Goal: Task Accomplishment & Management: Manage account settings

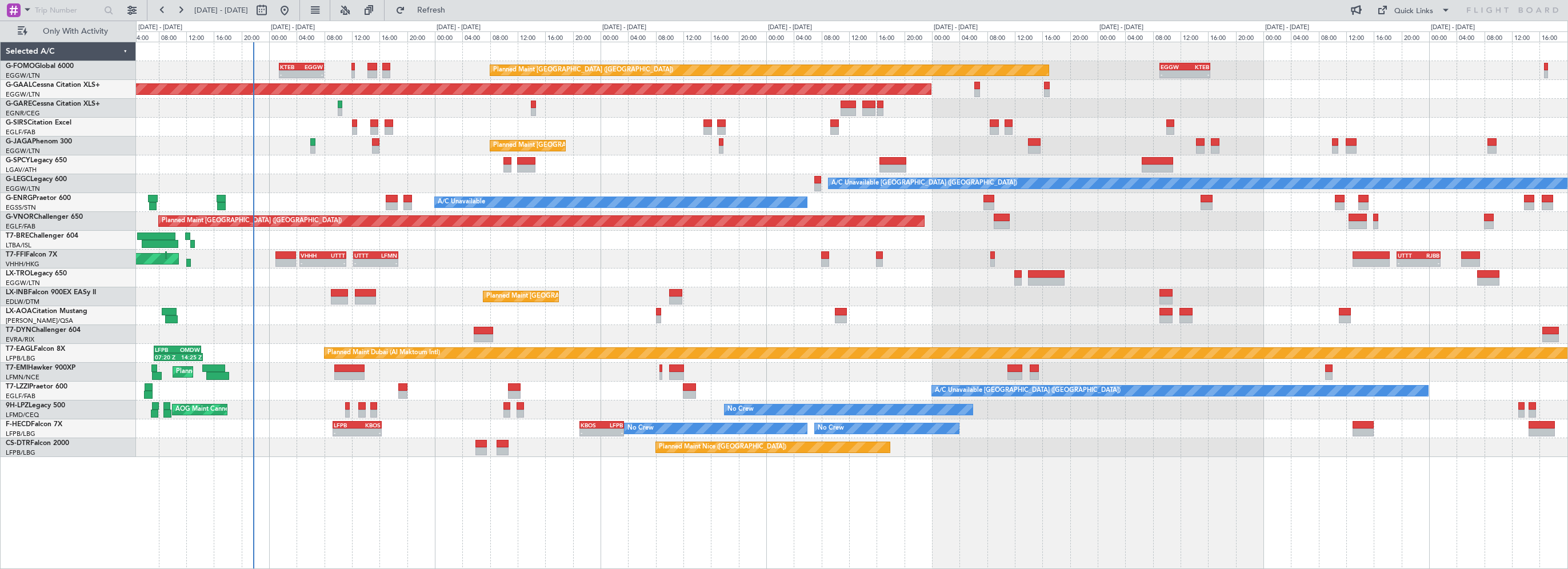
click at [464, 112] on div at bounding box center [852, 108] width 1432 height 19
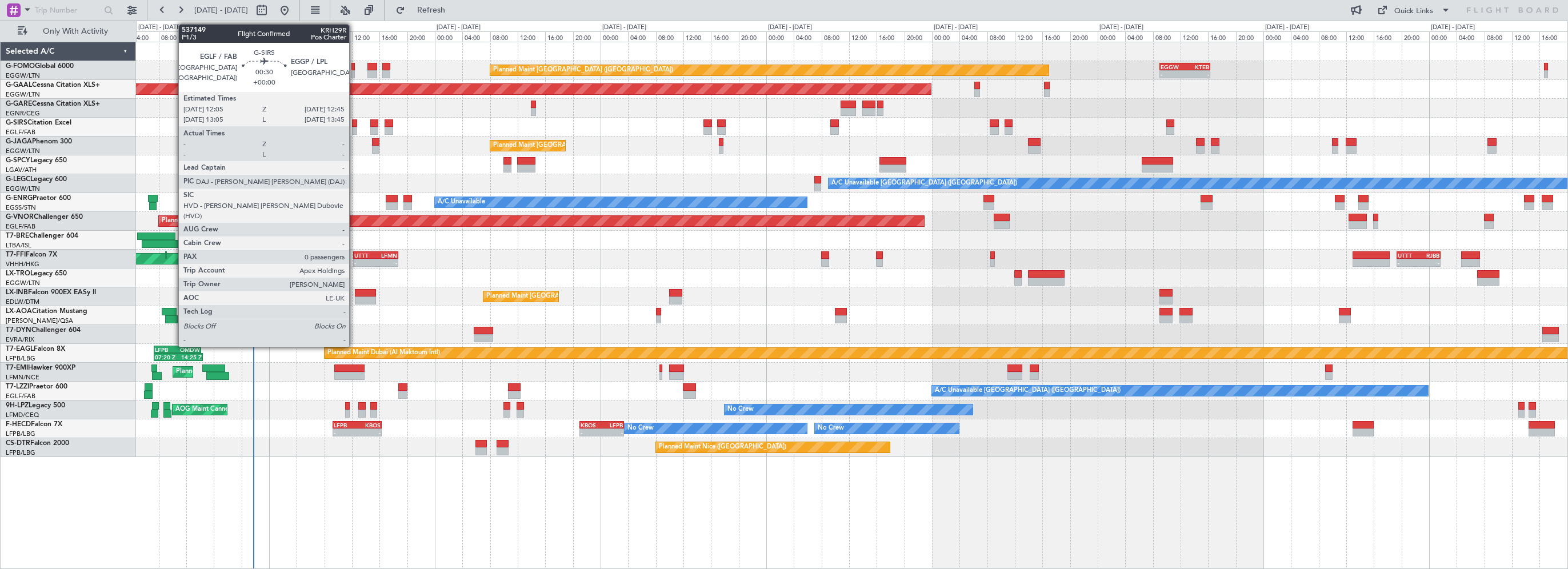
click at [355, 126] on div at bounding box center [355, 123] width 5 height 8
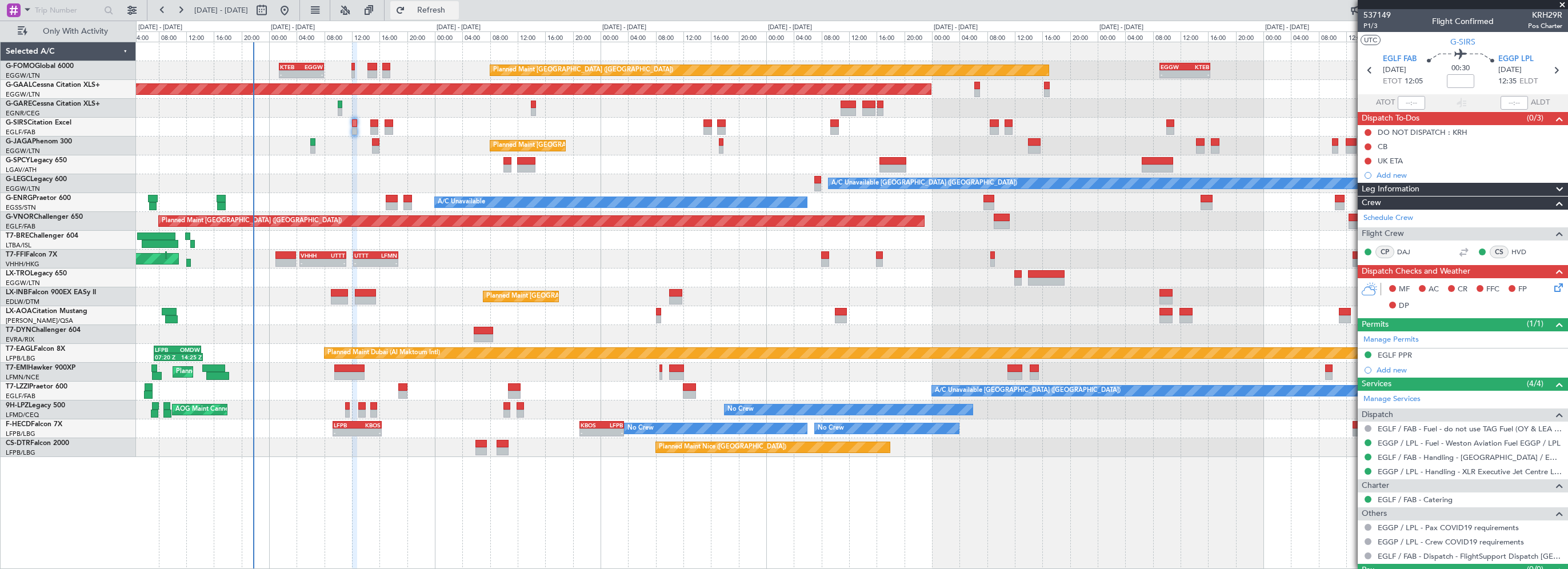
drag, startPoint x: 462, startPoint y: 12, endPoint x: 448, endPoint y: 9, distance: 14.3
click at [456, 12] on span "Refresh" at bounding box center [431, 10] width 48 height 8
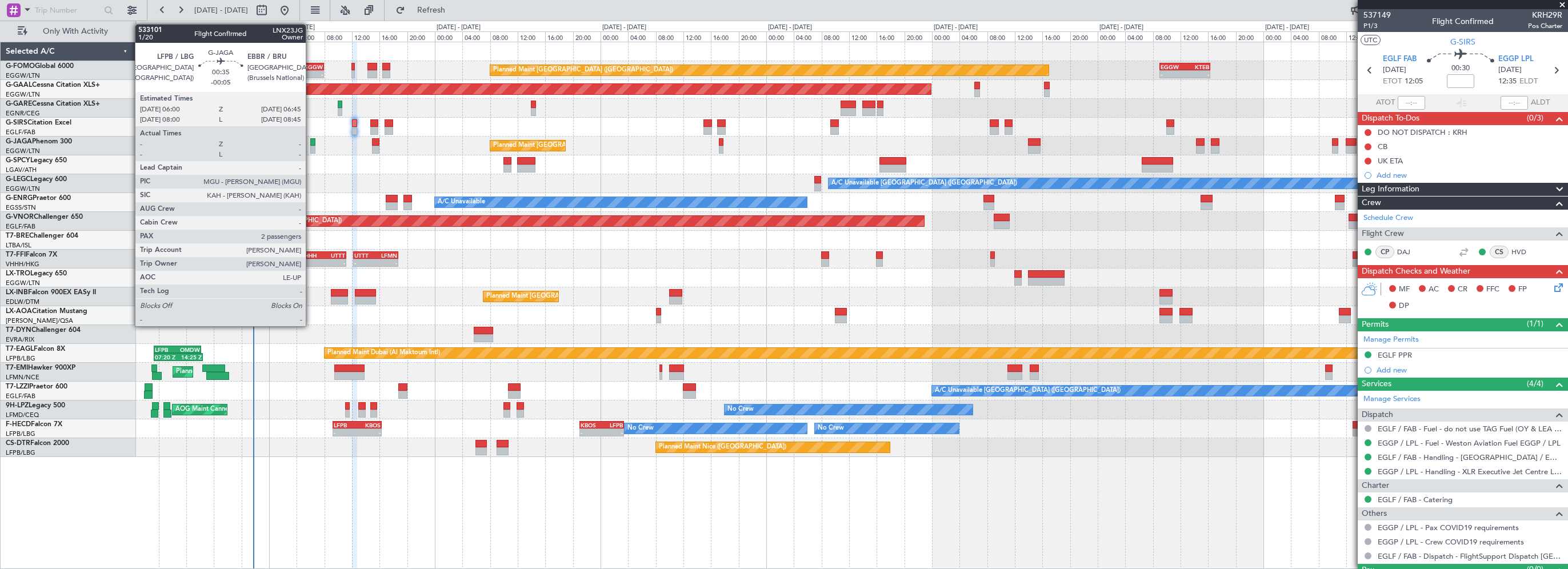
click at [311, 142] on div at bounding box center [313, 142] width 6 height 8
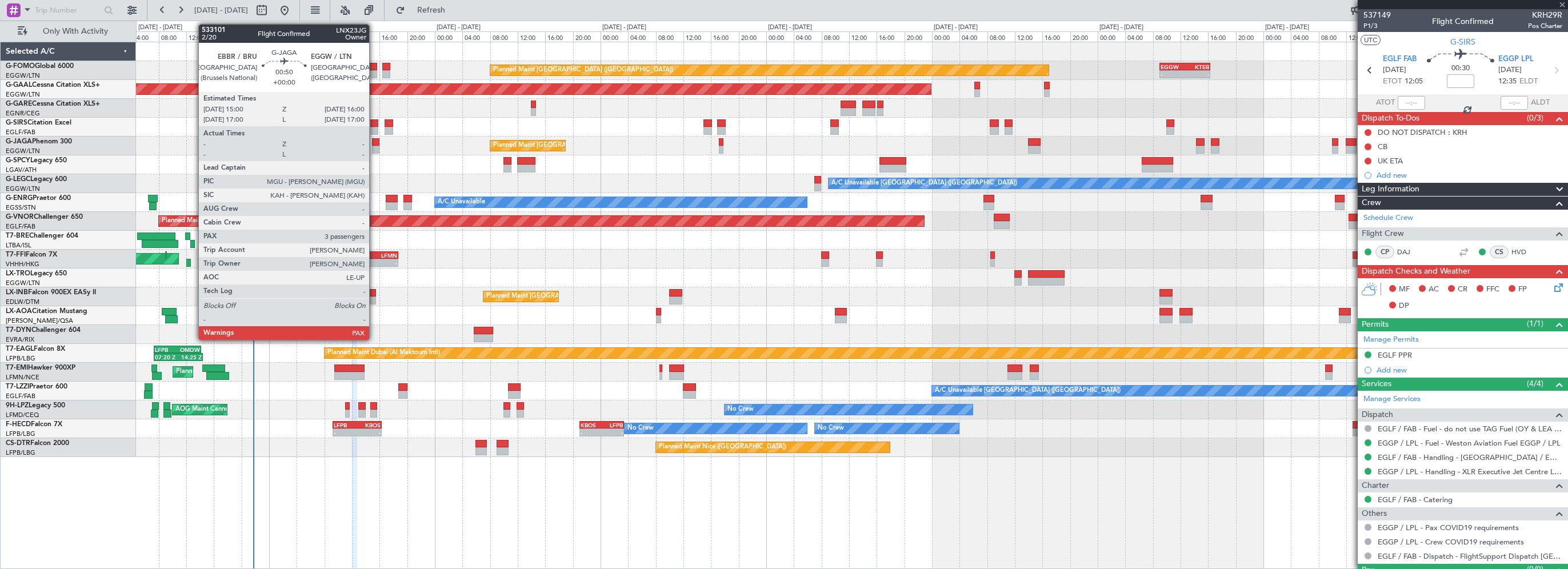
click at [375, 143] on div at bounding box center [376, 142] width 7 height 8
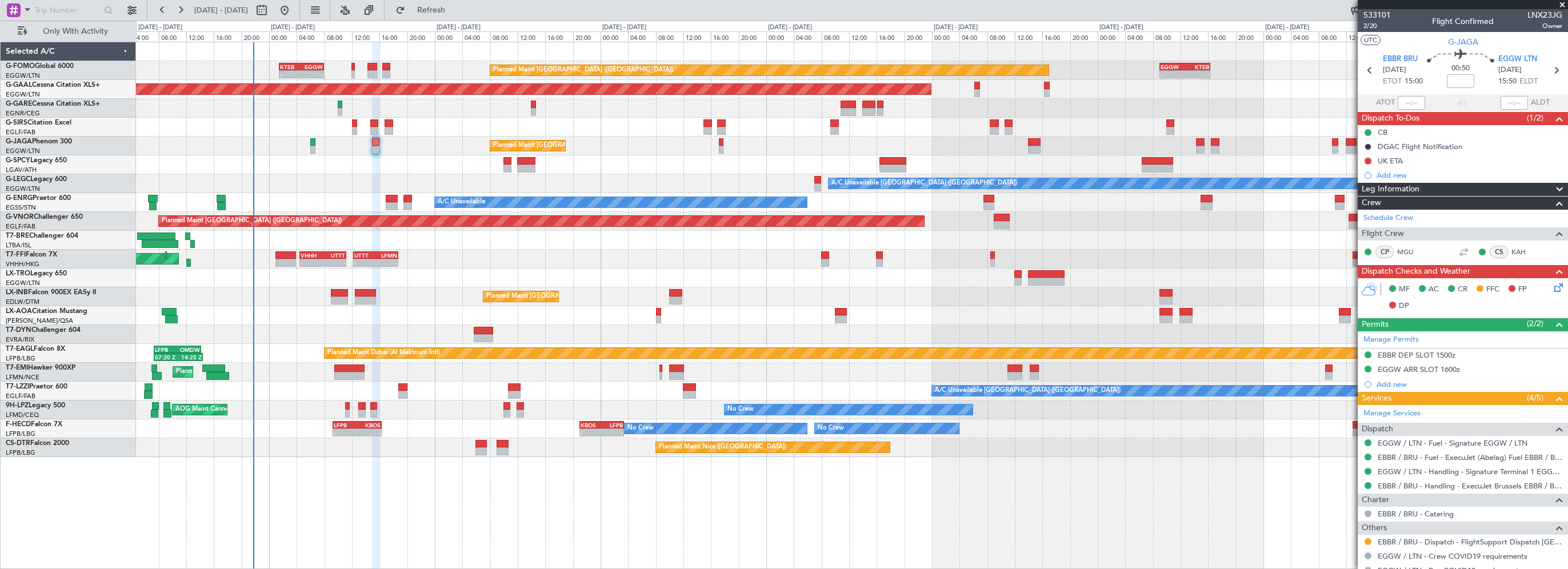
click at [457, 243] on div at bounding box center [852, 240] width 1432 height 19
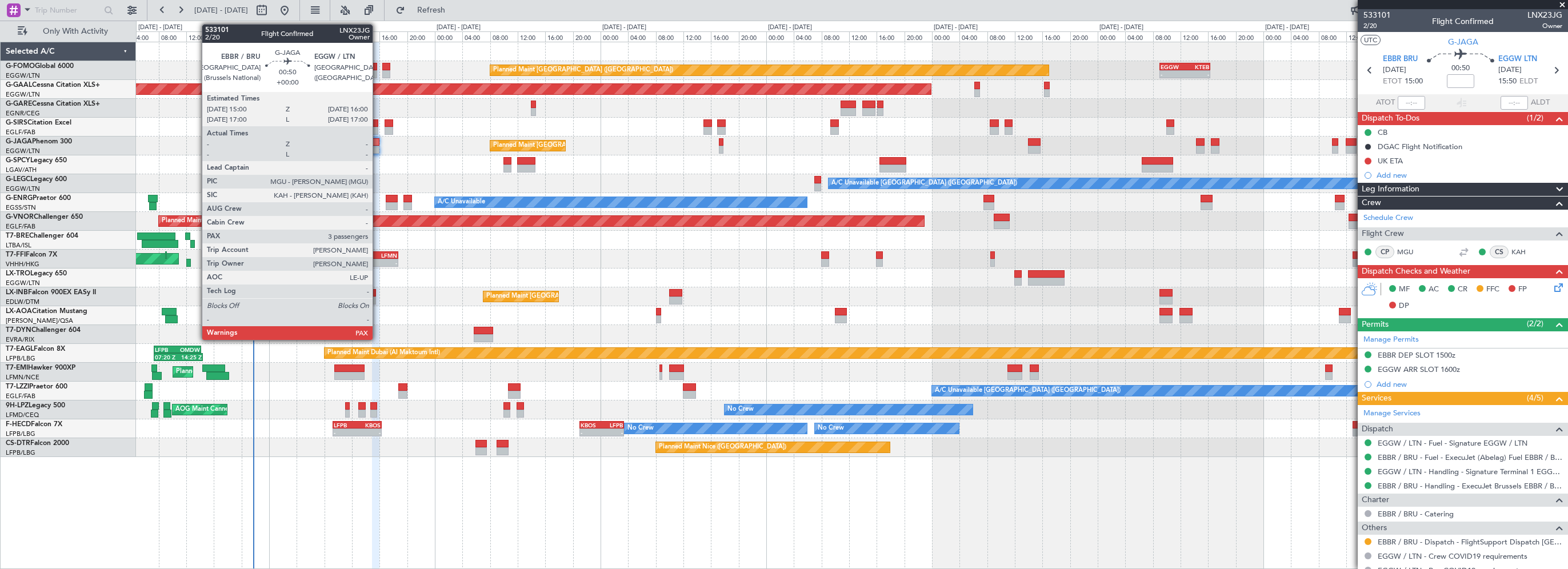
click at [377, 141] on div at bounding box center [376, 142] width 7 height 8
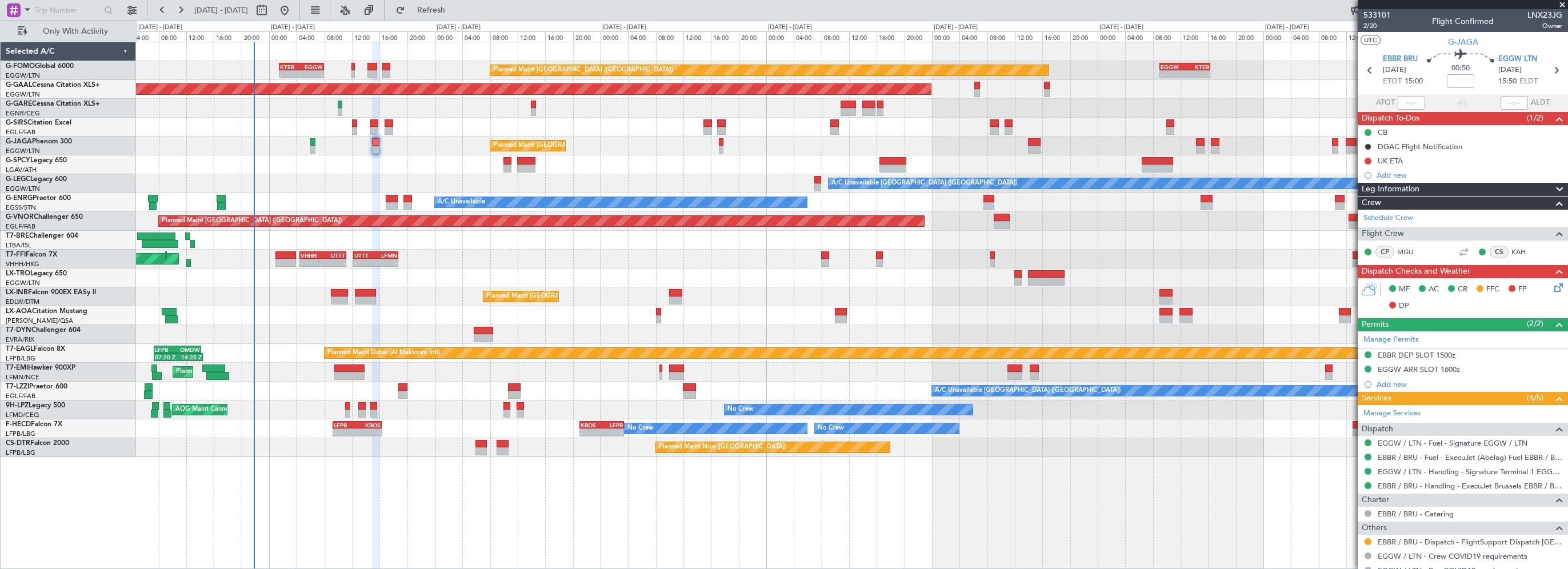
click at [457, 267] on div "Planned Maint Tianjin (Binhai) - - VHHH 04:30 Z UTTT 11:15 Z - - UTTT 12:15 Z L…" at bounding box center [852, 259] width 1432 height 19
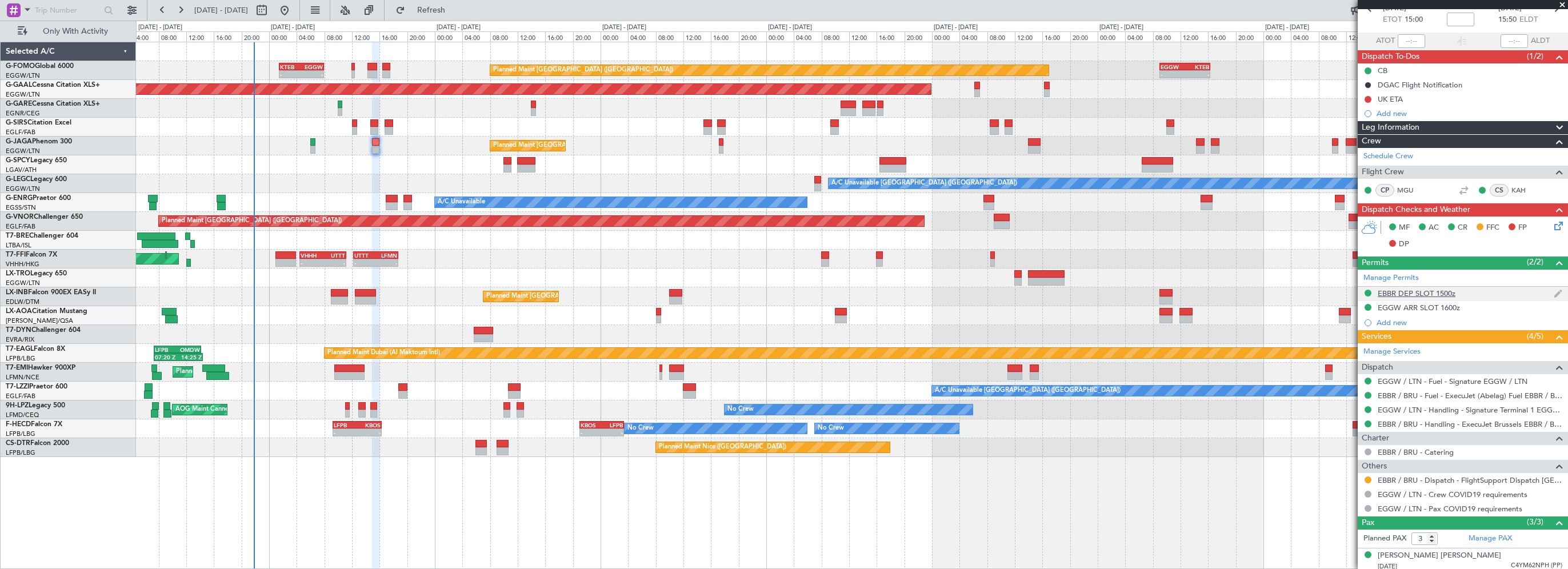
scroll to position [116, 0]
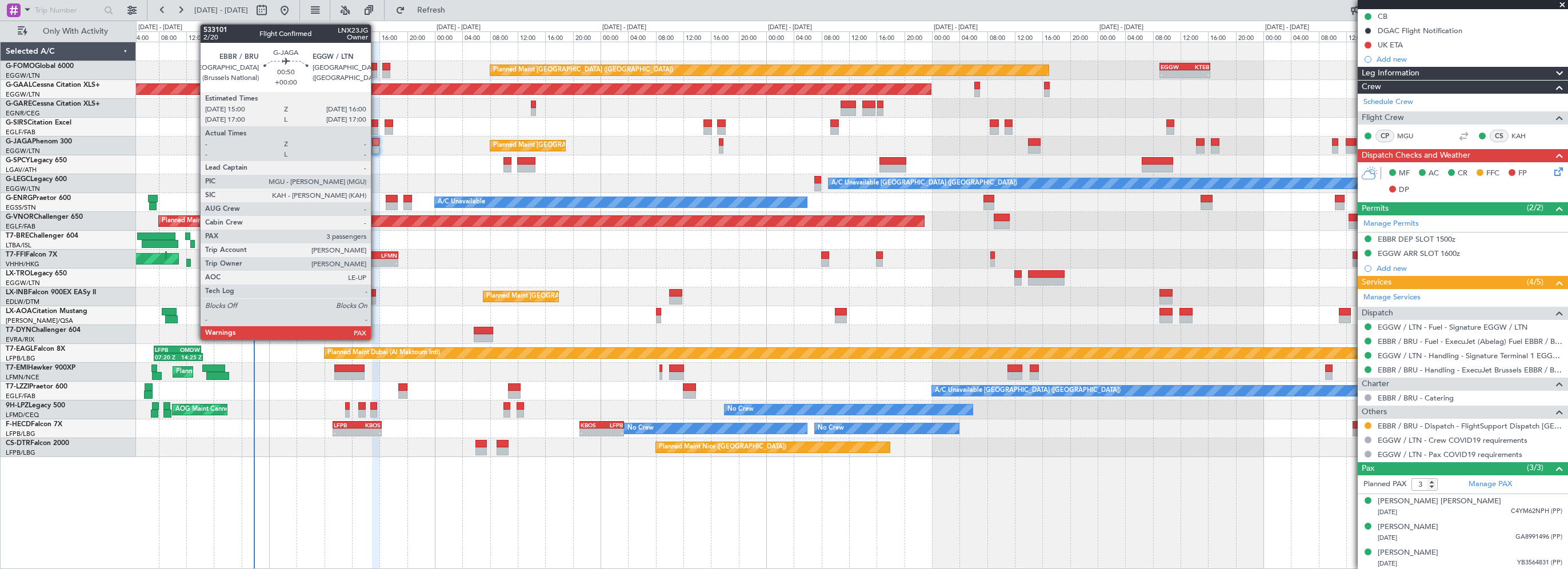
click at [376, 143] on div at bounding box center [376, 142] width 7 height 8
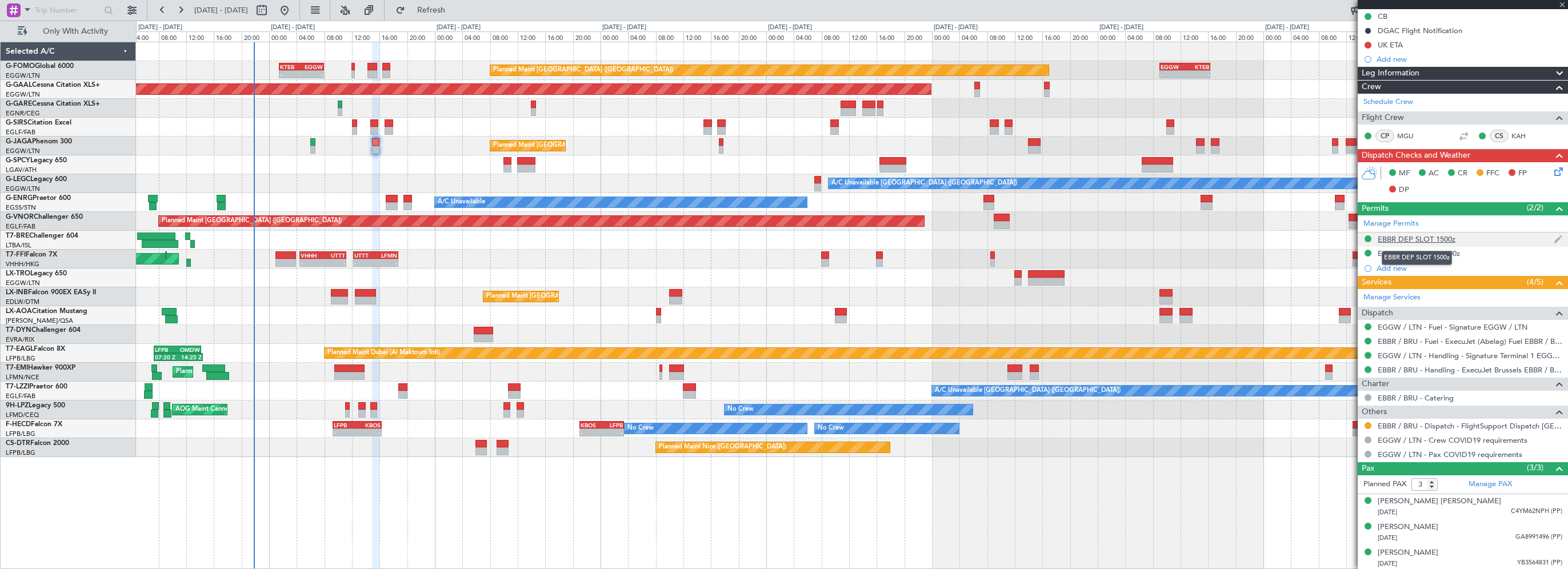
click at [1428, 239] on div "EBBR DEP SLOT 1500z" at bounding box center [1416, 239] width 77 height 10
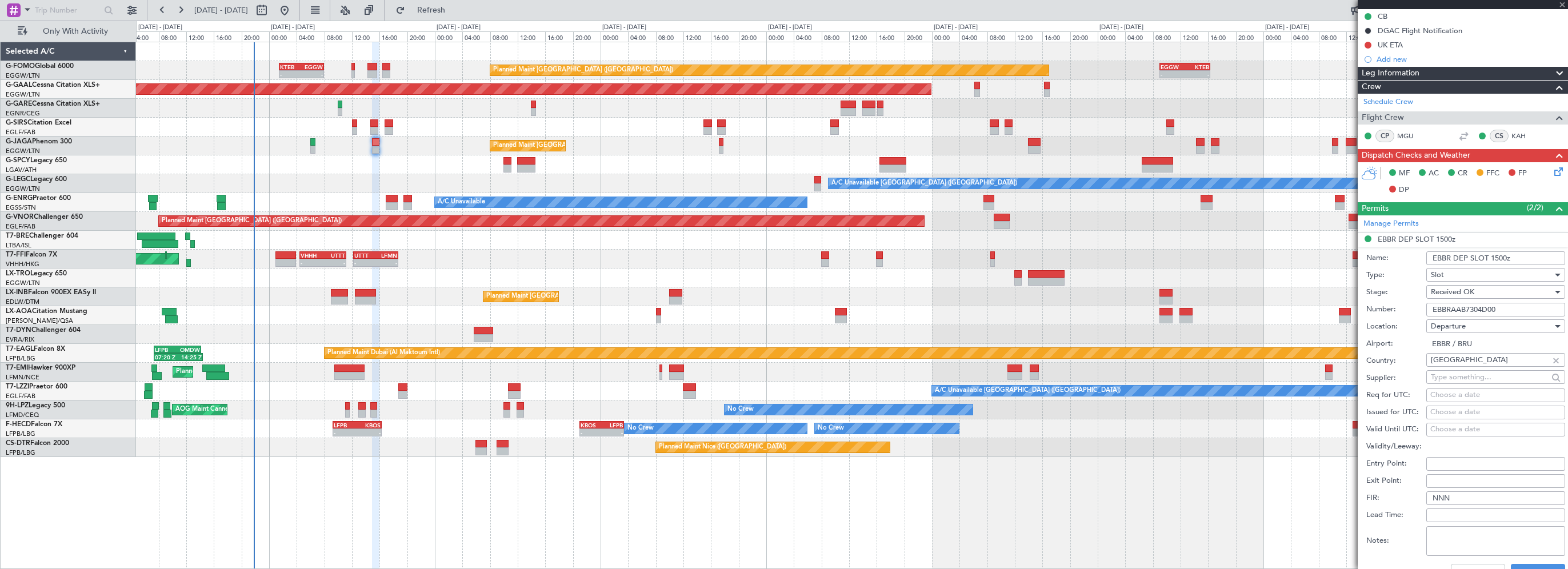
scroll to position [0, 0]
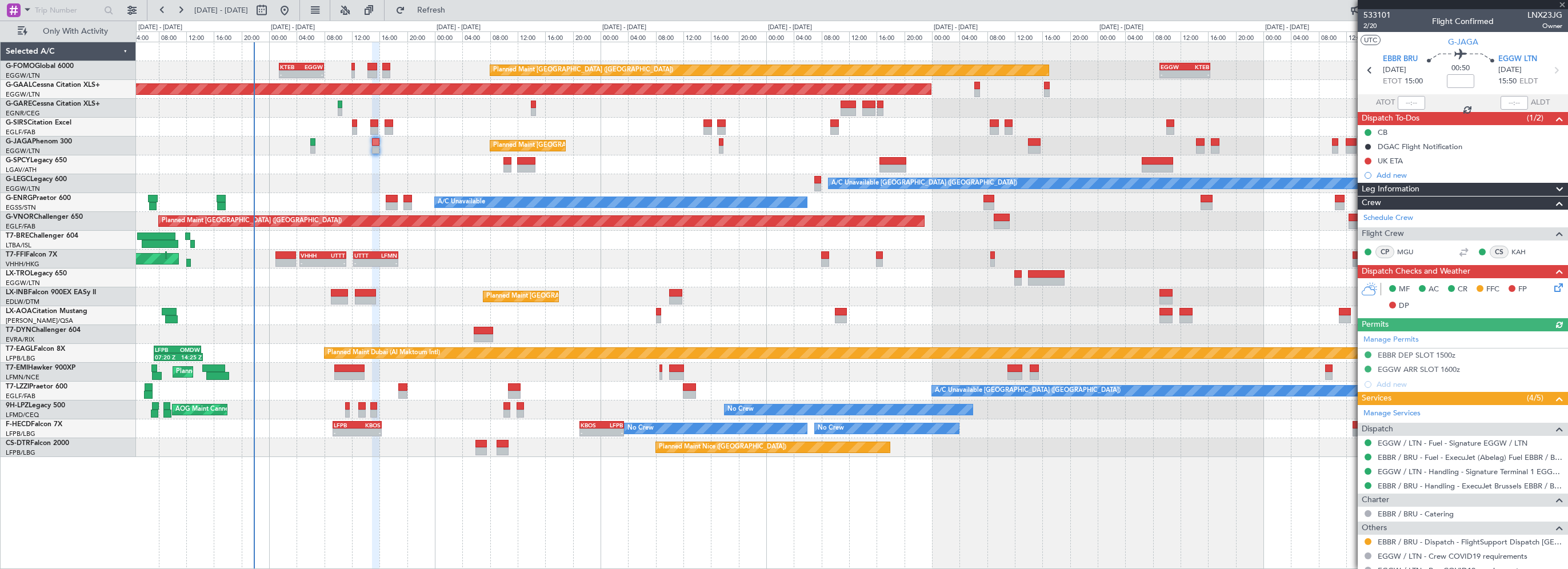
click at [1421, 353] on div "Manage Permits EBBR DEP SLOT 1500z EGGW ARR SLOT 1600z Add new" at bounding box center [1463, 362] width 210 height 61
click at [1429, 353] on div "EBBR DEP SLOT 1500z" at bounding box center [1416, 355] width 77 height 10
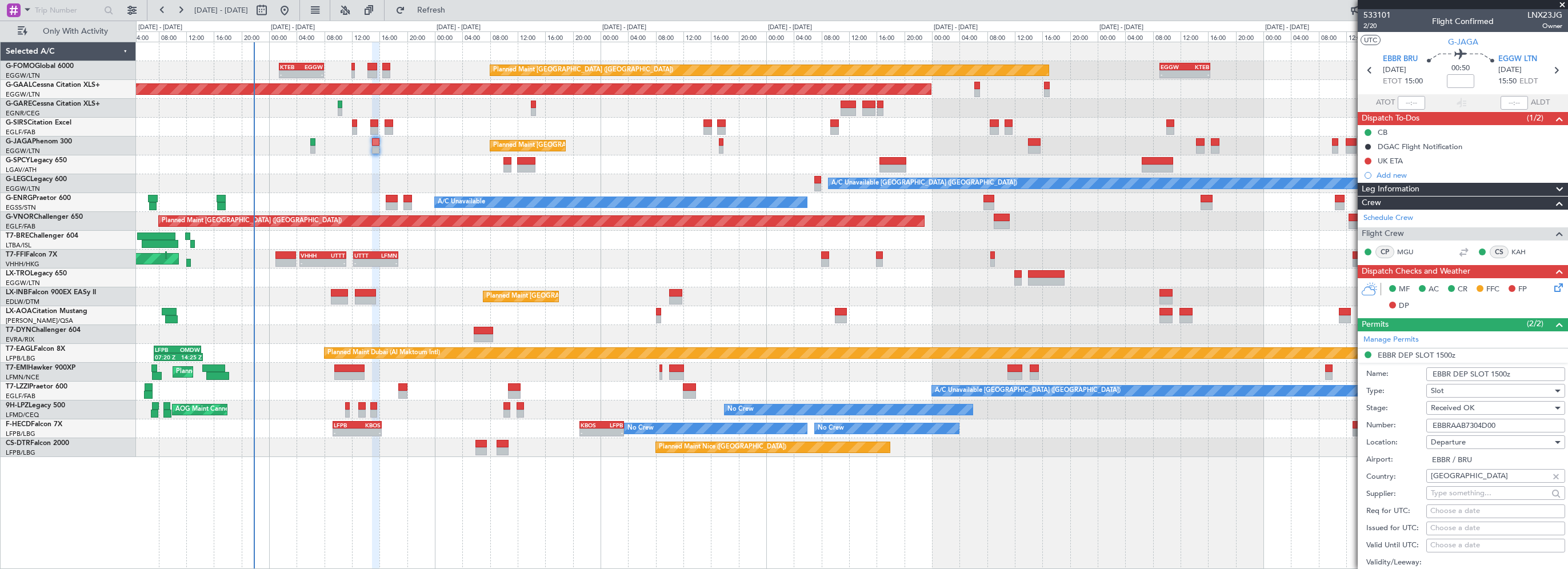
drag, startPoint x: 1515, startPoint y: 428, endPoint x: 1359, endPoint y: 421, distance: 156.2
click at [1359, 421] on form "Name: EBBR DEP SLOT 1500z Type: Slot Stage: Received OK Number: EBBRAAB7304D00 …" at bounding box center [1463, 534] width 210 height 341
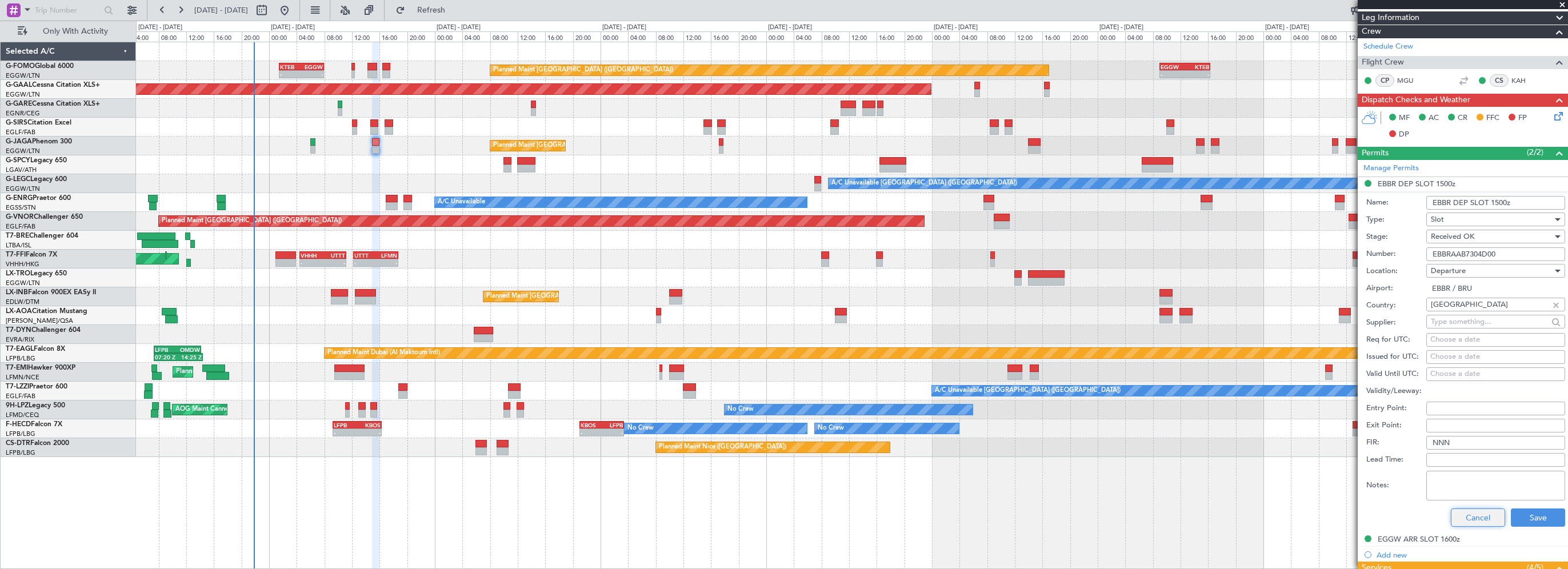
click at [1481, 511] on button "Cancel" at bounding box center [1478, 518] width 55 height 19
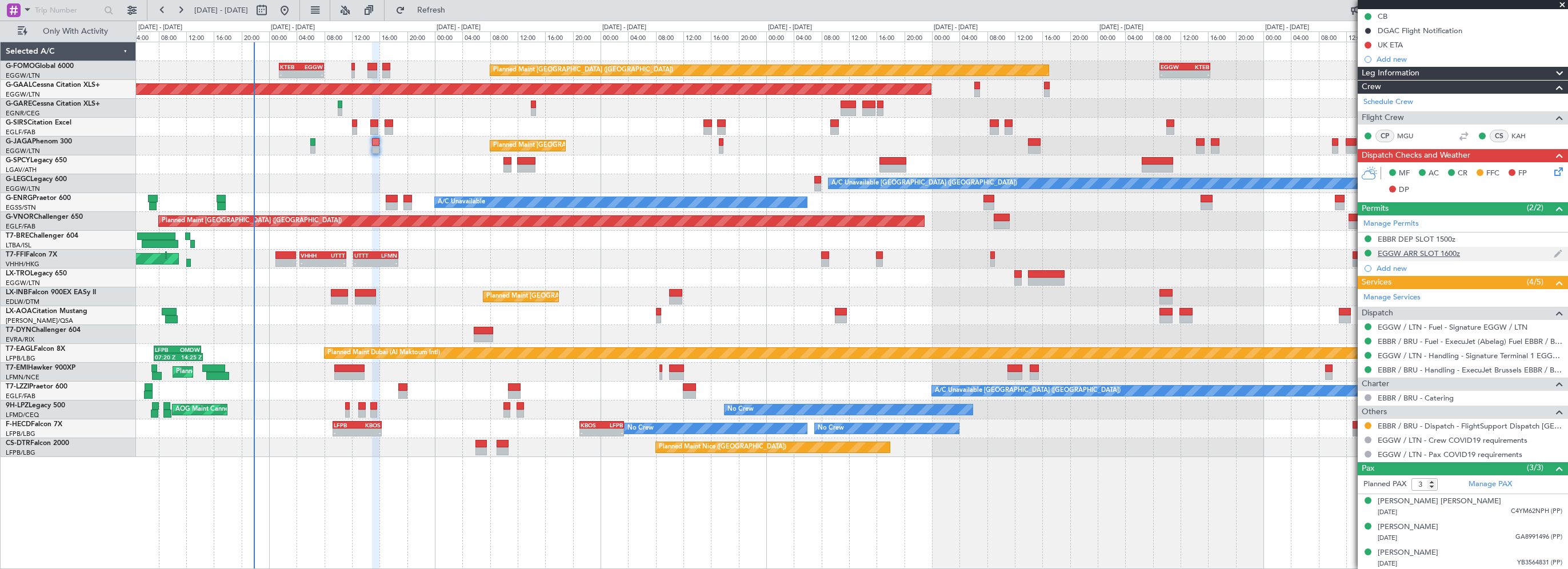
click at [1411, 250] on div "EGGW ARR SLOT 1600z" at bounding box center [1419, 254] width 82 height 10
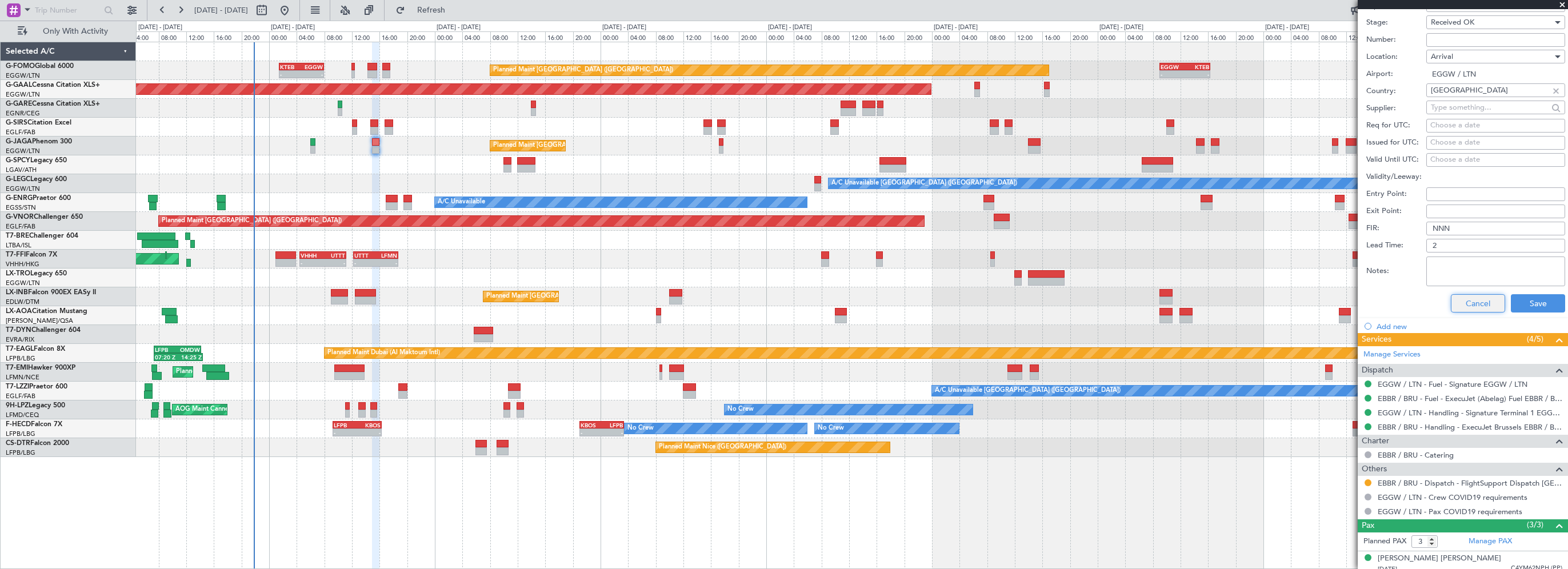
click at [1471, 301] on button "Cancel" at bounding box center [1478, 304] width 55 height 19
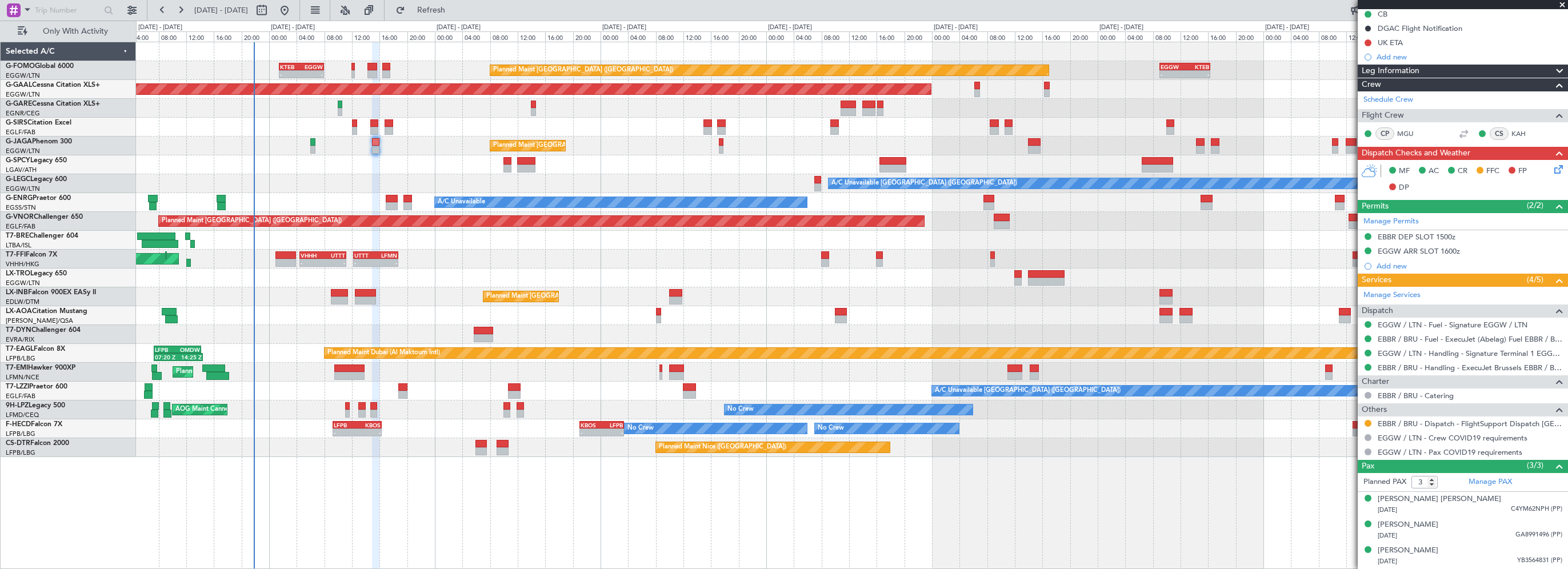
scroll to position [116, 0]
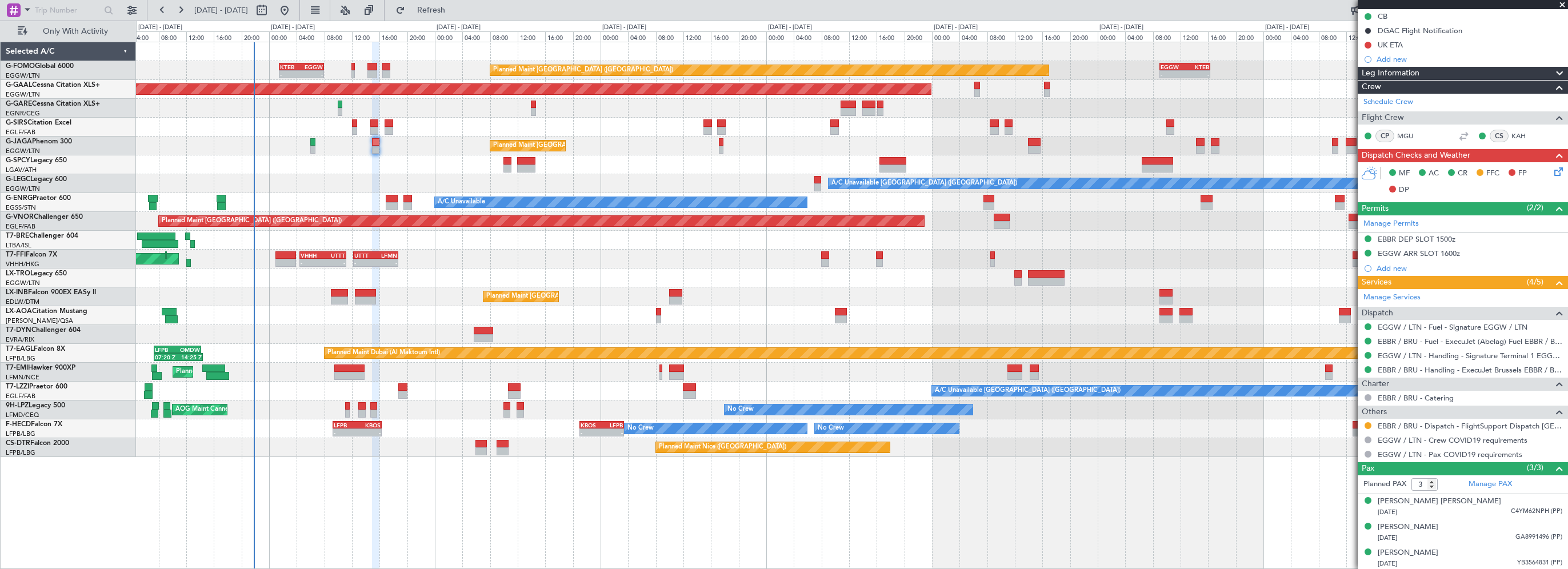
click at [1434, 70] on div "Leg Information" at bounding box center [1463, 73] width 210 height 13
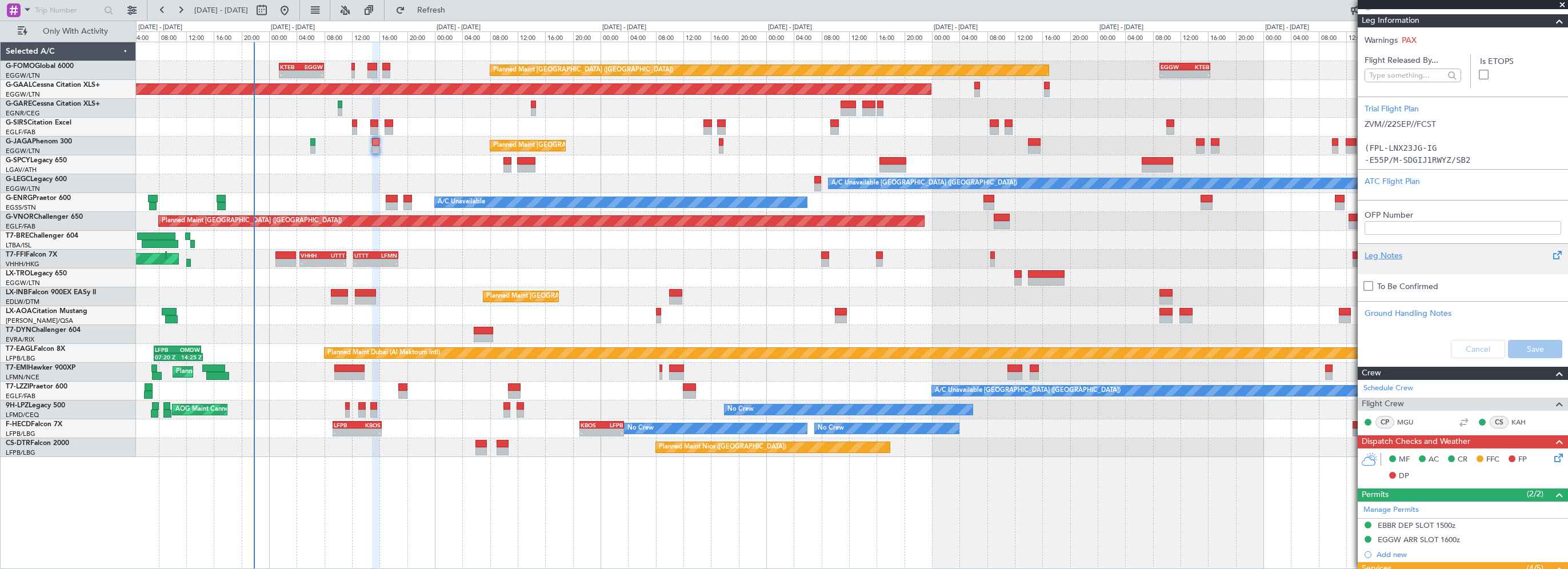
scroll to position [0, 0]
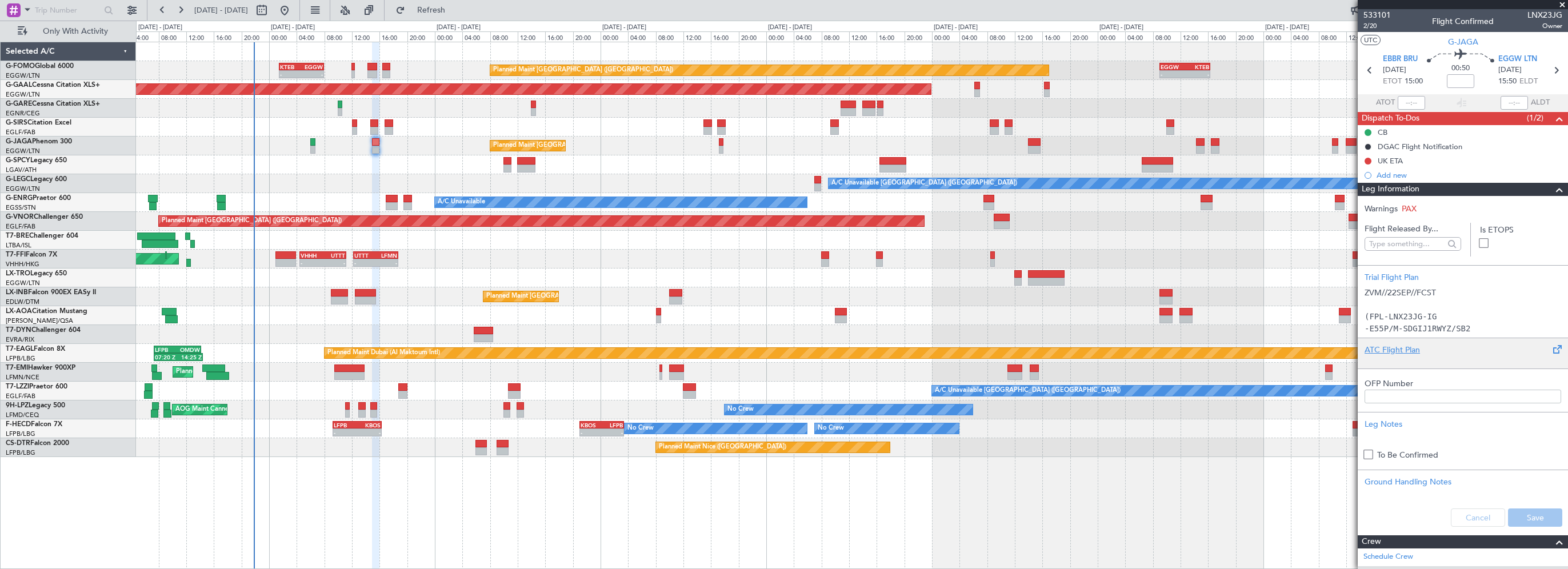
click at [1390, 348] on div "ATC Flight Plan" at bounding box center [1463, 350] width 196 height 12
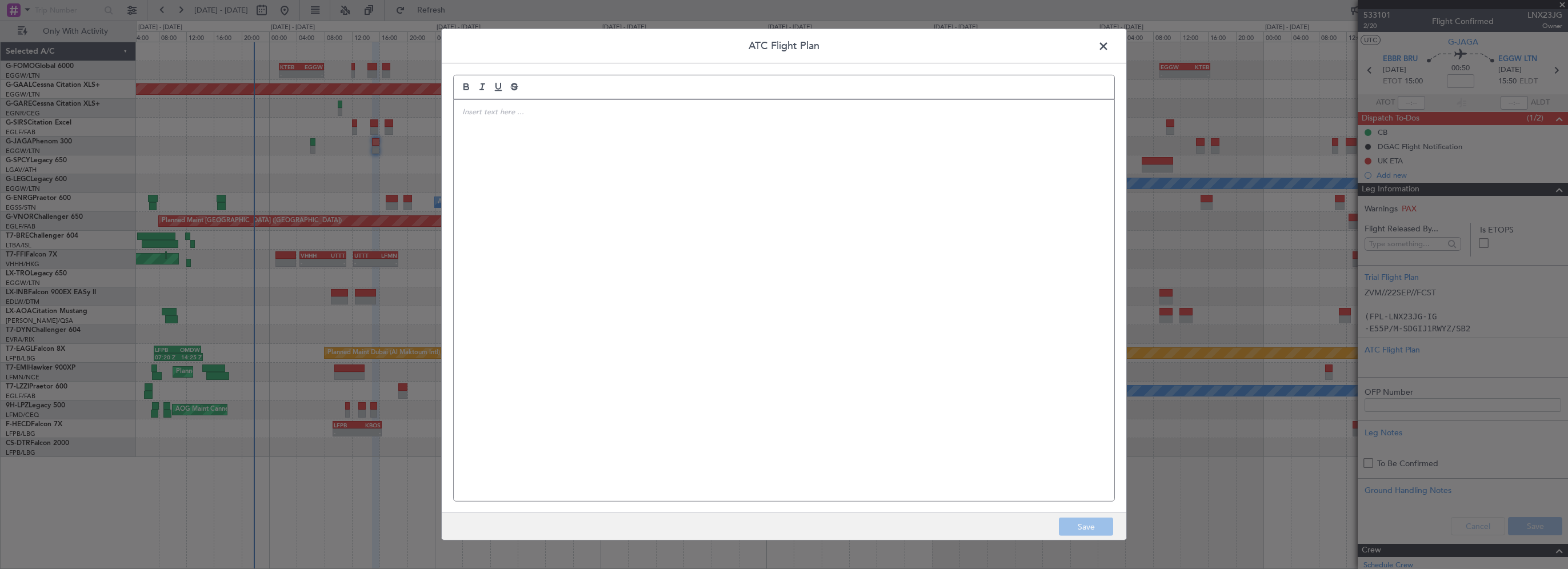
click at [793, 247] on div at bounding box center [784, 300] width 661 height 401
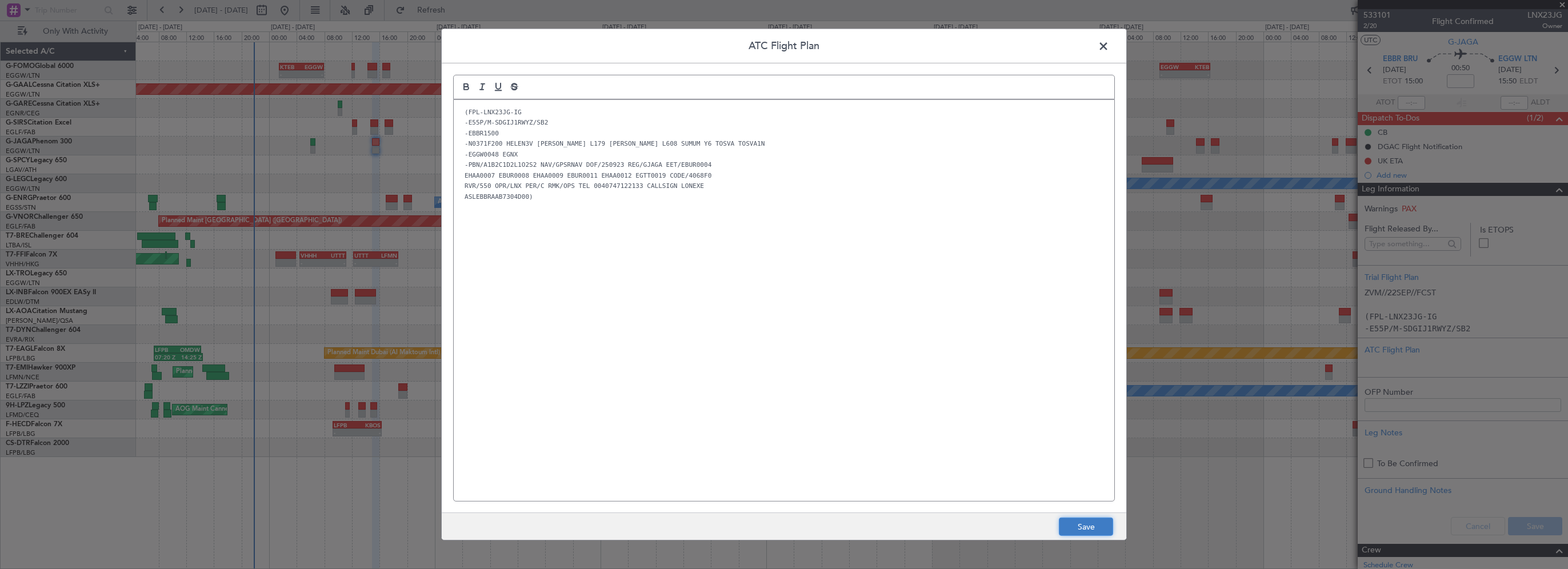
click at [1083, 526] on button "Save" at bounding box center [1086, 527] width 55 height 19
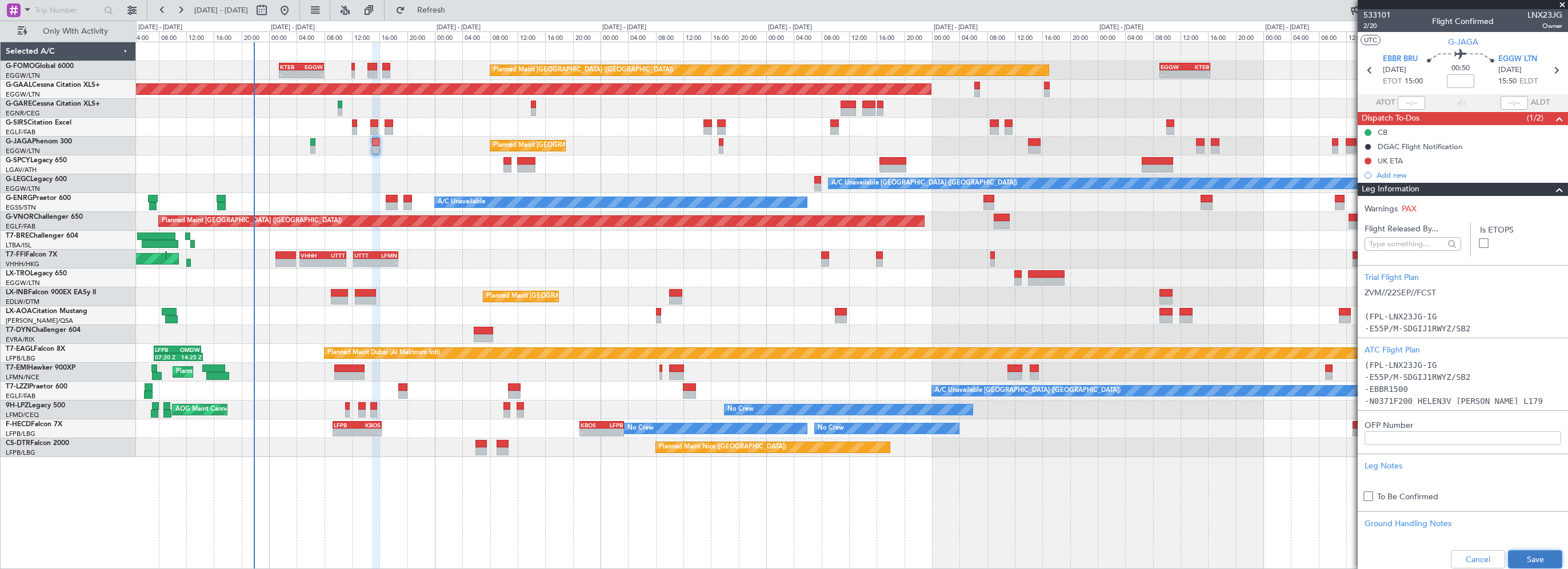
click at [1529, 555] on button "Save" at bounding box center [1535, 560] width 55 height 19
click at [297, 180] on div "A/C Unavailable London (Luton) A/C Unavailable" at bounding box center [852, 183] width 1432 height 19
click at [1553, 189] on span at bounding box center [1559, 190] width 14 height 14
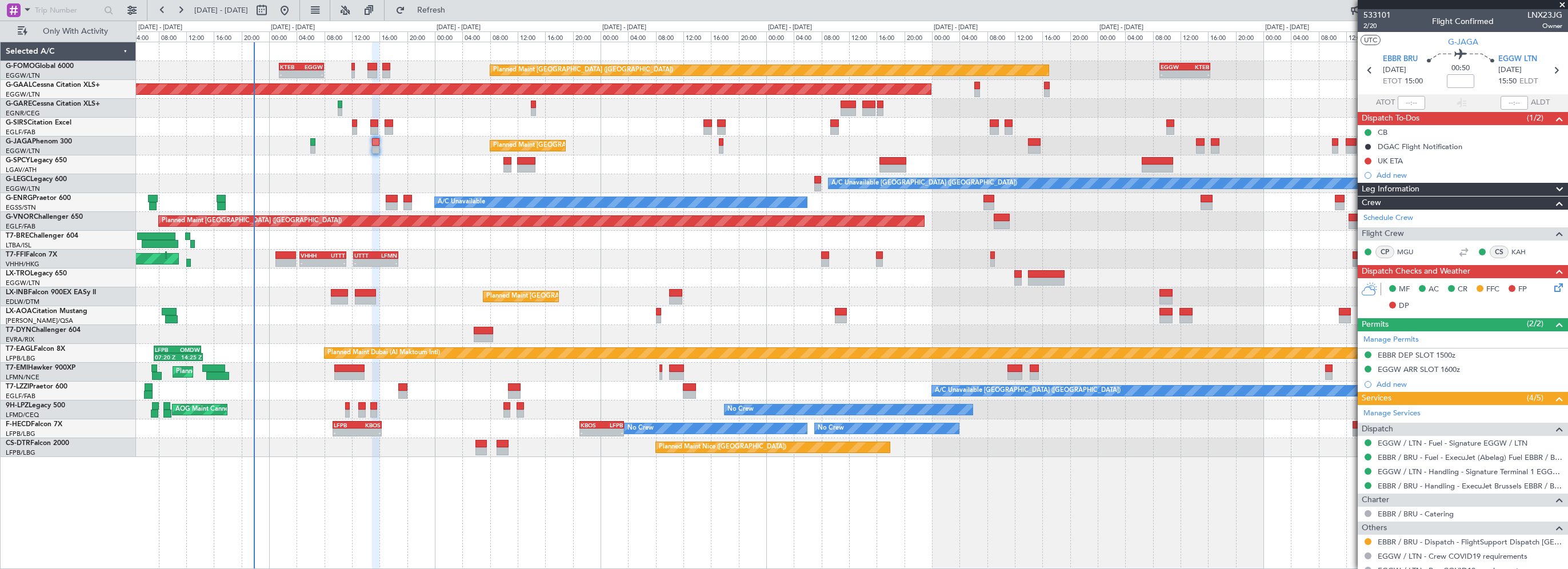
click at [1552, 288] on icon at bounding box center [1556, 286] width 9 height 9
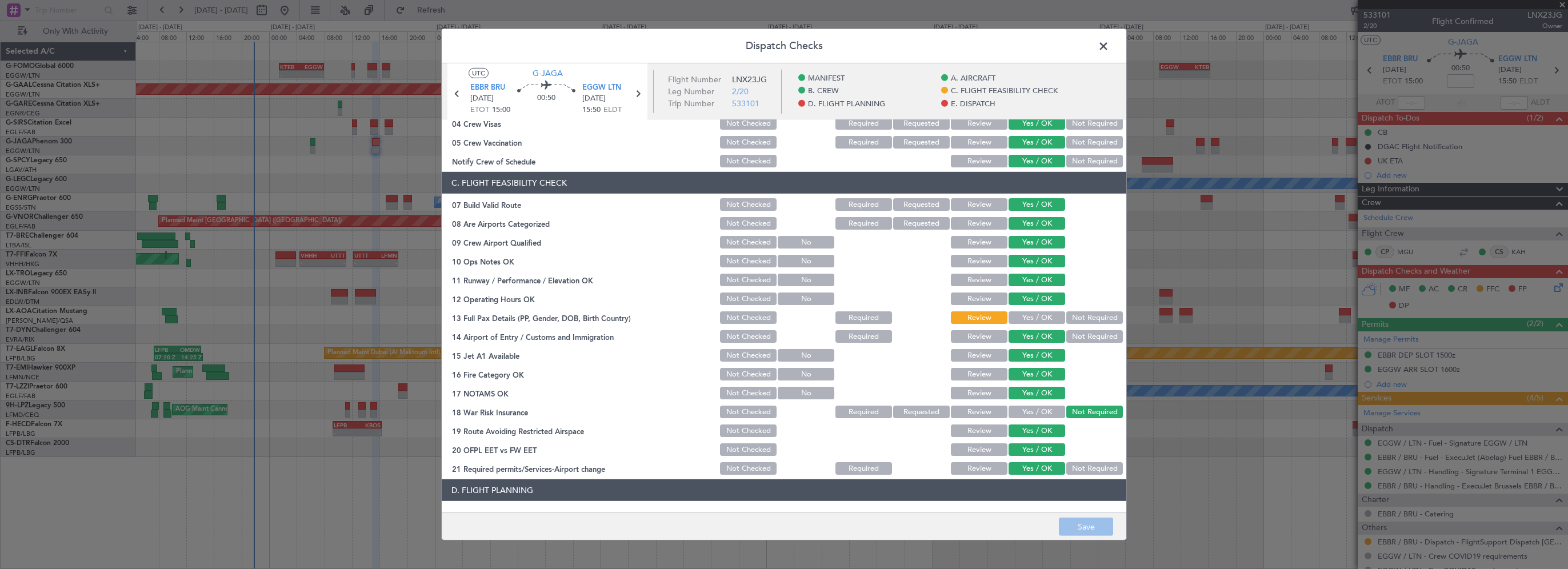
scroll to position [229, 0]
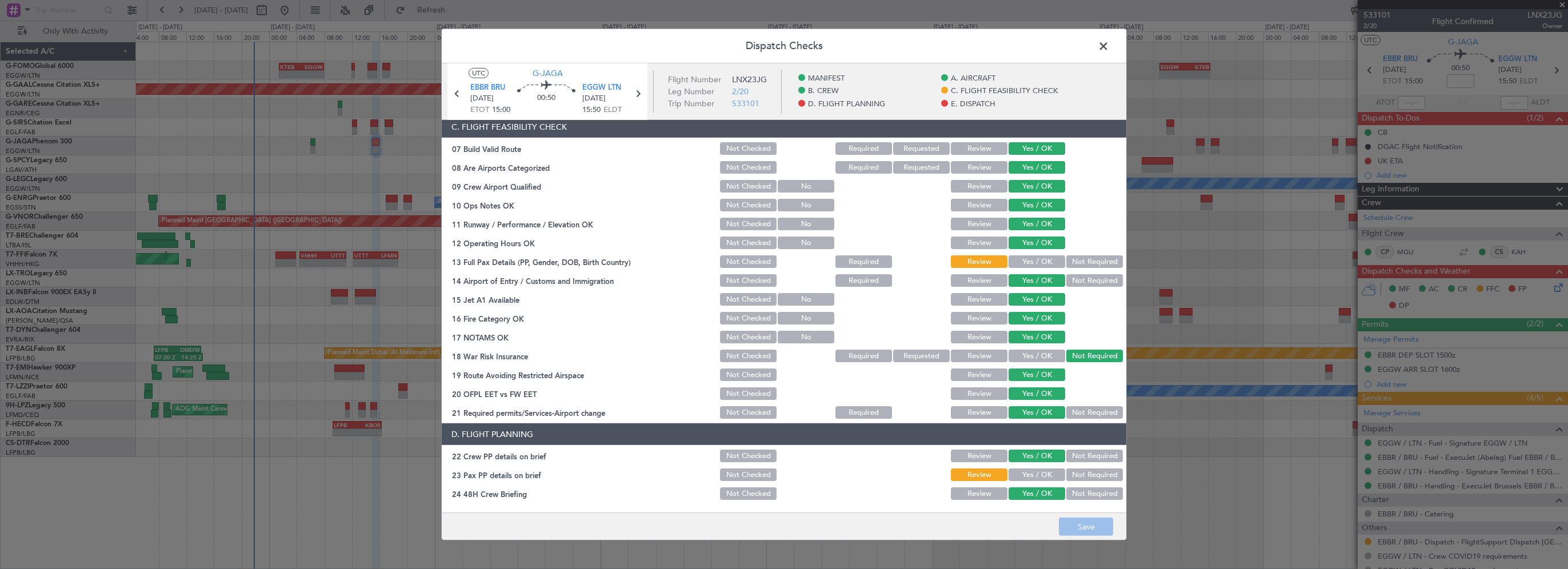
click at [1031, 253] on section "C. FLIGHT FEASIBILITY CHECK 07 Build Valid Route Not Checked Required Requested…" at bounding box center [784, 268] width 685 height 304
click at [1034, 261] on button "Yes / OK" at bounding box center [1036, 262] width 56 height 12
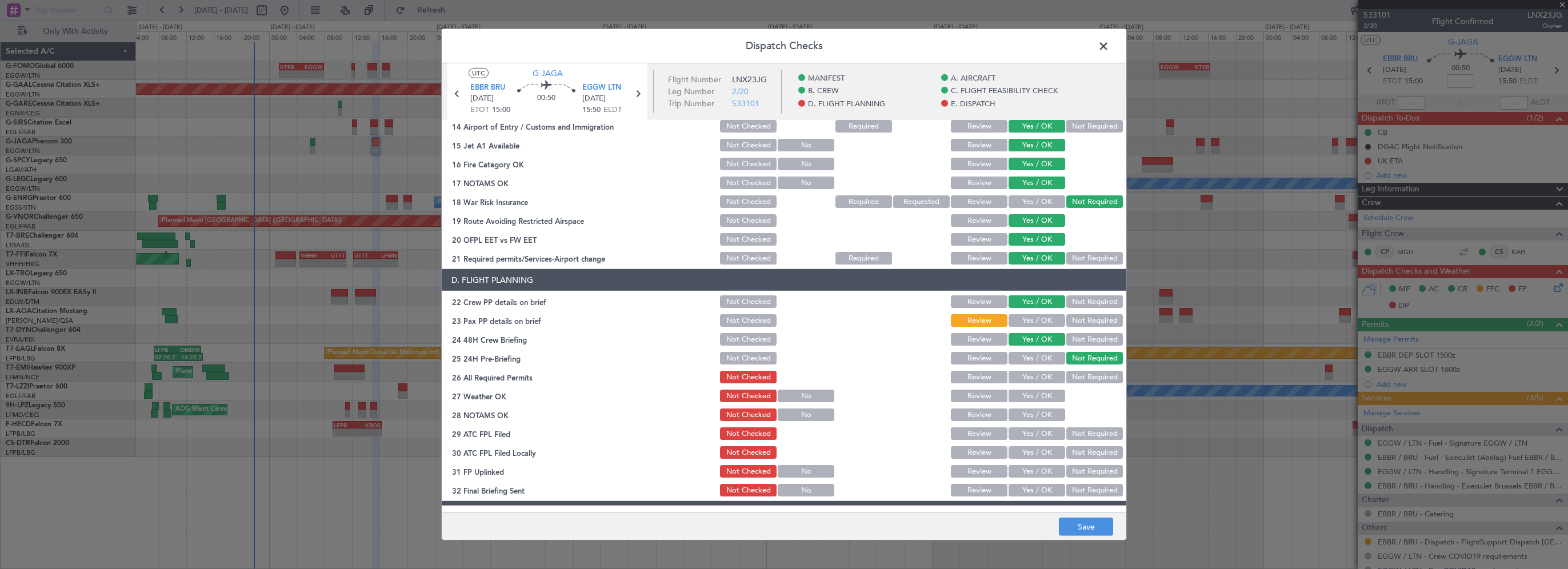
scroll to position [457, 0]
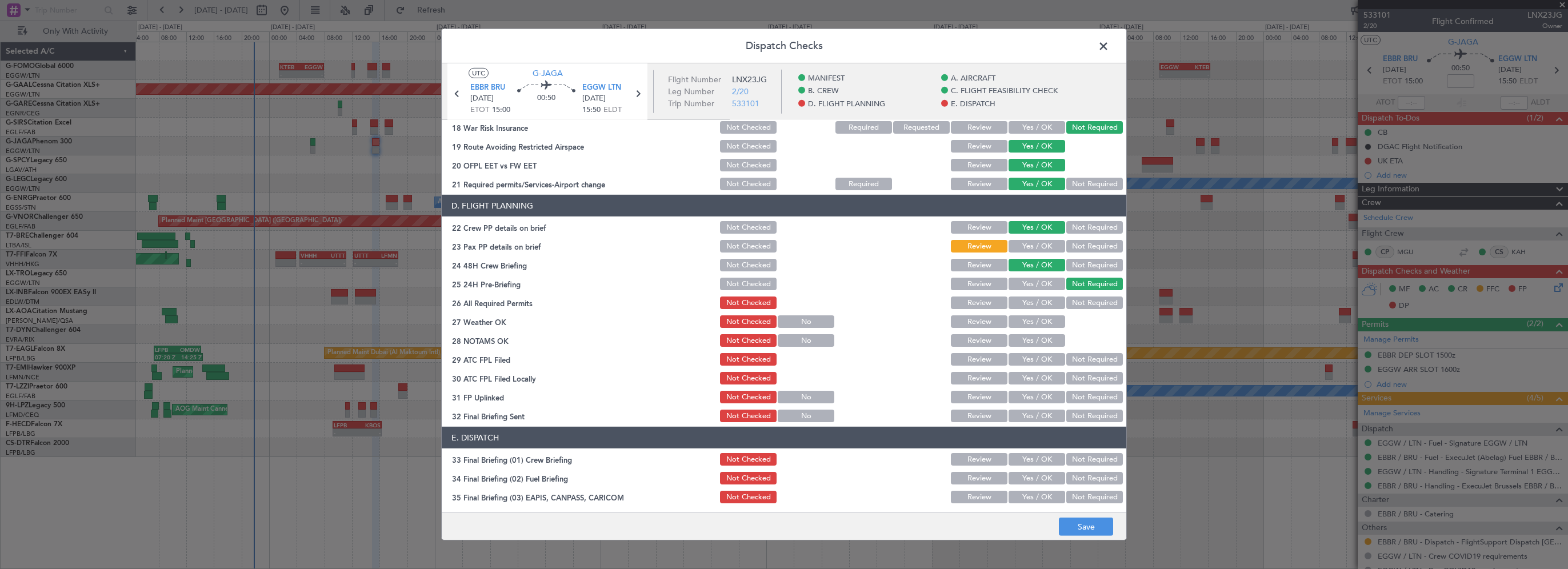
click at [1042, 247] on button "Yes / OK" at bounding box center [1036, 246] width 56 height 12
click at [1035, 302] on button "Yes / OK" at bounding box center [1036, 303] width 56 height 12
click at [1036, 325] on button "Yes / OK" at bounding box center [1036, 322] width 56 height 12
drag, startPoint x: 1030, startPoint y: 341, endPoint x: 1029, endPoint y: 347, distance: 6.1
click at [1029, 341] on button "Yes / OK" at bounding box center [1036, 340] width 56 height 12
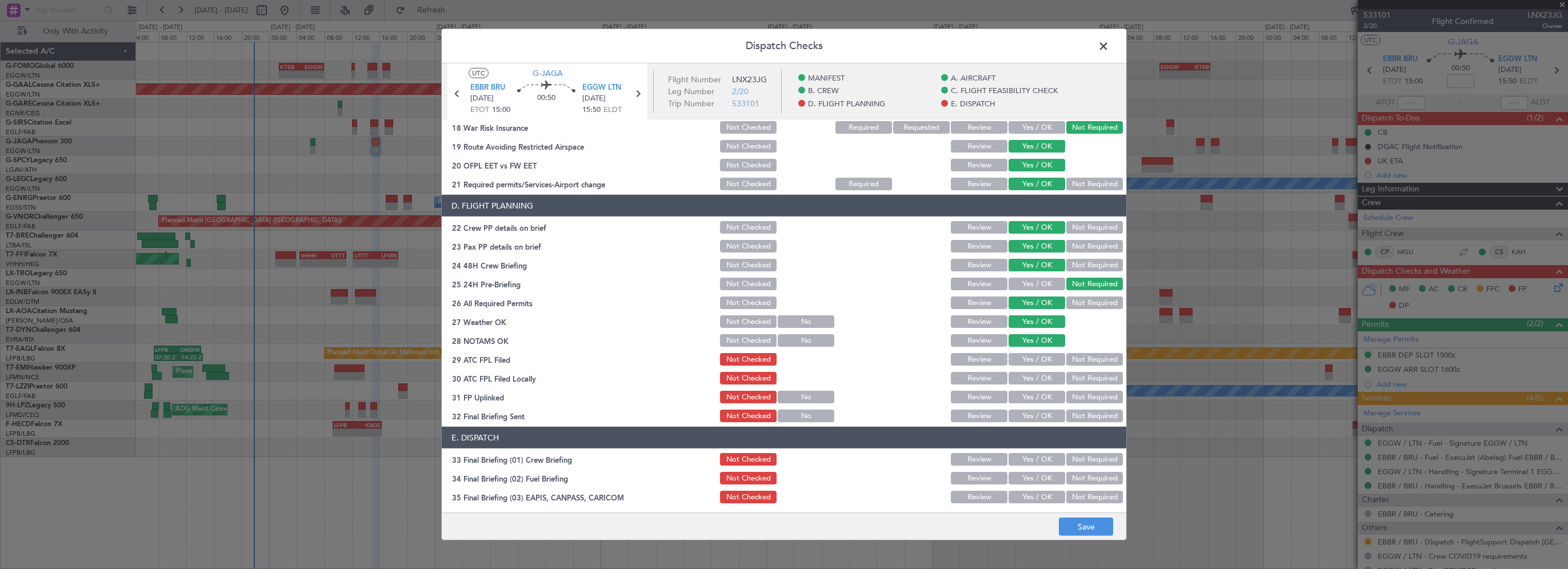
click at [1031, 359] on button "Yes / OK" at bounding box center [1036, 359] width 56 height 12
click at [1090, 379] on button "Not Required" at bounding box center [1095, 378] width 56 height 12
click at [1039, 394] on button "Yes / OK" at bounding box center [1036, 397] width 56 height 12
click at [1037, 413] on button "Yes / OK" at bounding box center [1036, 416] width 56 height 12
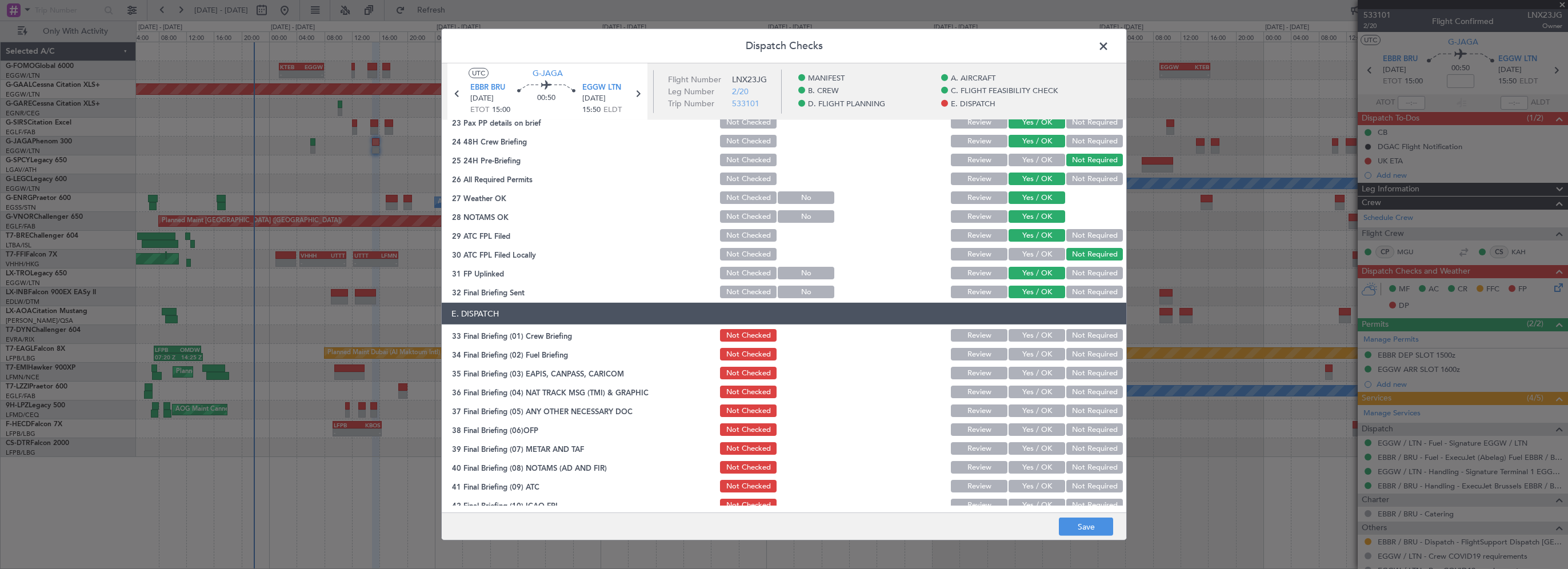
scroll to position [629, 0]
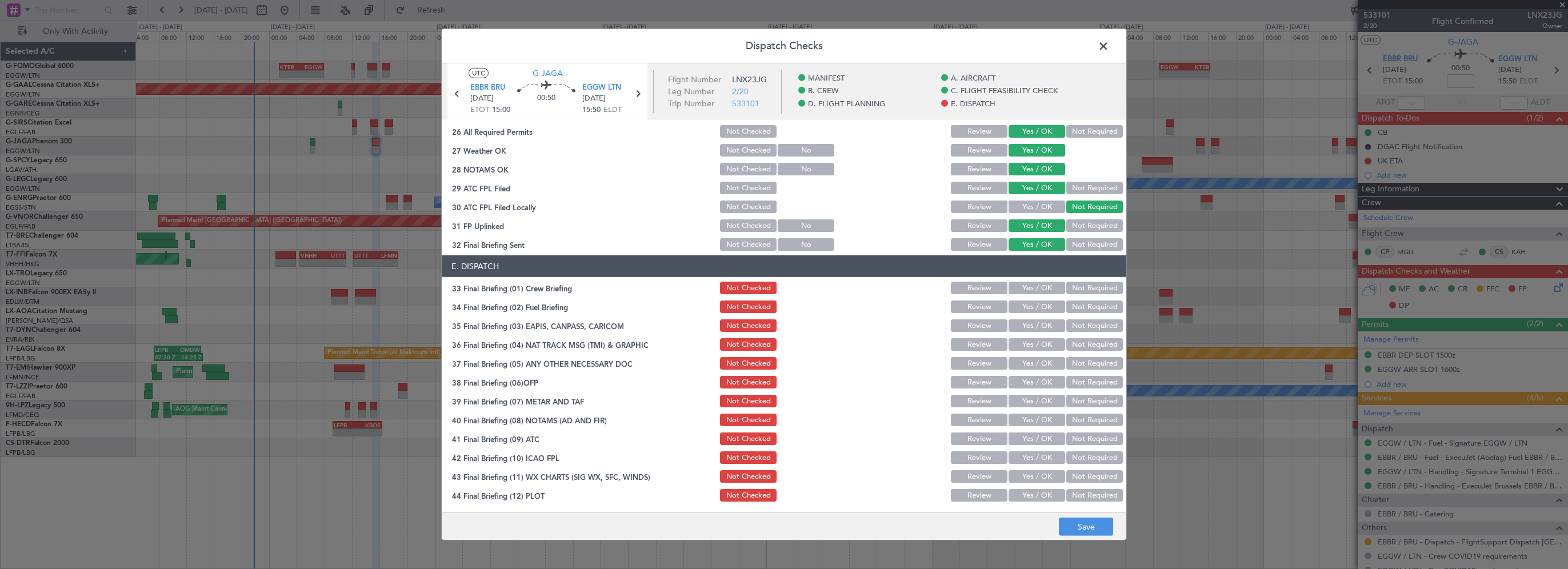
drag, startPoint x: 1039, startPoint y: 284, endPoint x: 1028, endPoint y: 319, distance: 36.7
click at [1039, 285] on button "Yes / OK" at bounding box center [1036, 288] width 56 height 12
click at [1028, 319] on button "Yes / OK" at bounding box center [1036, 325] width 56 height 12
drag, startPoint x: 1024, startPoint y: 297, endPoint x: 1047, endPoint y: 314, distance: 28.6
click at [1026, 299] on section "E. DISPATCH 33 Final Briefing (01) Crew Briefing Not Checked Review Yes / OK No…" at bounding box center [784, 379] width 685 height 248
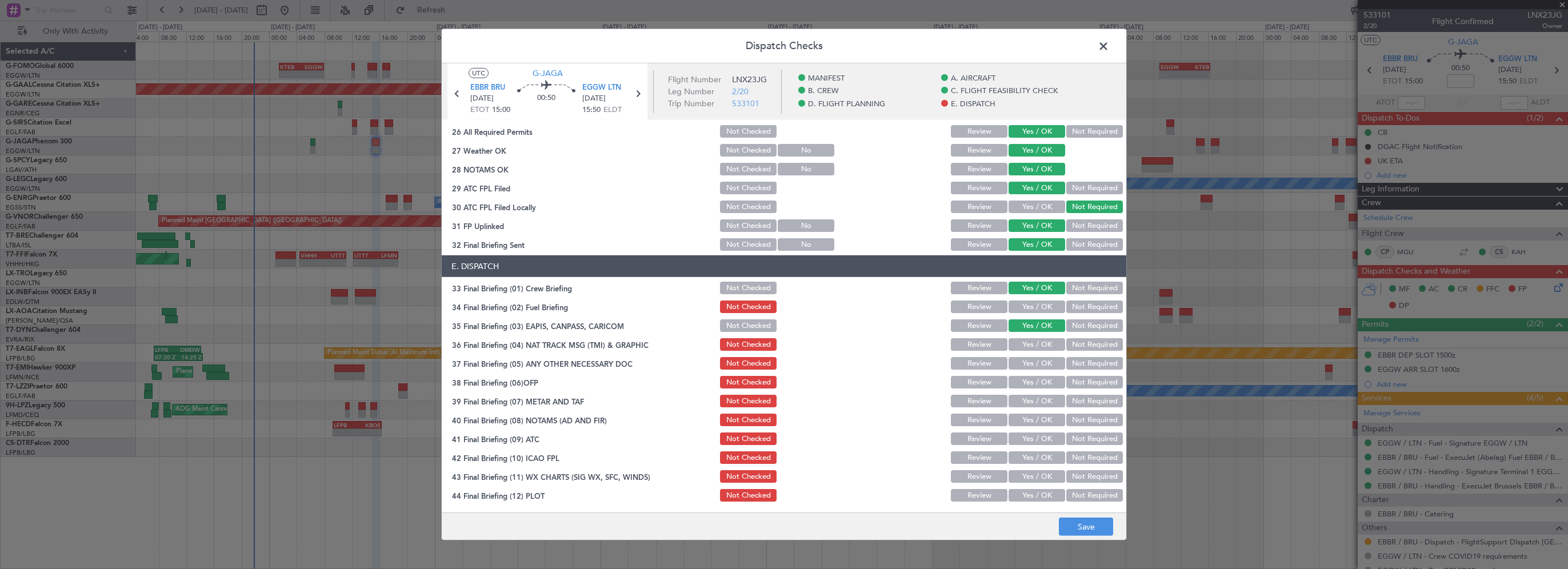
click at [1041, 308] on button "Yes / OK" at bounding box center [1036, 307] width 56 height 12
click at [1079, 332] on div "Not Required" at bounding box center [1093, 326] width 58 height 16
click at [1074, 327] on button "Not Required" at bounding box center [1095, 325] width 56 height 12
click at [1073, 345] on button "Not Required" at bounding box center [1095, 345] width 56 height 12
click at [1067, 366] on button "Not Required" at bounding box center [1095, 363] width 56 height 12
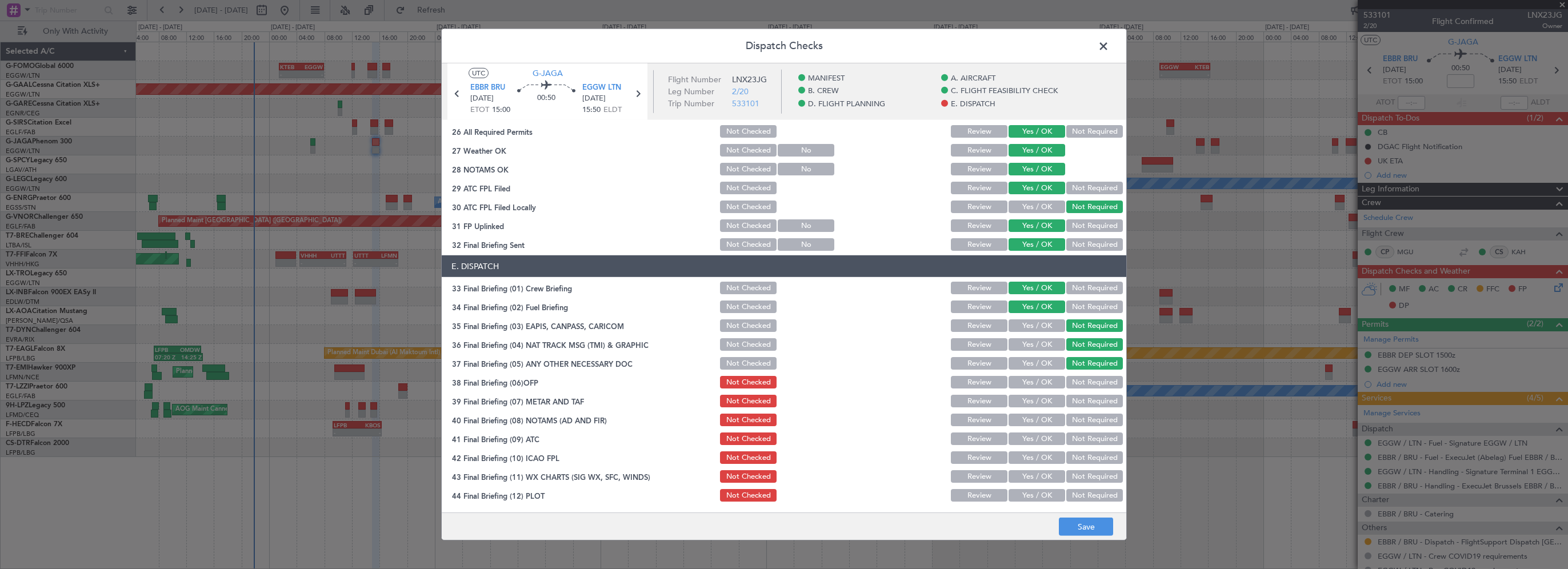
click at [1042, 377] on button "Yes / OK" at bounding box center [1036, 382] width 56 height 12
drag, startPoint x: 1032, startPoint y: 400, endPoint x: 1025, endPoint y: 412, distance: 13.9
click at [1031, 400] on button "Yes / OK" at bounding box center [1036, 401] width 56 height 12
click at [1023, 417] on button "Yes / OK" at bounding box center [1036, 420] width 56 height 12
click at [1020, 436] on button "Yes / OK" at bounding box center [1036, 439] width 56 height 12
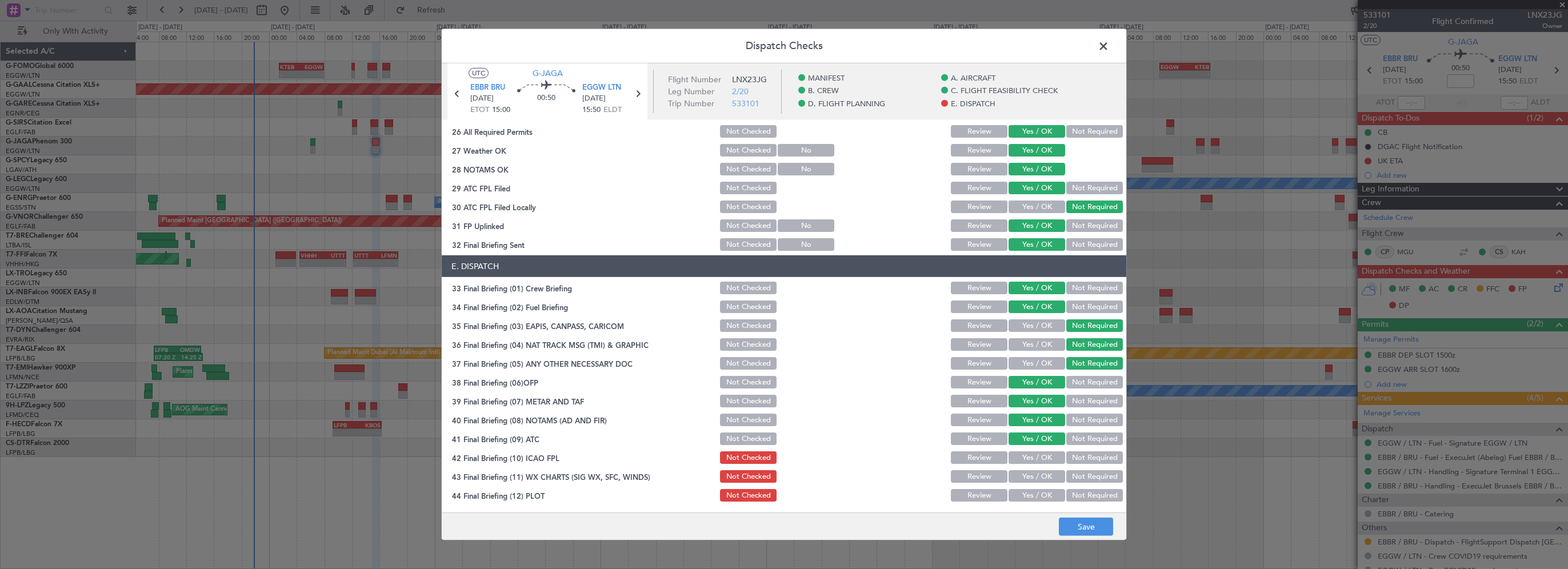
click at [1011, 461] on button "Yes / OK" at bounding box center [1036, 457] width 56 height 12
drag, startPoint x: 1013, startPoint y: 469, endPoint x: 1011, endPoint y: 478, distance: 9.2
click at [1013, 473] on div "Yes / OK" at bounding box center [1036, 477] width 58 height 16
click at [1016, 475] on button "Yes / OK" at bounding box center [1036, 477] width 56 height 12
click at [1012, 496] on button "Yes / OK" at bounding box center [1036, 495] width 56 height 12
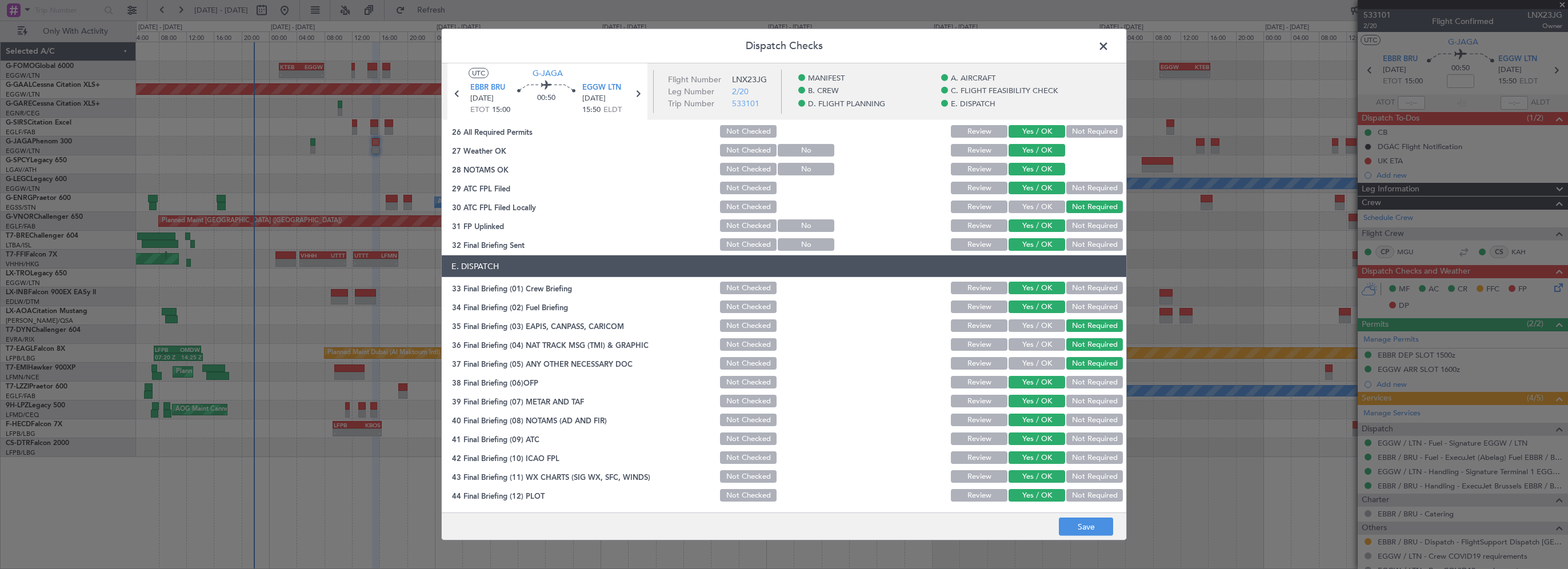
click at [1058, 517] on footer "Save" at bounding box center [784, 526] width 685 height 27
click at [1072, 526] on button "Save" at bounding box center [1086, 527] width 55 height 19
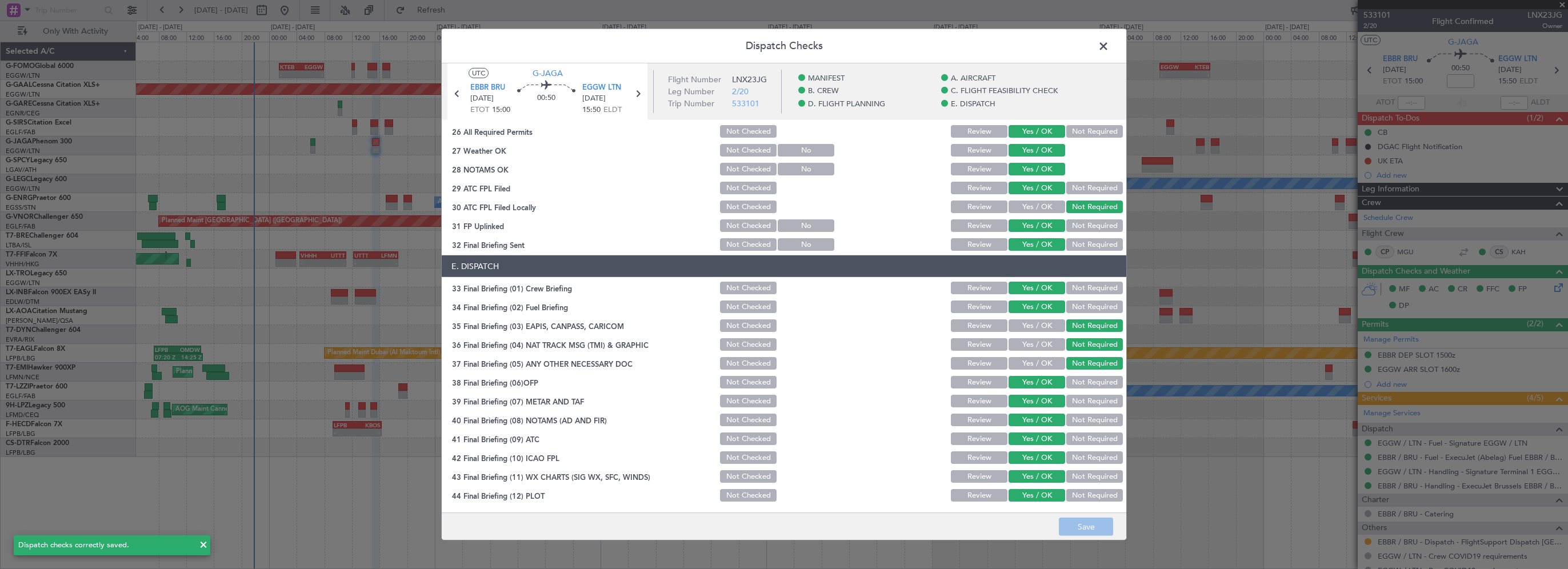
drag, startPoint x: 1104, startPoint y: 47, endPoint x: 1111, endPoint y: 47, distance: 7.0
click at [1109, 47] on span at bounding box center [1109, 49] width 0 height 23
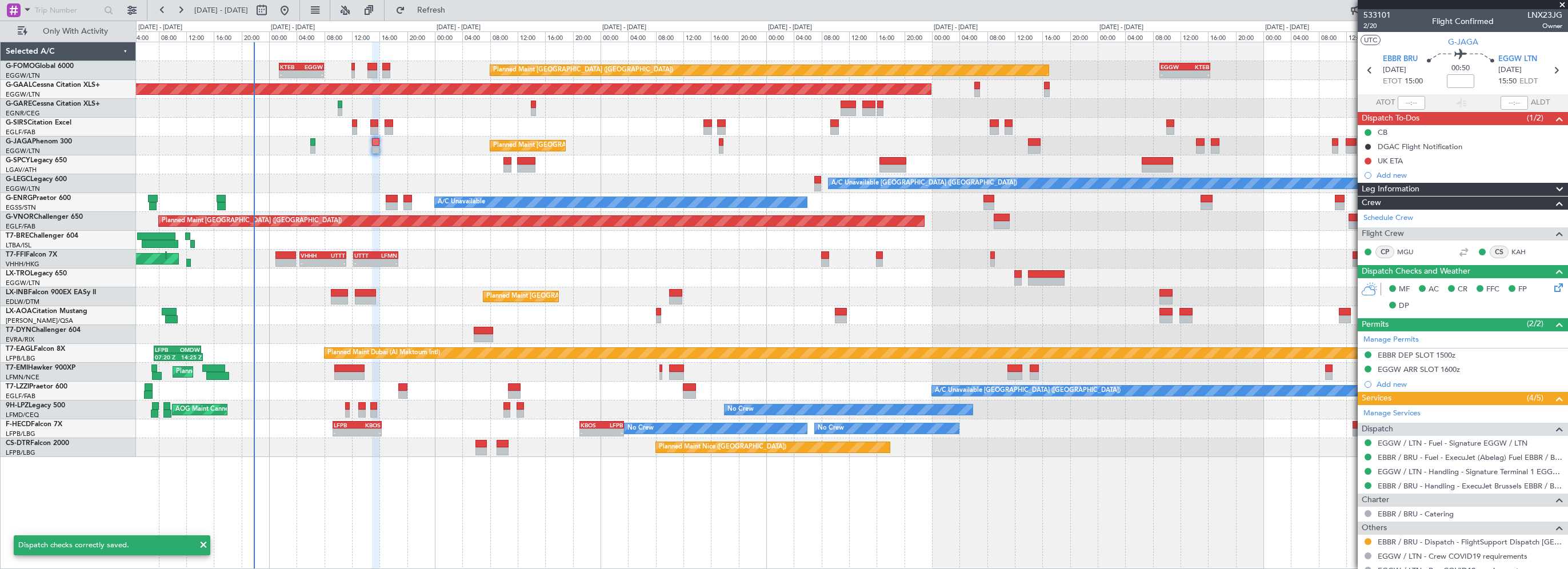
click at [515, 549] on div "Planned Maint London (Luton) - - KTEB 01:30 Z EGGW 08:00 Z - - EGGW 09:00 Z KTE…" at bounding box center [852, 305] width 1432 height 527
click at [444, 14] on span "Refresh" at bounding box center [431, 10] width 48 height 8
click at [1368, 539] on div at bounding box center [1368, 542] width 9 height 9
click at [1368, 539] on button at bounding box center [1368, 542] width 7 height 7
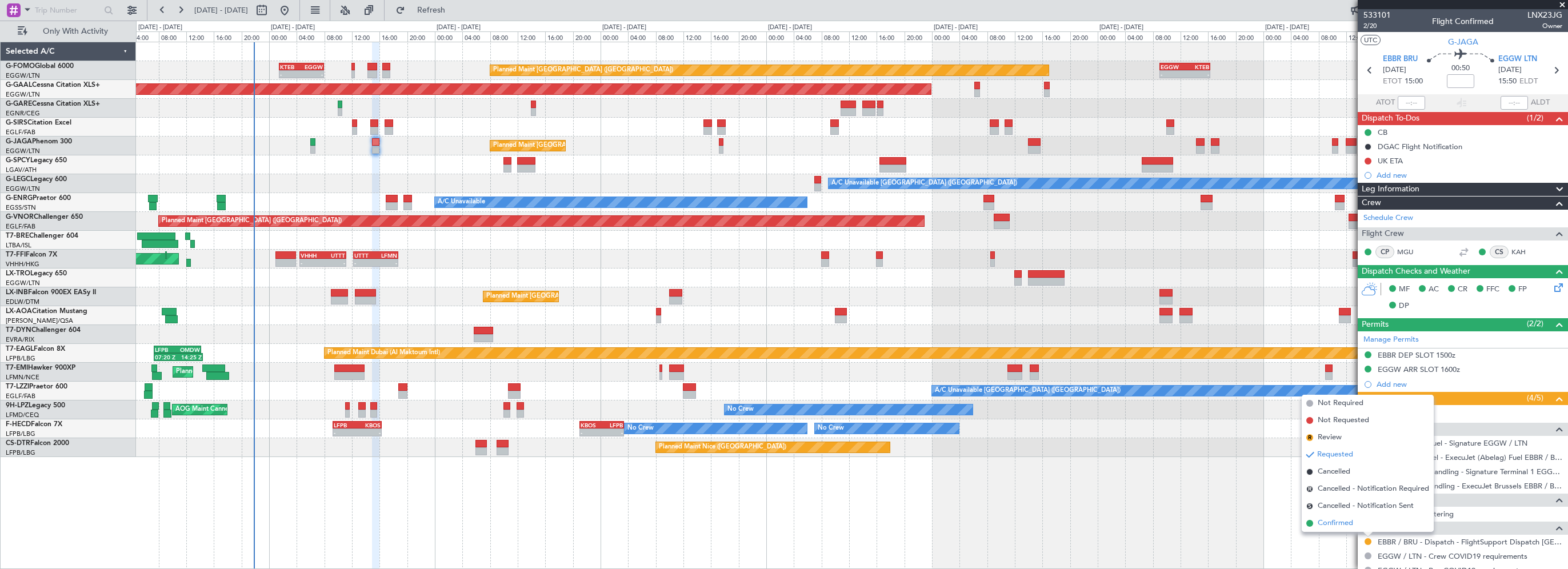
click at [1346, 528] on span "Confirmed" at bounding box center [1335, 523] width 35 height 11
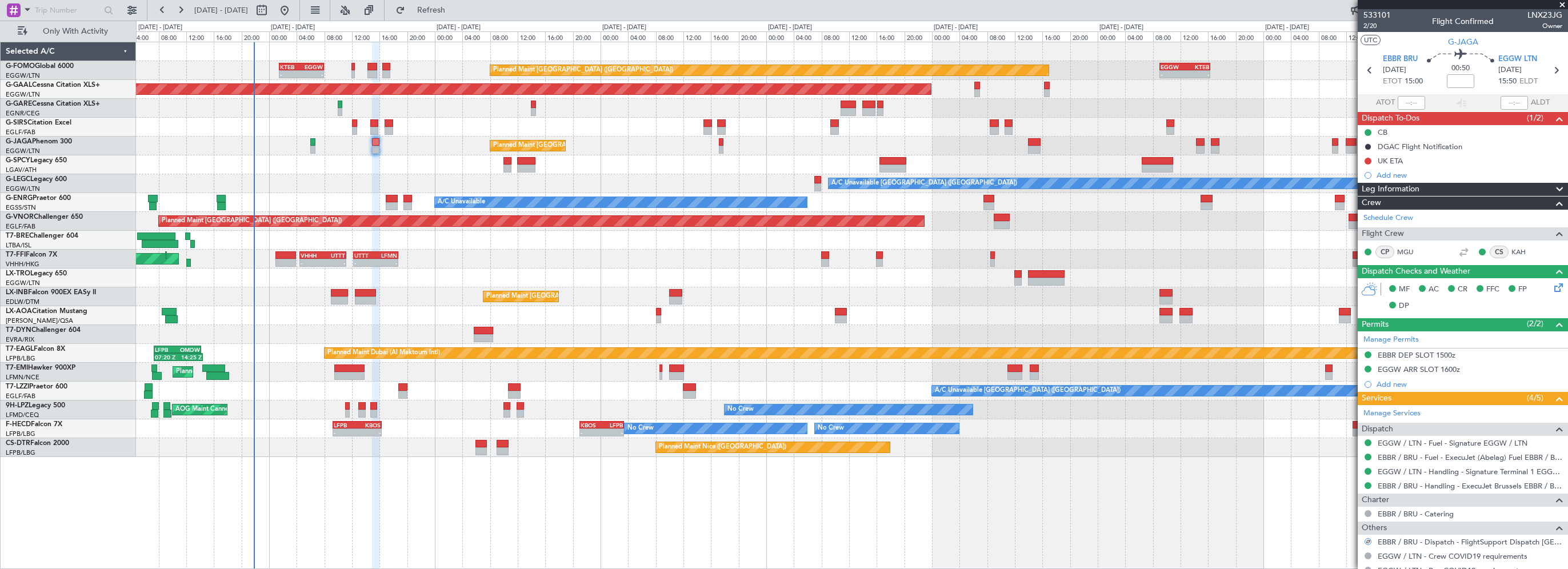
click at [1212, 475] on div "Planned Maint London (Luton) - - KTEB 01:30 Z EGGW 08:00 Z - - EGGW 09:00 Z KTE…" at bounding box center [852, 305] width 1432 height 527
click at [459, 3] on button "Refresh" at bounding box center [425, 11] width 69 height 19
click at [1566, 4] on span at bounding box center [1562, 5] width 11 height 11
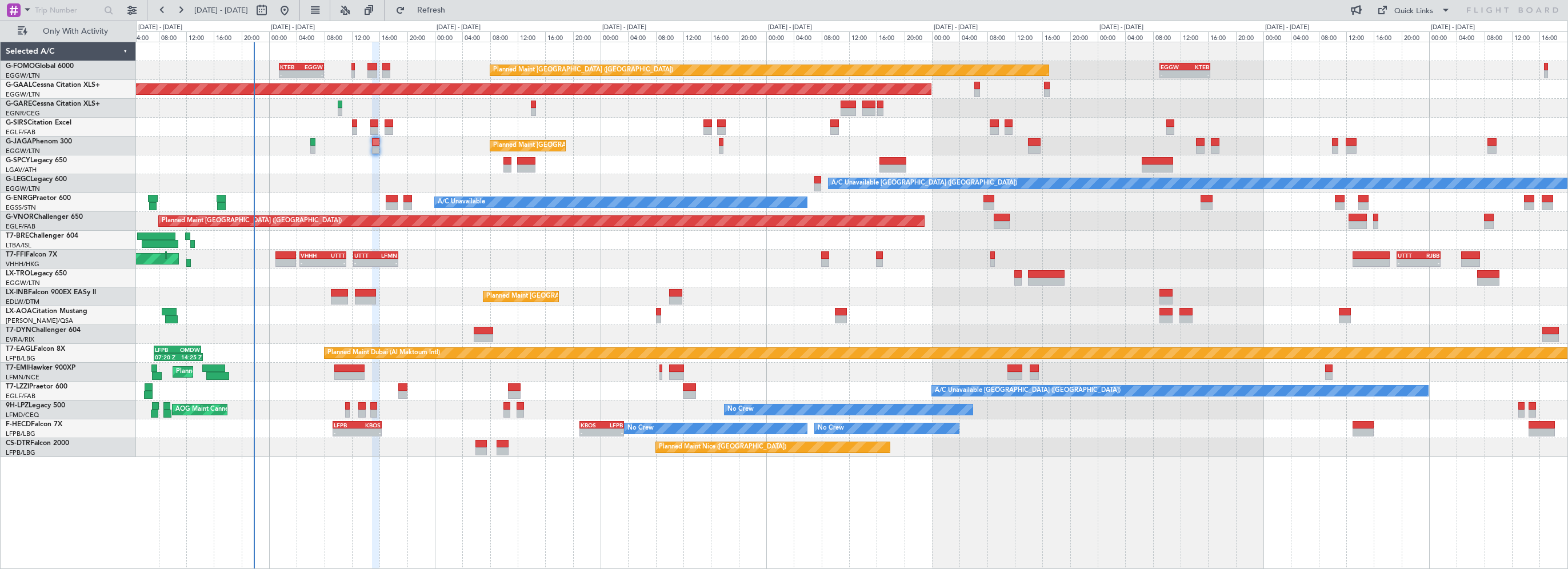
type input "0"
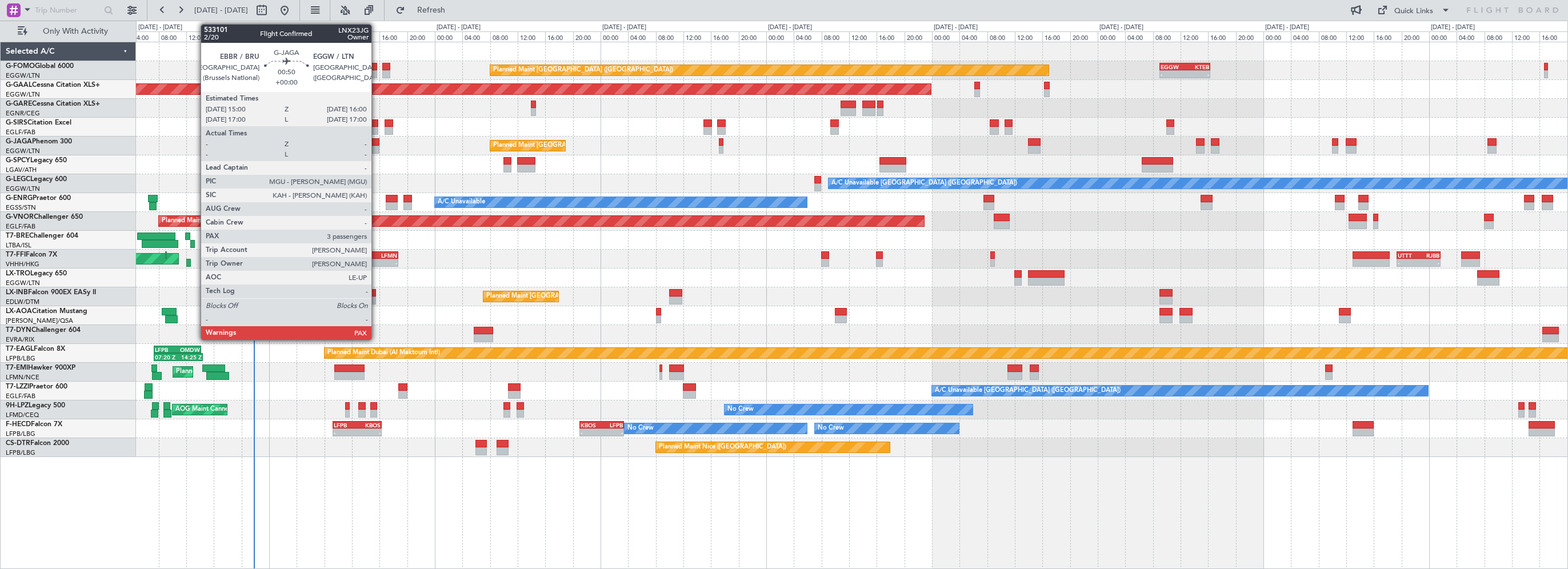
click at [377, 139] on div at bounding box center [376, 142] width 7 height 8
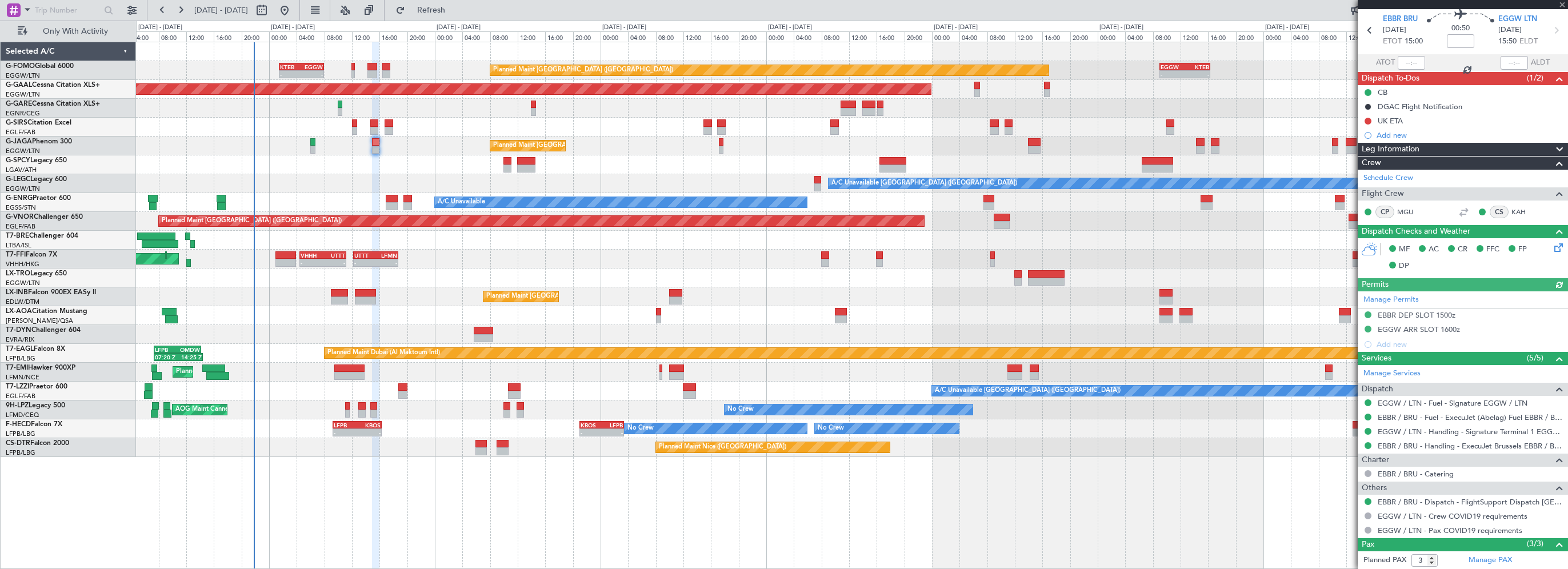
scroll to position [57, 0]
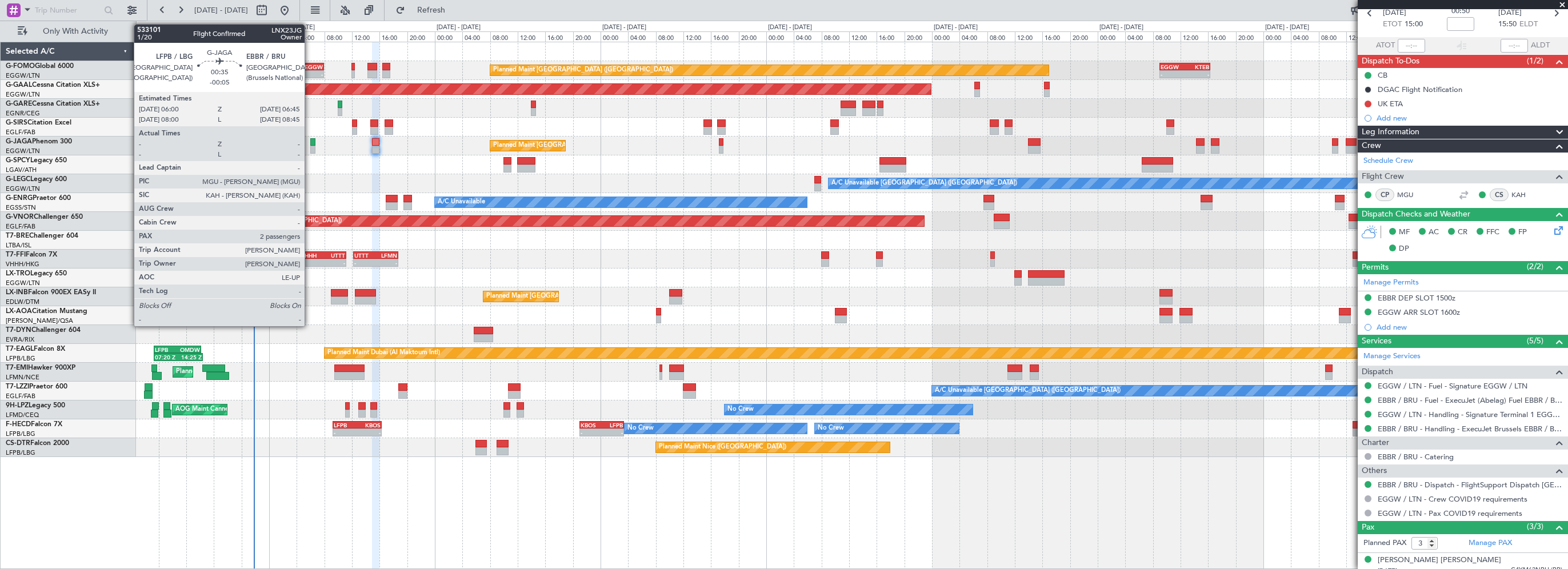
click at [311, 143] on div at bounding box center [313, 142] width 6 height 8
click at [312, 141] on div at bounding box center [313, 142] width 6 height 8
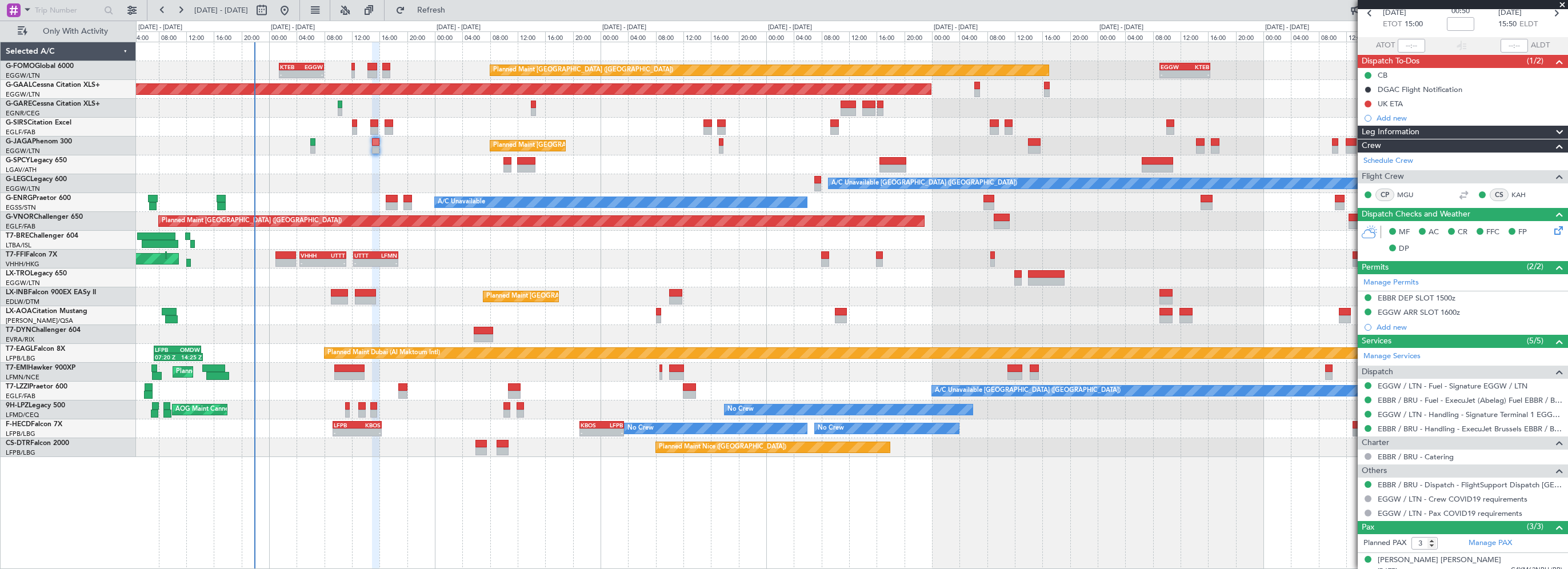
click at [415, 162] on div at bounding box center [852, 165] width 1432 height 19
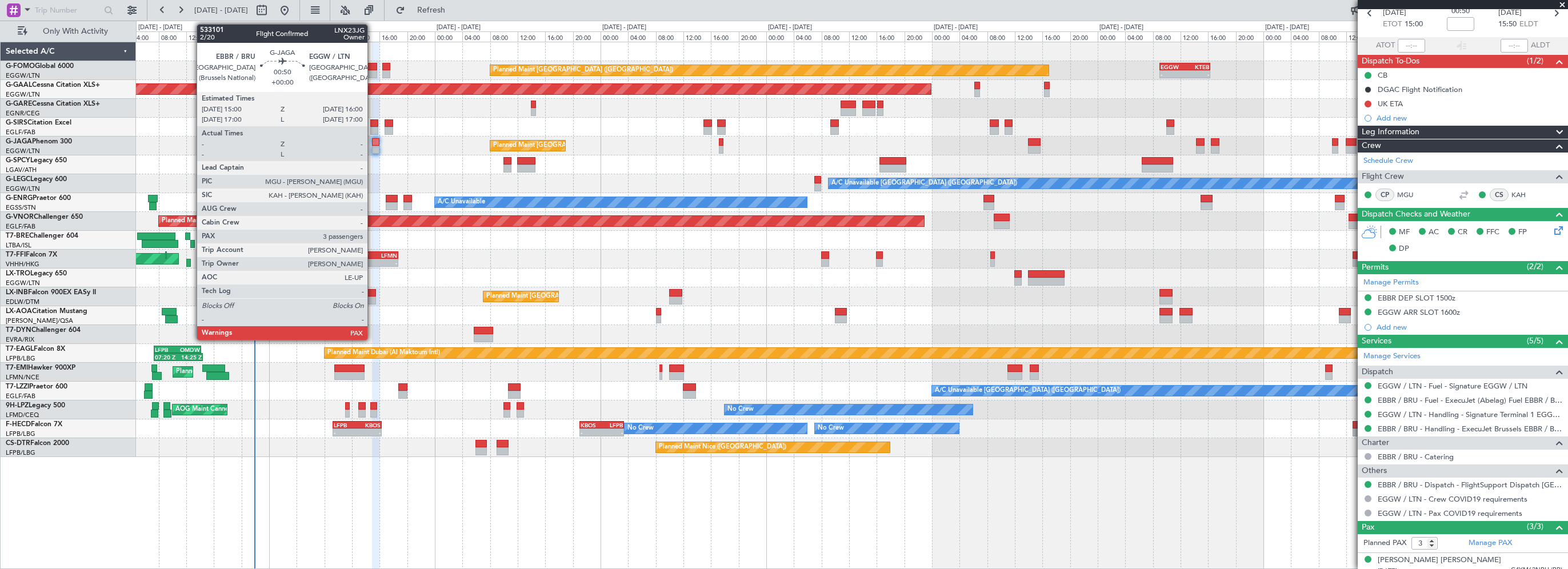
click at [372, 143] on div at bounding box center [376, 142] width 7 height 8
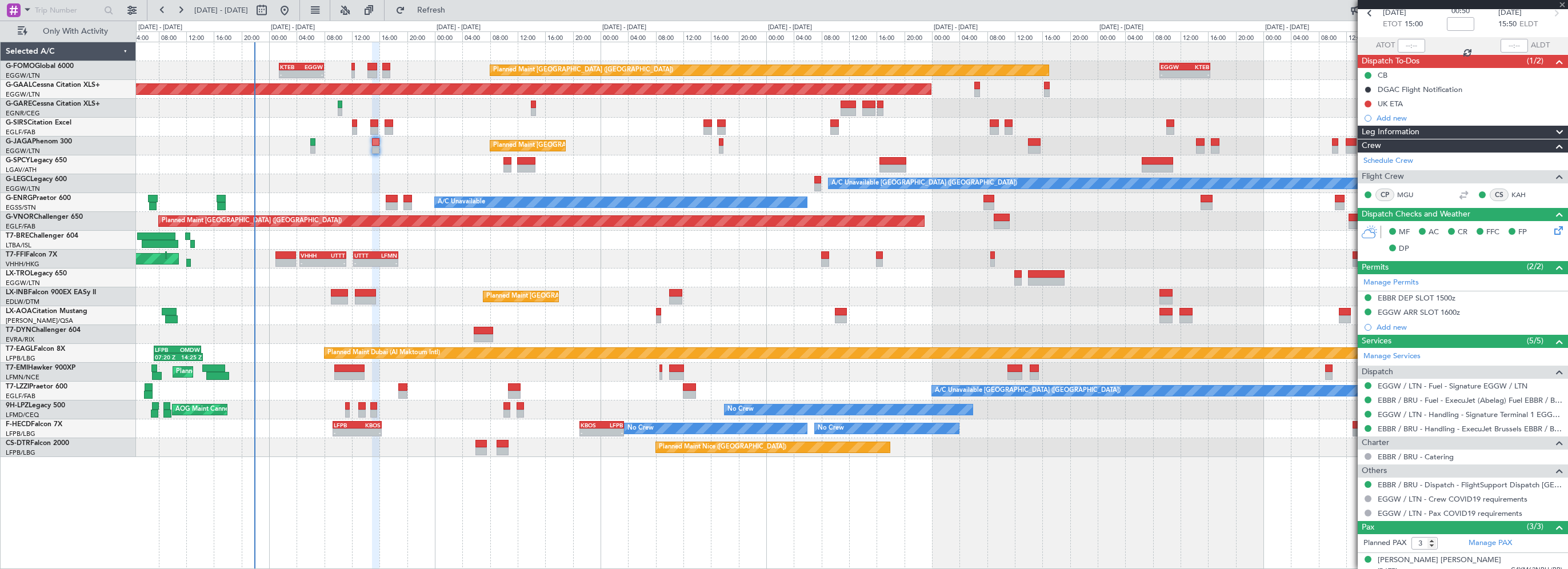
scroll to position [0, 0]
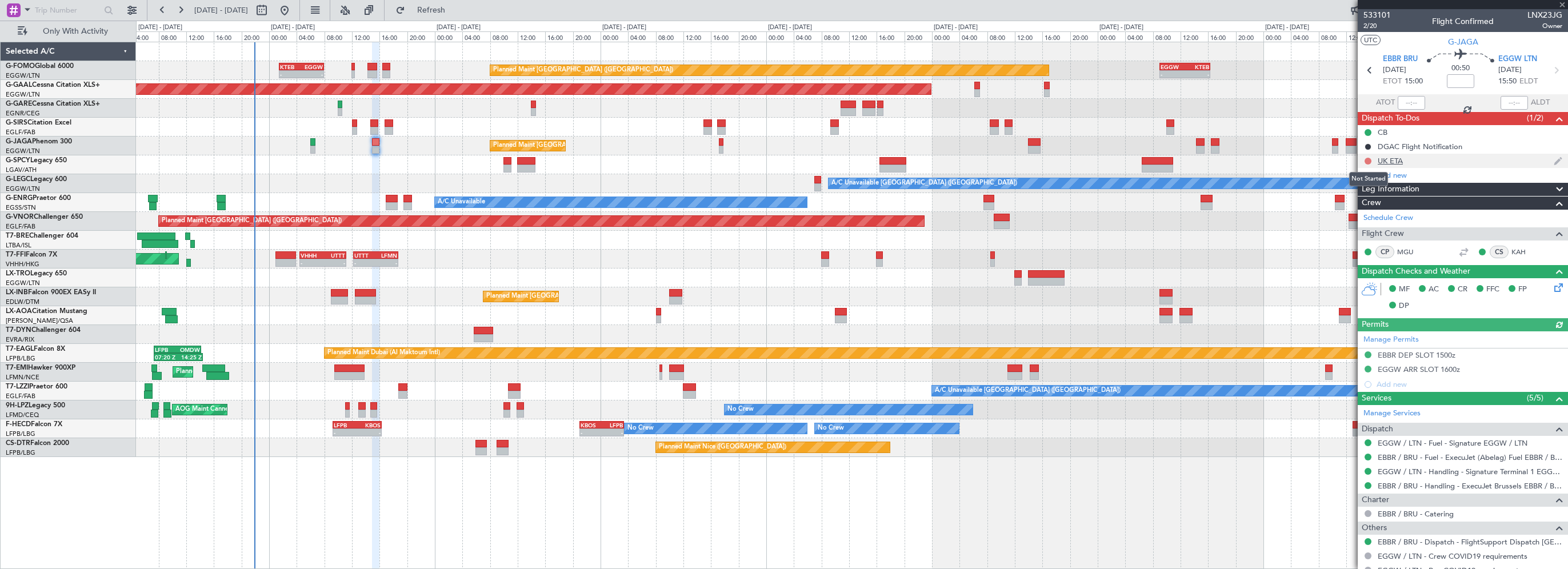
click at [1370, 159] on button at bounding box center [1368, 161] width 7 height 7
click at [1370, 227] on span "Cancelled" at bounding box center [1370, 229] width 33 height 11
click at [1368, 161] on button at bounding box center [1368, 161] width 7 height 7
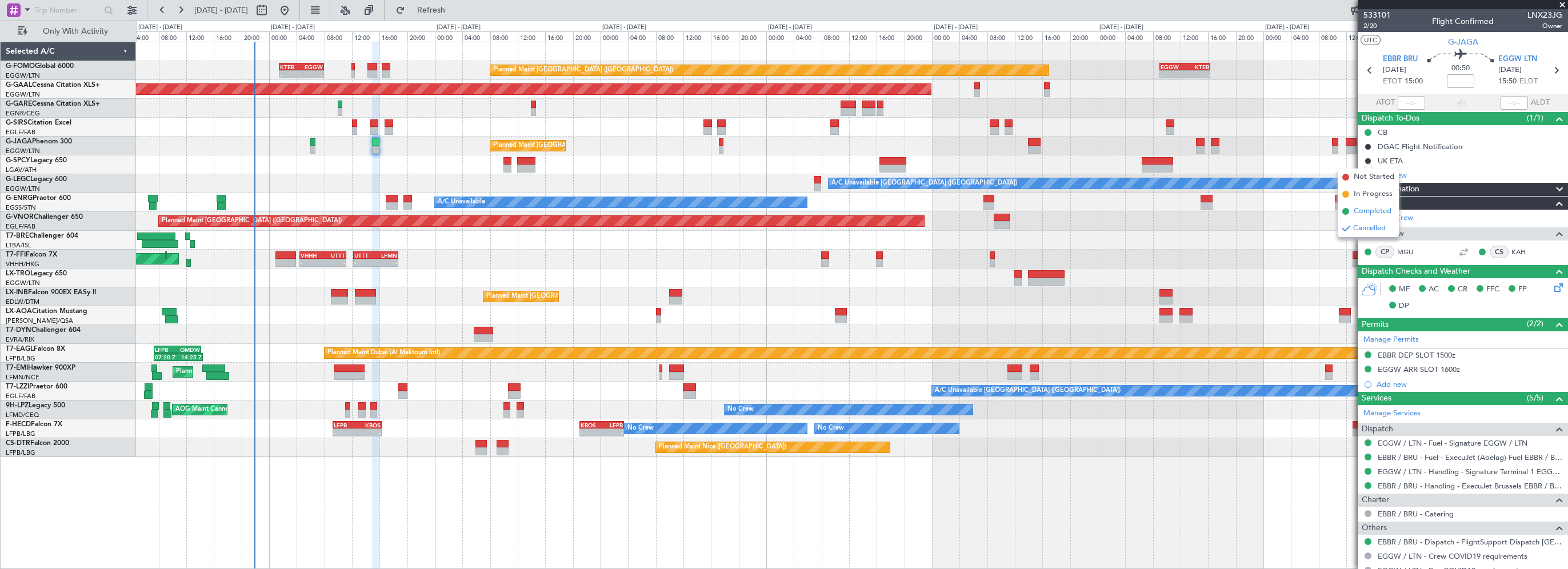
click at [1372, 211] on span "Completed" at bounding box center [1372, 211] width 38 height 11
click at [1368, 157] on button at bounding box center [1368, 161] width 7 height 7
click at [1390, 177] on span "Not Started" at bounding box center [1373, 177] width 40 height 11
click at [1561, 4] on span at bounding box center [1562, 5] width 11 height 11
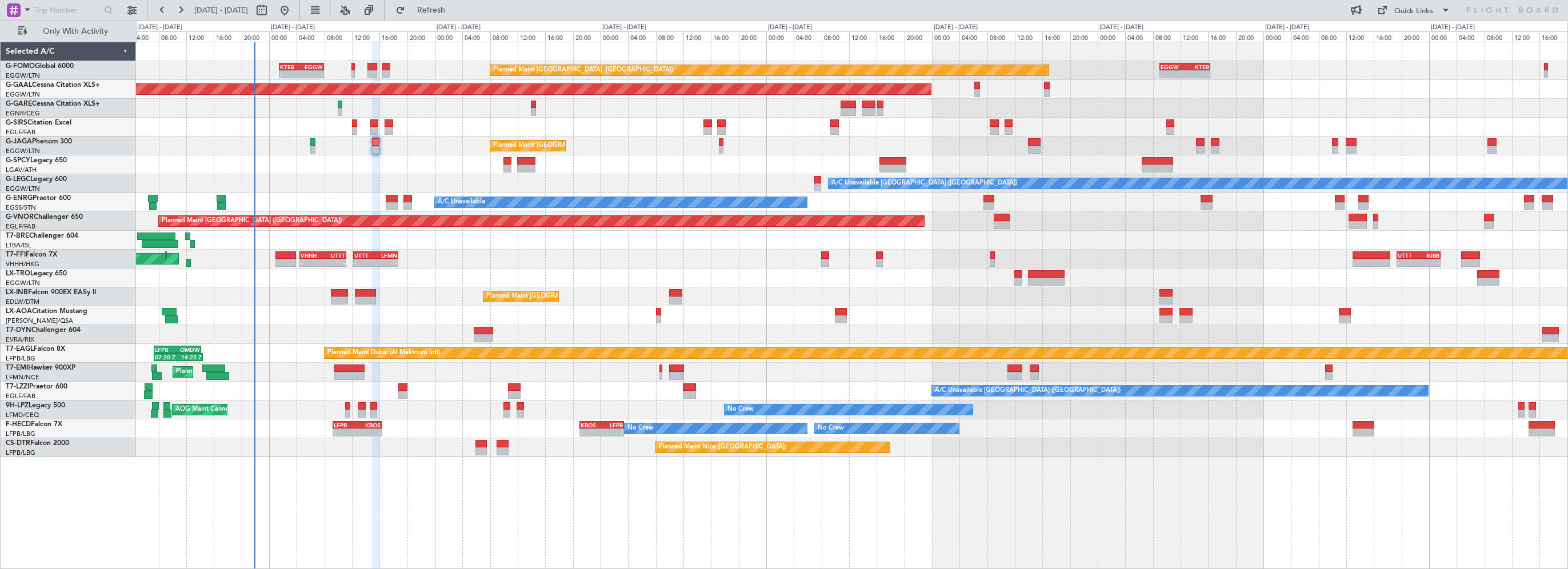
type input "0"
click at [428, 161] on div at bounding box center [852, 165] width 1432 height 19
click at [456, 6] on span "Refresh" at bounding box center [431, 10] width 48 height 8
click at [394, 146] on div "Planned Maint [GEOGRAPHIC_DATA] ([GEOGRAPHIC_DATA])" at bounding box center [852, 146] width 1432 height 19
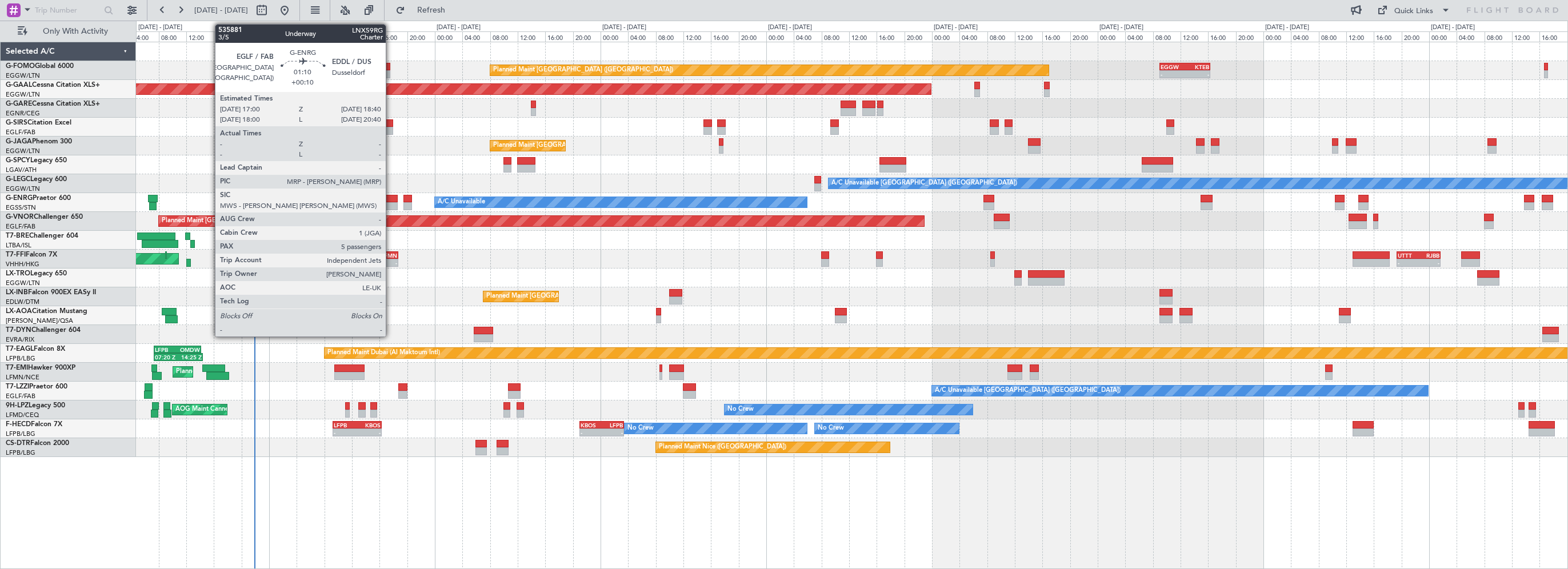
click at [391, 196] on div at bounding box center [391, 198] width 12 height 8
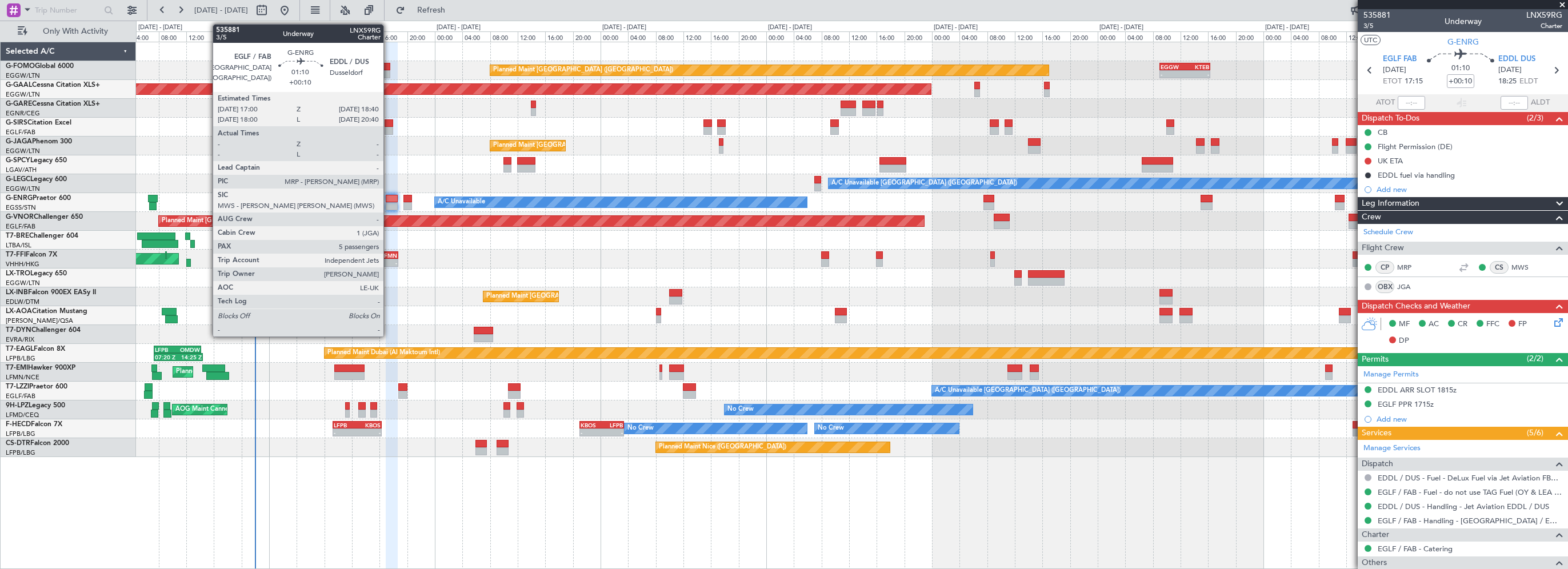
click at [389, 196] on div at bounding box center [391, 198] width 12 height 8
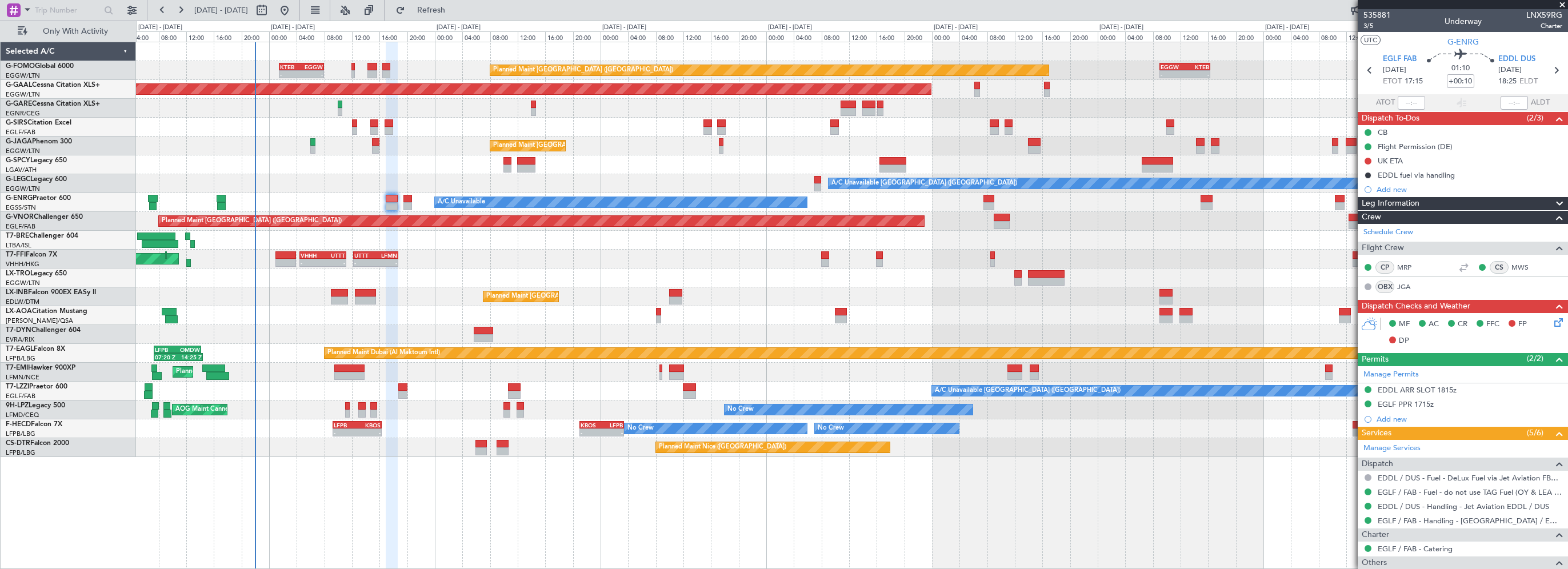
click at [398, 194] on div "A/C Unavailable AOG Maint London (Stansted)" at bounding box center [852, 203] width 1432 height 19
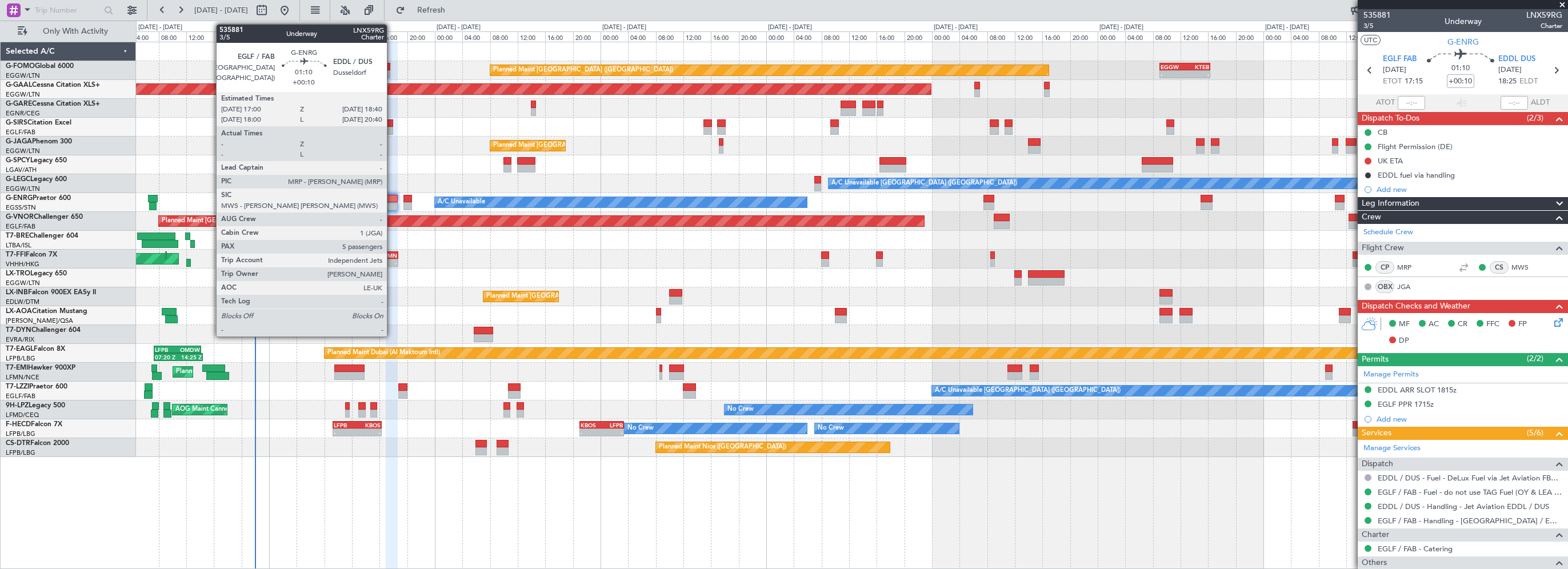
click at [392, 197] on div at bounding box center [391, 198] width 12 height 8
click at [393, 199] on div at bounding box center [391, 198] width 12 height 8
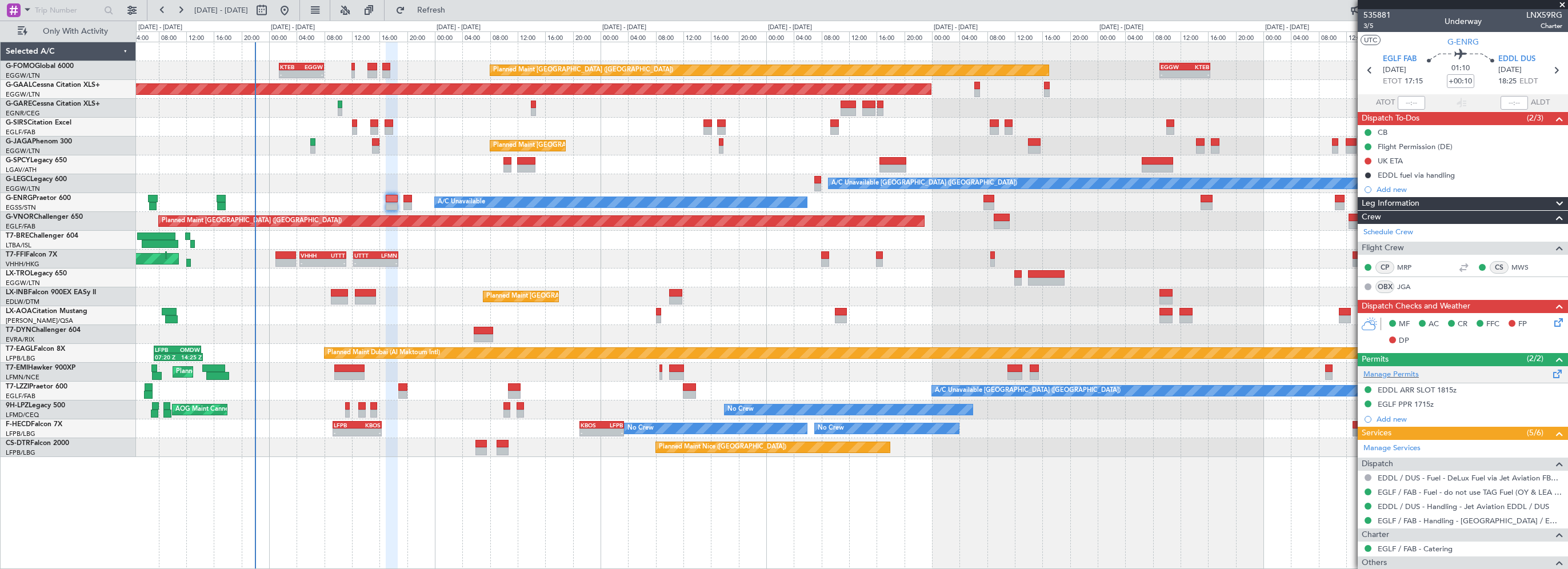
scroll to position [216, 0]
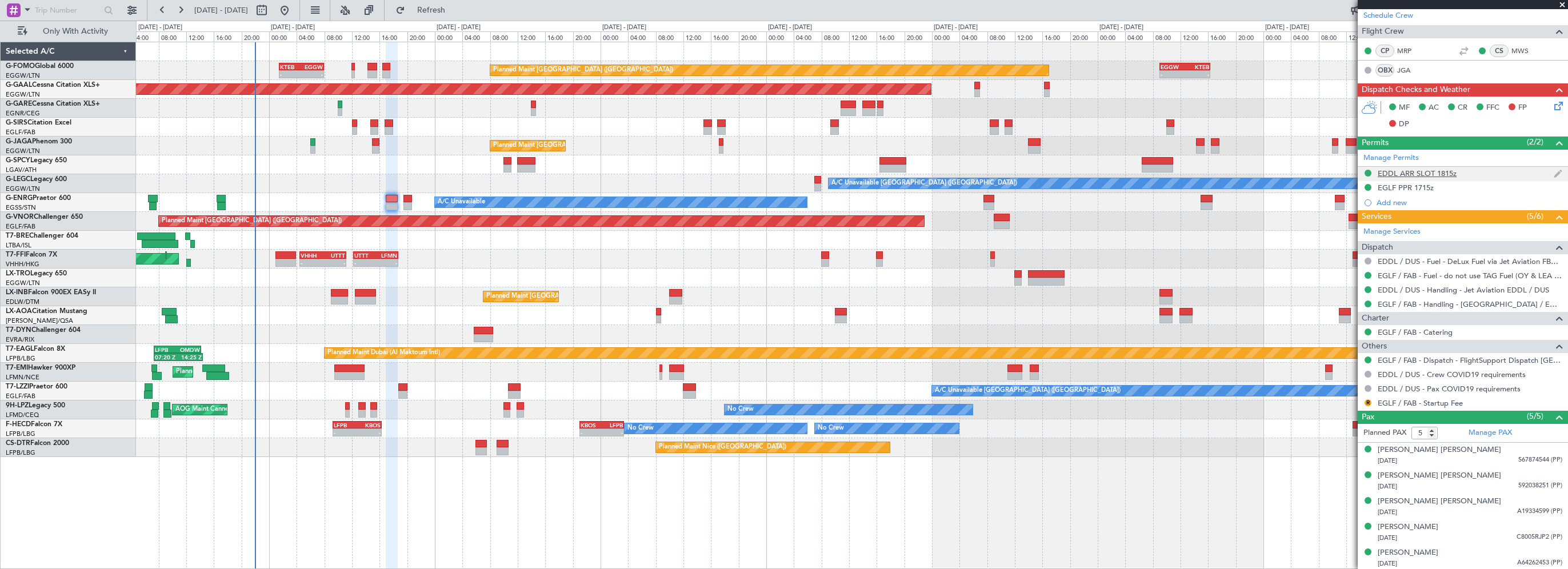
click at [1415, 173] on div "EDDL ARR SLOT 1815z" at bounding box center [1417, 174] width 79 height 10
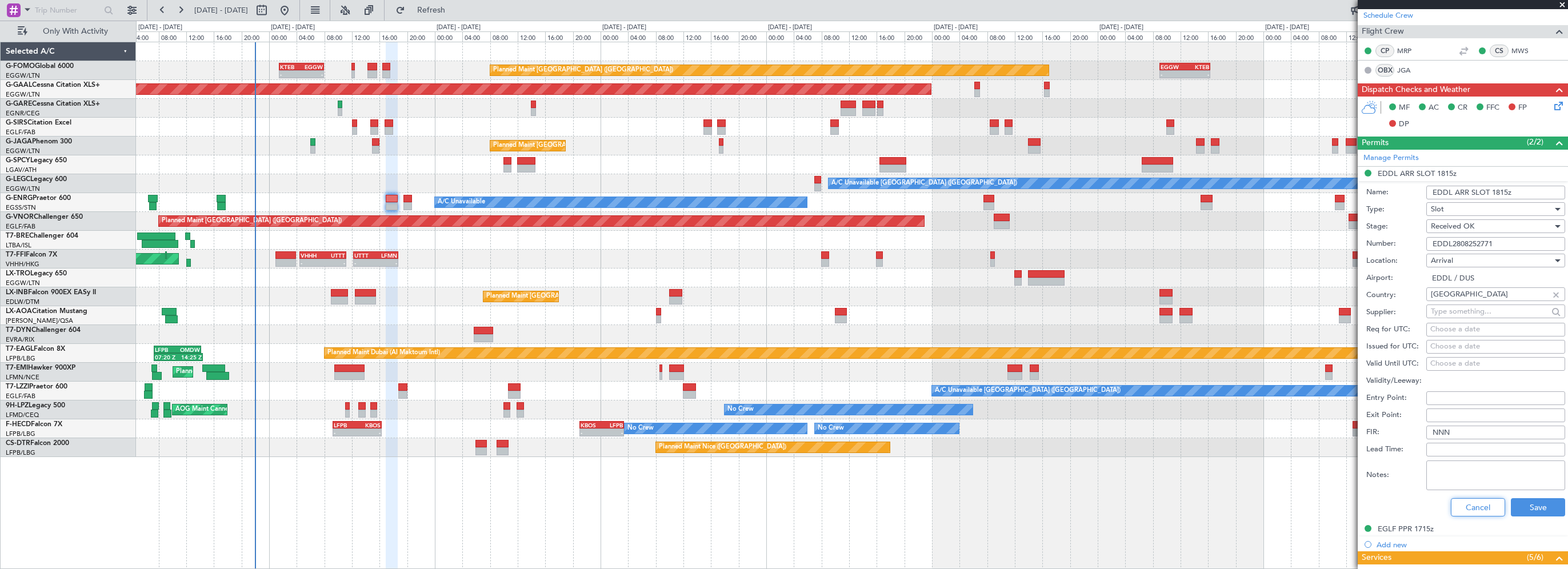
drag, startPoint x: 1464, startPoint y: 506, endPoint x: 1460, endPoint y: 489, distance: 17.5
click at [1464, 506] on button "Cancel" at bounding box center [1478, 508] width 55 height 19
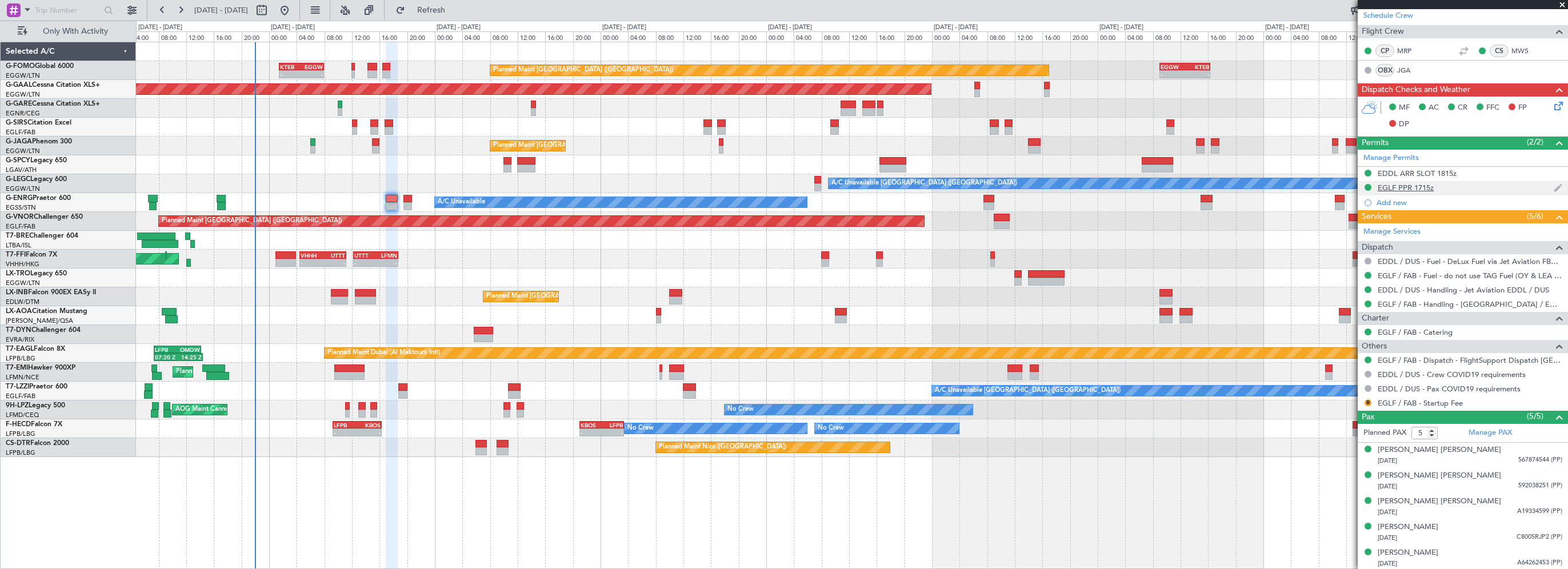
click at [1403, 188] on div "EGLF PPR 1715z" at bounding box center [1406, 188] width 56 height 10
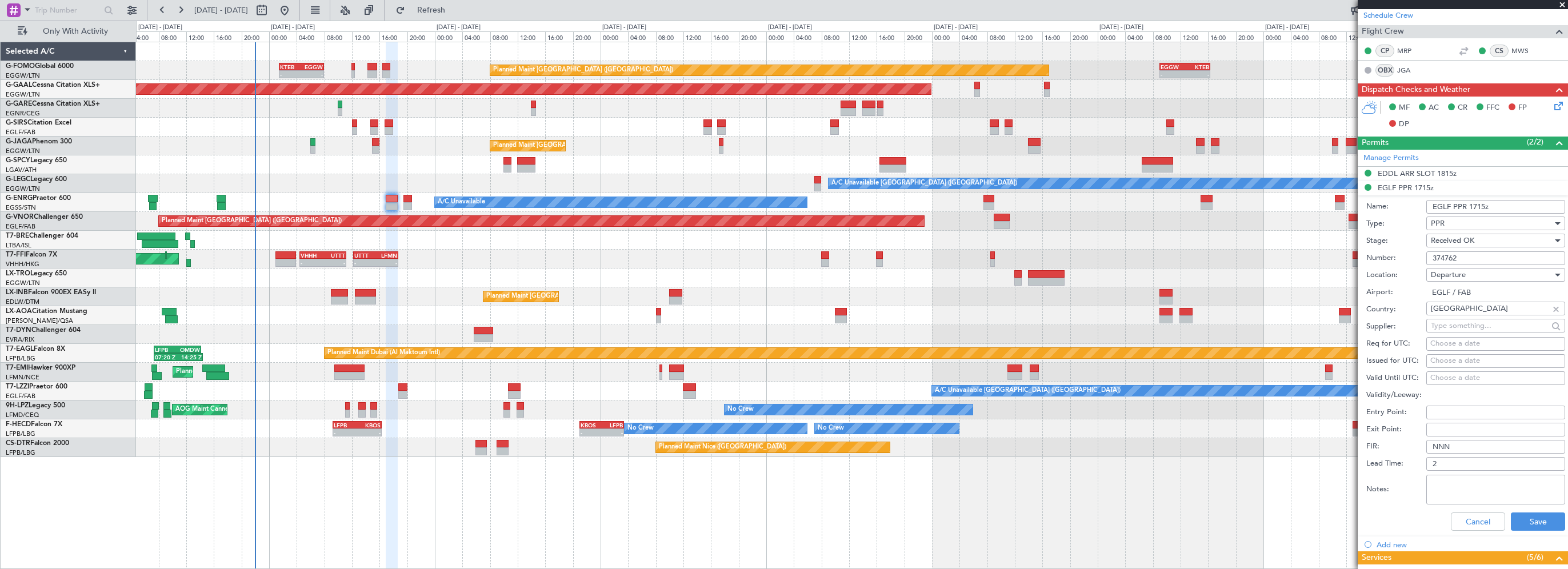
drag, startPoint x: 1429, startPoint y: 258, endPoint x: 1417, endPoint y: 260, distance: 12.2
click at [1418, 259] on div "Number: 374762" at bounding box center [1466, 258] width 199 height 17
click at [1474, 517] on button "Cancel" at bounding box center [1478, 522] width 55 height 19
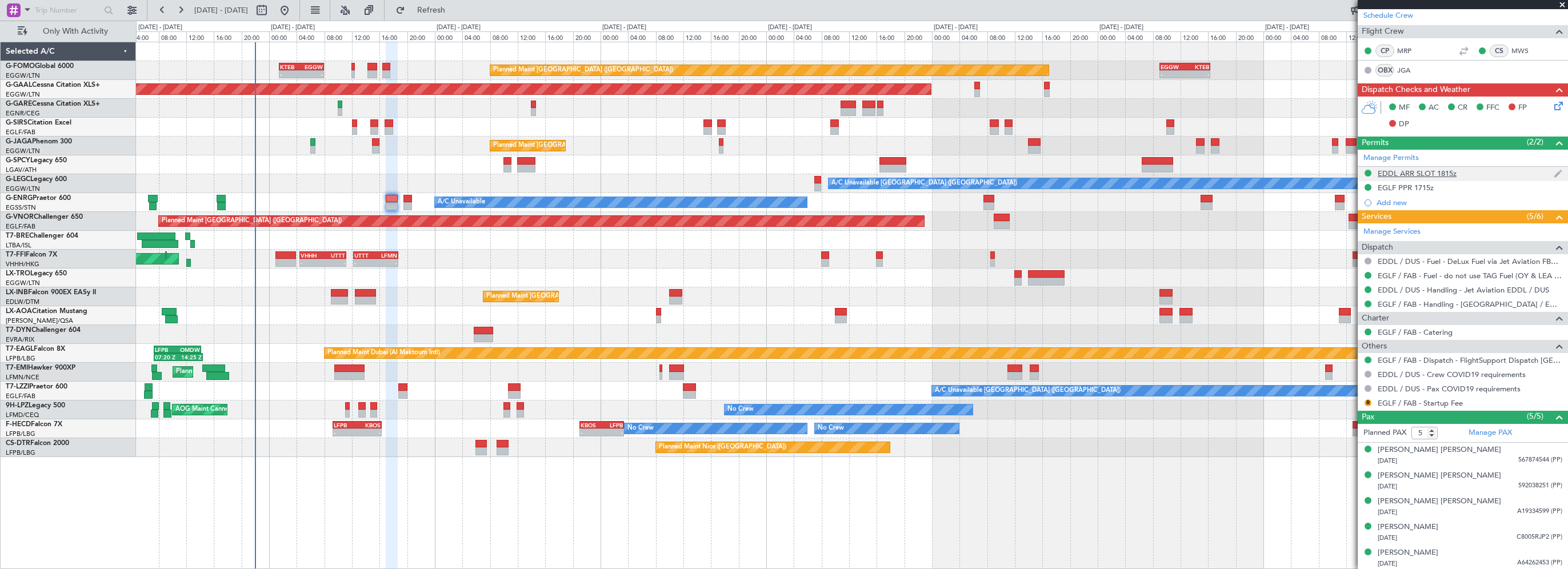
click at [1408, 174] on div "EDDL ARR SLOT 1815z" at bounding box center [1417, 174] width 79 height 10
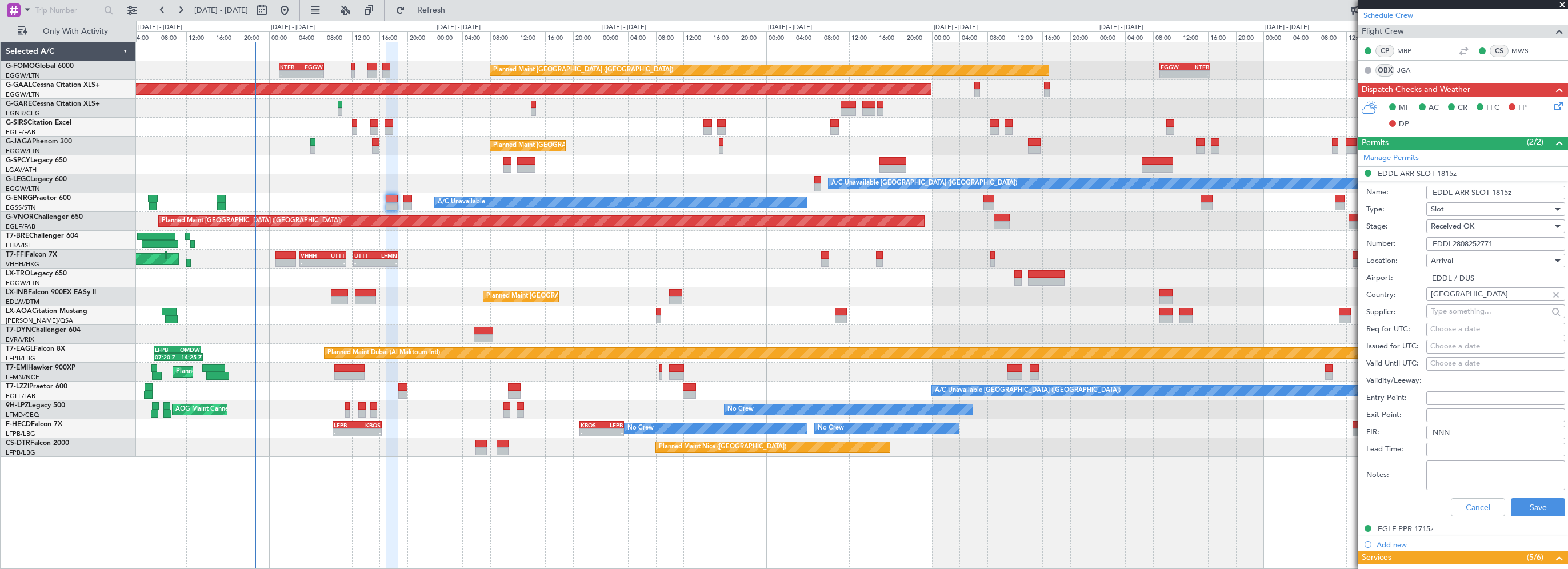
drag, startPoint x: 1453, startPoint y: 240, endPoint x: 1388, endPoint y: 244, distance: 65.1
click at [1388, 244] on div "Number: EDDL2808252771" at bounding box center [1466, 244] width 199 height 17
click at [1464, 502] on button "Cancel" at bounding box center [1478, 508] width 55 height 19
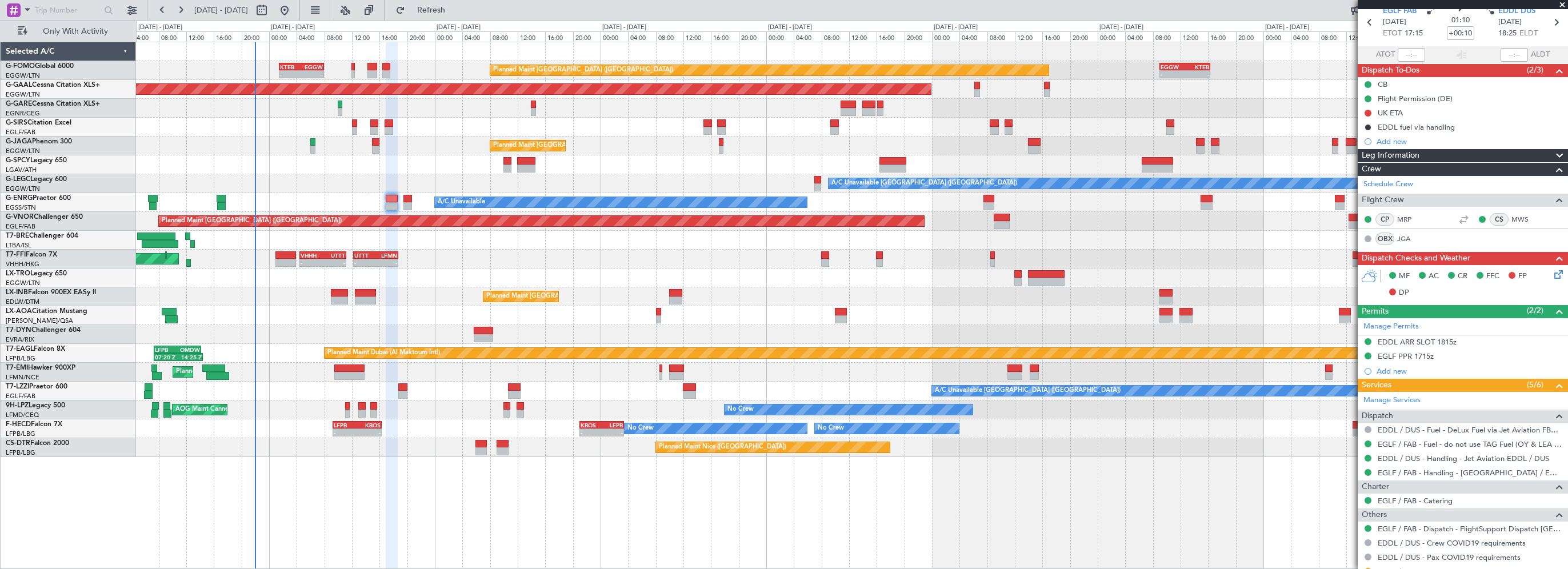
scroll to position [0, 0]
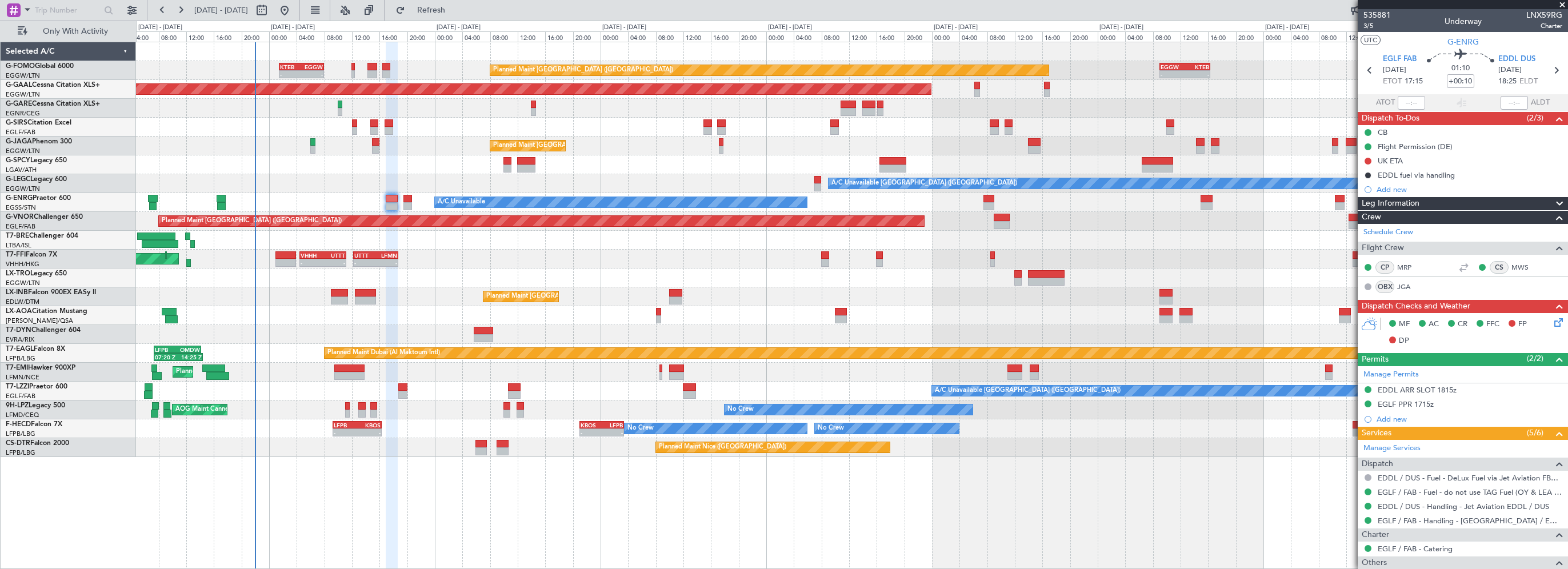
click at [1414, 206] on span "Leg Information" at bounding box center [1390, 203] width 58 height 13
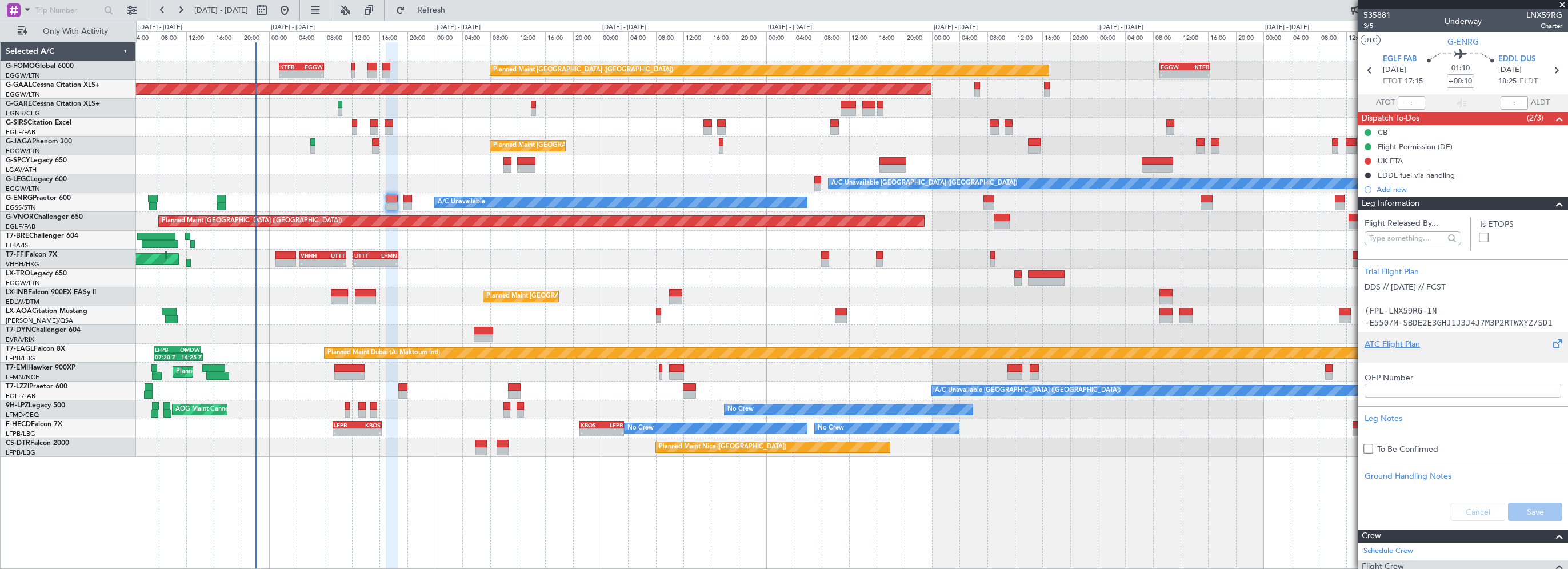
click at [1390, 338] on div "ATC Flight Plan" at bounding box center [1463, 344] width 196 height 12
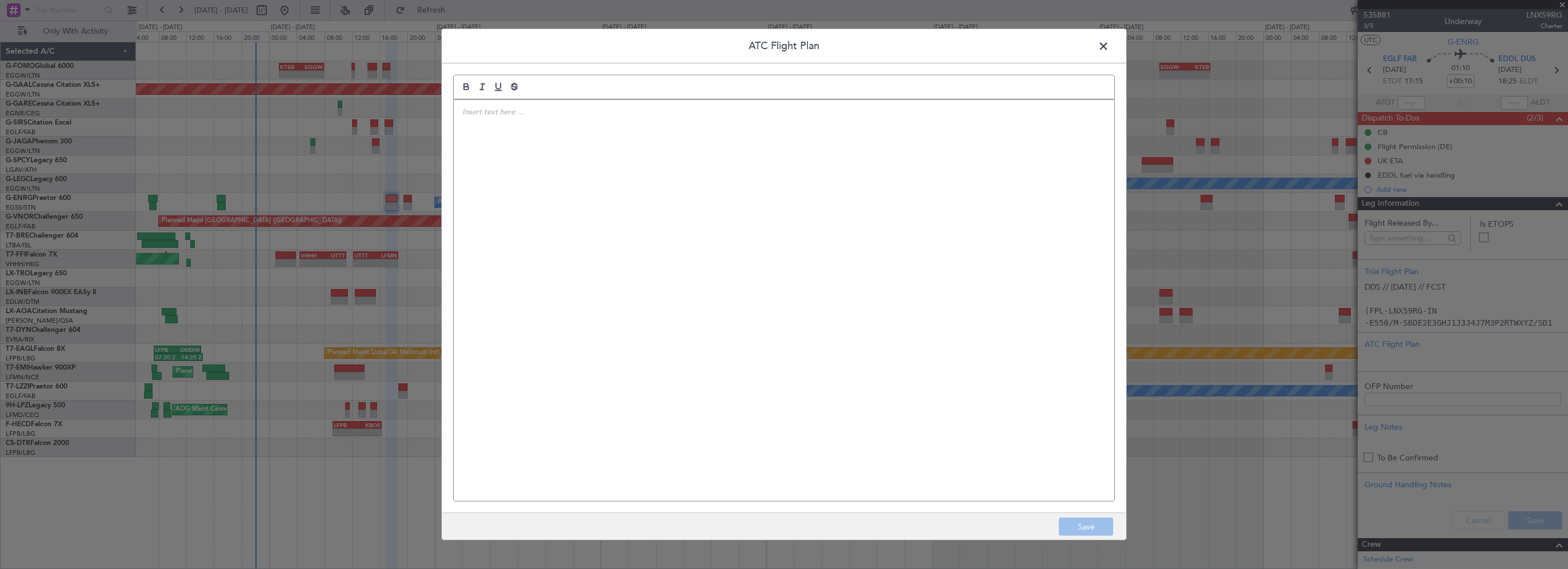
drag, startPoint x: 604, startPoint y: 226, endPoint x: 686, endPoint y: 182, distance: 93.1
click at [604, 226] on div at bounding box center [784, 300] width 661 height 401
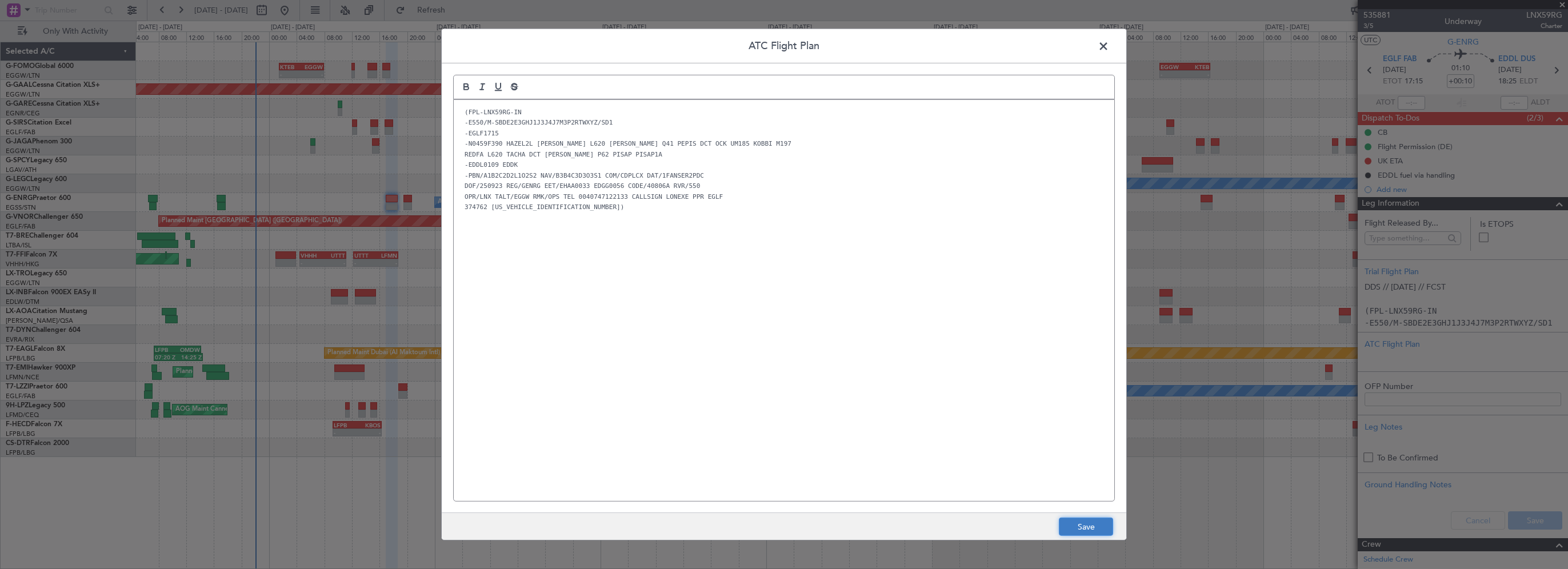
click at [1088, 528] on button "Save" at bounding box center [1086, 527] width 55 height 19
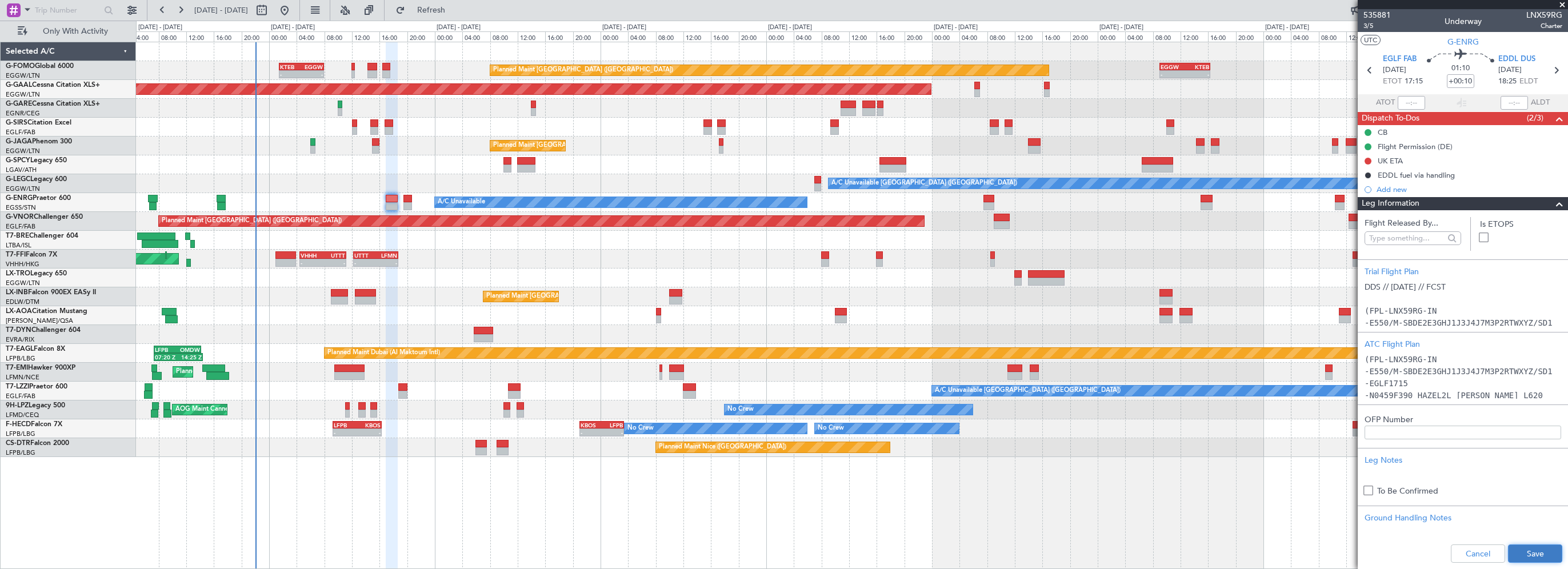
click at [1518, 551] on button "Save" at bounding box center [1535, 554] width 55 height 19
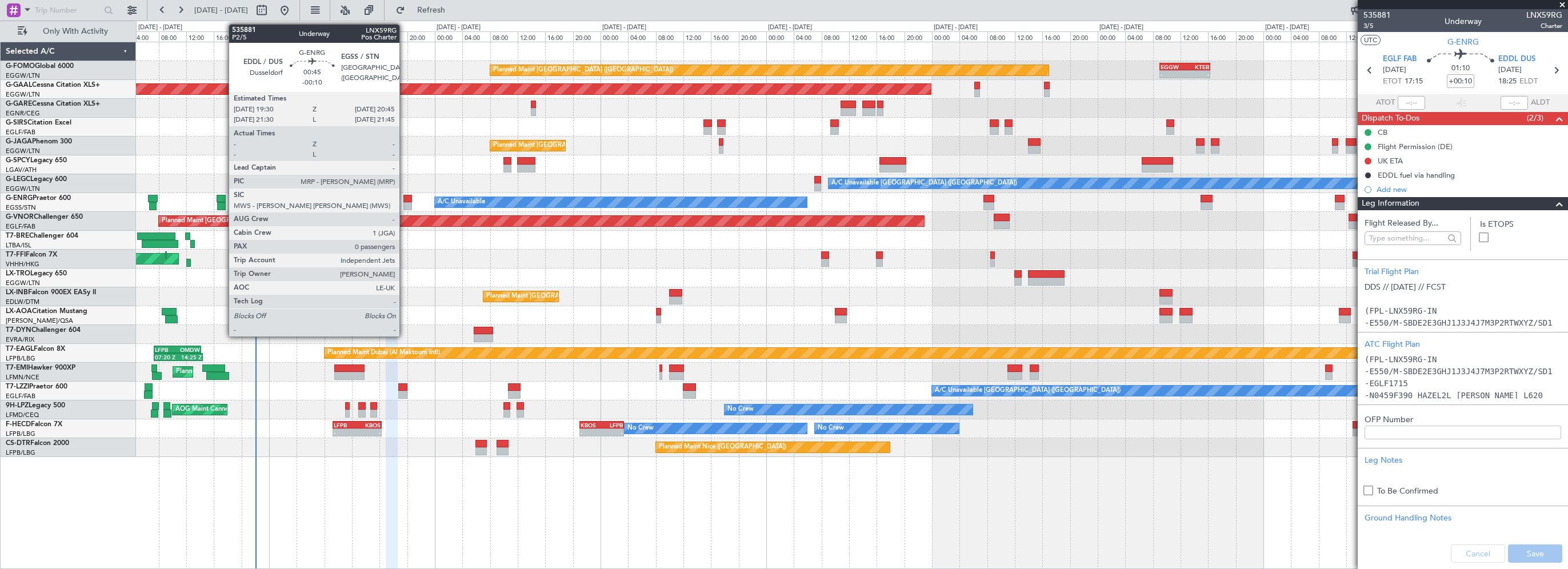
click at [405, 195] on div at bounding box center [408, 198] width 9 height 8
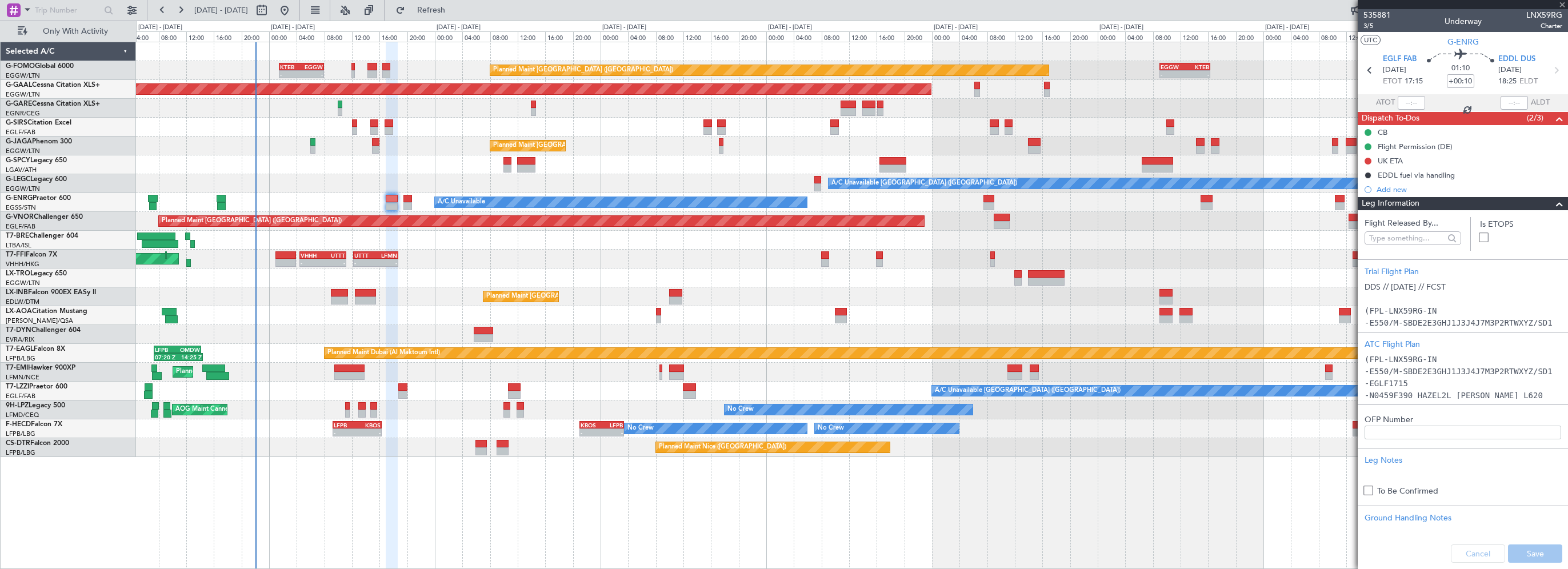
type input "-00:10"
type input "0"
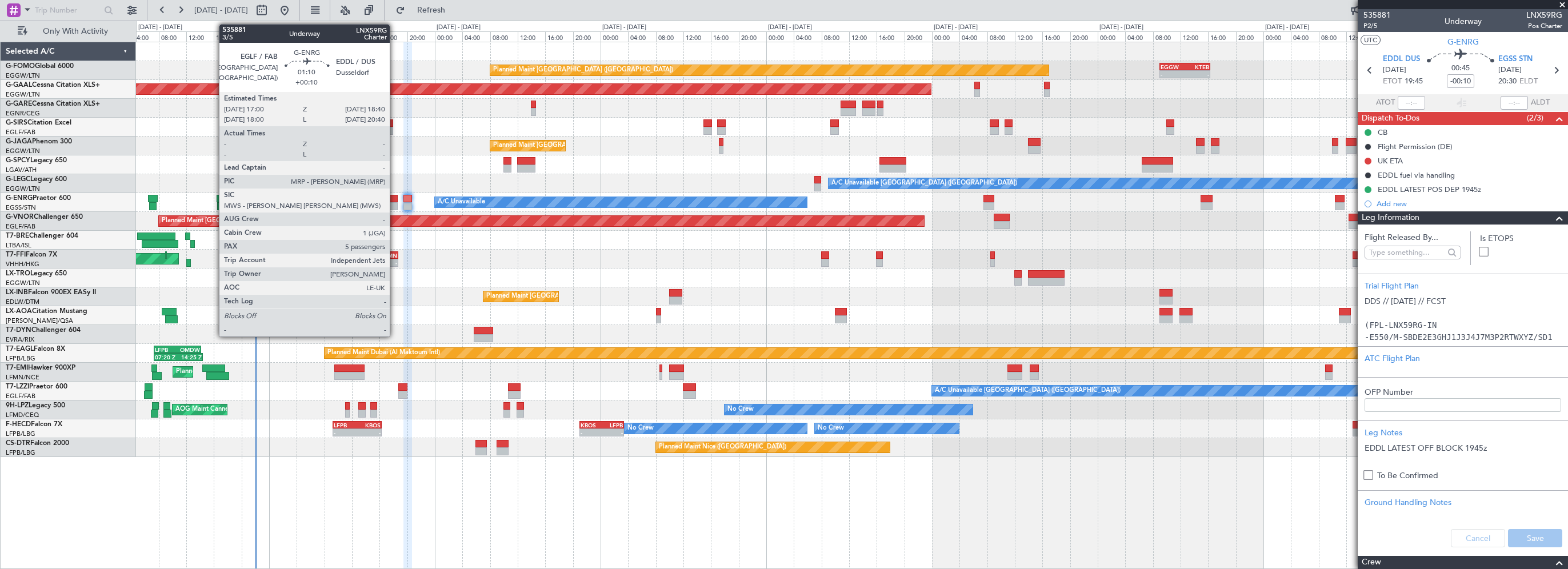
click at [395, 199] on div at bounding box center [391, 198] width 12 height 8
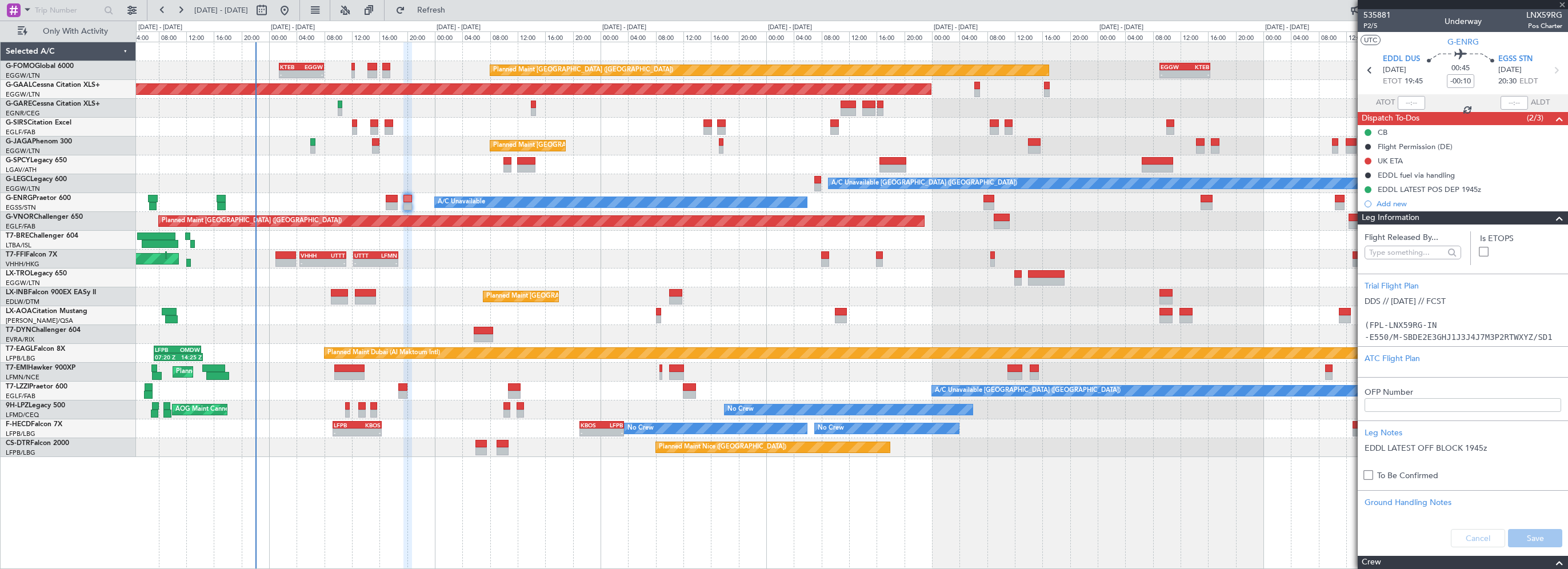
type input "+00:10"
type input "5"
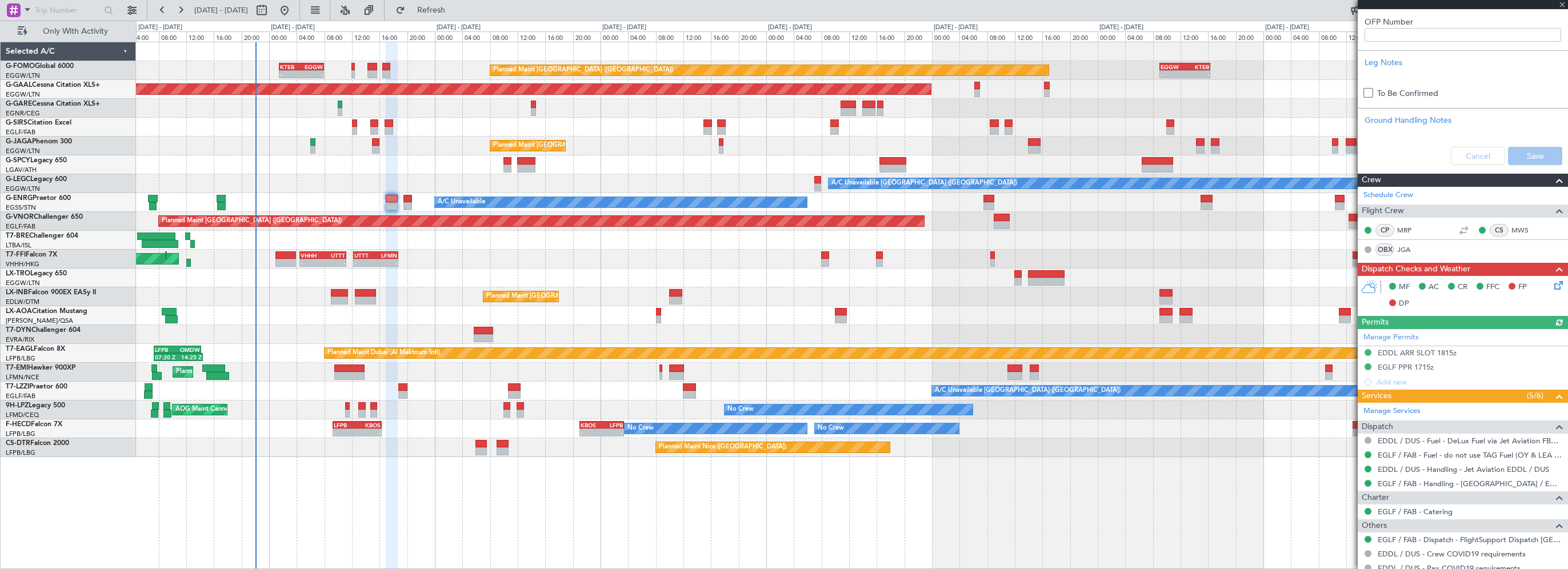
scroll to position [457, 0]
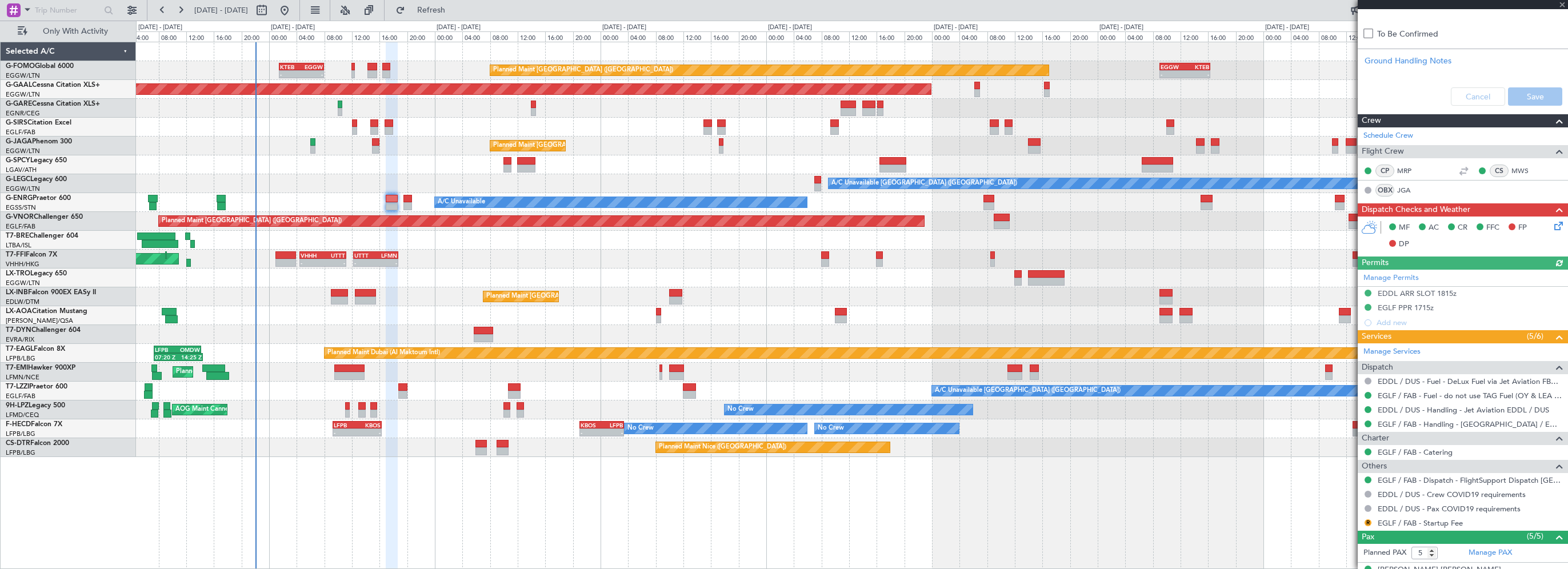
click at [1552, 224] on icon at bounding box center [1556, 224] width 9 height 9
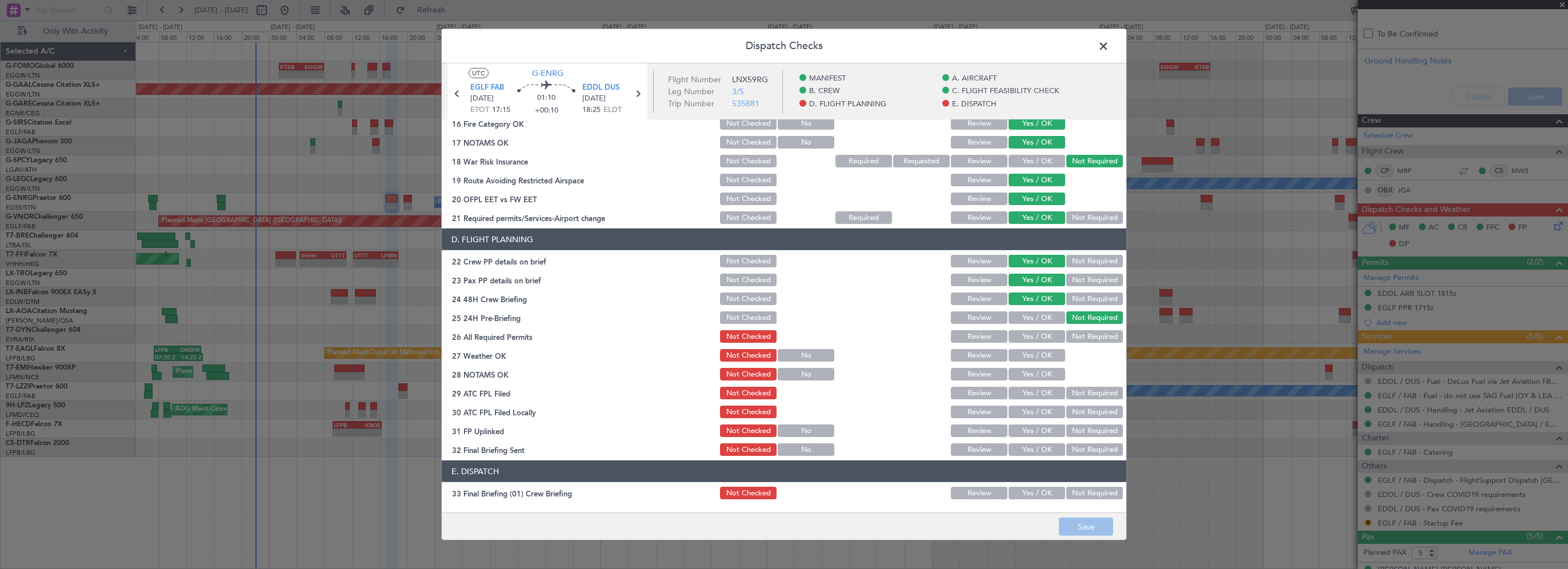
scroll to position [343, 0]
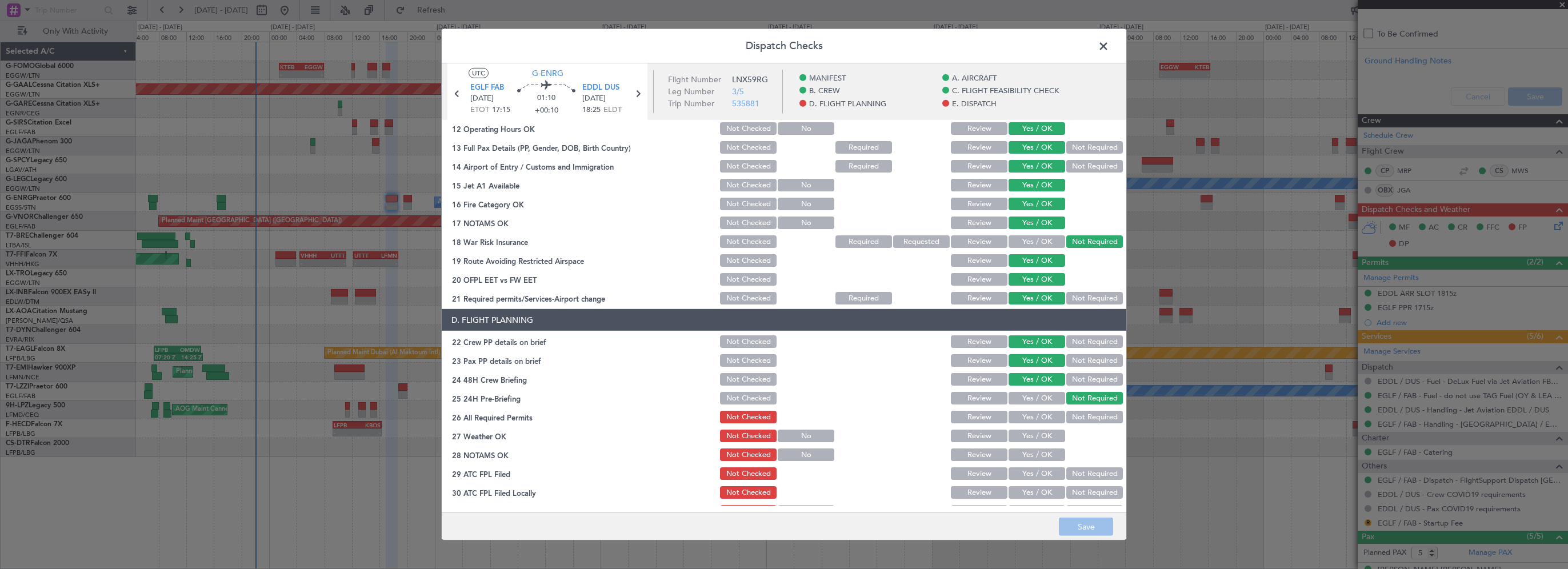
click at [1036, 417] on button "Yes / OK" at bounding box center [1036, 417] width 56 height 12
click at [1031, 428] on div "Yes / OK" at bounding box center [1036, 436] width 58 height 16
drag, startPoint x: 1033, startPoint y: 434, endPoint x: 1026, endPoint y: 456, distance: 23.1
click at [1033, 436] on button "Yes / OK" at bounding box center [1036, 436] width 56 height 12
click at [1026, 456] on button "Yes / OK" at bounding box center [1036, 455] width 56 height 12
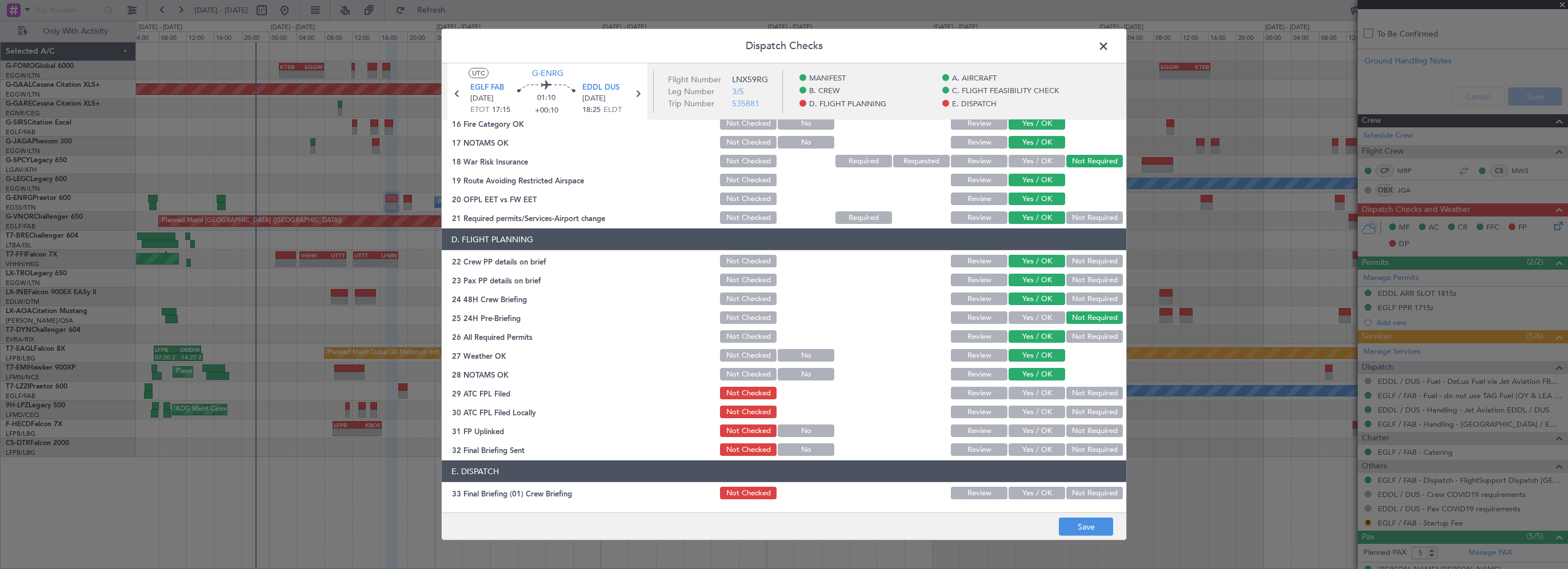
scroll to position [457, 0]
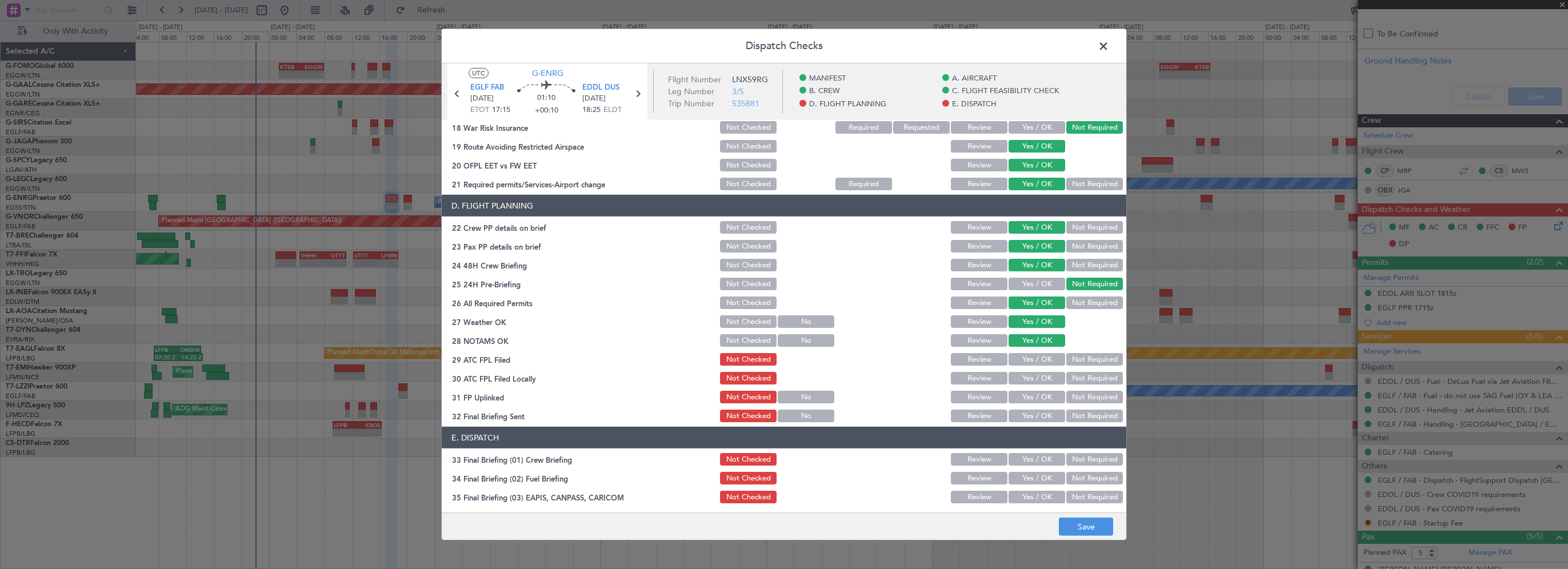
click at [1030, 364] on button "Yes / OK" at bounding box center [1036, 359] width 56 height 12
click at [1077, 376] on button "Not Required" at bounding box center [1095, 378] width 56 height 12
drag, startPoint x: 1040, startPoint y: 397, endPoint x: 1034, endPoint y: 402, distance: 7.8
click at [1039, 398] on button "Yes / OK" at bounding box center [1036, 397] width 56 height 12
click at [1027, 420] on button "Yes / OK" at bounding box center [1036, 416] width 56 height 12
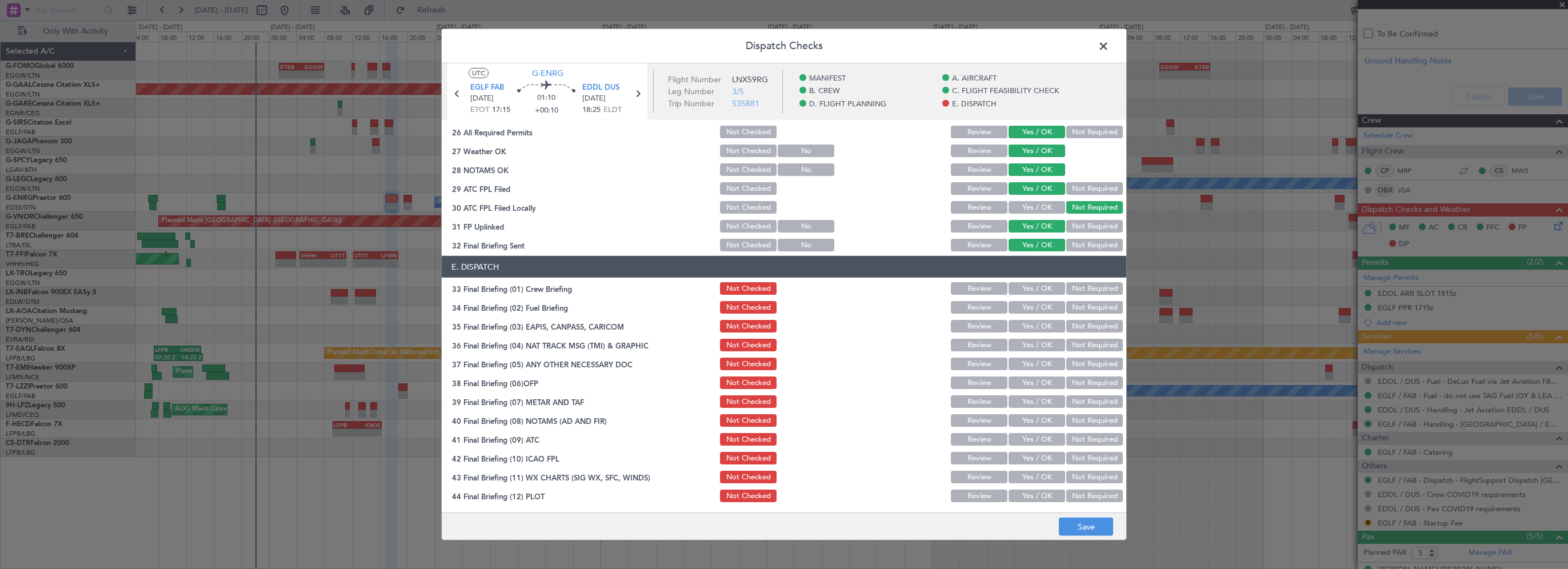
scroll to position [629, 0]
click at [1026, 294] on div "Yes / OK" at bounding box center [1036, 288] width 58 height 16
drag, startPoint x: 1029, startPoint y: 292, endPoint x: 1027, endPoint y: 301, distance: 9.2
click at [1029, 292] on button "Yes / OK" at bounding box center [1036, 288] width 56 height 12
click at [1024, 309] on button "Yes / OK" at bounding box center [1036, 307] width 56 height 12
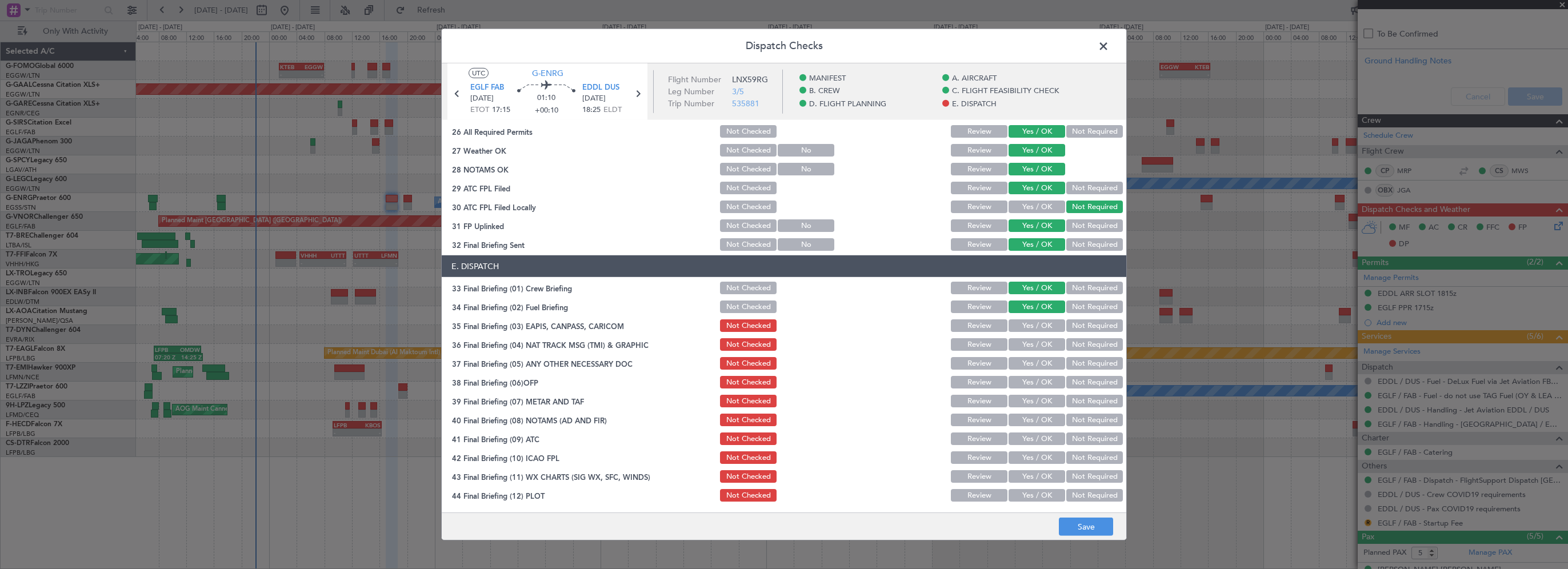
click at [1067, 332] on div "Not Required" at bounding box center [1093, 326] width 58 height 16
click at [1070, 325] on button "Not Required" at bounding box center [1095, 325] width 56 height 12
click at [1067, 342] on button "Not Required" at bounding box center [1095, 345] width 56 height 12
click at [1072, 363] on button "Not Required" at bounding box center [1095, 363] width 56 height 12
click at [1045, 380] on button "Yes / OK" at bounding box center [1036, 382] width 56 height 12
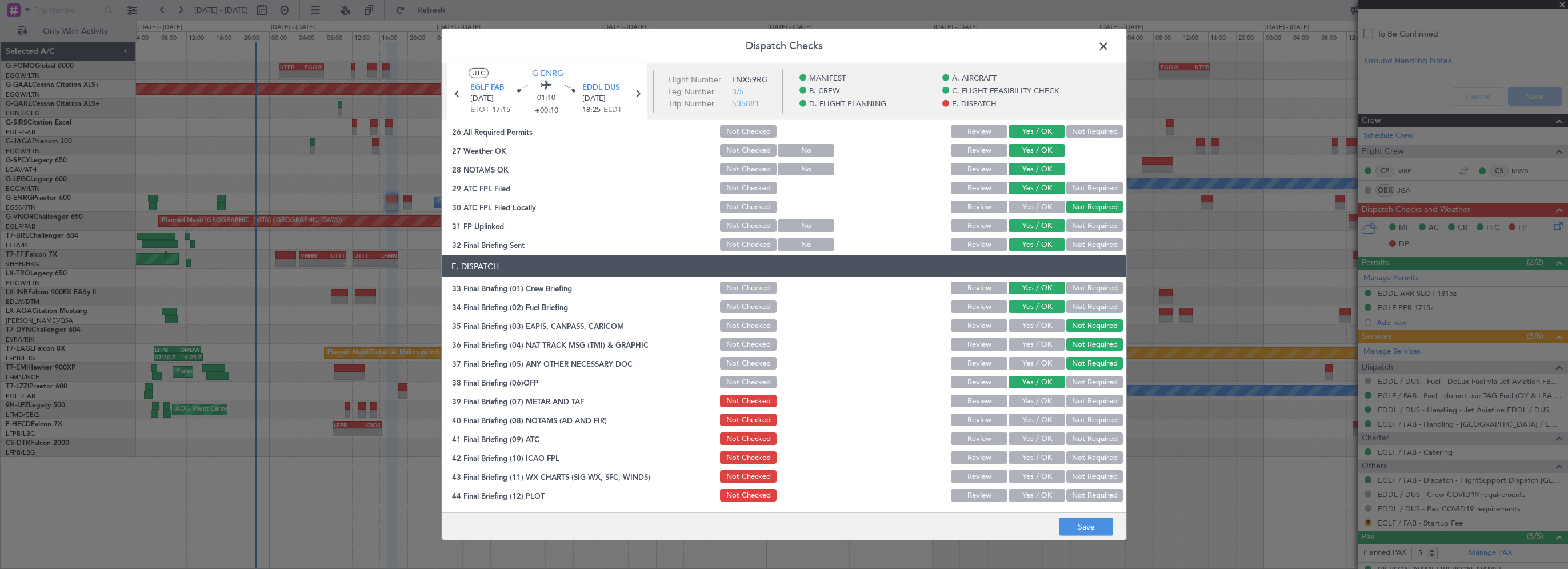
click at [1030, 402] on button "Yes / OK" at bounding box center [1036, 401] width 56 height 12
drag, startPoint x: 1026, startPoint y: 411, endPoint x: 1024, endPoint y: 419, distance: 8.2
click at [1026, 412] on div "Yes / OK" at bounding box center [1036, 420] width 58 height 16
click at [1024, 421] on button "Yes / OK" at bounding box center [1036, 420] width 56 height 12
click at [1022, 438] on button "Yes / OK" at bounding box center [1036, 439] width 56 height 12
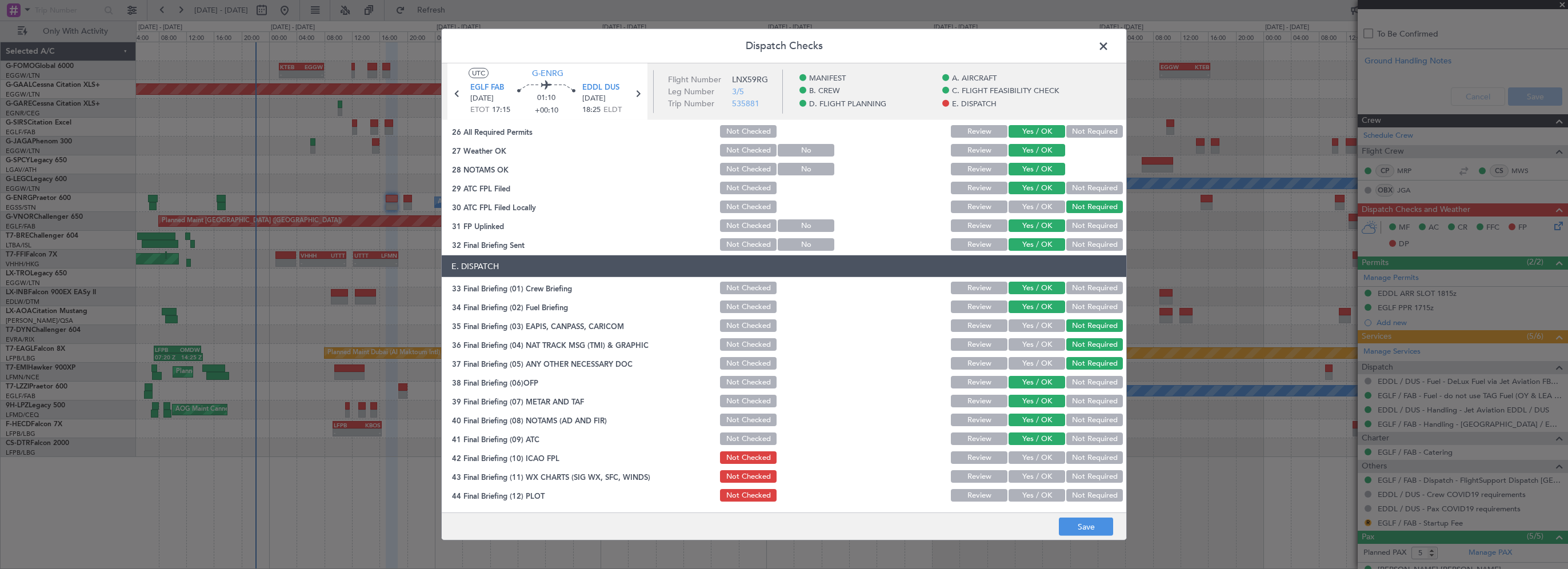
click at [1020, 455] on button "Yes / OK" at bounding box center [1036, 457] width 56 height 12
click at [1016, 477] on button "Yes / OK" at bounding box center [1036, 477] width 56 height 12
click at [1011, 489] on button "Yes / OK" at bounding box center [1036, 495] width 56 height 12
click at [1075, 524] on button "Save" at bounding box center [1086, 527] width 55 height 19
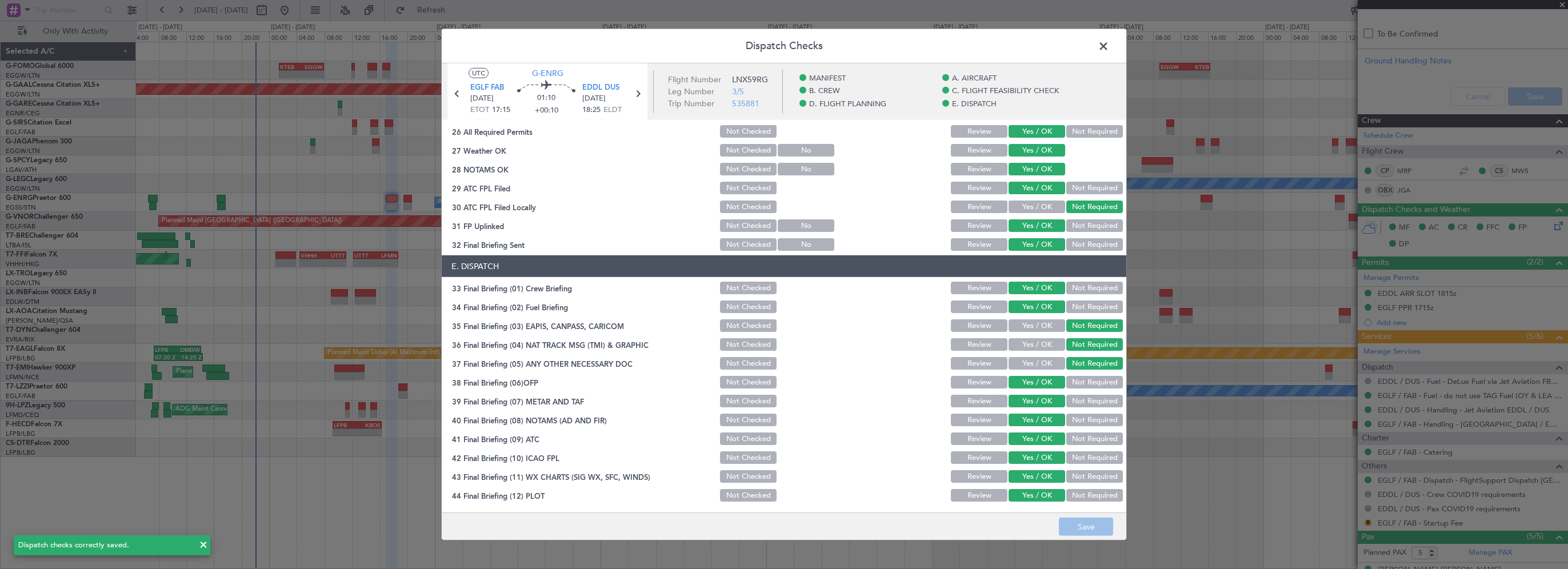
click at [1109, 50] on span at bounding box center [1109, 49] width 0 height 23
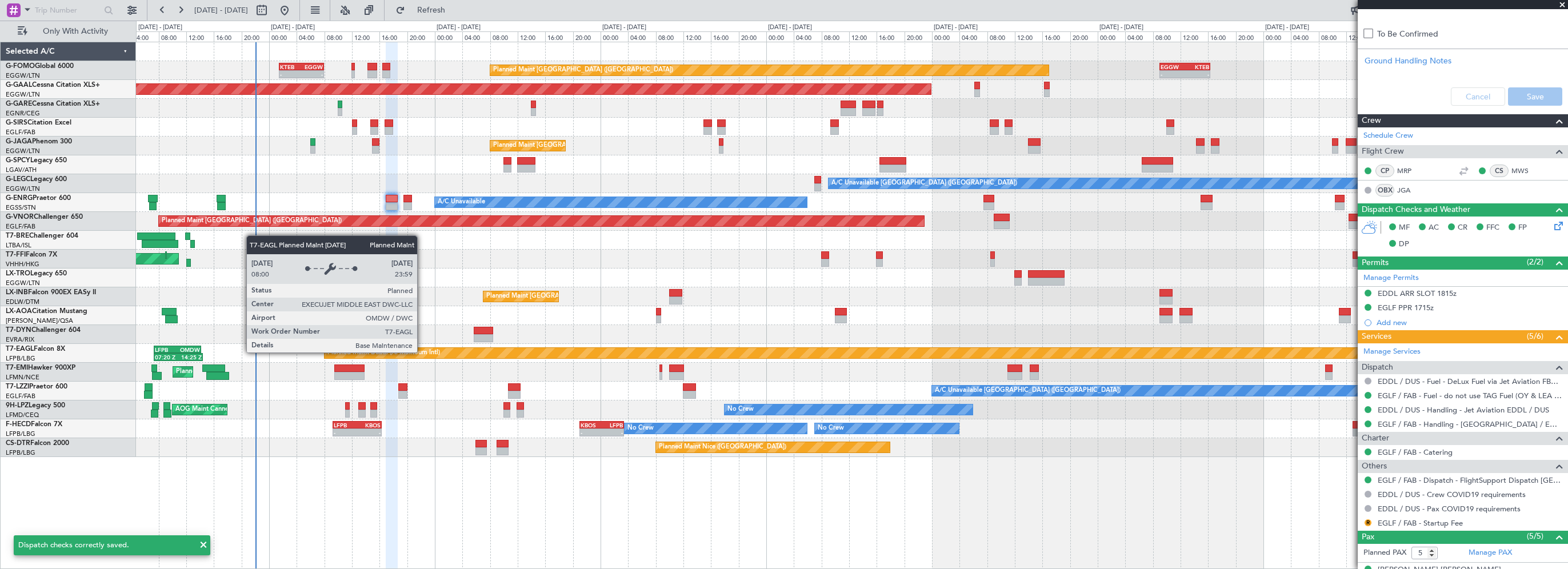
click at [426, 290] on div "Planned Maint [GEOGRAPHIC_DATA] ([GEOGRAPHIC_DATA])" at bounding box center [852, 297] width 1432 height 19
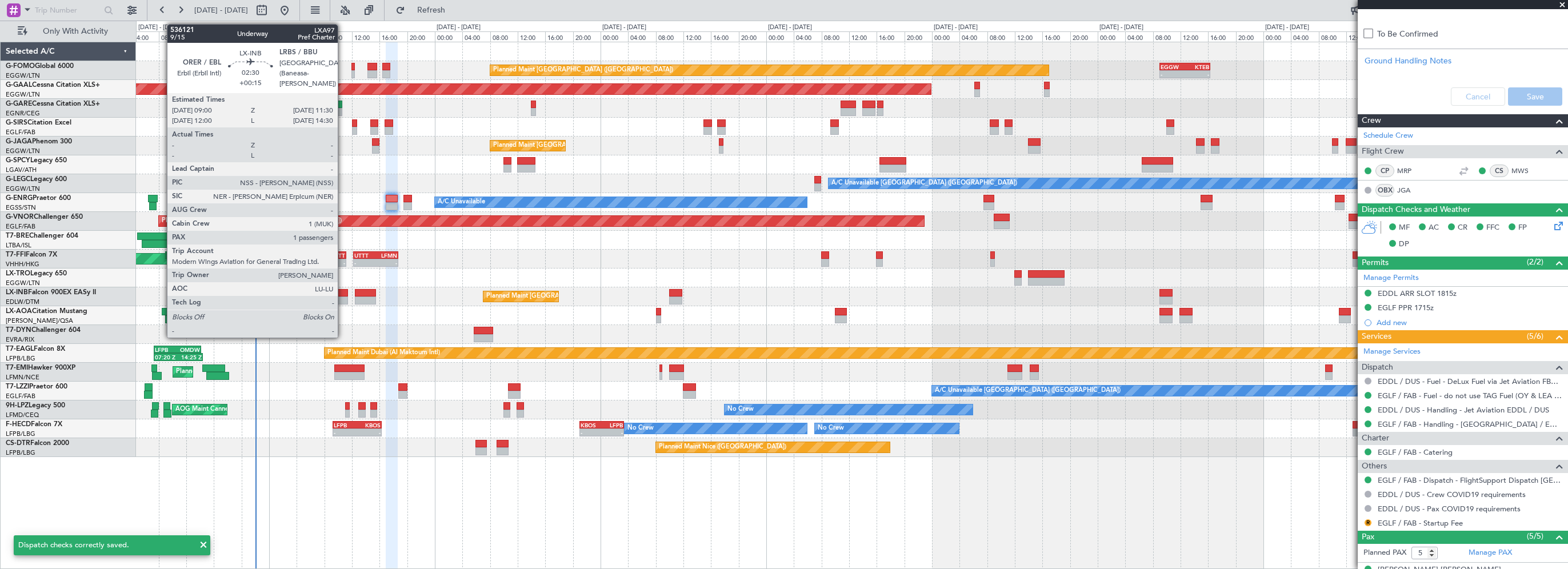
click at [343, 295] on div at bounding box center [340, 293] width 18 height 8
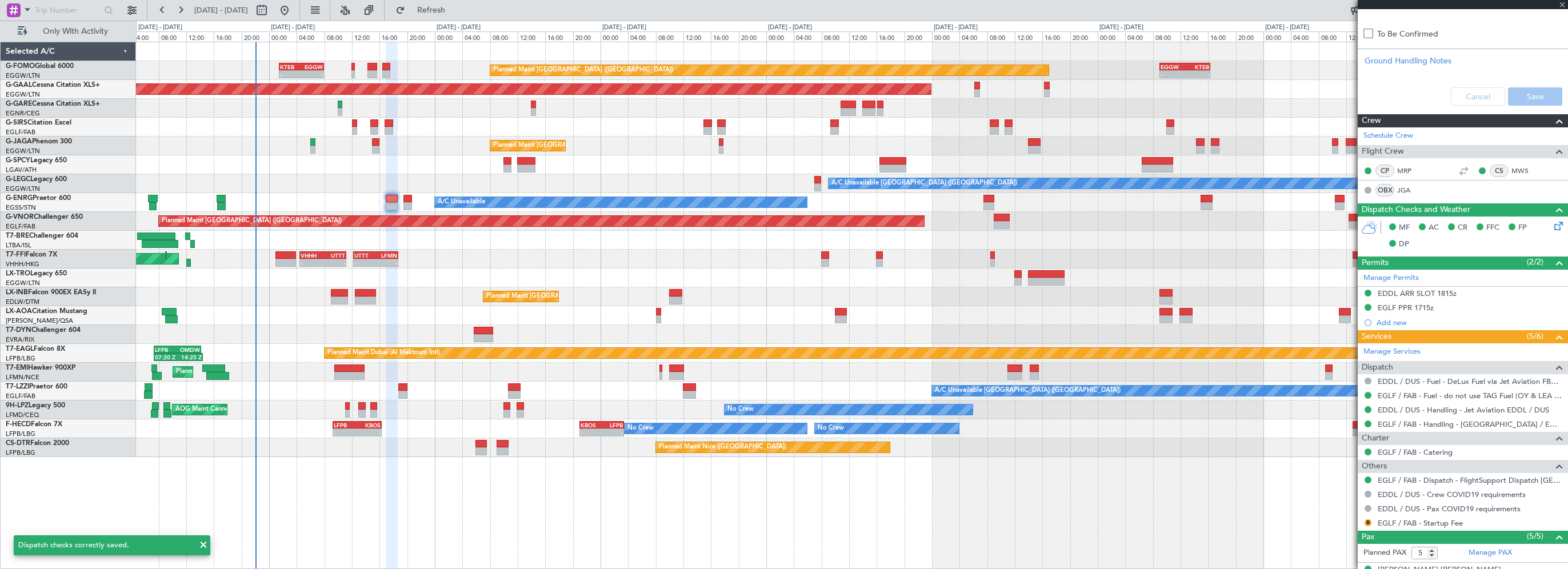
type input "+00:15"
type input "1"
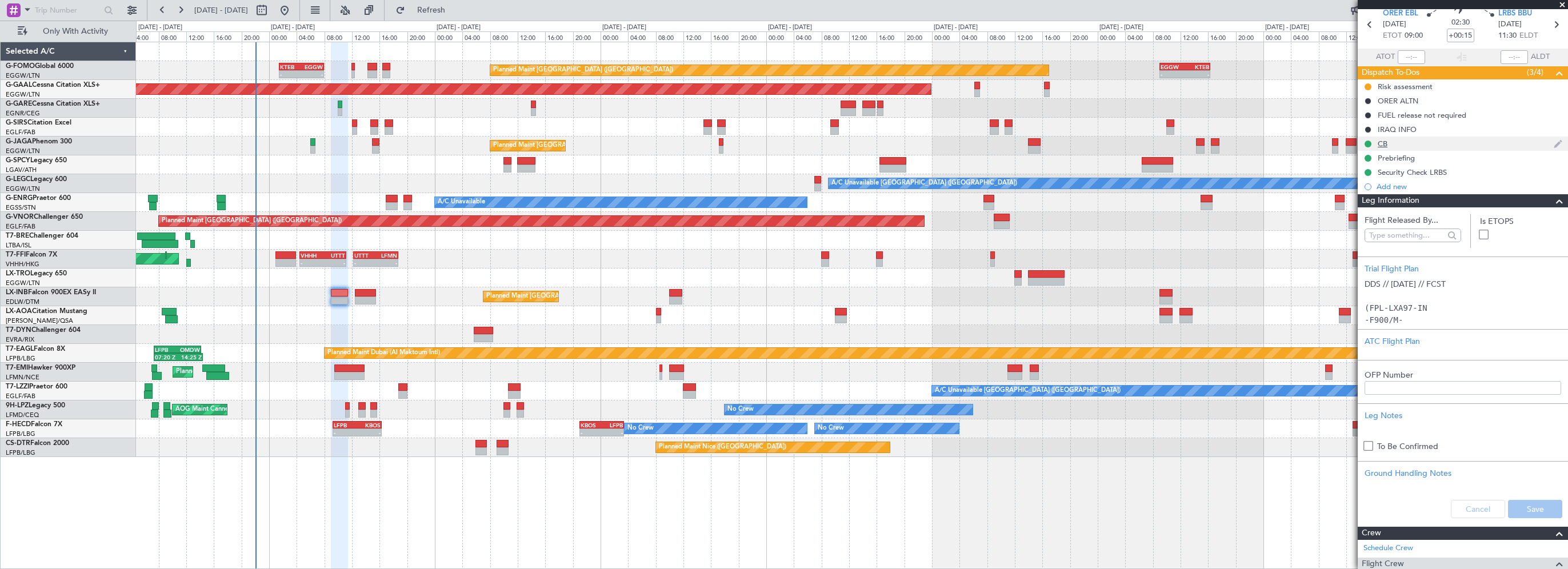
scroll to position [0, 0]
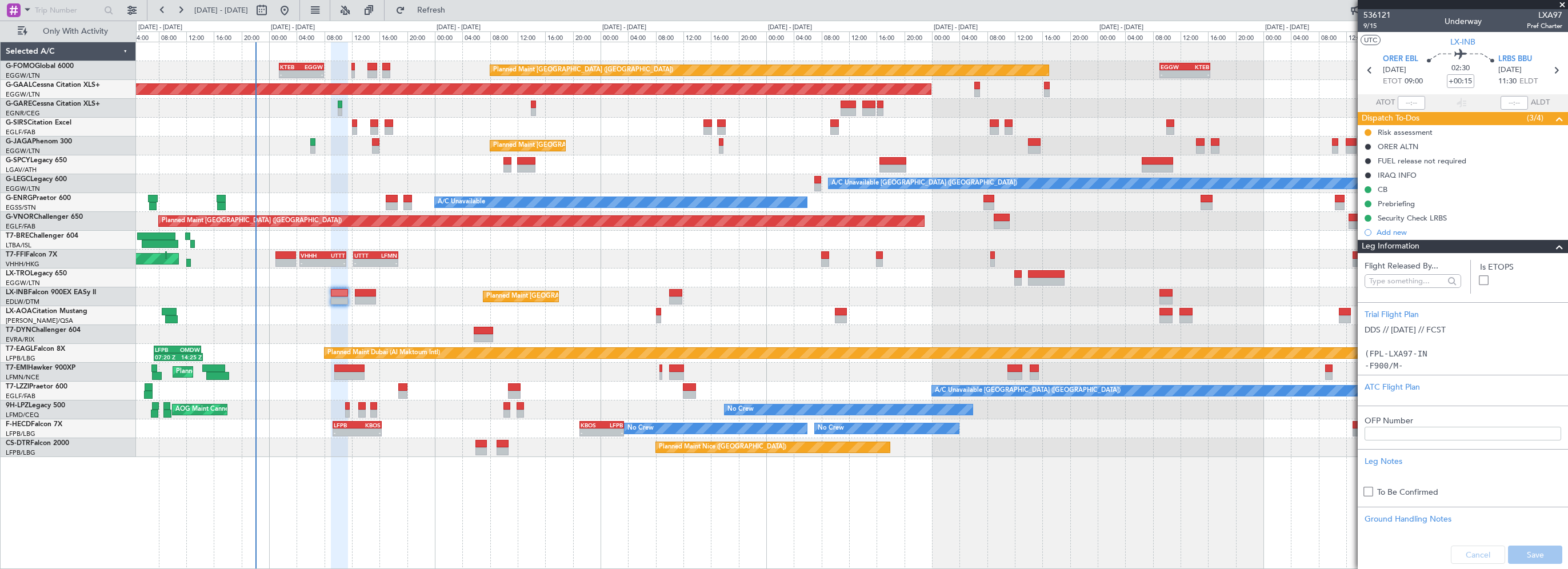
click at [1553, 241] on span at bounding box center [1559, 247] width 14 height 14
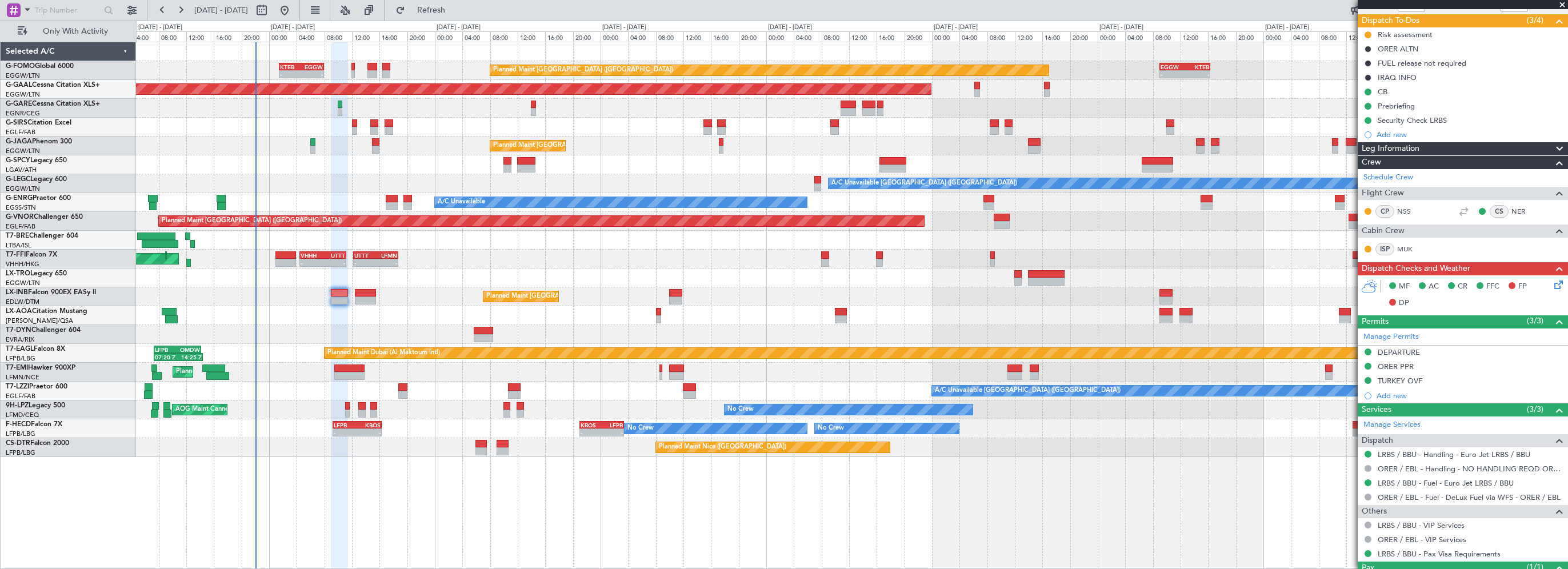
scroll to position [146, 0]
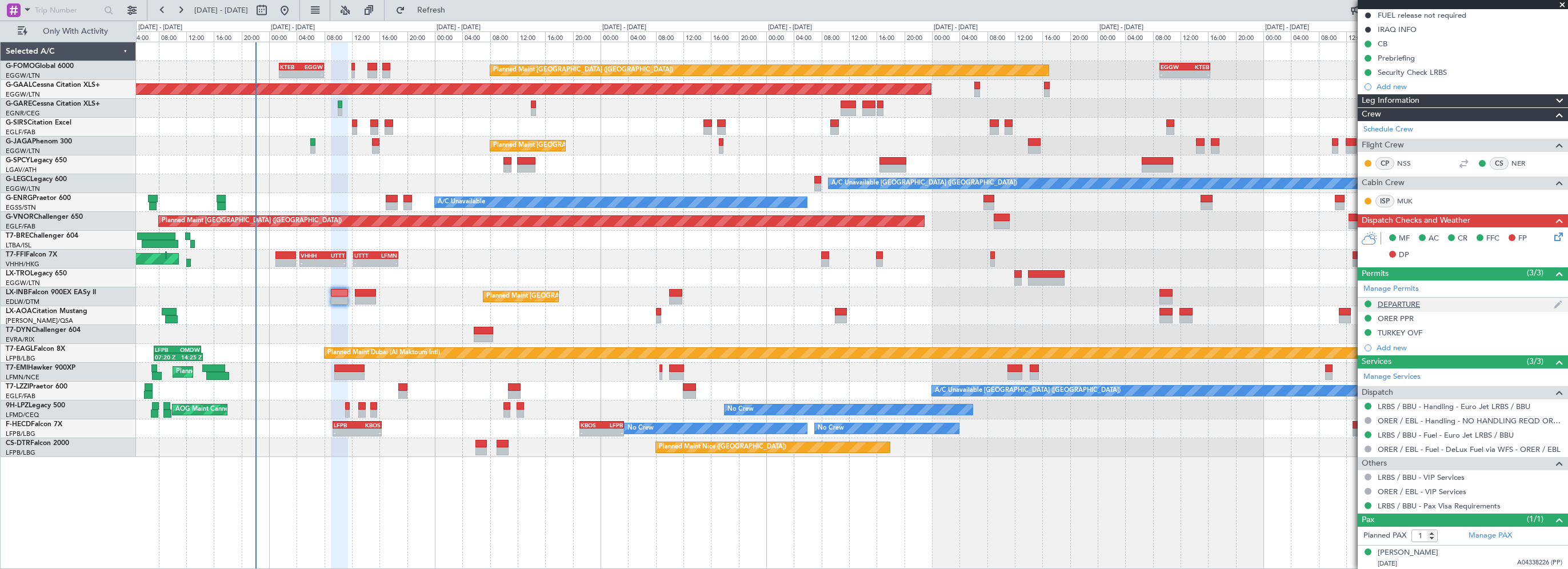
click at [1408, 300] on div "DEPARTURE" at bounding box center [1399, 304] width 42 height 10
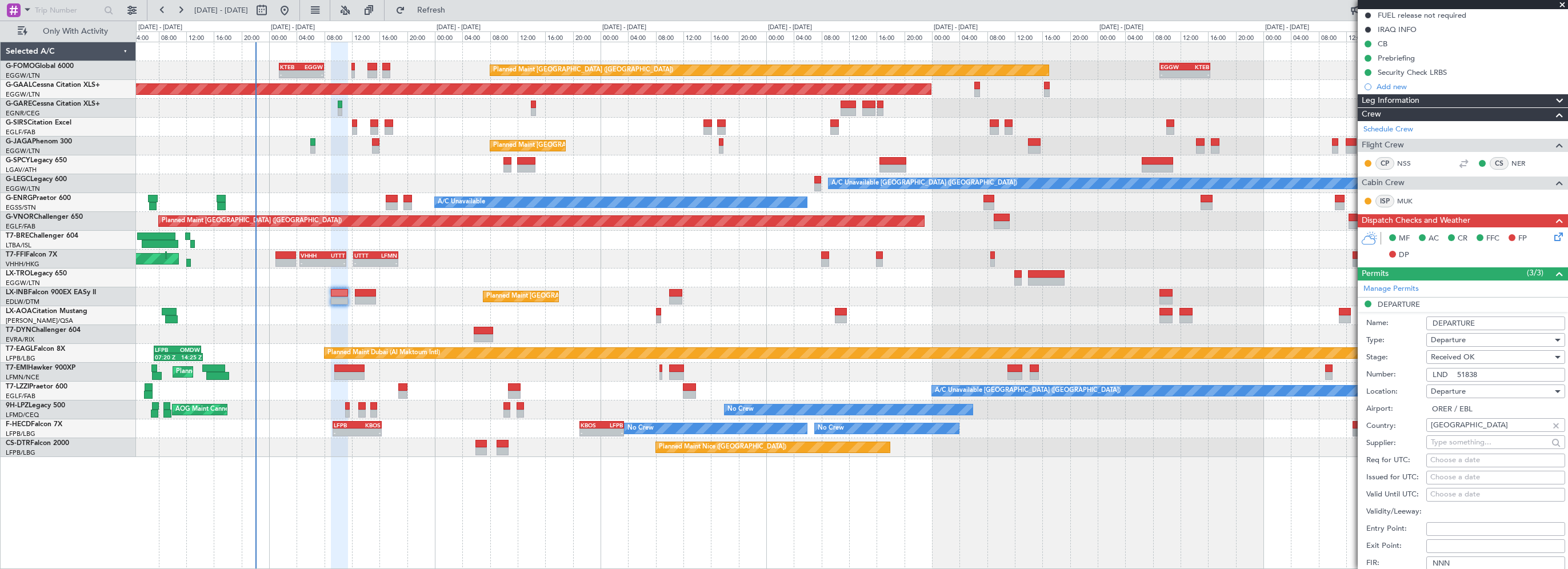
drag, startPoint x: 1506, startPoint y: 375, endPoint x: 1388, endPoint y: 376, distance: 118.0
click at [1388, 376] on div "Number: LND 51838" at bounding box center [1466, 375] width 199 height 17
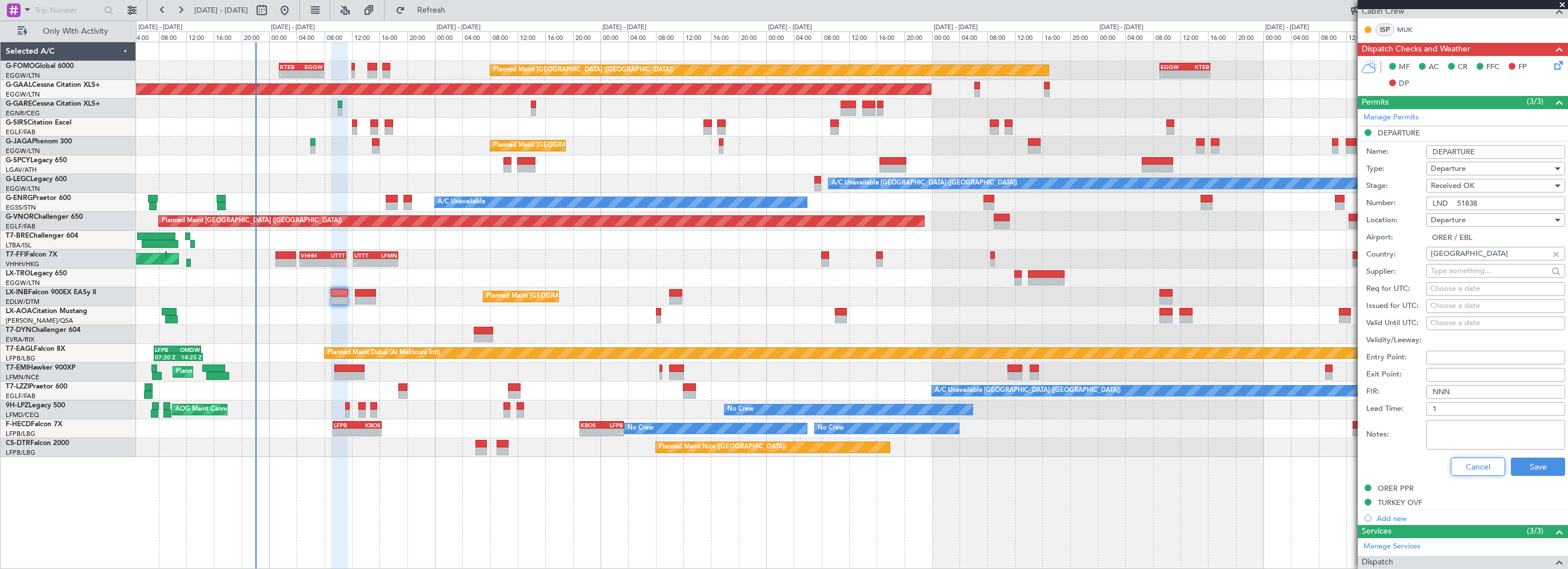
click at [1470, 471] on button "Cancel" at bounding box center [1478, 467] width 55 height 19
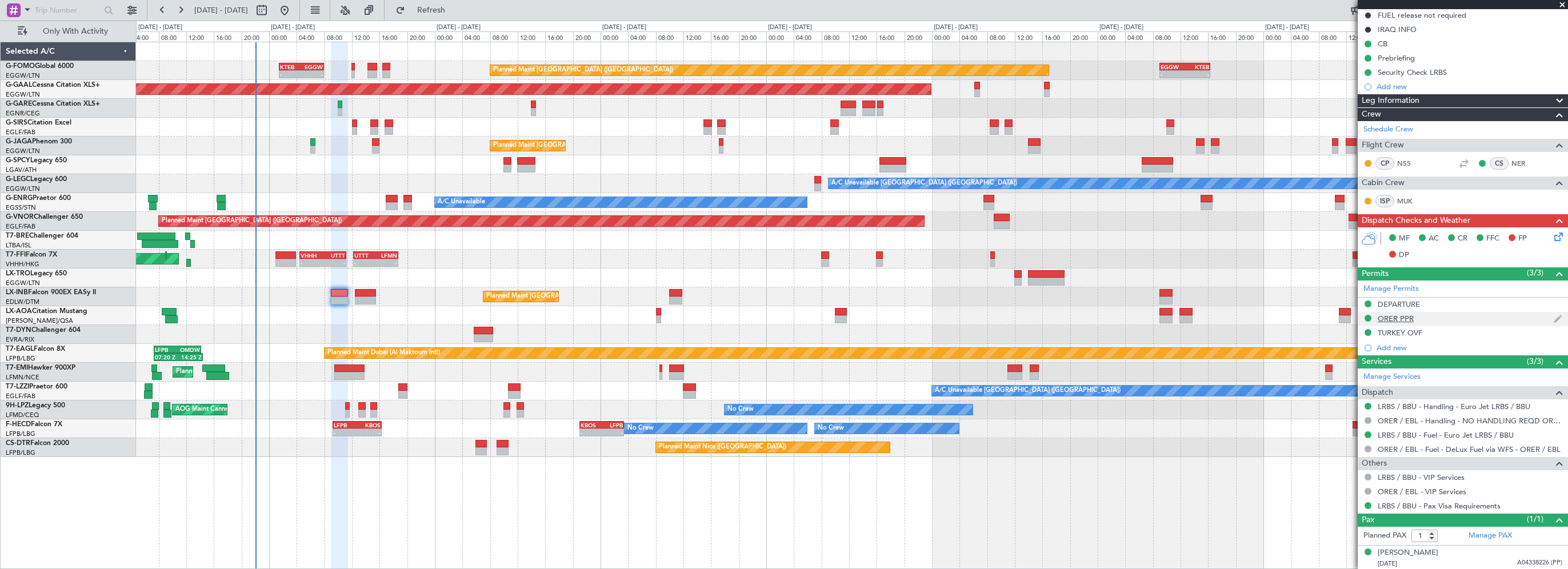
click at [1411, 318] on div "ORER PPR" at bounding box center [1396, 319] width 36 height 10
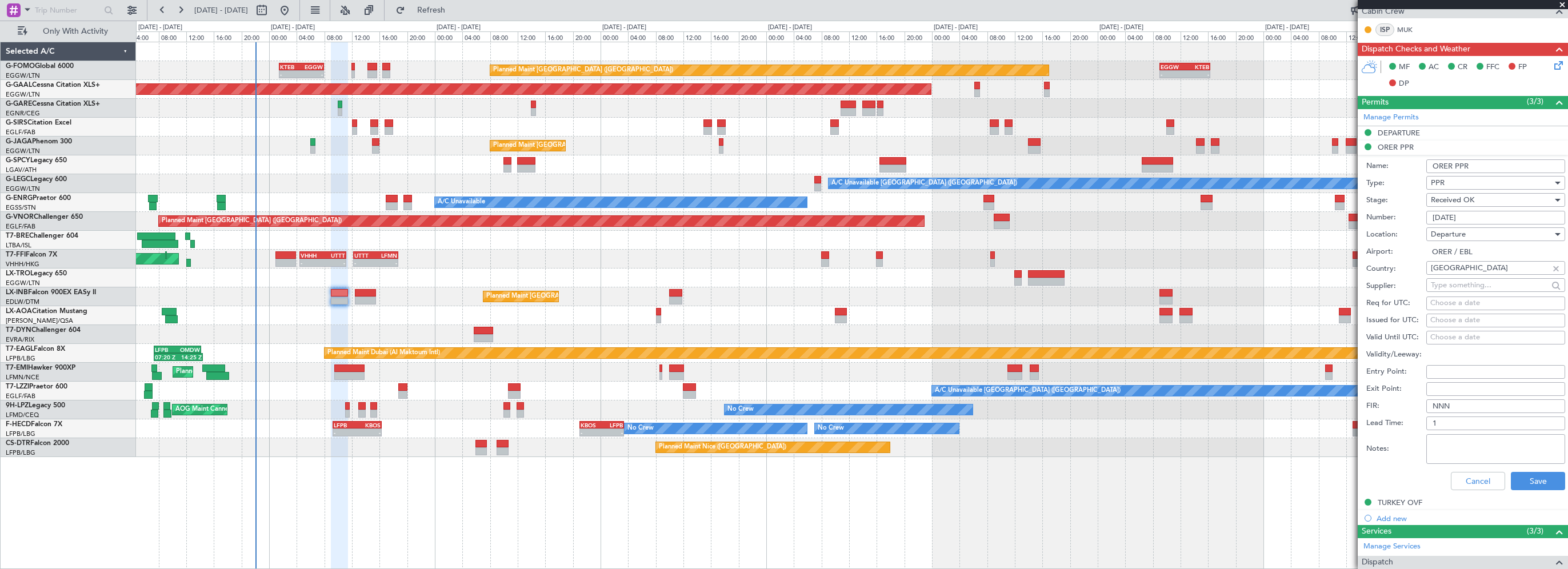
drag, startPoint x: 1486, startPoint y: 222, endPoint x: 1391, endPoint y: 221, distance: 95.0
click at [1391, 222] on div "Number: 3855/09/21" at bounding box center [1466, 218] width 199 height 17
click at [1482, 480] on button "Cancel" at bounding box center [1478, 482] width 55 height 19
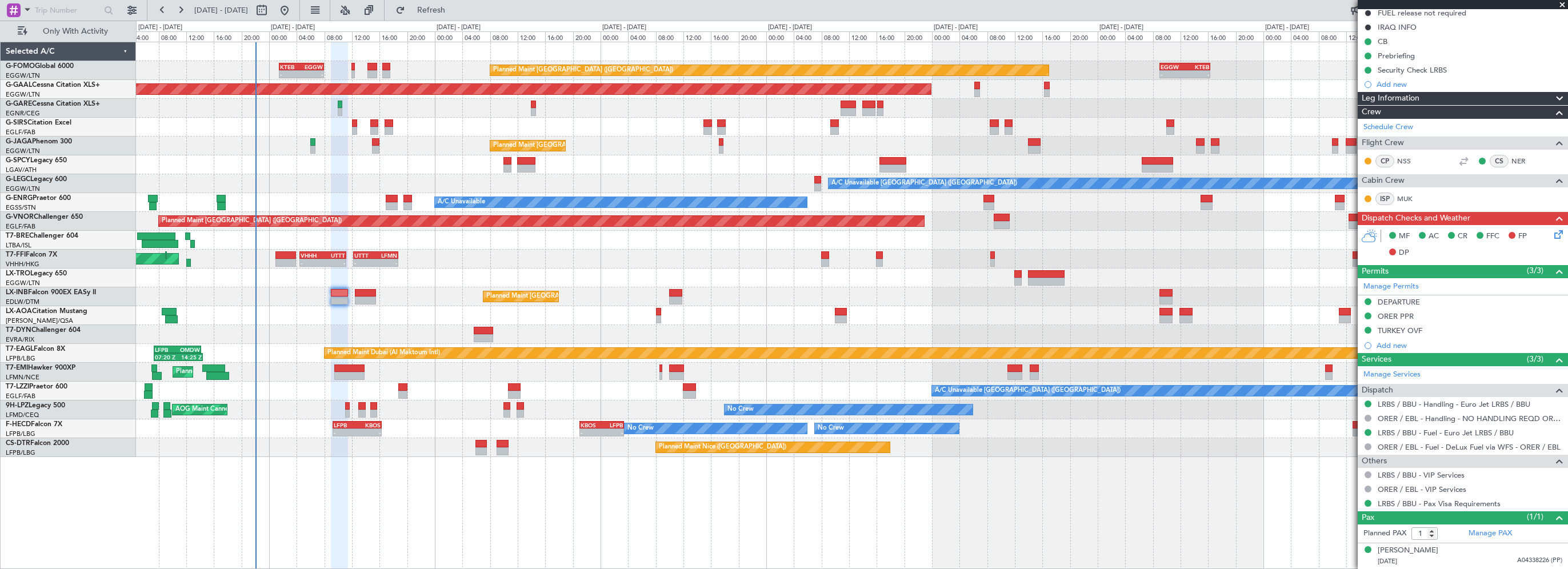
scroll to position [146, 0]
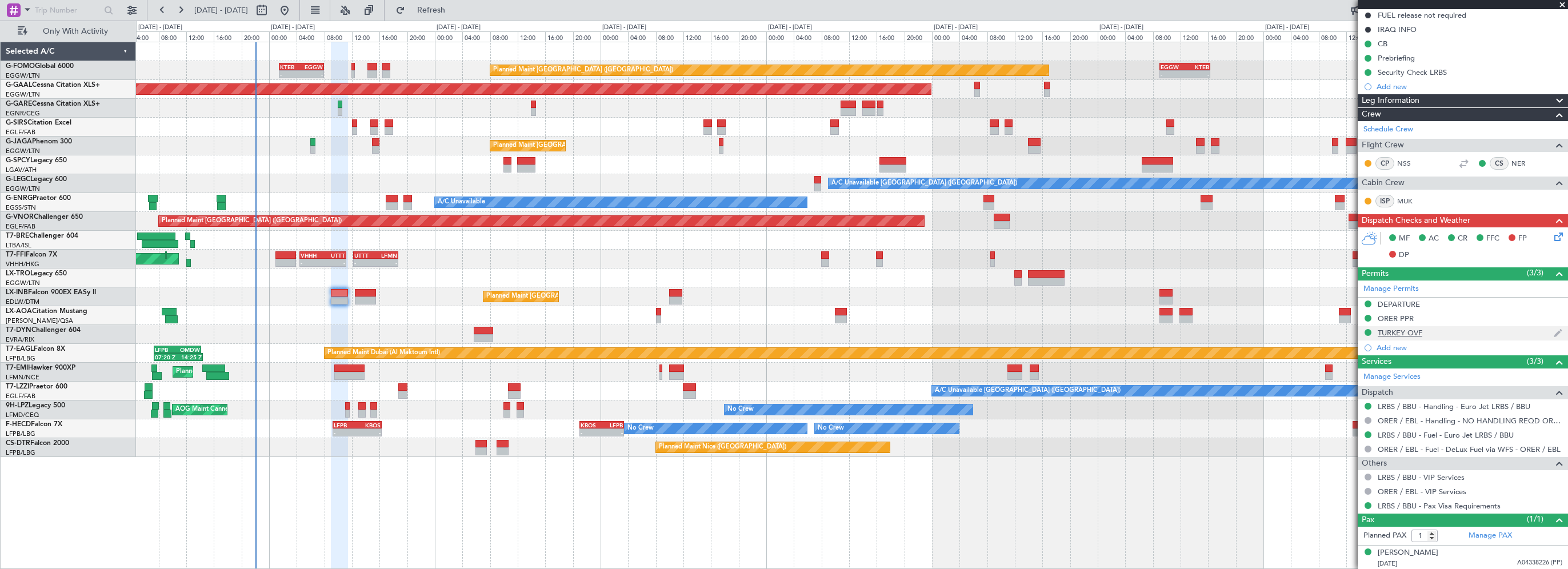
click at [1401, 331] on div "TURKEY OVF" at bounding box center [1400, 333] width 45 height 10
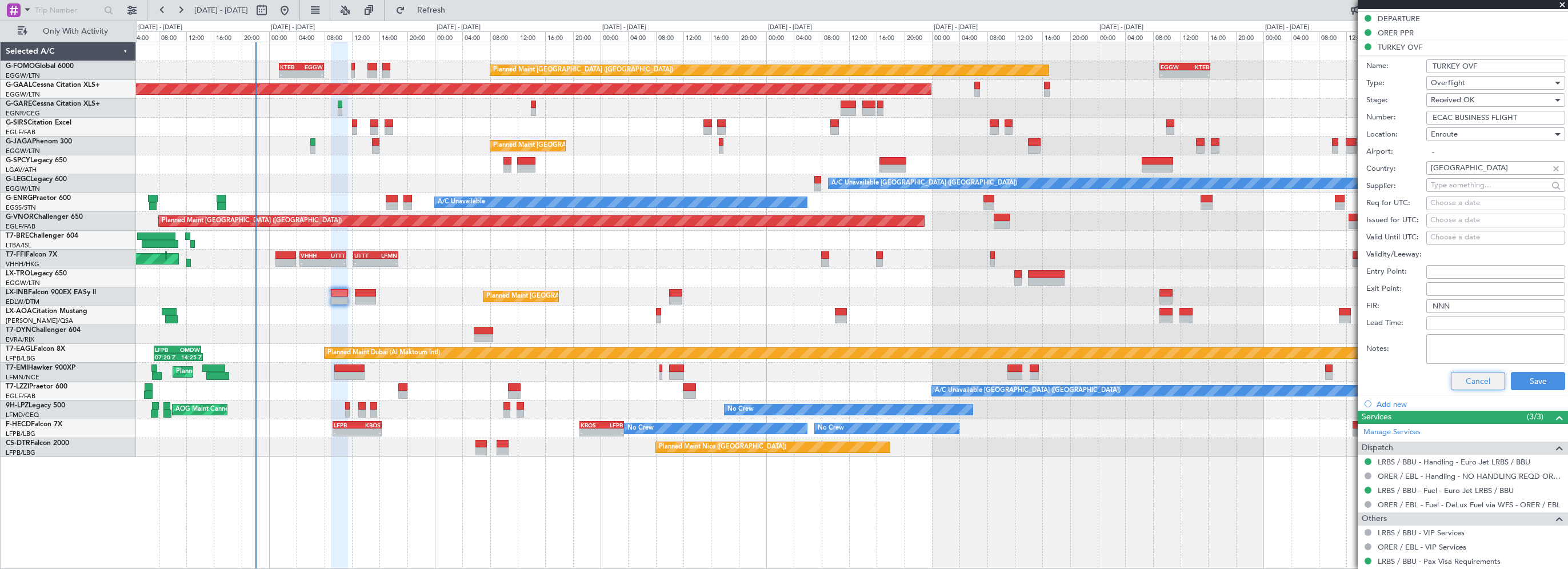
click at [1458, 382] on button "Cancel" at bounding box center [1478, 381] width 55 height 19
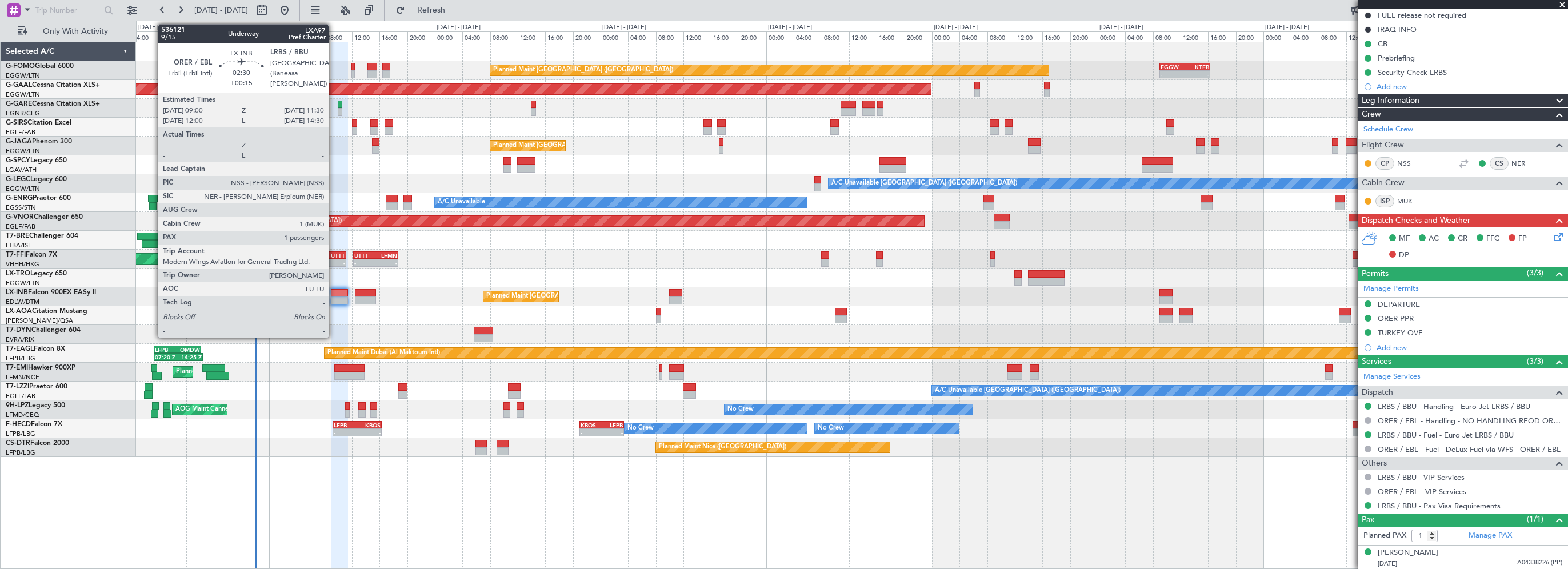
click at [333, 290] on div at bounding box center [340, 293] width 18 height 8
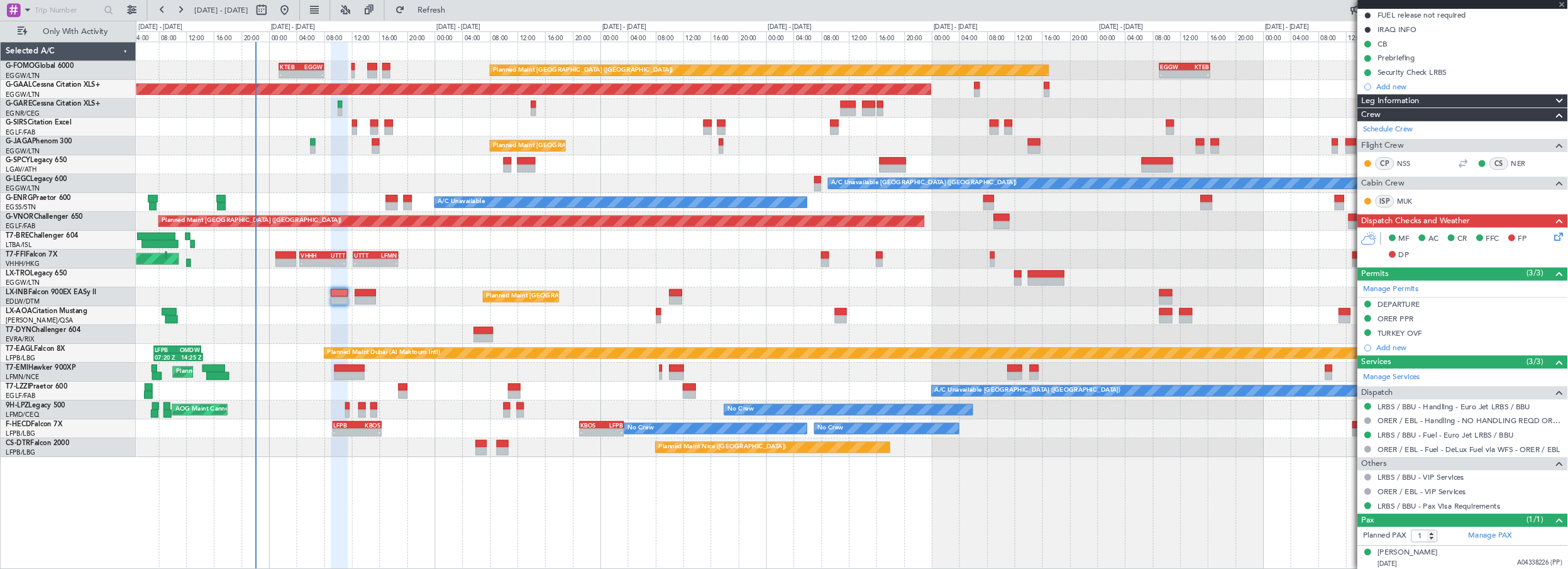
scroll to position [0, 0]
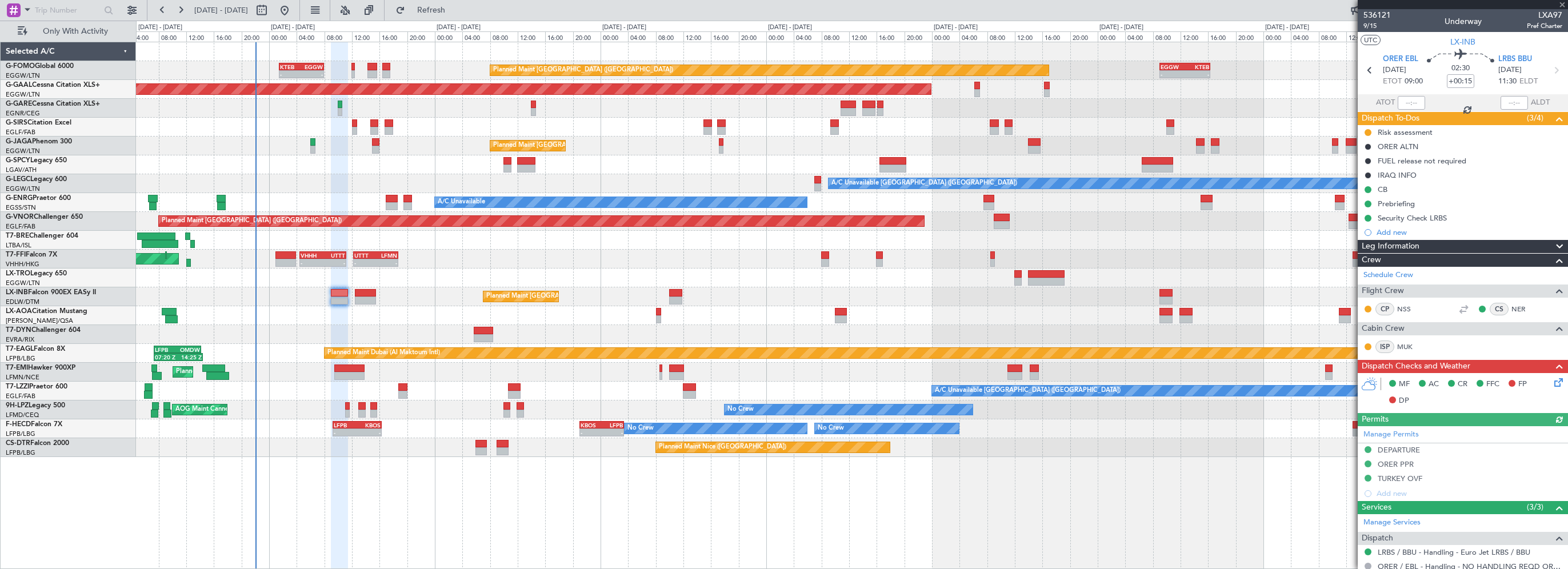
click at [1486, 246] on div "Leg Information" at bounding box center [1463, 246] width 210 height 13
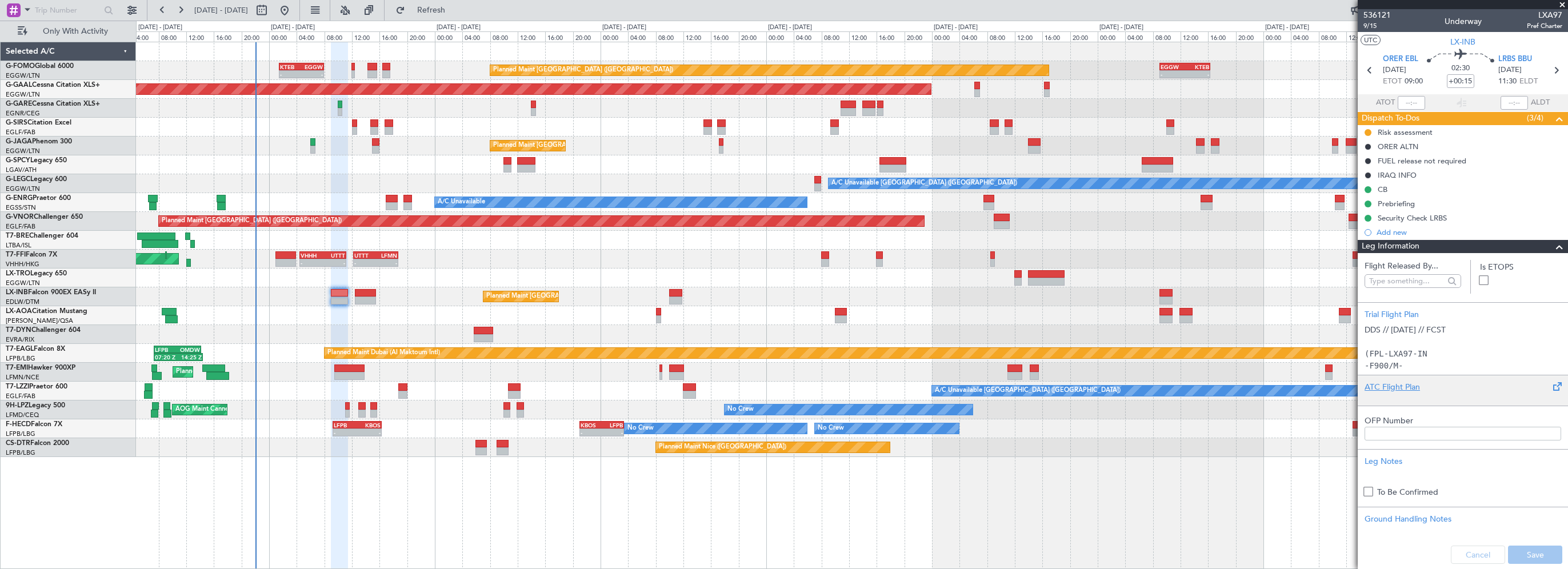
click at [1378, 387] on div "ATC Flight Plan" at bounding box center [1463, 387] width 196 height 12
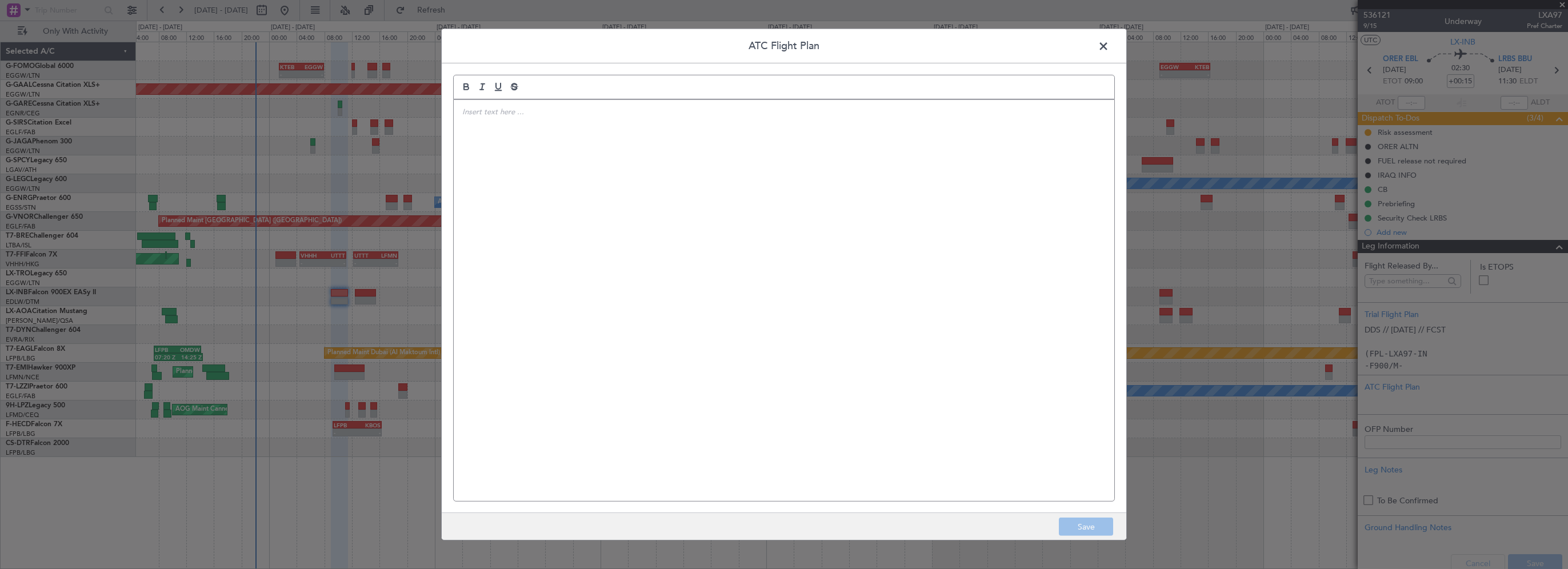
drag, startPoint x: 785, startPoint y: 288, endPoint x: 774, endPoint y: 225, distance: 64.0
click at [785, 270] on div at bounding box center [784, 300] width 661 height 401
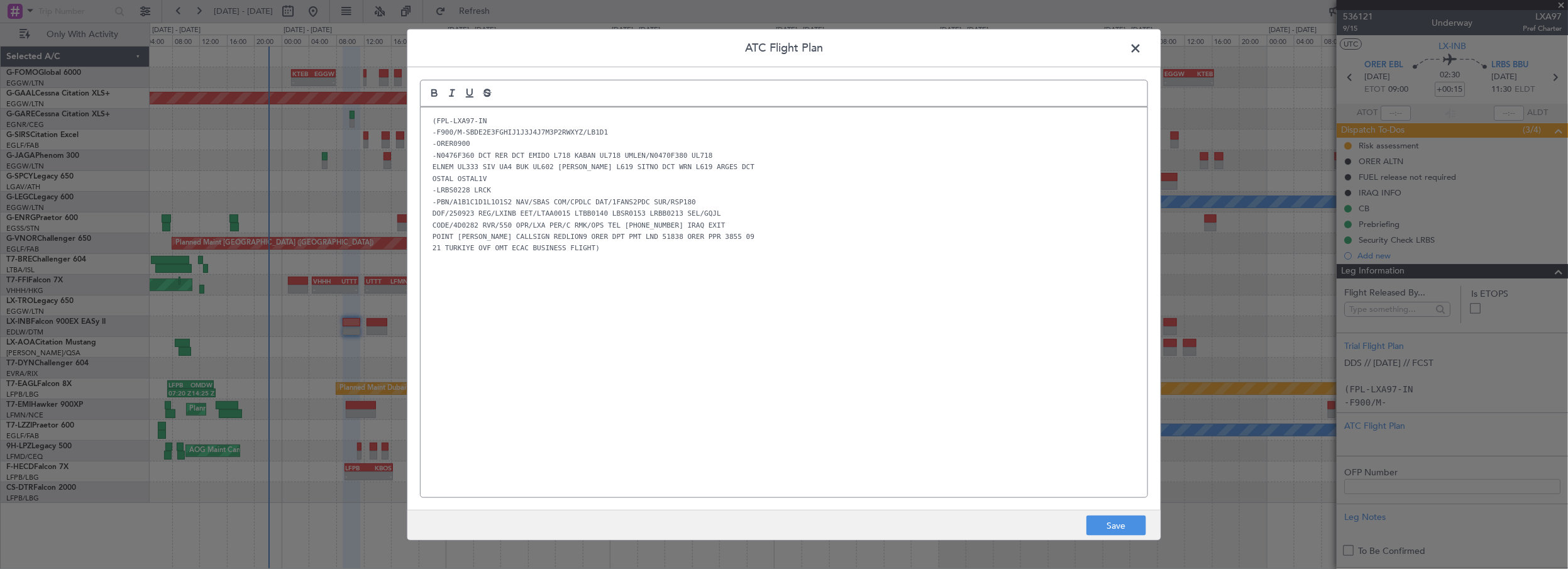
click at [915, 367] on div "(FPL-LXA97-IN -F900/M-SBDE2E3FGHIJ1J3J4J7M3P2RWXYZ/LB1D1 -ORER0900 -N0476F360 D…" at bounding box center [784, 302] width 727 height 391
click at [1100, 516] on button "Save" at bounding box center [1116, 526] width 60 height 20
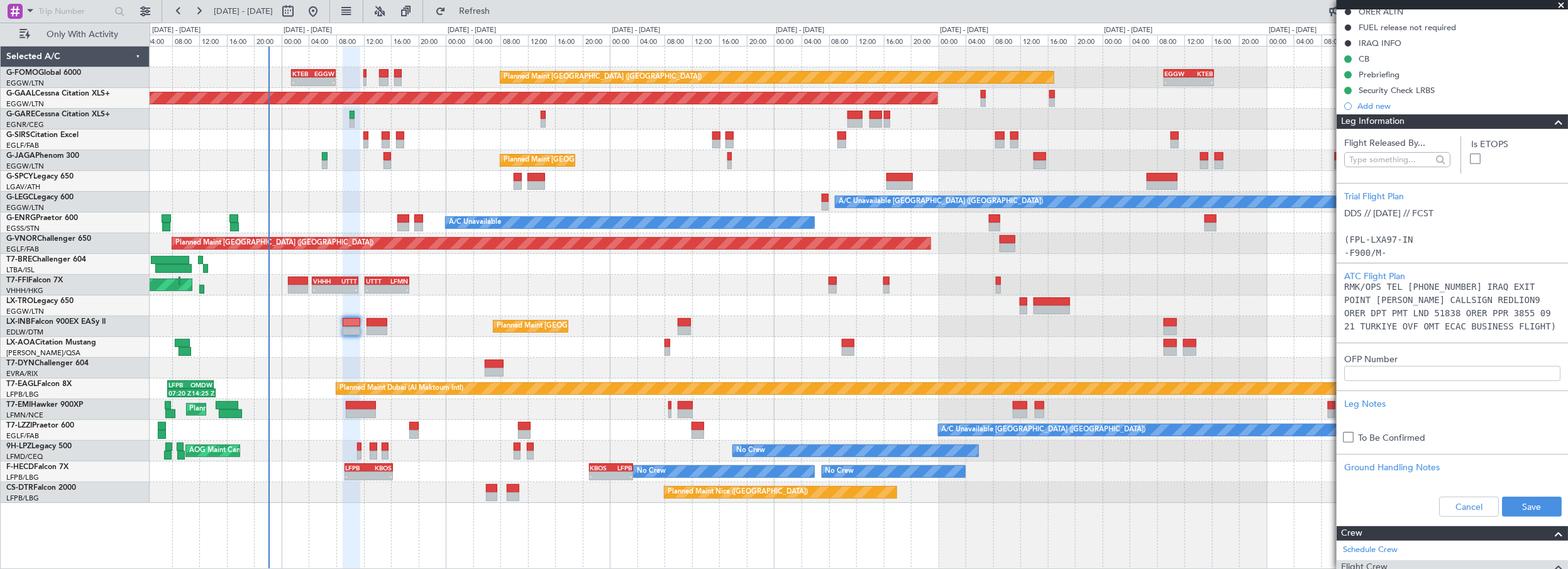
scroll to position [286, 0]
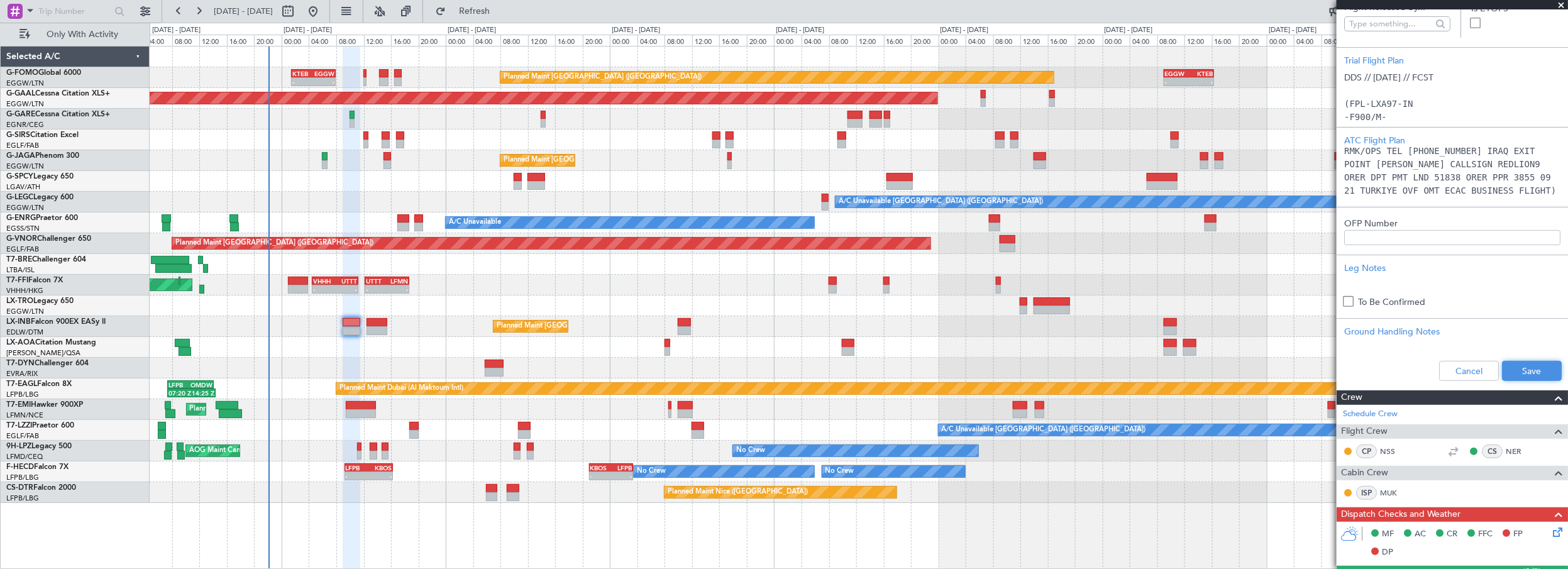
click at [1509, 373] on button "Save" at bounding box center [1532, 371] width 60 height 20
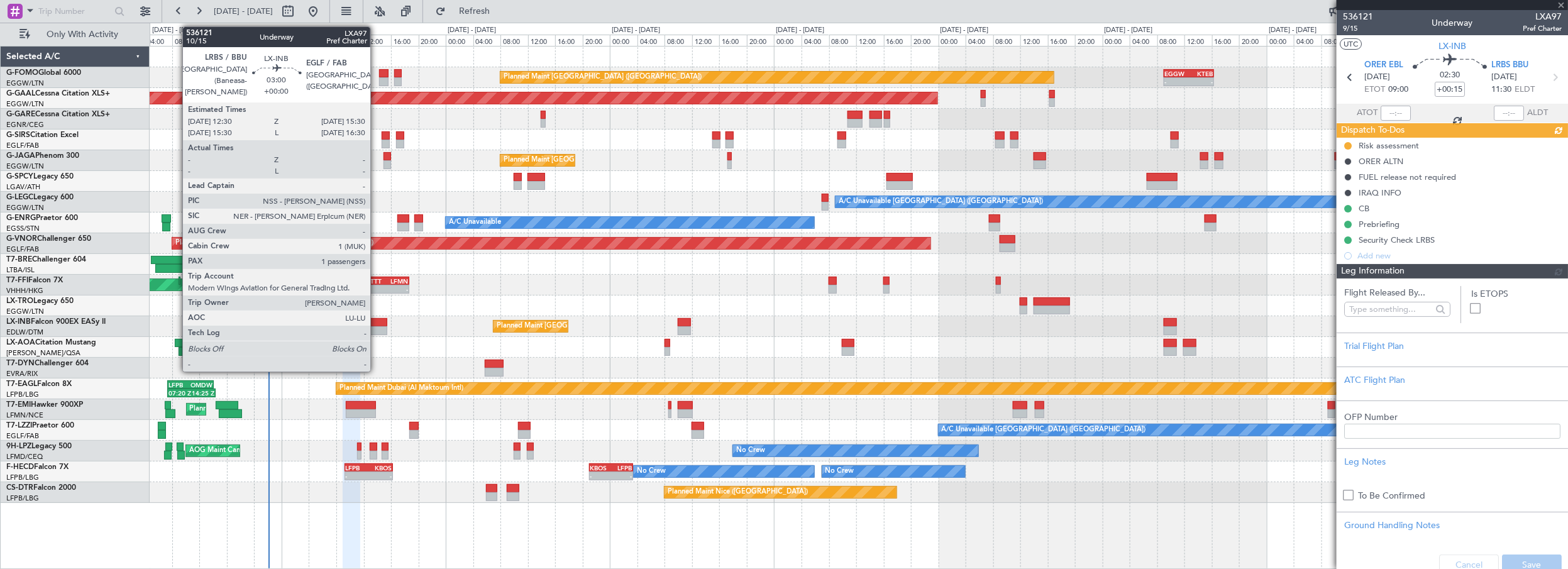
scroll to position [0, 0]
click at [378, 322] on div at bounding box center [377, 323] width 20 height 9
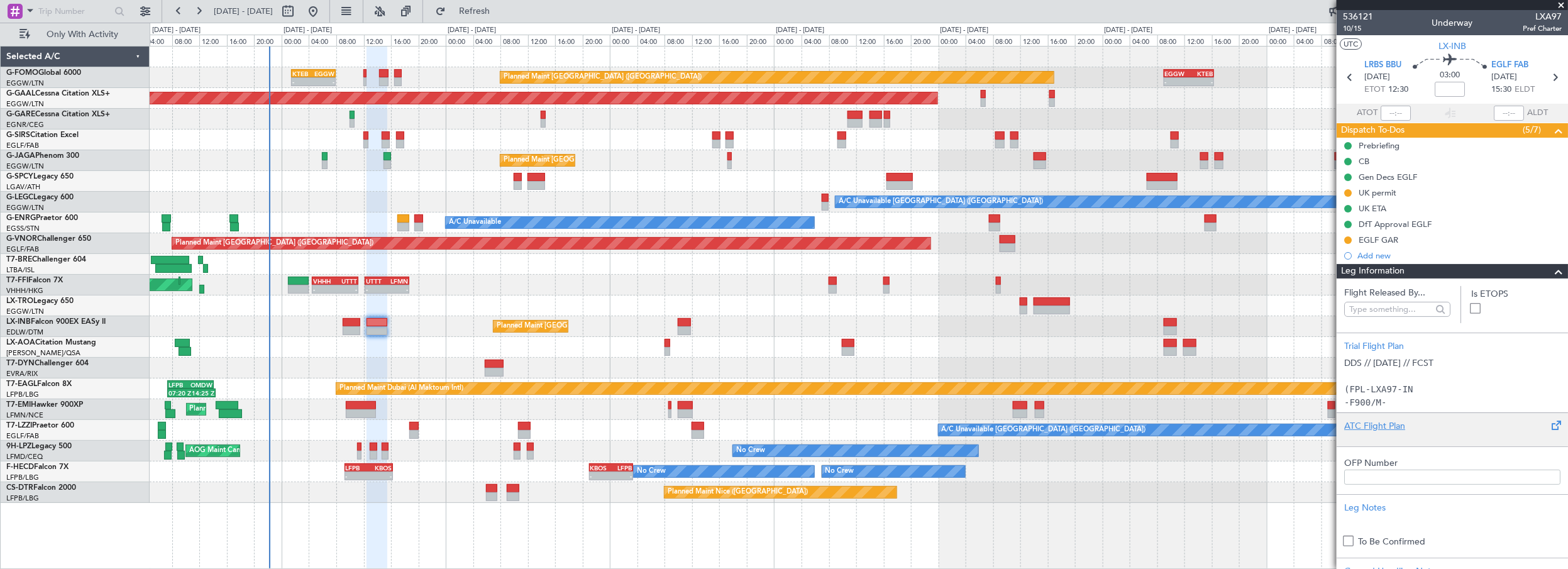
click at [1388, 420] on div "ATC Flight Plan" at bounding box center [1451, 426] width 216 height 13
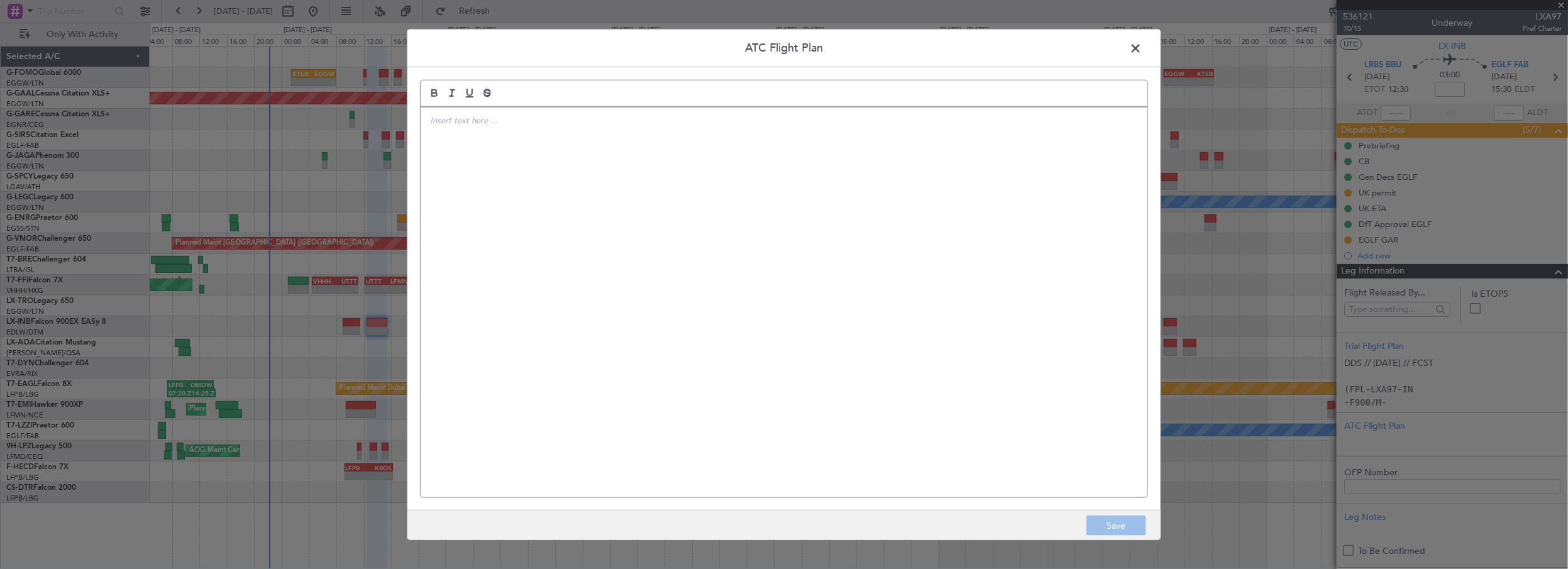
click at [1132, 342] on div at bounding box center [784, 302] width 727 height 391
click at [754, 323] on div at bounding box center [784, 302] width 727 height 391
click at [753, 262] on div at bounding box center [784, 302] width 727 height 391
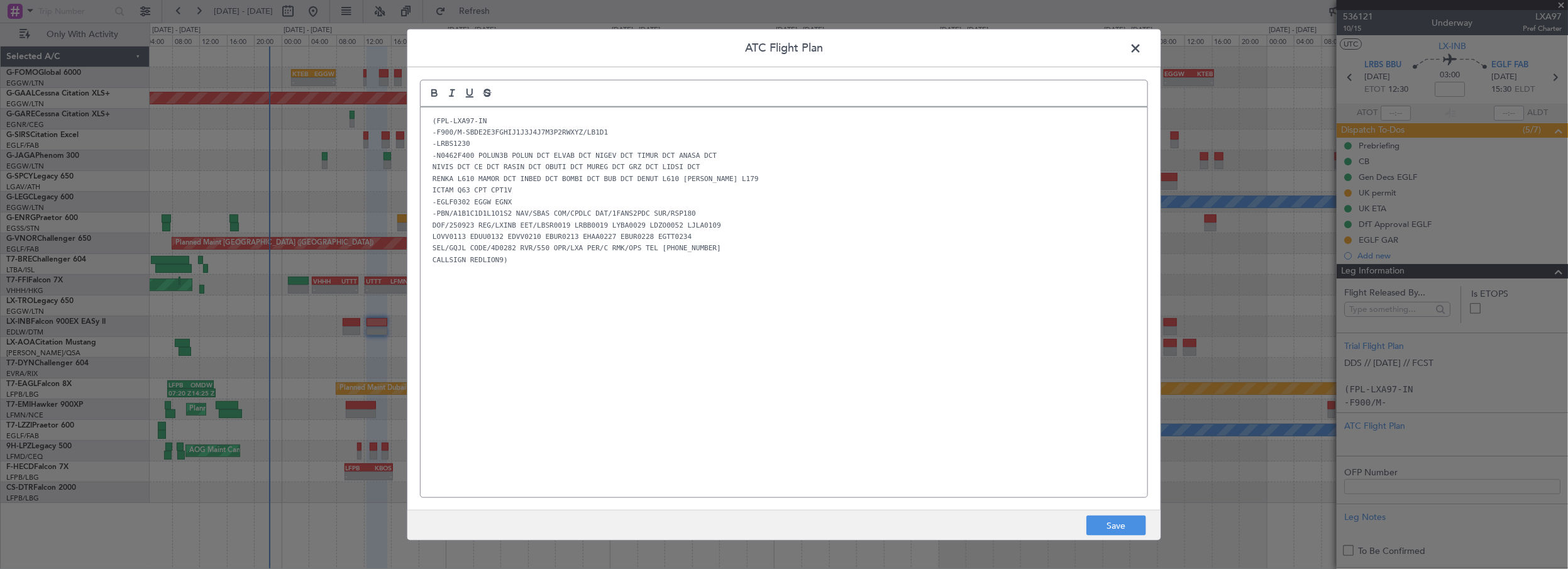
drag, startPoint x: 554, startPoint y: 404, endPoint x: 598, endPoint y: 392, distance: 45.6
click at [554, 404] on div "(FPL-LXA97-IN -F900/M-SBDE2E3FGHIJ1J3J4J7M3P2RWXYZ/LB1D1 -LRBS1230 -N0462F400 P…" at bounding box center [784, 302] width 727 height 391
click at [1126, 527] on button "Save" at bounding box center [1116, 526] width 60 height 20
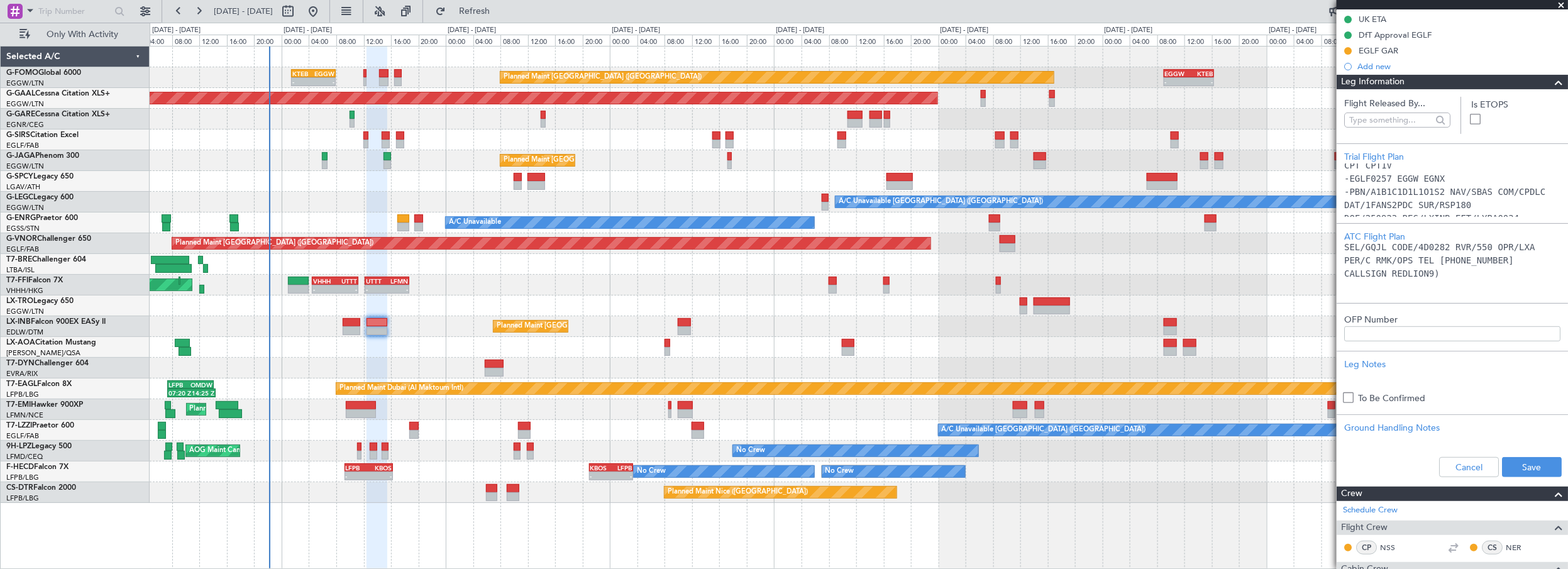
scroll to position [286, 0]
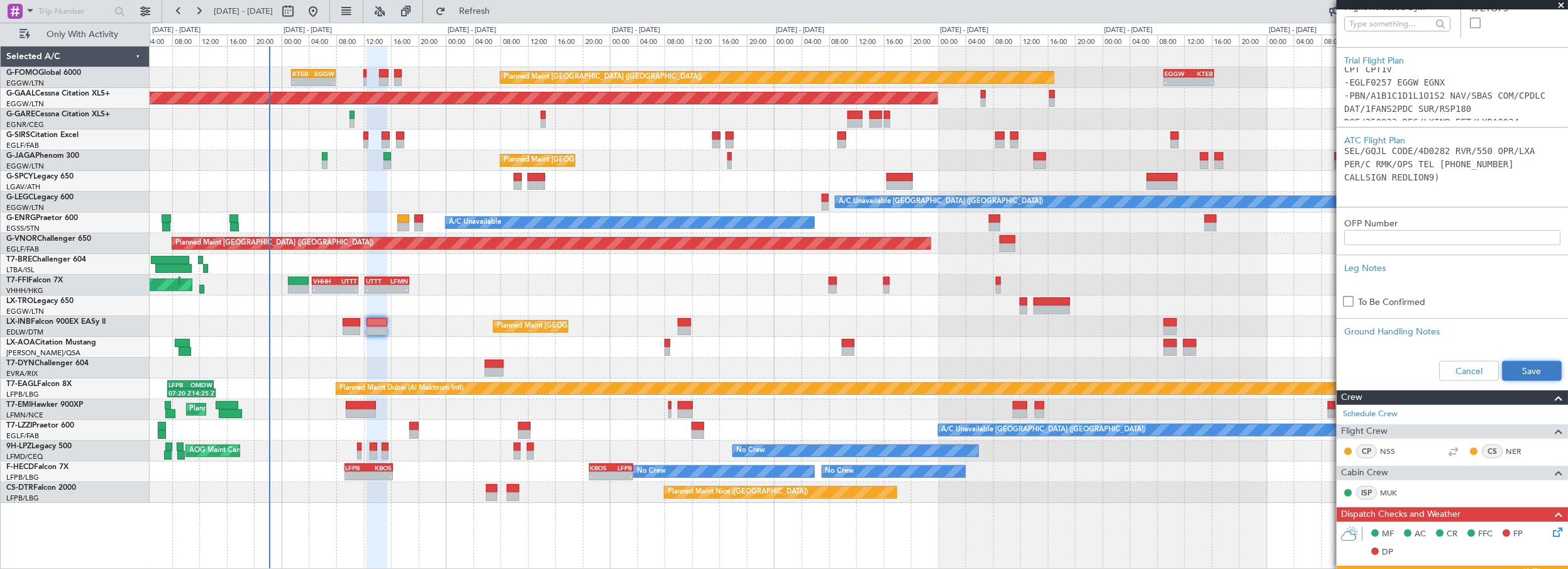
click at [1531, 368] on button "Save" at bounding box center [1532, 371] width 60 height 20
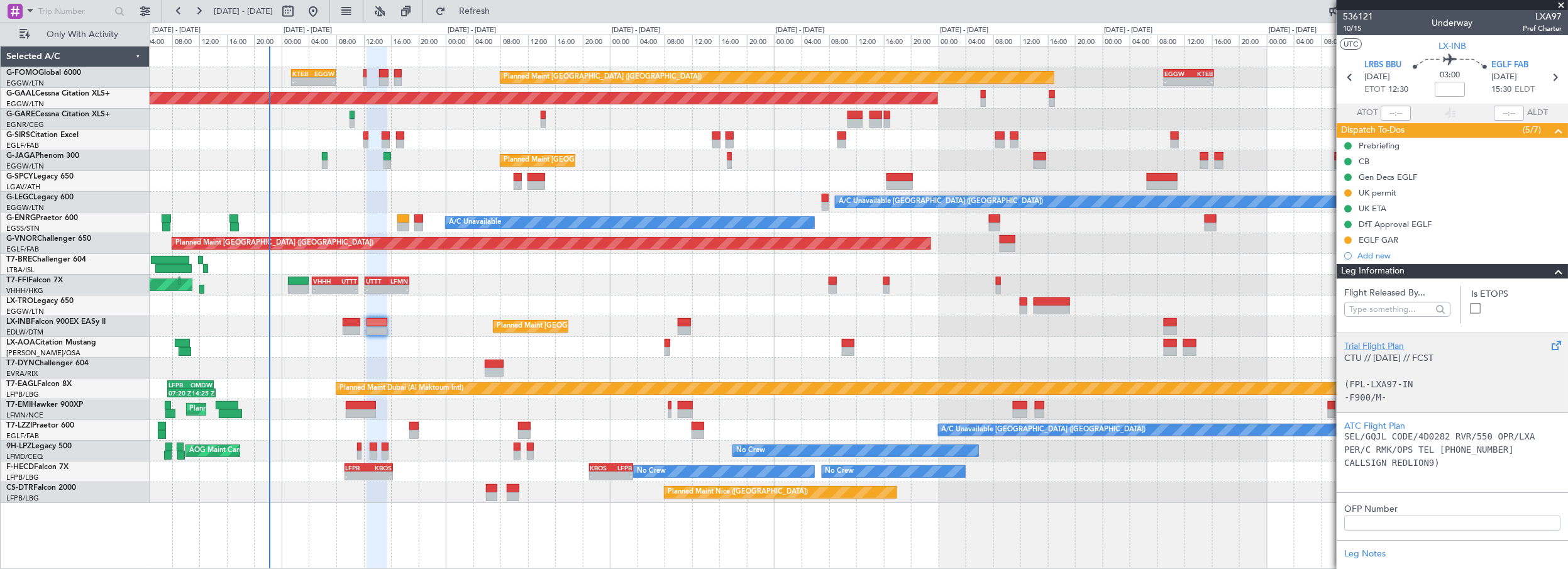
scroll to position [229, 0]
click at [1447, 87] on input at bounding box center [1449, 89] width 30 height 15
type input "+00:05"
click at [1551, 274] on span at bounding box center [1558, 272] width 15 height 15
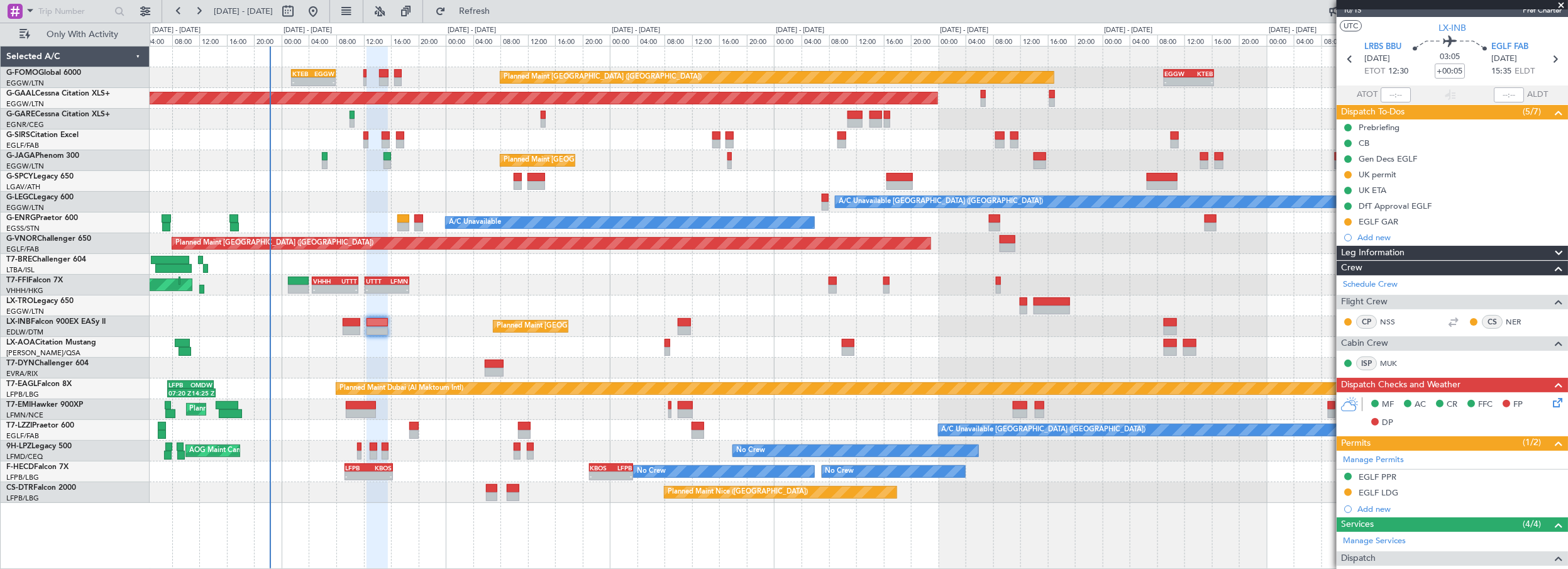
scroll to position [0, 0]
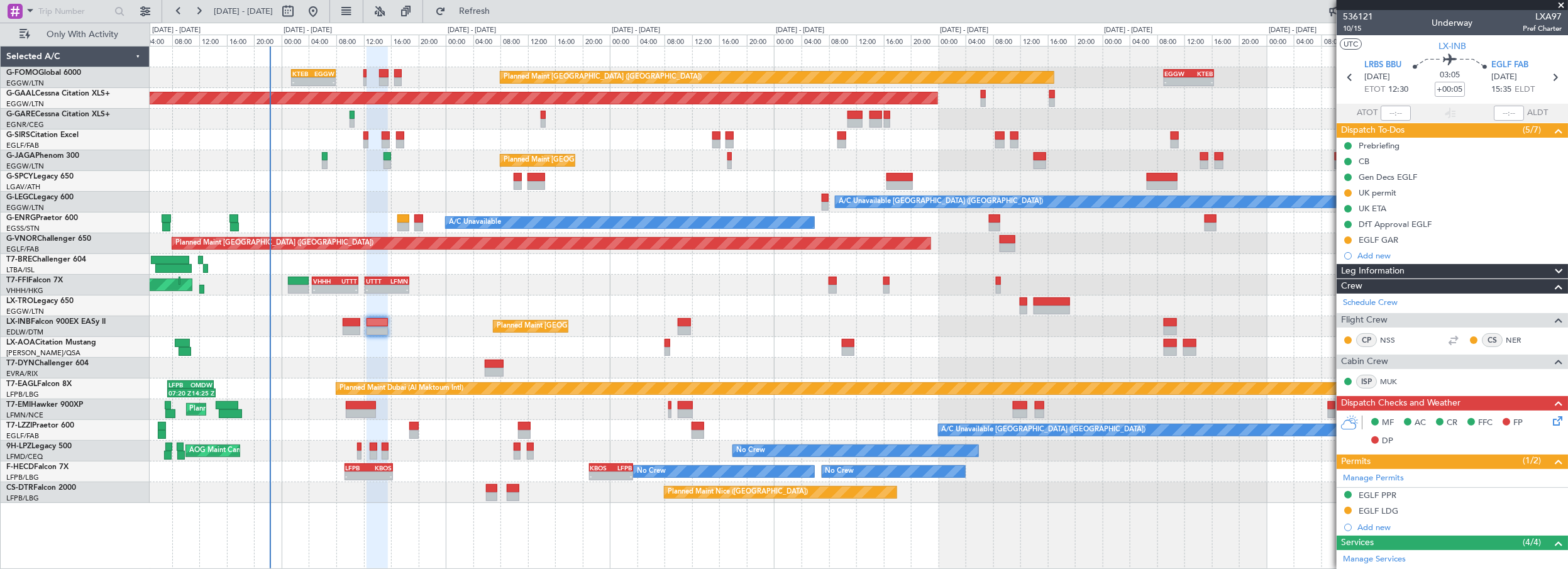
click at [1562, 3] on span at bounding box center [1561, 5] width 12 height 12
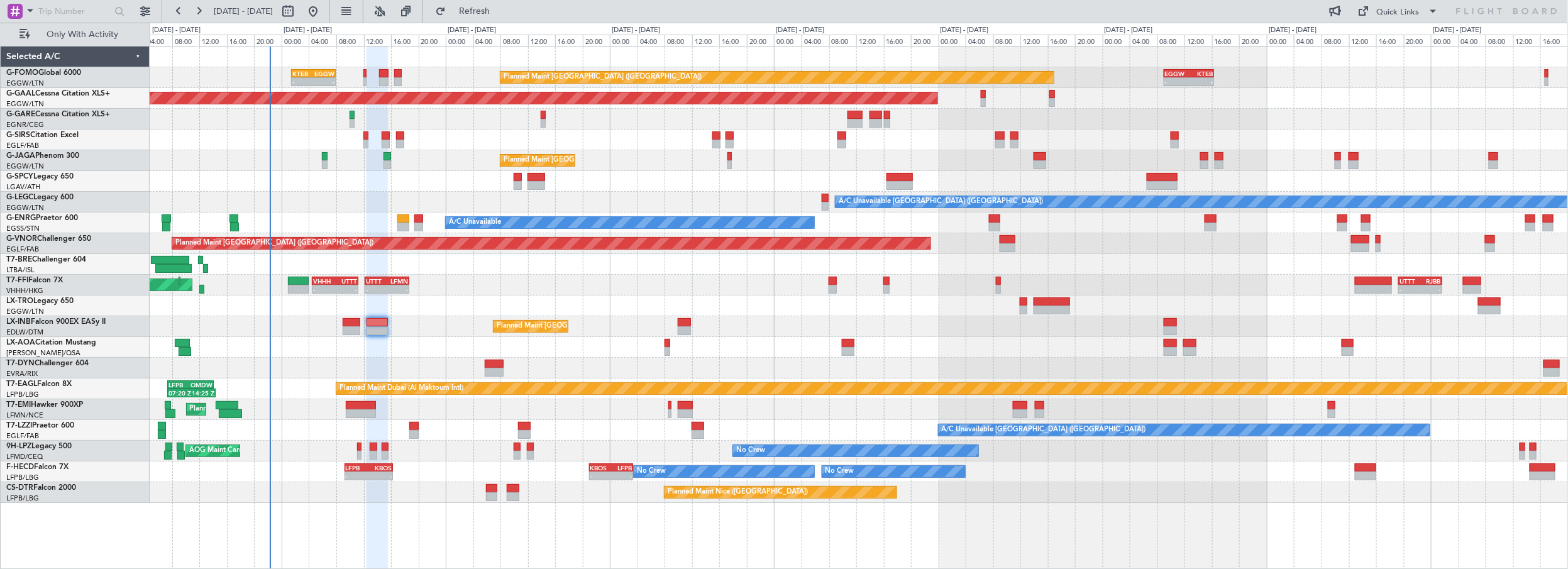
type input "0"
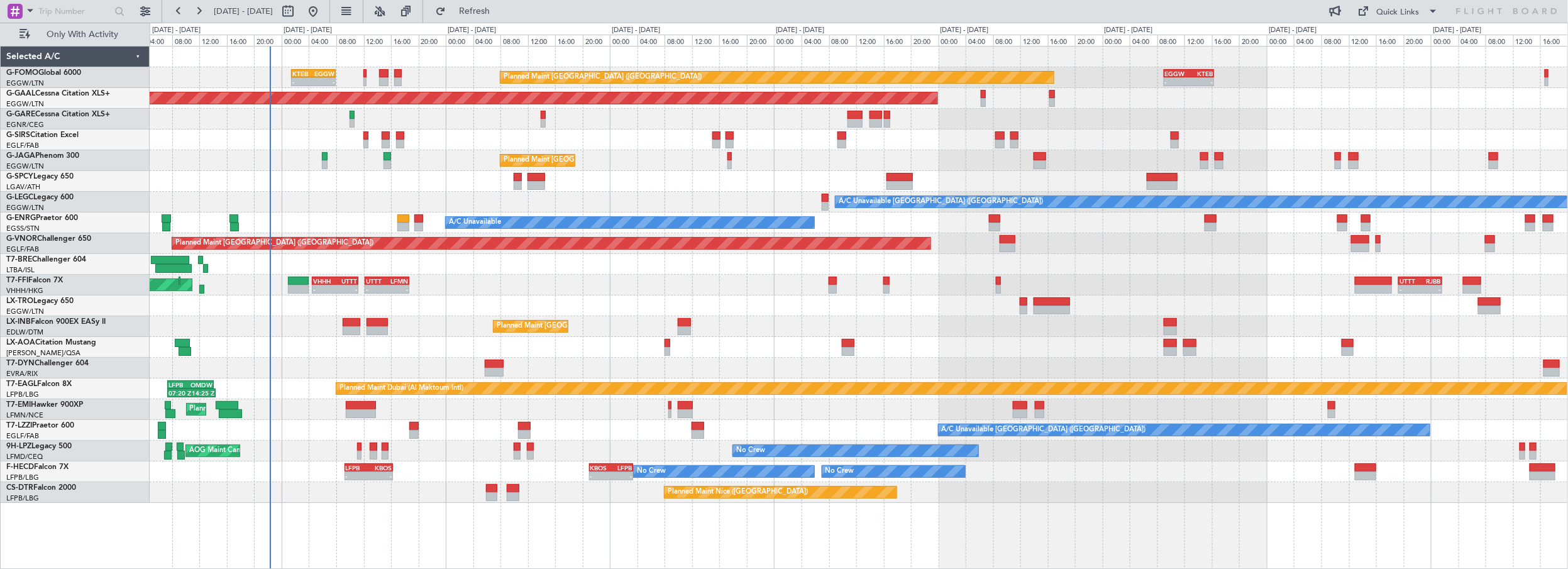
scroll to position [215, 0]
click at [468, 306] on div at bounding box center [858, 306] width 1418 height 20
click at [501, 11] on span "Refresh" at bounding box center [474, 11] width 52 height 9
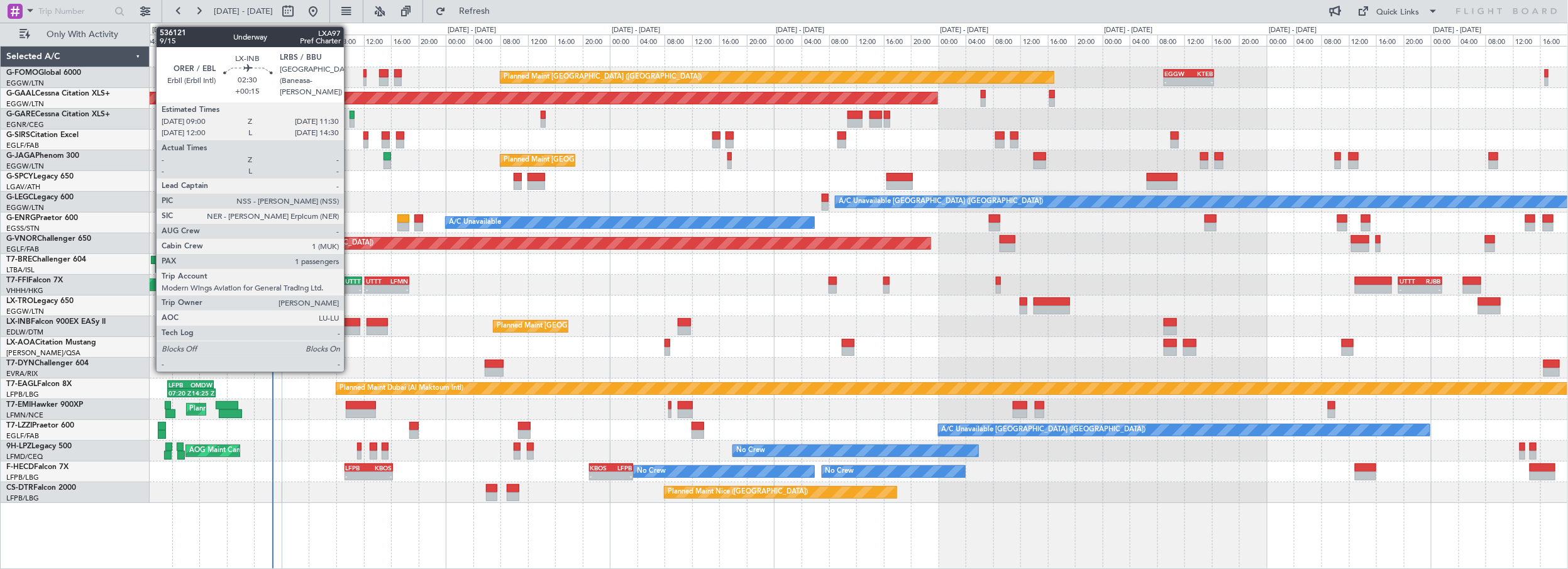
click at [351, 319] on div at bounding box center [352, 323] width 18 height 9
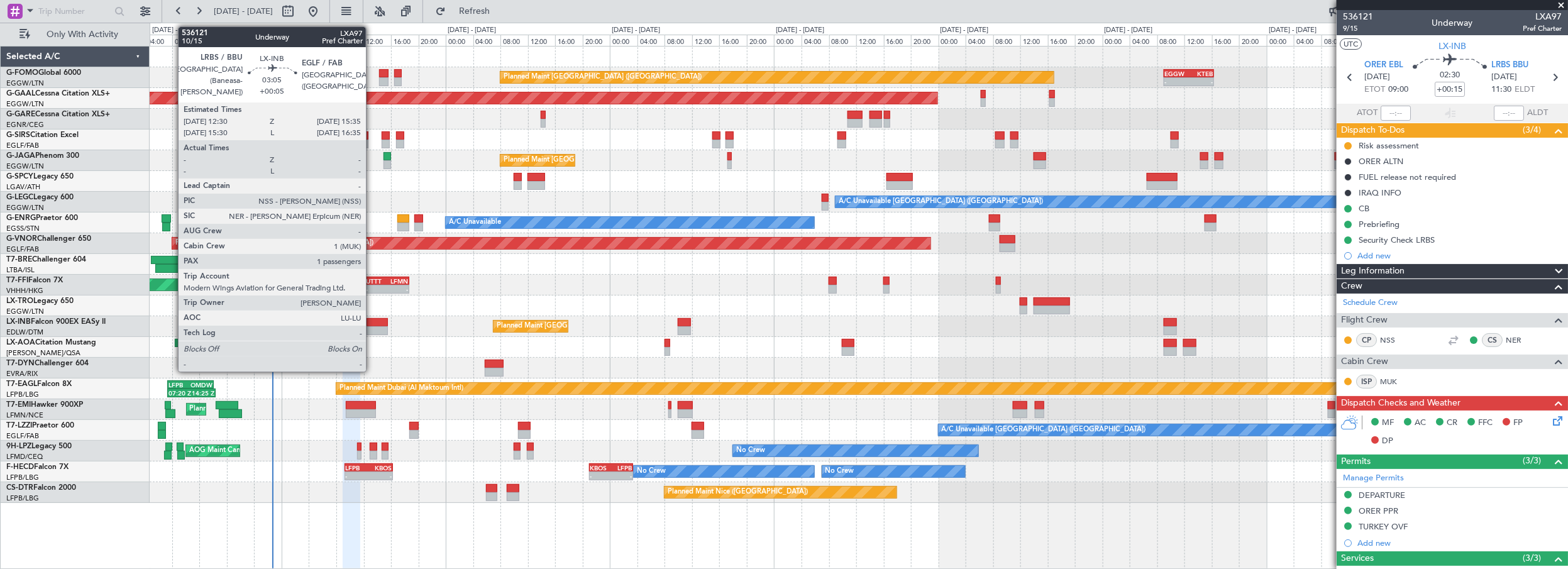
click at [372, 319] on div at bounding box center [377, 323] width 21 height 9
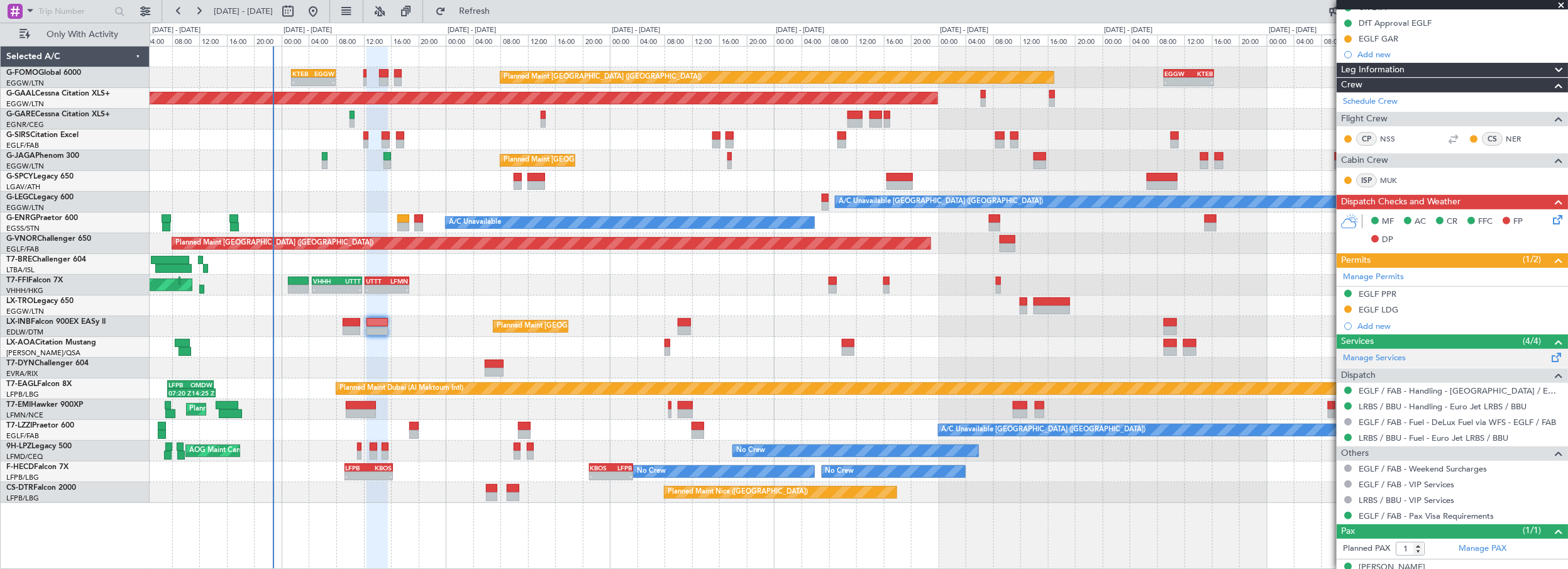
scroll to position [216, 0]
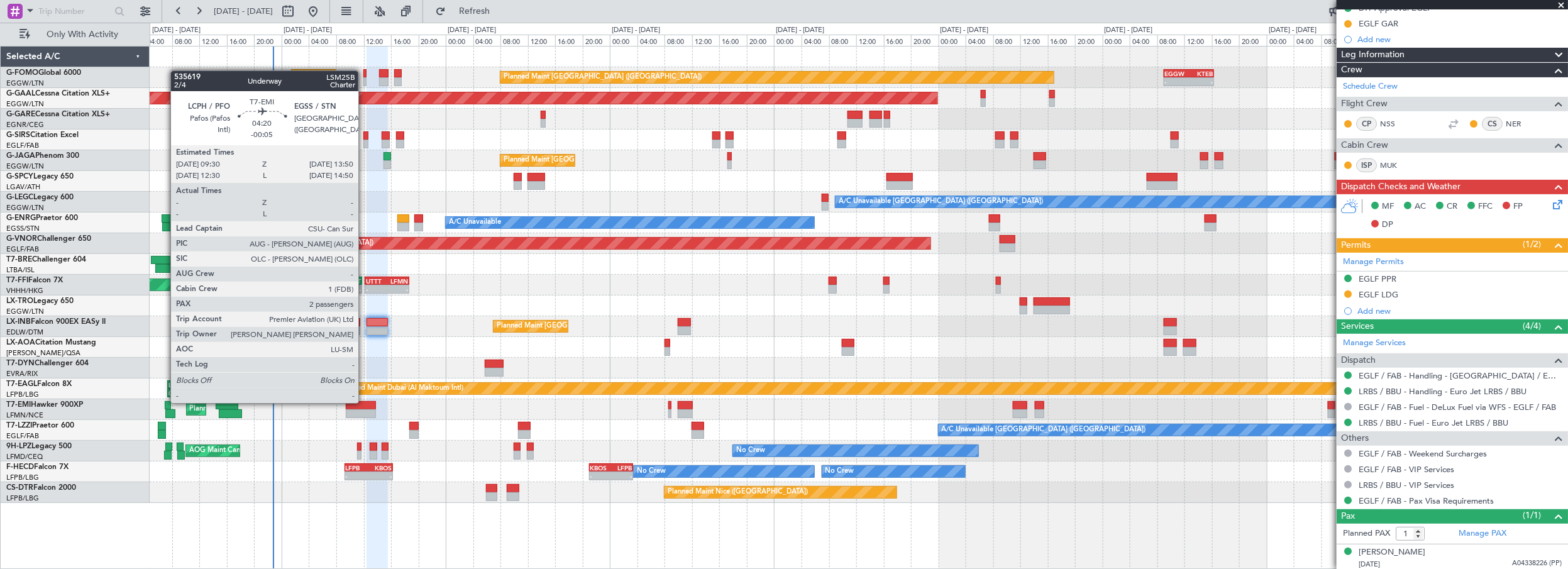
click at [365, 402] on div at bounding box center [361, 405] width 30 height 9
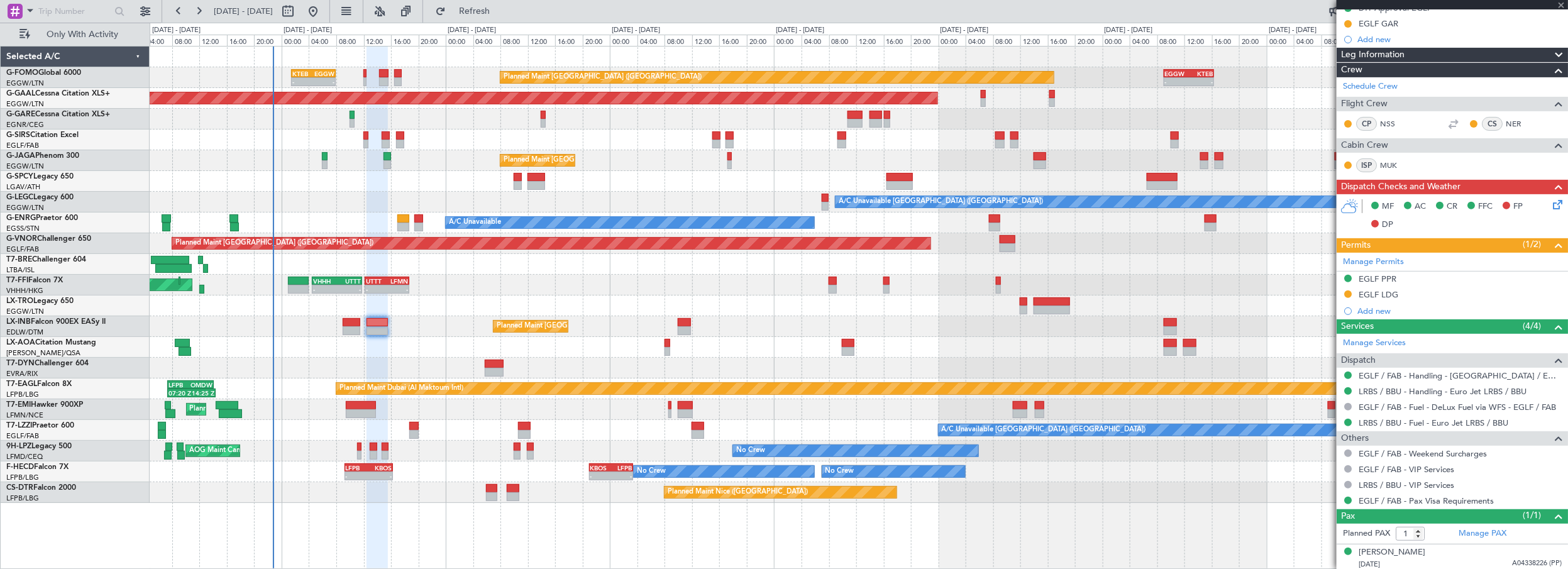
type input "-00:05"
type input "2"
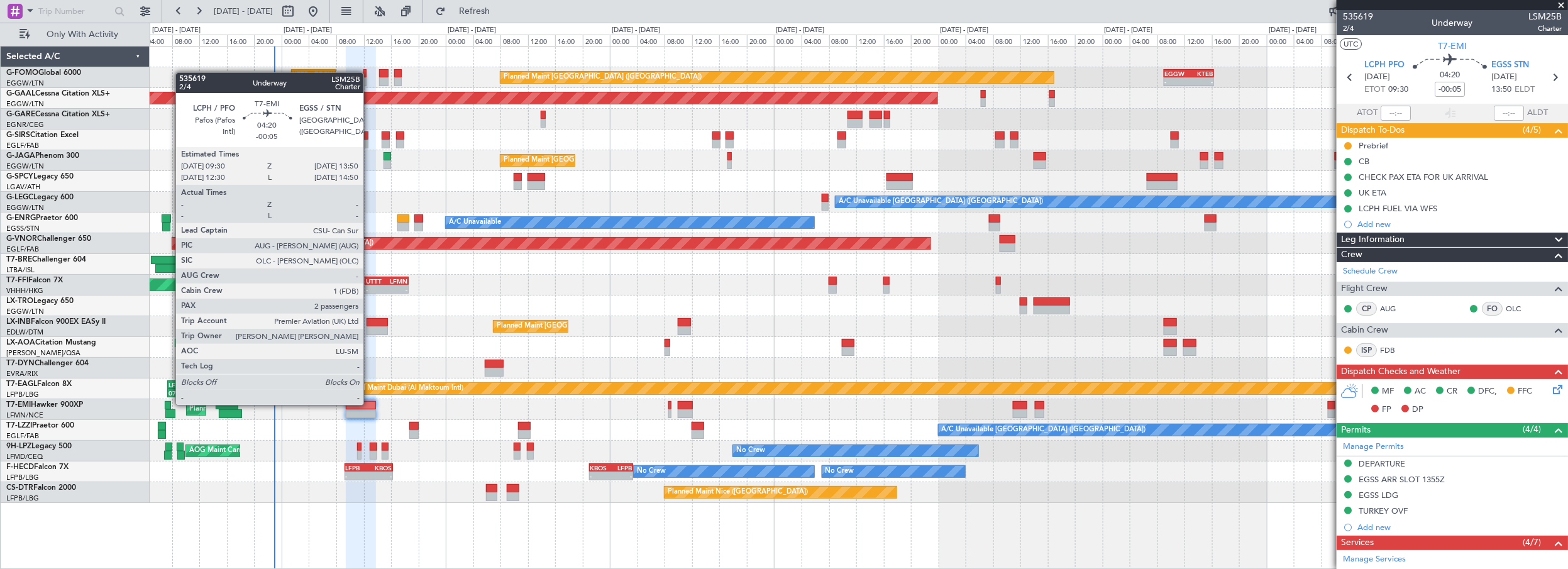
click at [370, 404] on div at bounding box center [361, 405] width 30 height 9
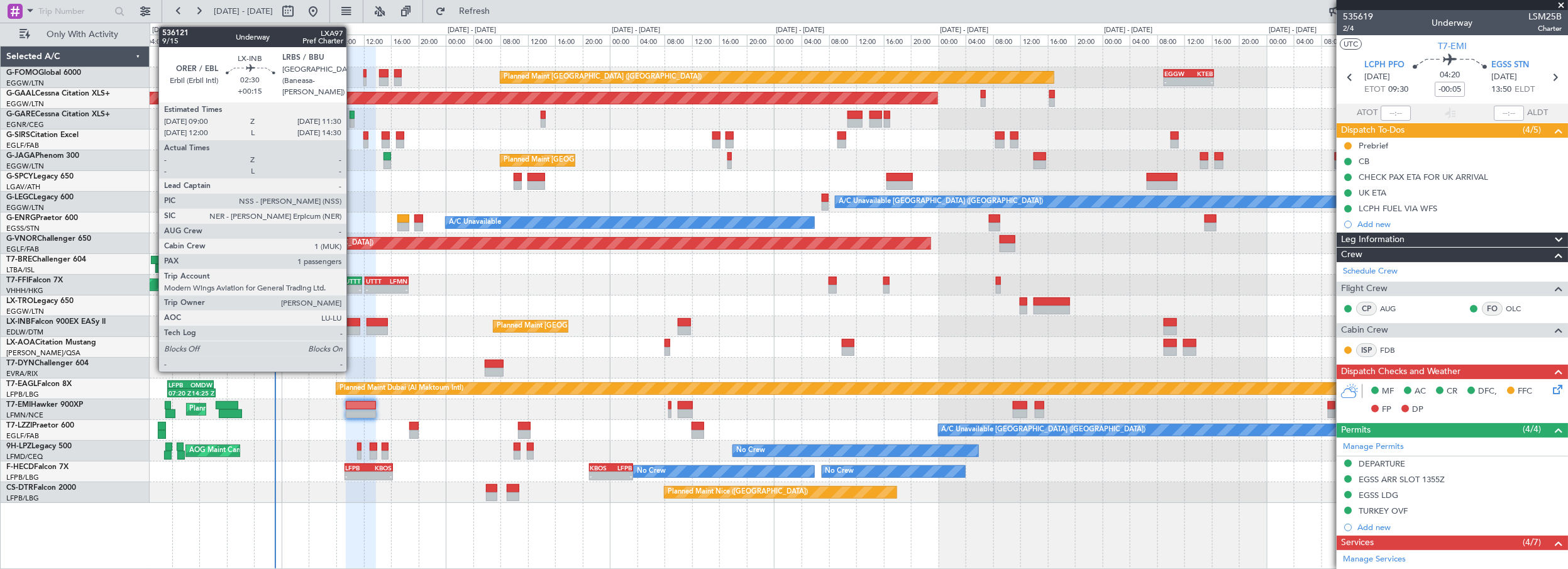
click at [352, 324] on div at bounding box center [352, 323] width 18 height 9
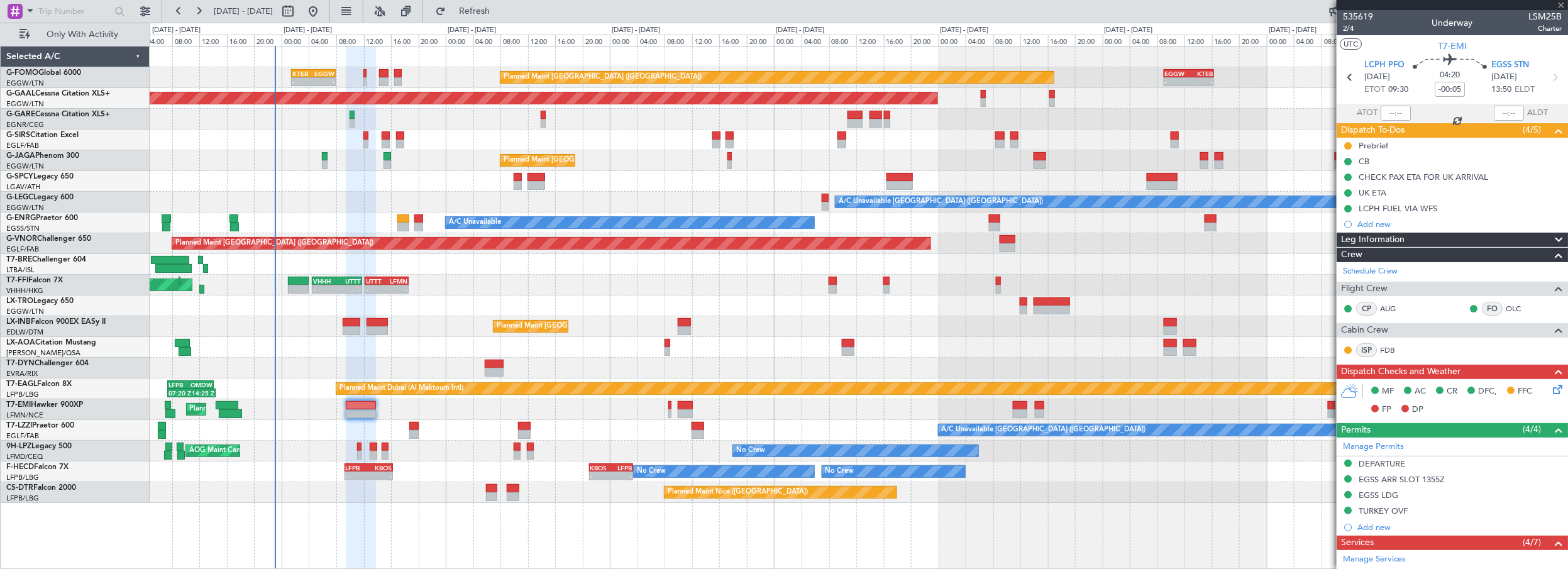
type input "+00:15"
type input "1"
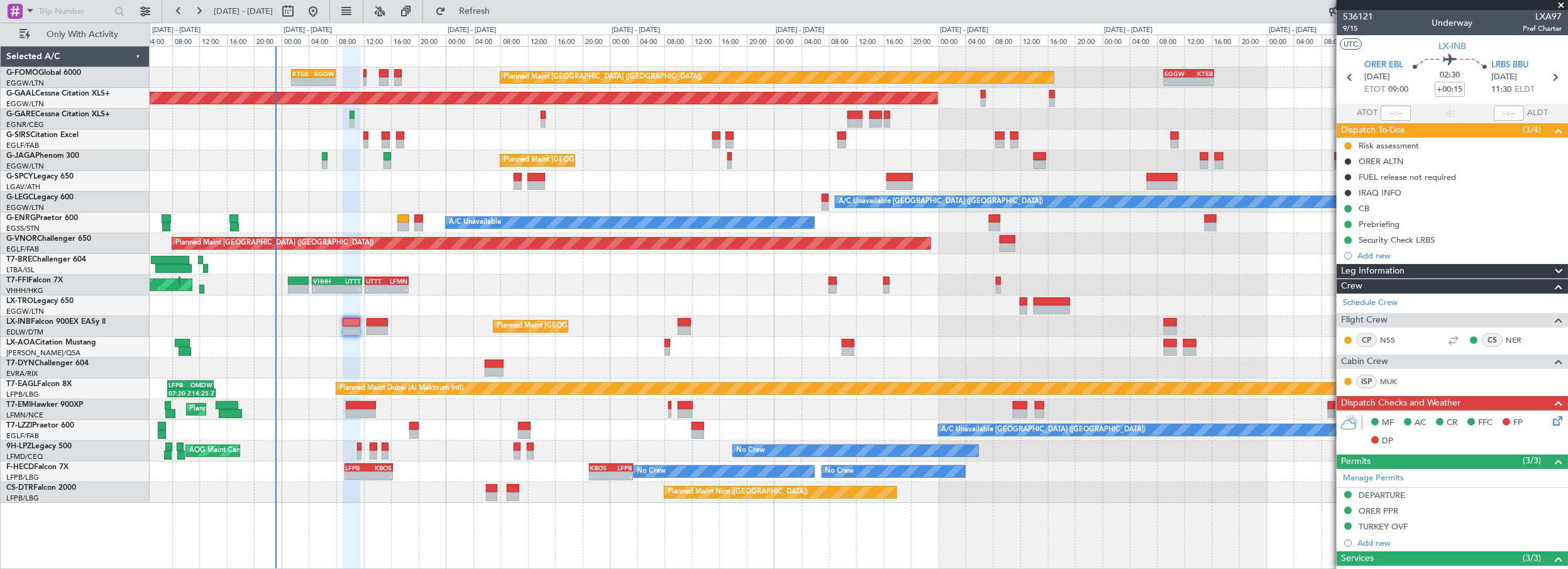
click at [630, 151] on div "Planned Maint [GEOGRAPHIC_DATA] ([GEOGRAPHIC_DATA])" at bounding box center [858, 160] width 1418 height 20
click at [501, 12] on span "Refresh" at bounding box center [474, 11] width 52 height 9
click at [436, 327] on div "Planned Maint [GEOGRAPHIC_DATA] ([GEOGRAPHIC_DATA])" at bounding box center [858, 327] width 1418 height 20
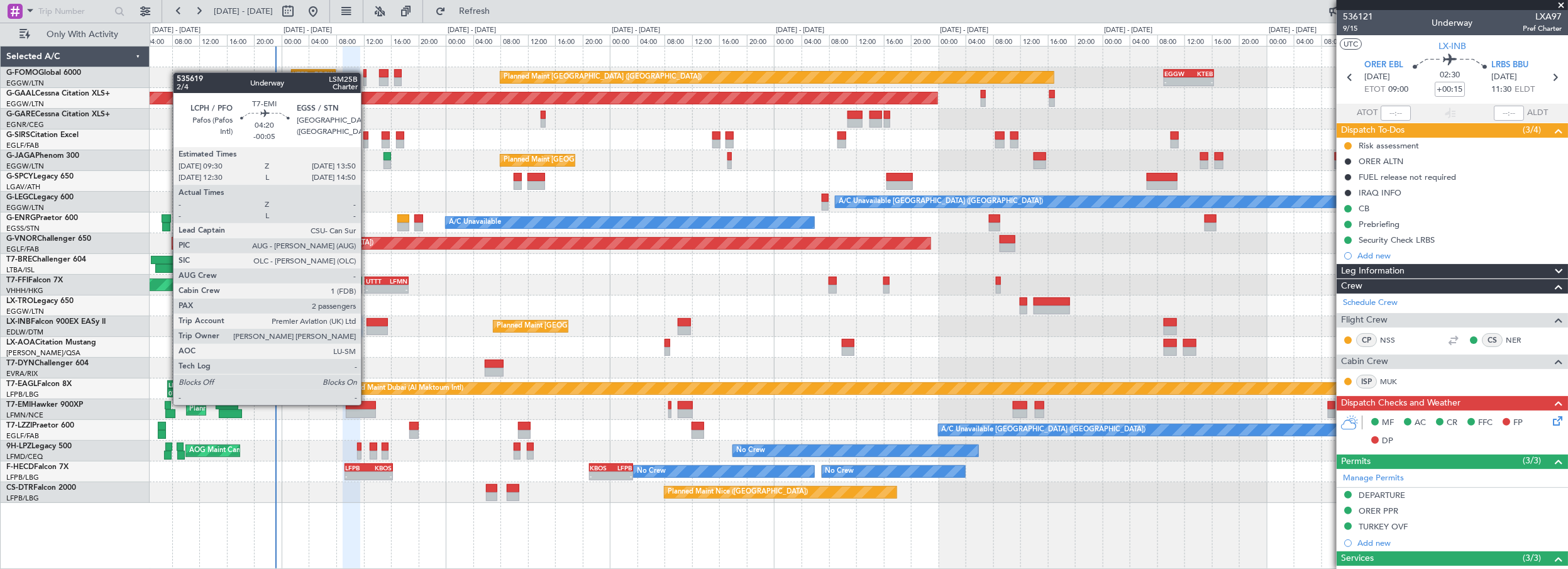
click at [367, 404] on div at bounding box center [361, 405] width 30 height 9
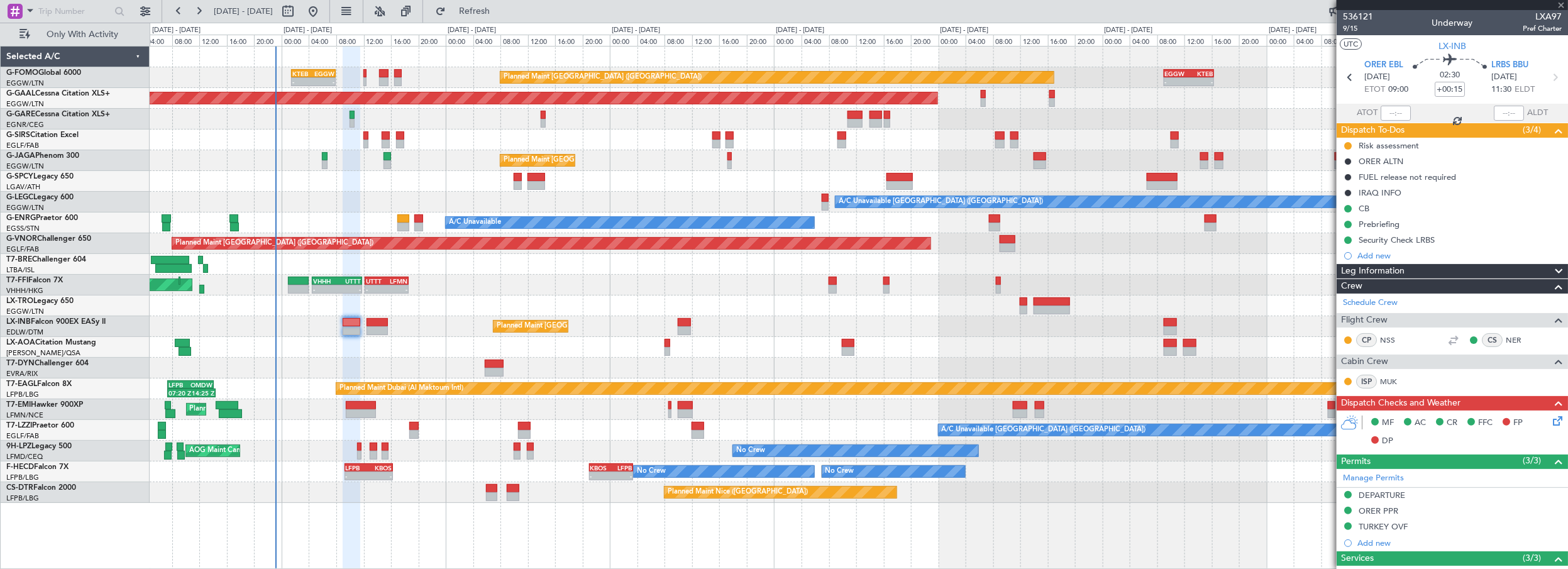
type input "-00:05"
type input "2"
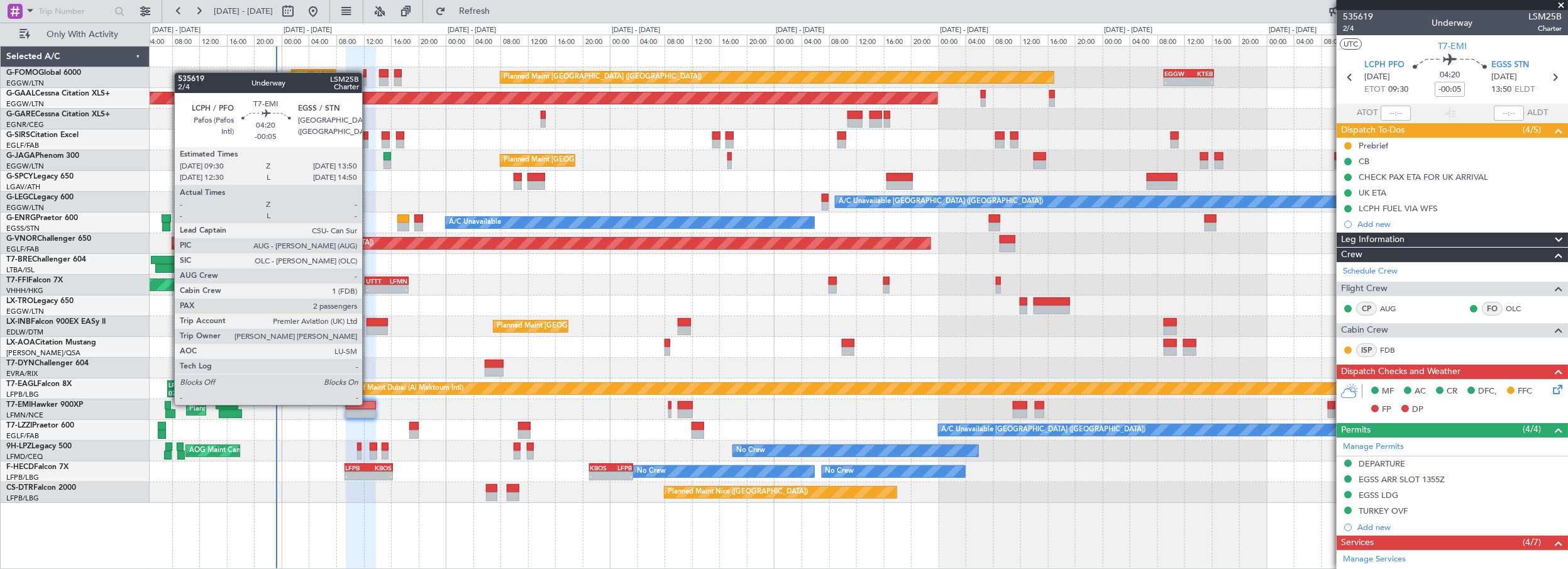
click at [368, 404] on div at bounding box center [361, 405] width 30 height 9
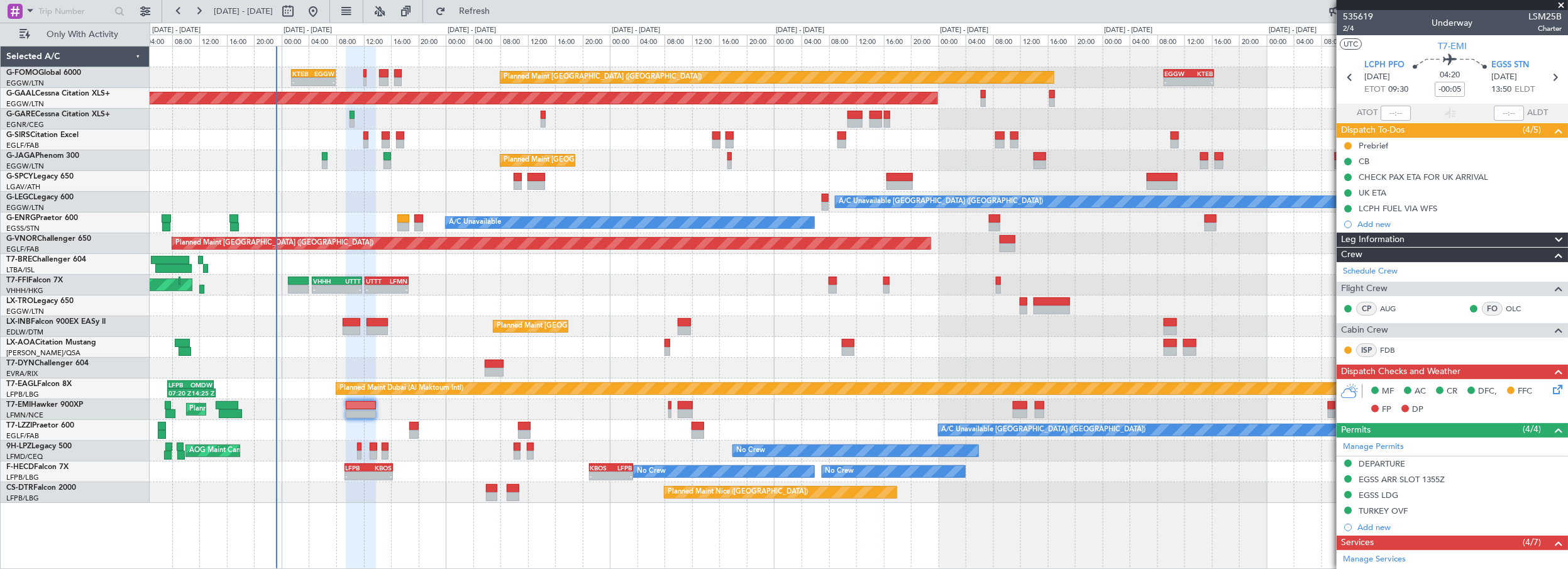
click at [1406, 238] on div "Leg Information" at bounding box center [1451, 239] width 231 height 14
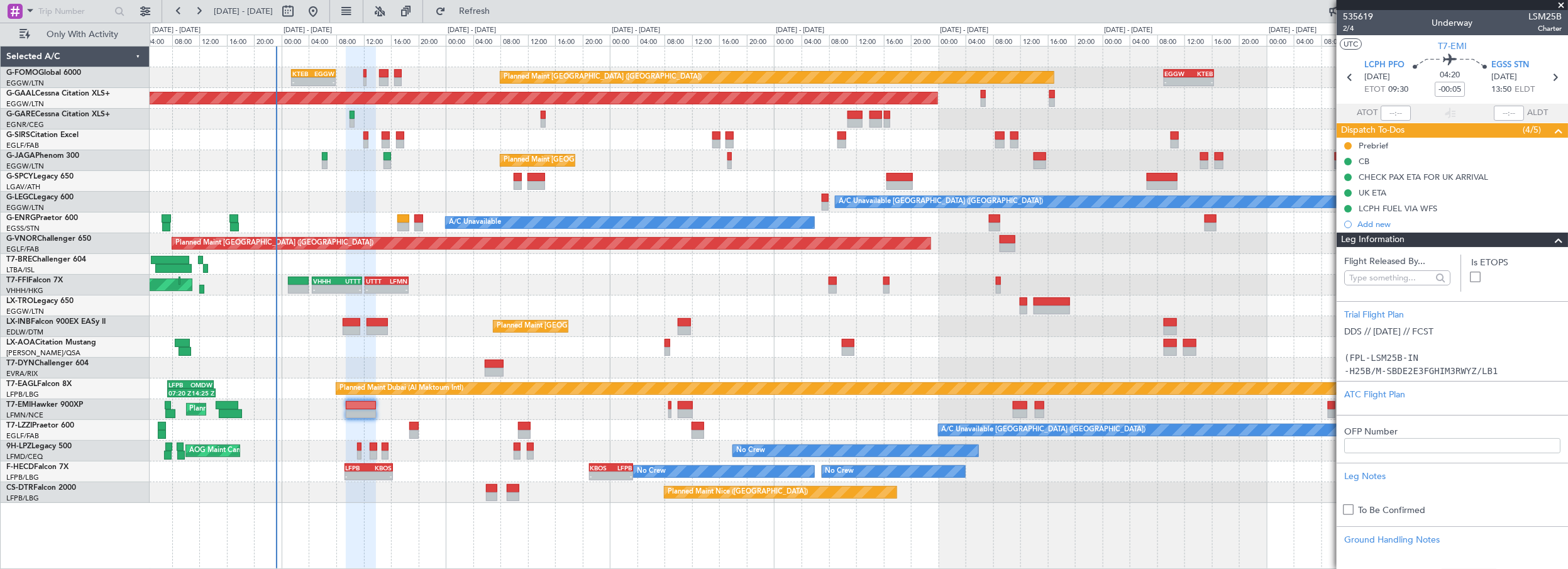
click at [1406, 238] on div "Leg Information" at bounding box center [1451, 239] width 231 height 14
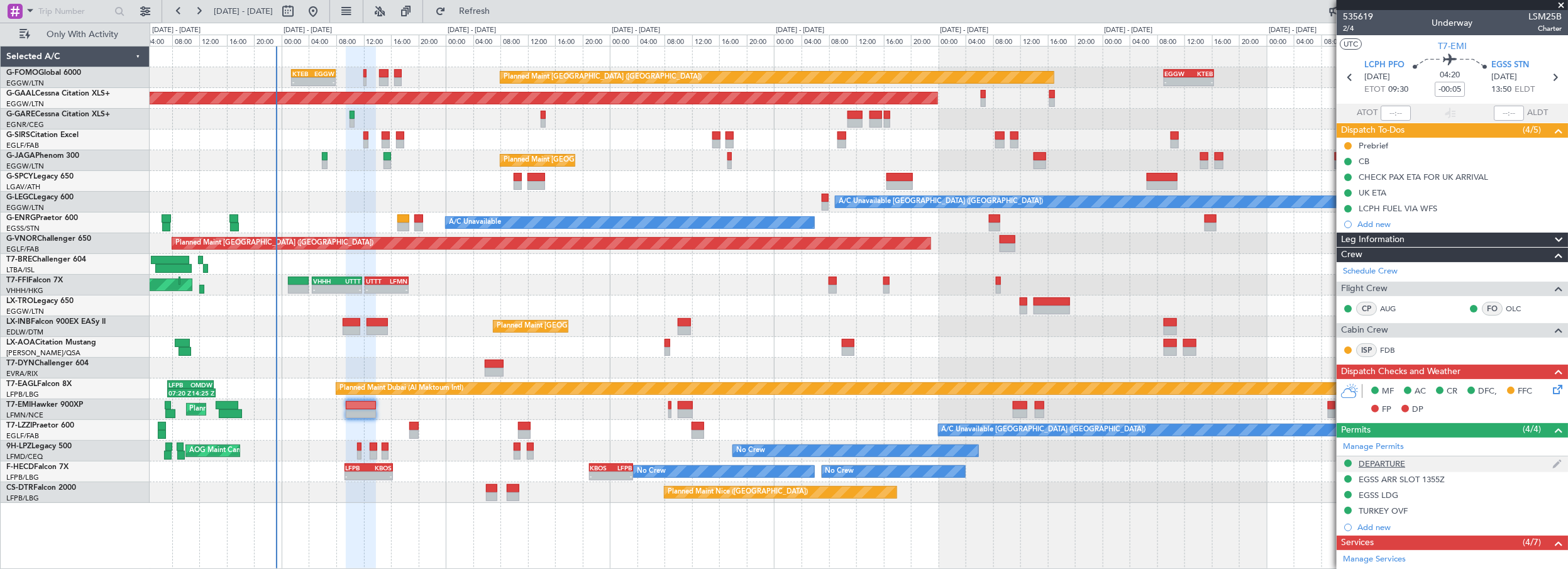
click at [1391, 463] on div "DEPARTURE" at bounding box center [1382, 464] width 46 height 11
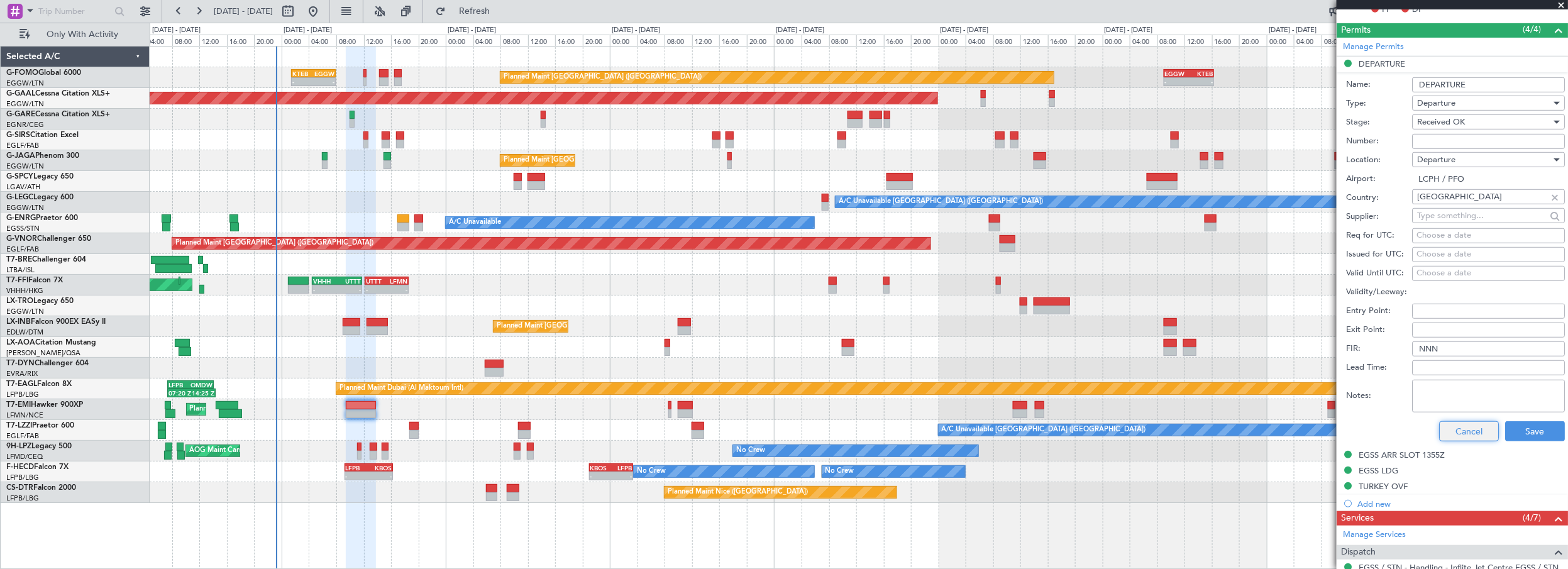
click at [1460, 431] on button "Cancel" at bounding box center [1469, 432] width 60 height 20
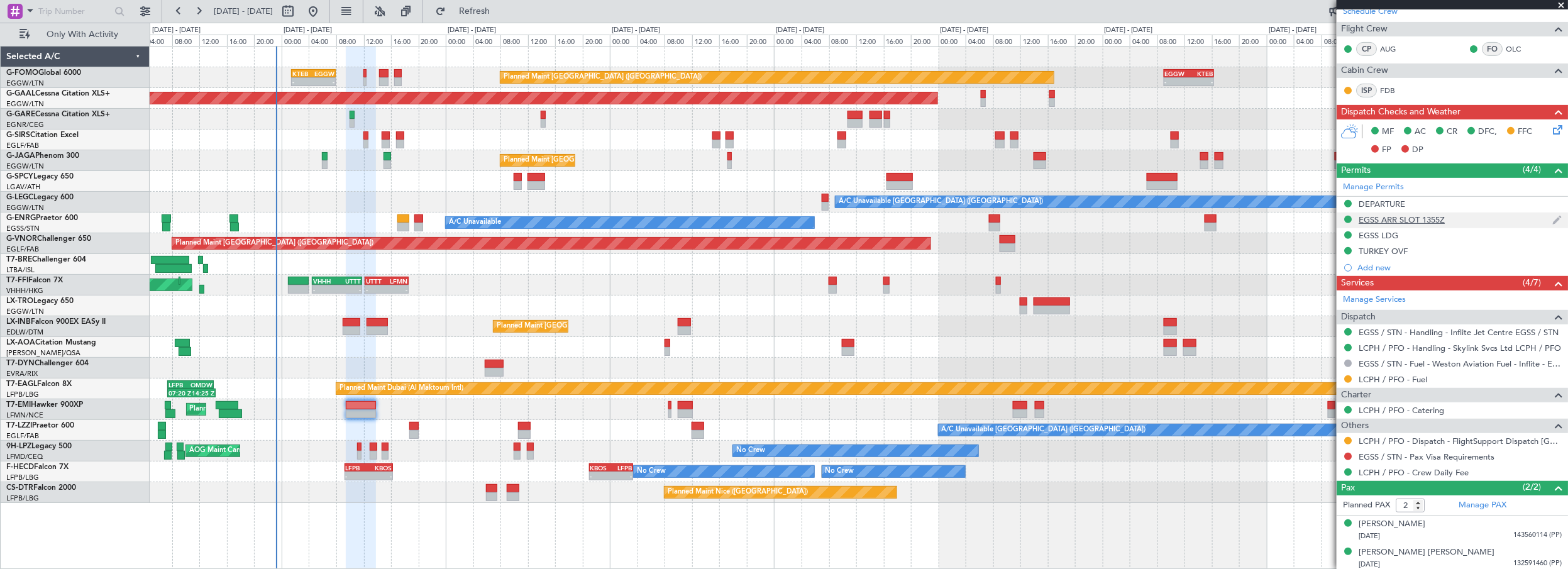
click at [1433, 218] on div "EGSS ARR SLOT 1355Z" at bounding box center [1402, 220] width 86 height 11
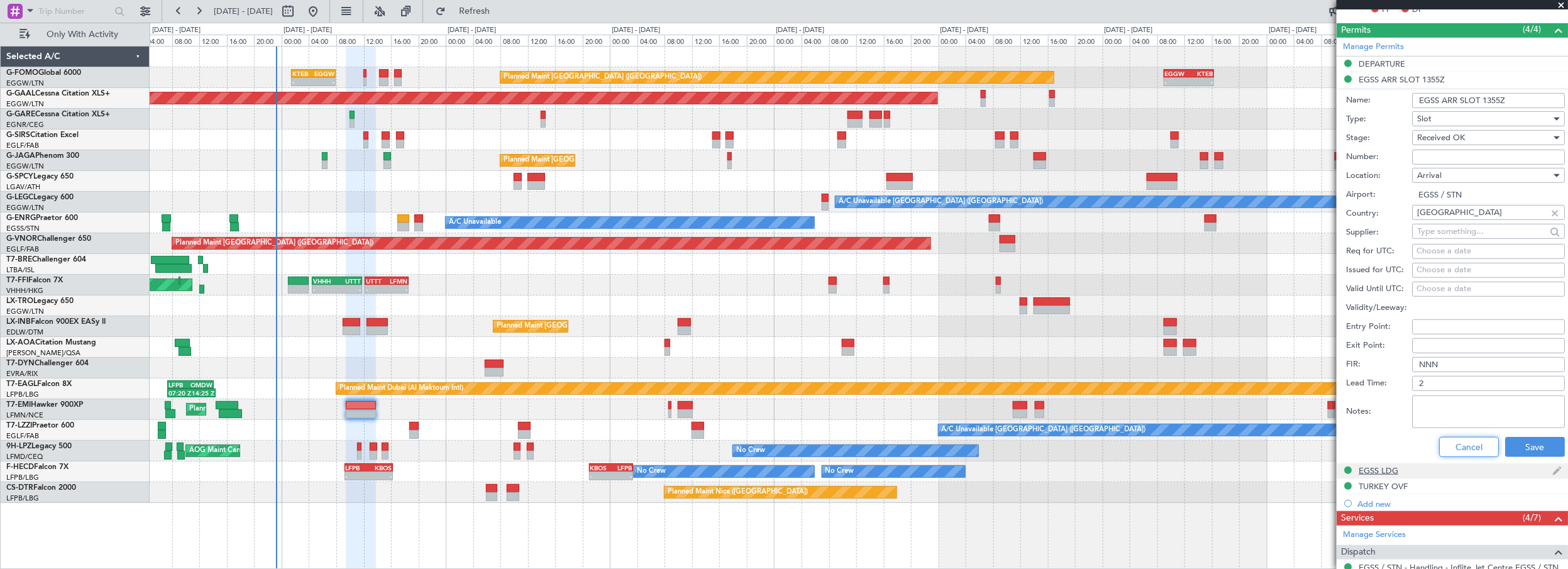
drag, startPoint x: 1477, startPoint y: 440, endPoint x: 1343, endPoint y: 241, distance: 239.9
click at [1477, 440] on button "Cancel" at bounding box center [1469, 448] width 60 height 20
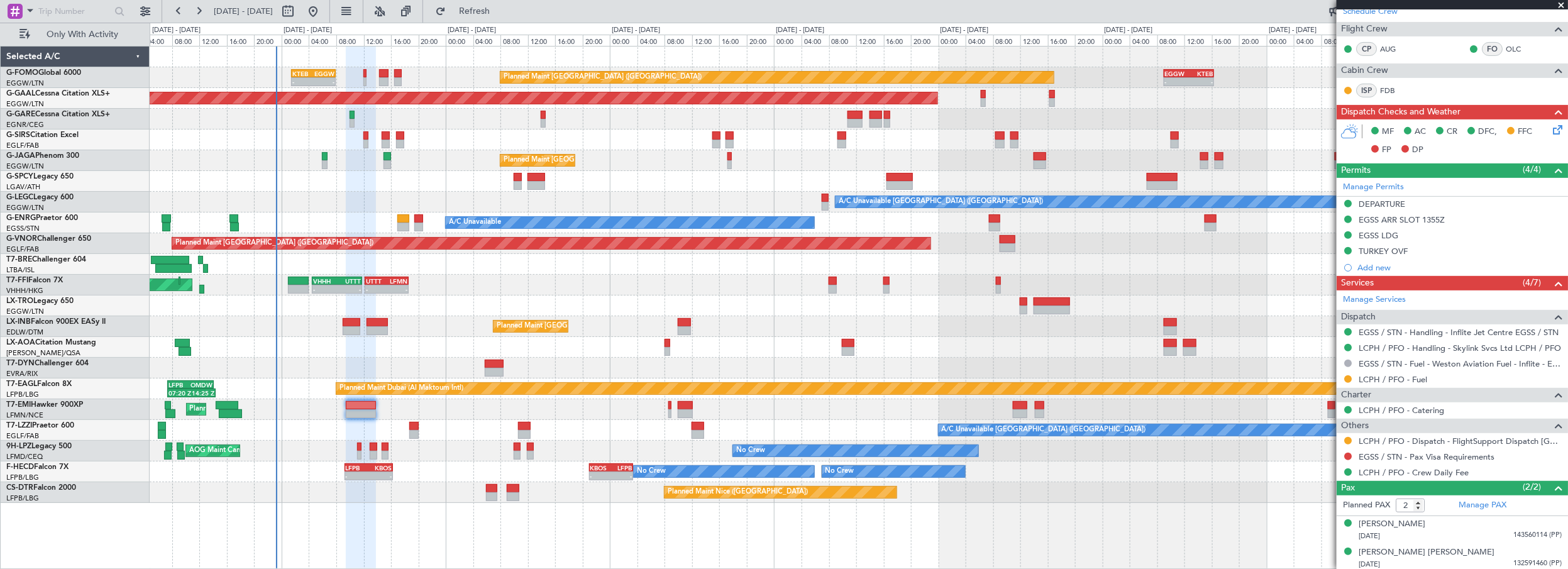
click at [1374, 234] on mat-tooltip-component "EGSS ARR SLOT 1355Z" at bounding box center [1402, 239] width 96 height 33
click at [1396, 233] on div "EGSS LDG" at bounding box center [1378, 235] width 40 height 11
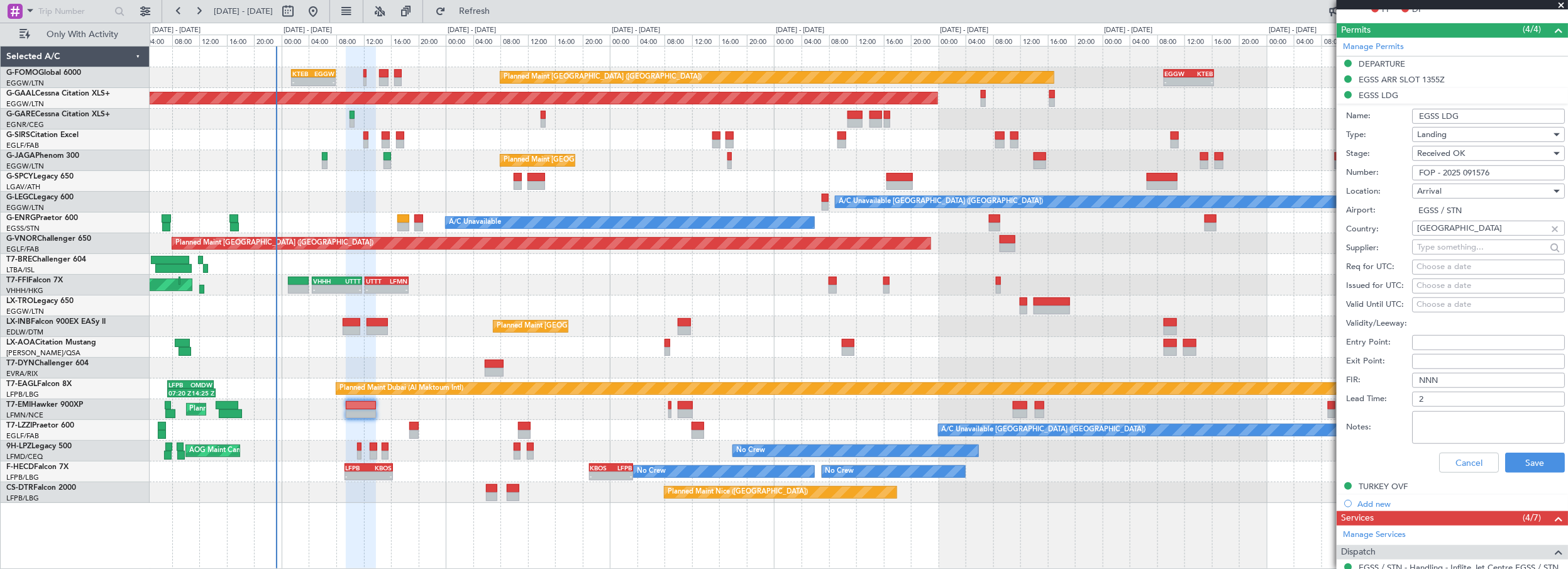
drag, startPoint x: 1456, startPoint y: 171, endPoint x: 1421, endPoint y: 171, distance: 35.0
click at [1421, 171] on input "FOP - 2025 091576" at bounding box center [1488, 173] width 153 height 15
drag, startPoint x: 1473, startPoint y: 181, endPoint x: 1483, endPoint y: 169, distance: 15.6
click at [1478, 171] on input "FOP - 2025 091576" at bounding box center [1488, 173] width 153 height 15
drag, startPoint x: 1477, startPoint y: 169, endPoint x: 1361, endPoint y: 166, distance: 116.0
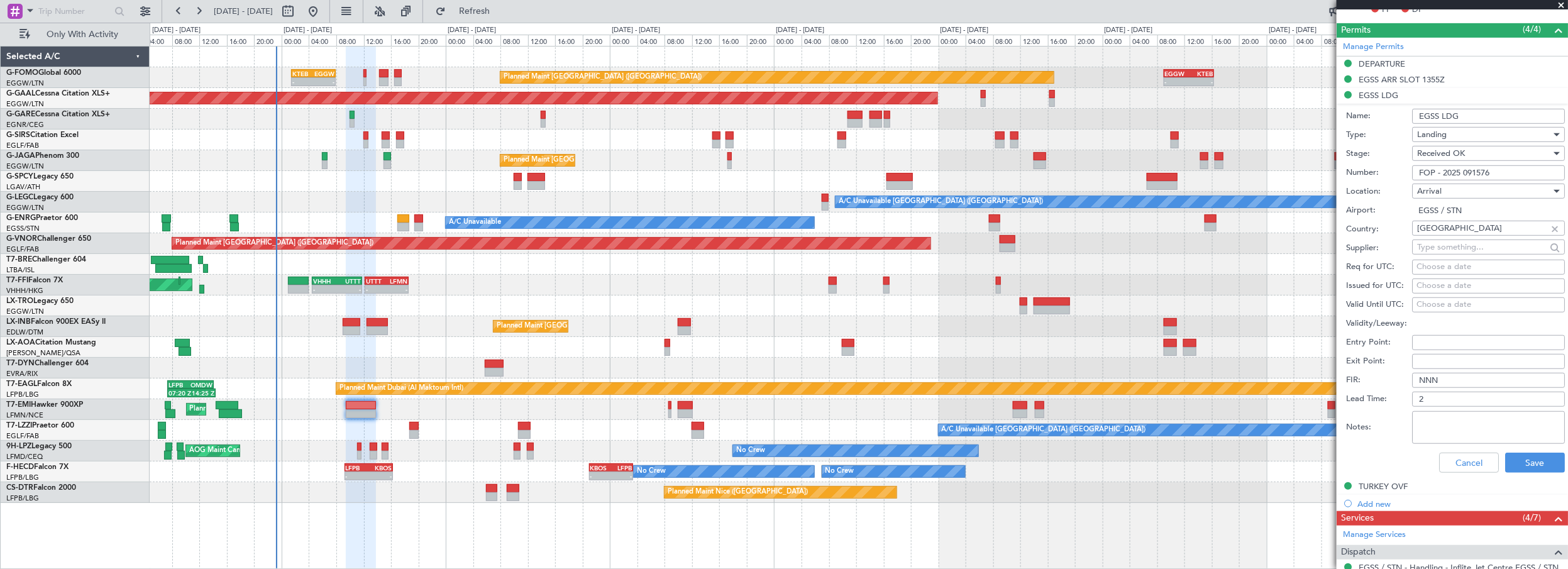
click at [1361, 166] on div "Number: FOP - 2025 091576" at bounding box center [1455, 173] width 219 height 19
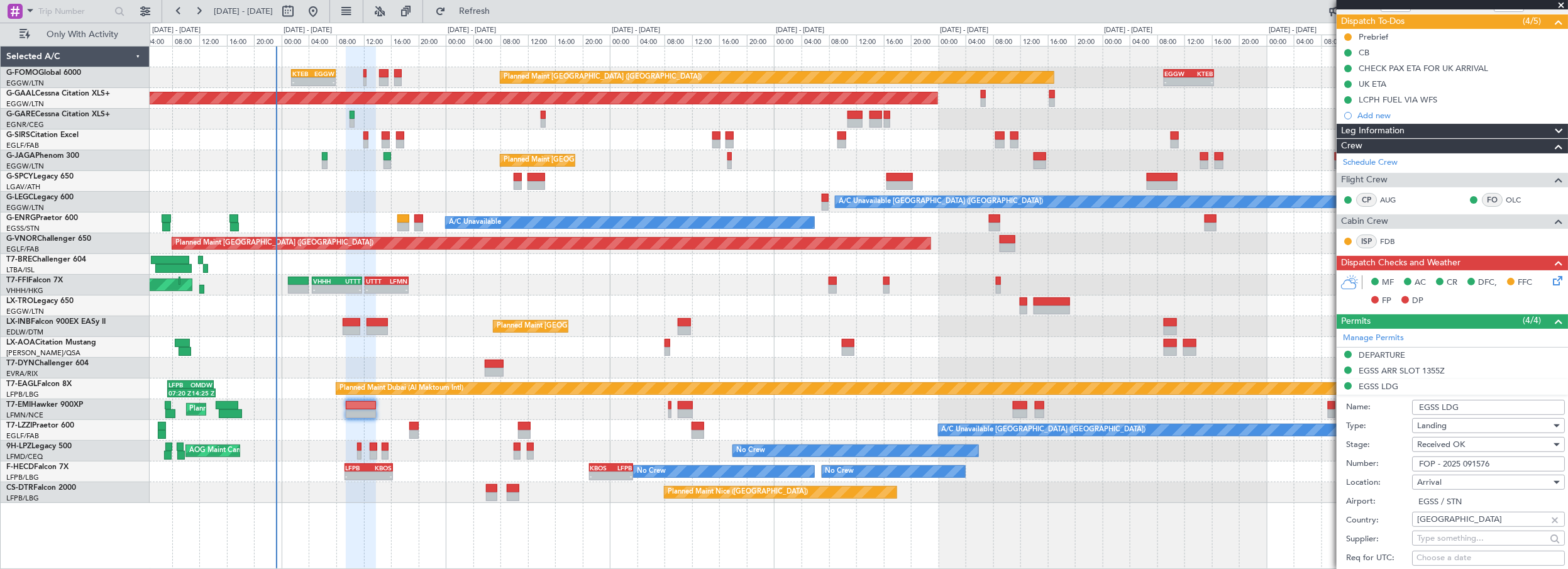
scroll to position [114, 0]
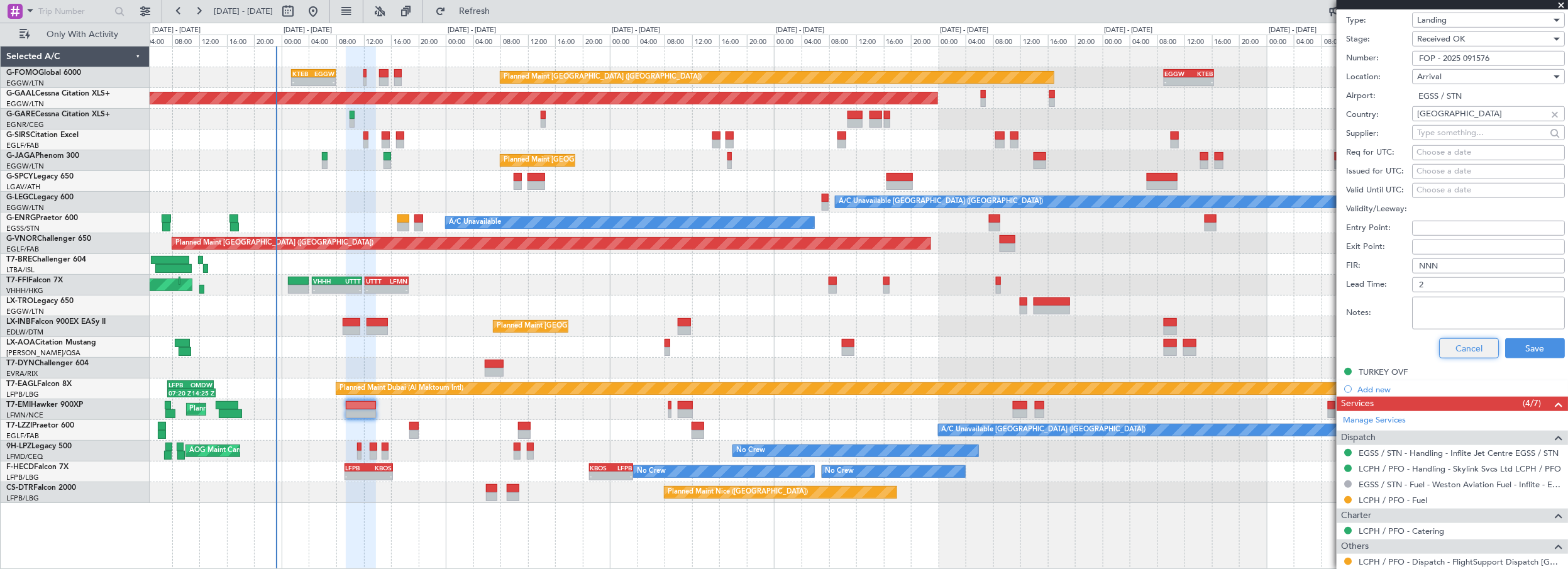
click at [1464, 345] on button "Cancel" at bounding box center [1469, 349] width 60 height 20
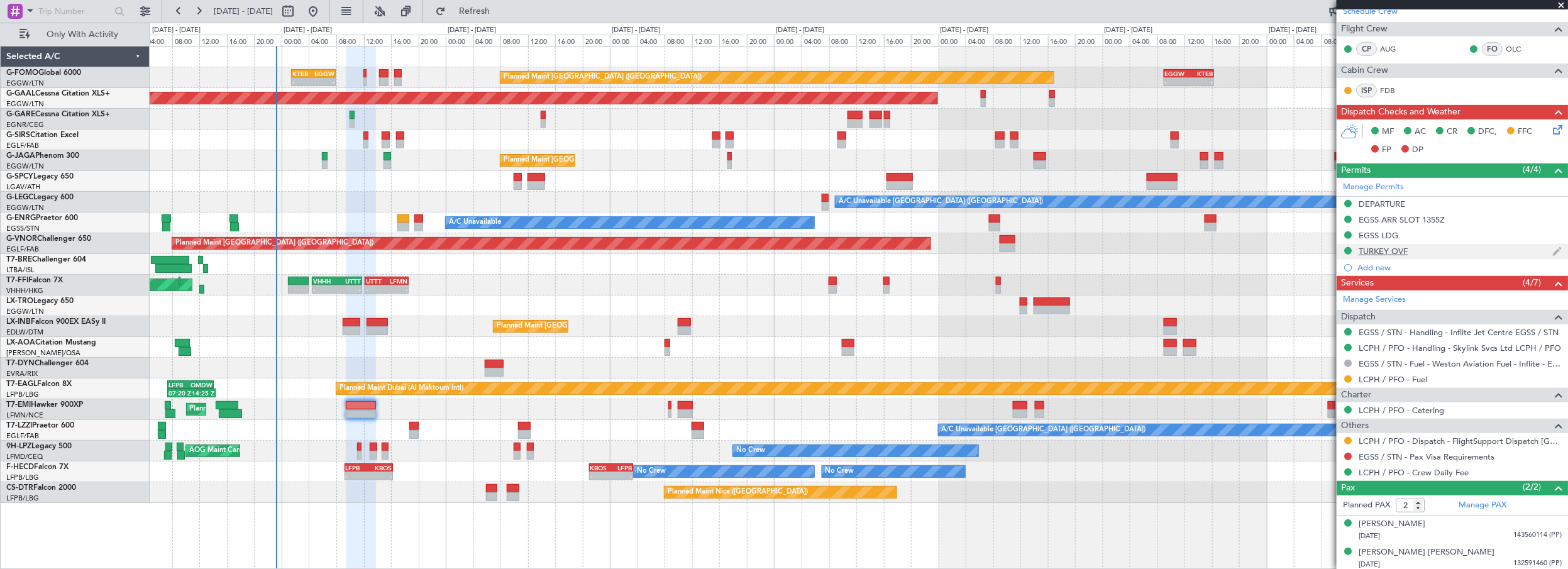
click at [1399, 248] on div "TURKEY OVF" at bounding box center [1383, 252] width 49 height 11
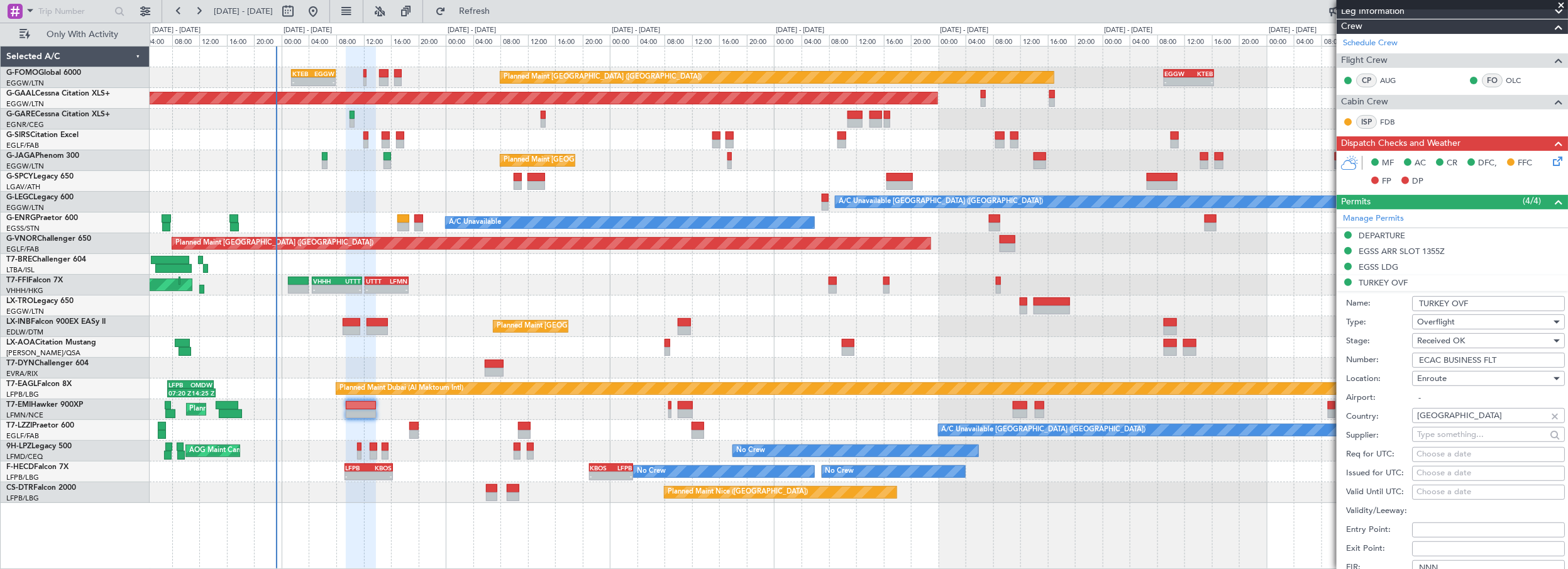
scroll to position [457, 0]
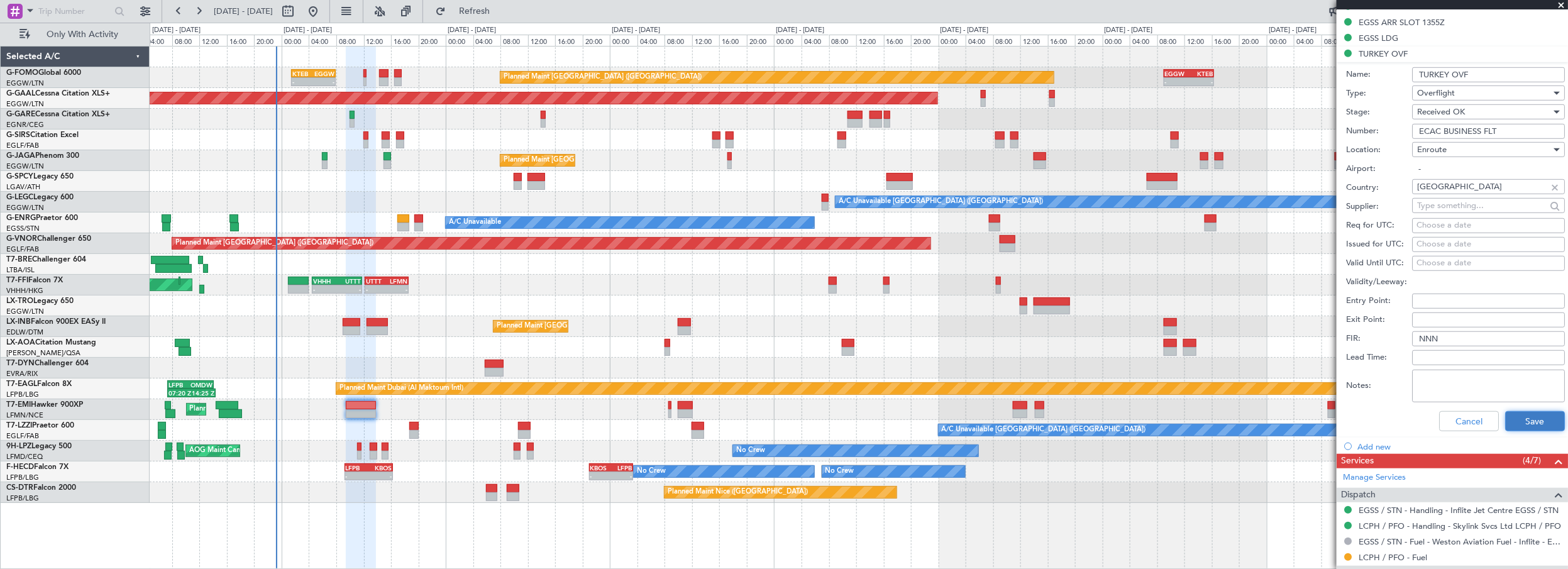
click at [1520, 420] on button "Save" at bounding box center [1535, 422] width 60 height 20
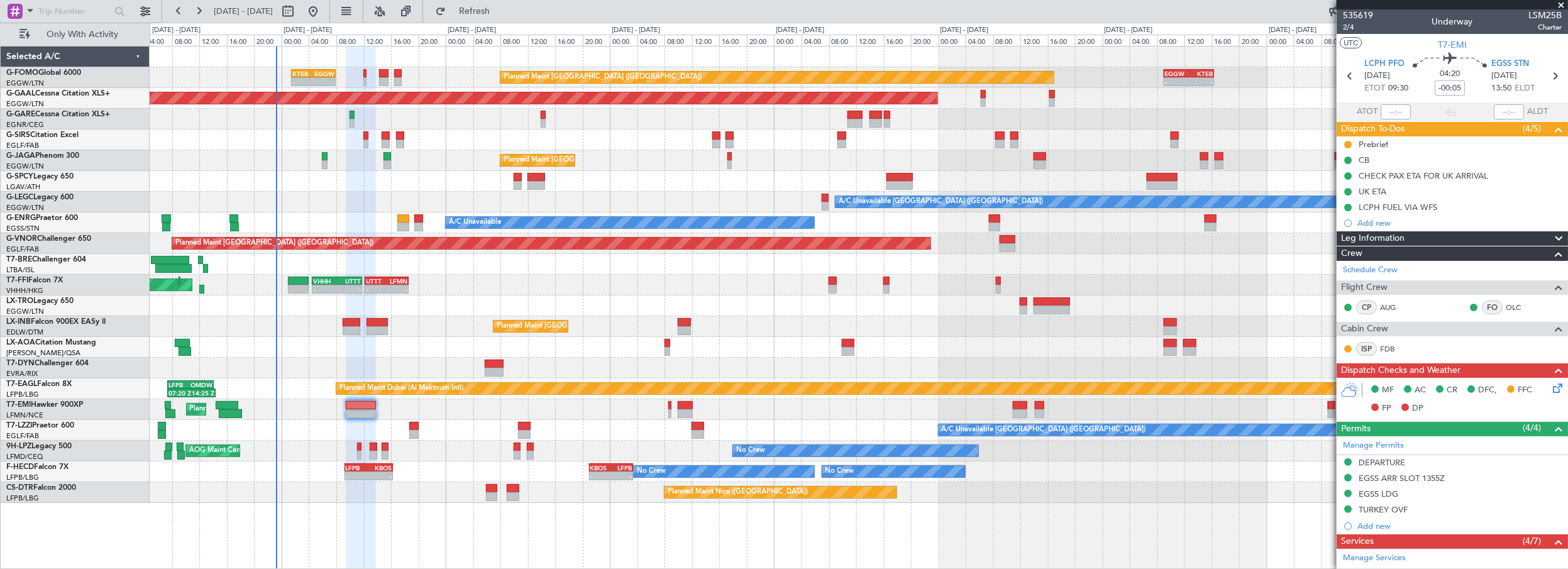
scroll to position [0, 0]
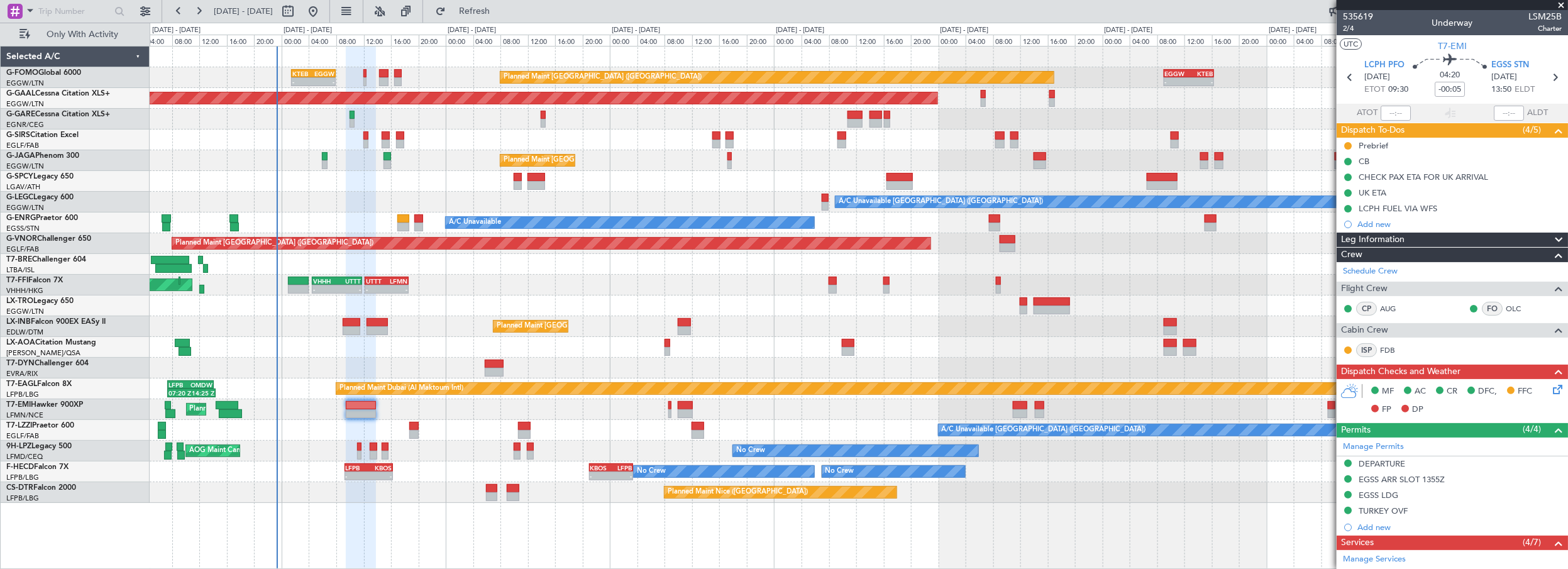
click at [399, 213] on div "A/C Unavailable AOG Maint London (Stansted)" at bounding box center [858, 223] width 1418 height 20
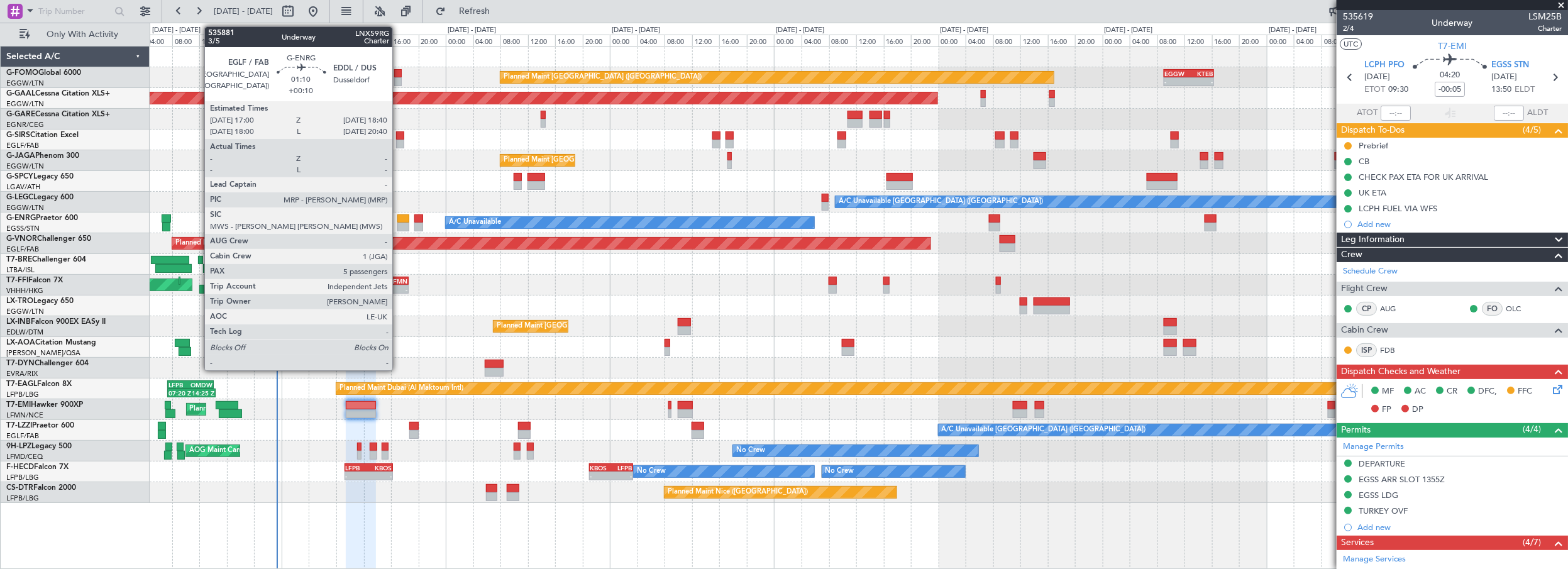
click at [399, 218] on div at bounding box center [404, 218] width 12 height 9
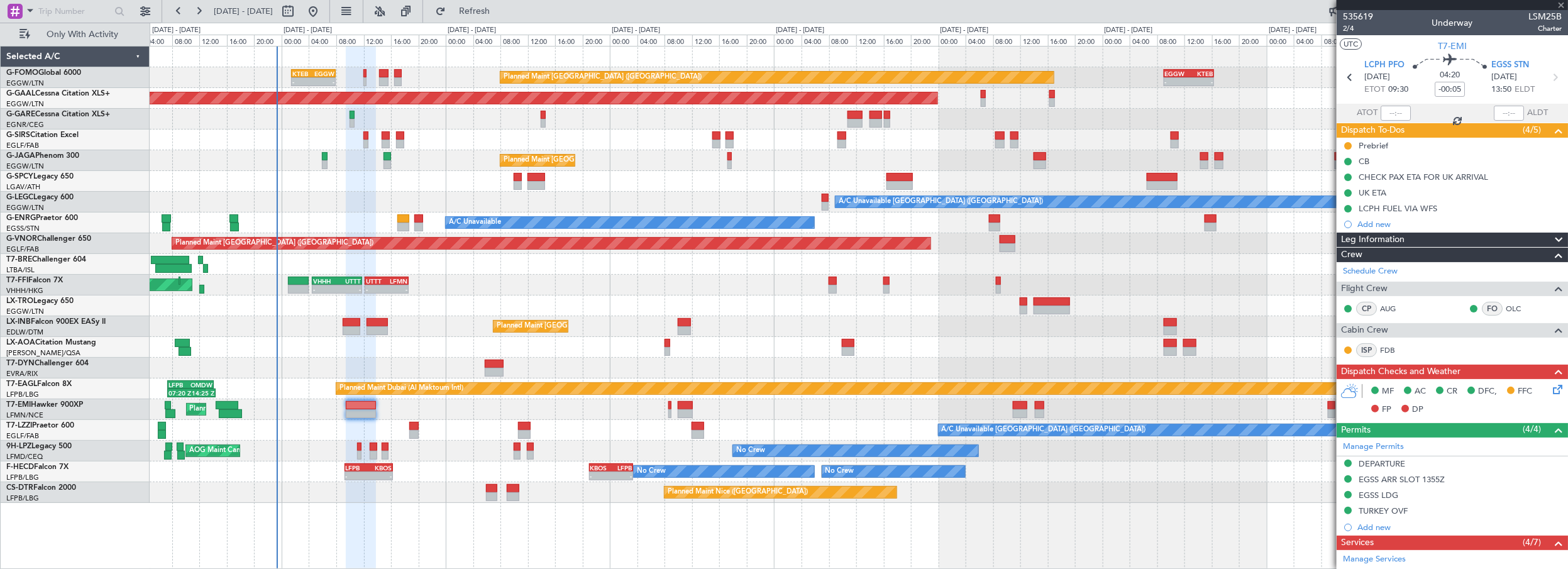
type input "+00:10"
type input "5"
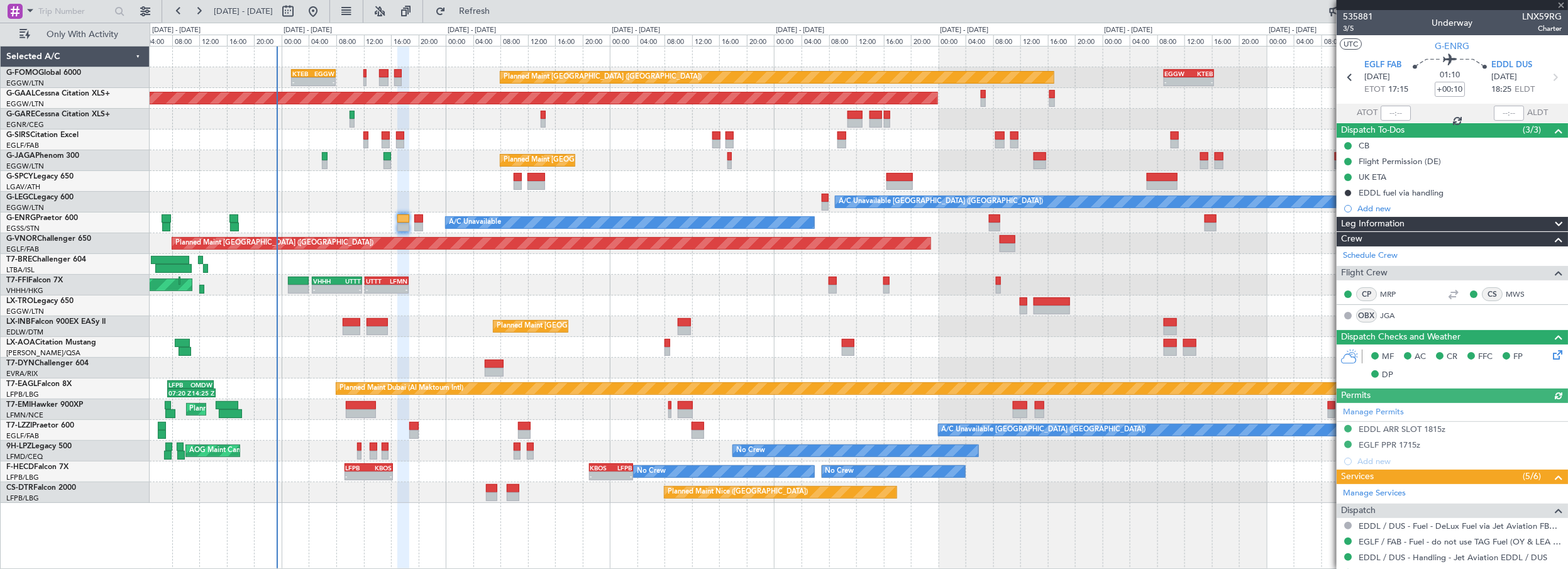
scroll to position [295, 0]
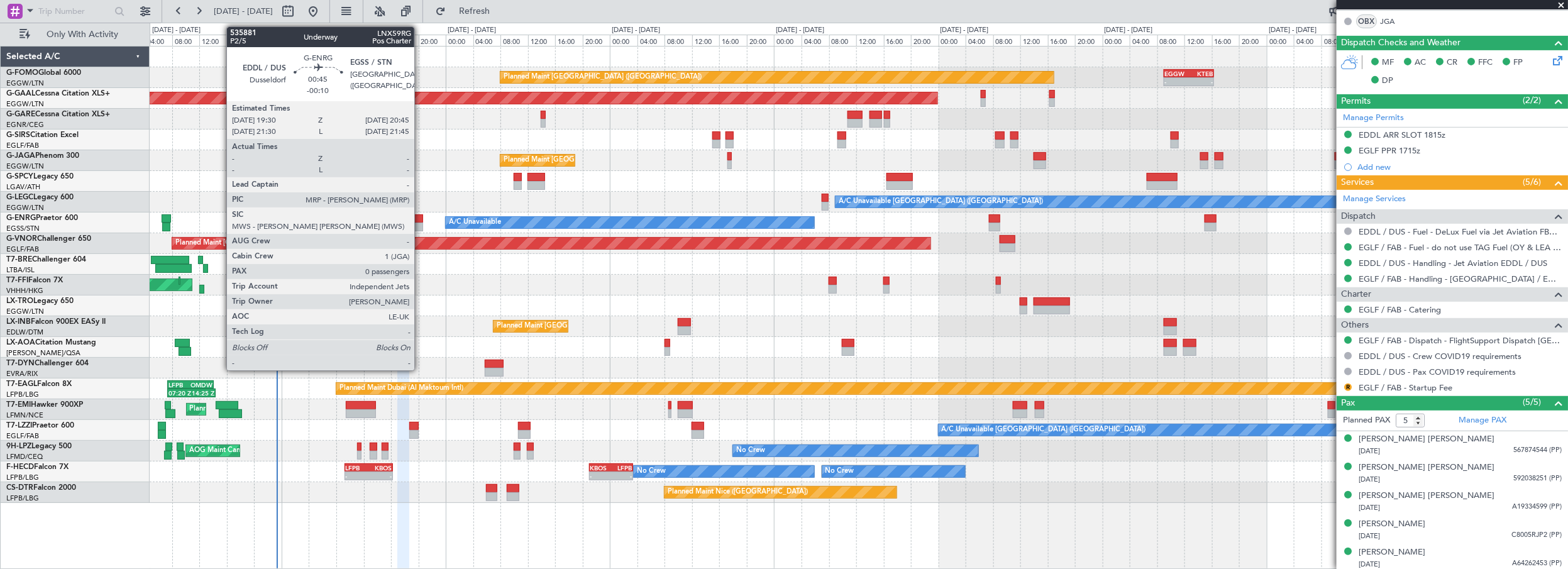
click at [421, 216] on div at bounding box center [419, 218] width 9 height 9
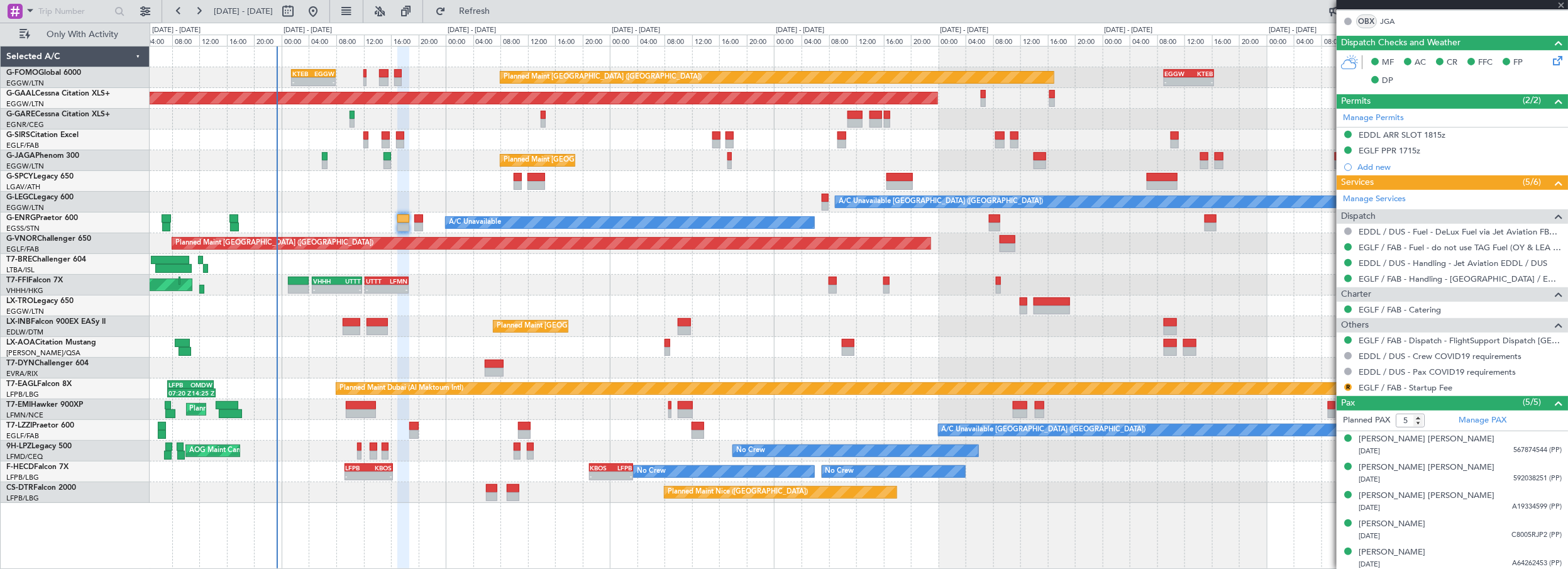
type input "-00:10"
type input "0"
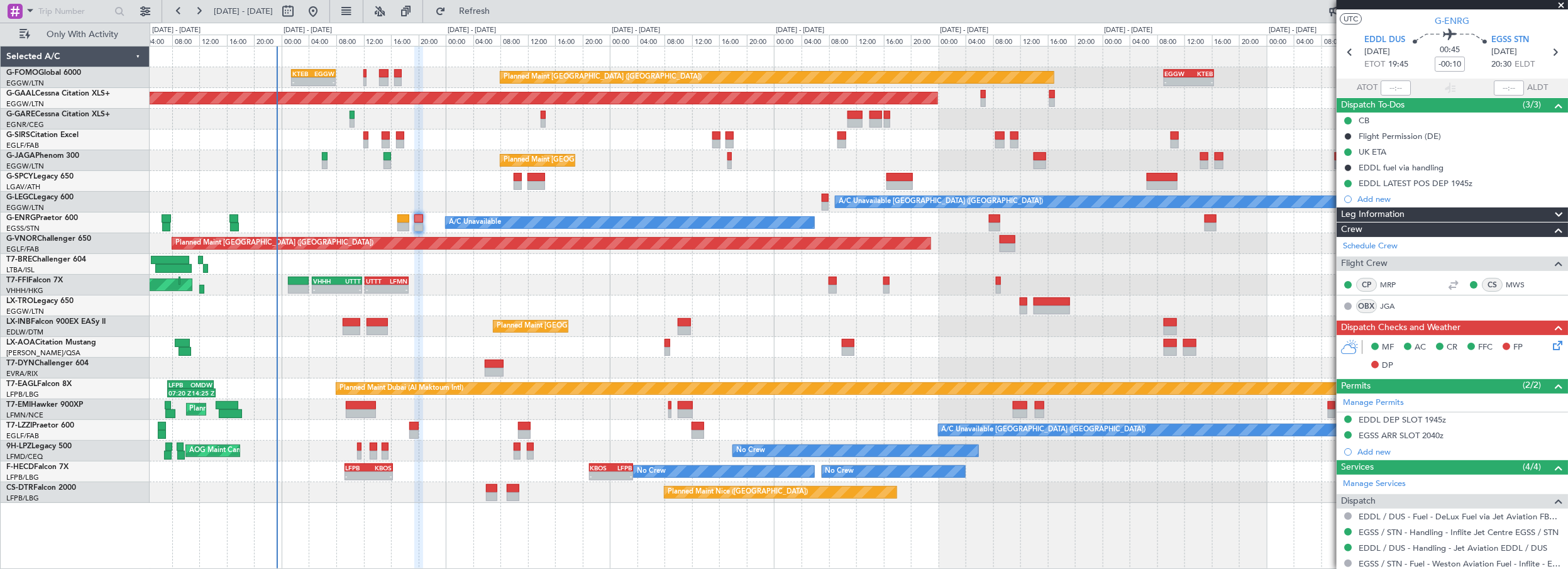
scroll to position [0, 0]
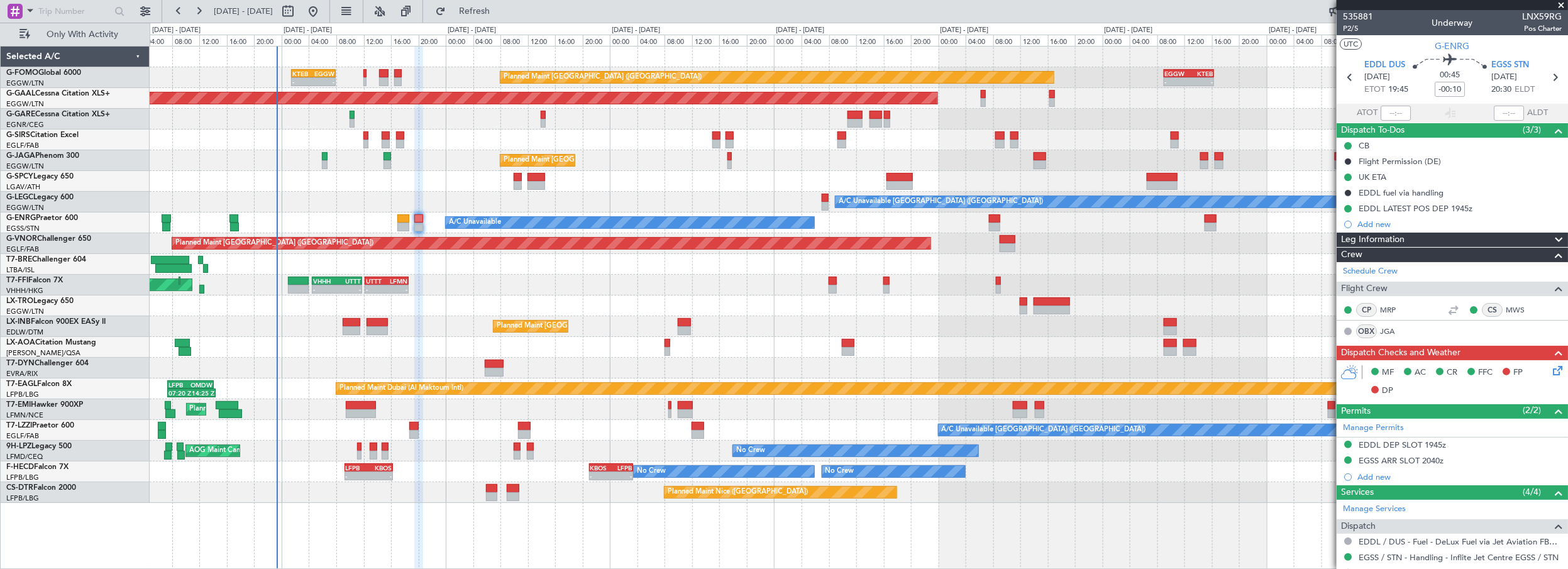
click at [1550, 367] on icon at bounding box center [1555, 368] width 10 height 10
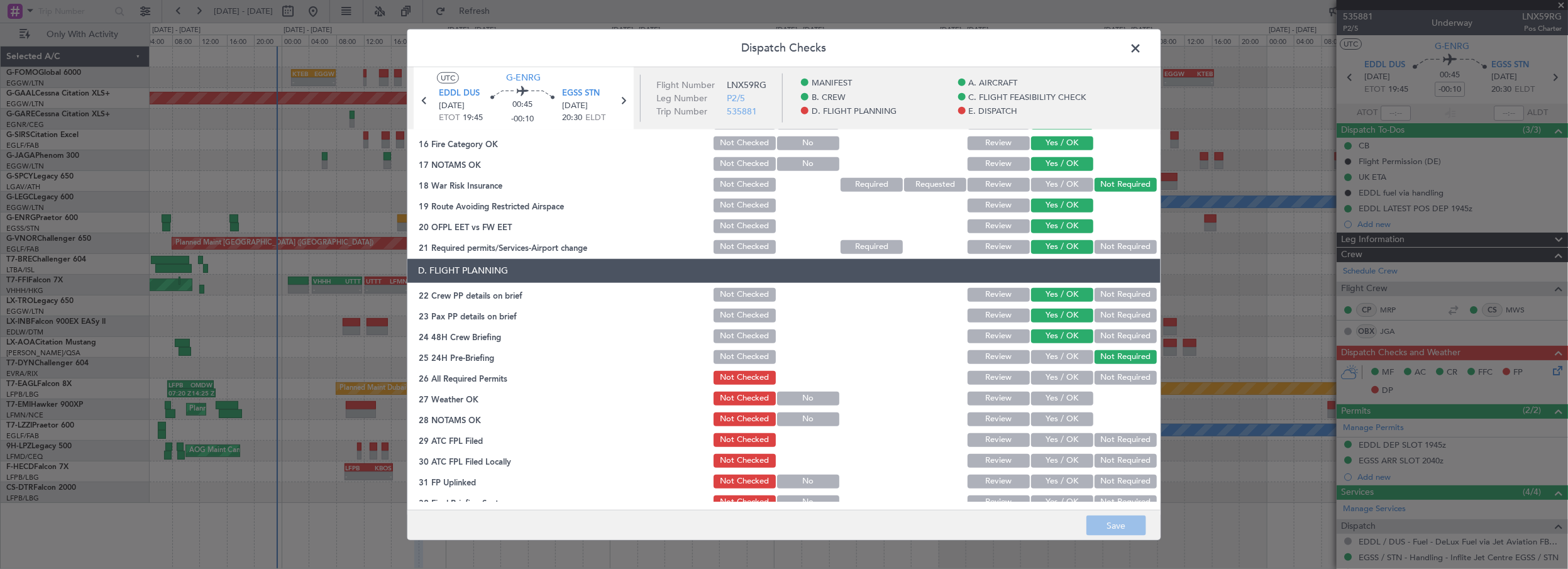
scroll to position [457, 0]
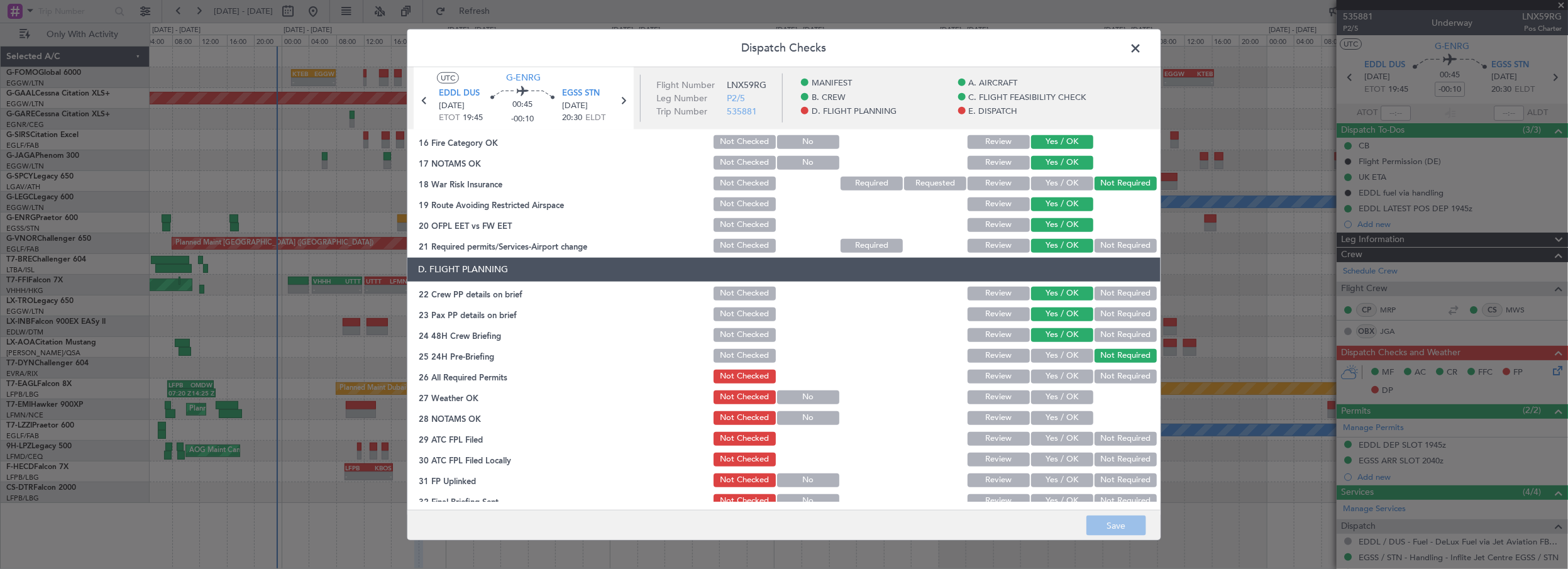
click at [1067, 375] on button "Yes / OK" at bounding box center [1061, 377] width 62 height 14
click at [1066, 400] on button "Yes / OK" at bounding box center [1061, 398] width 62 height 14
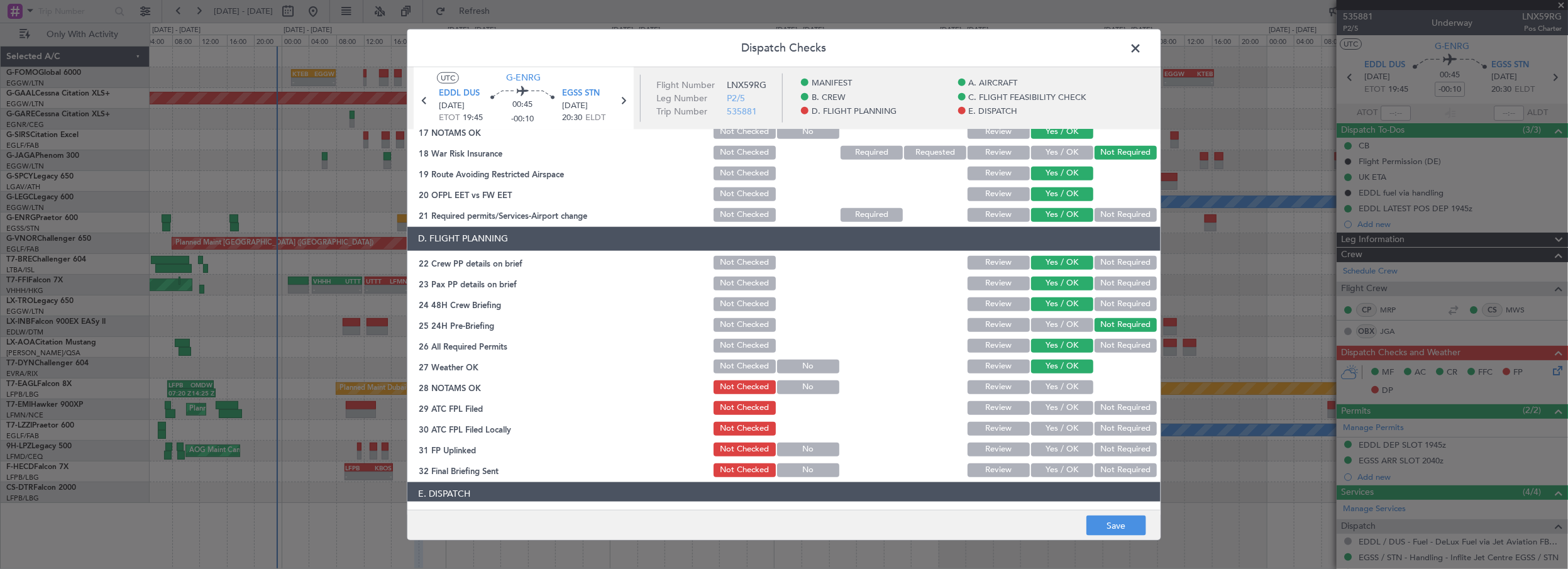
scroll to position [514, 0]
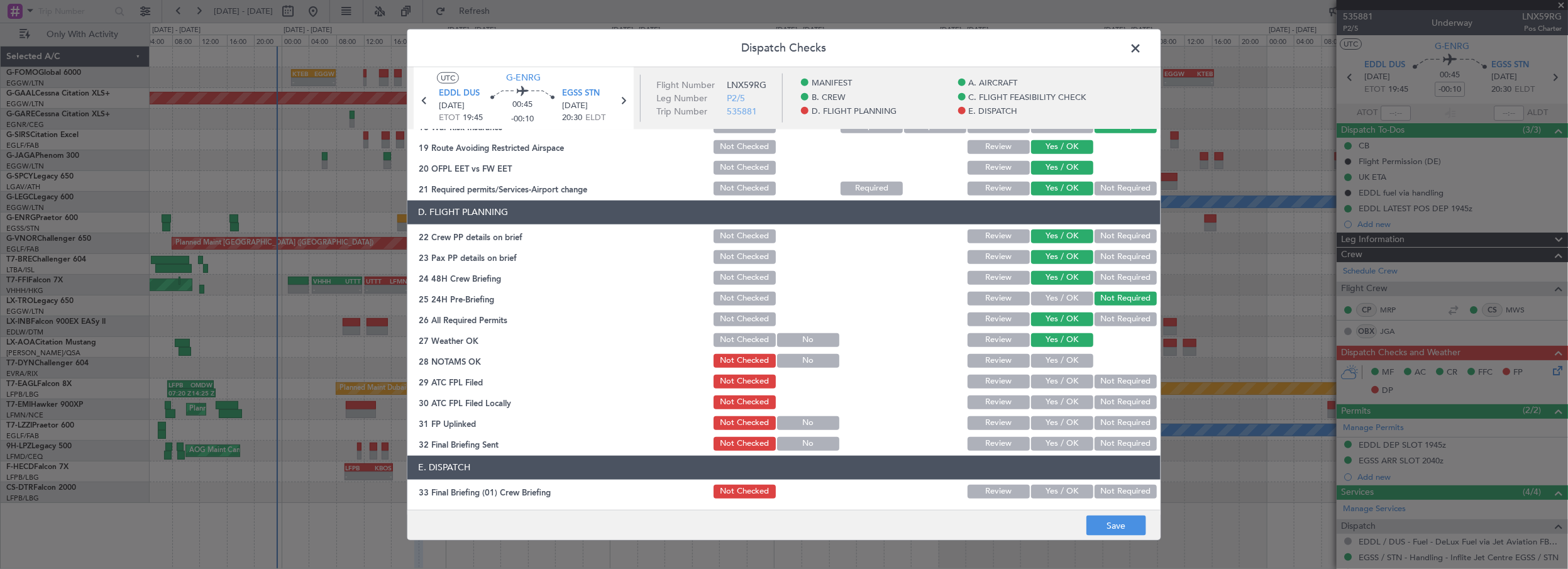
click at [1066, 361] on button "Yes / OK" at bounding box center [1061, 361] width 62 height 14
click at [1061, 382] on button "Yes / OK" at bounding box center [1061, 382] width 62 height 14
click at [1072, 403] on button "Yes / OK" at bounding box center [1061, 403] width 62 height 14
drag, startPoint x: 1059, startPoint y: 418, endPoint x: 1057, endPoint y: 437, distance: 19.1
click at [1058, 420] on button "Yes / OK" at bounding box center [1061, 423] width 62 height 14
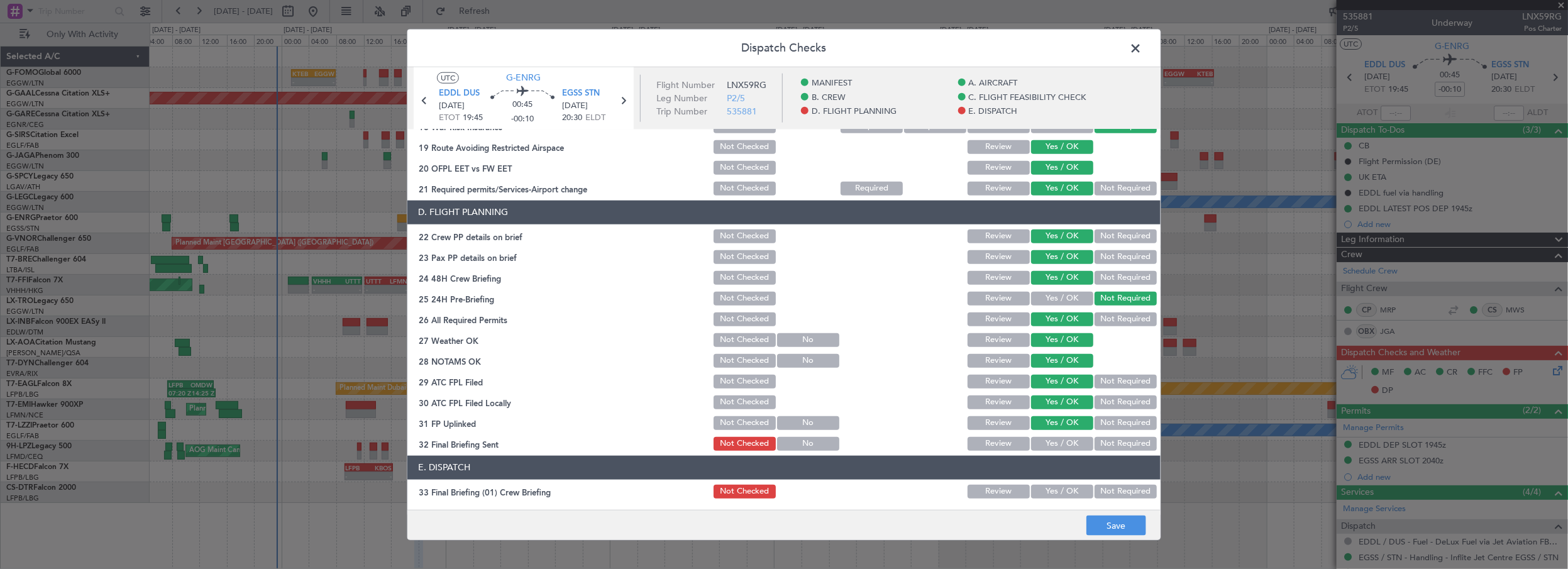
click at [1056, 440] on button "Yes / OK" at bounding box center [1061, 444] width 62 height 14
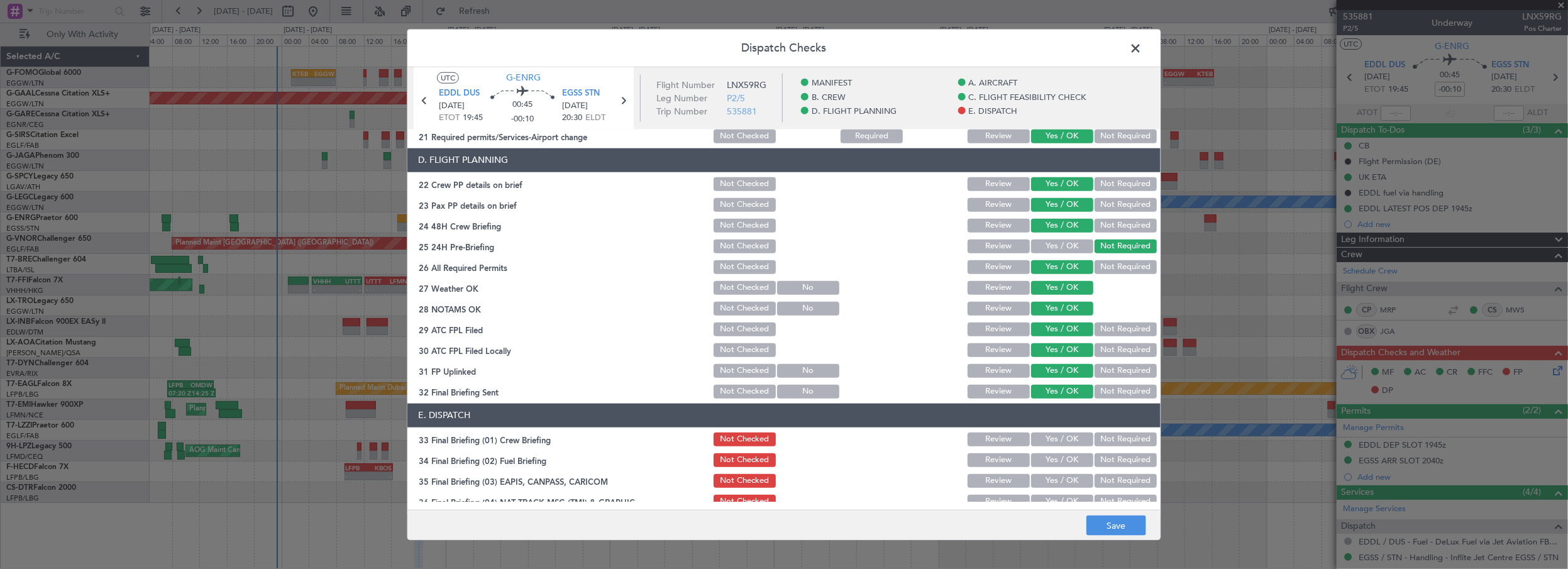
scroll to position [629, 0]
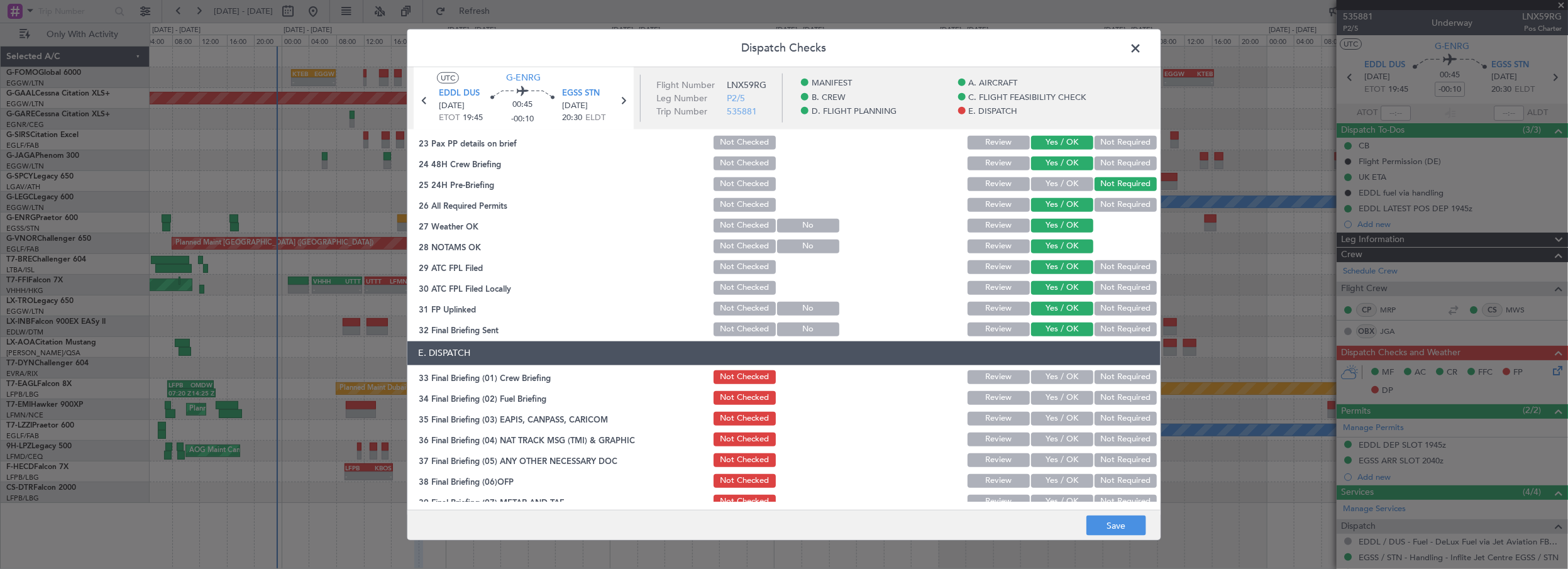
click at [1057, 378] on button "Yes / OK" at bounding box center [1061, 377] width 62 height 14
drag, startPoint x: 1057, startPoint y: 393, endPoint x: 1077, endPoint y: 407, distance: 24.4
click at [1057, 394] on button "Yes / OK" at bounding box center [1061, 398] width 62 height 14
click at [1115, 419] on button "Not Required" at bounding box center [1125, 419] width 62 height 14
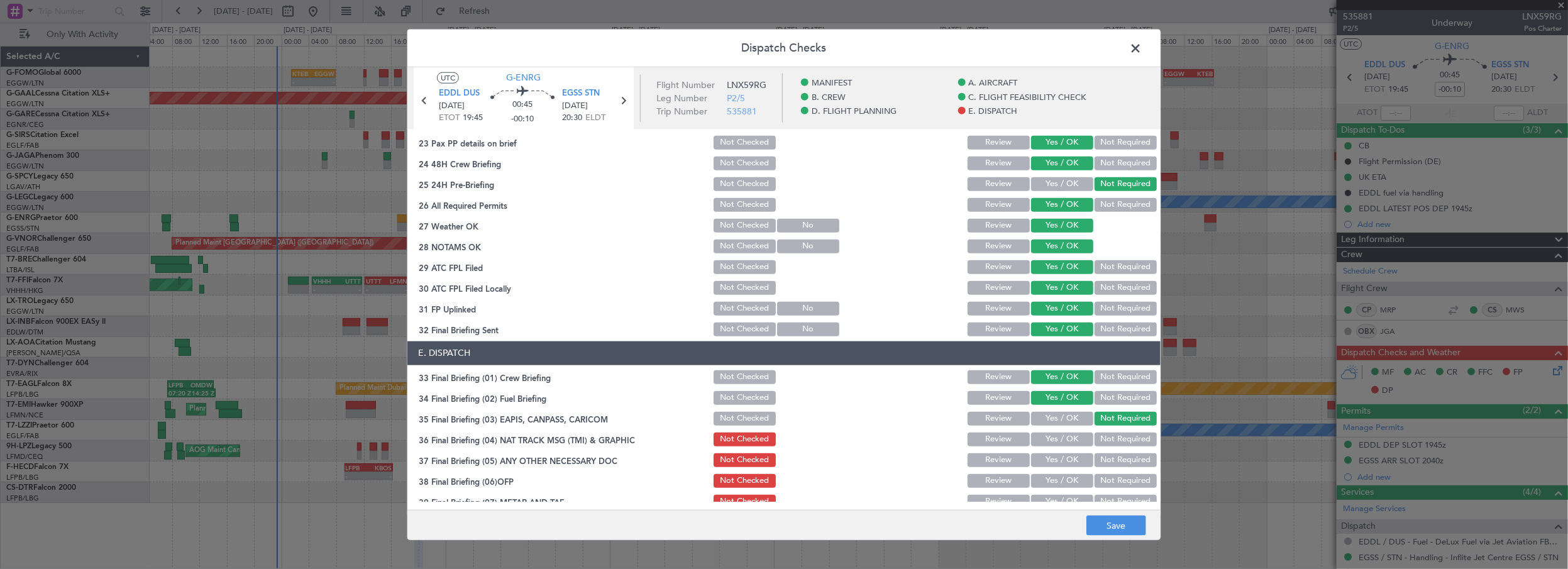
click at [1117, 440] on button "Not Required" at bounding box center [1125, 439] width 62 height 14
click at [1113, 454] on button "Not Required" at bounding box center [1125, 461] width 62 height 14
click at [1141, 52] on span at bounding box center [1141, 50] width 0 height 25
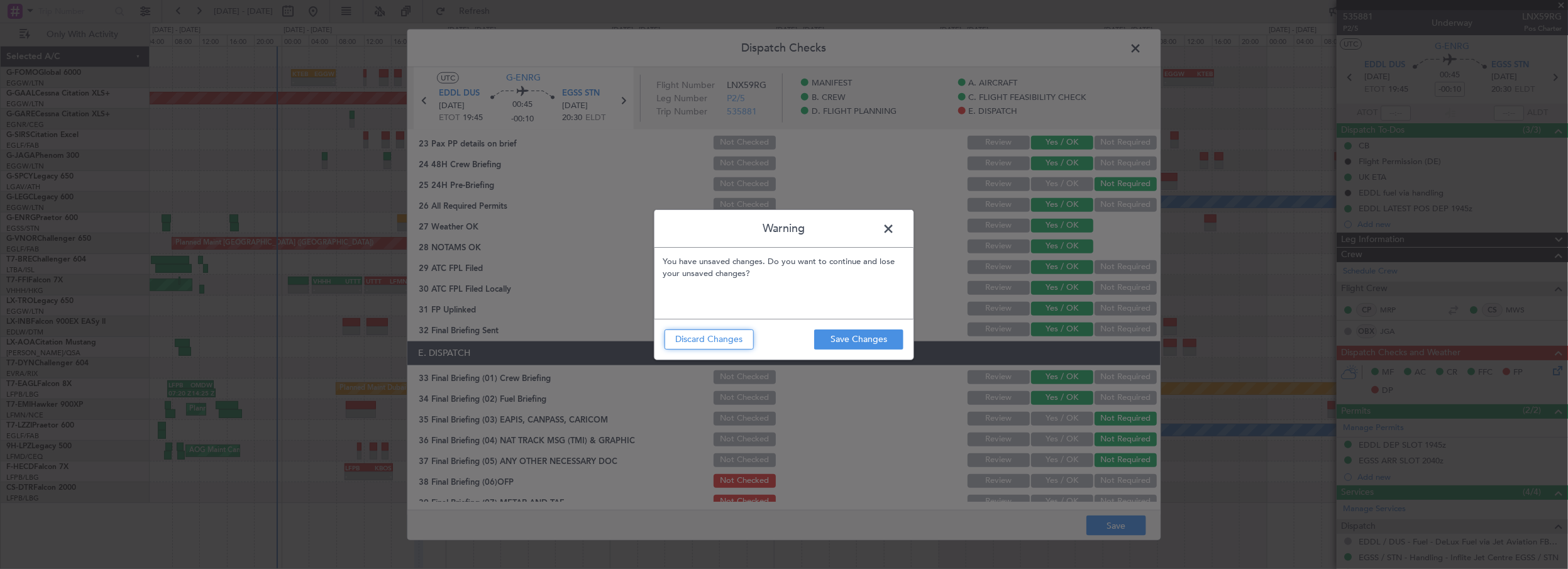
drag, startPoint x: 669, startPoint y: 334, endPoint x: 752, endPoint y: 332, distance: 83.0
click at [670, 334] on button "Discard Changes" at bounding box center [709, 340] width 89 height 20
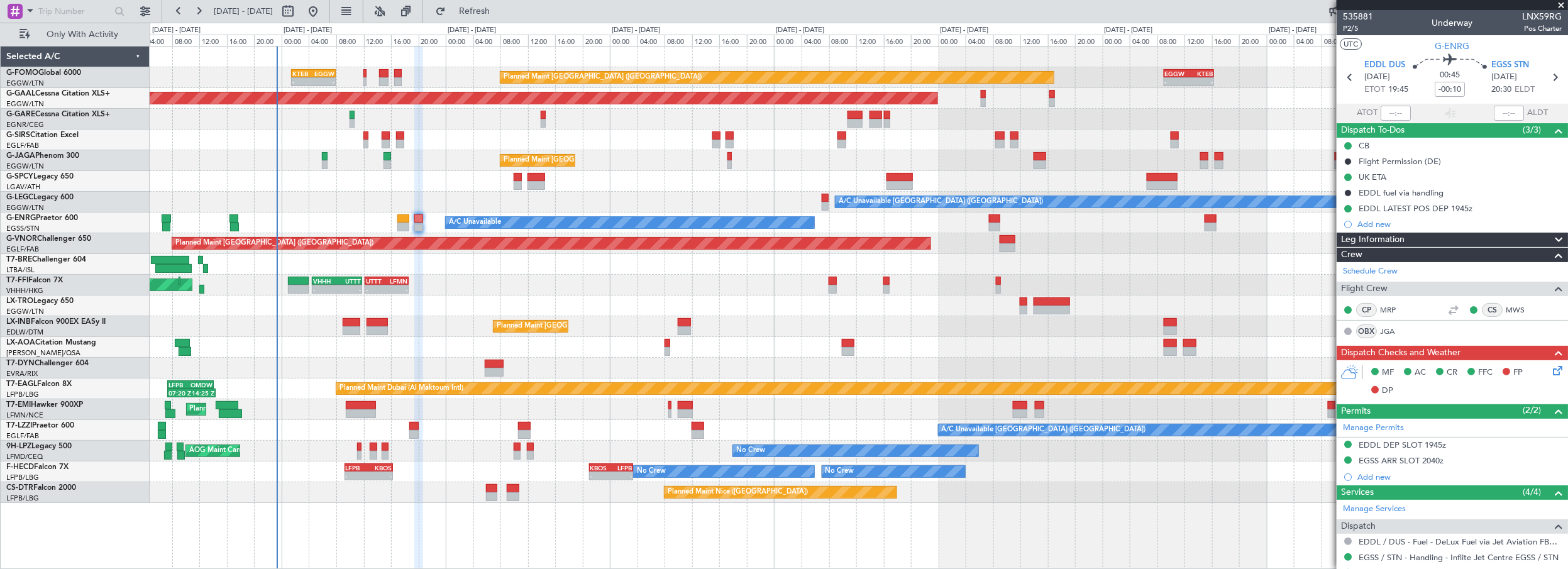
drag, startPoint x: 1563, startPoint y: 8, endPoint x: 1561, endPoint y: 16, distance: 8.2
click at [1562, 10] on span at bounding box center [1561, 5] width 12 height 12
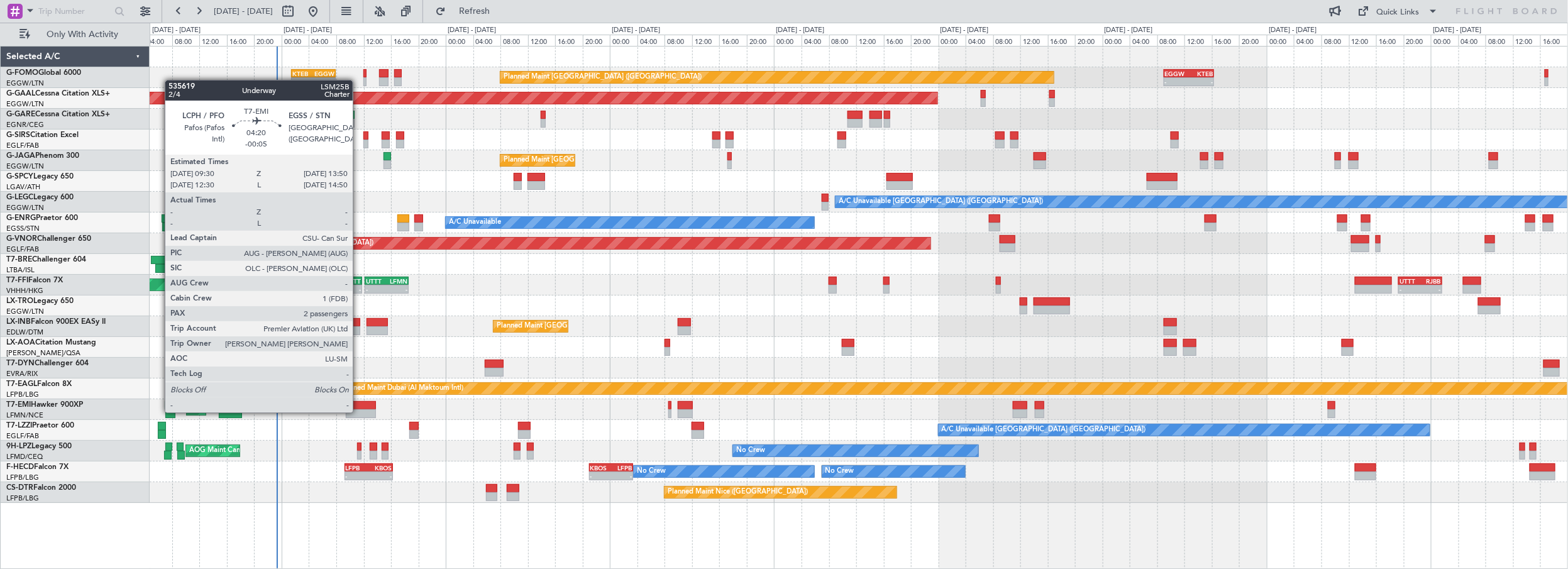
click at [359, 411] on div at bounding box center [361, 413] width 30 height 9
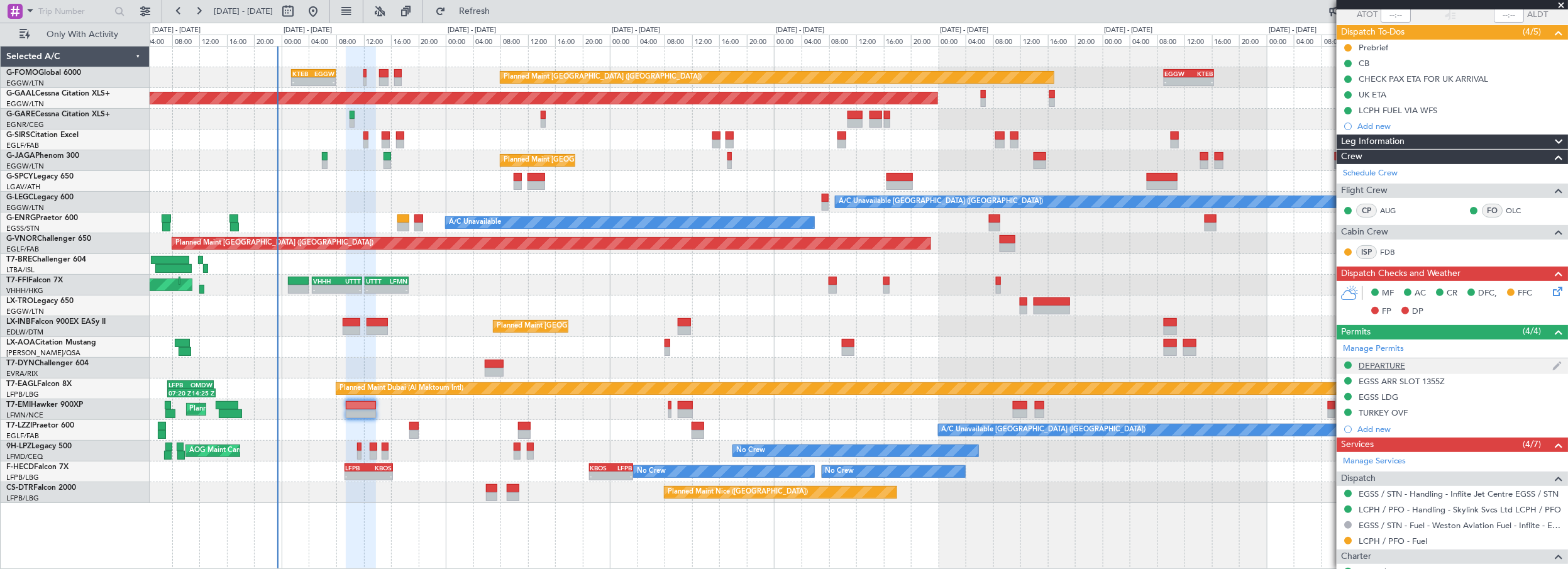
scroll to position [0, 0]
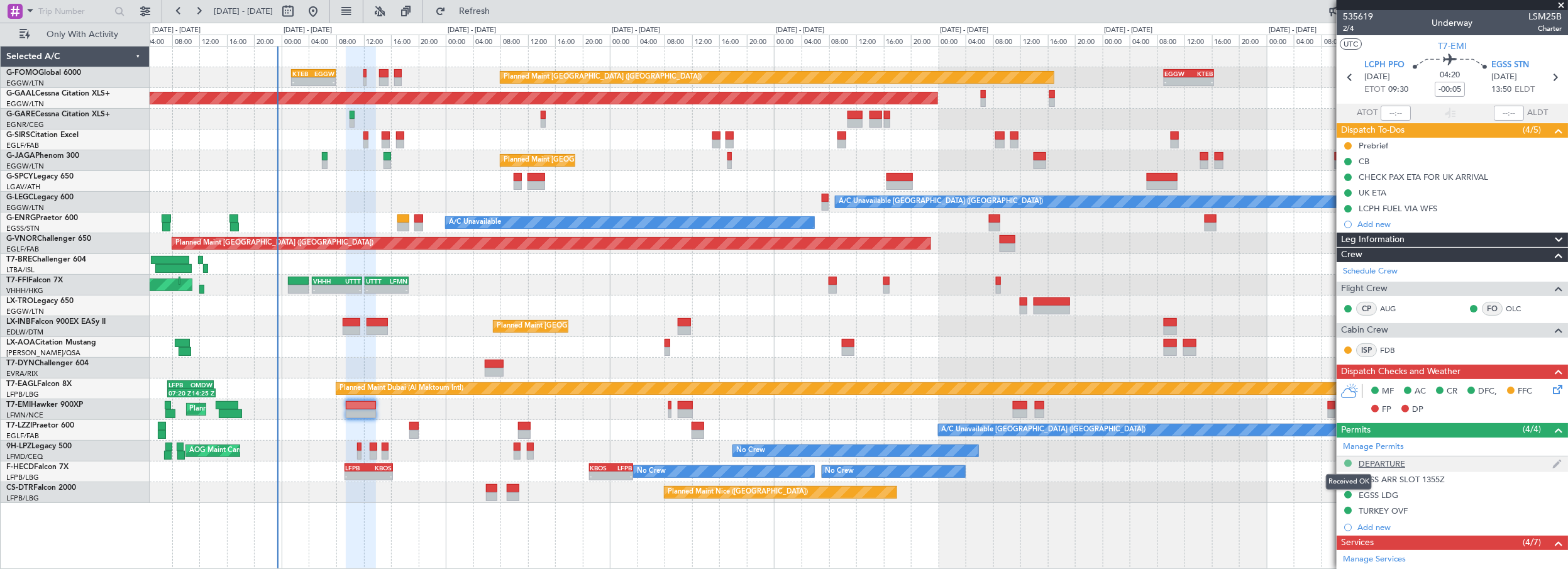
click at [1347, 463] on button at bounding box center [1347, 463] width 7 height 8
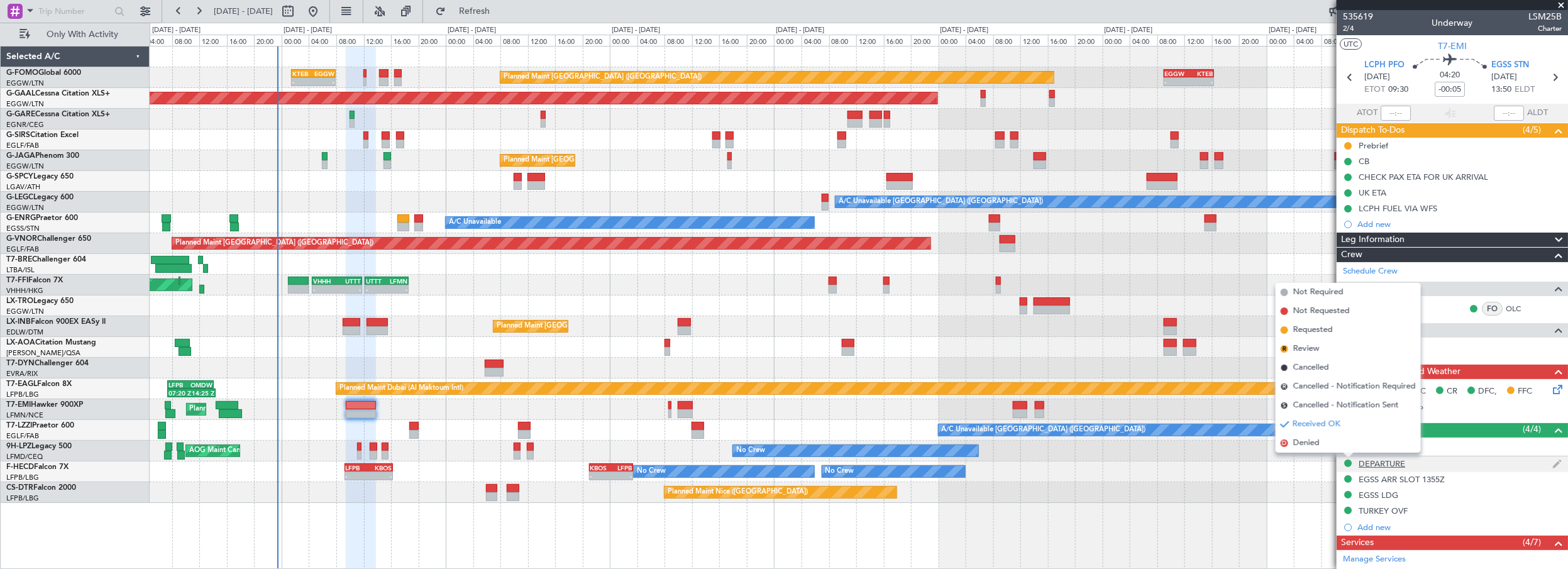
click at [1391, 461] on div "DEPARTURE" at bounding box center [1382, 464] width 46 height 11
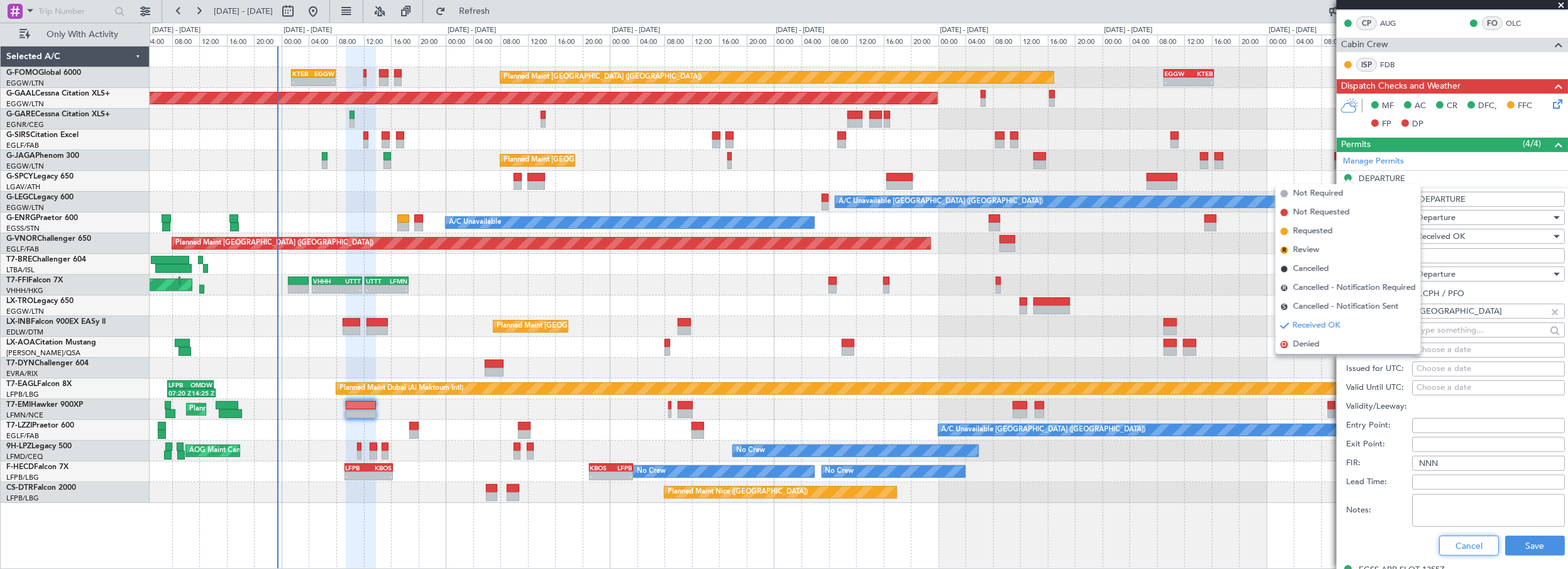
click at [1458, 540] on button "Cancel" at bounding box center [1469, 546] width 60 height 20
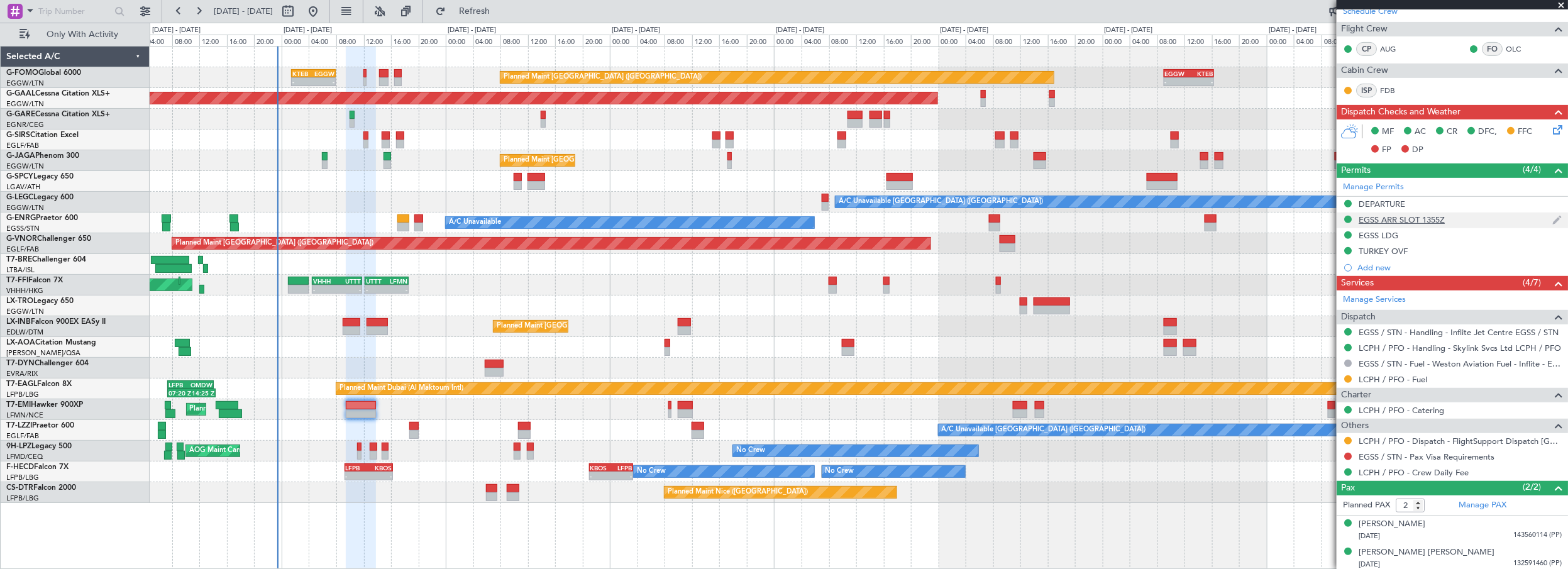
click at [1399, 222] on div "EGSS ARR SLOT 1355Z" at bounding box center [1402, 220] width 86 height 11
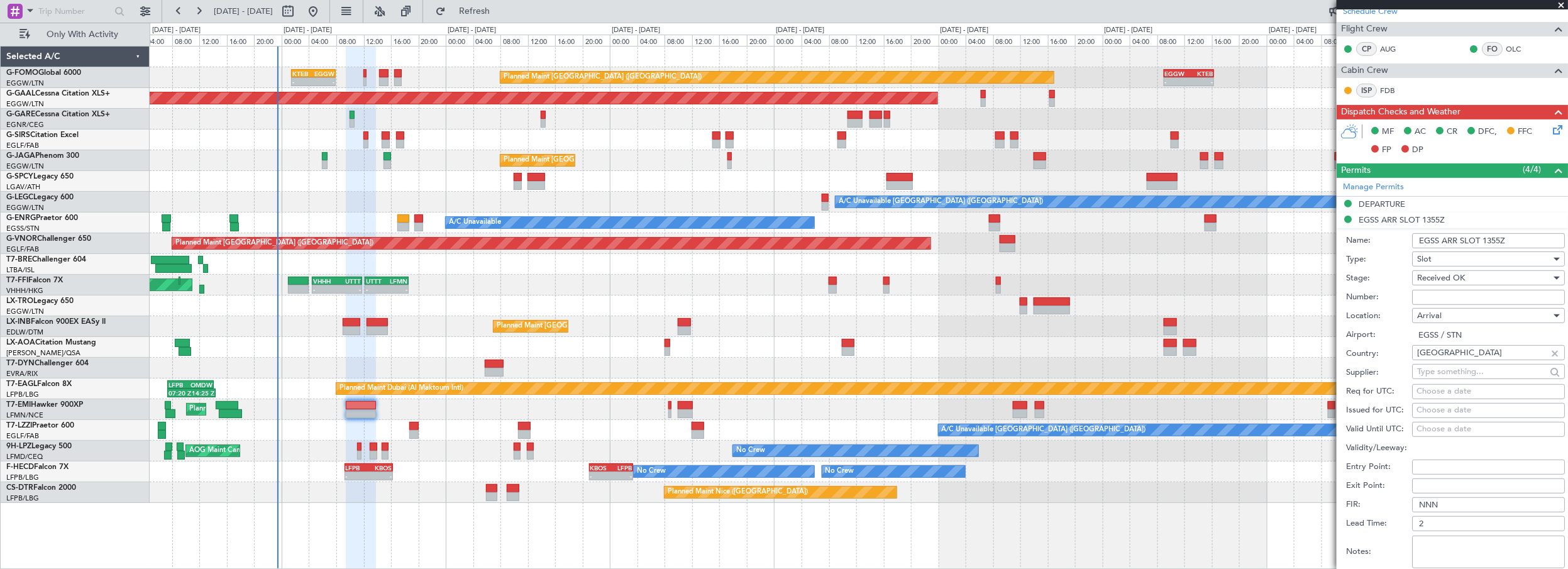
scroll to position [286, 0]
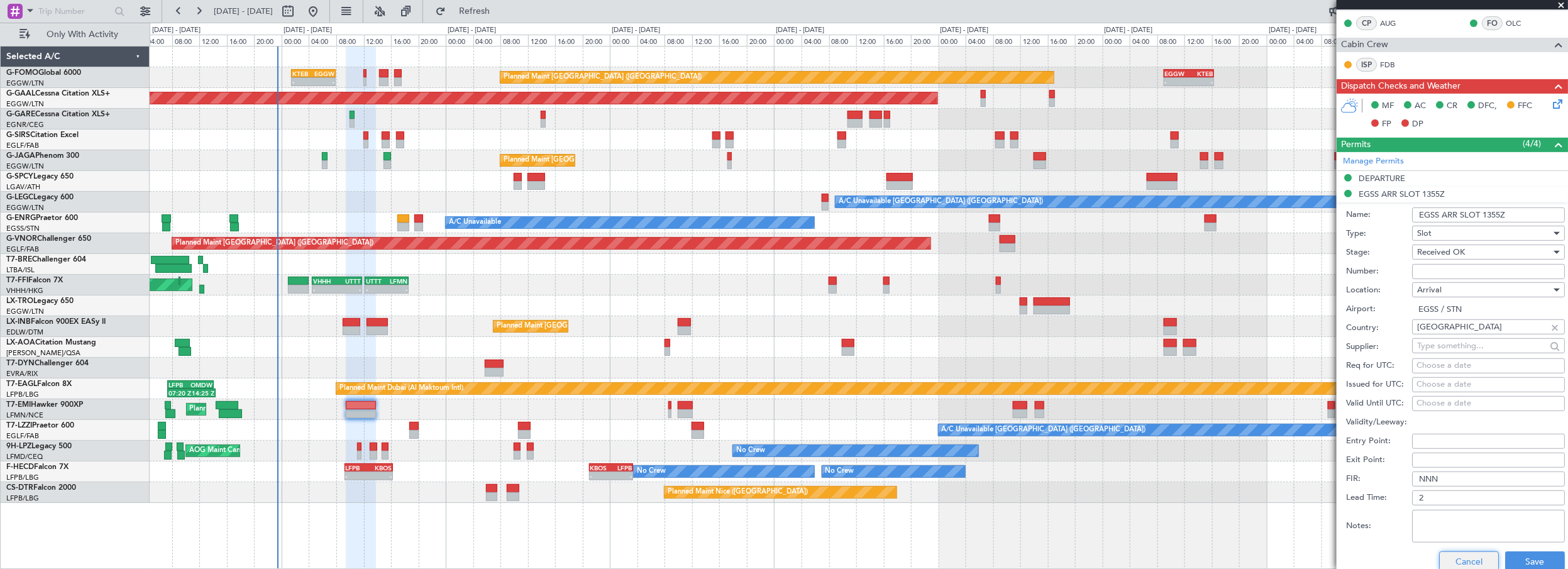
click at [1445, 561] on button "Cancel" at bounding box center [1469, 562] width 60 height 20
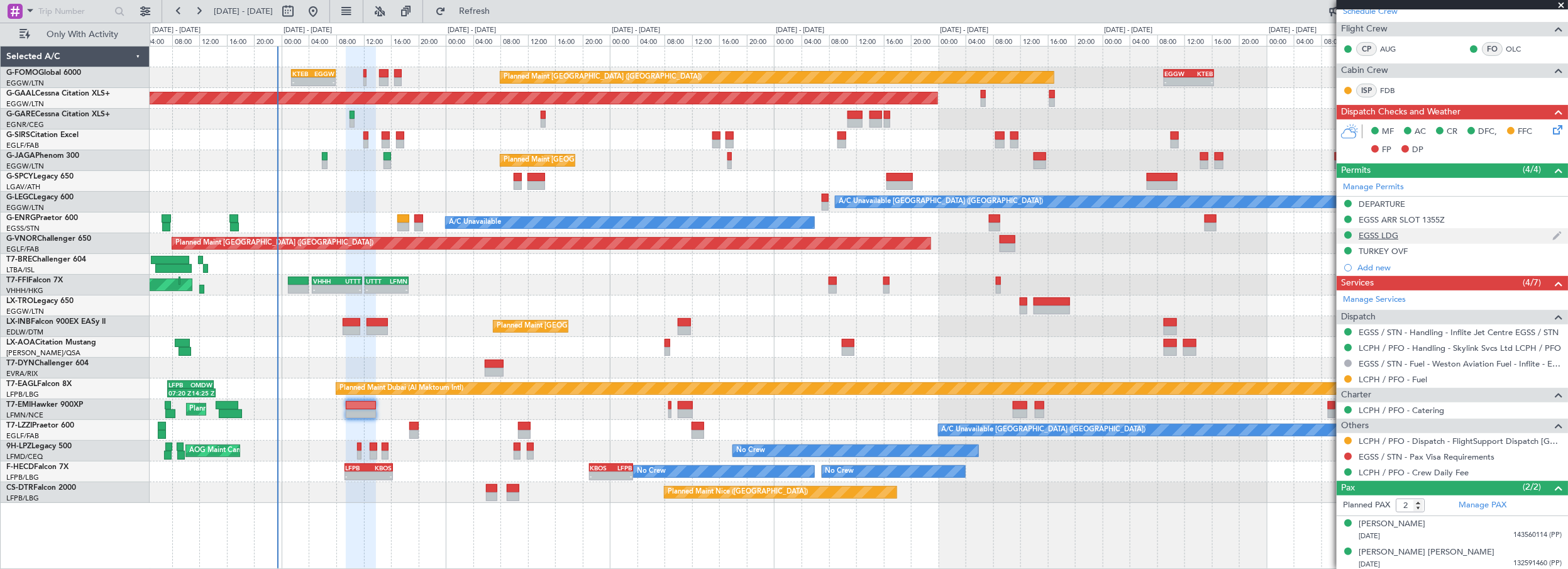
click at [1383, 239] on mat-tooltip-component "EGSS LDG" at bounding box center [1378, 255] width 57 height 33
click at [1389, 233] on div "EGSS LDG" at bounding box center [1378, 235] width 40 height 11
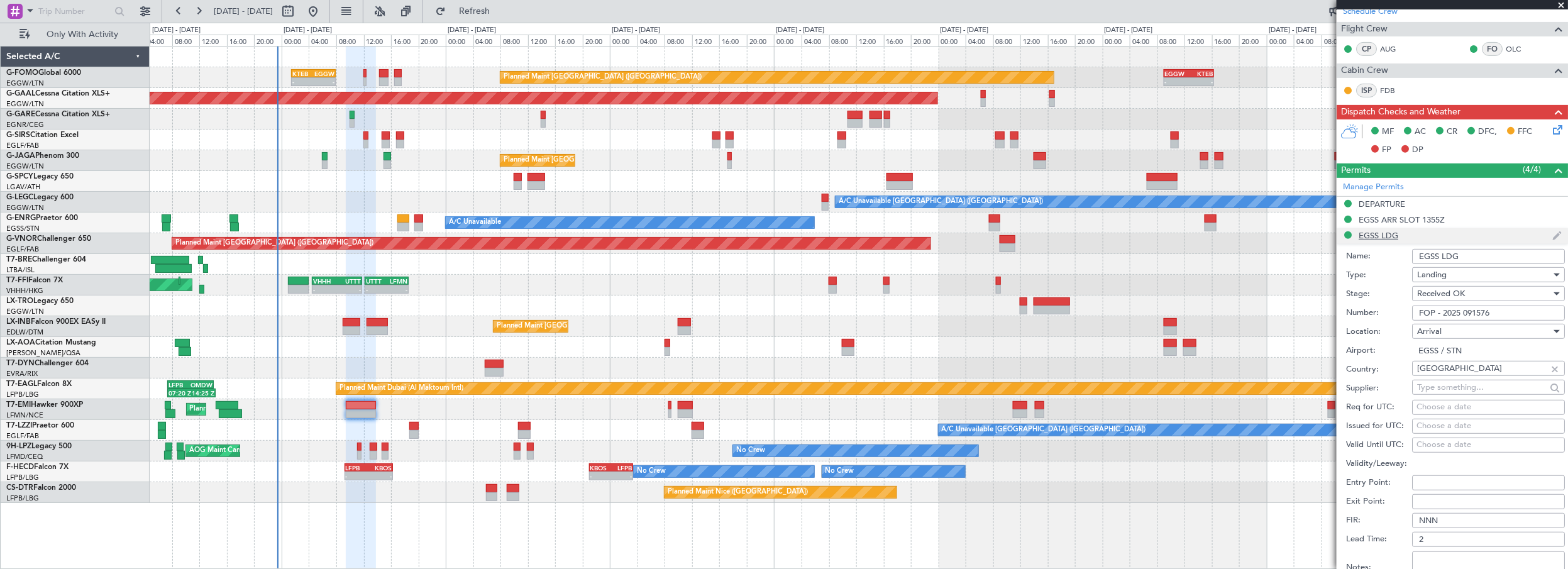
scroll to position [286, 0]
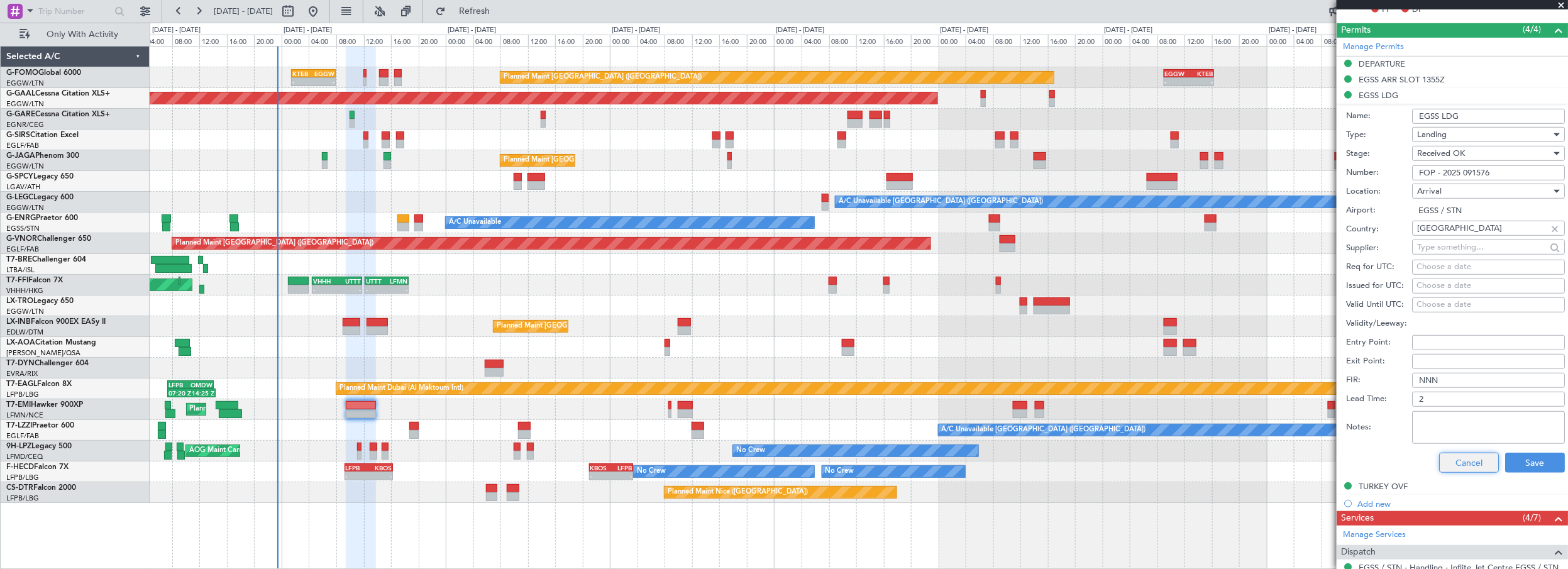
click at [1464, 463] on button "Cancel" at bounding box center [1469, 463] width 60 height 20
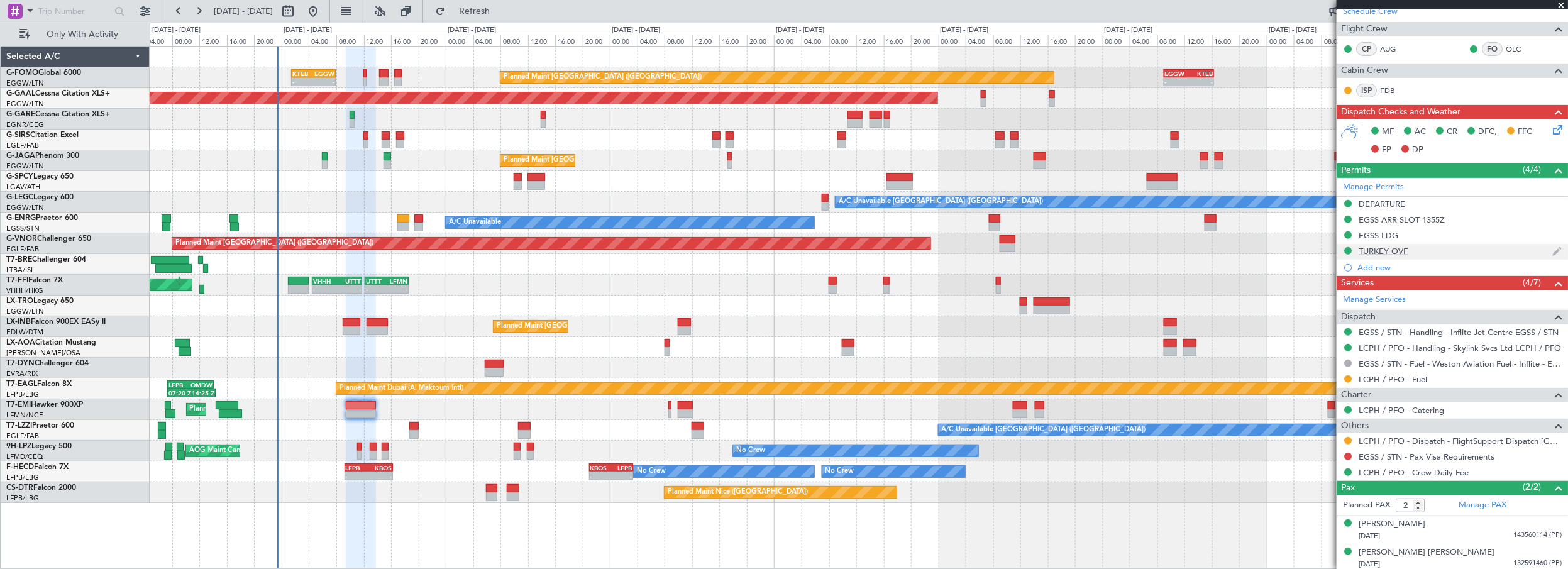
click at [1402, 248] on div "TURKEY OVF" at bounding box center [1383, 252] width 49 height 11
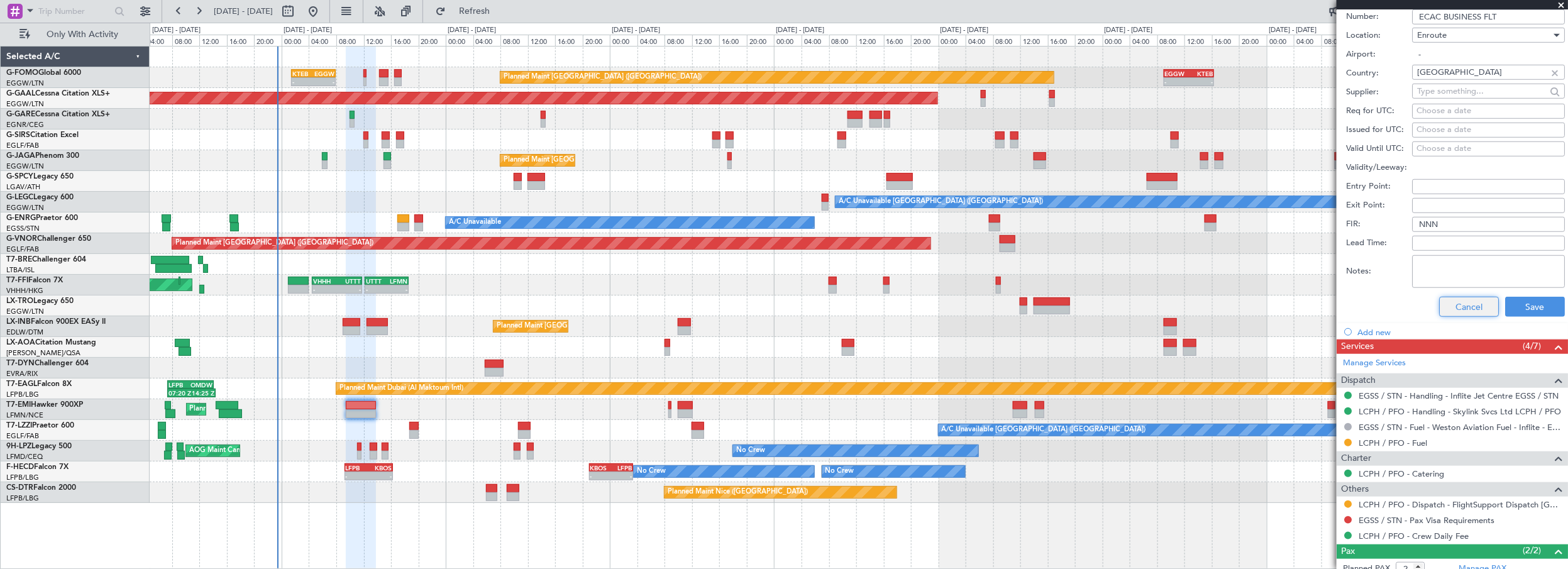
click at [1460, 304] on button "Cancel" at bounding box center [1469, 307] width 60 height 20
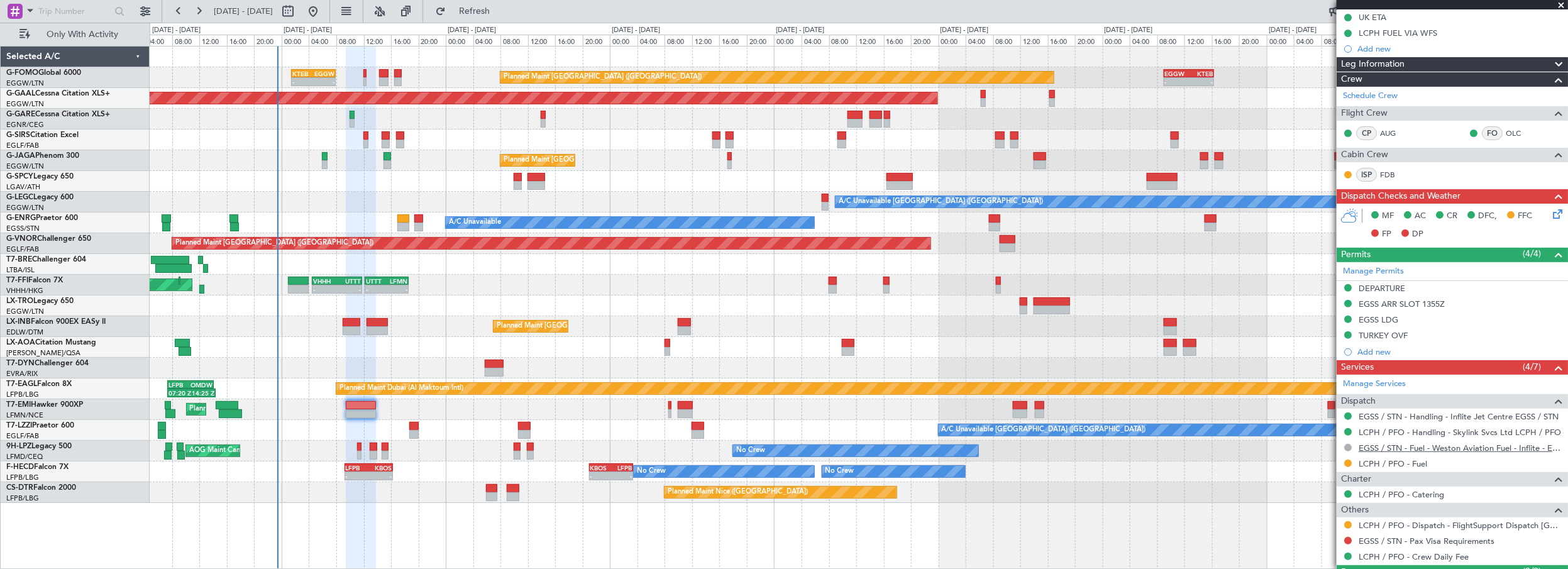
scroll to position [88, 0]
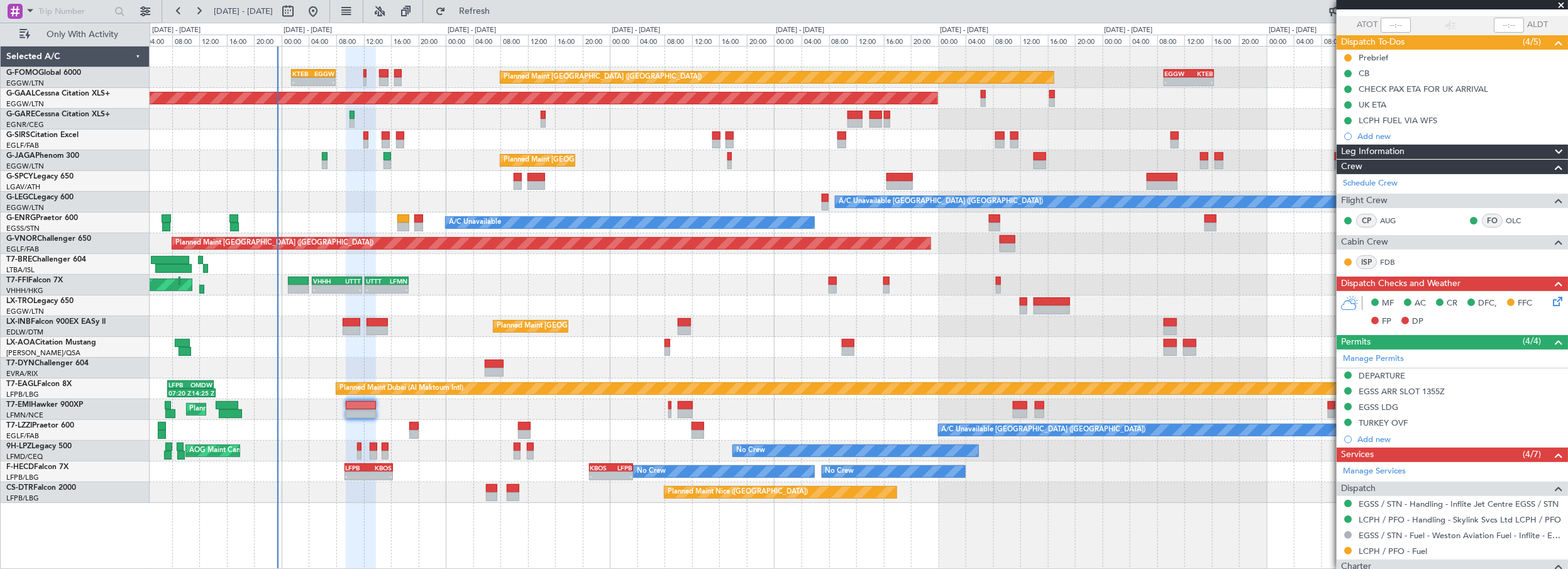
click at [1441, 151] on div "Leg Information" at bounding box center [1451, 151] width 231 height 14
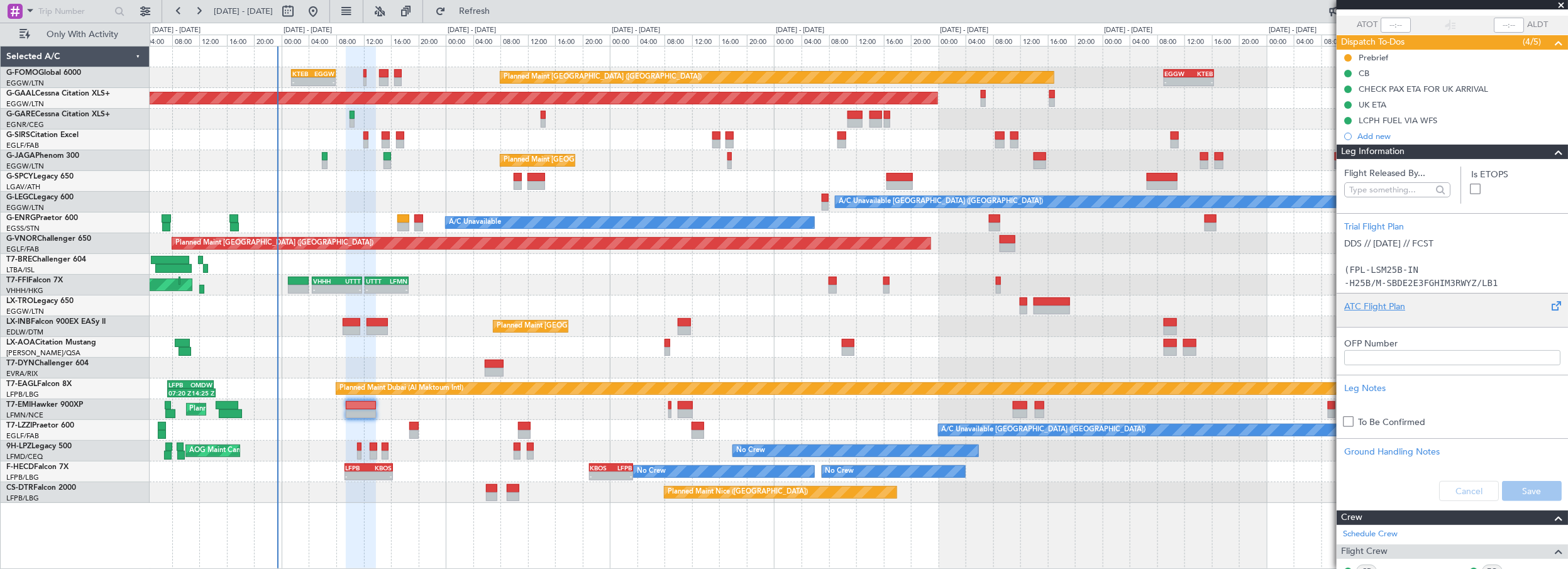
click at [1382, 307] on div "ATC Flight Plan" at bounding box center [1451, 306] width 216 height 13
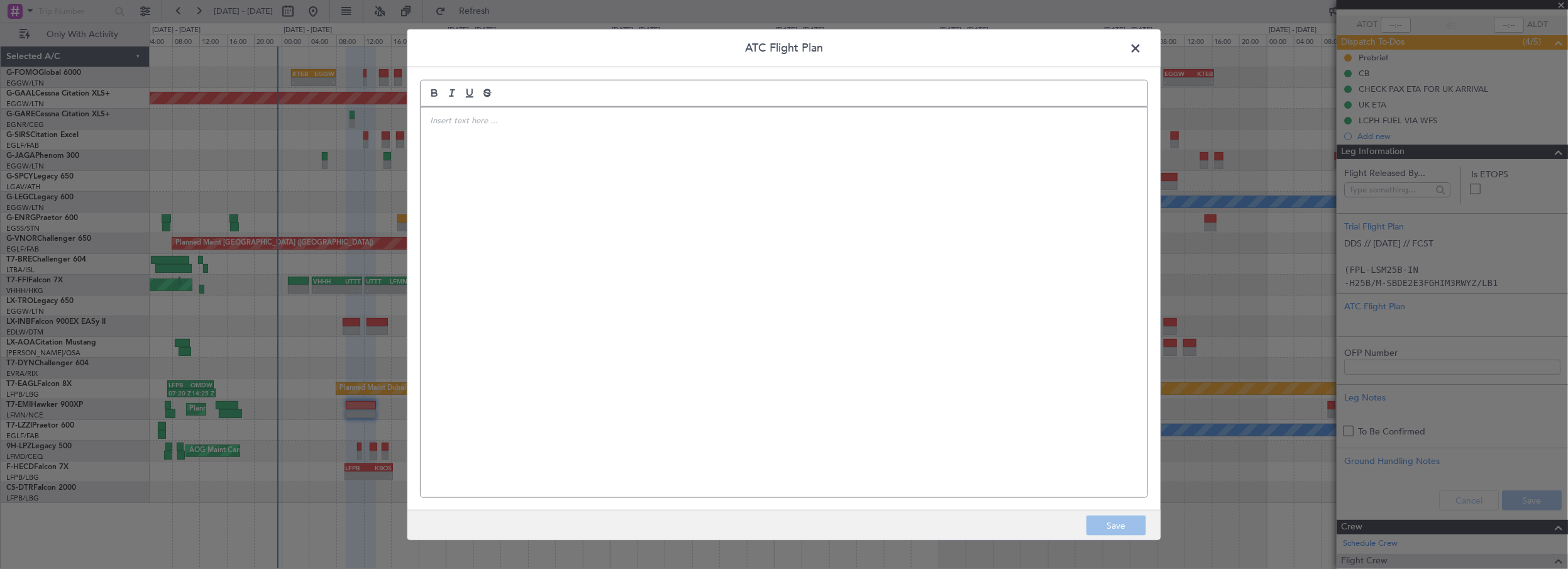
click at [770, 127] on div at bounding box center [784, 302] width 727 height 391
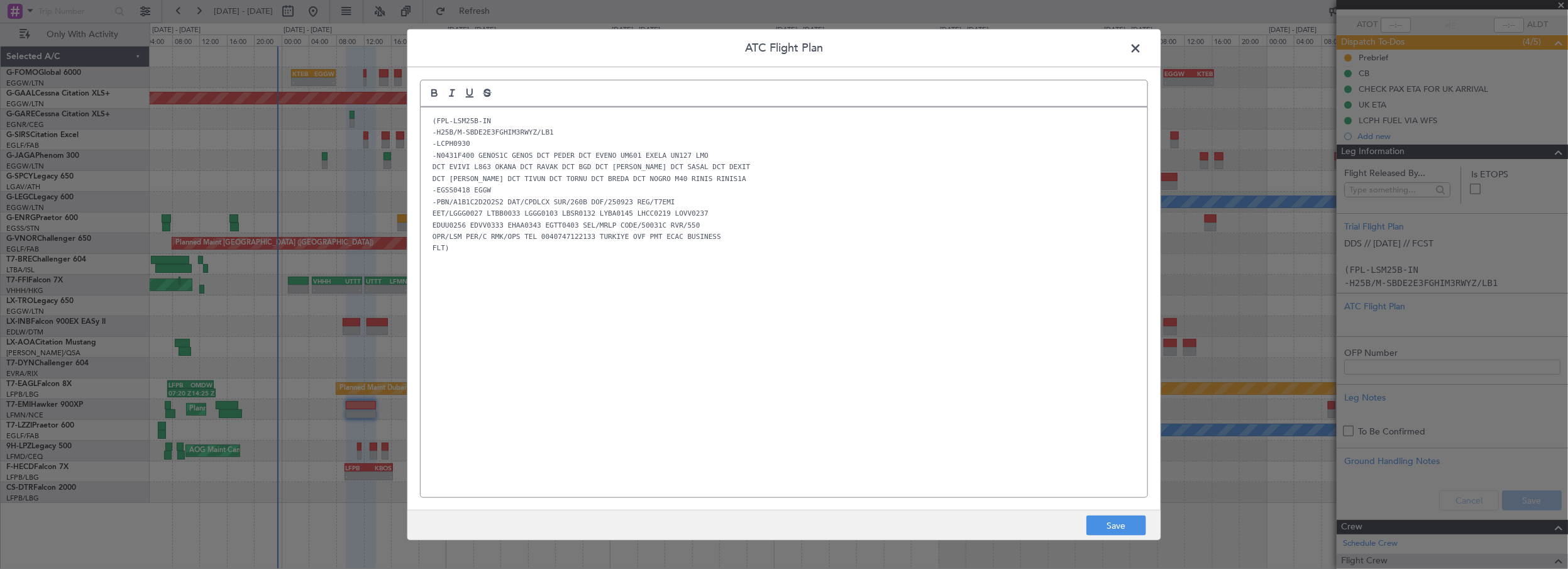
scroll to position [0, 0]
drag, startPoint x: 1102, startPoint y: 527, endPoint x: 1148, endPoint y: 519, distance: 46.7
click at [1102, 527] on button "Save" at bounding box center [1116, 526] width 60 height 20
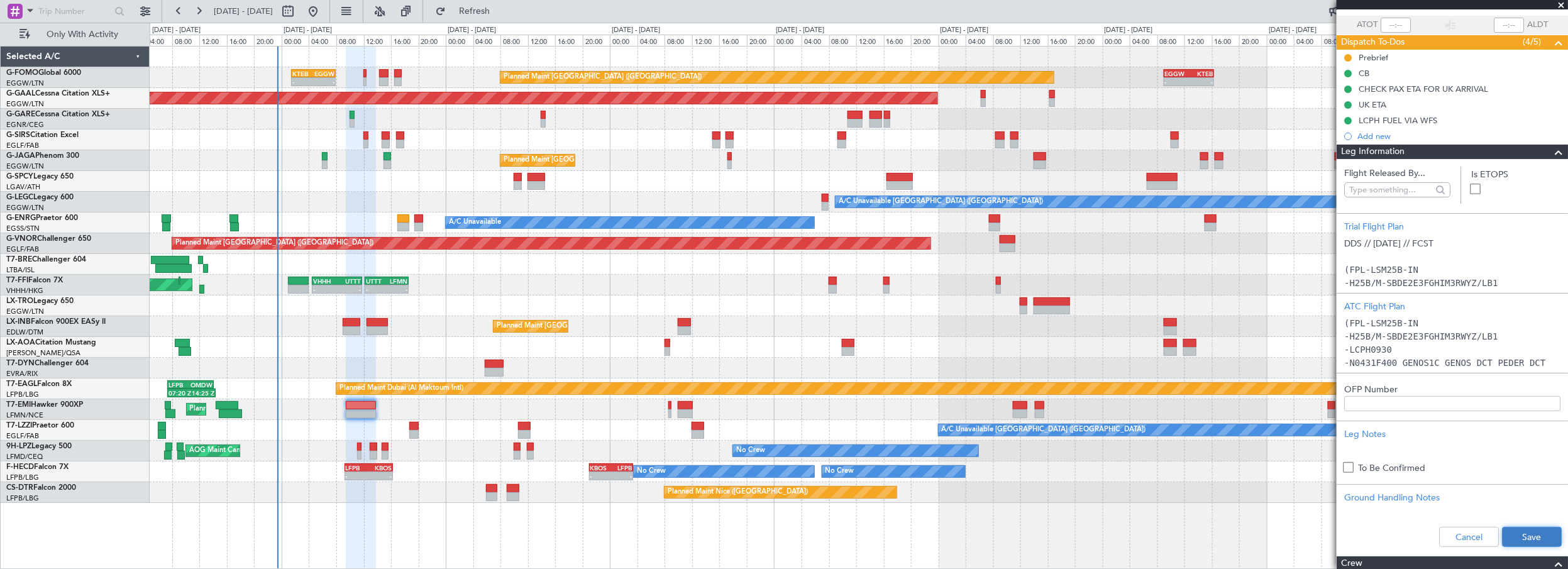
click at [1514, 534] on button "Save" at bounding box center [1532, 538] width 60 height 20
click at [1551, 156] on span at bounding box center [1558, 152] width 15 height 15
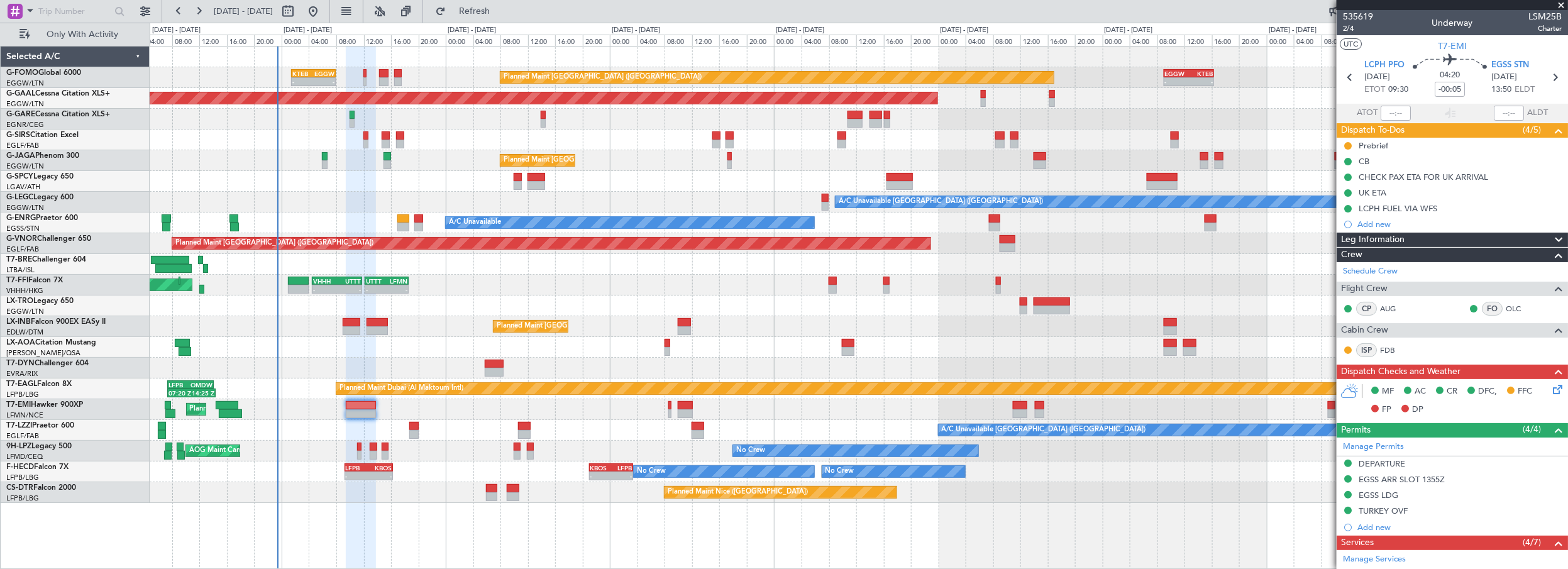
drag, startPoint x: 1561, startPoint y: 4, endPoint x: 929, endPoint y: 194, distance: 659.9
click at [1556, 9] on span at bounding box center [1561, 5] width 12 height 12
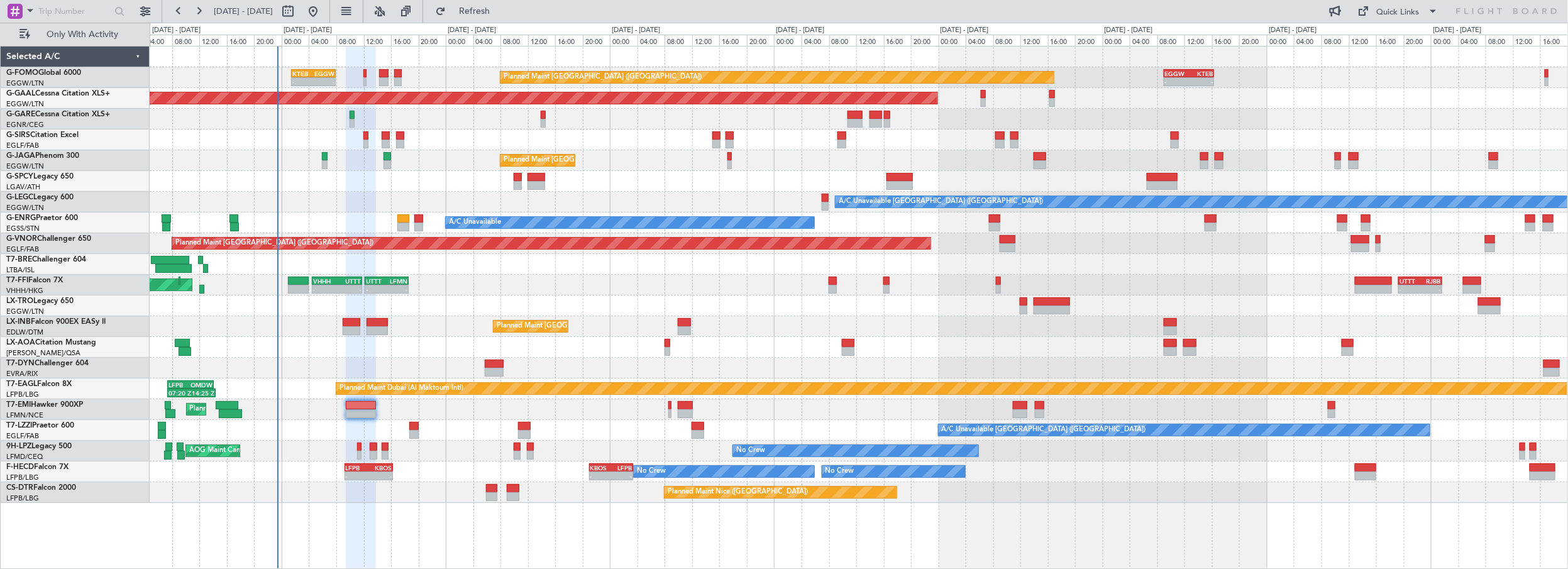
type input "0"
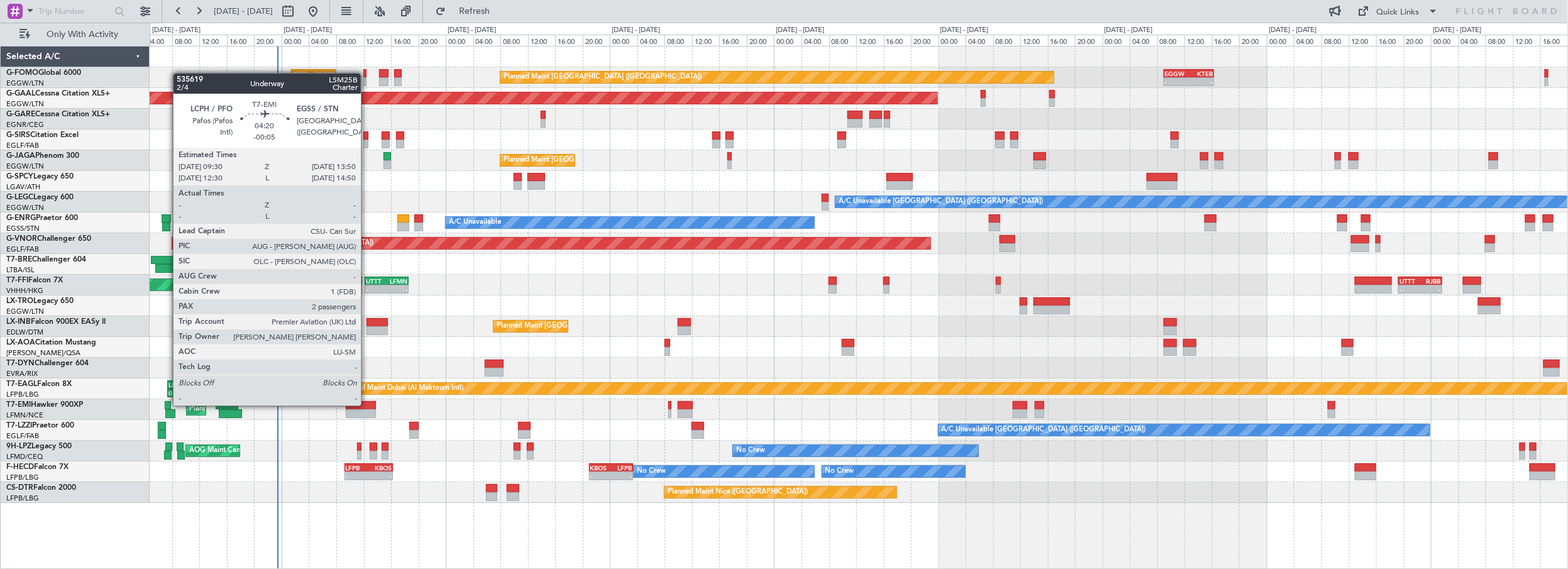
click at [367, 405] on div at bounding box center [361, 405] width 30 height 9
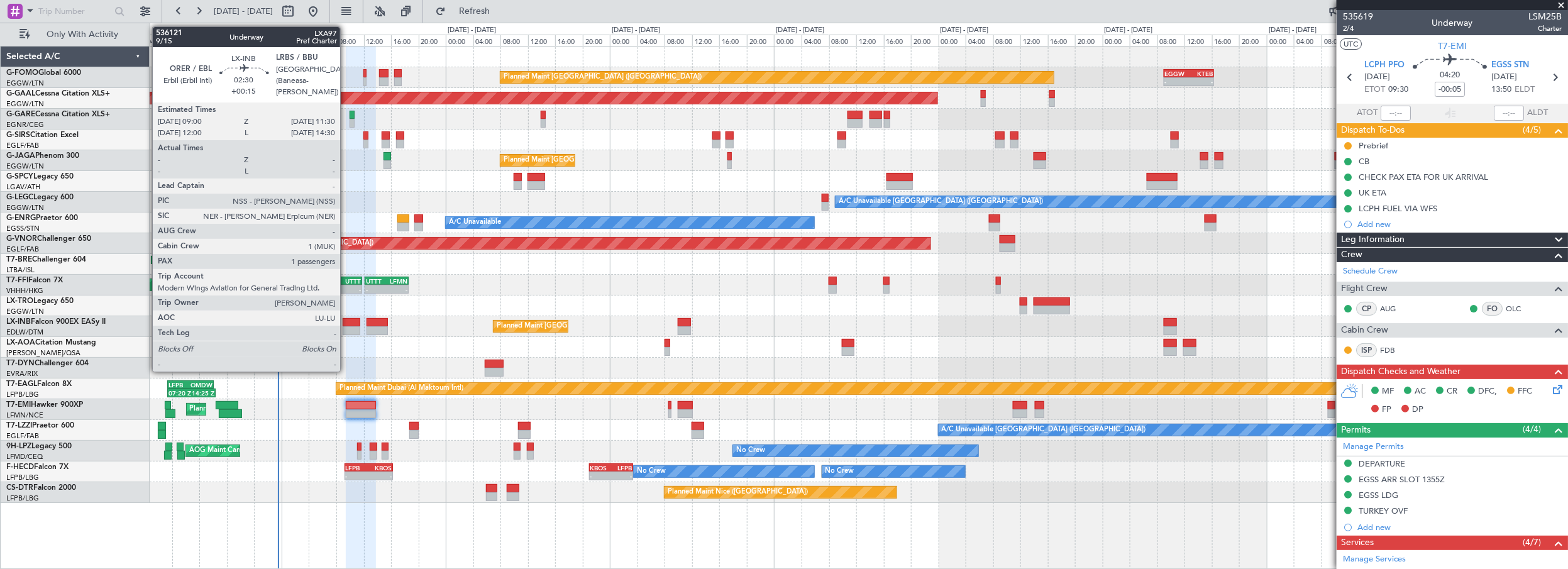
click at [348, 324] on div at bounding box center [352, 323] width 18 height 9
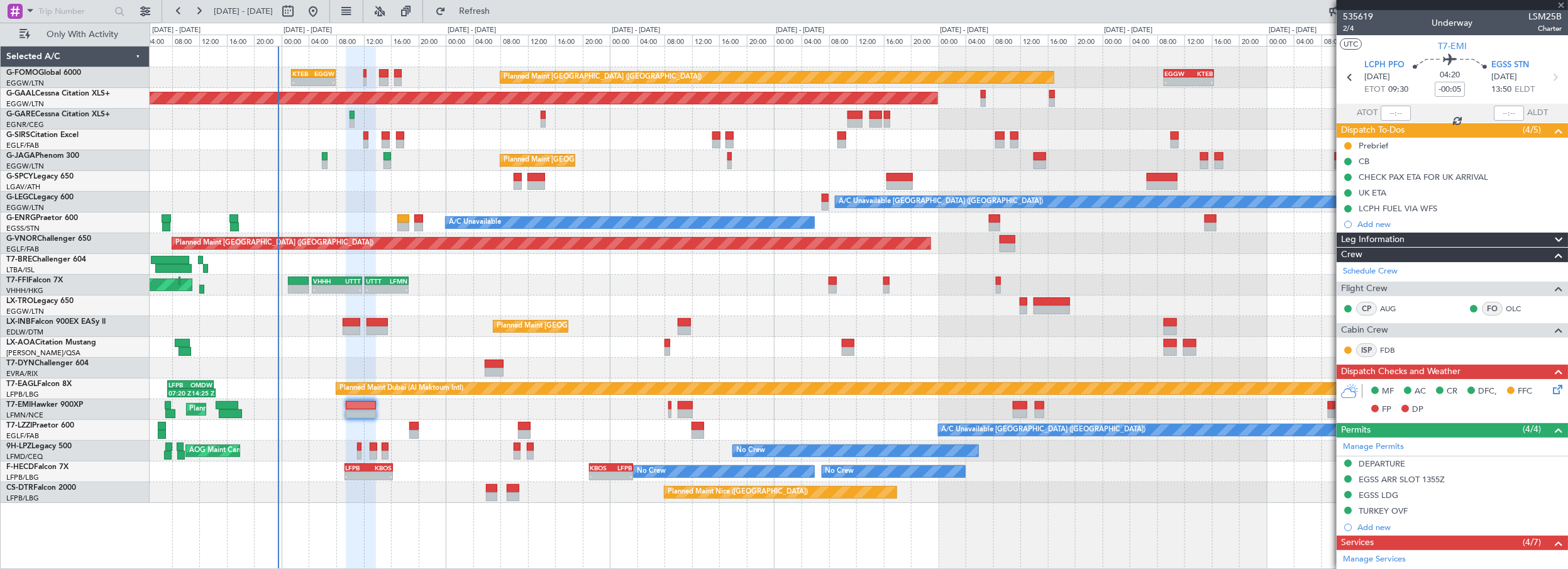
type input "+00:15"
type input "1"
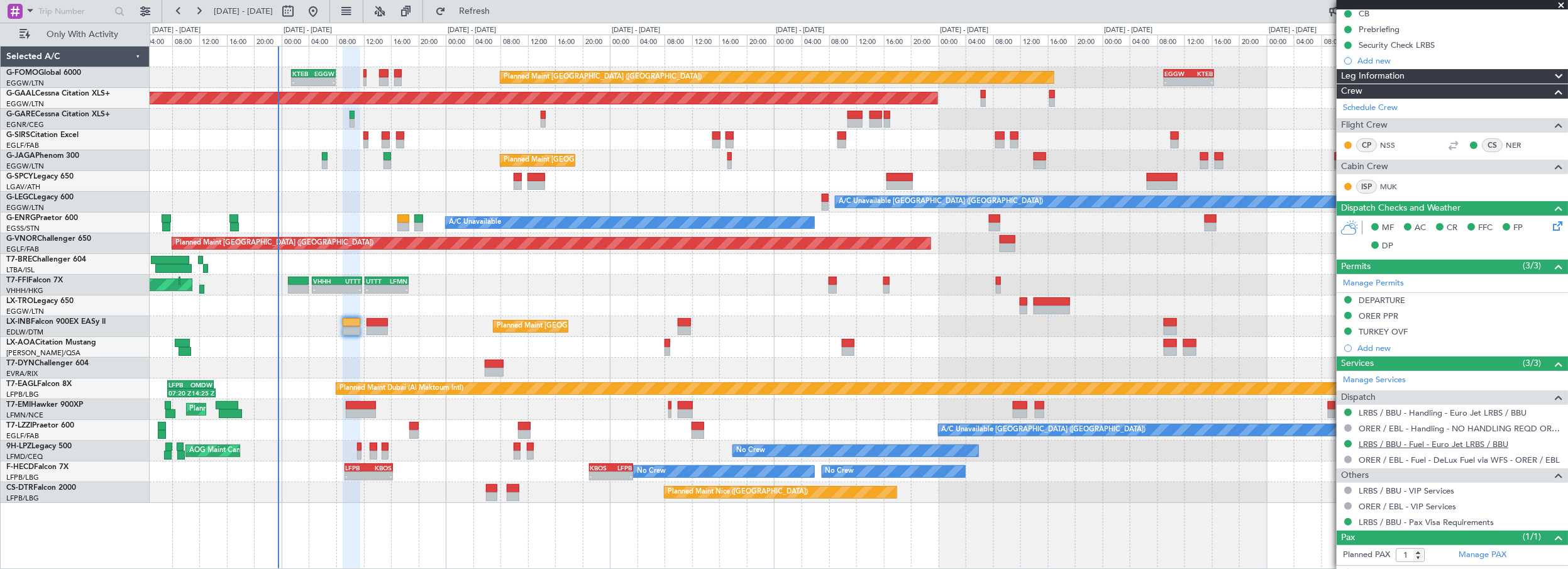
scroll to position [216, 0]
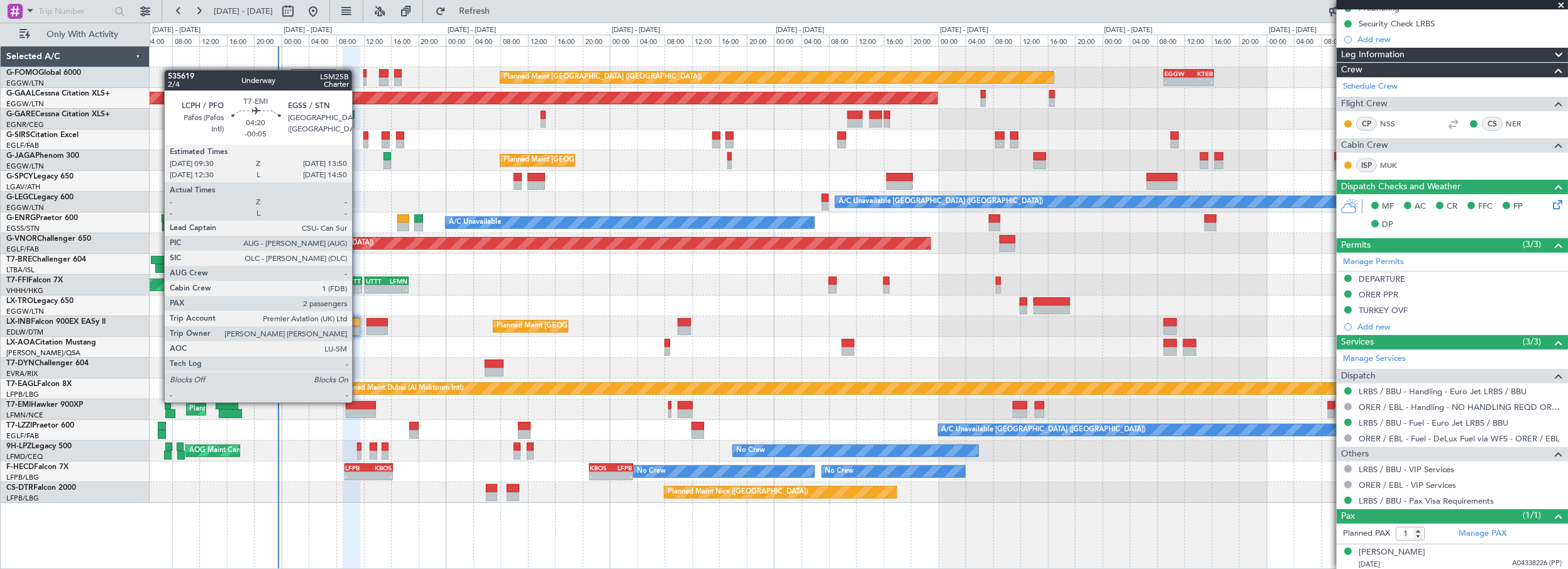
click at [359, 402] on div at bounding box center [361, 405] width 30 height 9
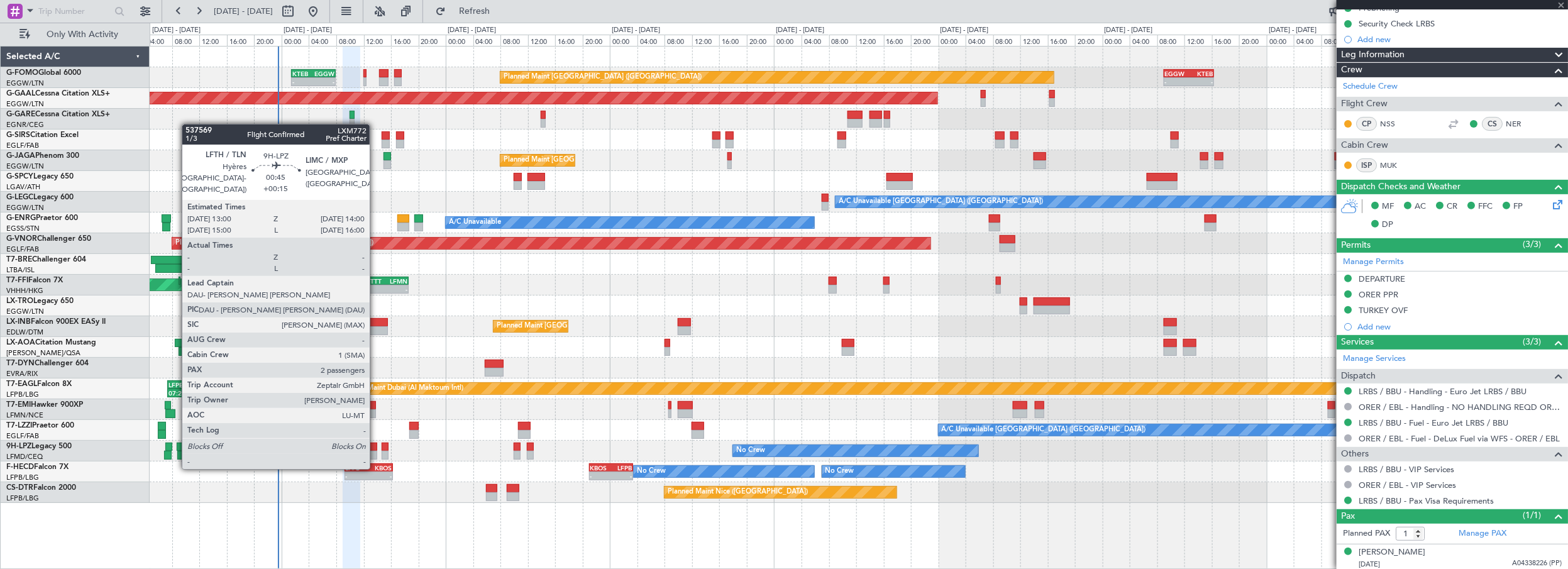
type input "-00:05"
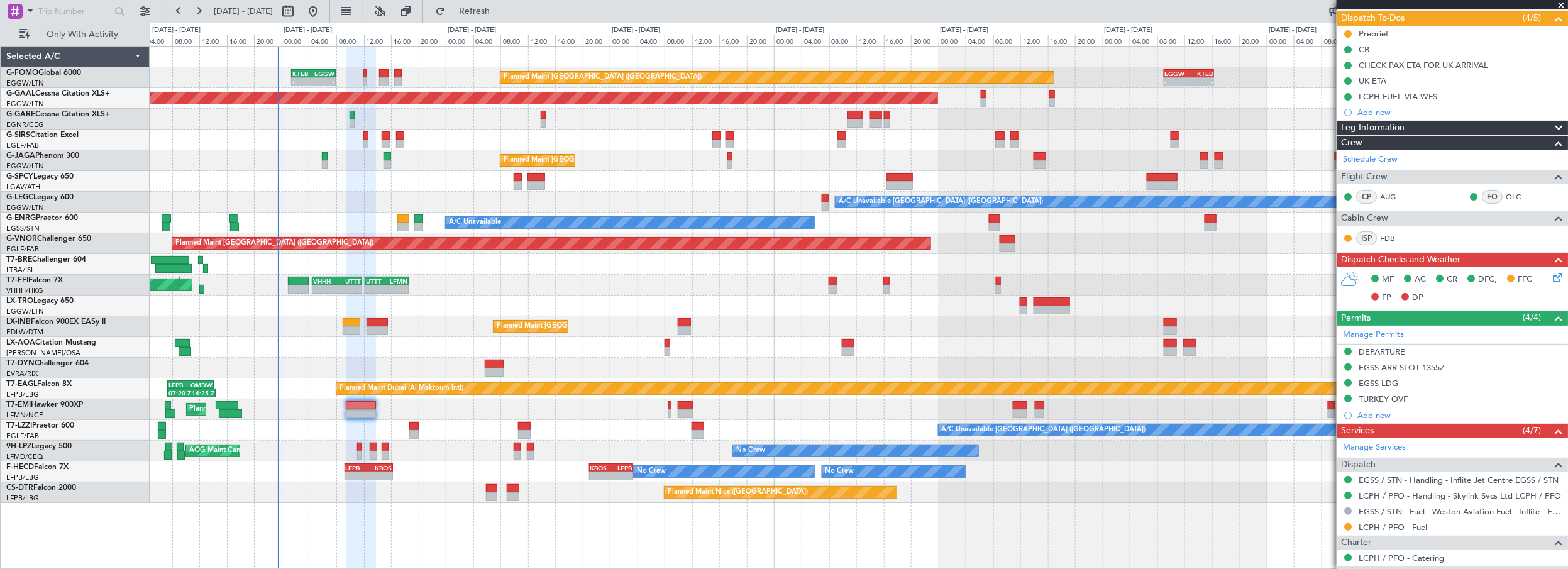
scroll to position [0, 0]
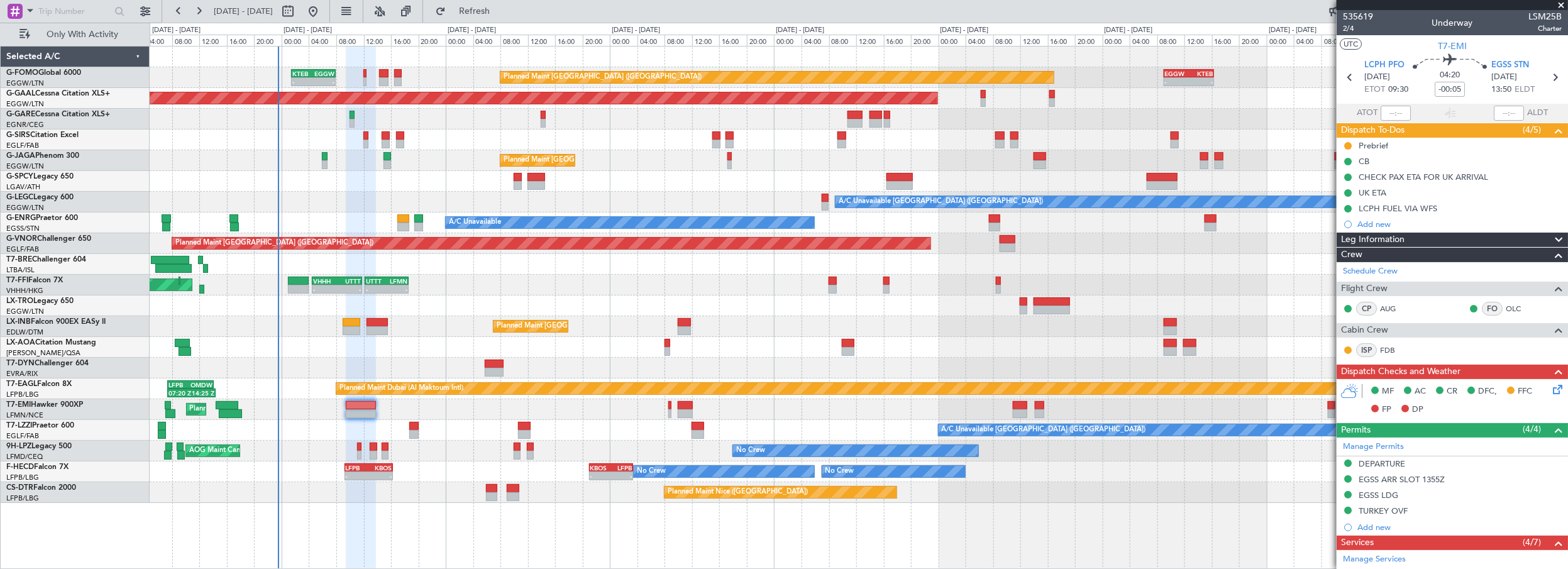
click at [1360, 236] on span "Leg Information" at bounding box center [1372, 239] width 63 height 14
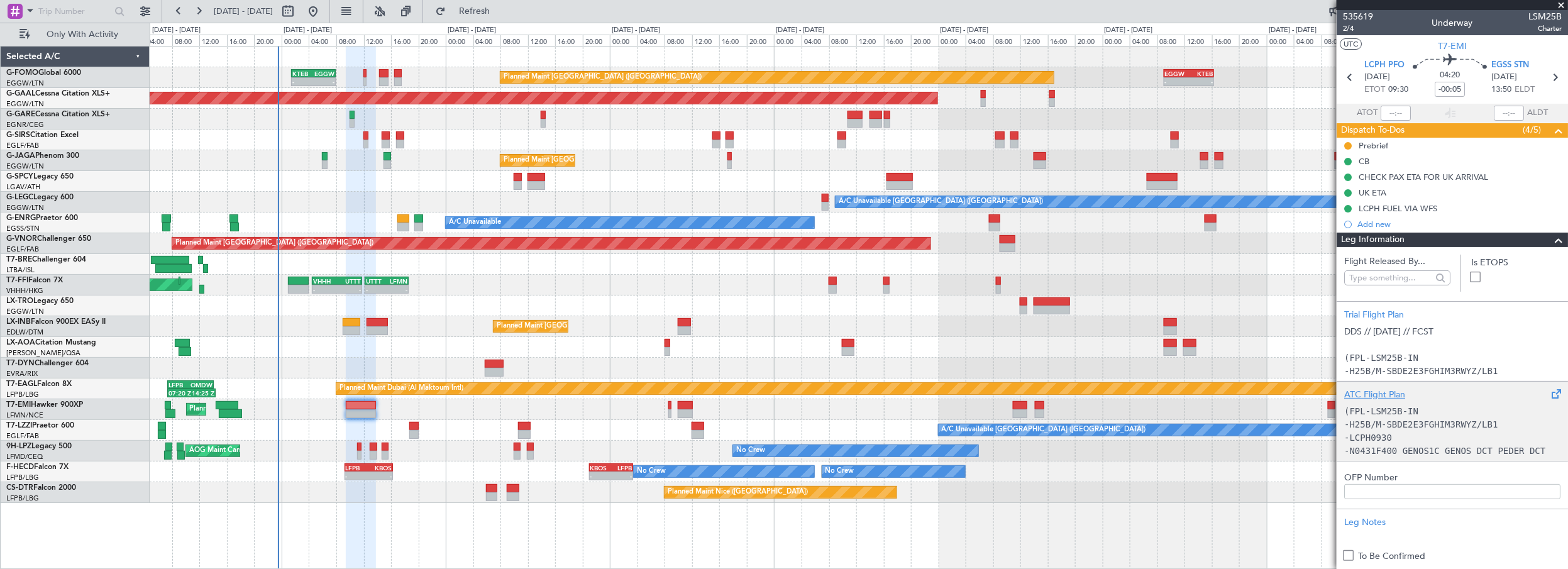
click at [1374, 394] on div "ATC Flight Plan" at bounding box center [1451, 394] width 216 height 13
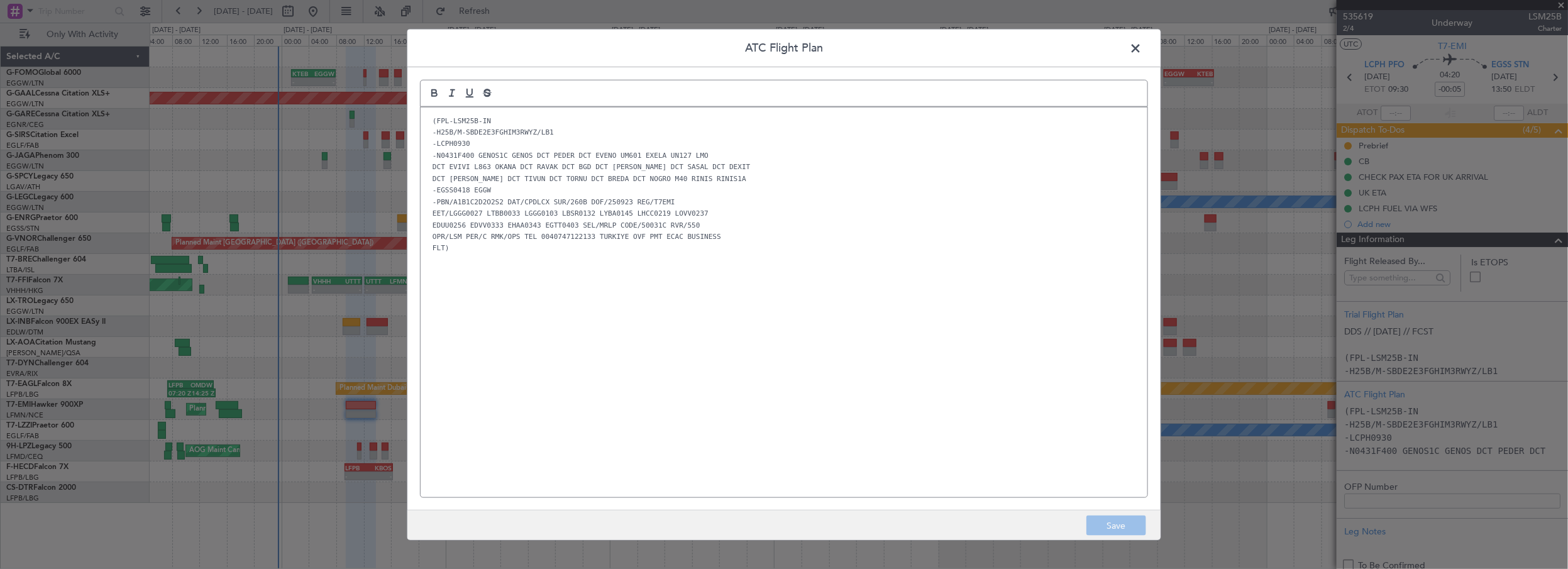
drag, startPoint x: 637, startPoint y: 316, endPoint x: 527, endPoint y: 243, distance: 132.0
click at [637, 315] on div "(FPL-LSM25B-IN -H25B/M-SBDE2E3FGHIM3RWYZ/LB1 -LCPH0930 -N0431F400 GENOS1C GENOS…" at bounding box center [784, 302] width 727 height 391
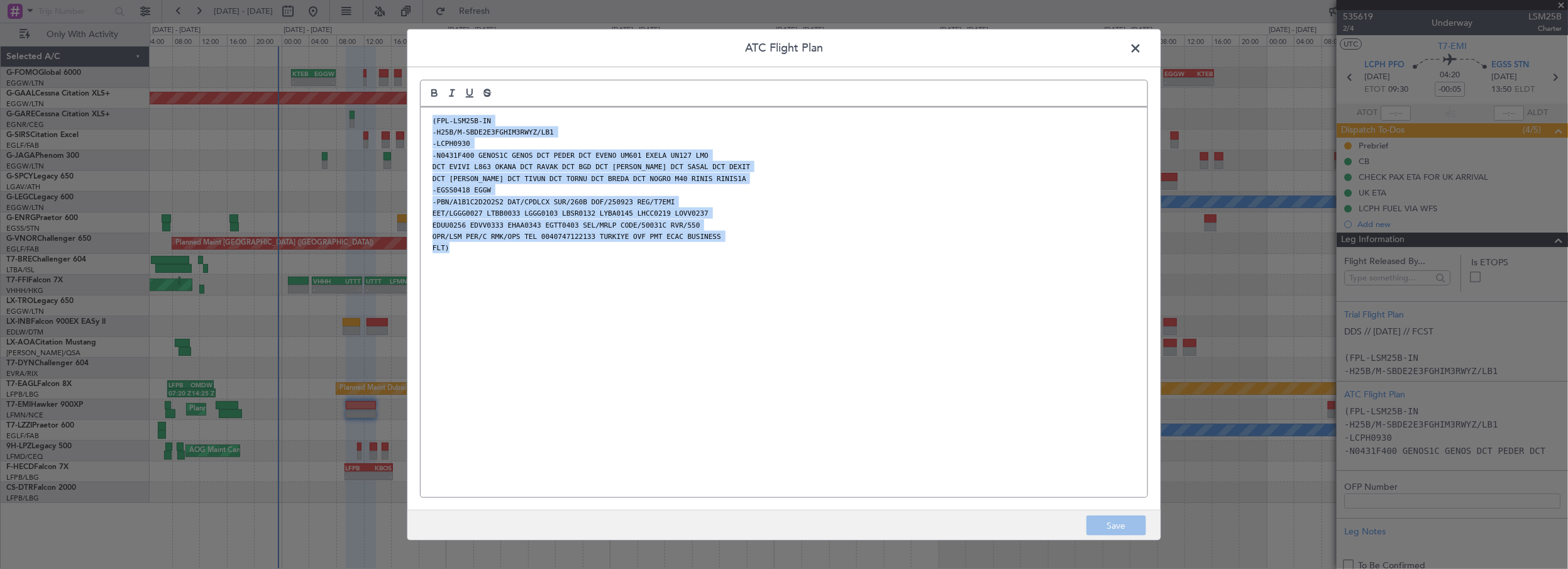
drag, startPoint x: 472, startPoint y: 250, endPoint x: 417, endPoint y: 116, distance: 144.8
click at [417, 116] on div "ATC Flight Plan (FPL-LSM25B-IN -H25B/M-SBDE2E3FGHIM3RWYZ/LB1 -LCPH0930 -N0431F4…" at bounding box center [784, 284] width 754 height 512
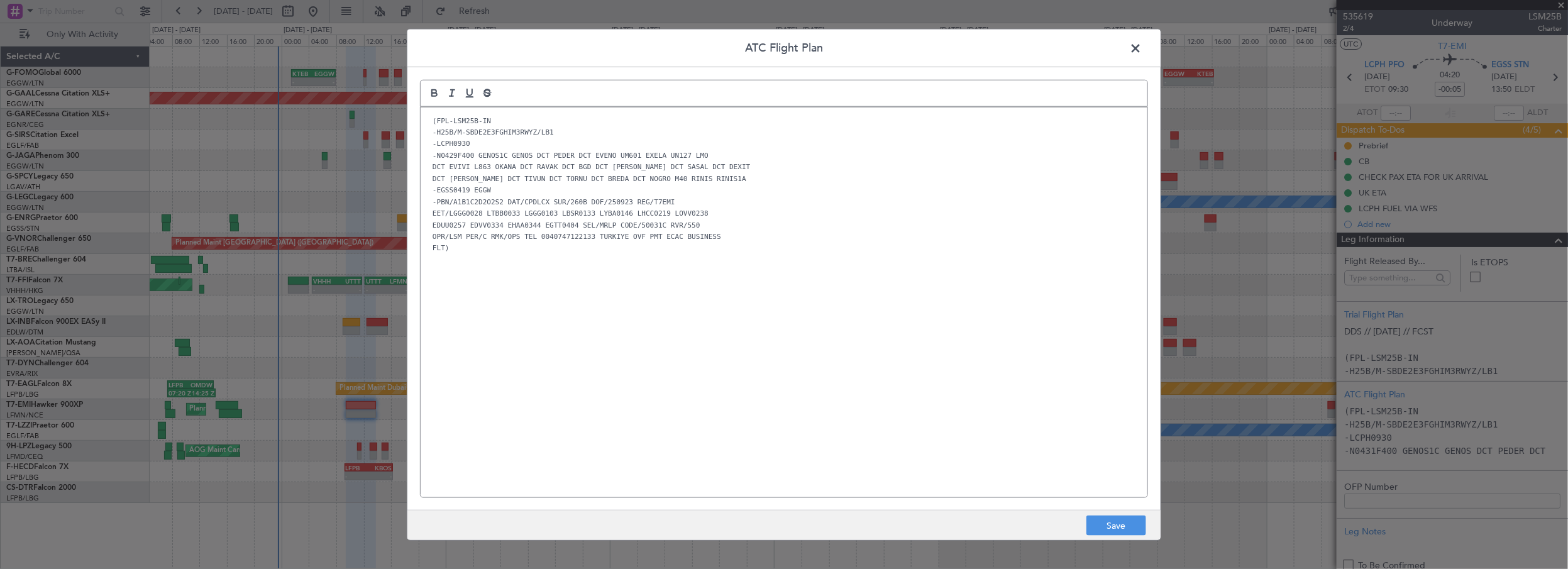
click at [1024, 426] on div "(FPL-LSM25B-IN -H25B/M-SBDE2E3FGHIM3RWYZ/LB1 -LCPH0930 -N0429F400 GENOS1C GENOS…" at bounding box center [784, 302] width 727 height 391
click at [1141, 529] on button "Save" at bounding box center [1116, 526] width 60 height 20
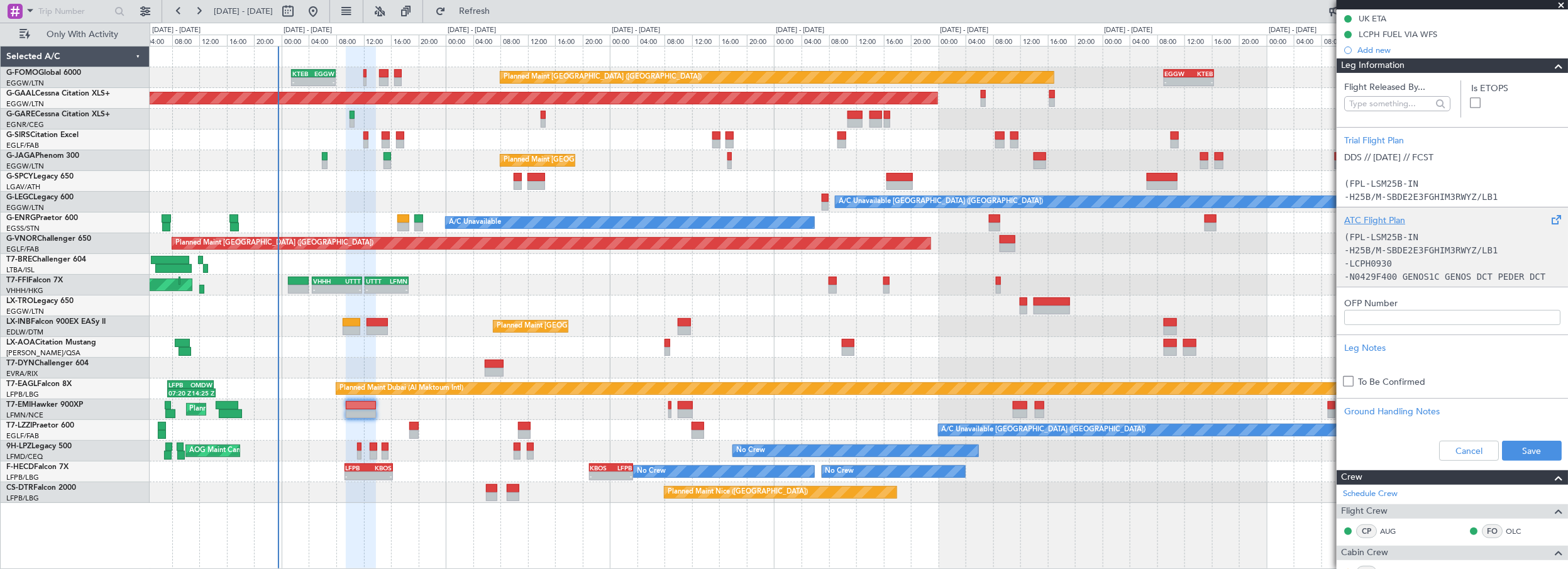
scroll to position [229, 0]
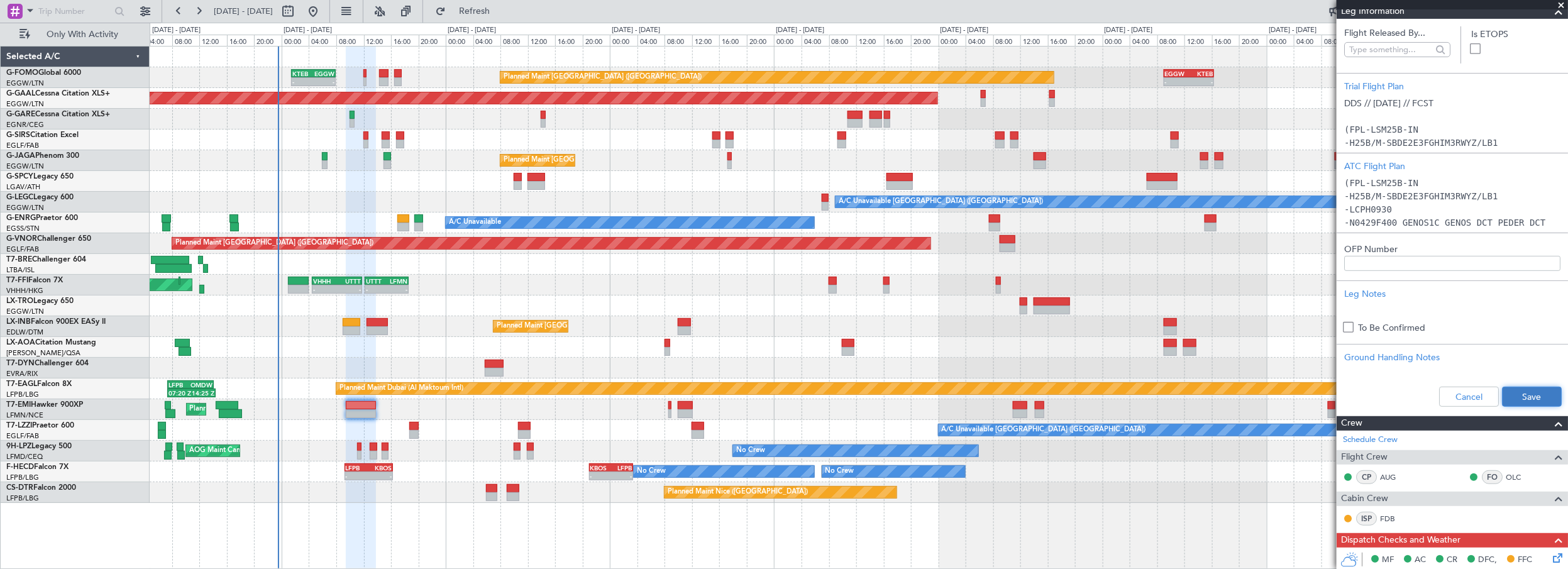
click at [1528, 391] on button "Save" at bounding box center [1532, 397] width 60 height 20
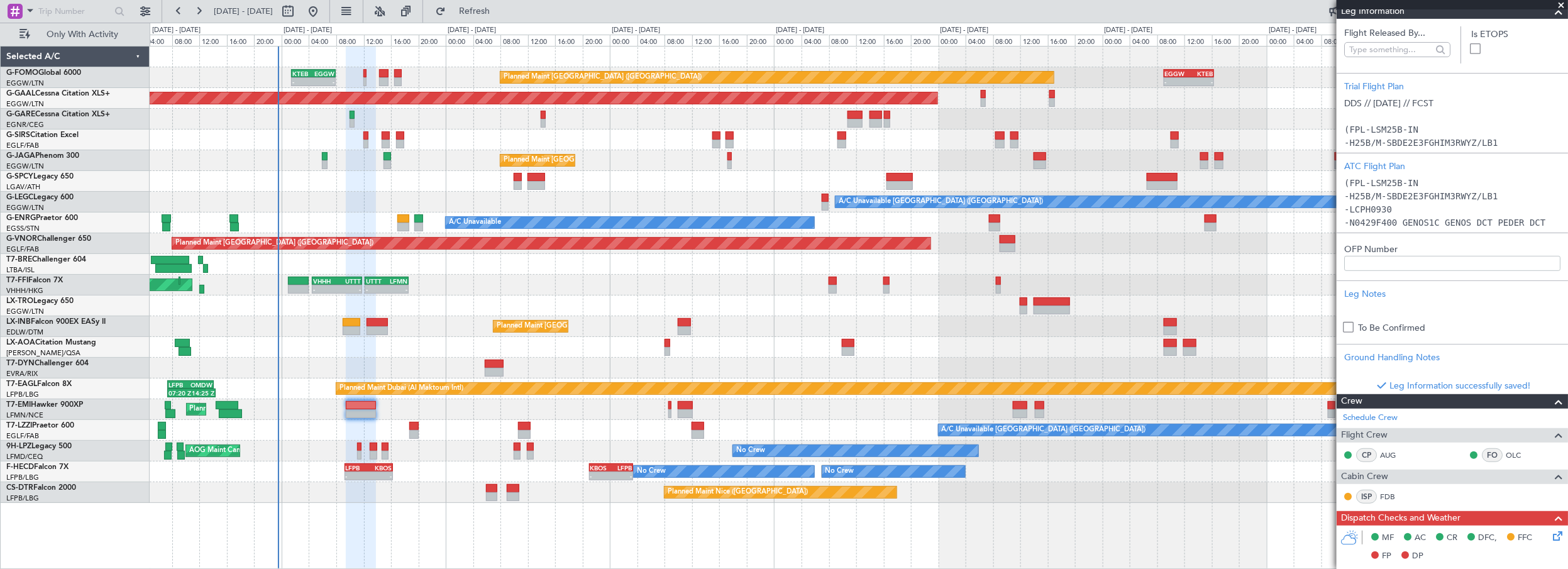
scroll to position [0, 0]
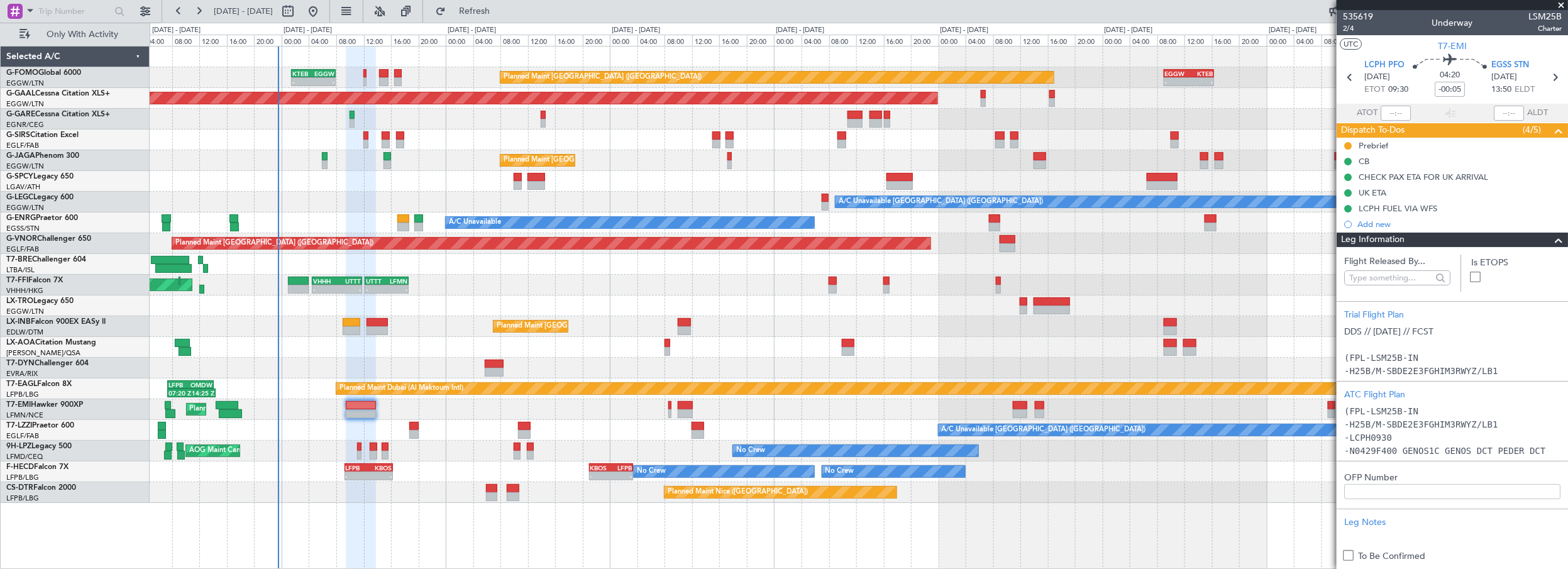
drag, startPoint x: 1555, startPoint y: 237, endPoint x: 1543, endPoint y: 231, distance: 13.4
click at [1555, 237] on span at bounding box center [1558, 240] width 15 height 15
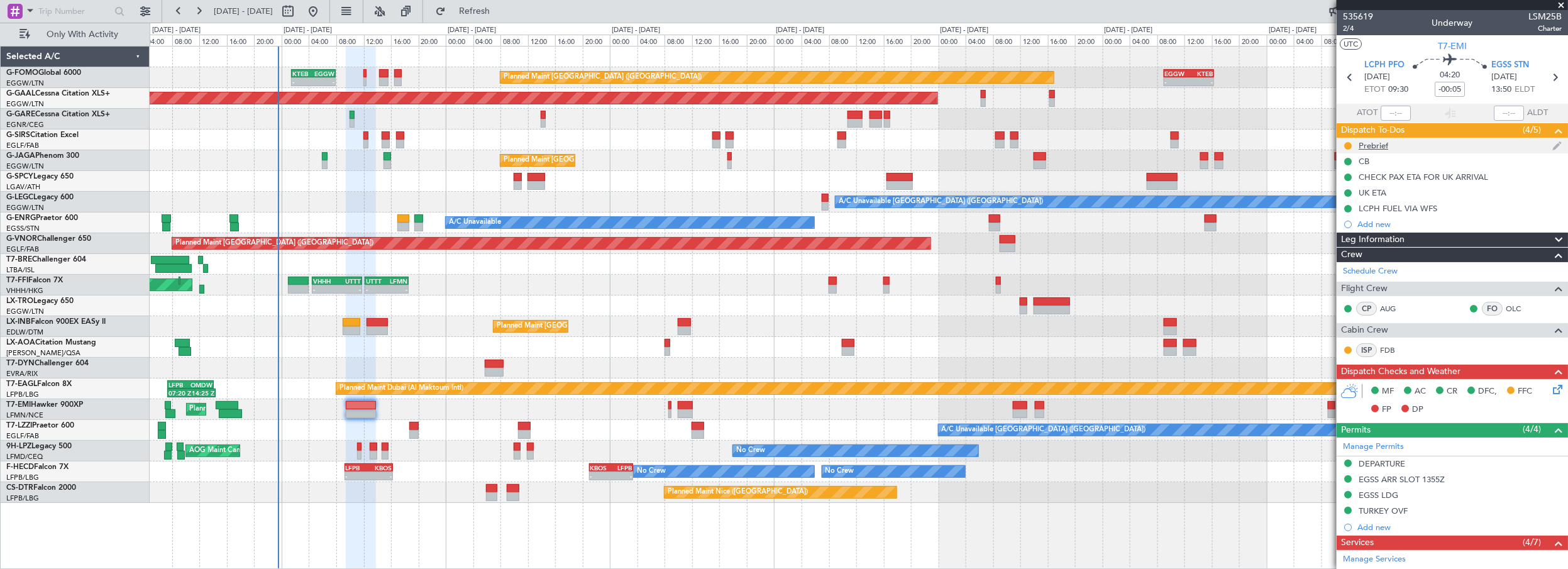
click at [1368, 144] on div "Prebrief" at bounding box center [1373, 146] width 29 height 11
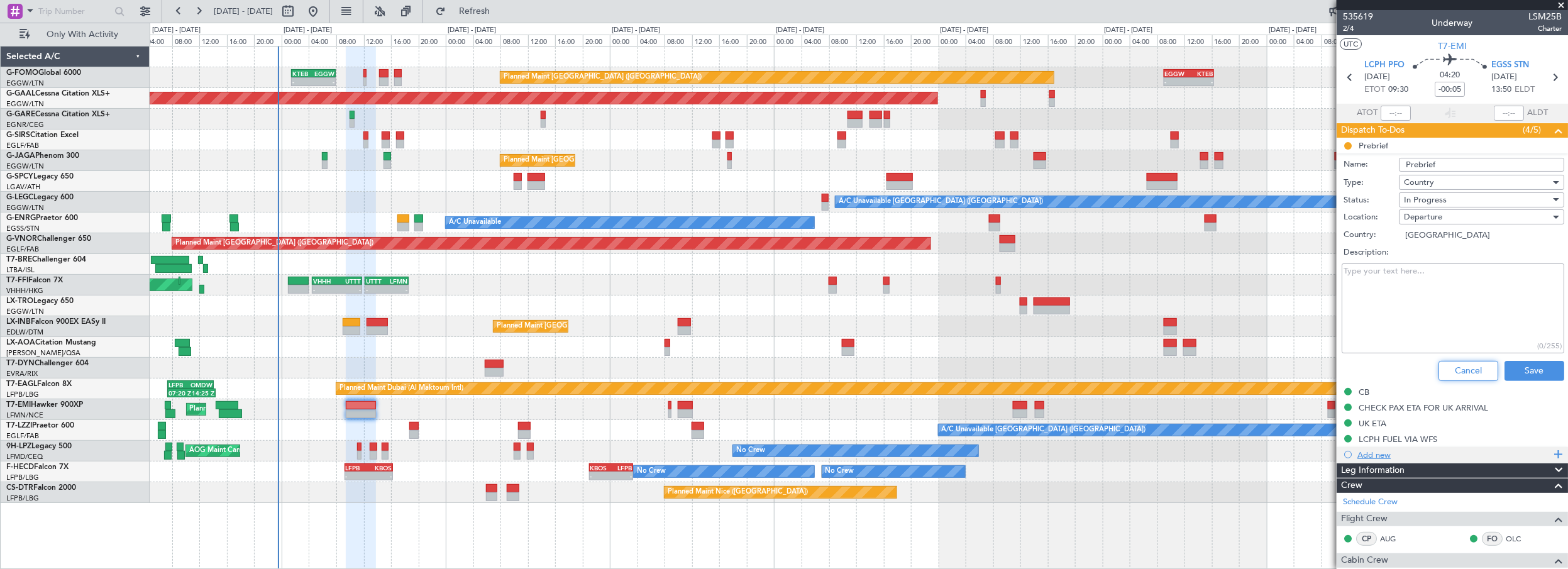
drag, startPoint x: 1466, startPoint y: 370, endPoint x: 1349, endPoint y: 224, distance: 187.1
click at [1464, 370] on button "Cancel" at bounding box center [1468, 371] width 60 height 20
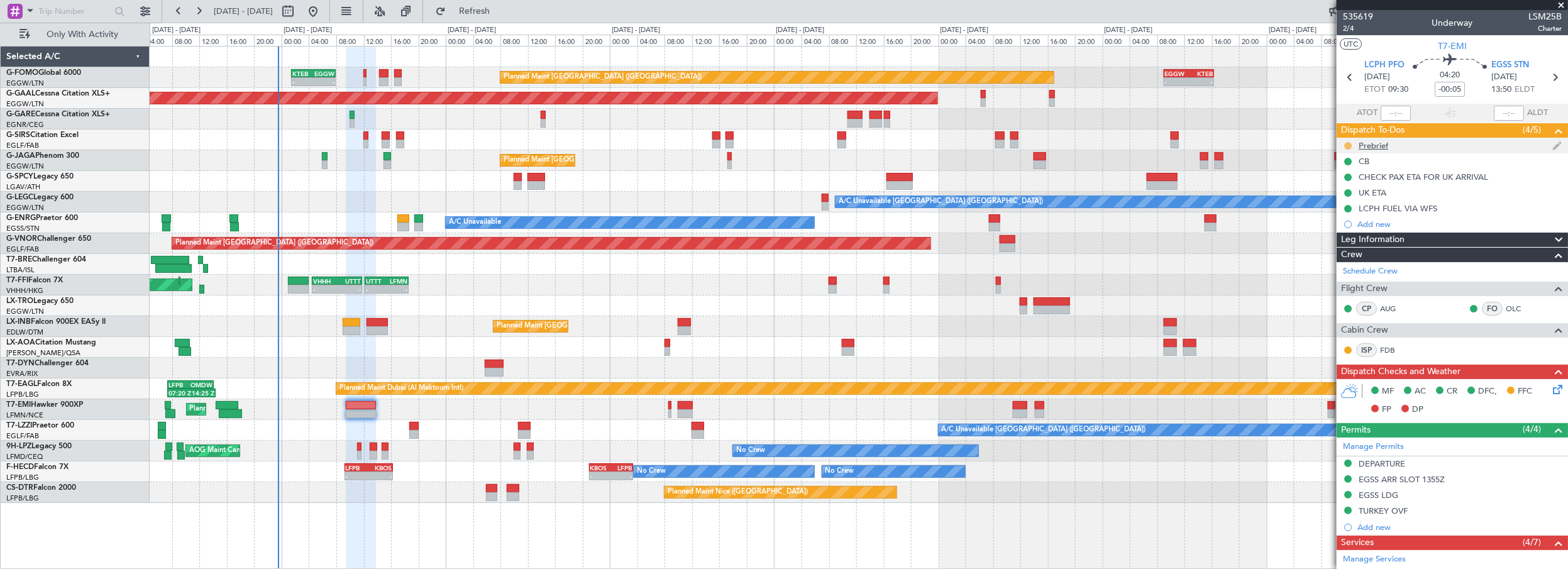
click at [1349, 143] on button at bounding box center [1347, 145] width 7 height 8
click at [1343, 224] on span "Cancelled" at bounding box center [1351, 220] width 36 height 12
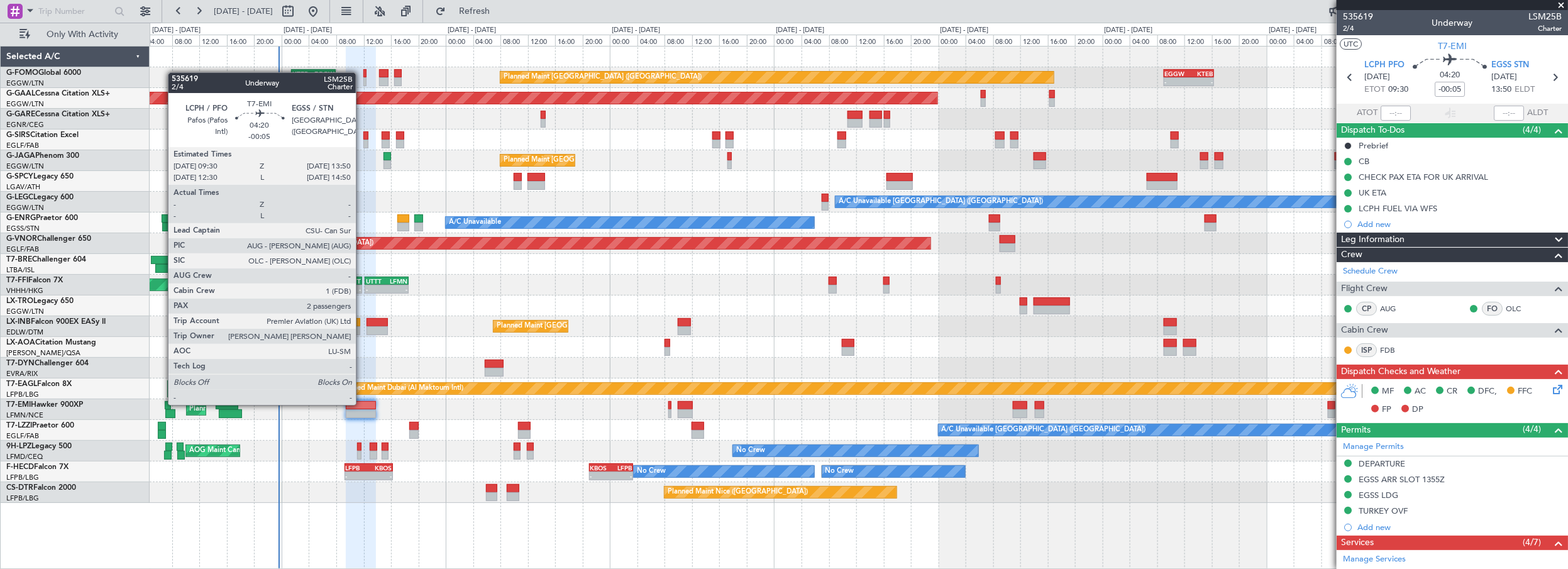
click at [362, 404] on div at bounding box center [361, 405] width 30 height 9
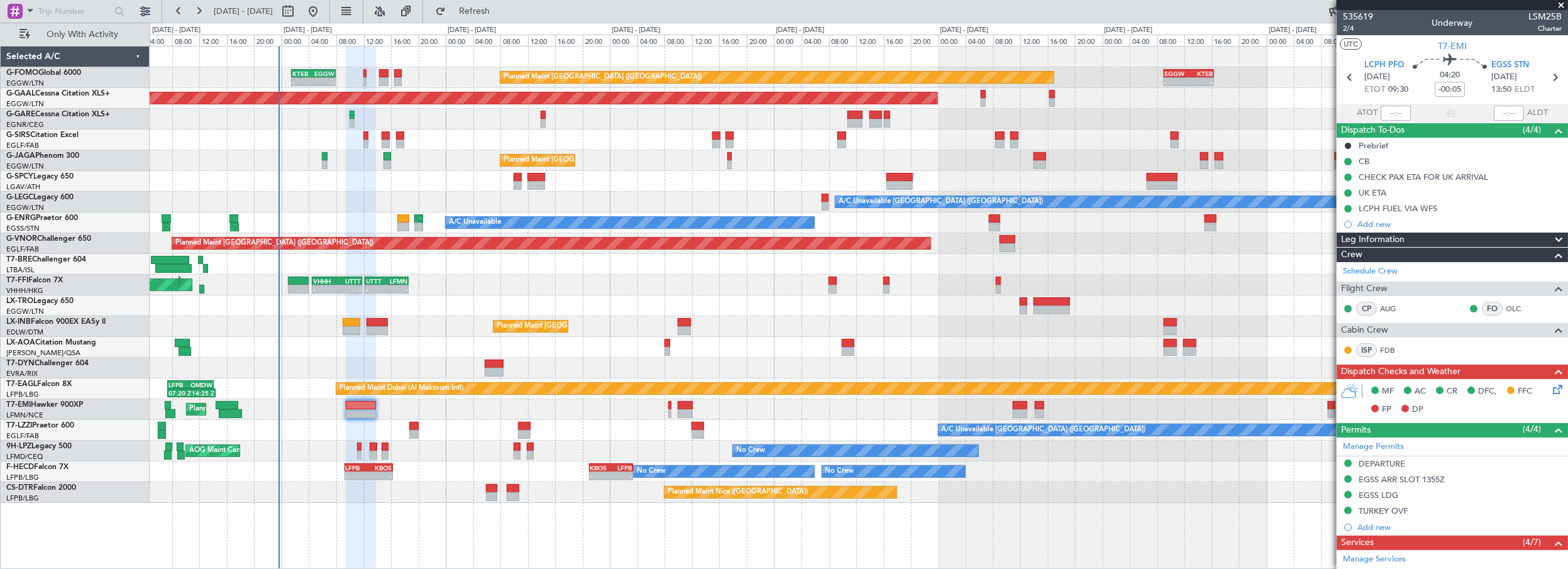
click at [1550, 391] on icon at bounding box center [1555, 388] width 10 height 10
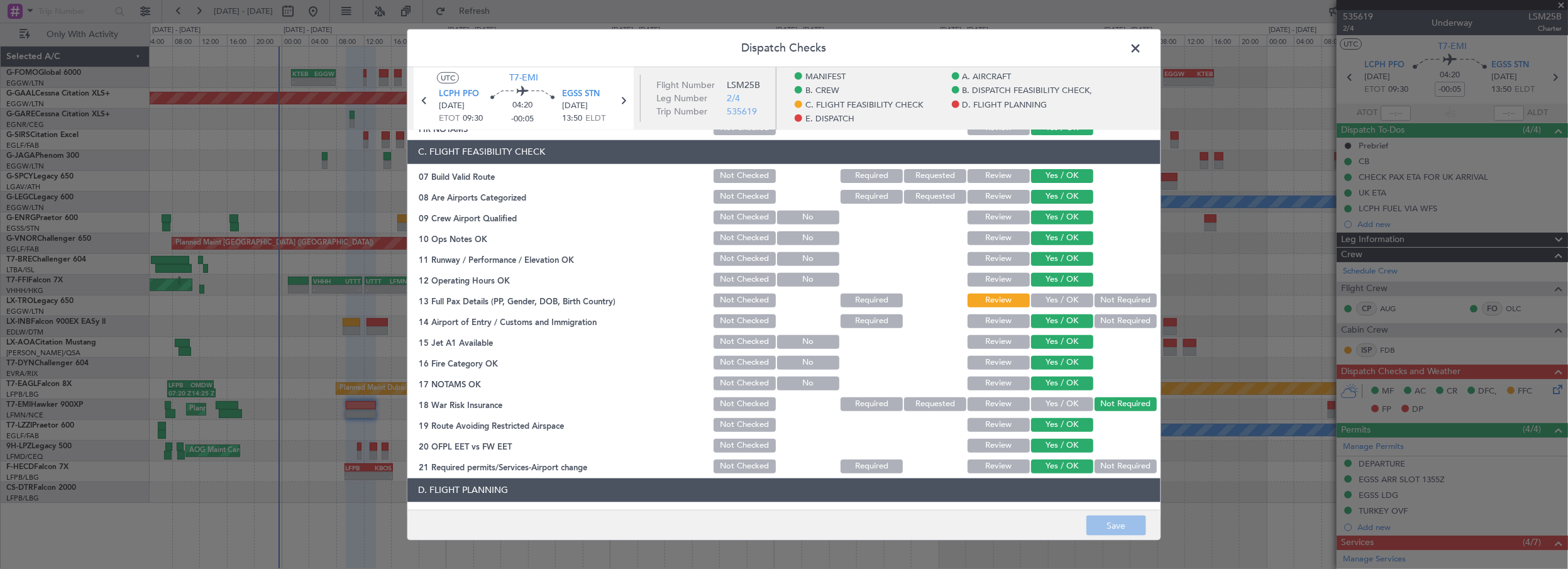
scroll to position [286, 0]
click at [1076, 293] on button "Yes / OK" at bounding box center [1061, 300] width 62 height 14
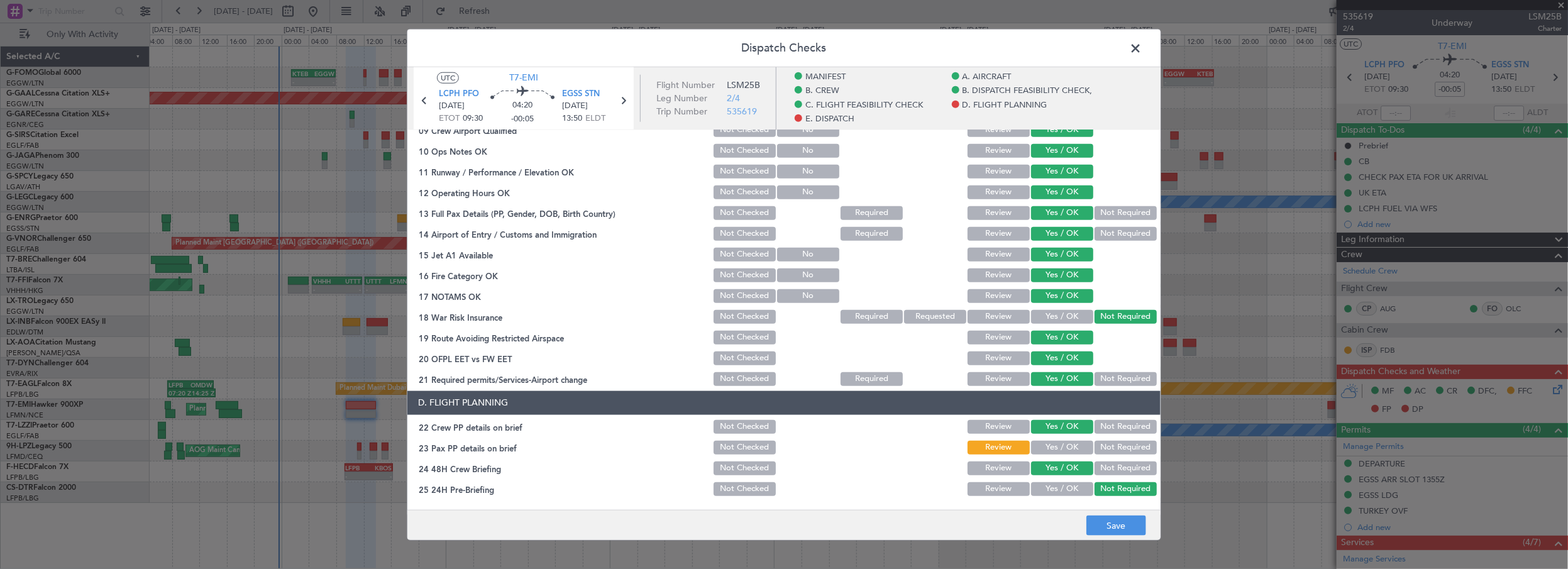
scroll to position [457, 0]
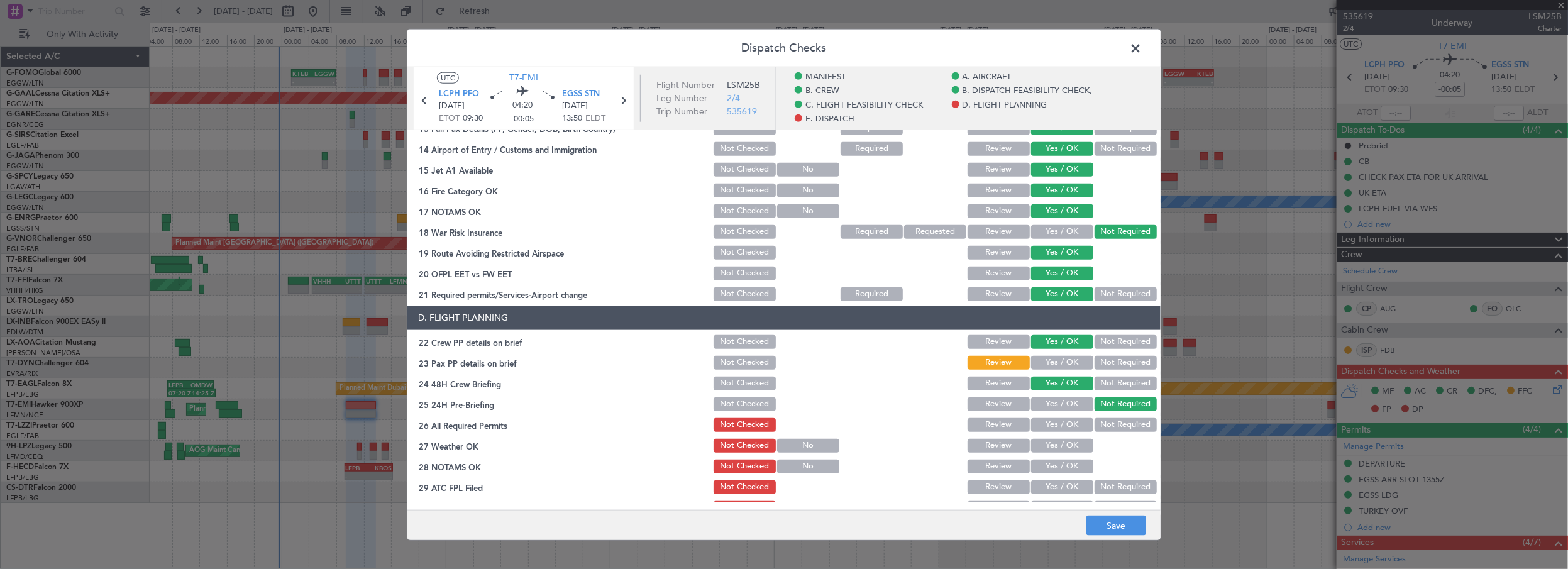
click at [1056, 355] on button "Yes / OK" at bounding box center [1061, 362] width 62 height 14
click at [1057, 422] on button "Yes / OK" at bounding box center [1061, 424] width 62 height 14
click at [1057, 444] on button "Yes / OK" at bounding box center [1061, 446] width 62 height 14
click at [1053, 467] on button "Yes / OK" at bounding box center [1061, 466] width 62 height 14
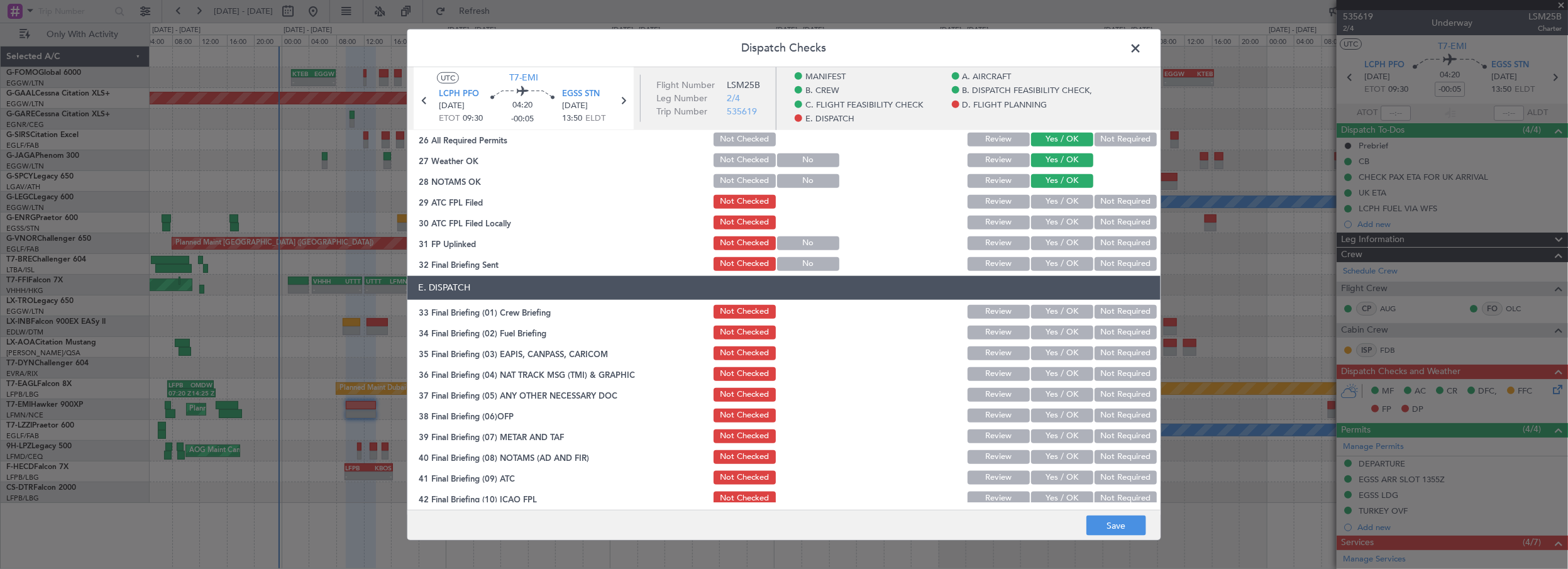
scroll to position [743, 0]
click at [1051, 201] on button "Yes / OK" at bounding box center [1061, 201] width 62 height 14
click at [1042, 227] on button "Yes / OK" at bounding box center [1061, 222] width 62 height 14
click at [1046, 245] on button "Yes / OK" at bounding box center [1061, 243] width 62 height 14
click at [1049, 269] on button "Yes / OK" at bounding box center [1061, 263] width 62 height 14
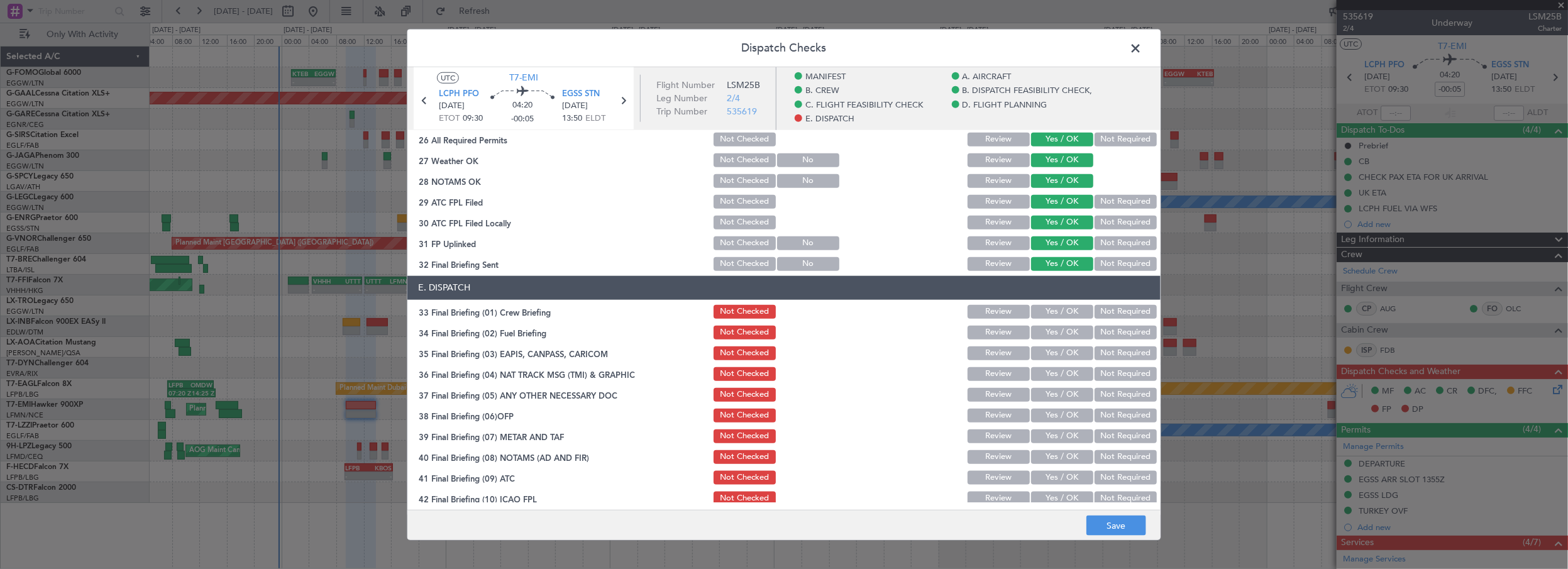
click at [1064, 312] on button "Yes / OK" at bounding box center [1061, 311] width 62 height 14
click at [1064, 330] on button "Yes / OK" at bounding box center [1061, 332] width 62 height 14
click at [1096, 351] on button "Not Required" at bounding box center [1125, 353] width 62 height 14
click at [1102, 370] on button "Not Required" at bounding box center [1125, 374] width 62 height 14
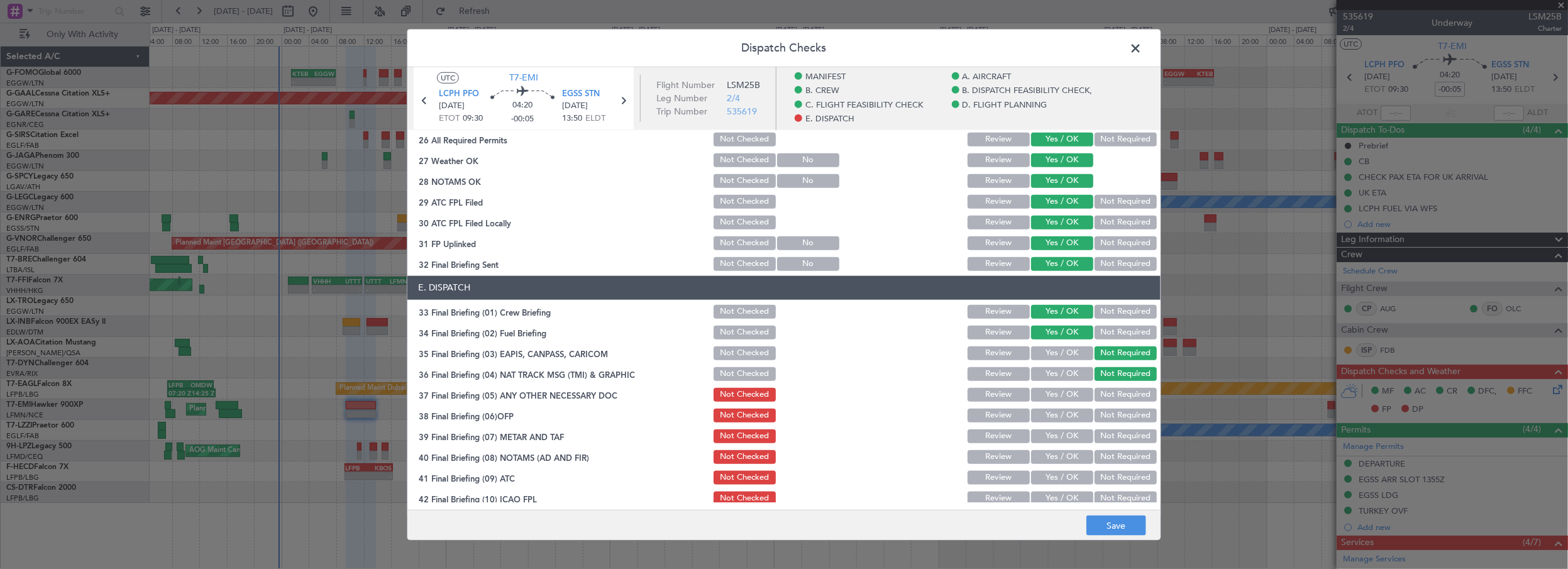
click at [1098, 392] on button "Not Required" at bounding box center [1125, 394] width 62 height 14
click at [1046, 419] on button "Yes / OK" at bounding box center [1061, 415] width 62 height 14
click at [1050, 431] on button "Yes / OK" at bounding box center [1061, 436] width 62 height 14
click at [1054, 458] on button "Yes / OK" at bounding box center [1061, 456] width 62 height 14
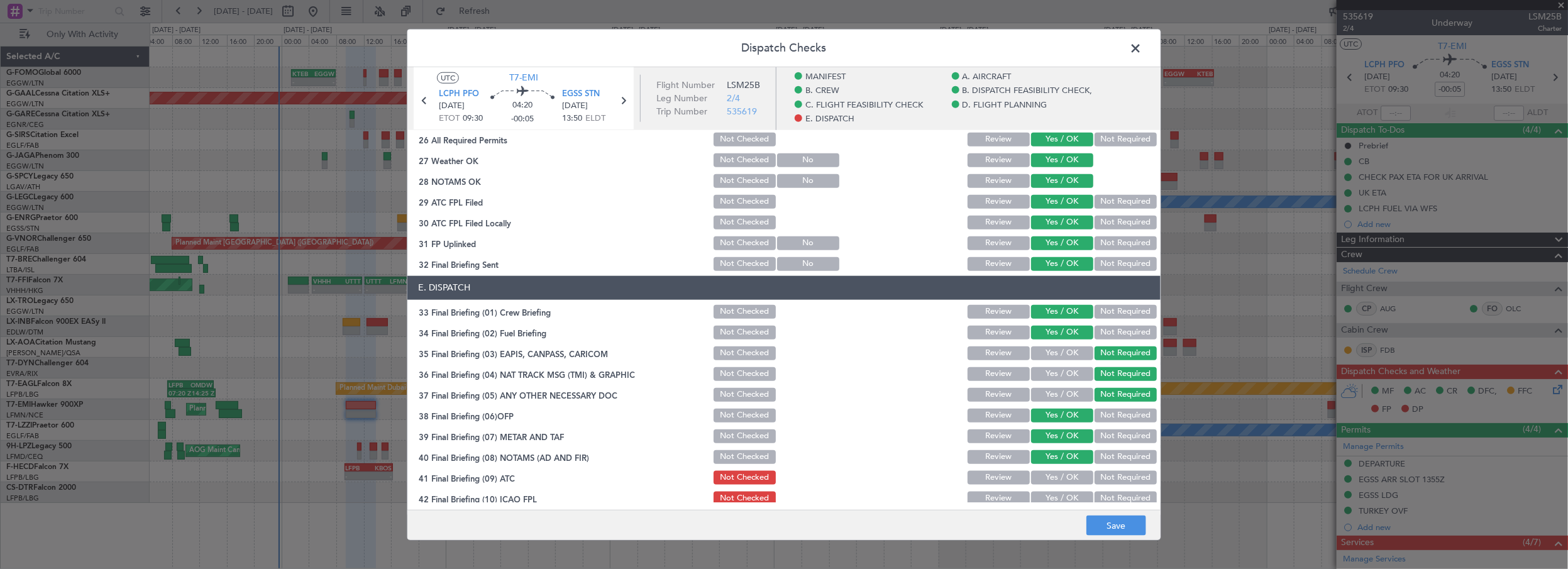
click at [1052, 476] on button "Yes / OK" at bounding box center [1061, 478] width 62 height 14
drag, startPoint x: 1053, startPoint y: 498, endPoint x: 1052, endPoint y: 334, distance: 164.0
click at [1053, 497] on button "Yes / OK" at bounding box center [1061, 498] width 62 height 14
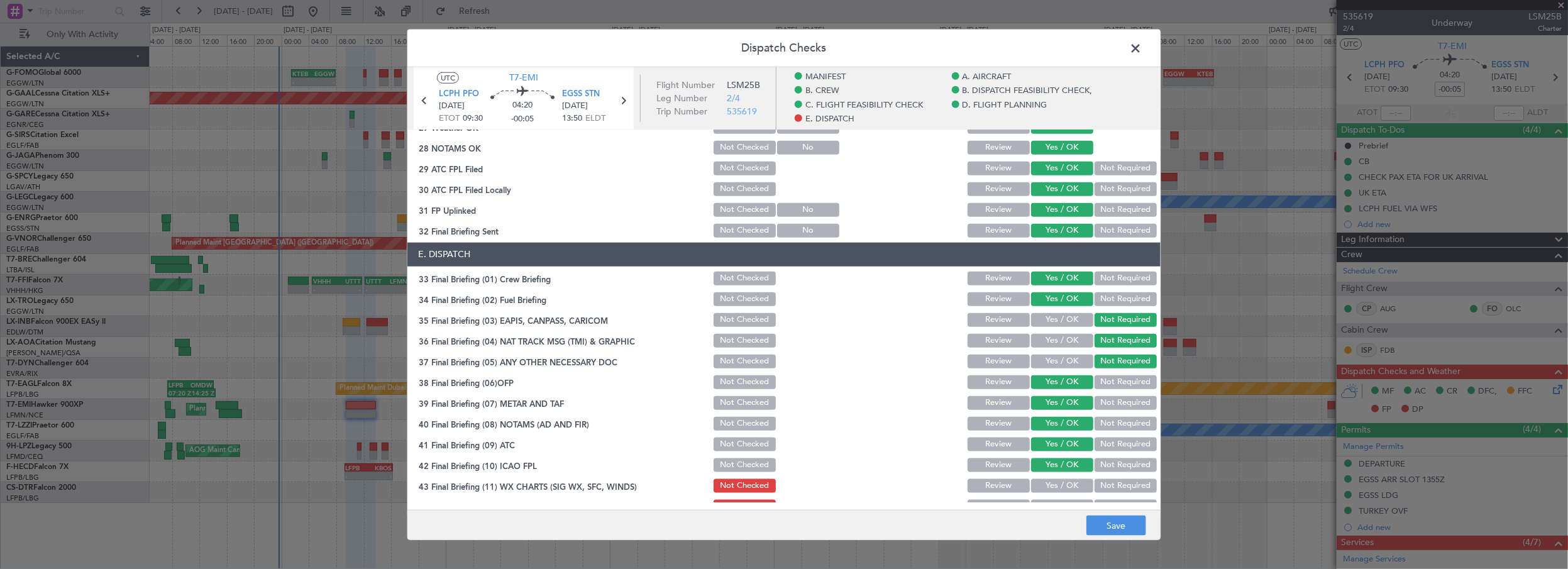
scroll to position [791, 0]
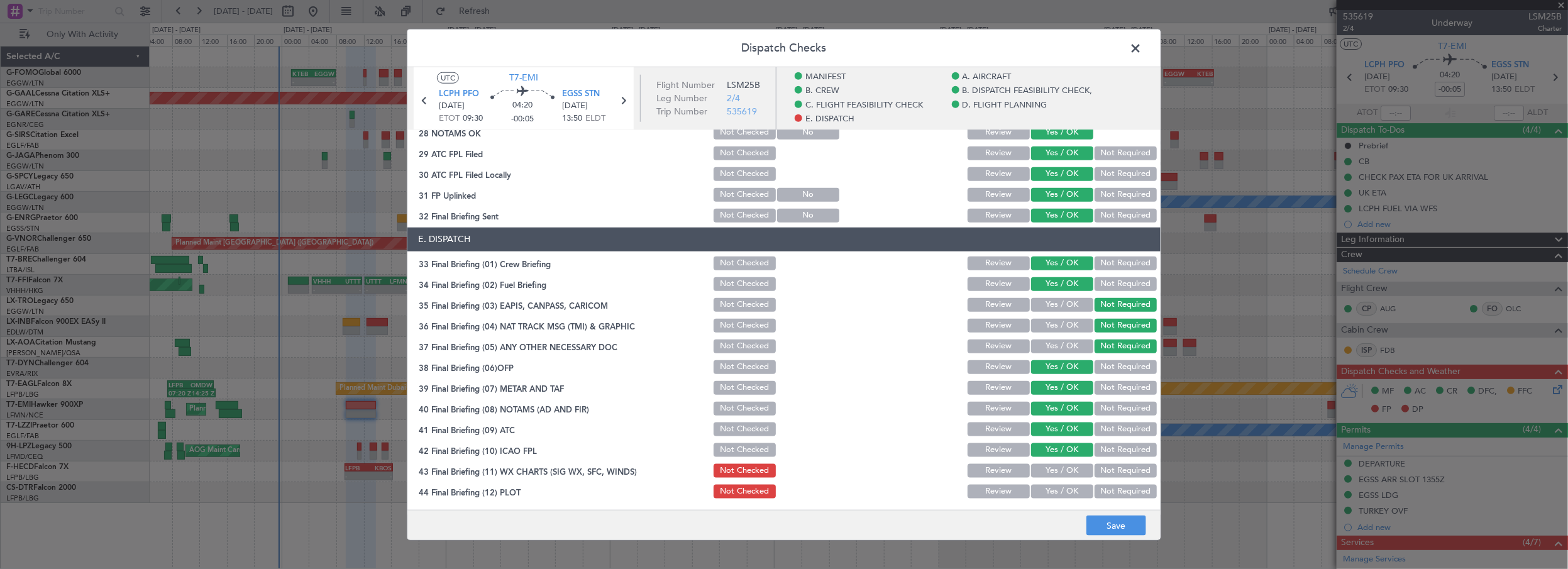
click at [1063, 464] on button "Yes / OK" at bounding box center [1061, 471] width 62 height 14
click at [1057, 487] on button "Yes / OK" at bounding box center [1061, 491] width 62 height 14
drag, startPoint x: 1125, startPoint y: 529, endPoint x: 1123, endPoint y: 516, distance: 13.2
click at [1125, 525] on button "Save" at bounding box center [1116, 526] width 60 height 20
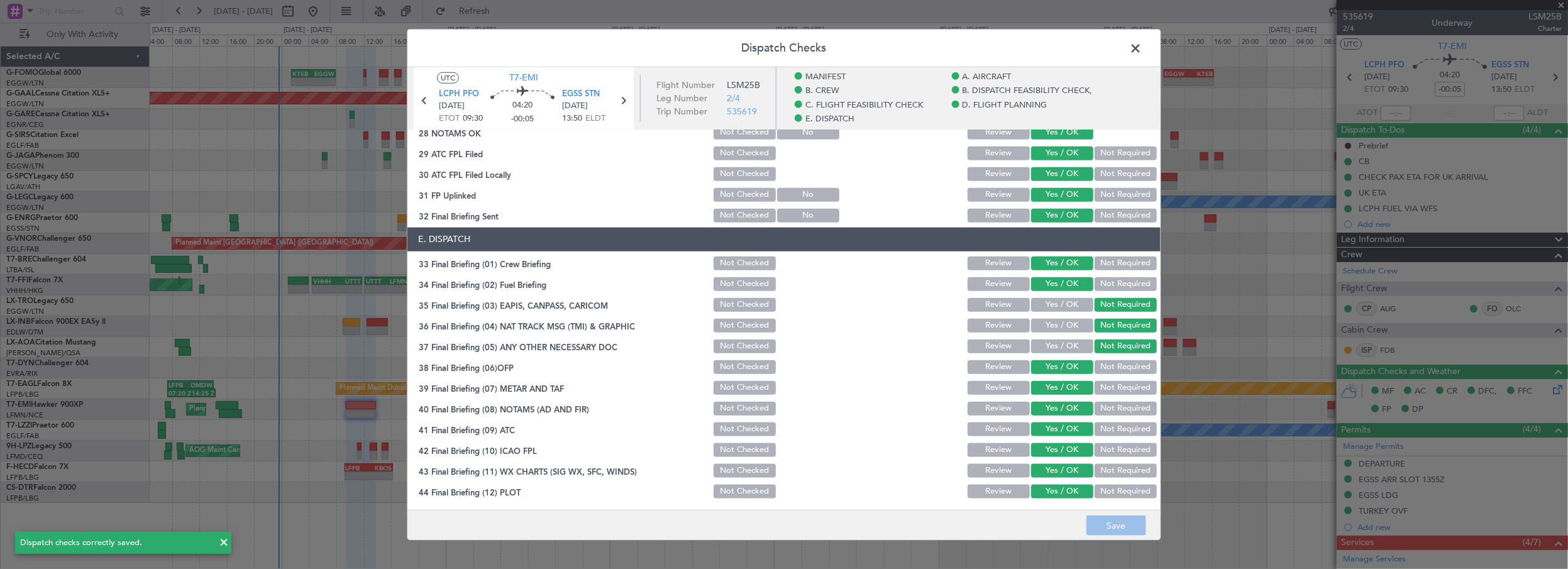
click at [1141, 47] on span at bounding box center [1141, 50] width 0 height 25
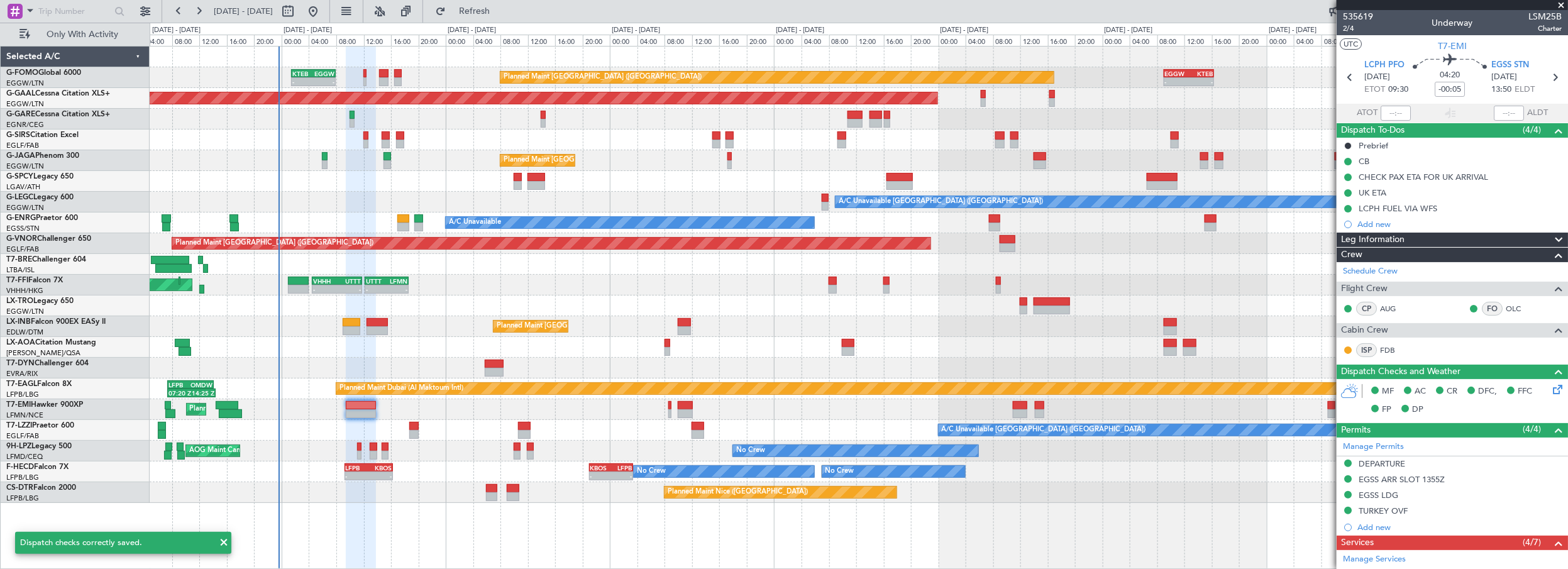
click at [1562, 3] on span at bounding box center [1561, 5] width 12 height 12
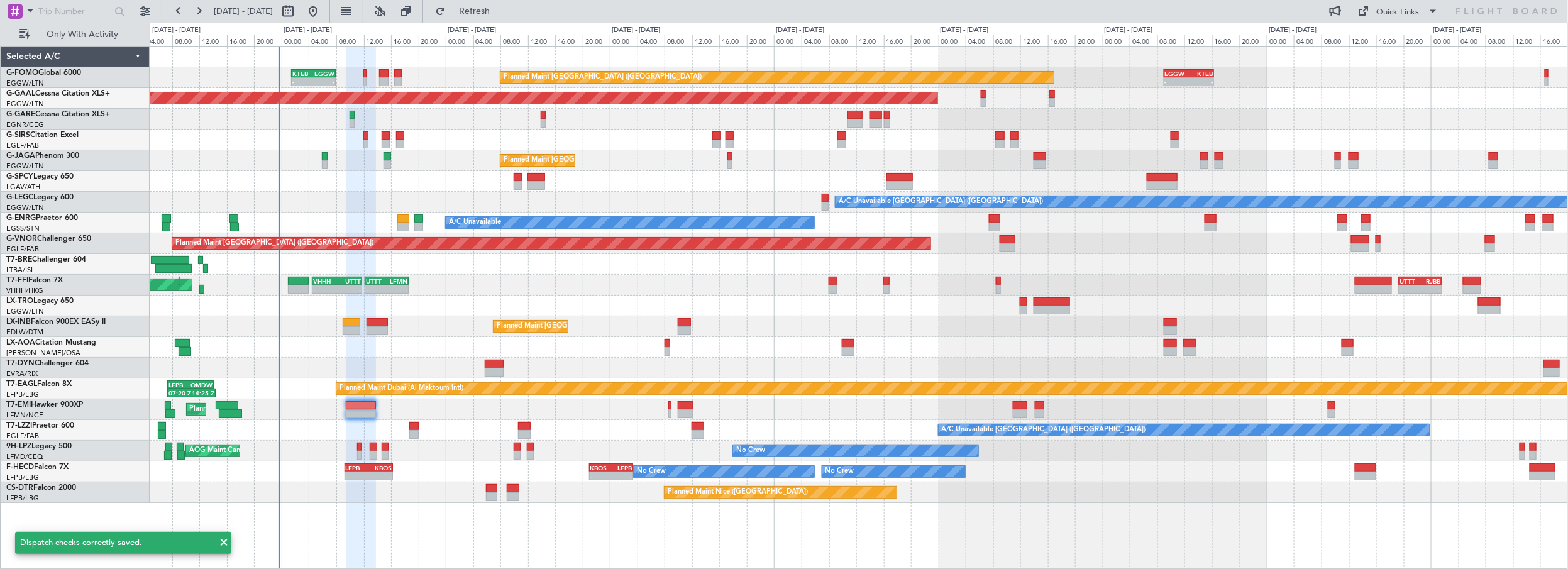
type input "0"
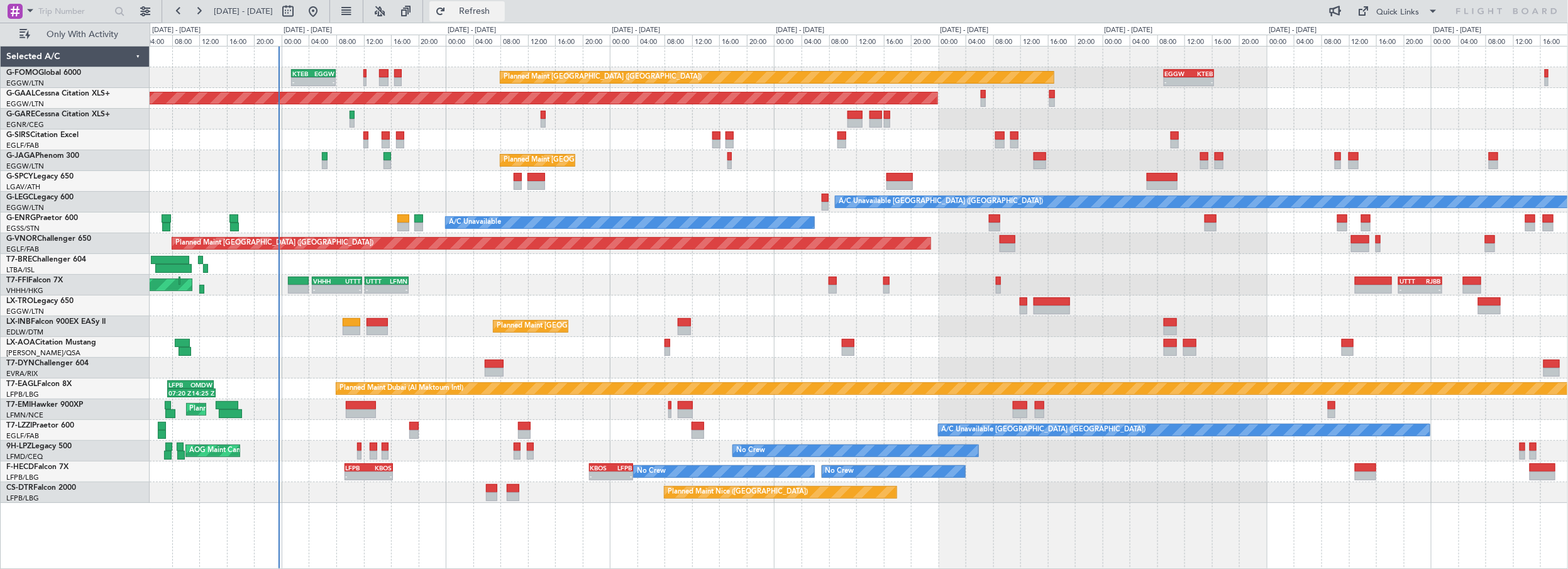
click at [504, 19] on button "Refresh" at bounding box center [467, 12] width 76 height 20
click at [472, 295] on div at bounding box center [858, 306] width 1418 height 20
click at [387, 341] on div "No Crew Nice ([GEOGRAPHIC_DATA])" at bounding box center [858, 347] width 1418 height 20
click at [407, 353] on div "No Crew Nice ([GEOGRAPHIC_DATA])" at bounding box center [858, 347] width 1418 height 20
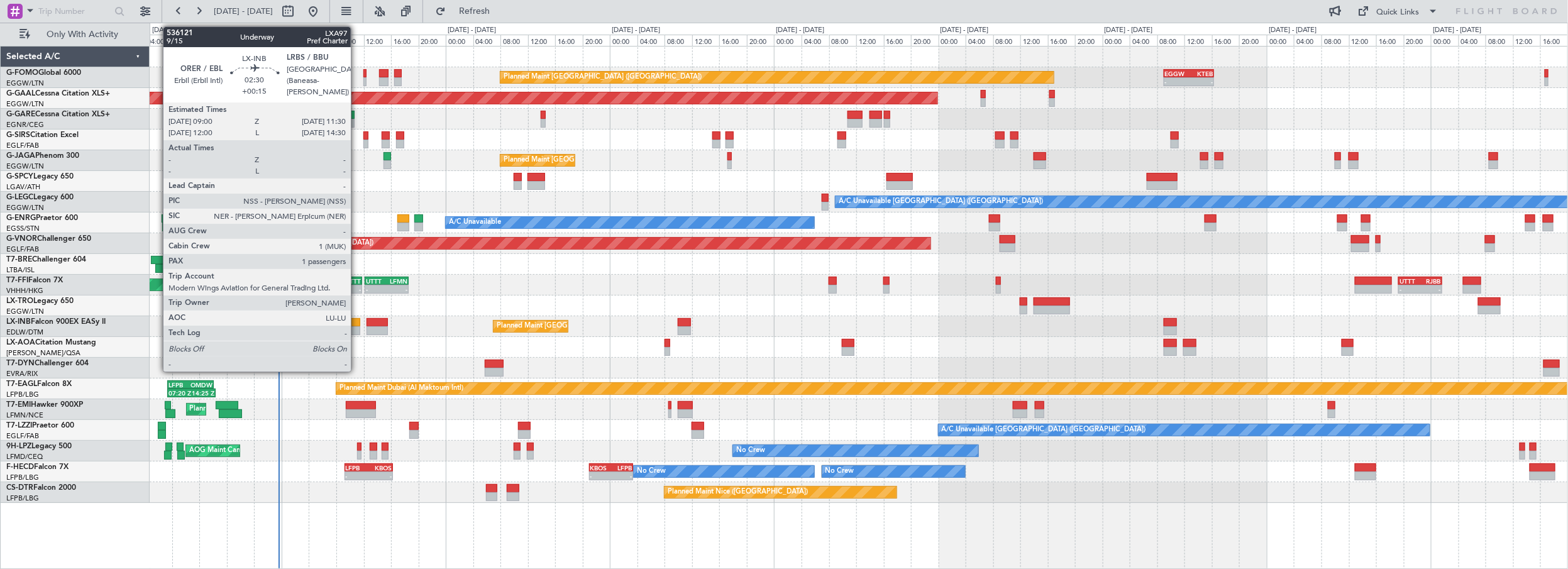
click at [357, 323] on div at bounding box center [352, 323] width 18 height 9
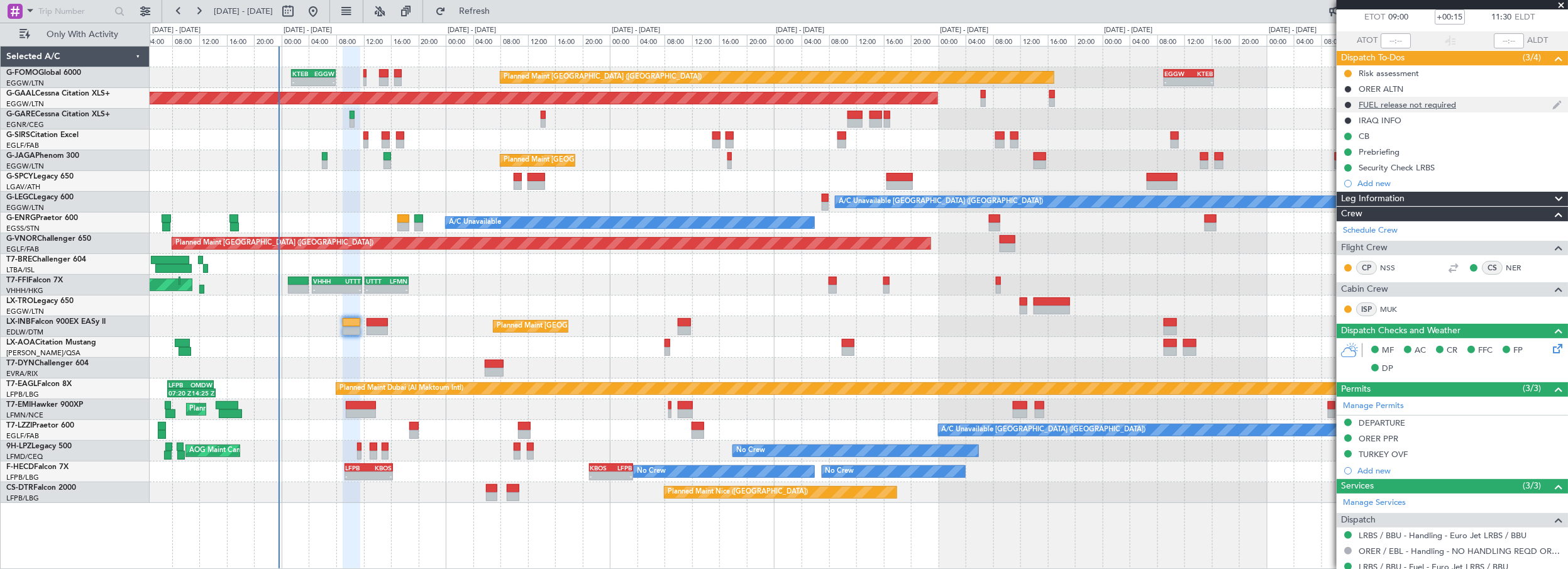
scroll to position [0, 0]
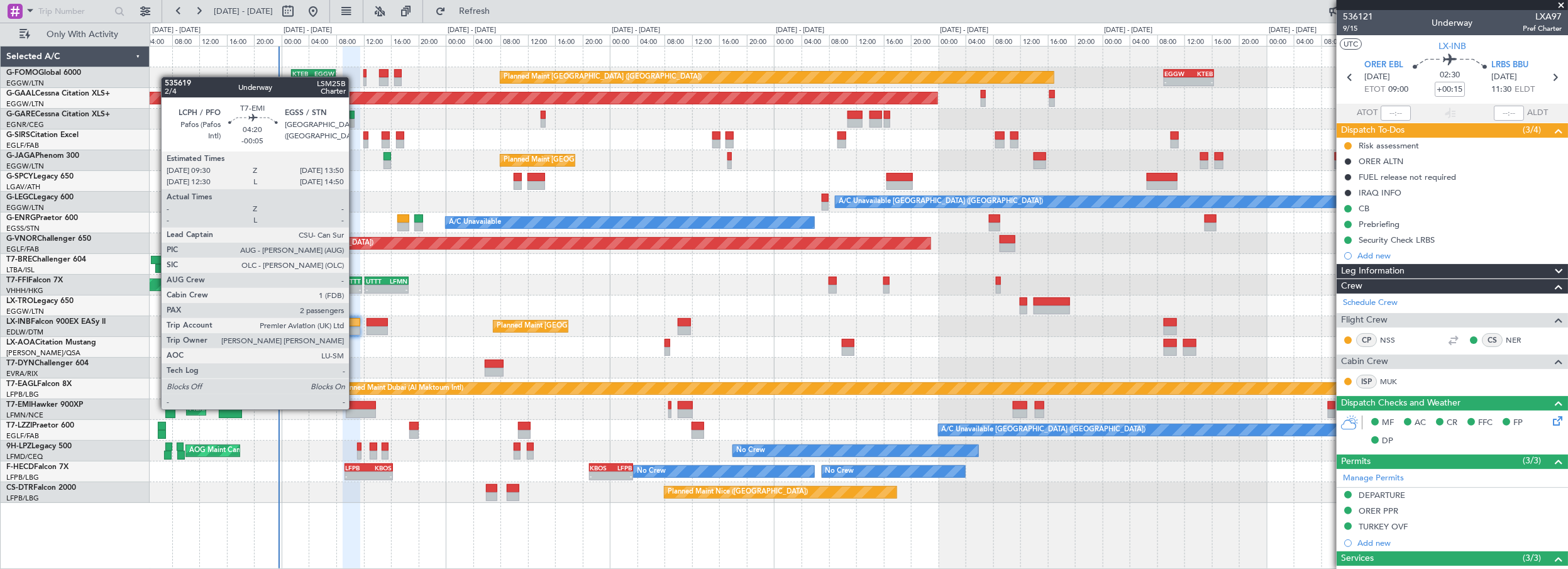
click at [355, 408] on div at bounding box center [361, 405] width 30 height 9
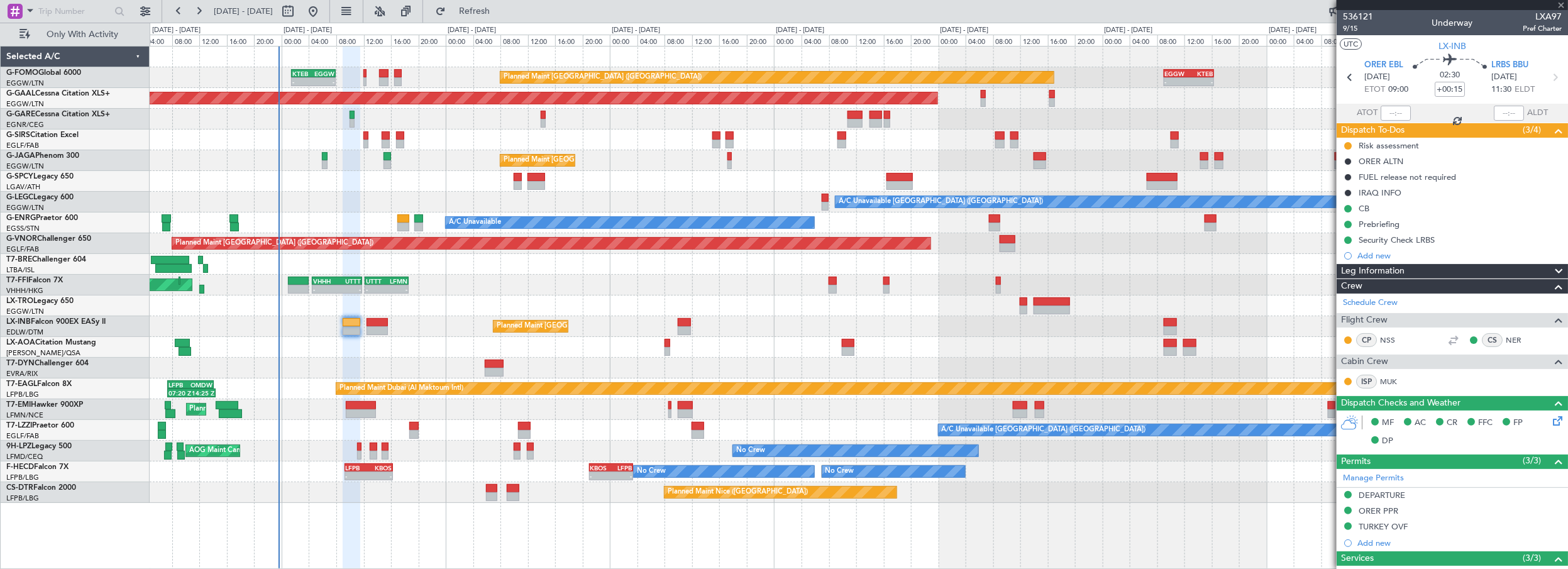
type input "-00:05"
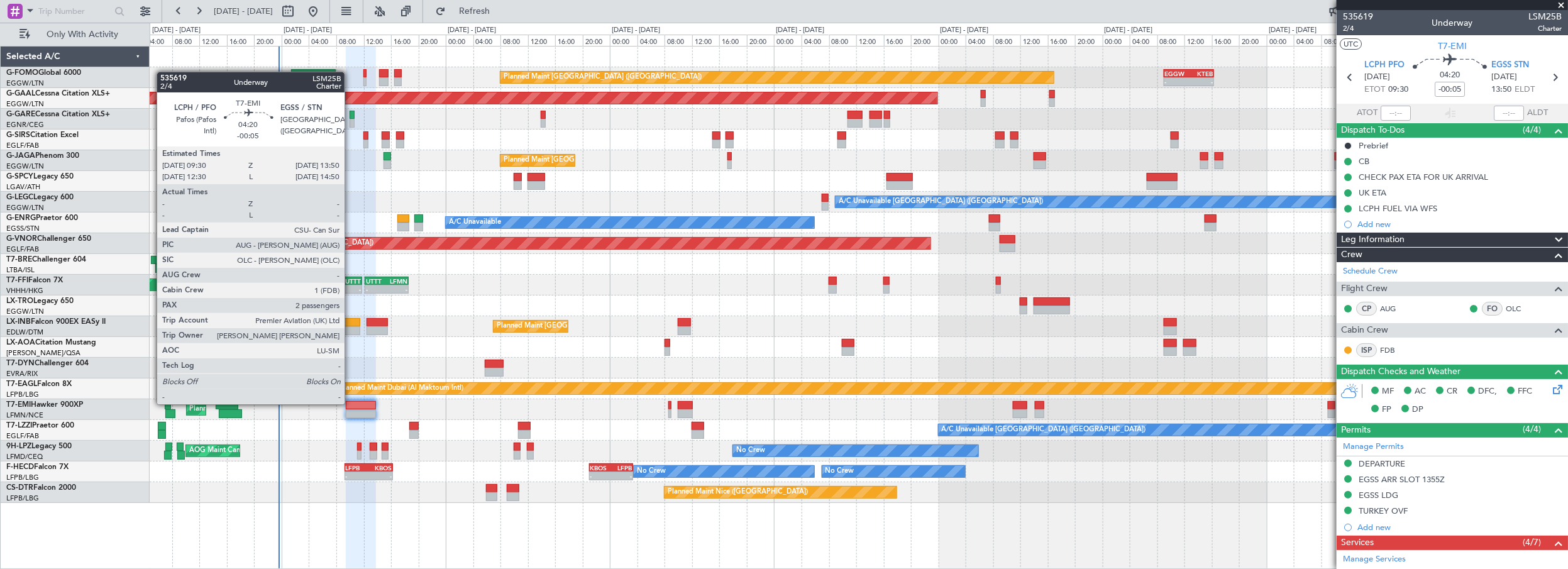
click at [351, 403] on div at bounding box center [361, 405] width 30 height 9
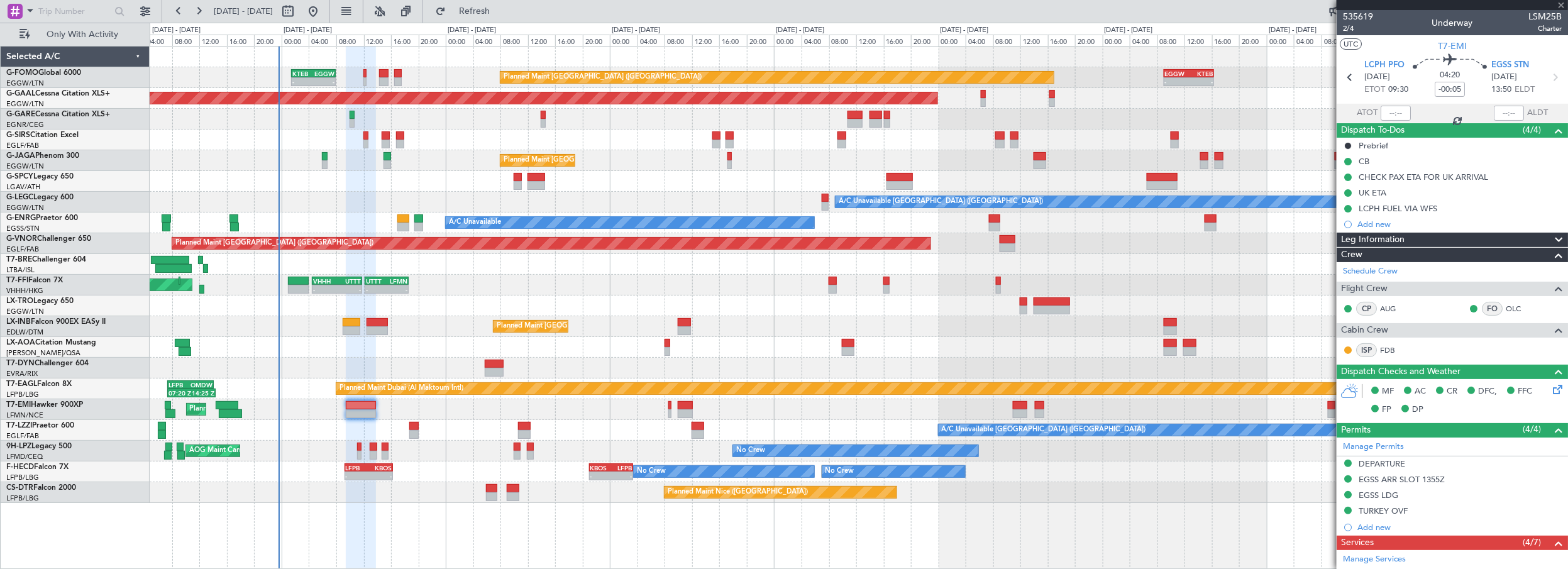
click at [1424, 241] on div "Leg Information" at bounding box center [1451, 239] width 231 height 14
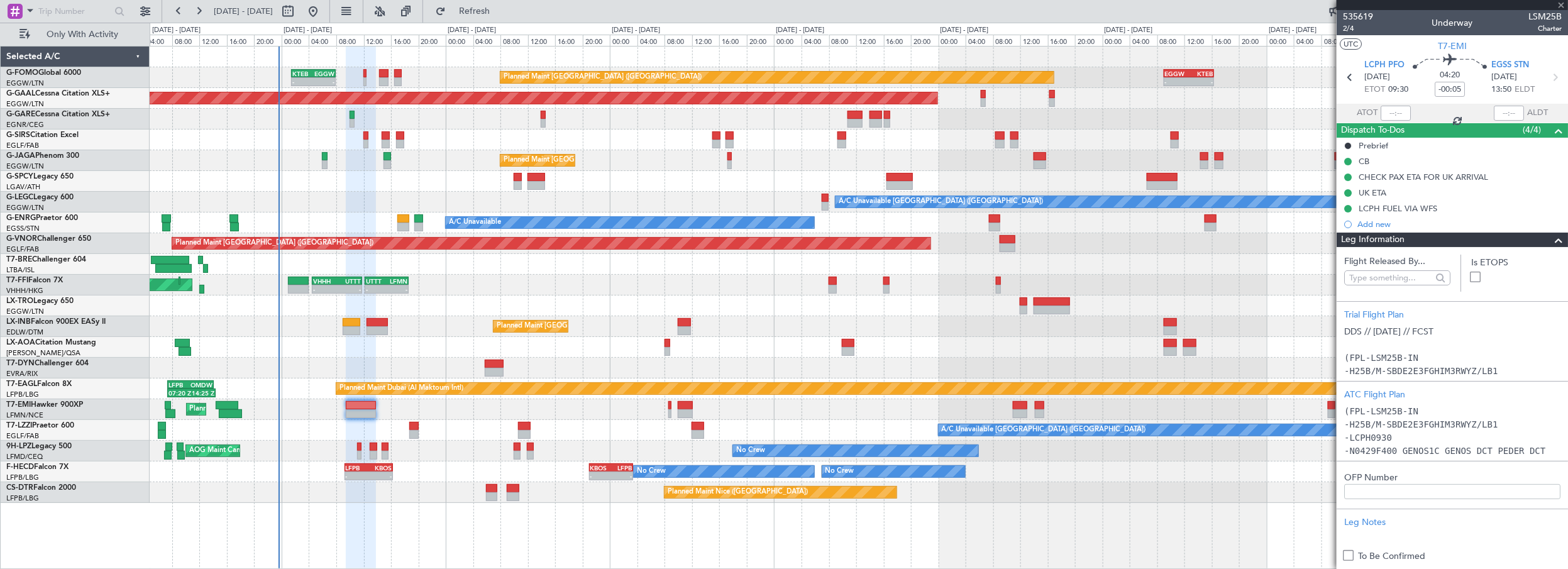
click at [1430, 239] on div "Leg Information Flight Released By... Is ETOPS Trial Flight Plan DDS // 22SEP /…" at bounding box center [1451, 438] width 231 height 412
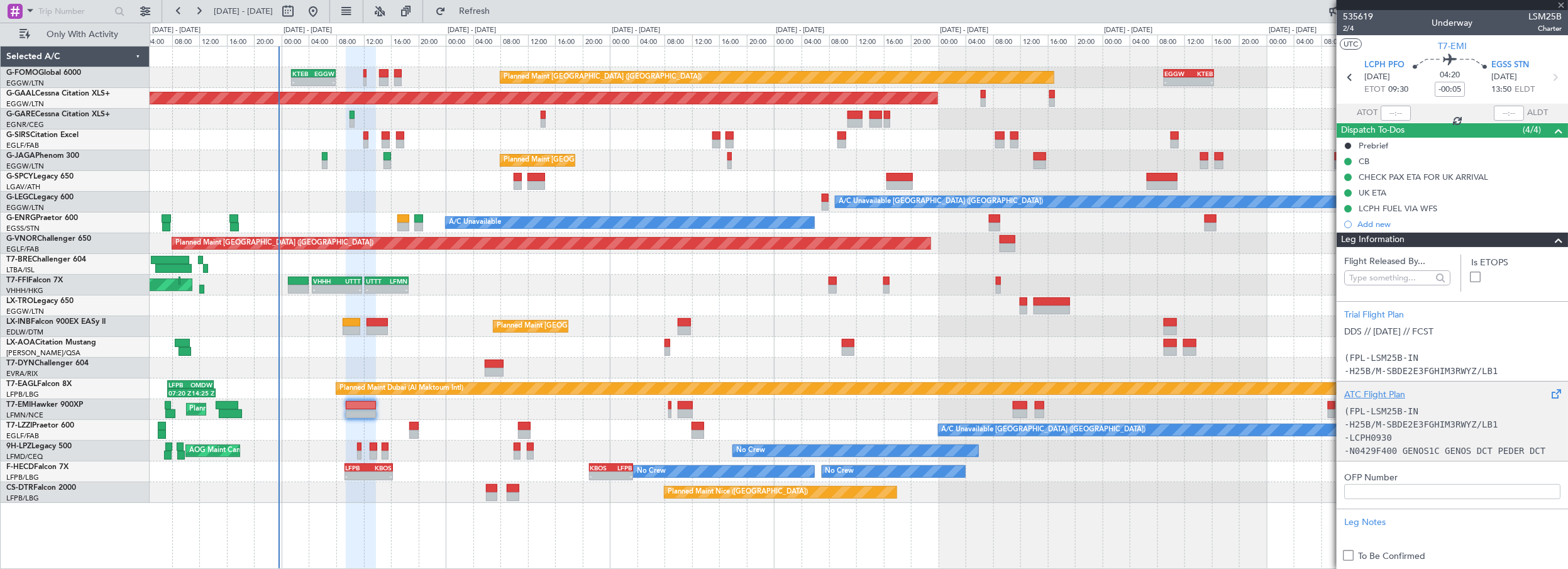
click at [1364, 390] on div "ATC Flight Plan" at bounding box center [1451, 394] width 216 height 13
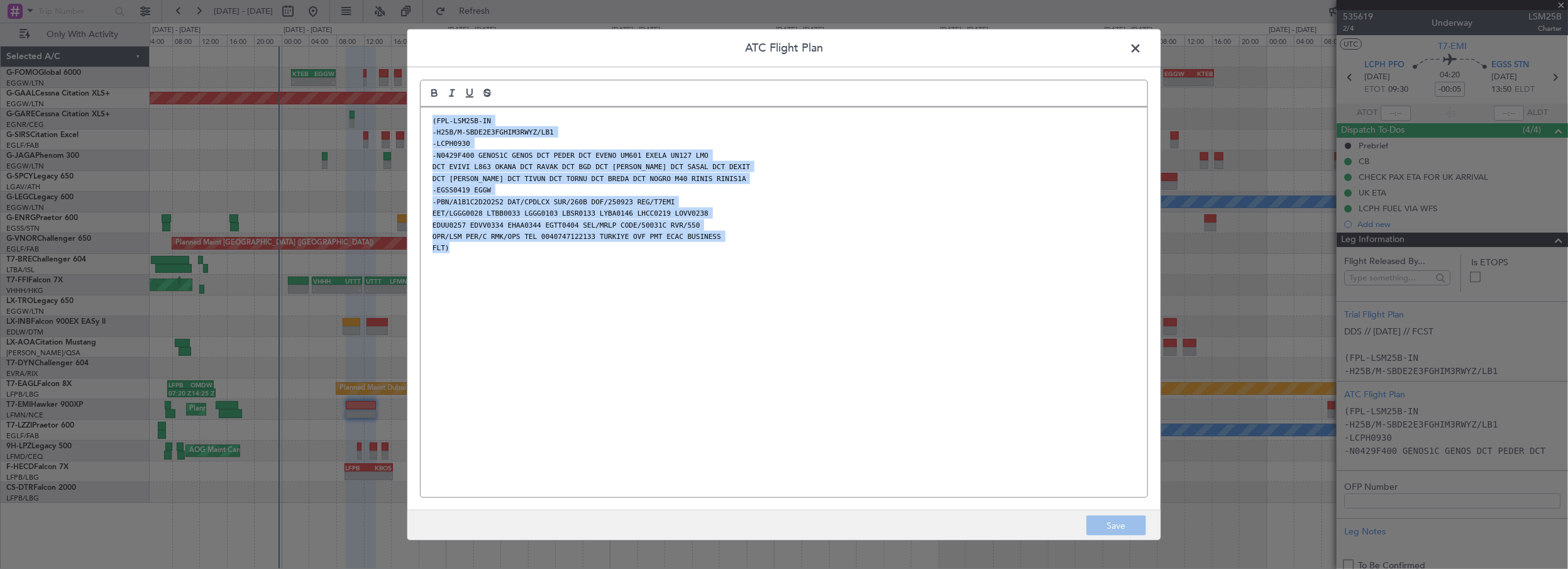
drag, startPoint x: 432, startPoint y: 119, endPoint x: 495, endPoint y: 224, distance: 122.4
click at [500, 260] on div "(FPL-LSM25B-IN -H25B/M-SBDE2E3FGHIM3RWYZ/LB1 -LCPH0930 -N0429F400 GENOS1C GENOS…" at bounding box center [784, 302] width 727 height 391
copy div "(FPL-LSM25B-IN -H25B/M-SBDE2E3FGHIM3RWYZ/LB1 -LCPH0930 -N0429F400 GENOS1C GENOS…"
click at [856, 325] on div "(FPL-LSM25B-IN -H25B/M-SBDE2E3FGHIM3RWYZ/LB1 -LCPH0930 -N0429F400 GENOS1C GENOS…" at bounding box center [784, 302] width 727 height 391
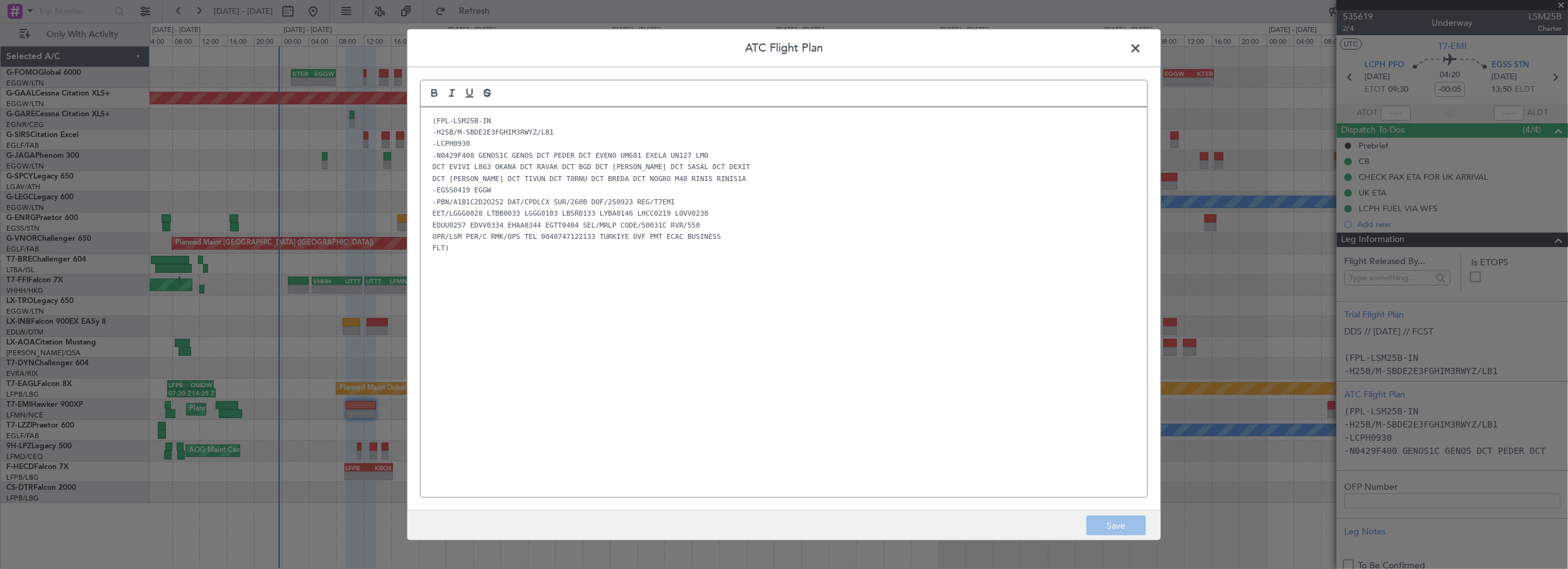
click at [1141, 45] on span at bounding box center [1141, 50] width 0 height 25
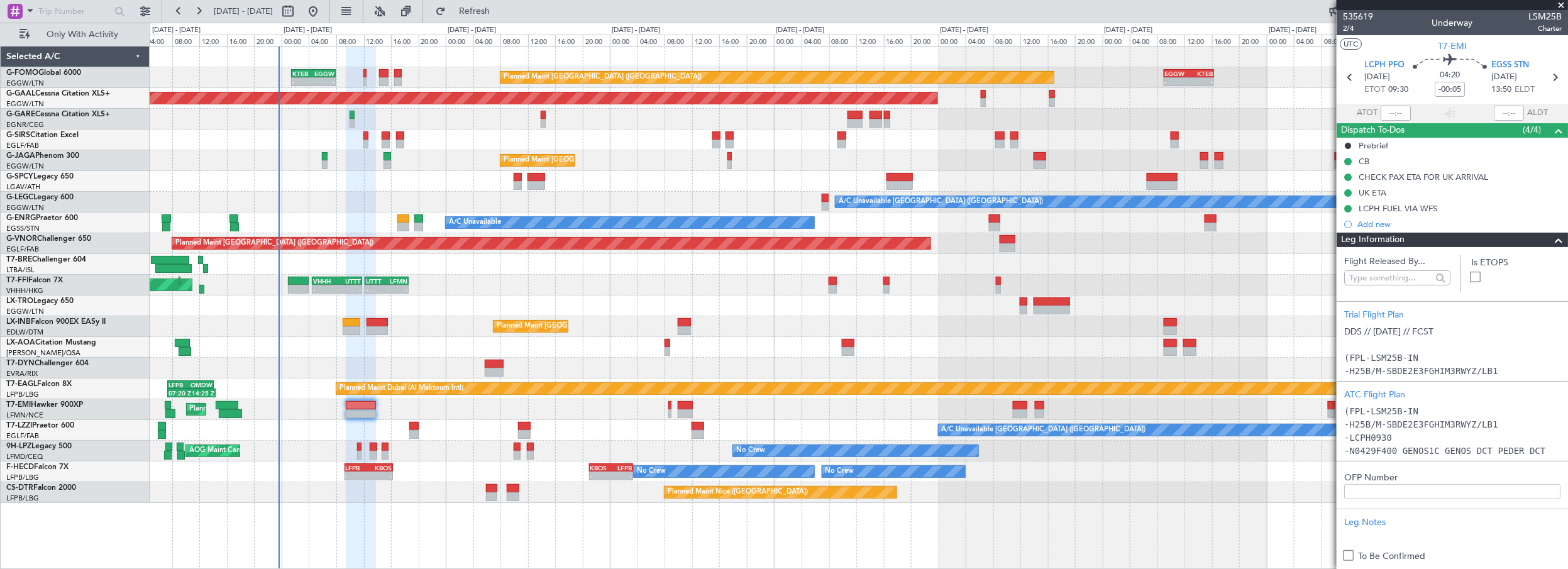
click at [1559, 5] on span at bounding box center [1561, 5] width 12 height 12
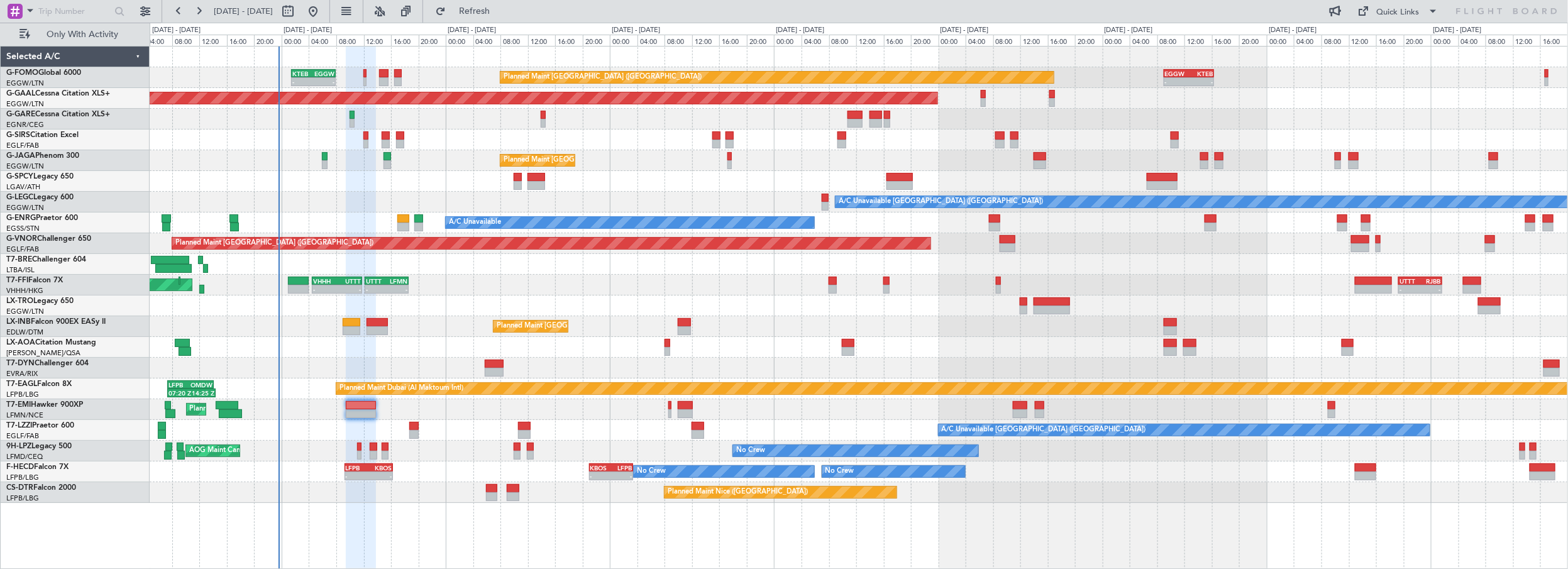
type input "0"
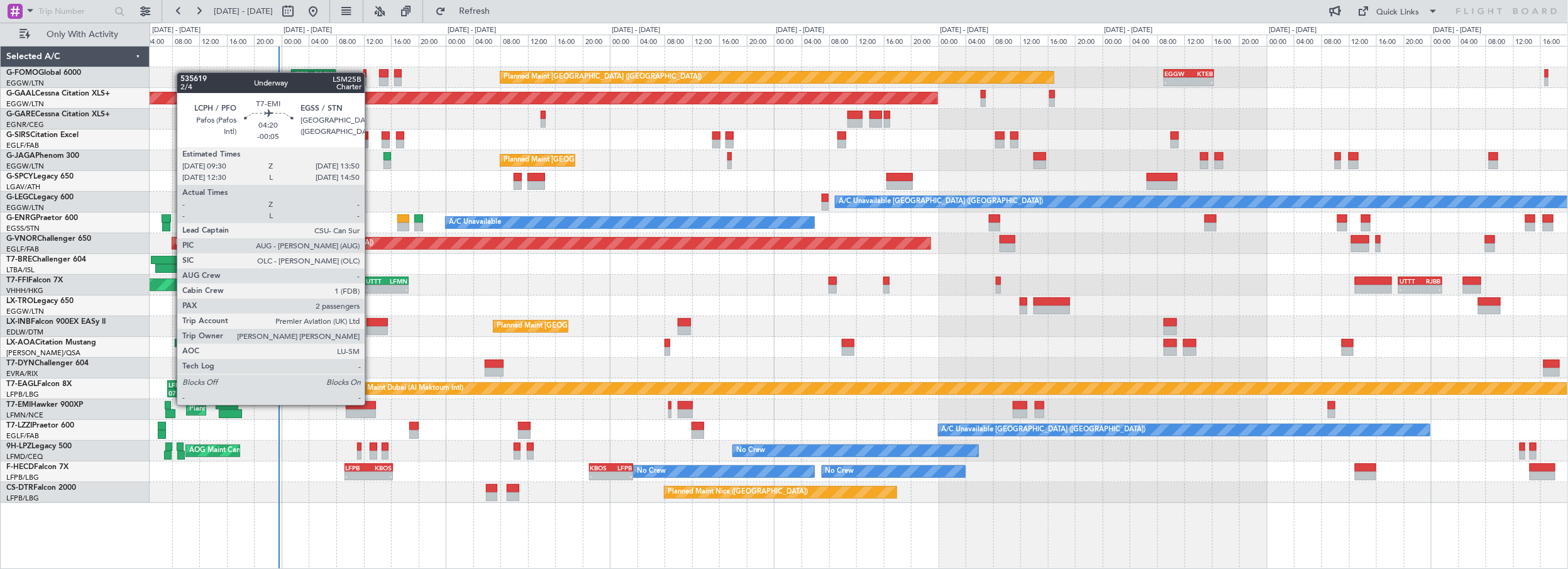
click at [371, 404] on div at bounding box center [361, 405] width 30 height 9
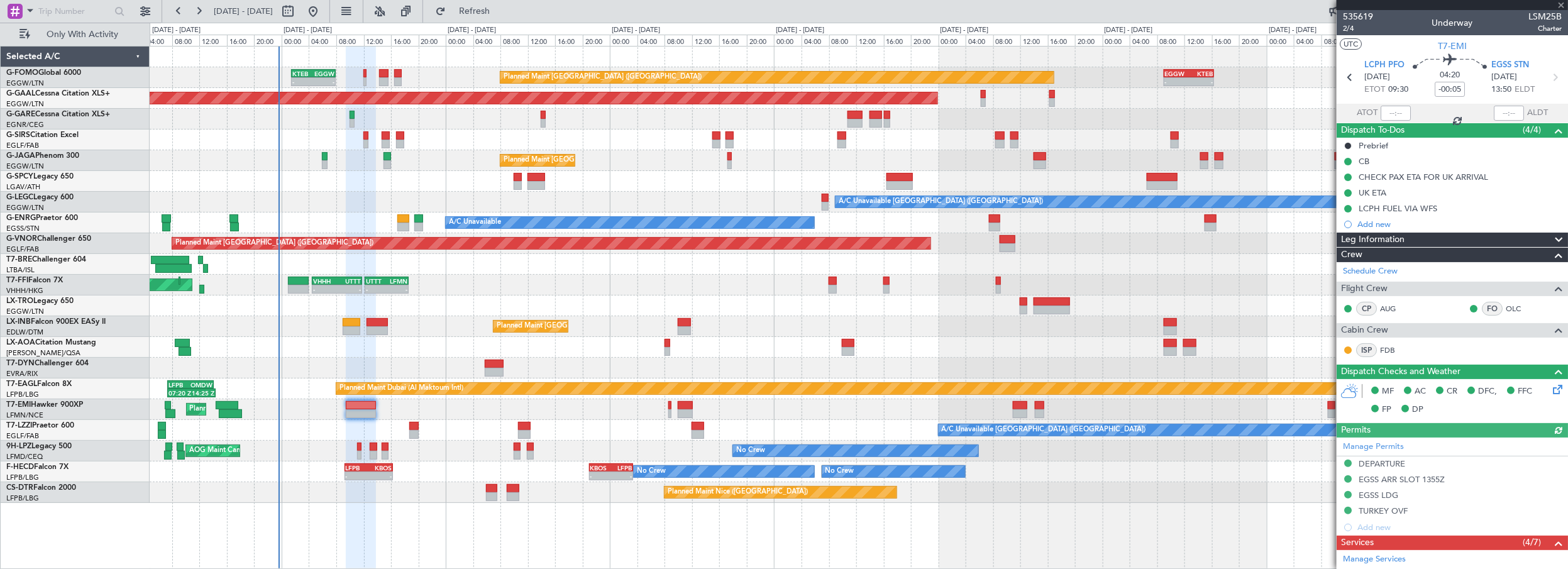
click at [1403, 238] on span "Leg Information" at bounding box center [1372, 239] width 63 height 14
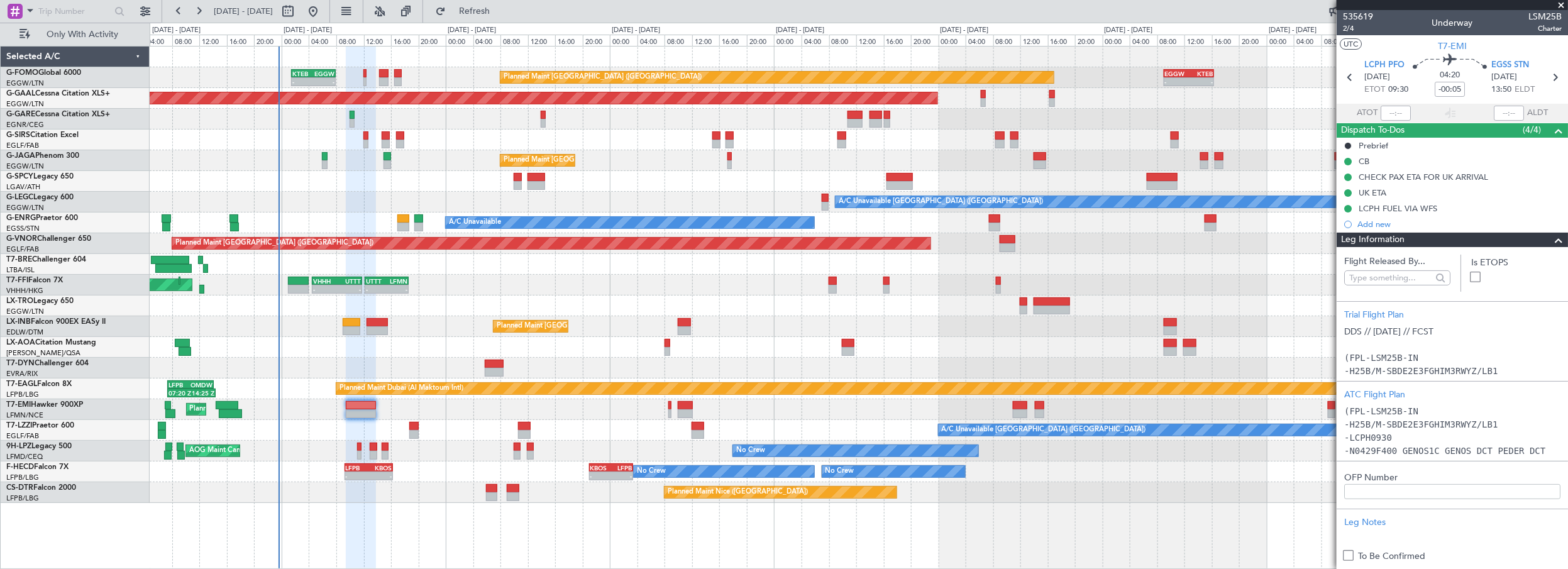
click at [1552, 240] on span at bounding box center [1558, 240] width 15 height 15
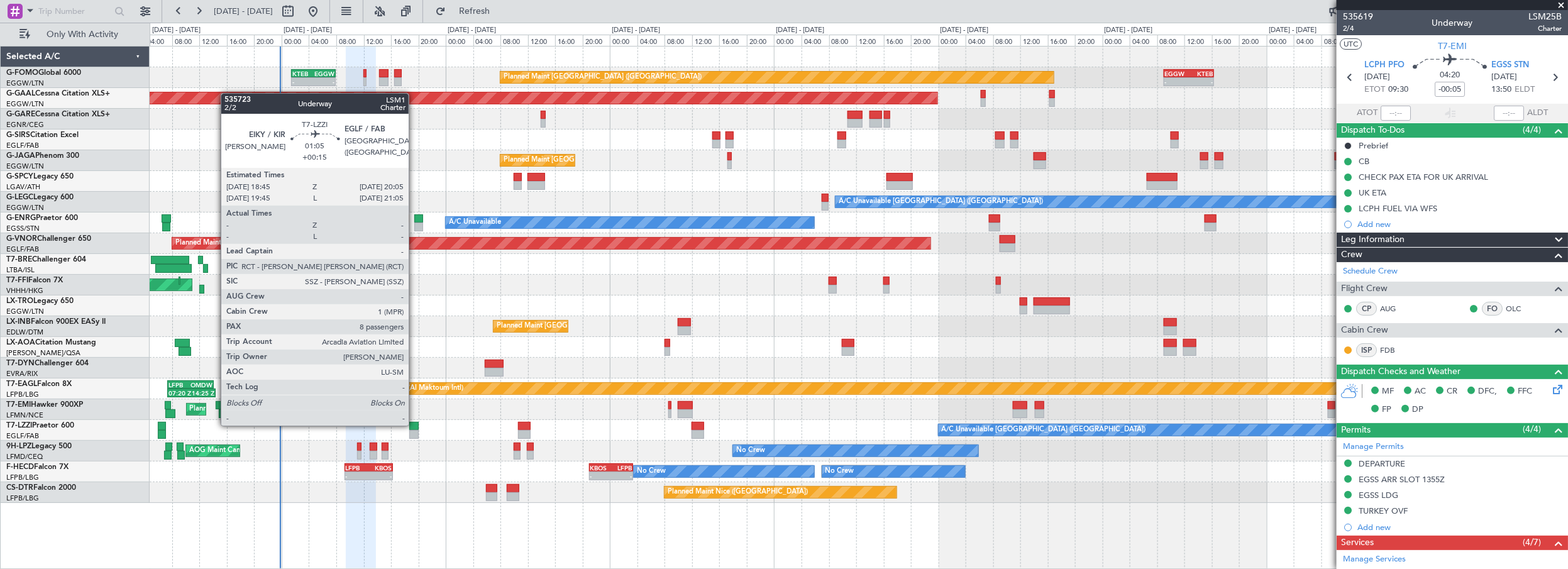
click at [415, 424] on div at bounding box center [414, 426] width 10 height 9
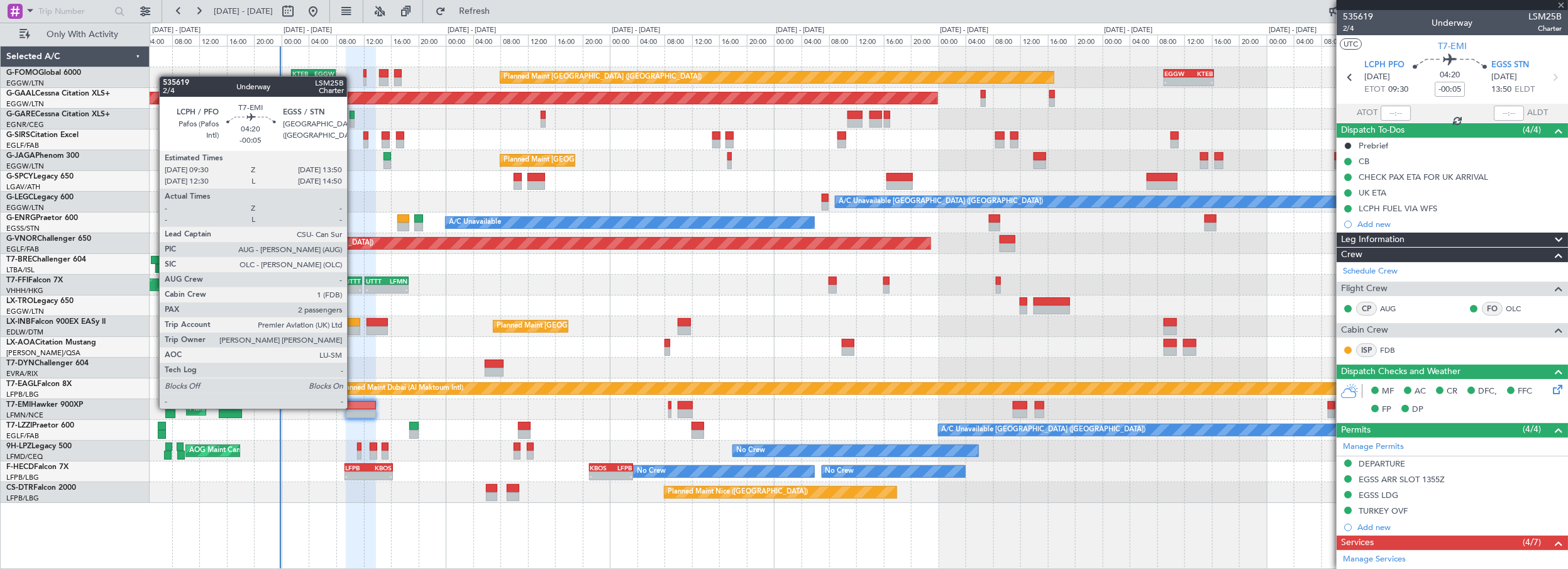
click at [353, 407] on div at bounding box center [361, 405] width 30 height 9
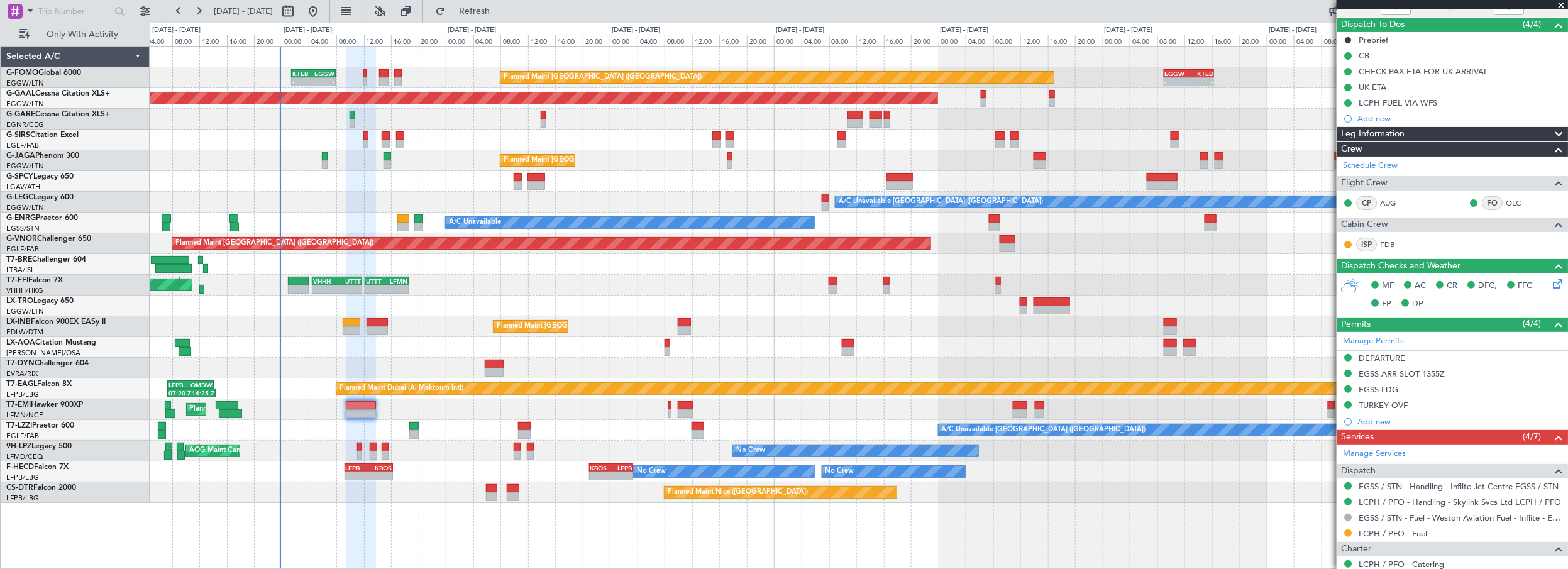
scroll to position [31, 0]
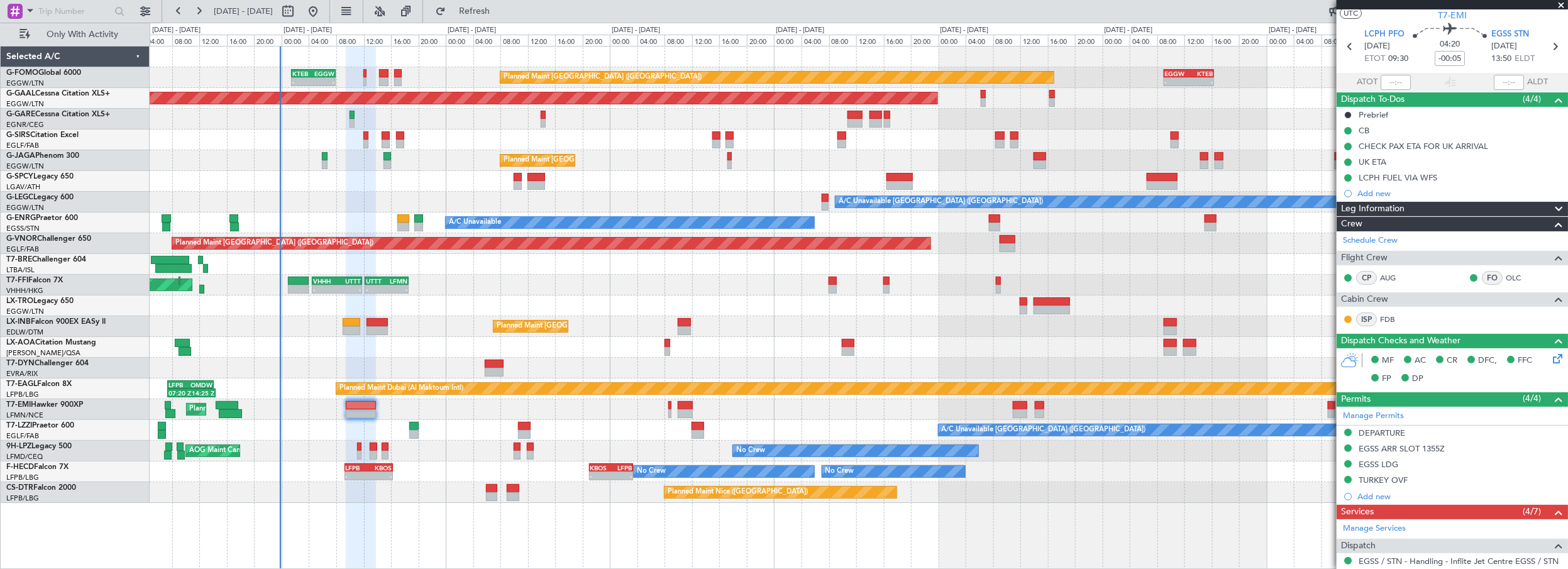
click at [1412, 205] on div "Leg Information" at bounding box center [1451, 209] width 231 height 14
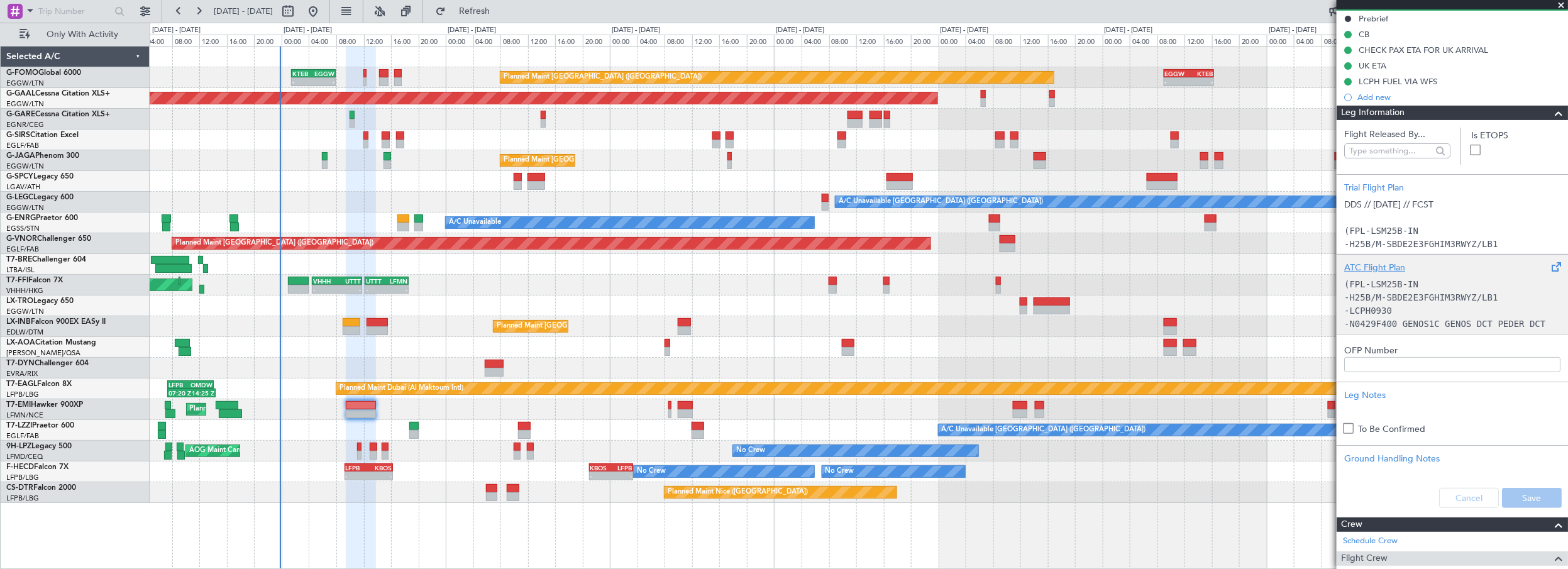
scroll to position [145, 0]
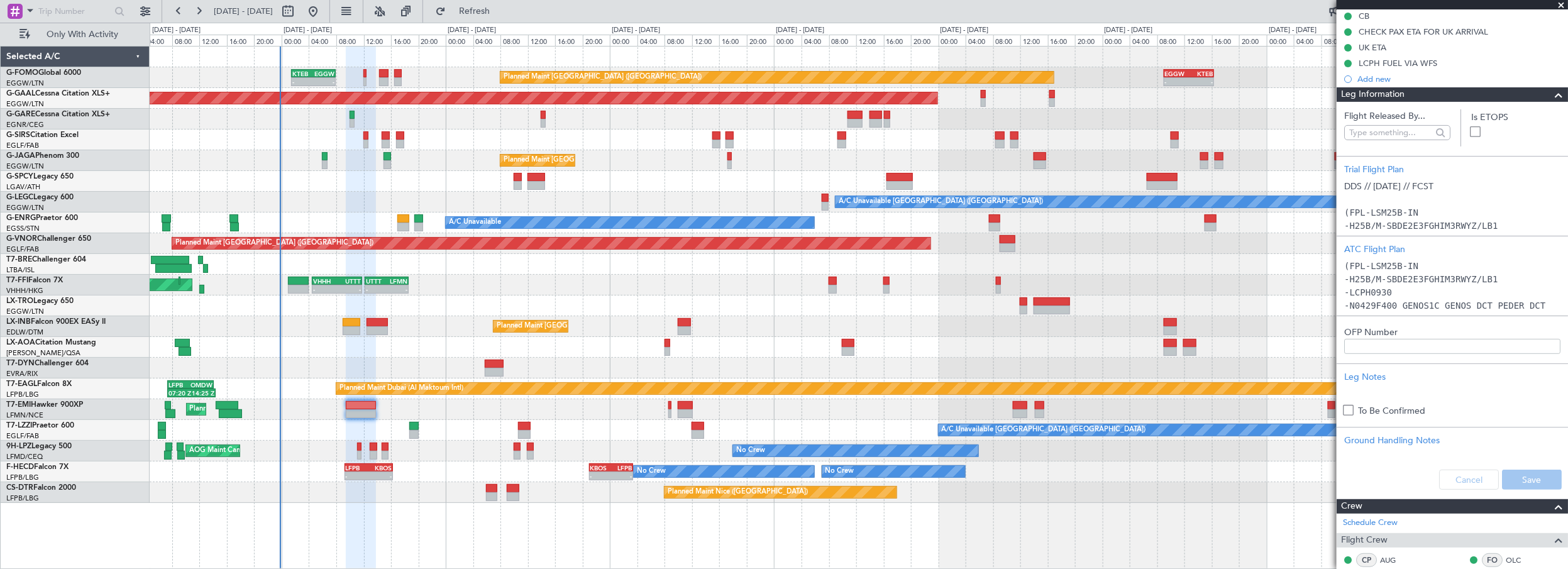
drag, startPoint x: 1466, startPoint y: 473, endPoint x: 1548, endPoint y: 421, distance: 97.1
click at [1466, 476] on div "Cancel Save" at bounding box center [1451, 480] width 231 height 38
drag, startPoint x: 1549, startPoint y: 95, endPoint x: 1565, endPoint y: 99, distance: 16.5
click at [1551, 95] on span at bounding box center [1558, 95] width 15 height 15
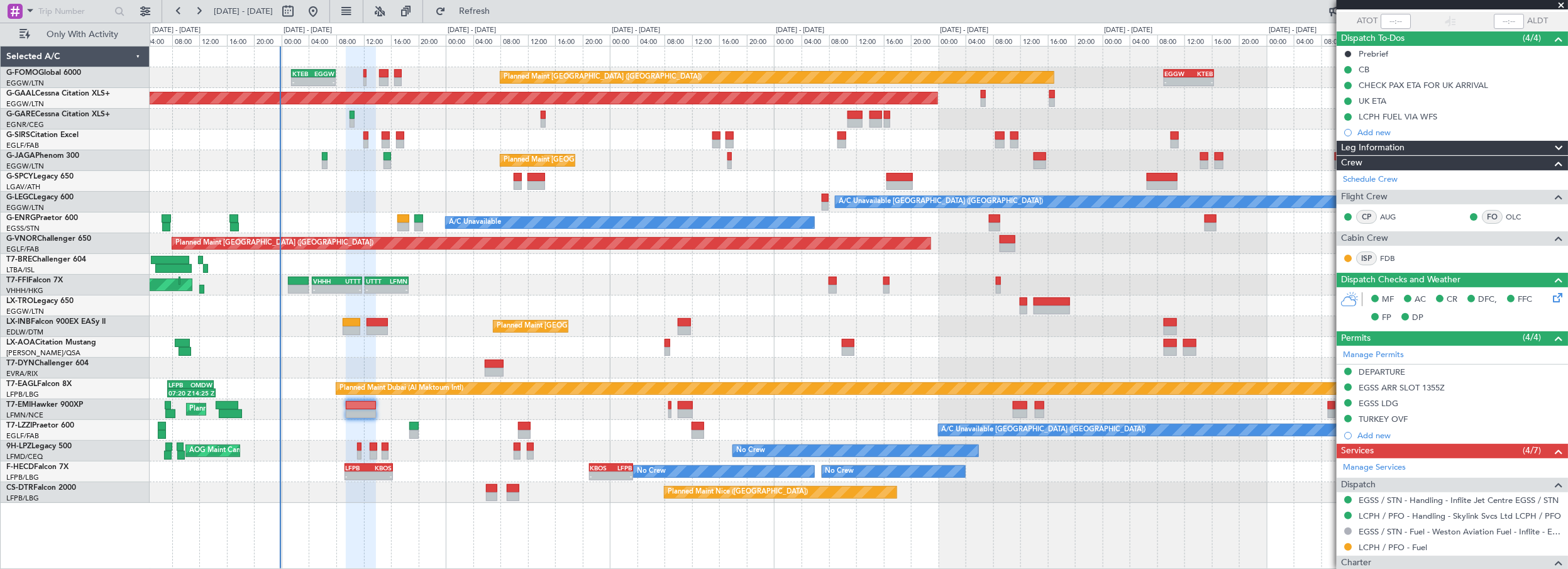
scroll to position [31, 0]
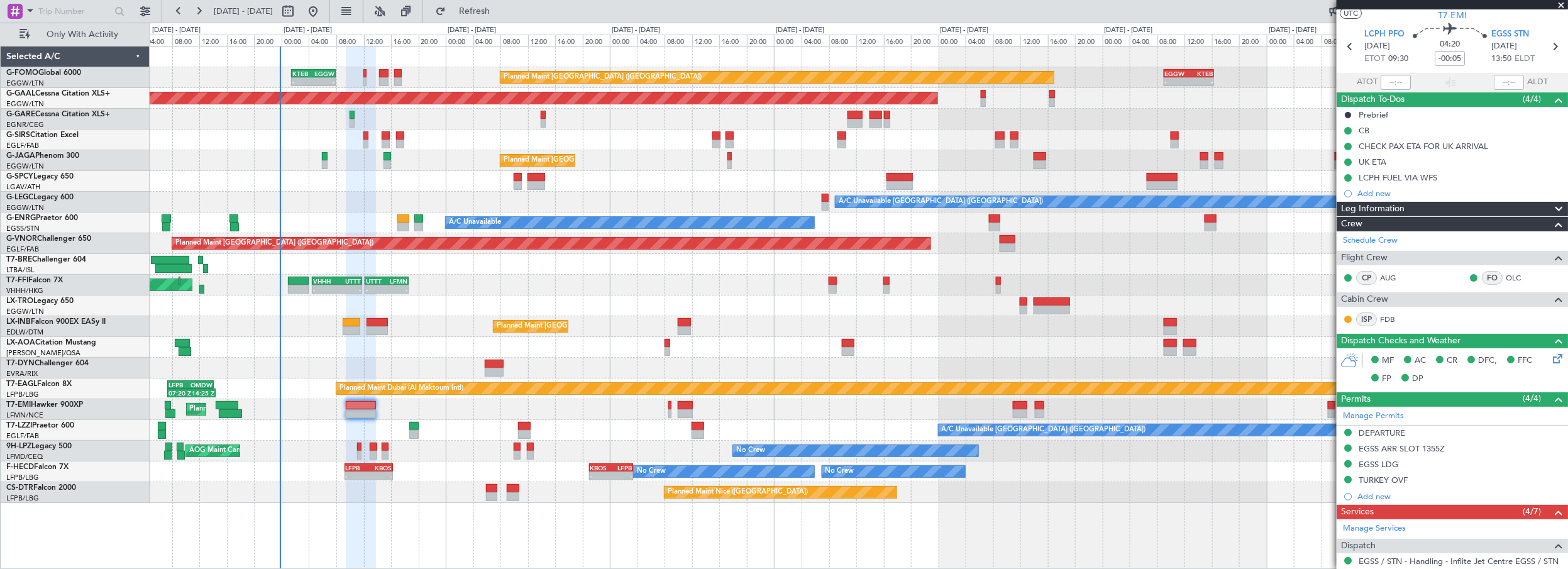
click at [368, 400] on div "Planned Maint [GEOGRAPHIC_DATA]" at bounding box center [858, 410] width 1418 height 20
click at [368, 402] on div "Planned Maint [GEOGRAPHIC_DATA]" at bounding box center [858, 410] width 1418 height 20
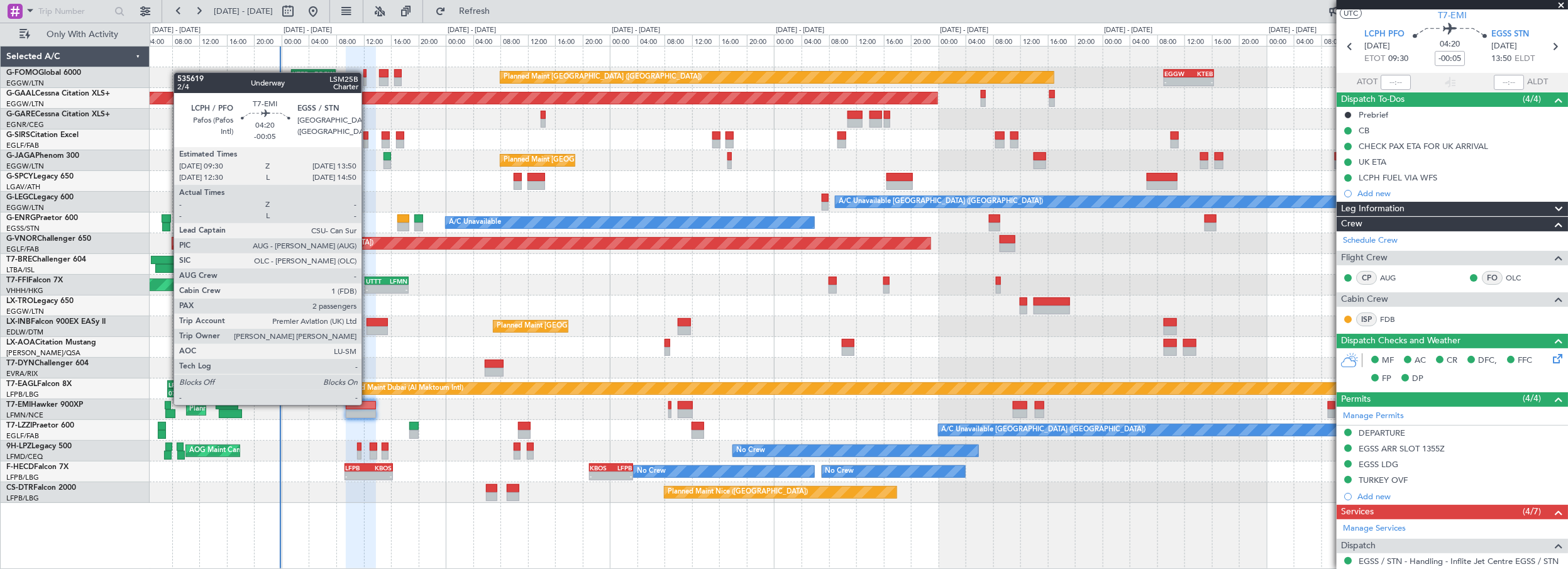
click at [367, 404] on div at bounding box center [361, 405] width 30 height 9
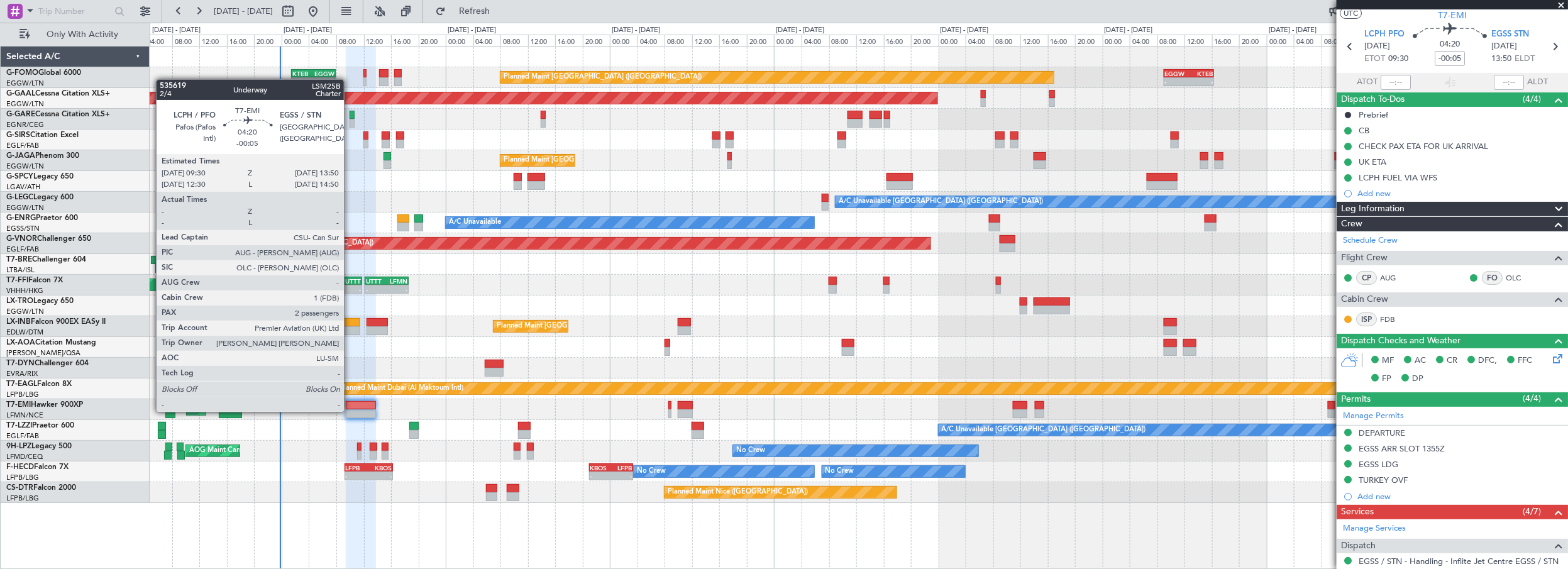
click at [354, 406] on div at bounding box center [361, 405] width 30 height 9
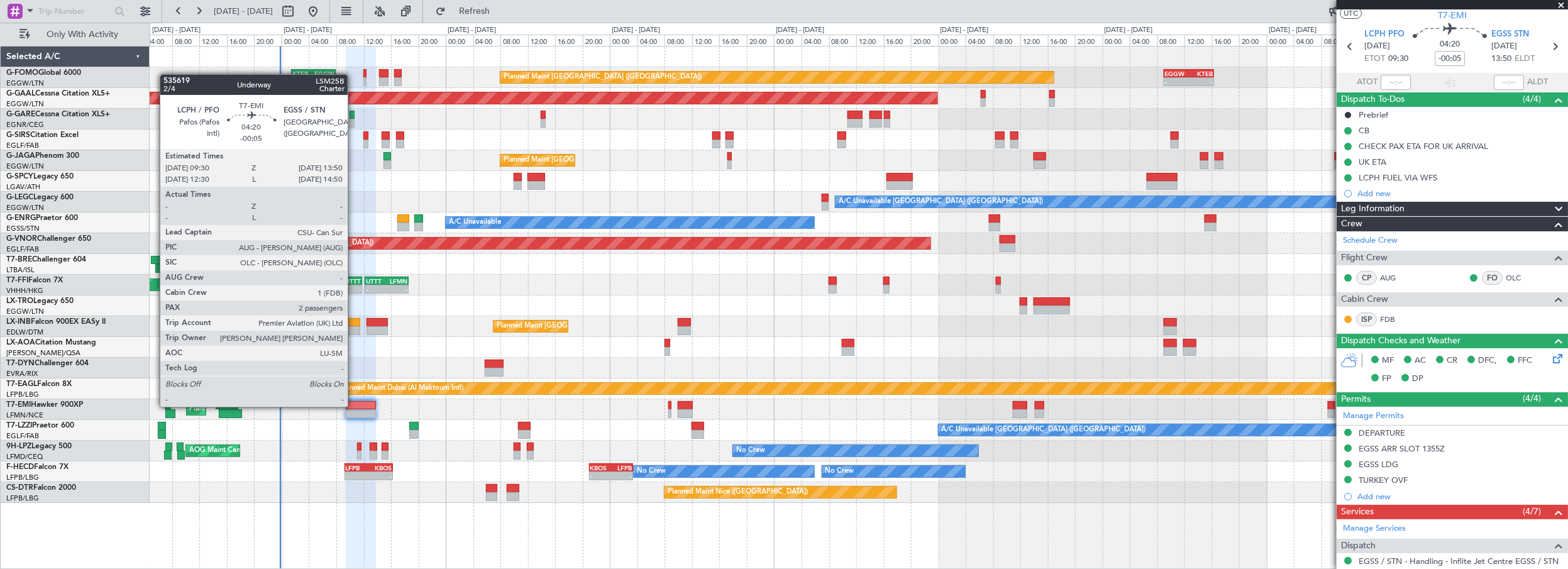
click at [354, 406] on div at bounding box center [361, 405] width 30 height 9
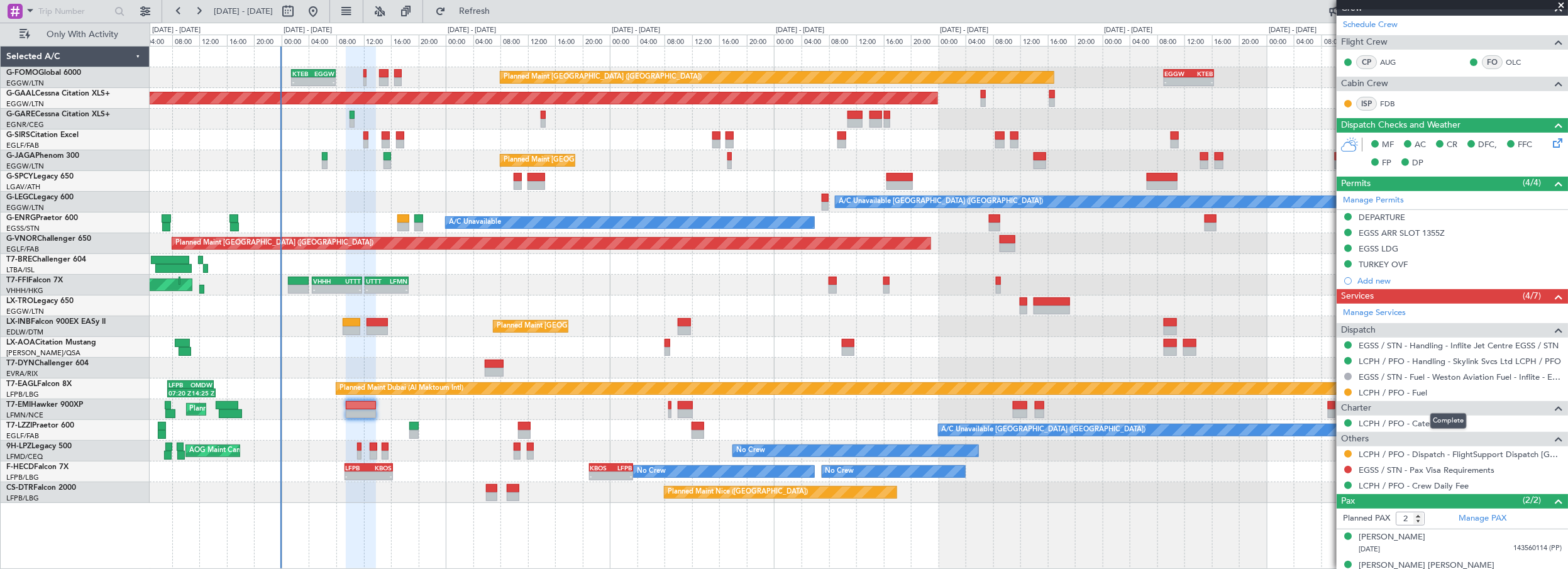
scroll to position [260, 0]
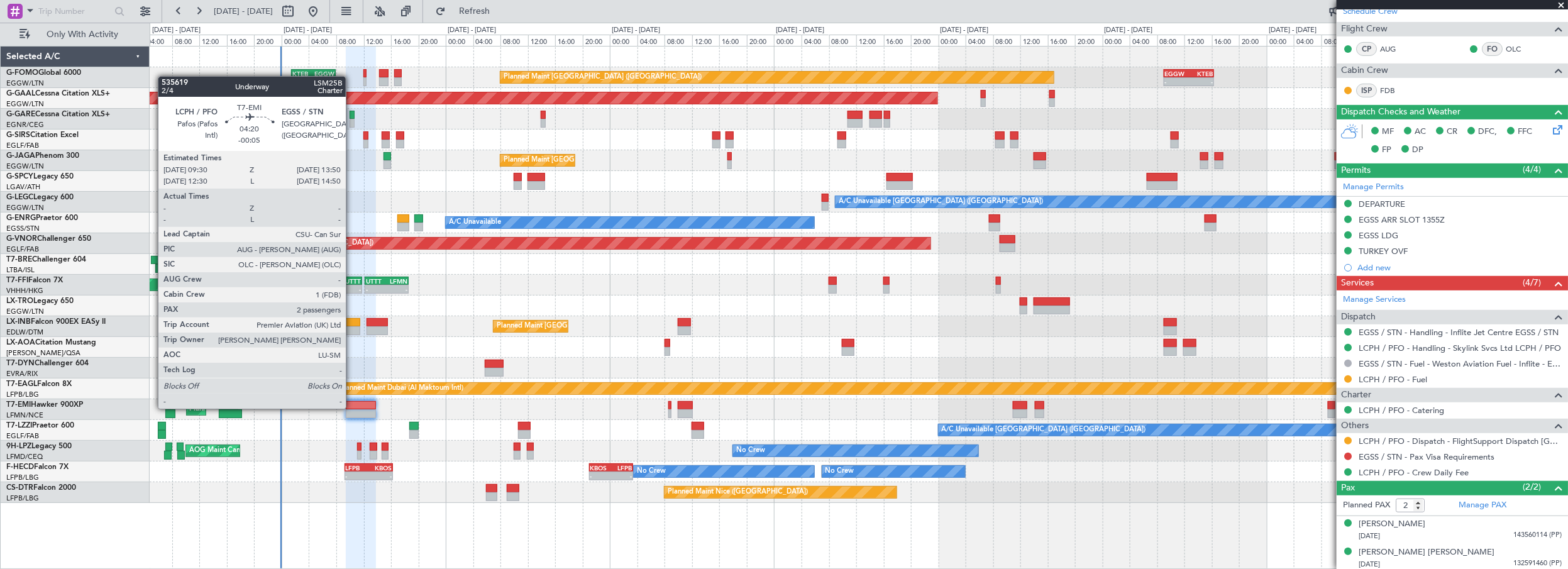
click at [352, 407] on div at bounding box center [361, 405] width 30 height 9
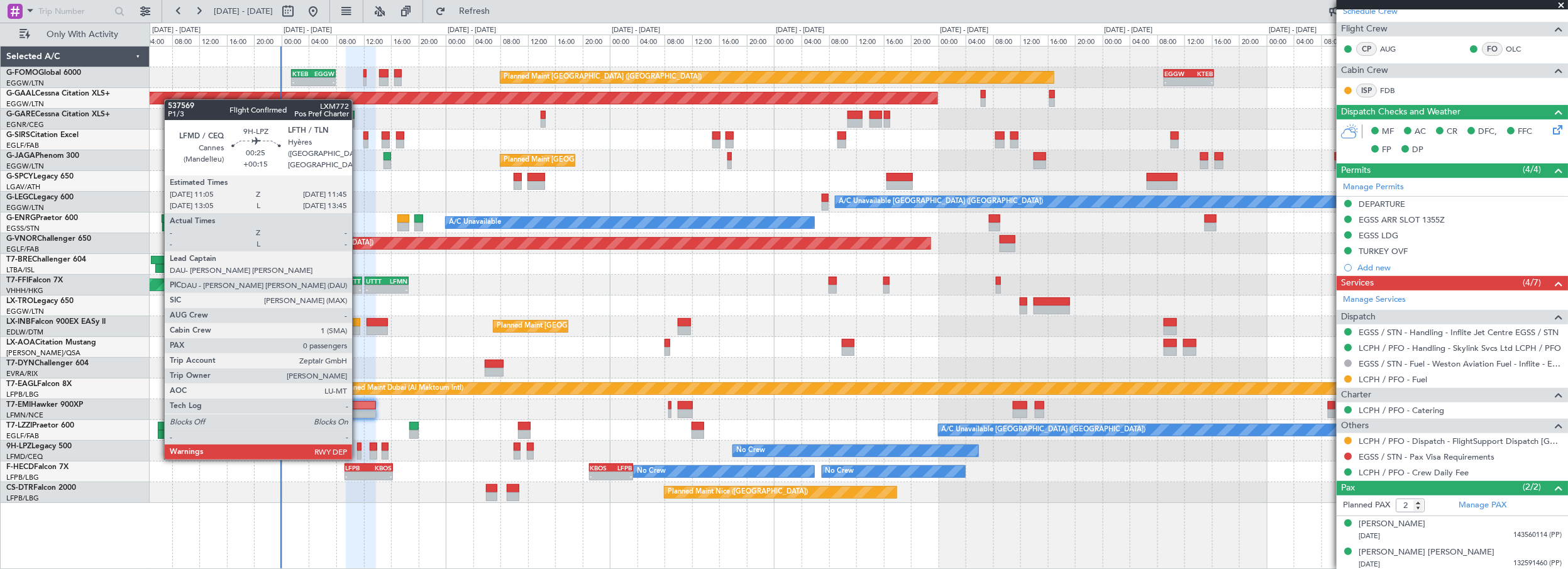
click at [359, 446] on div at bounding box center [359, 447] width 5 height 9
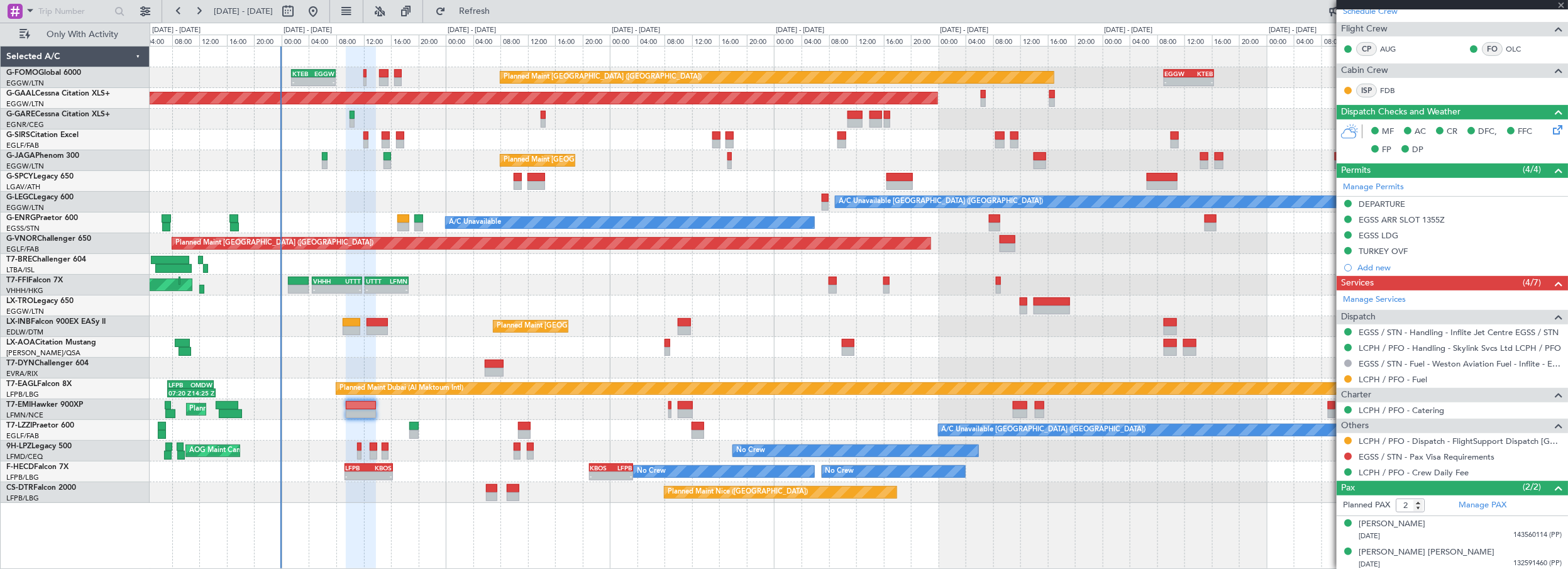
type input "+00:15"
type input "0"
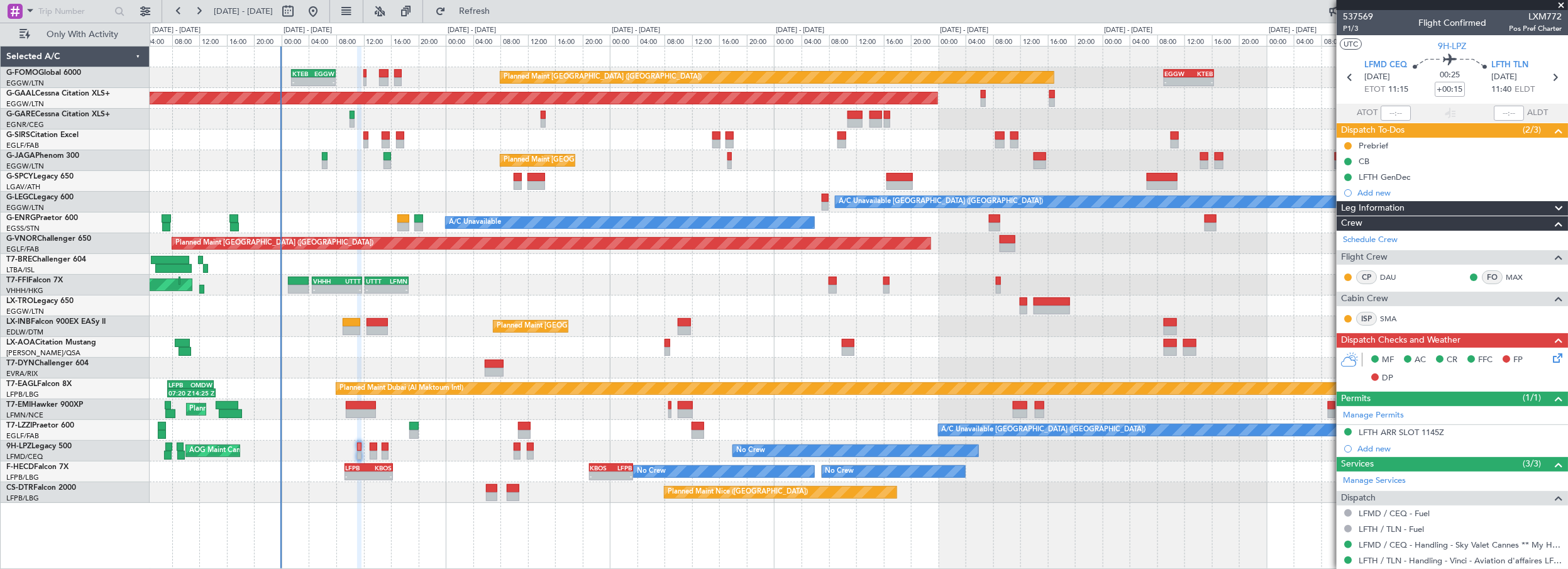
scroll to position [62, 0]
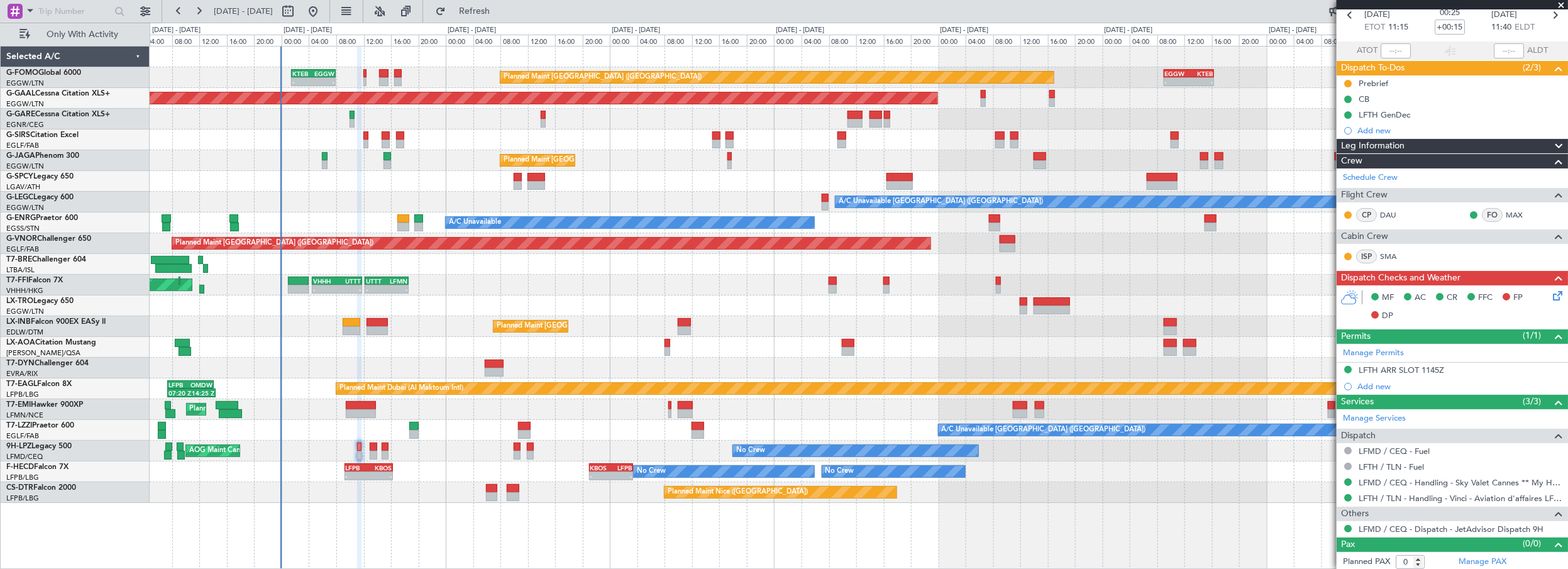
click at [1423, 144] on div "Leg Information" at bounding box center [1451, 146] width 231 height 14
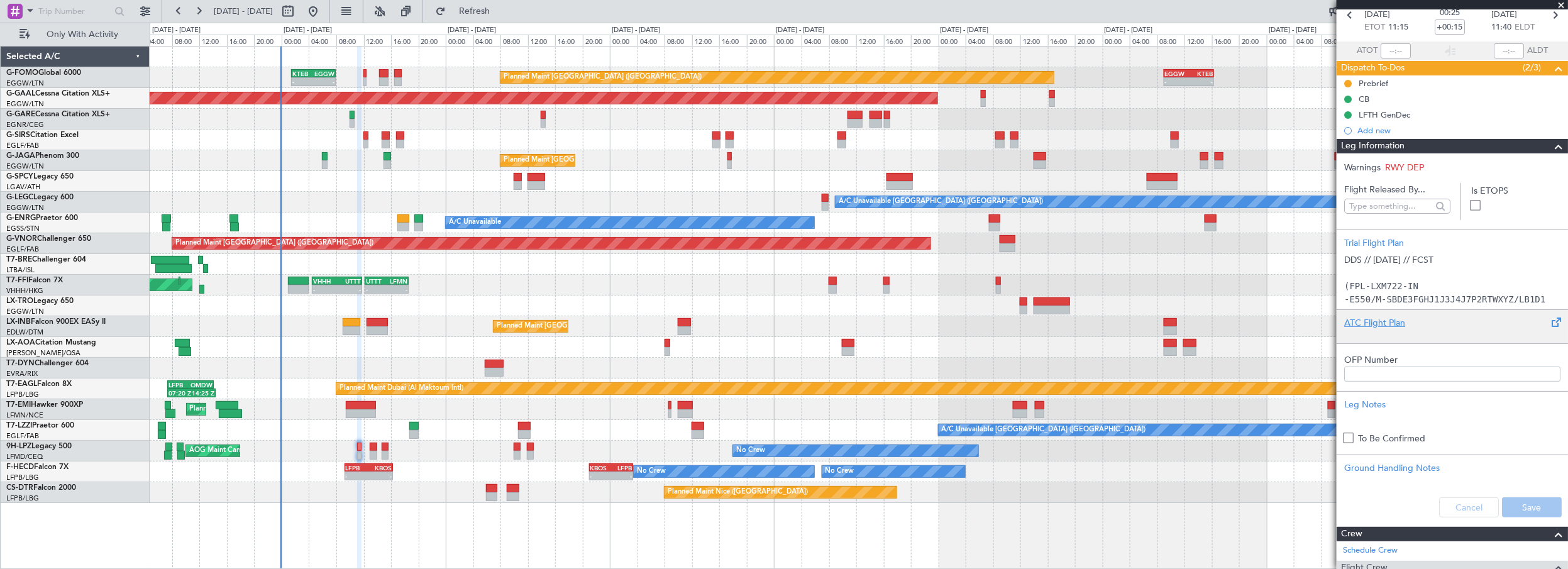
click at [1366, 323] on div "ATC Flight Plan" at bounding box center [1451, 323] width 216 height 13
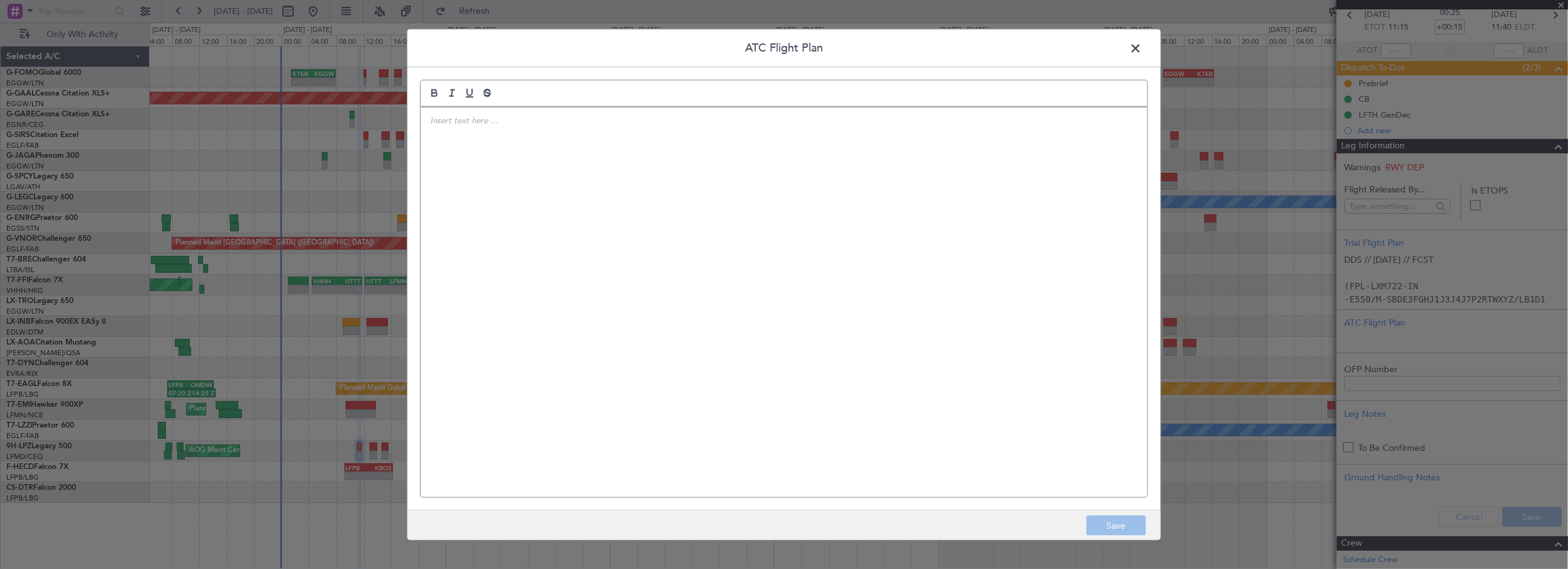
click at [711, 221] on div at bounding box center [784, 302] width 727 height 391
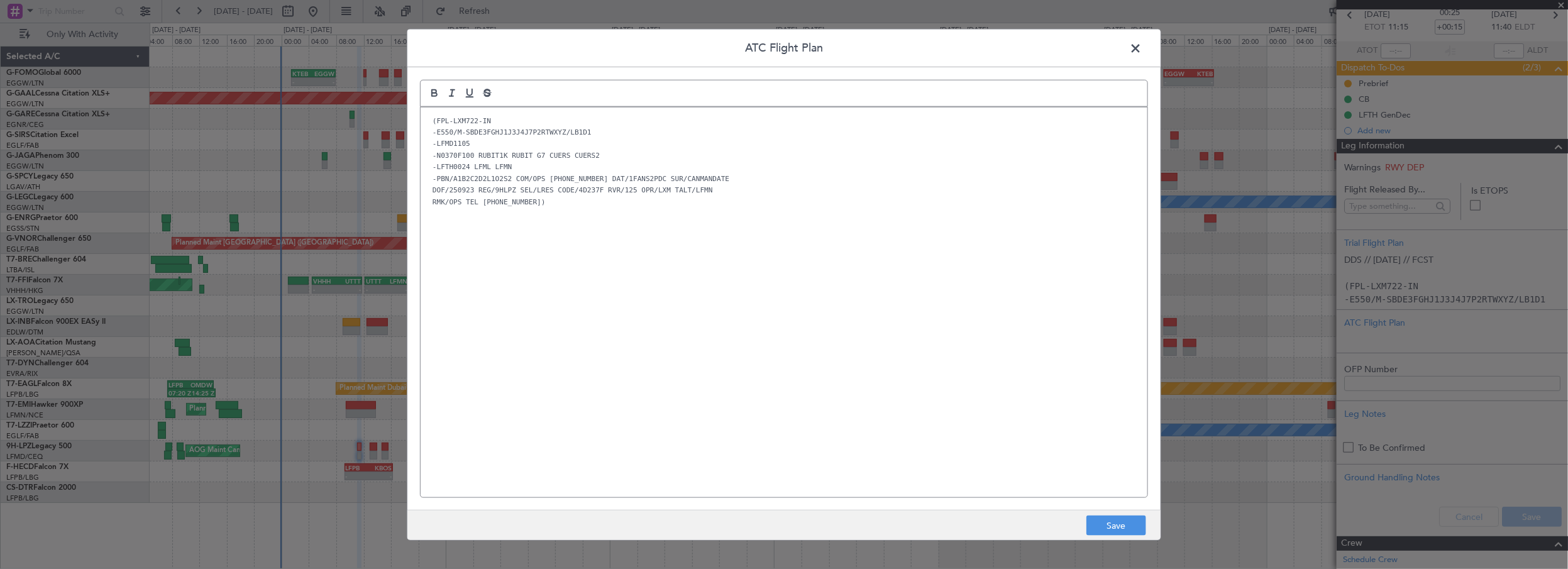
scroll to position [0, 0]
drag, startPoint x: 677, startPoint y: 358, endPoint x: 888, endPoint y: 406, distance: 216.4
click at [679, 355] on div "(FPL-LXM722-IN -E550/M-SBDE3FGHJ1J3J4J7P2RTWXYZ/LB1D1 -LFMD1105 -N0370F100 RUBI…" at bounding box center [784, 302] width 727 height 391
click at [1115, 525] on button "Save" at bounding box center [1116, 526] width 60 height 20
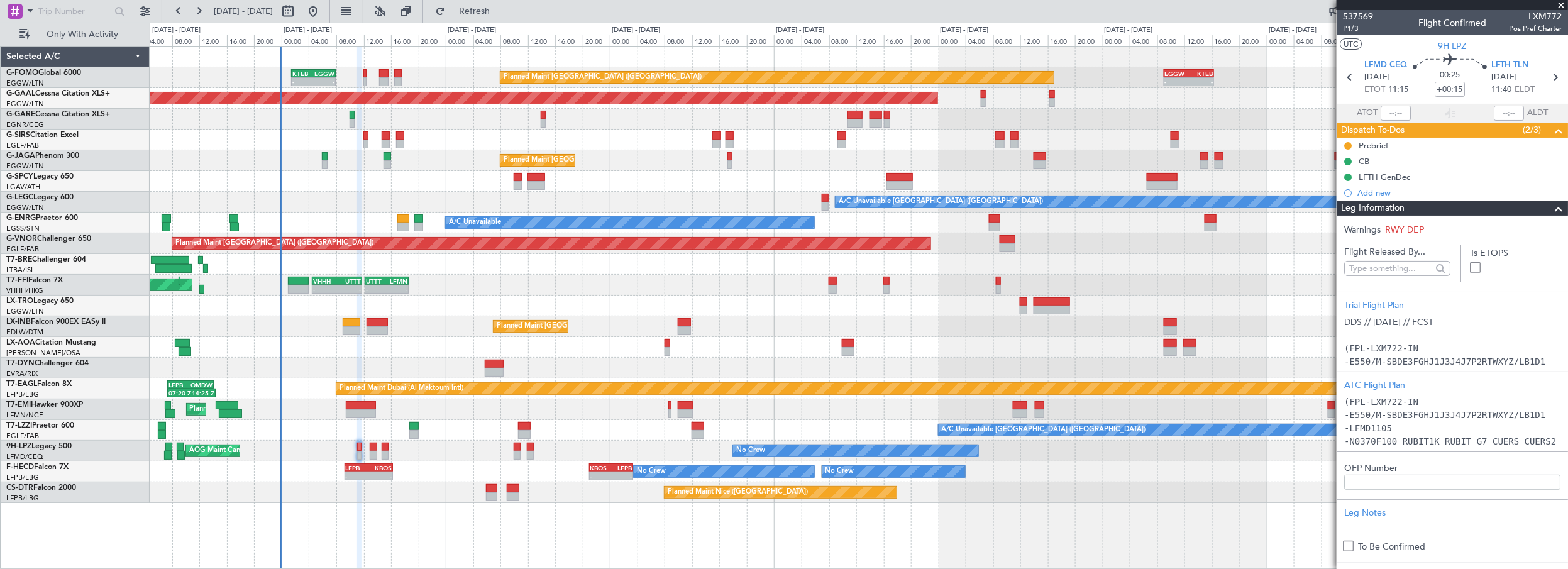
scroll to position [62, 0]
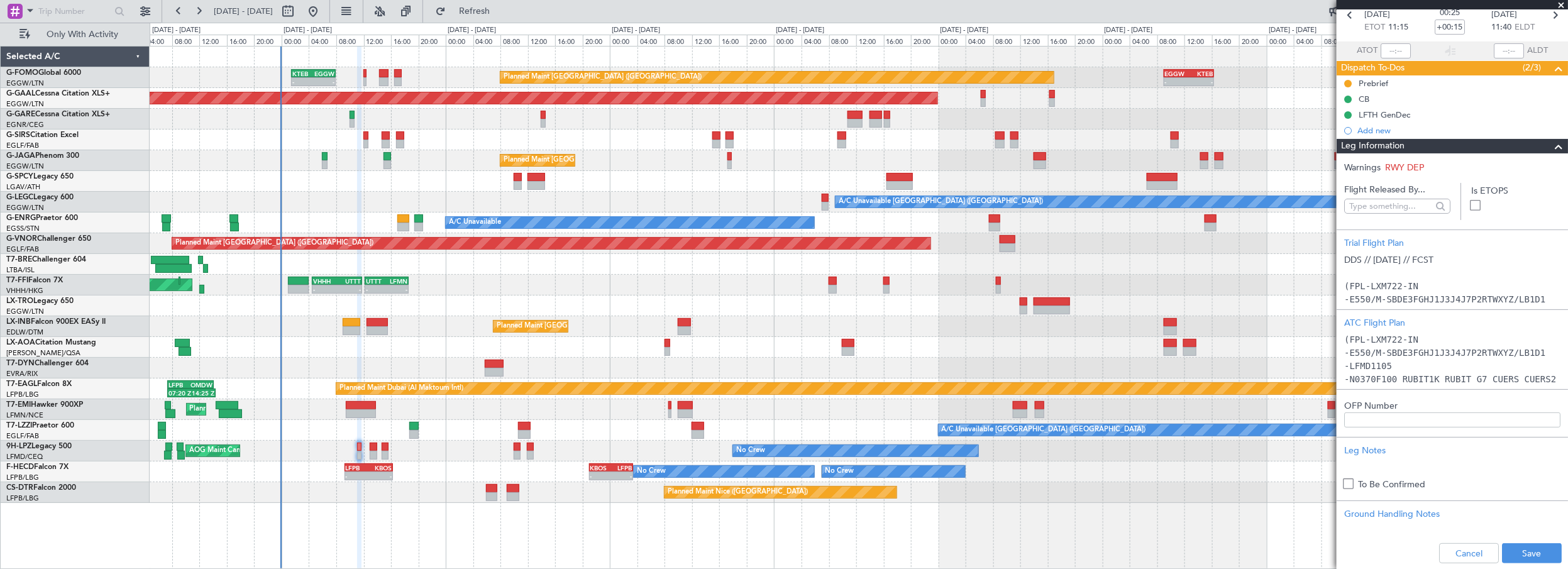
click at [1473, 145] on div "Leg Information" at bounding box center [1451, 146] width 231 height 14
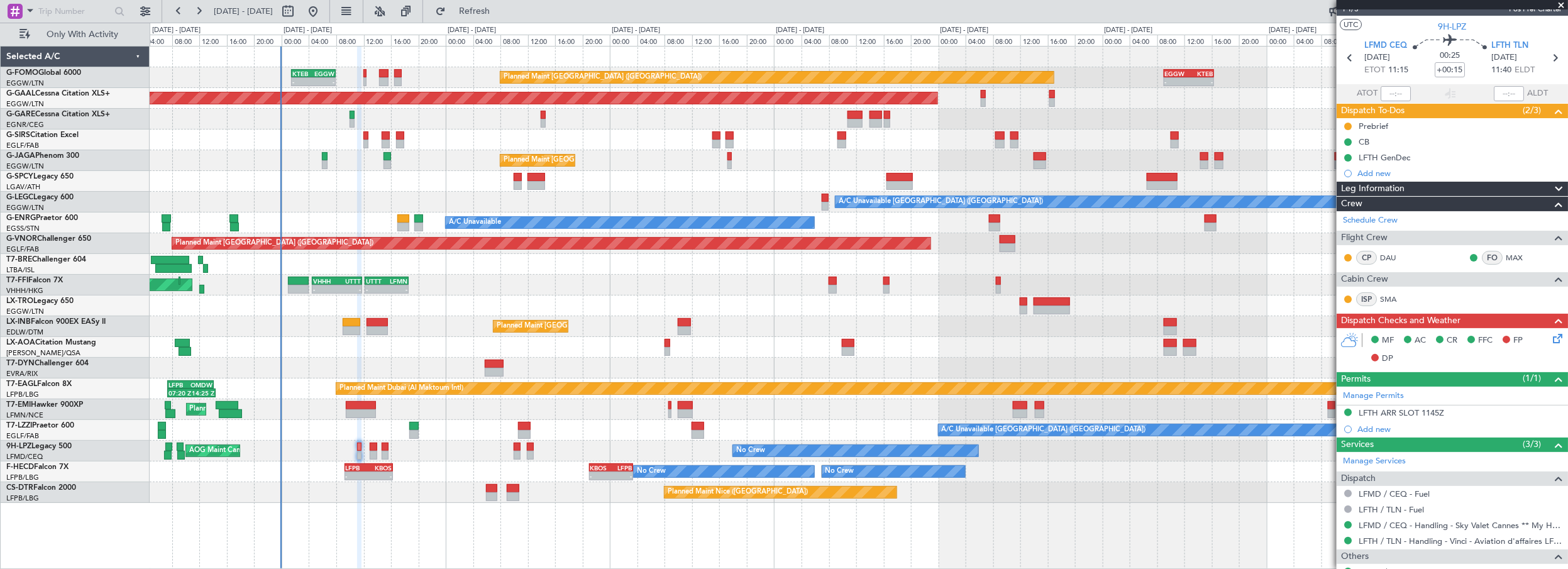
scroll to position [0, 0]
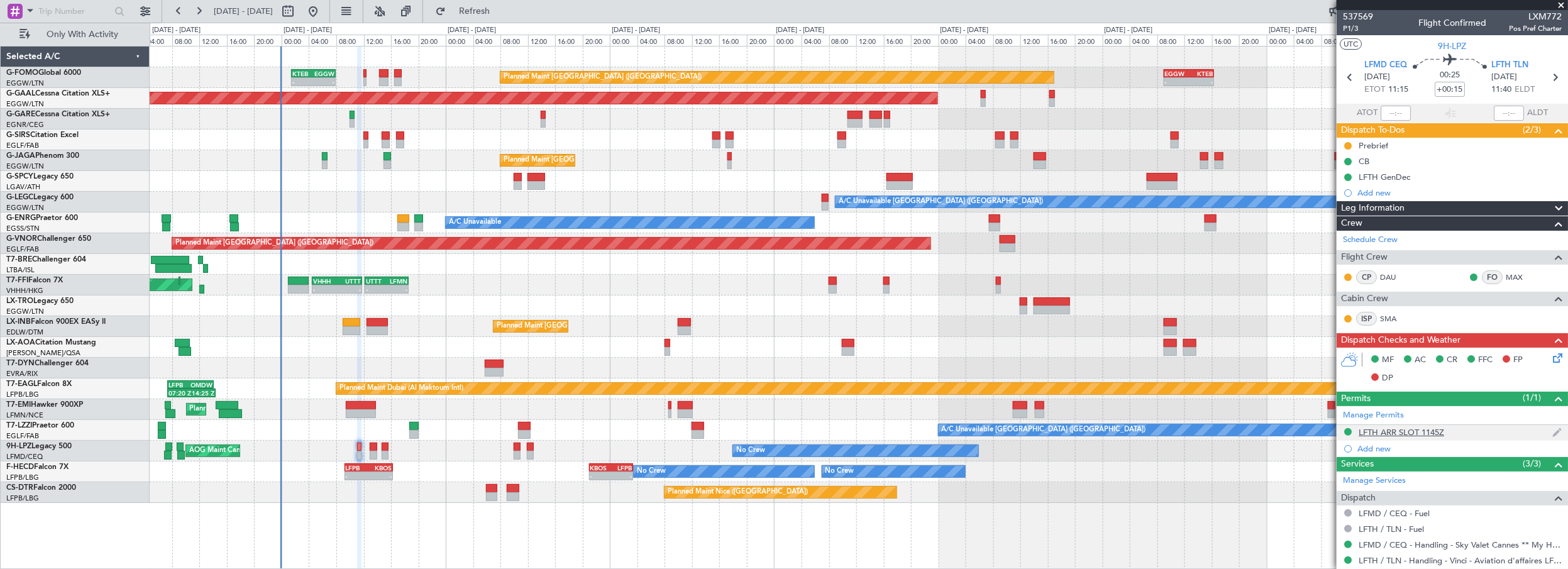
click at [1386, 431] on div "LFTH ARR SLOT 1145Z" at bounding box center [1401, 433] width 85 height 11
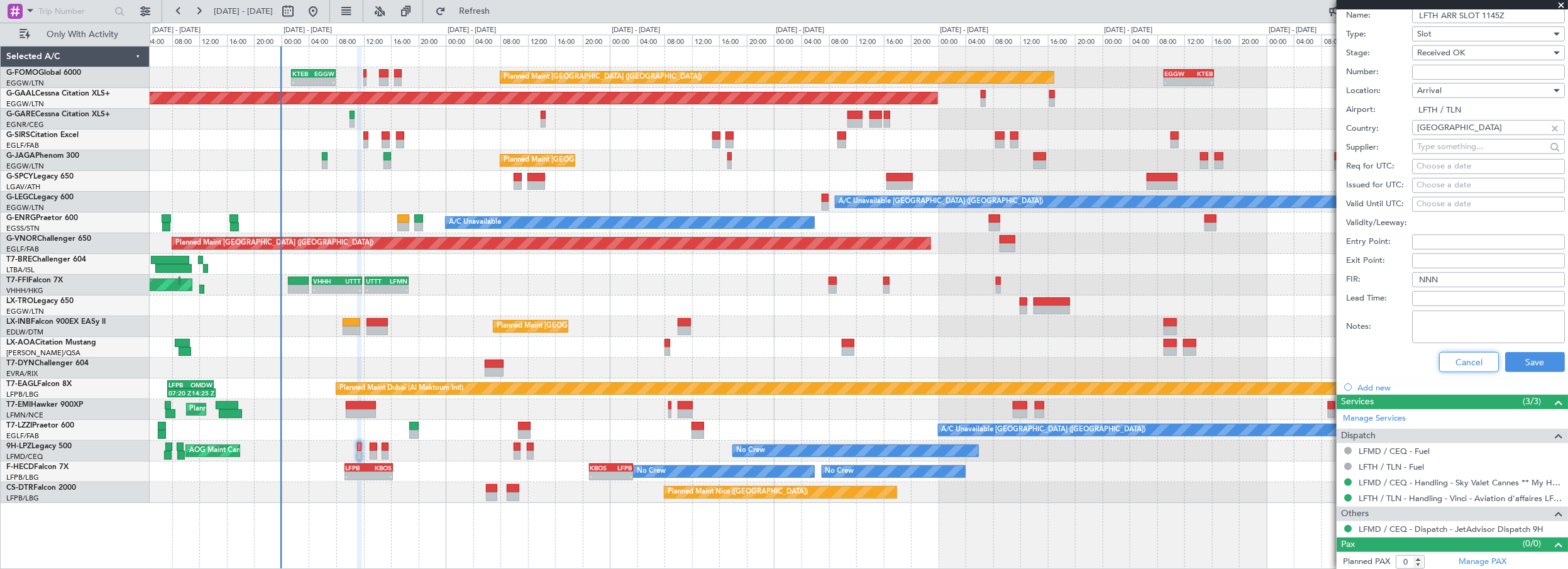
click at [1464, 354] on button "Cancel" at bounding box center [1469, 362] width 60 height 20
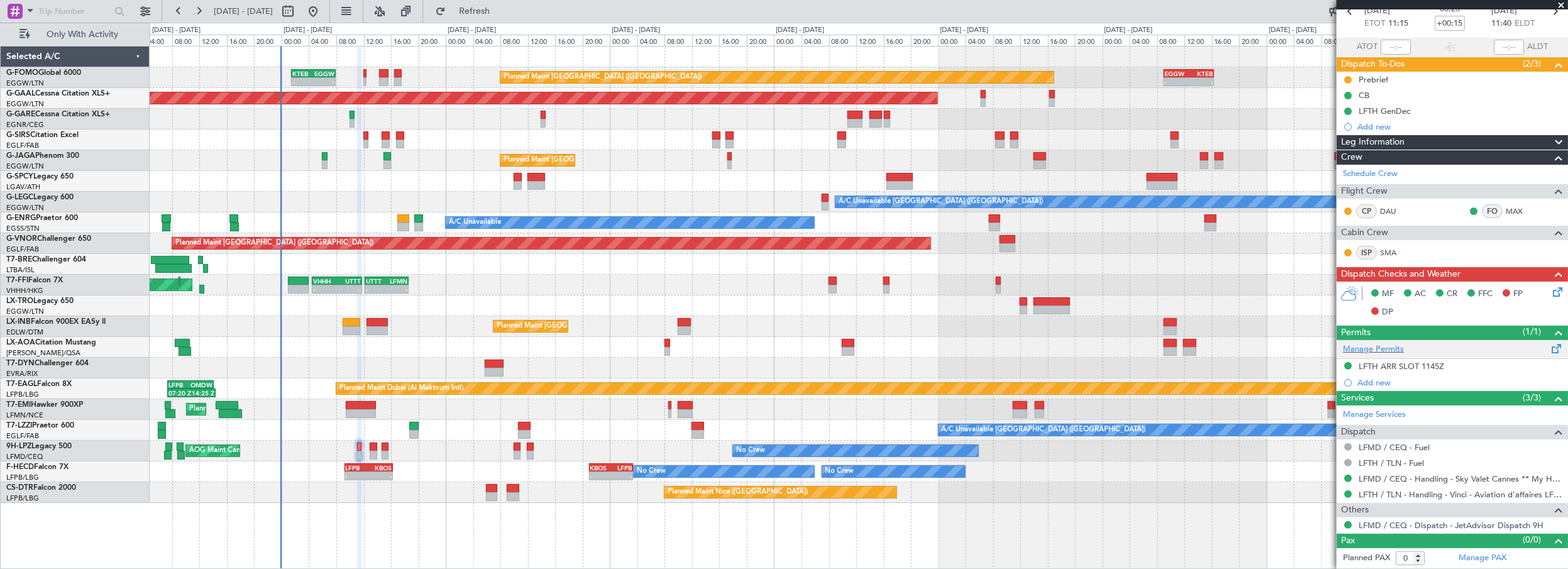
scroll to position [62, 0]
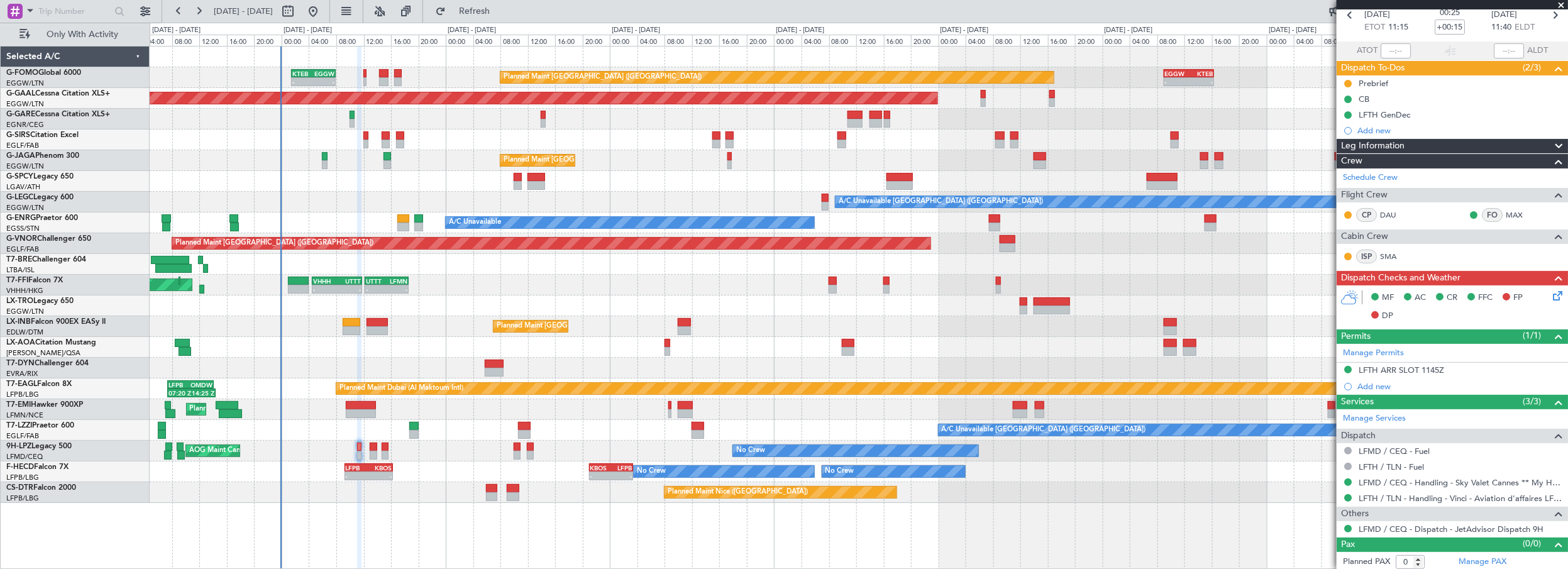
drag, startPoint x: 1403, startPoint y: 143, endPoint x: 1419, endPoint y: 145, distance: 16.1
click at [1403, 144] on span "Leg Information" at bounding box center [1372, 146] width 63 height 14
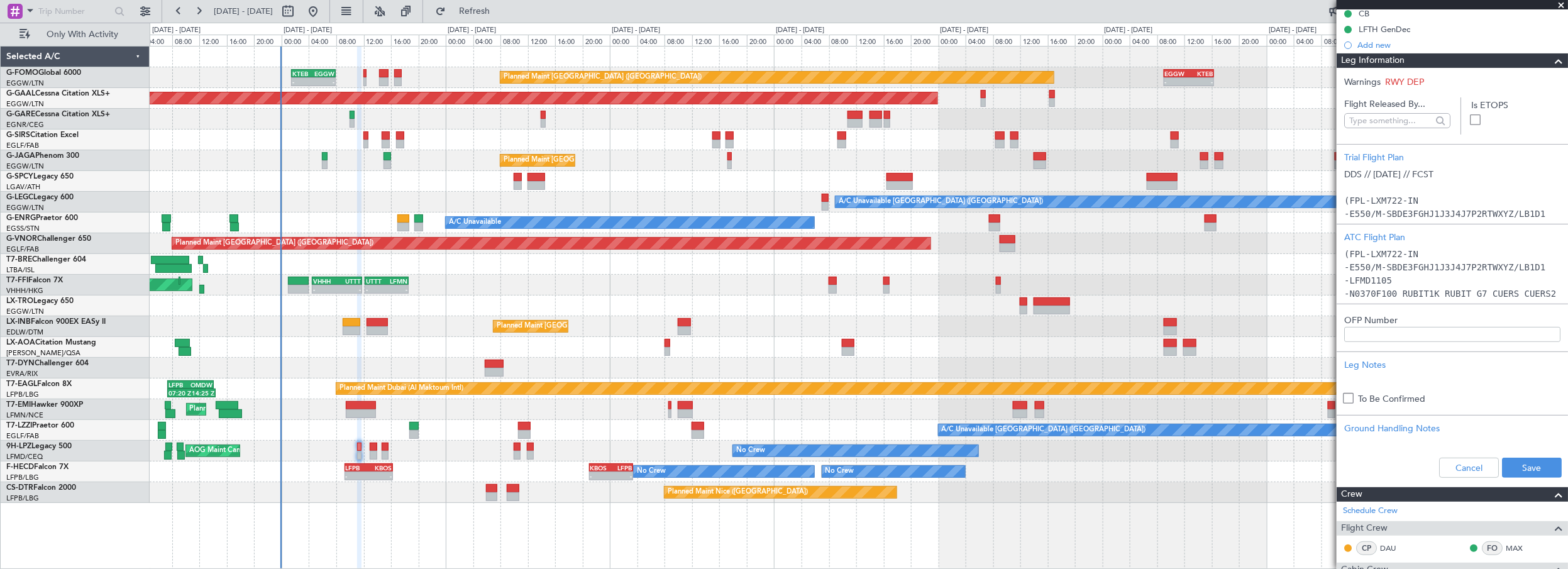
scroll to position [80, 0]
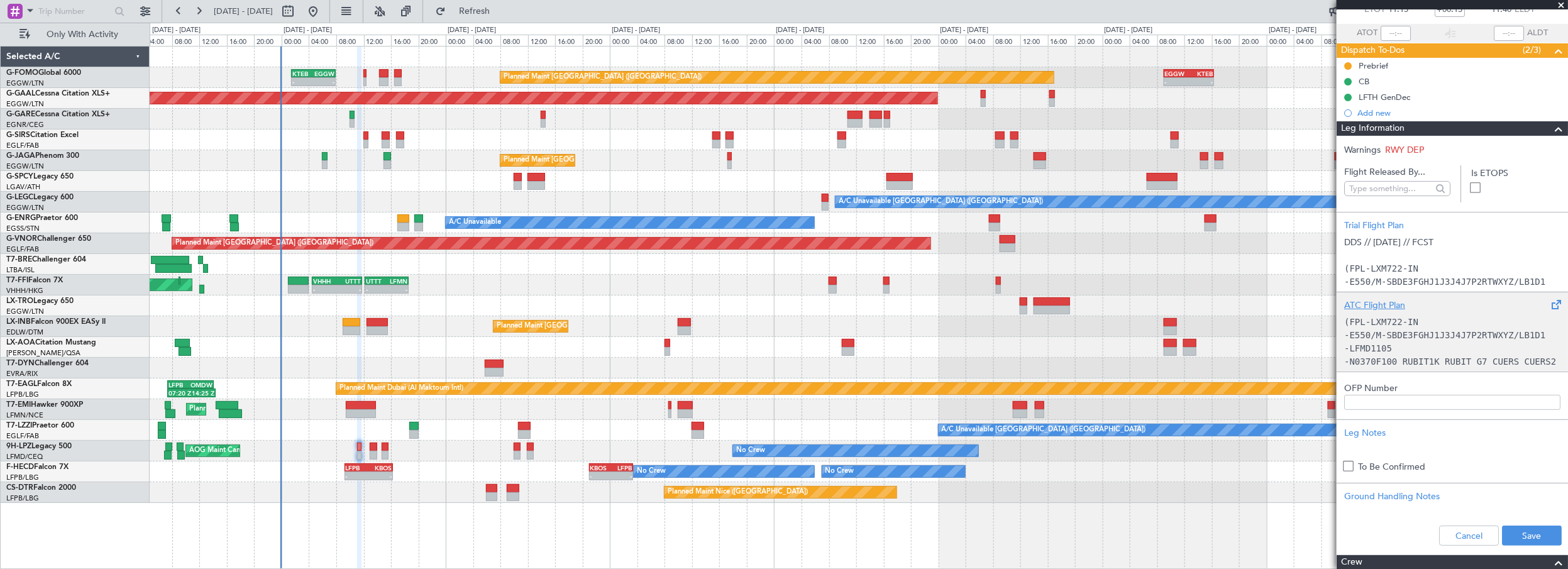
click at [1366, 304] on div "ATC Flight Plan" at bounding box center [1451, 305] width 216 height 13
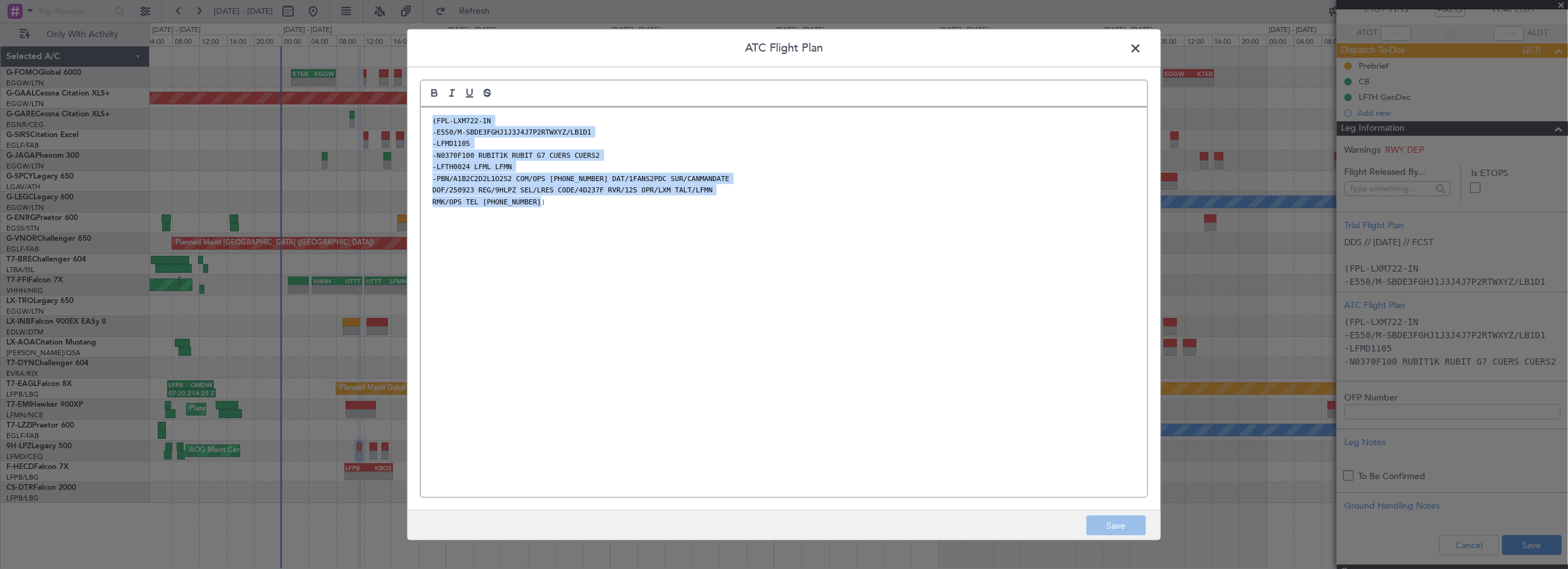
drag, startPoint x: 584, startPoint y: 206, endPoint x: 423, endPoint y: 111, distance: 186.9
click at [423, 111] on div "(FPL-LXM722-IN -E550/M-SBDE3FGHJ1J3J4J7P2RTWXYZ/LB1D1 -LFMD1105 -N0370F100 RUBI…" at bounding box center [784, 302] width 727 height 391
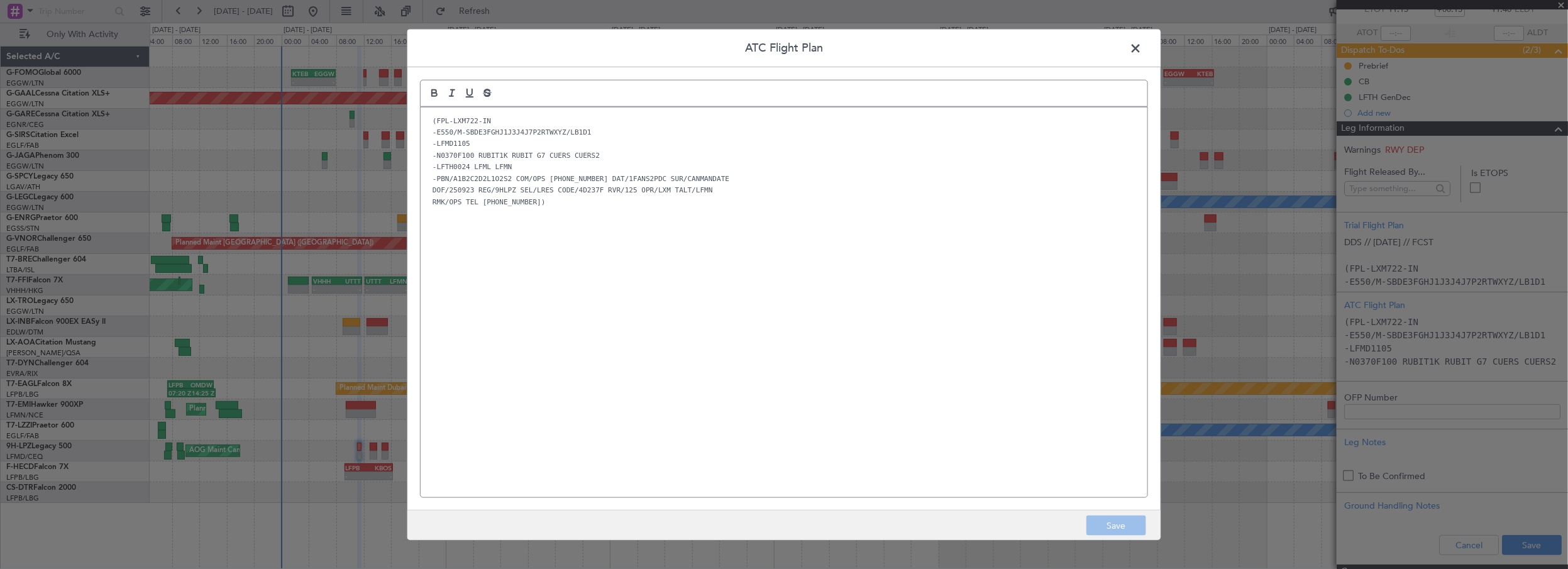
scroll to position [0, 0]
click at [1141, 48] on span at bounding box center [1141, 50] width 0 height 25
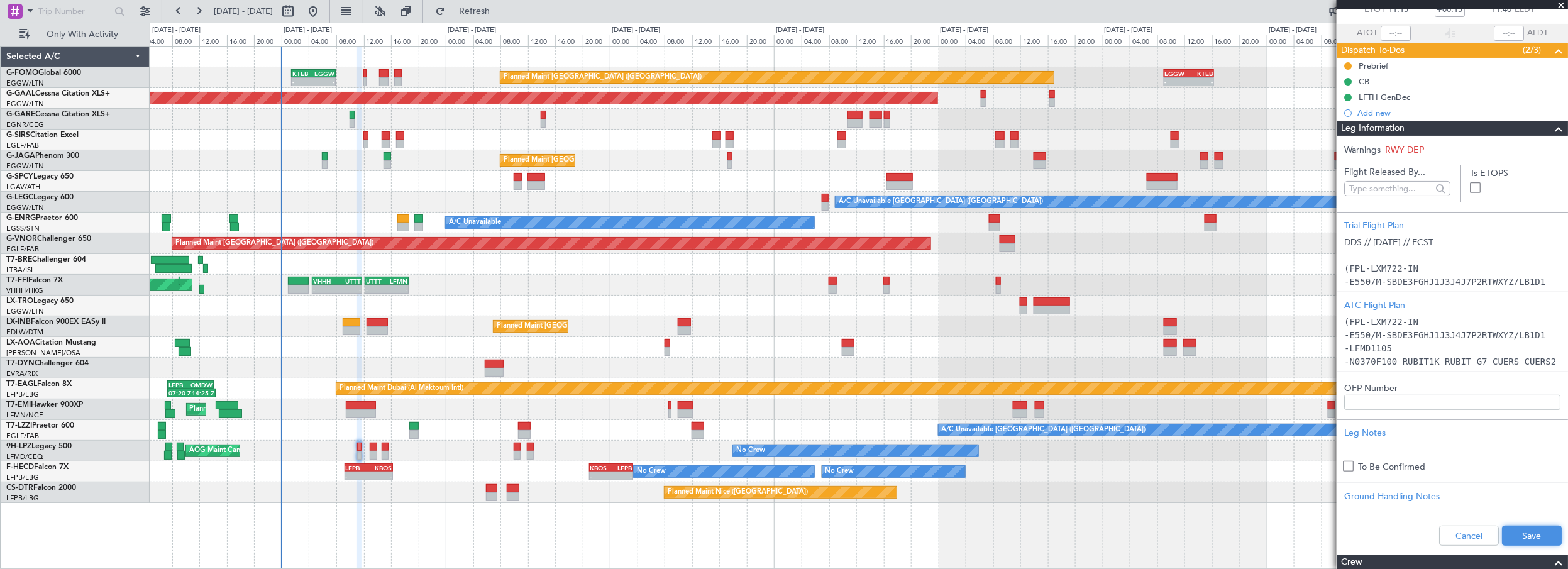
drag, startPoint x: 1512, startPoint y: 531, endPoint x: 1512, endPoint y: 525, distance: 6.0
click at [1512, 531] on button "Save" at bounding box center [1532, 536] width 60 height 20
click at [1551, 128] on span at bounding box center [1558, 129] width 15 height 15
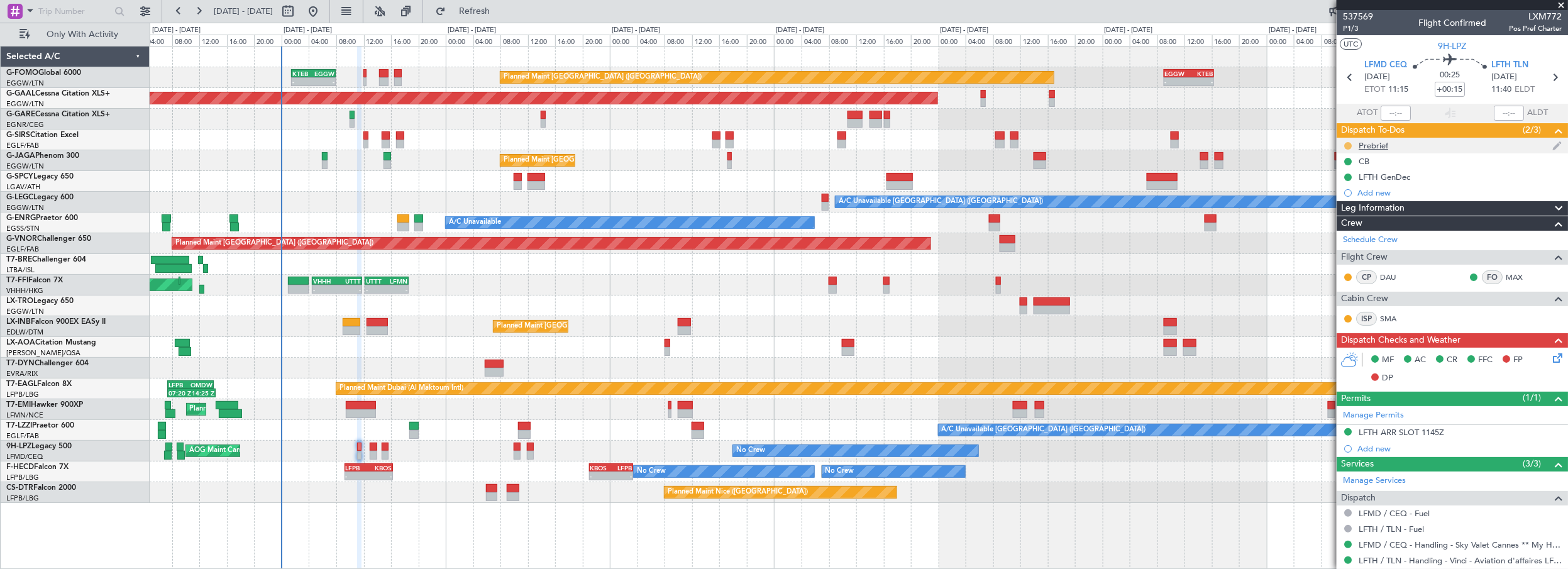
click at [1350, 144] on button at bounding box center [1347, 145] width 7 height 8
click at [1344, 219] on span "Cancelled" at bounding box center [1351, 220] width 36 height 12
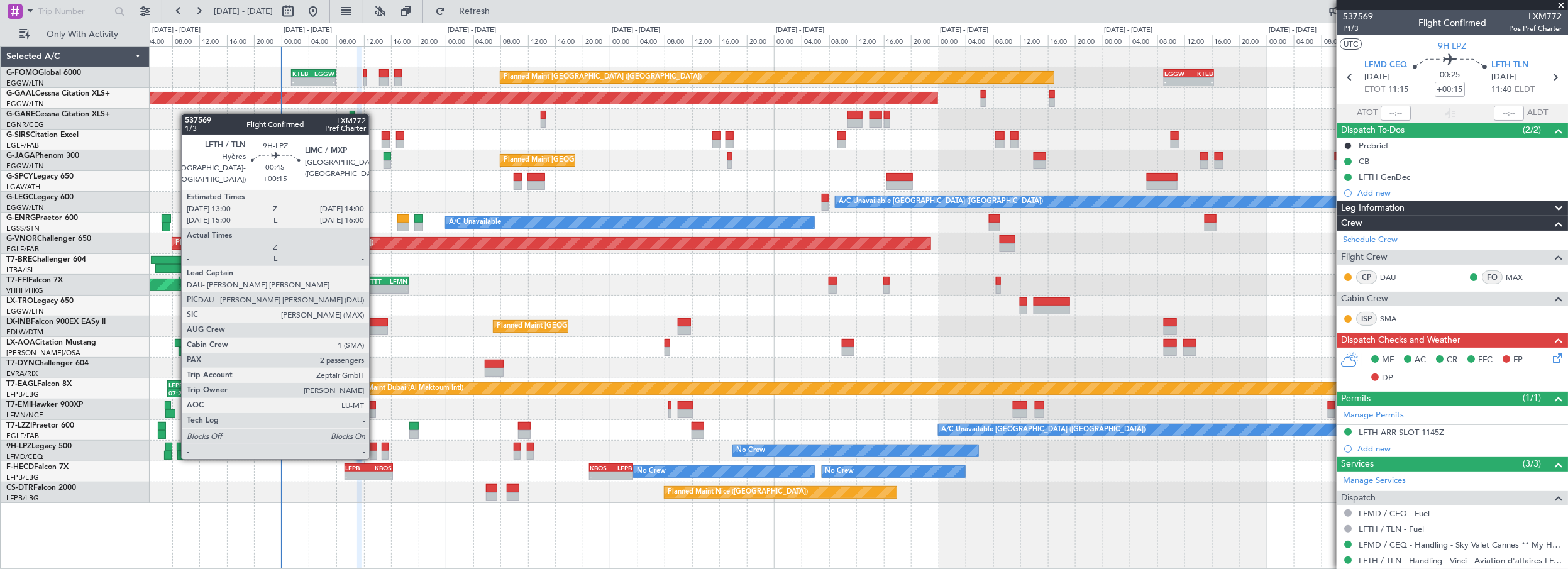
click at [375, 446] on div at bounding box center [373, 447] width 7 height 9
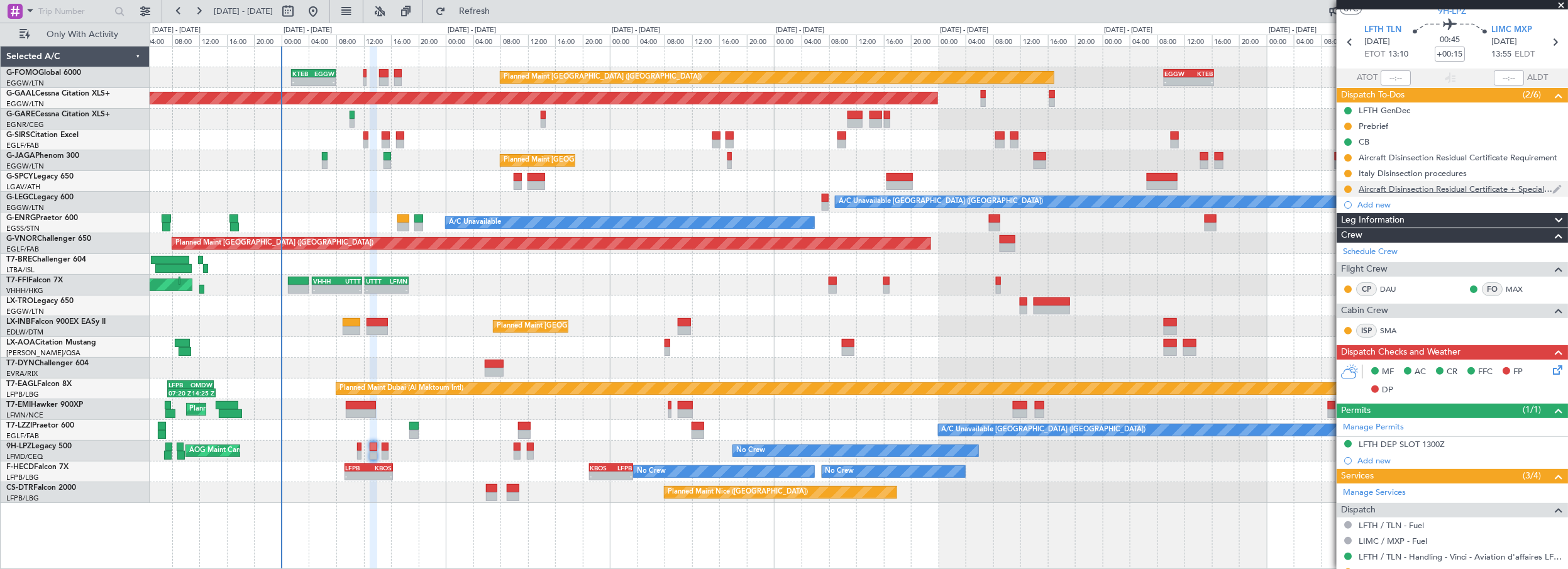
scroll to position [10, 0]
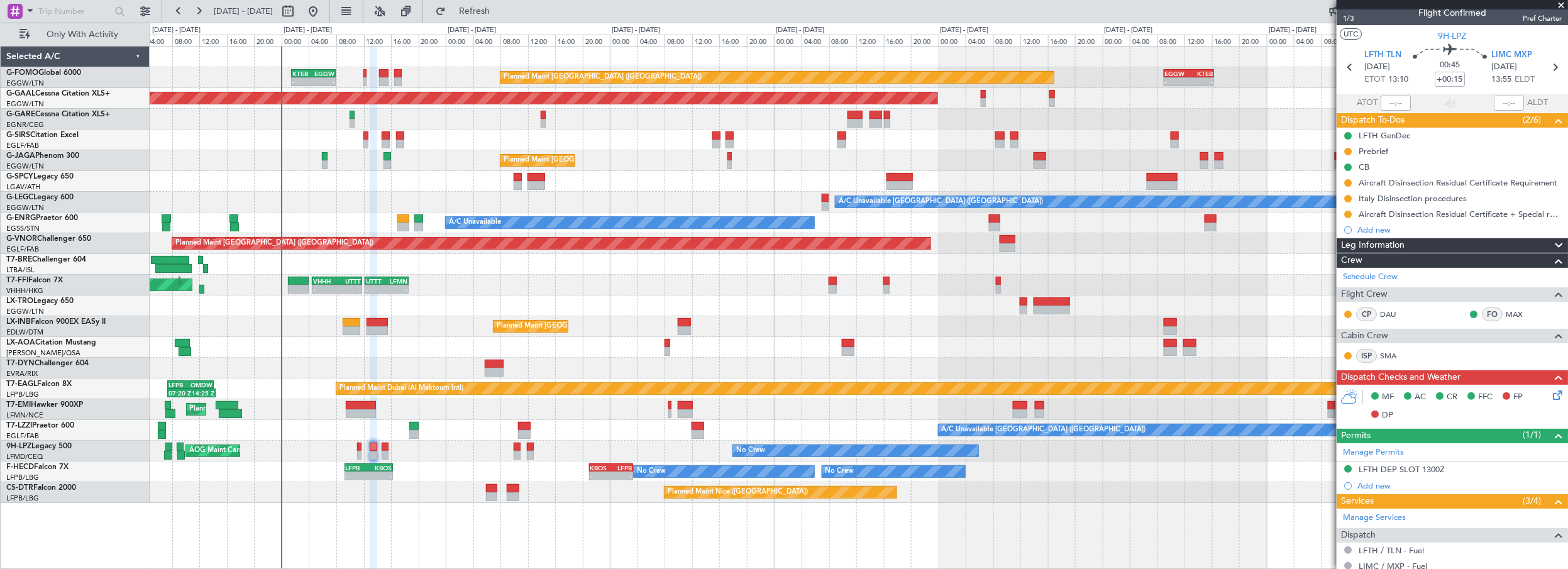
drag, startPoint x: 1395, startPoint y: 244, endPoint x: 1406, endPoint y: 239, distance: 12.1
click at [1396, 244] on span "Leg Information" at bounding box center [1372, 245] width 63 height 14
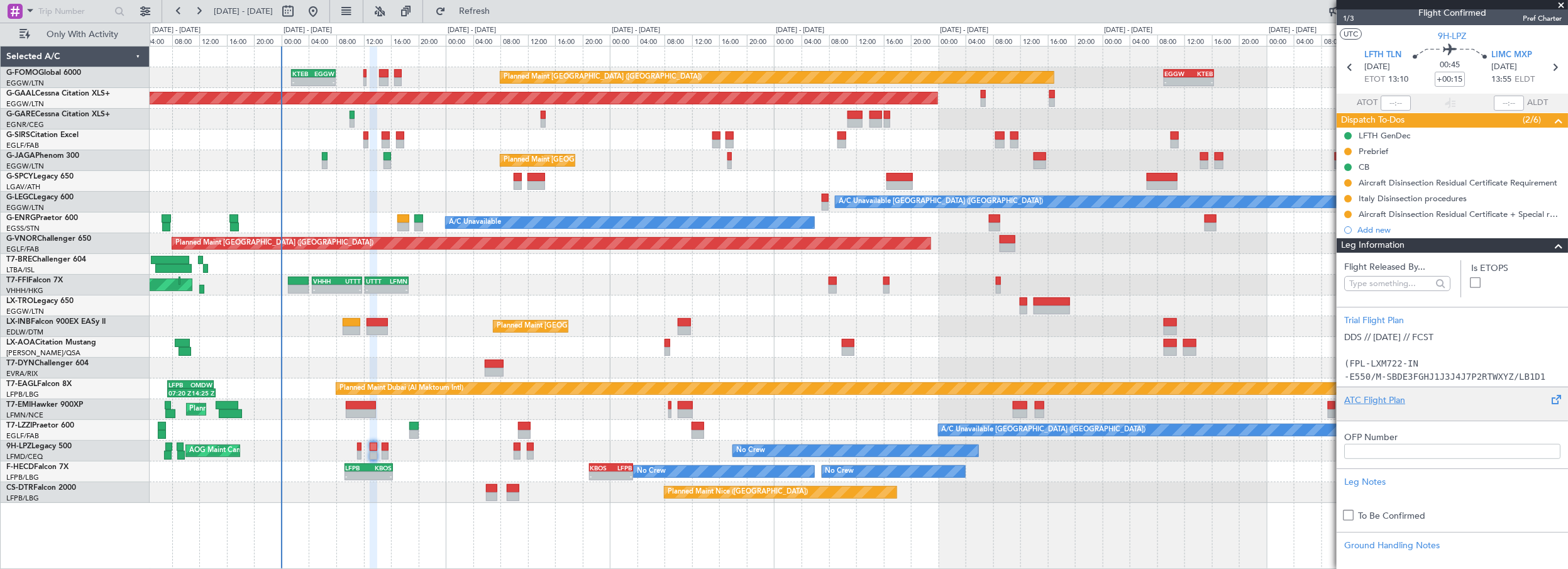
click at [1362, 398] on div "ATC Flight Plan" at bounding box center [1451, 400] width 216 height 13
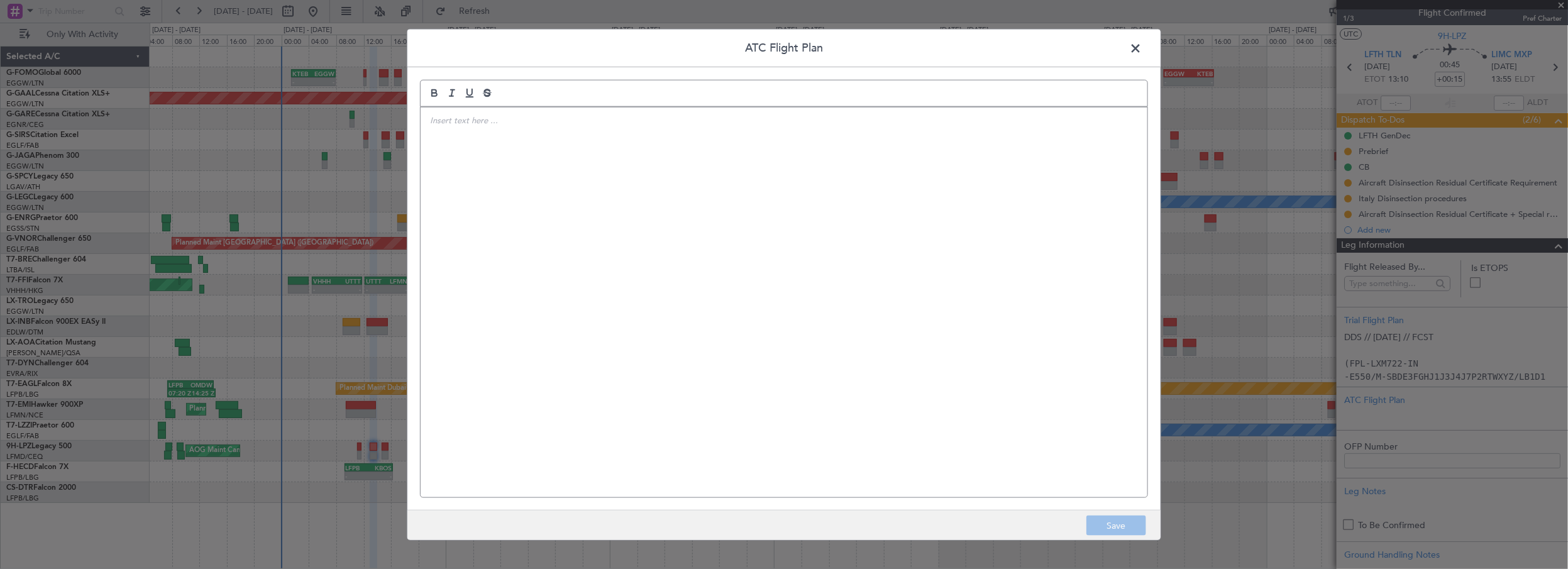
click at [596, 178] on div at bounding box center [784, 302] width 727 height 391
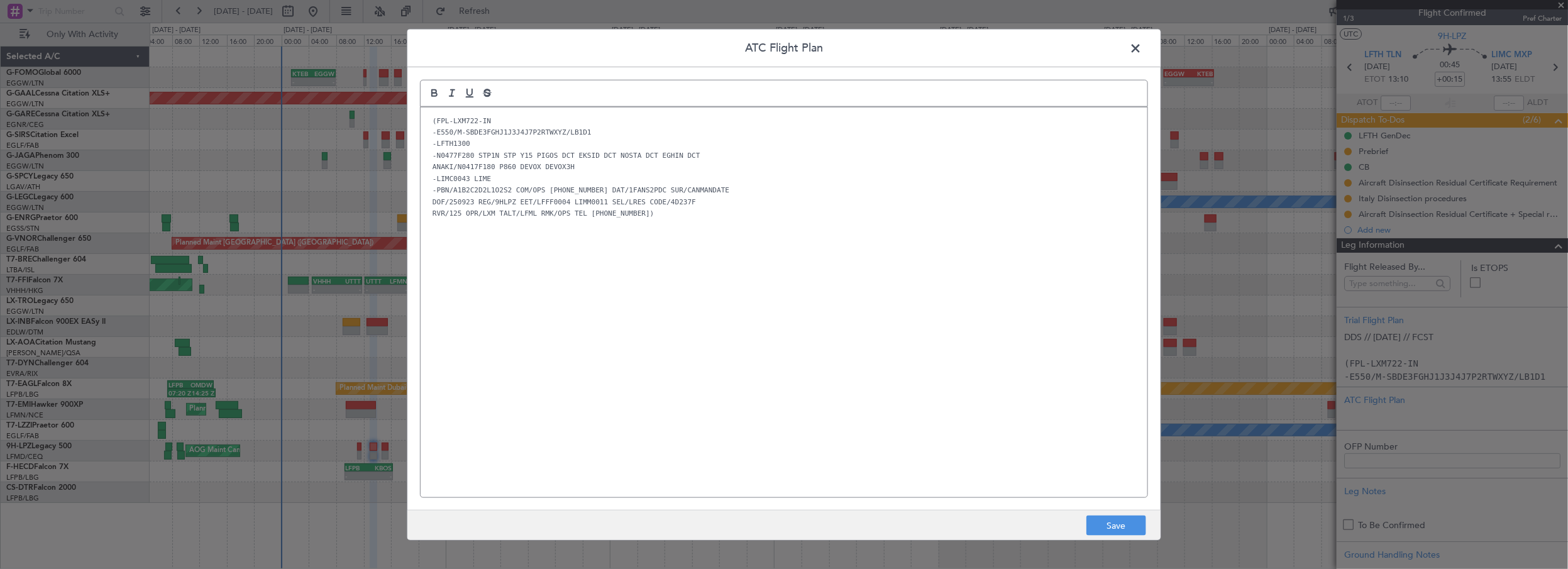
scroll to position [0, 0]
click at [757, 303] on div "(FPL-LXM722-IN -E550/M-SBDE3FGHJ1J3J4J7P2RTWXYZ/LB1D1 -LFTH1300 -N0477F280 STP1…" at bounding box center [784, 302] width 727 height 391
click at [1119, 524] on button "Save" at bounding box center [1116, 526] width 60 height 20
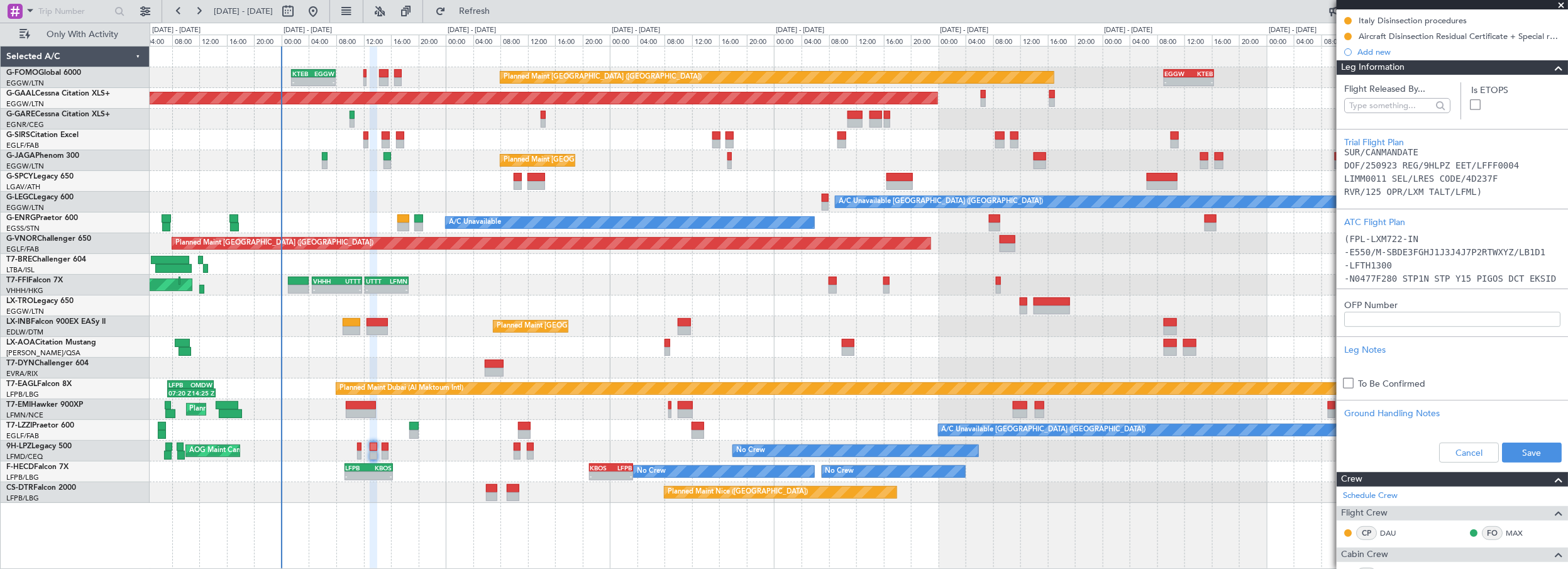
scroll to position [239, 0]
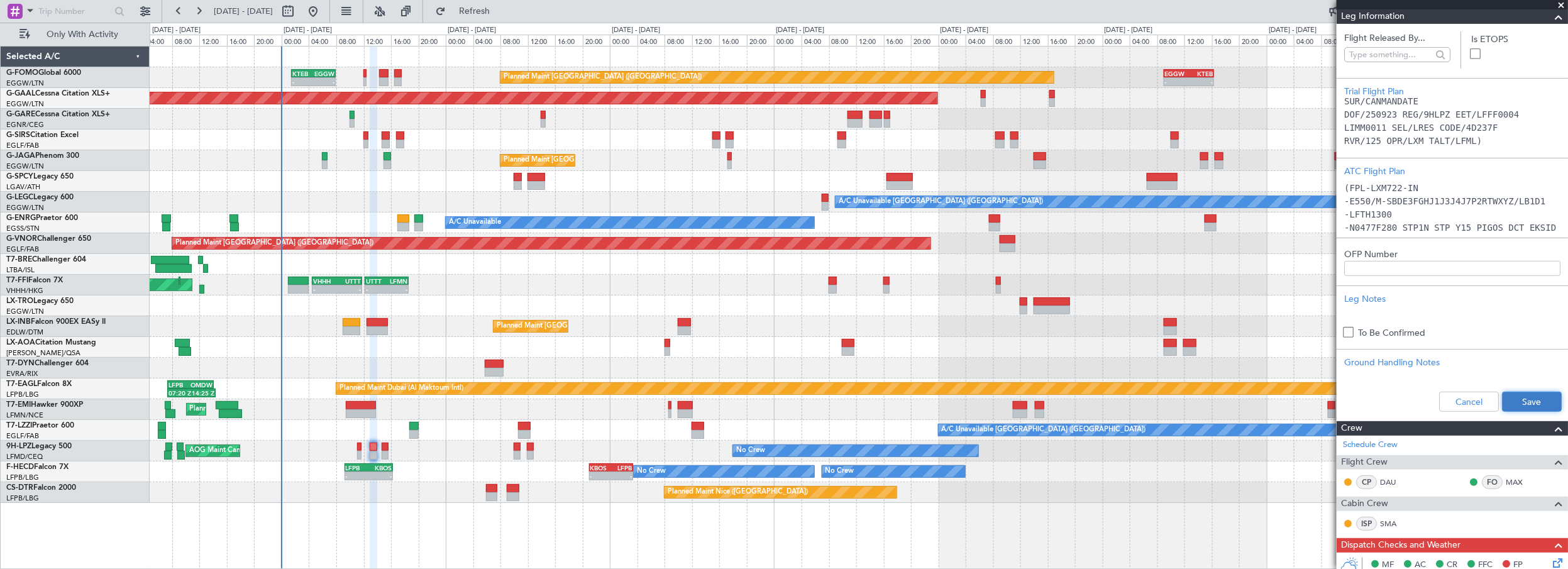
click at [1517, 403] on button "Save" at bounding box center [1532, 402] width 60 height 20
click at [1565, 3] on span at bounding box center [1561, 5] width 12 height 12
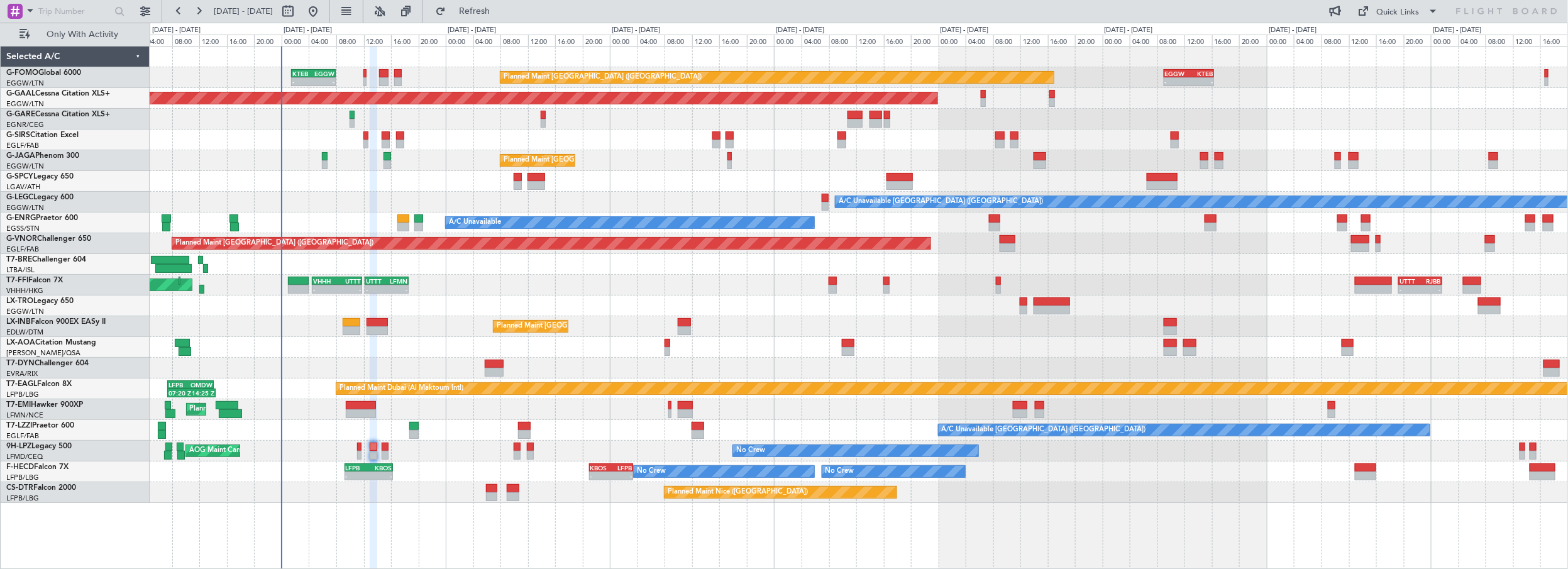
type input "0"
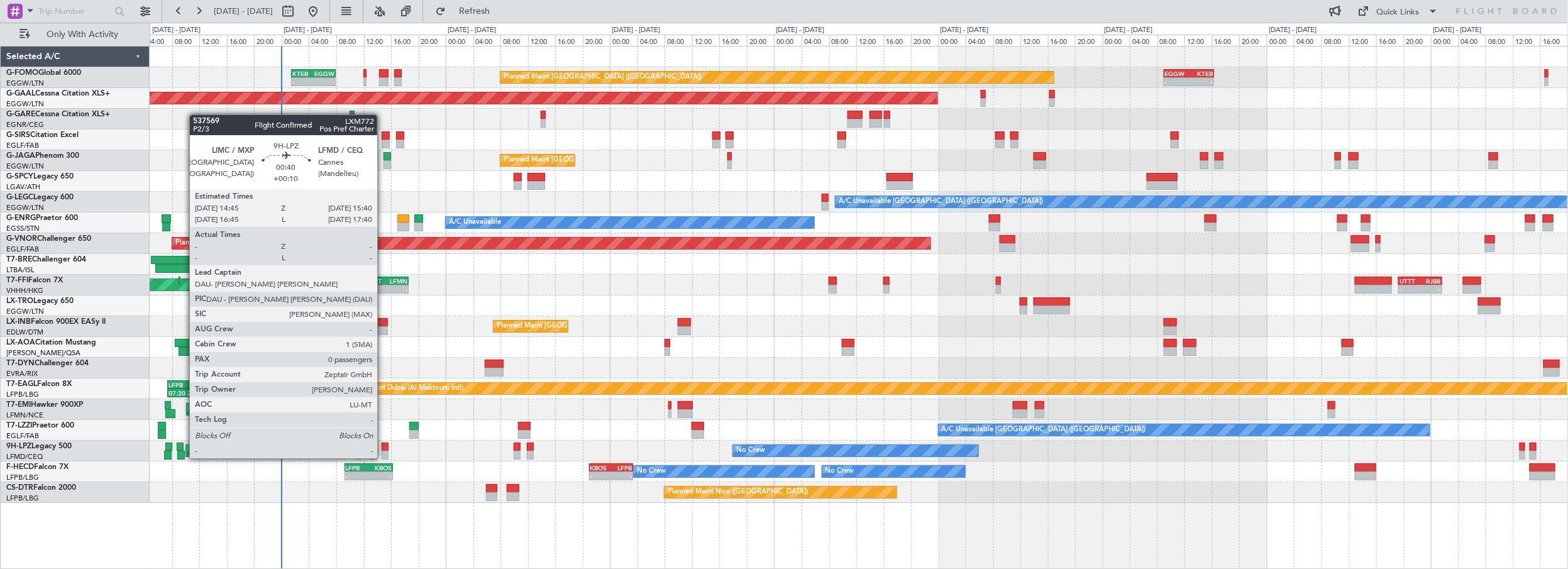
click at [383, 446] on div at bounding box center [385, 447] width 6 height 9
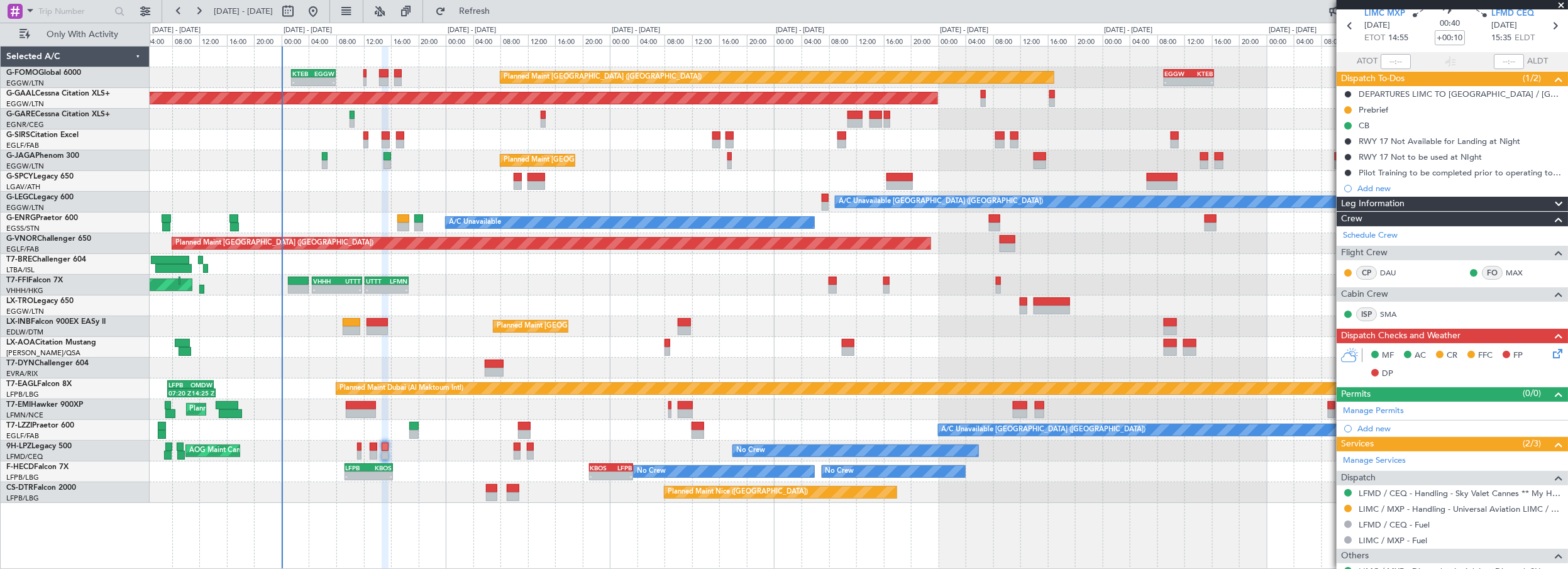
scroll to position [36, 0]
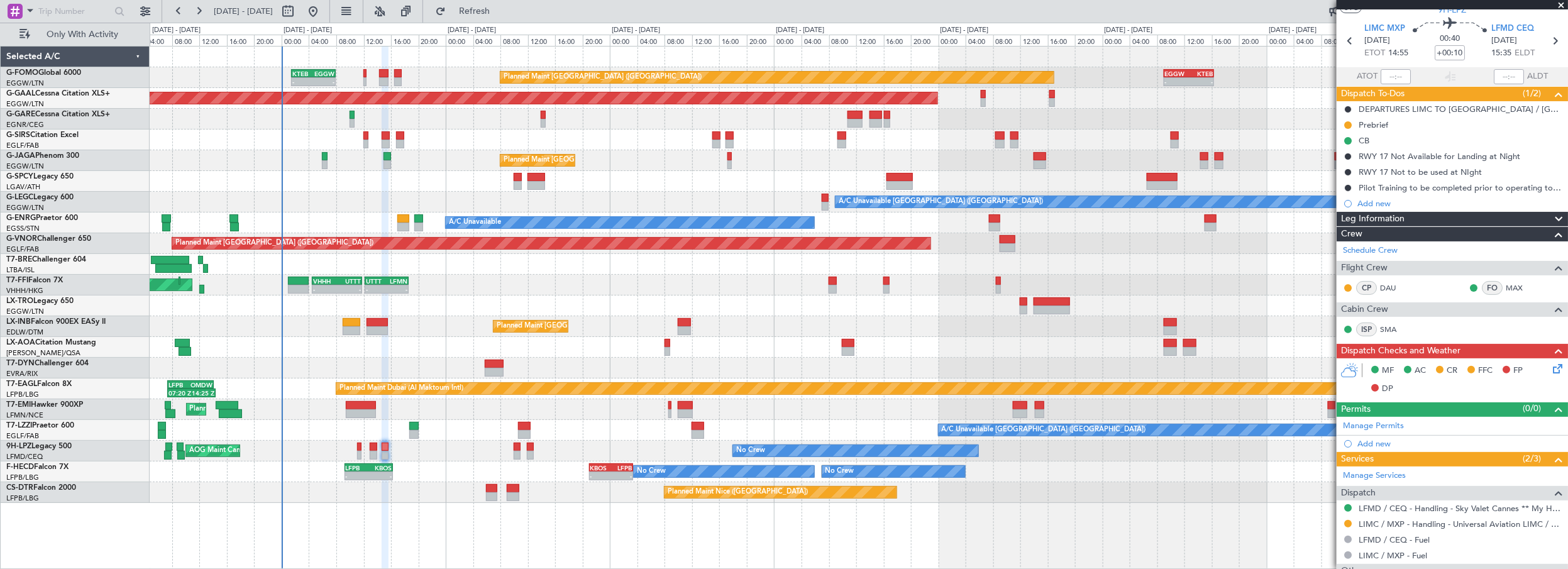
click at [1389, 218] on span "Leg Information" at bounding box center [1372, 219] width 63 height 14
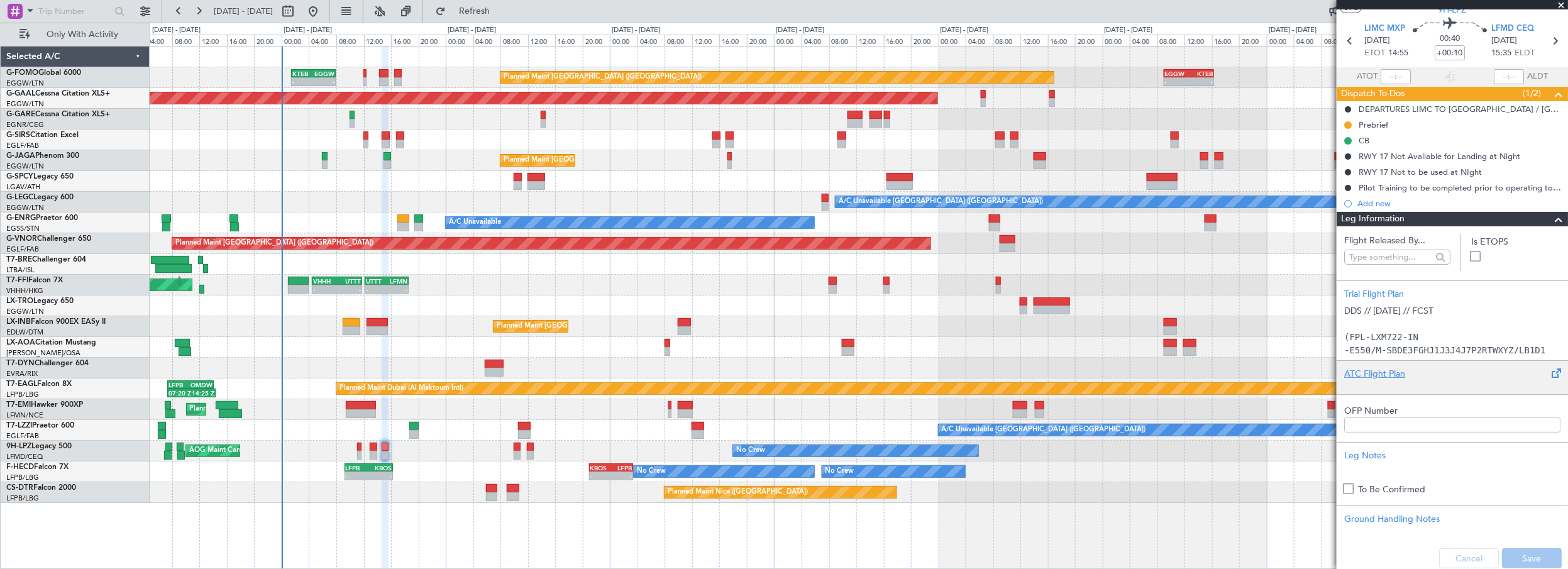
click at [1371, 364] on div "ATC Flight Plan" at bounding box center [1451, 377] width 231 height 34
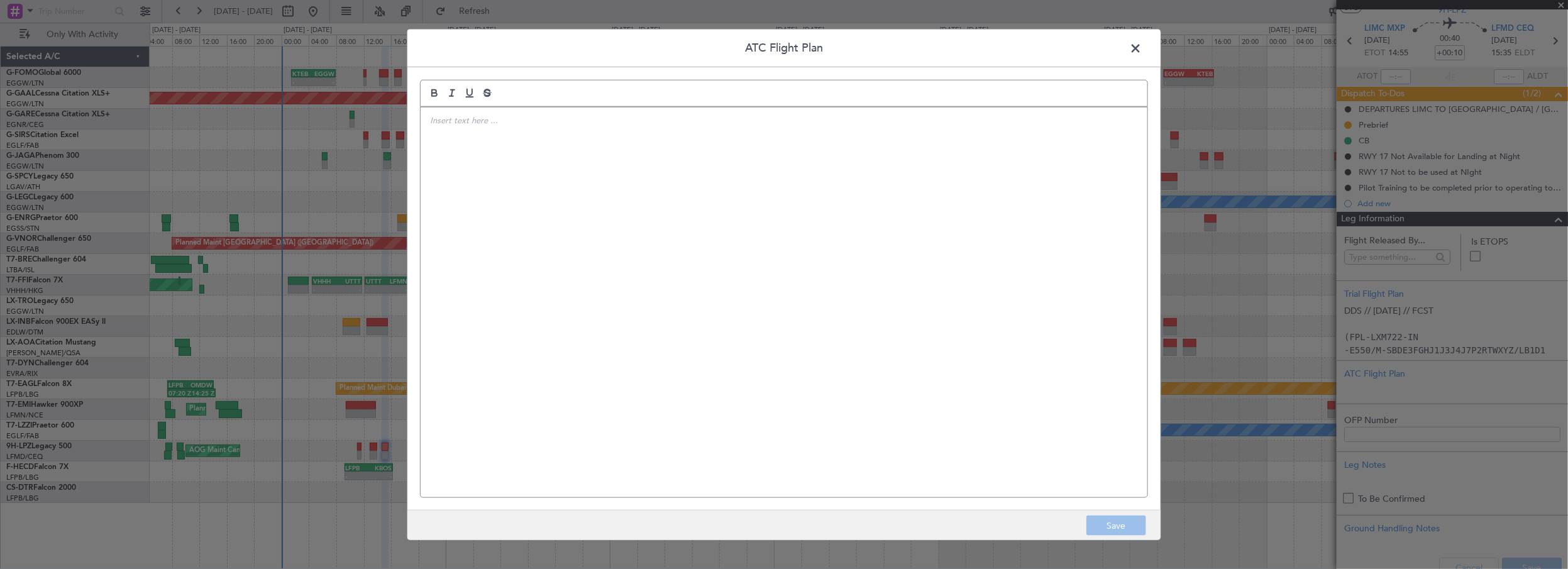
click at [586, 143] on div at bounding box center [784, 302] width 727 height 391
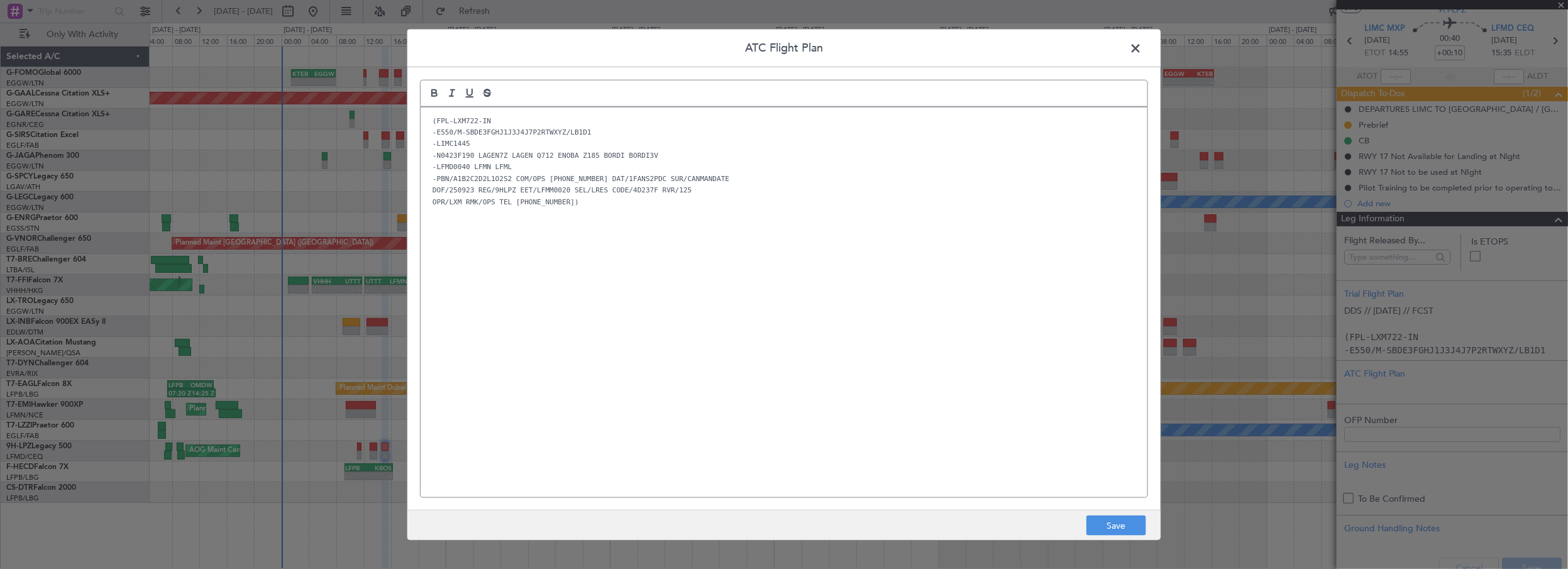
scroll to position [0, 0]
drag, startPoint x: 582, startPoint y: 367, endPoint x: 531, endPoint y: 392, distance: 56.8
click at [575, 371] on div "(FPL-LXM722-IN -E550/M-SBDE3FGHJ1J3J4J7P2RTWXYZ/LB1D1 -LIMC1445 -N0423F190 LAGE…" at bounding box center [784, 302] width 727 height 391
click at [1104, 527] on button "Save" at bounding box center [1116, 526] width 60 height 20
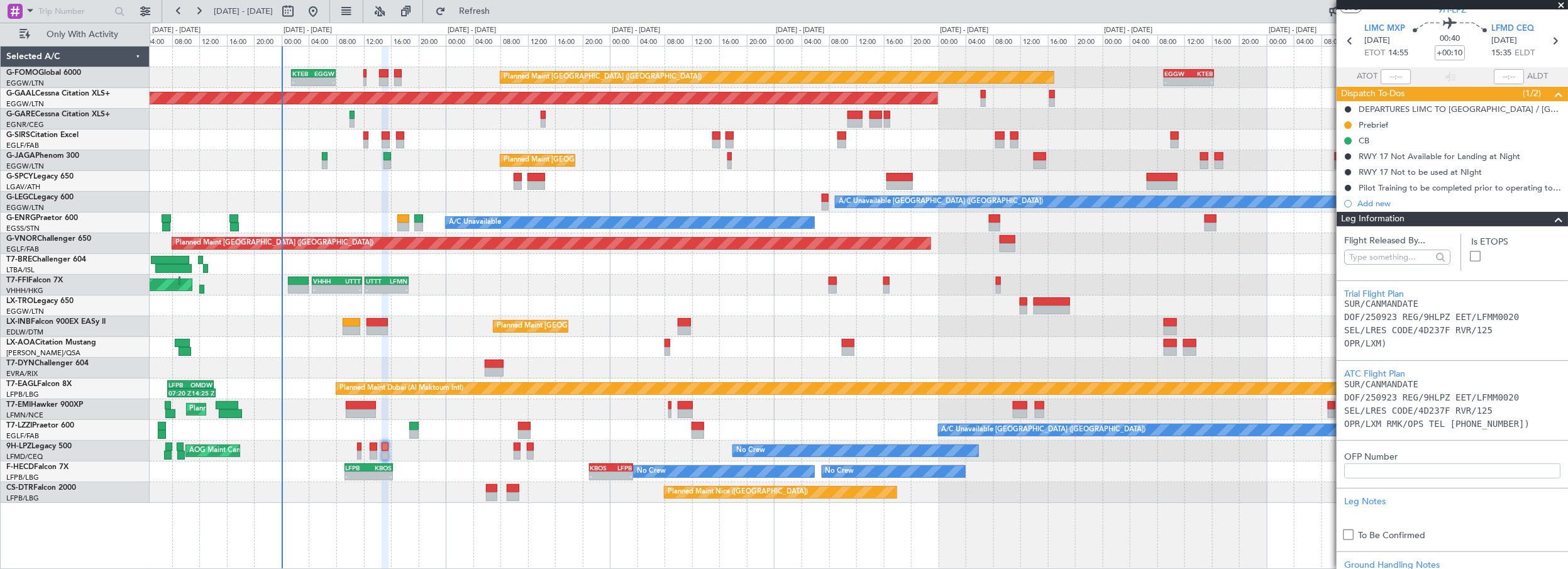
scroll to position [323, 0]
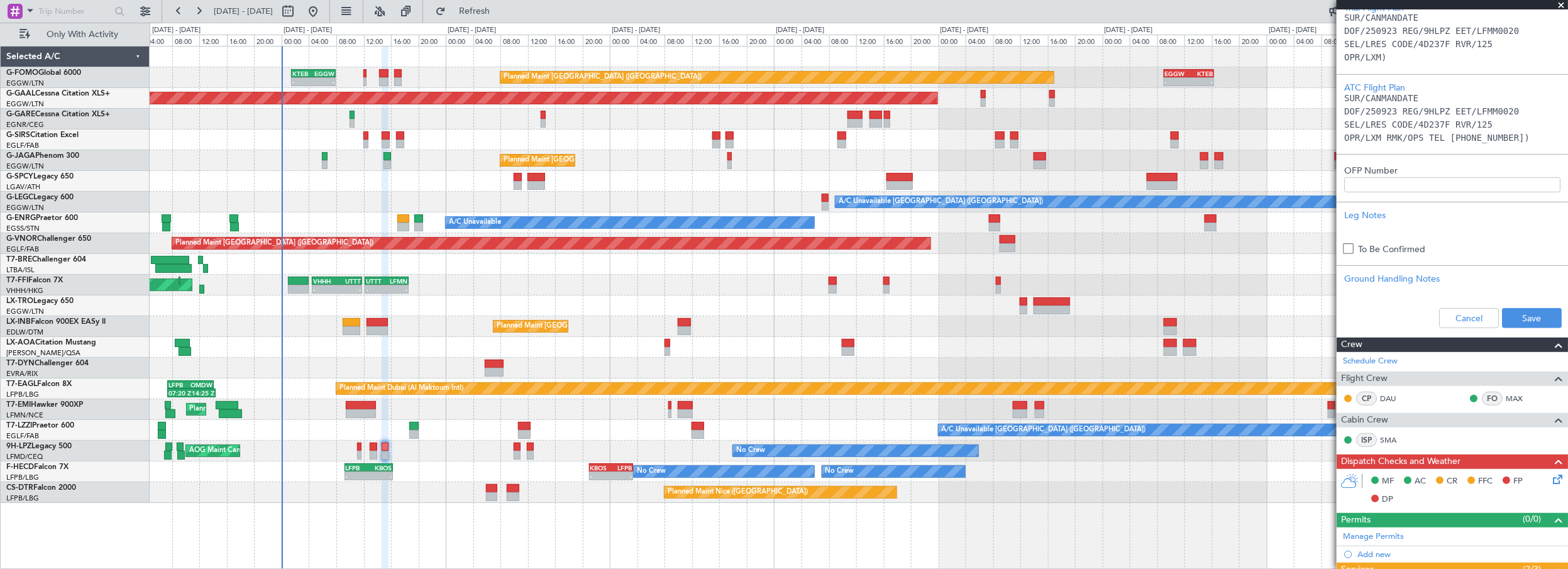
click at [1530, 304] on div "Cancel Save" at bounding box center [1451, 318] width 231 height 38
click at [1531, 316] on button "Save" at bounding box center [1532, 319] width 60 height 20
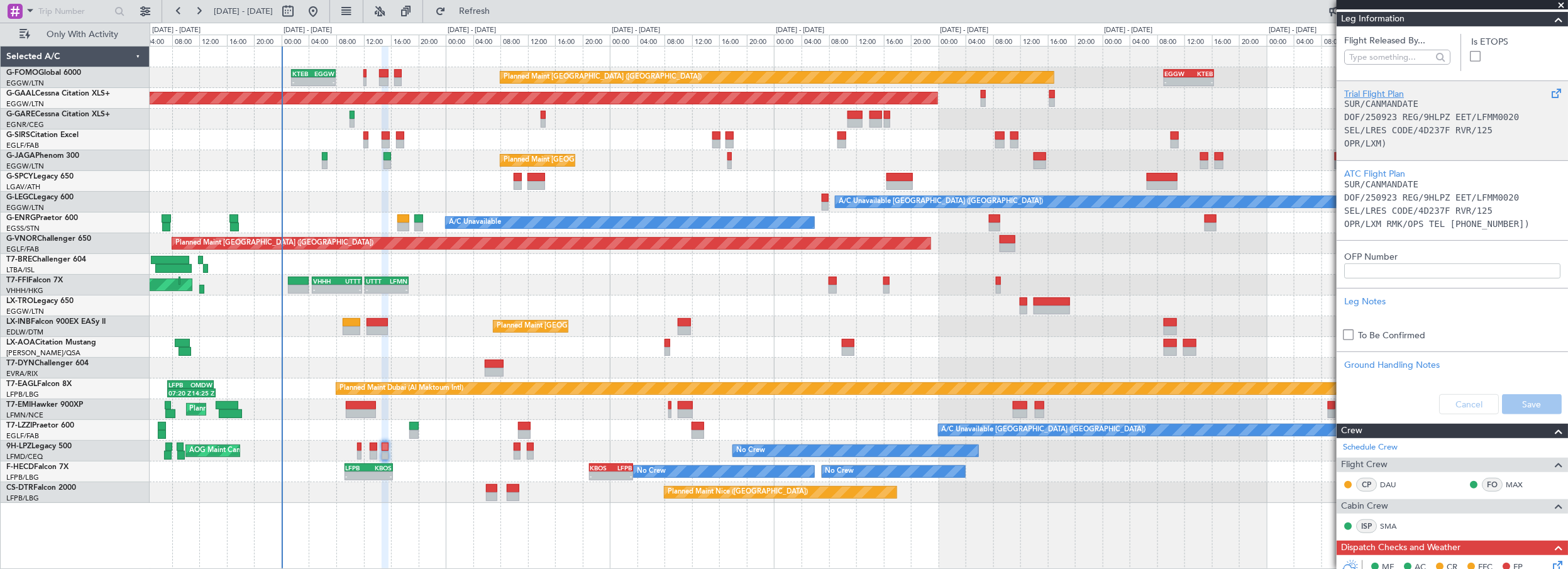
scroll to position [151, 0]
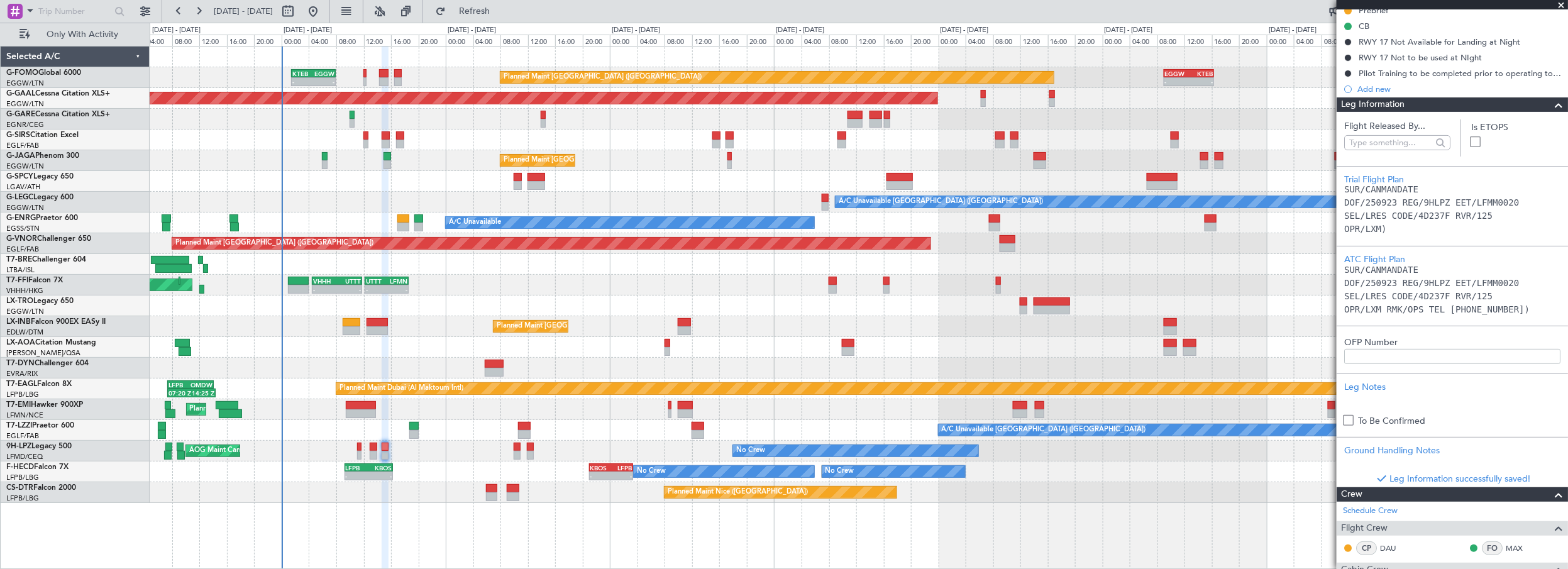
click at [1551, 104] on span at bounding box center [1558, 105] width 15 height 15
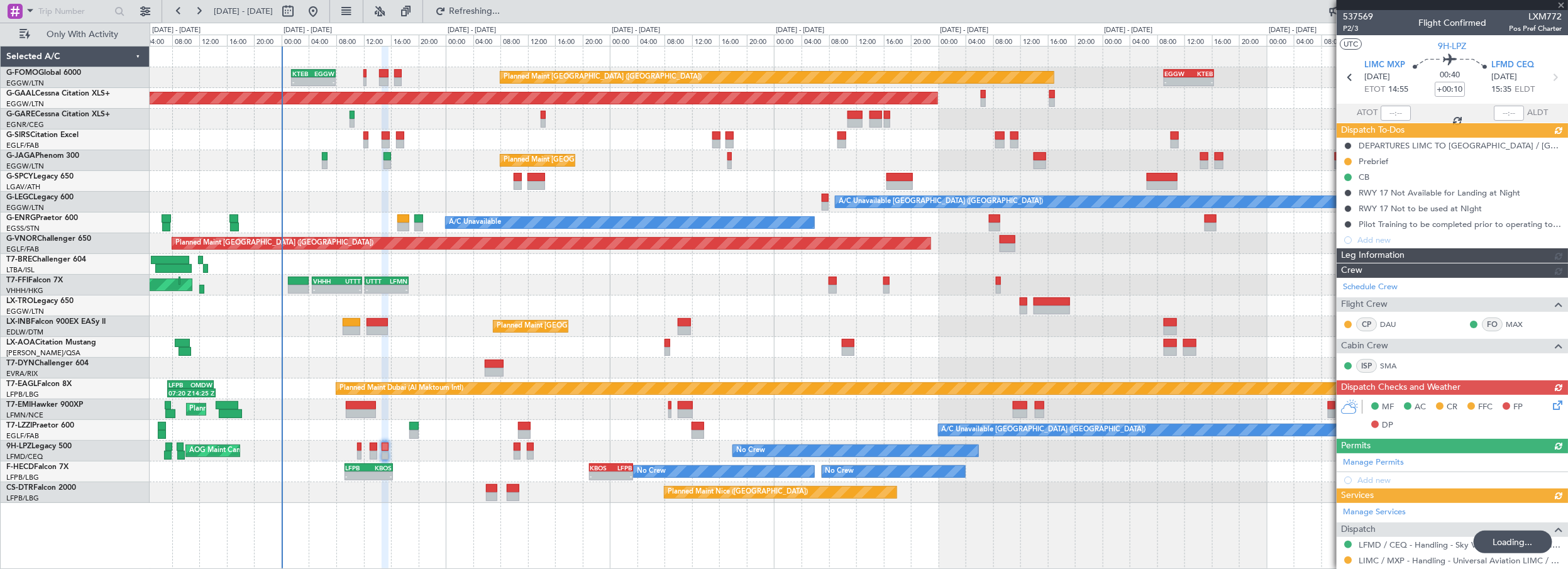
scroll to position [0, 0]
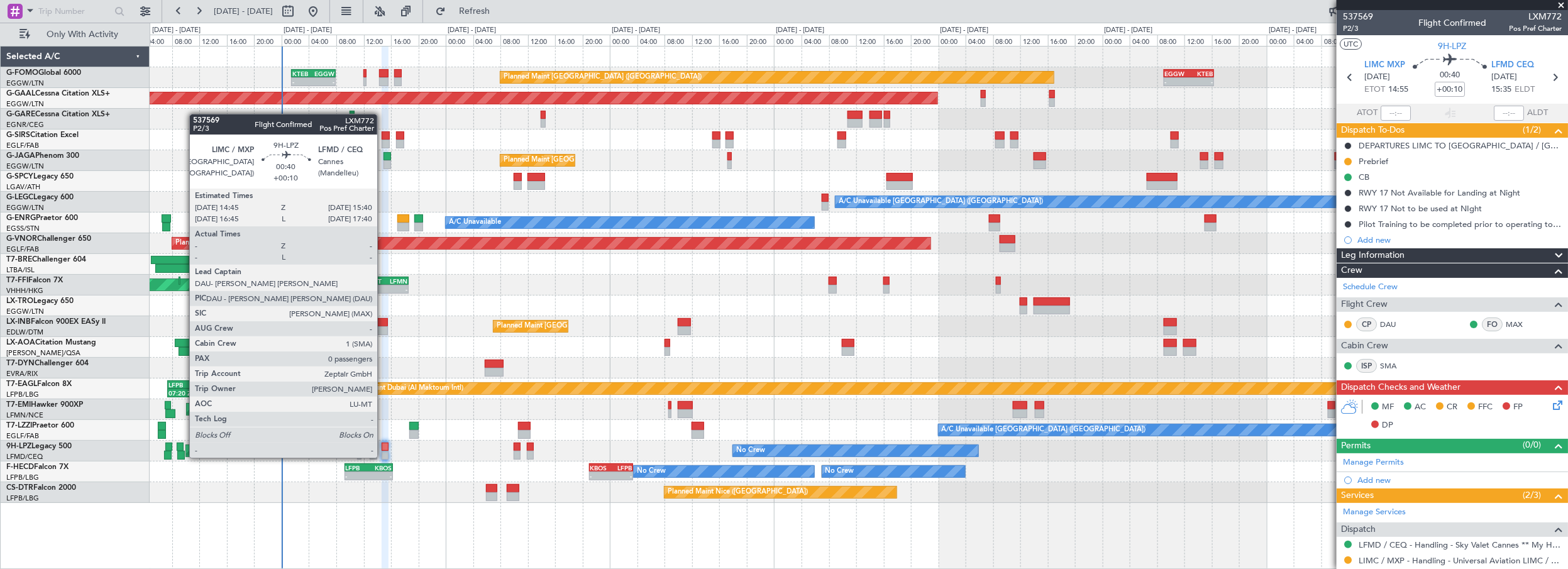
click at [383, 446] on div at bounding box center [385, 447] width 6 height 9
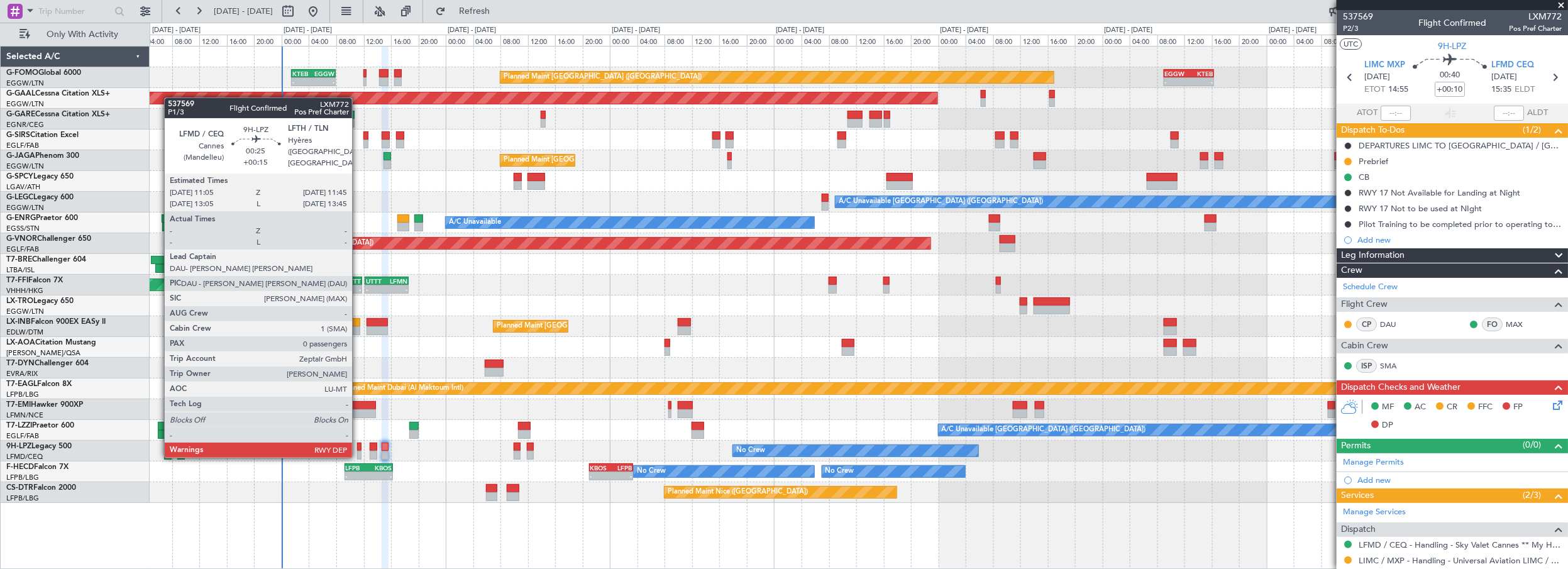
click at [359, 444] on div at bounding box center [359, 447] width 5 height 9
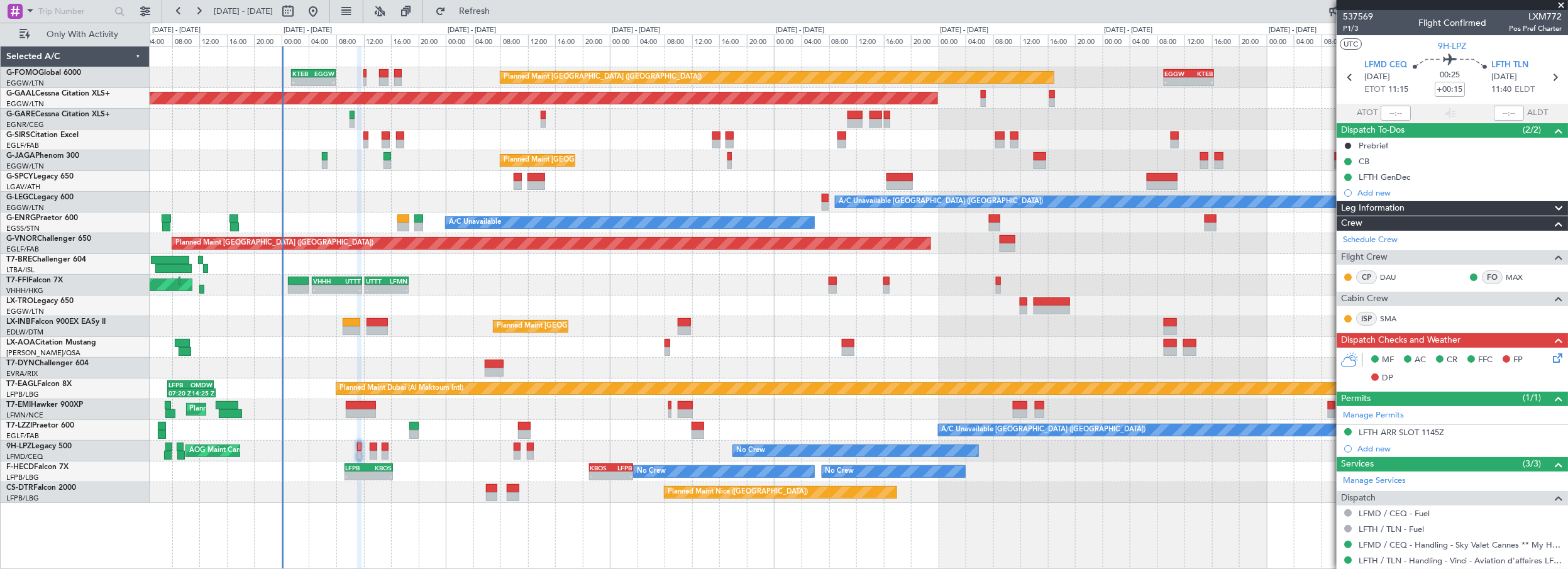
click at [1413, 209] on div "Leg Information" at bounding box center [1451, 208] width 231 height 14
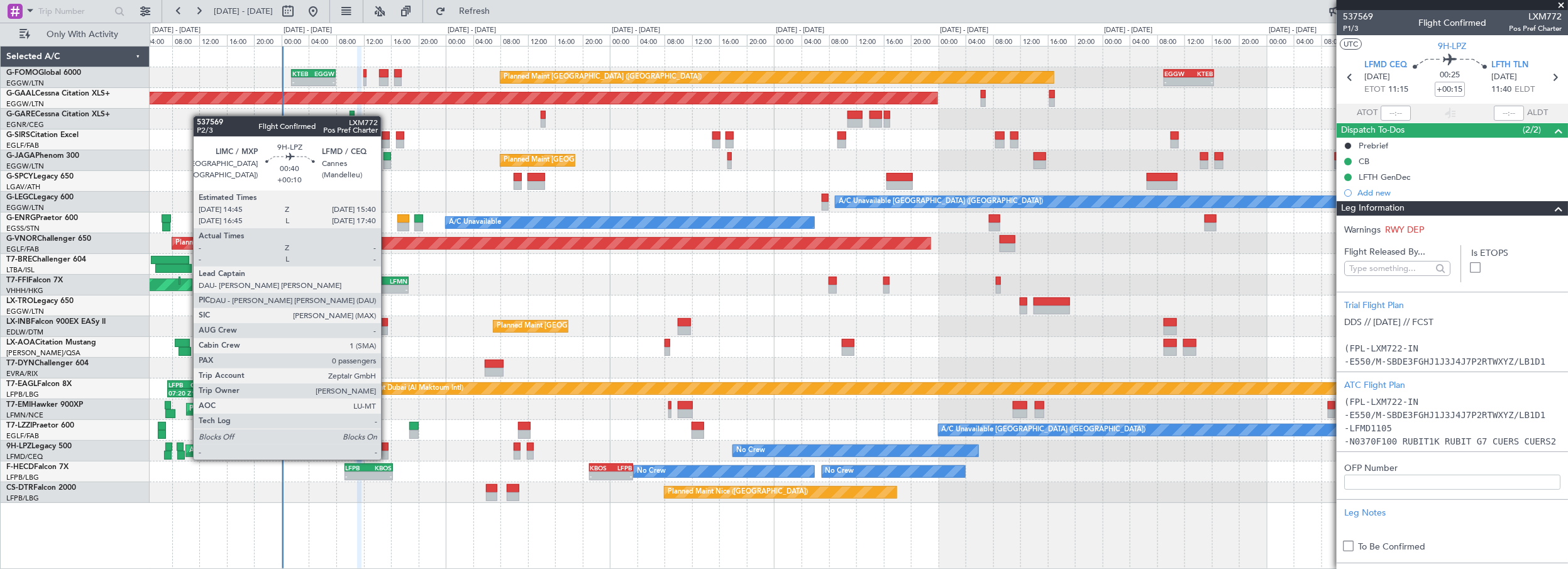
click at [387, 447] on div at bounding box center [385, 447] width 6 height 9
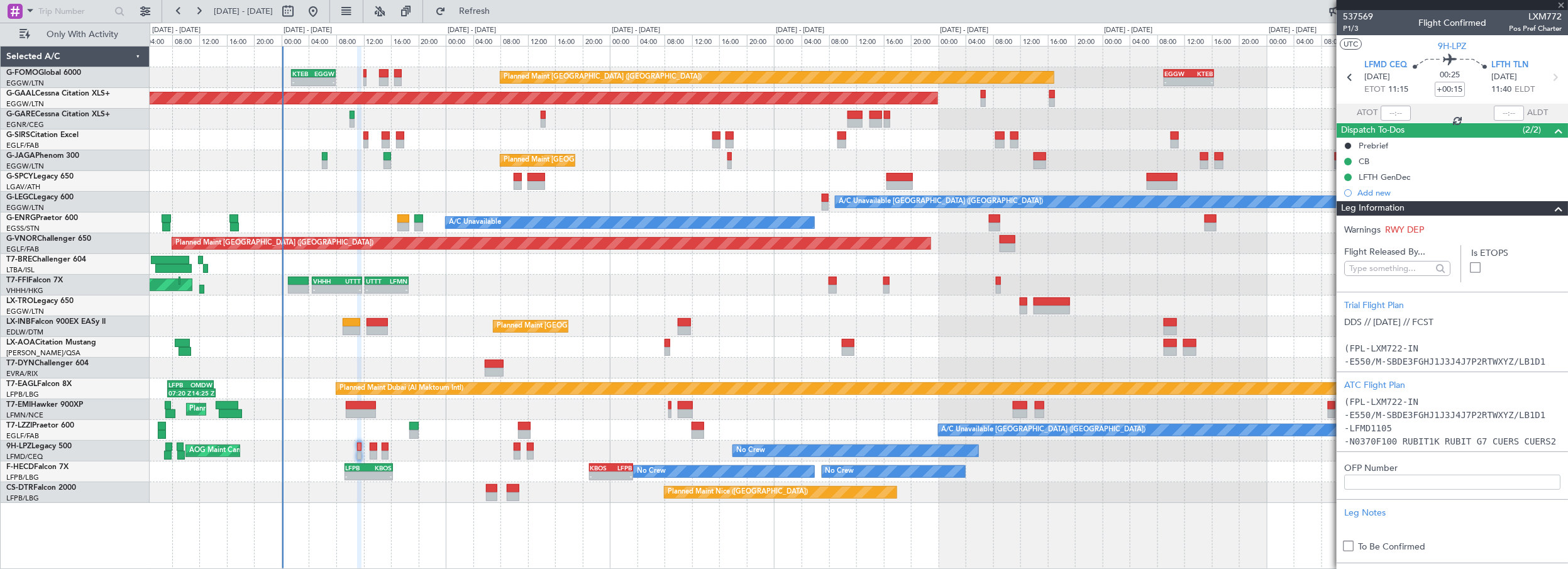
click at [388, 447] on div at bounding box center [385, 447] width 6 height 9
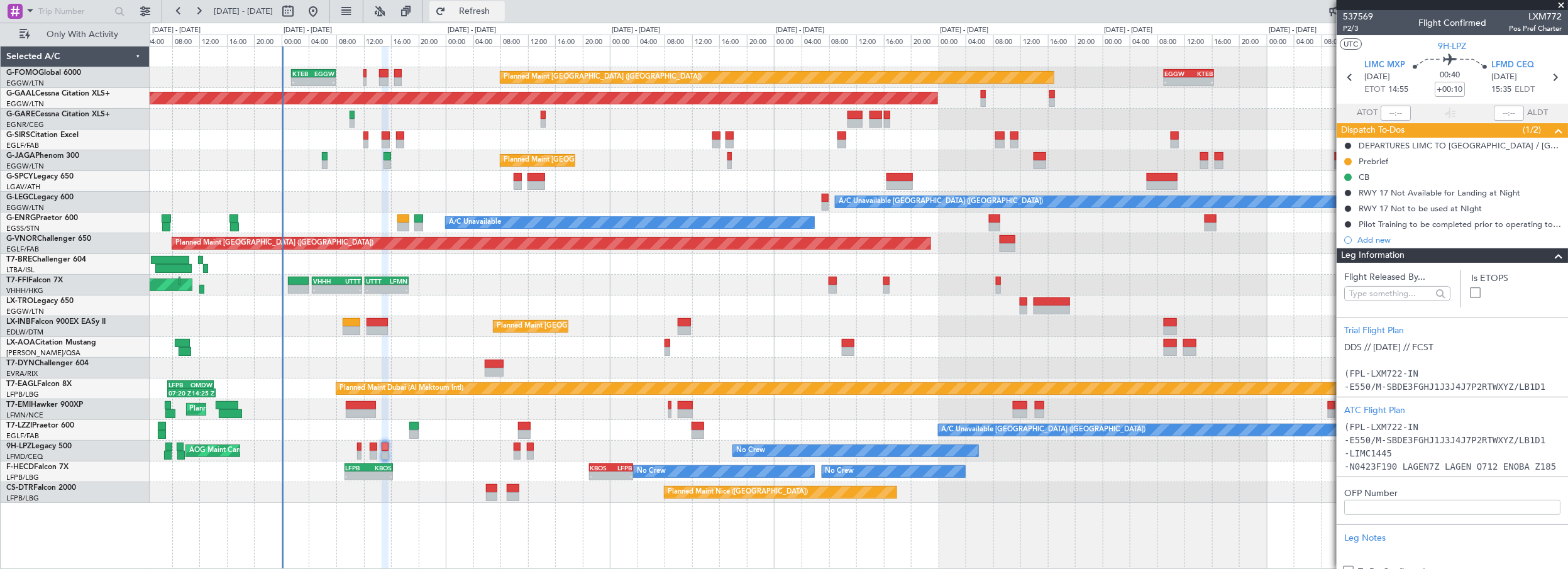
click at [501, 13] on span "Refresh" at bounding box center [474, 11] width 52 height 9
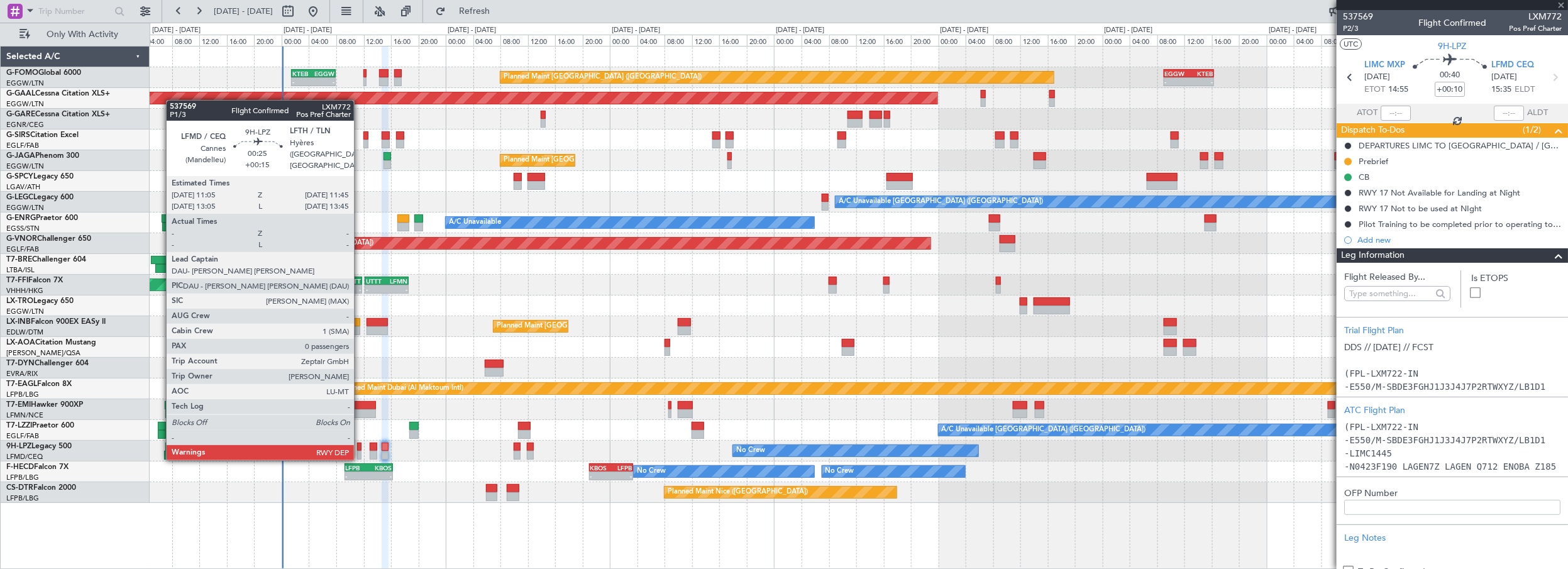
click at [360, 447] on div at bounding box center [359, 447] width 5 height 9
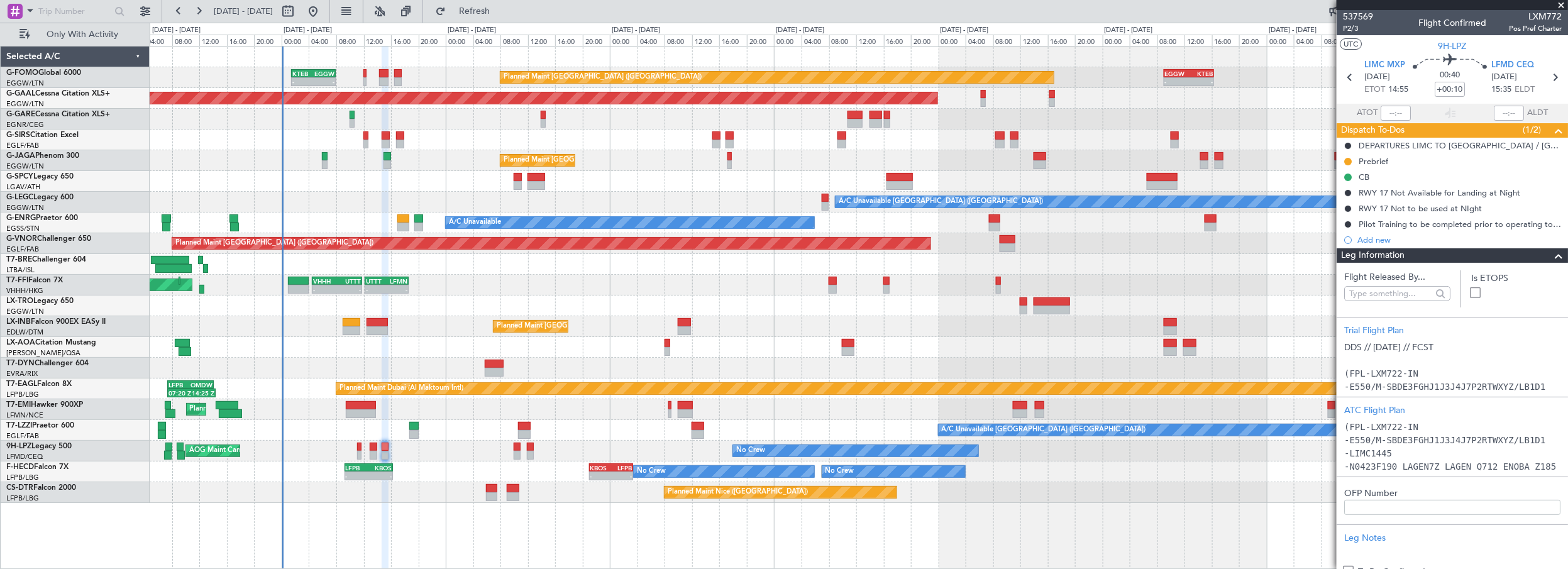
click at [1551, 254] on span at bounding box center [1558, 256] width 15 height 15
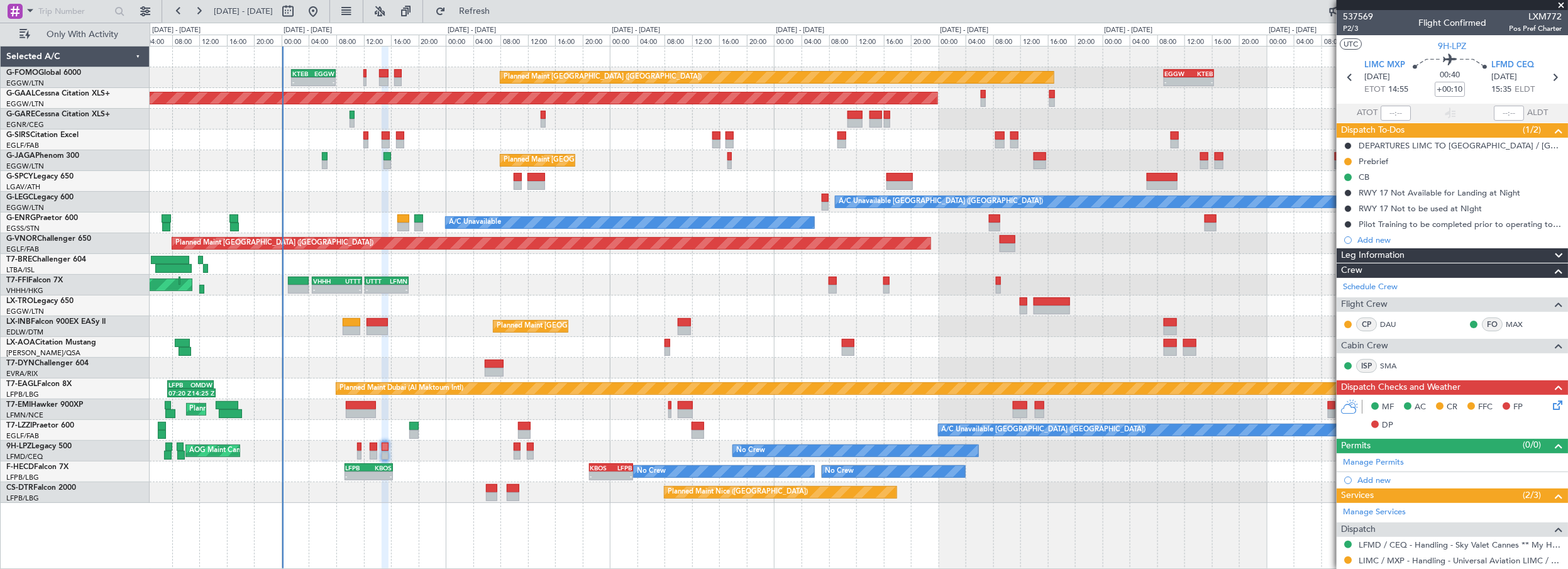
click at [1550, 404] on icon at bounding box center [1555, 403] width 10 height 10
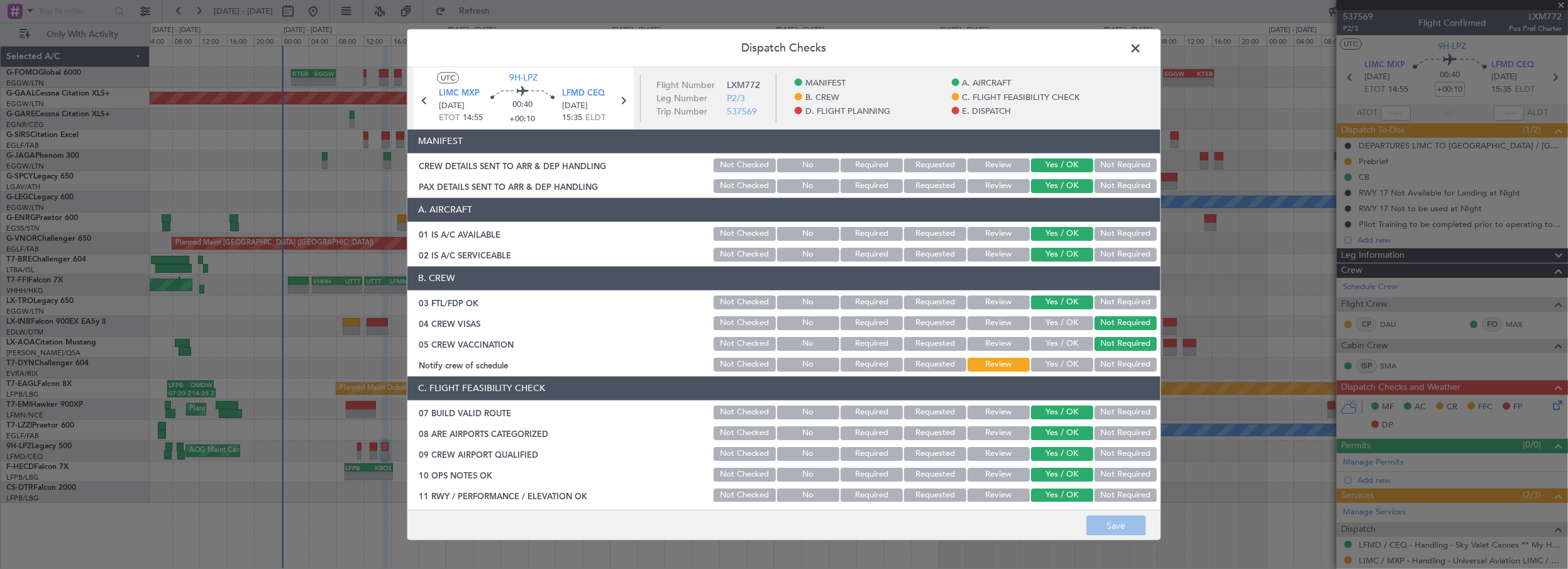
click at [1053, 359] on button "Yes / OK" at bounding box center [1061, 365] width 62 height 14
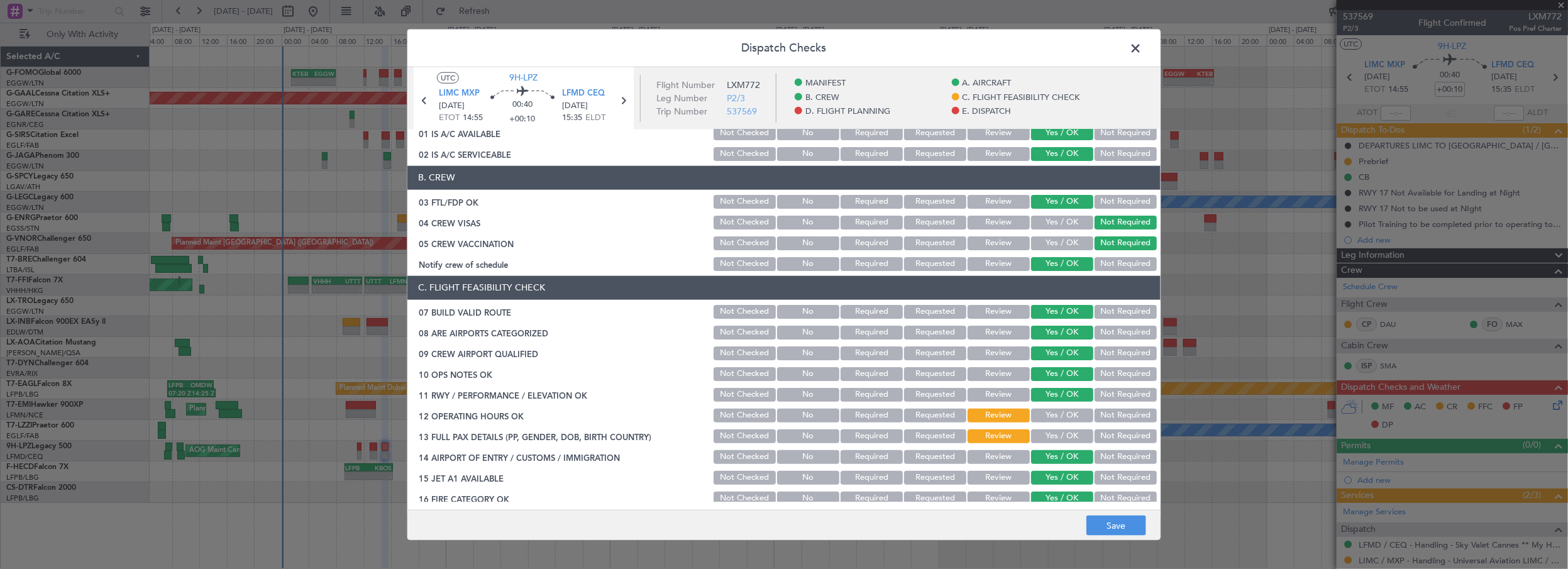
scroll to position [171, 0]
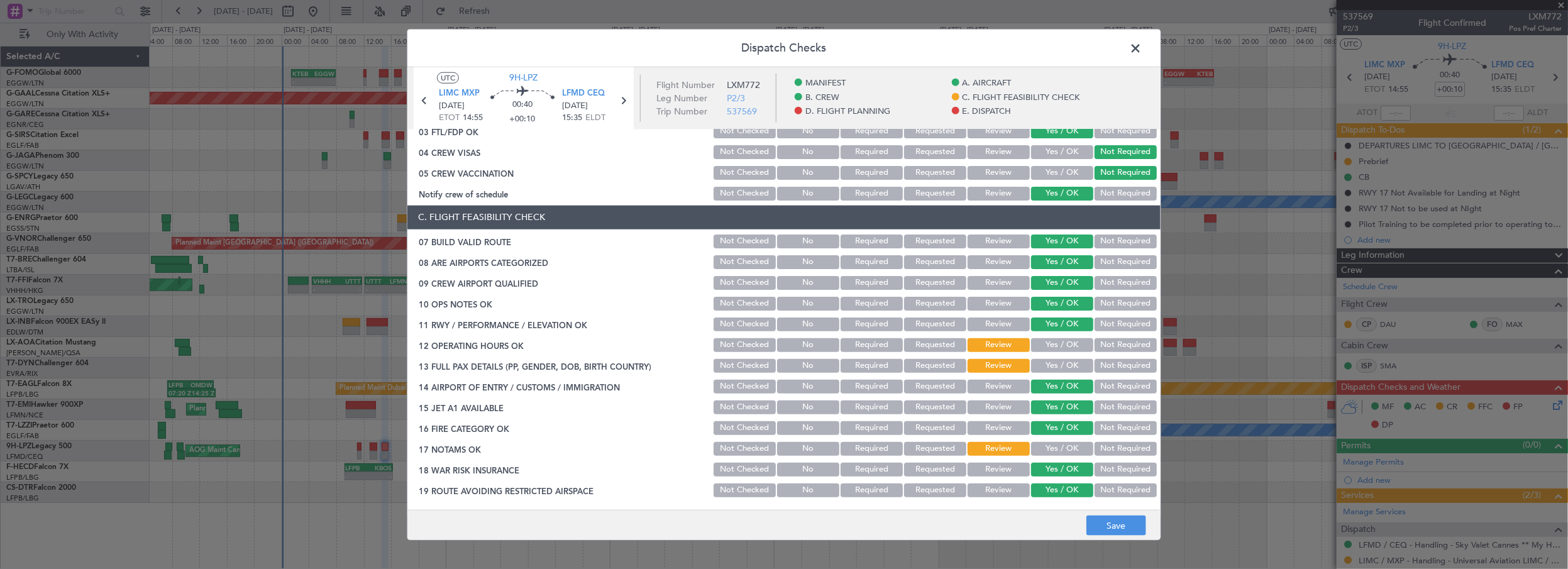
click at [1061, 347] on button "Yes / OK" at bounding box center [1061, 345] width 62 height 14
click at [1066, 367] on button "Yes / OK" at bounding box center [1061, 366] width 62 height 14
click at [1062, 447] on button "Yes / OK" at bounding box center [1061, 449] width 62 height 14
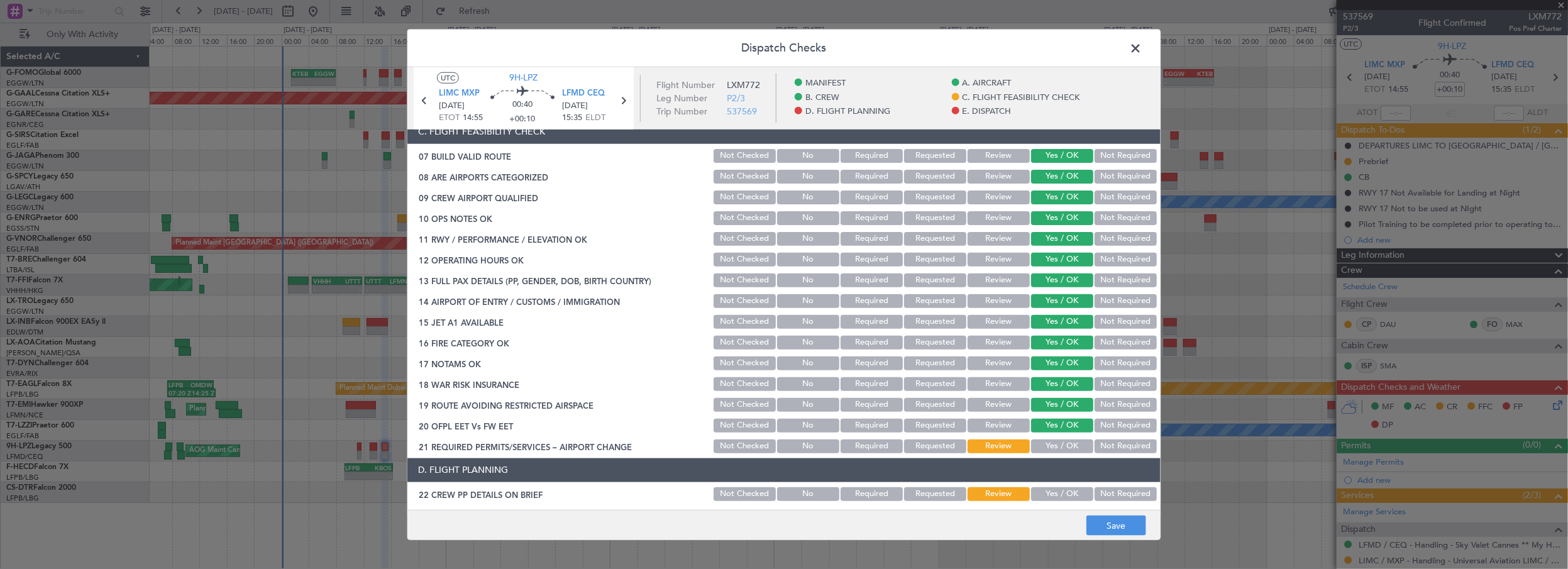
scroll to position [343, 0]
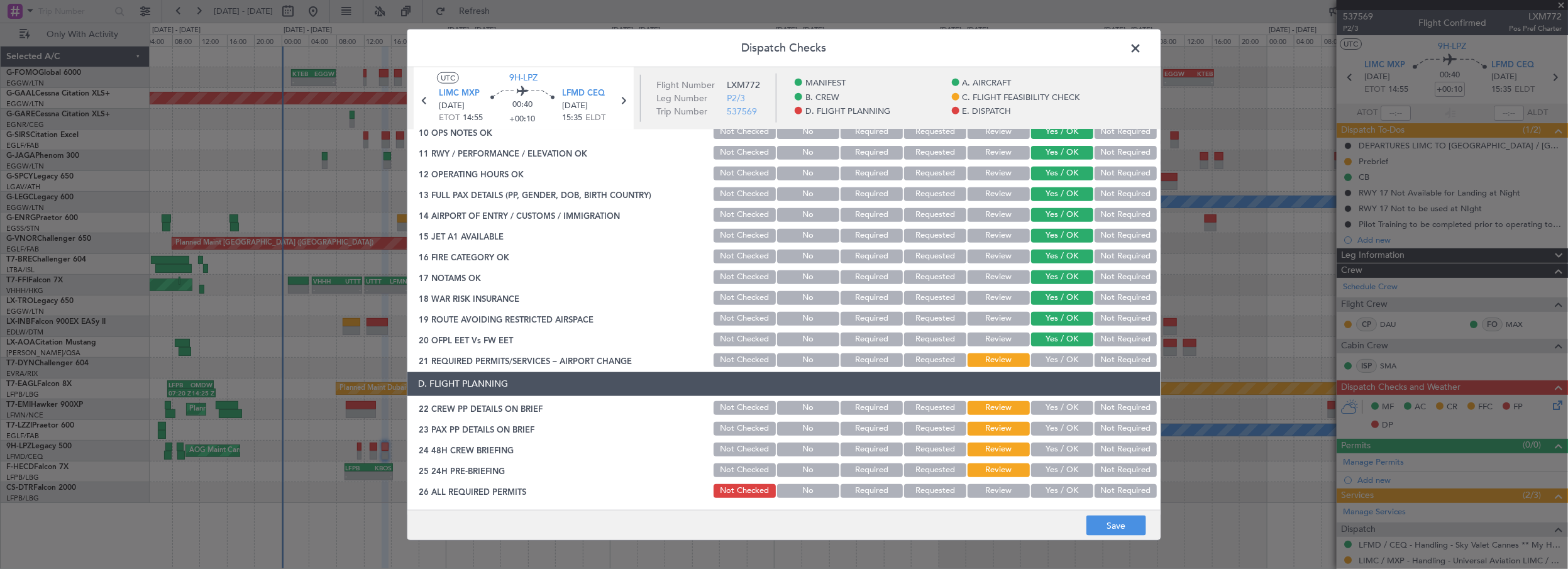
click at [1056, 364] on button "Yes / OK" at bounding box center [1061, 360] width 62 height 14
click at [1051, 407] on button "Yes / OK" at bounding box center [1061, 408] width 62 height 14
click at [1052, 431] on button "Yes / OK" at bounding box center [1061, 429] width 62 height 14
click at [1042, 449] on button "Yes / OK" at bounding box center [1061, 450] width 62 height 14
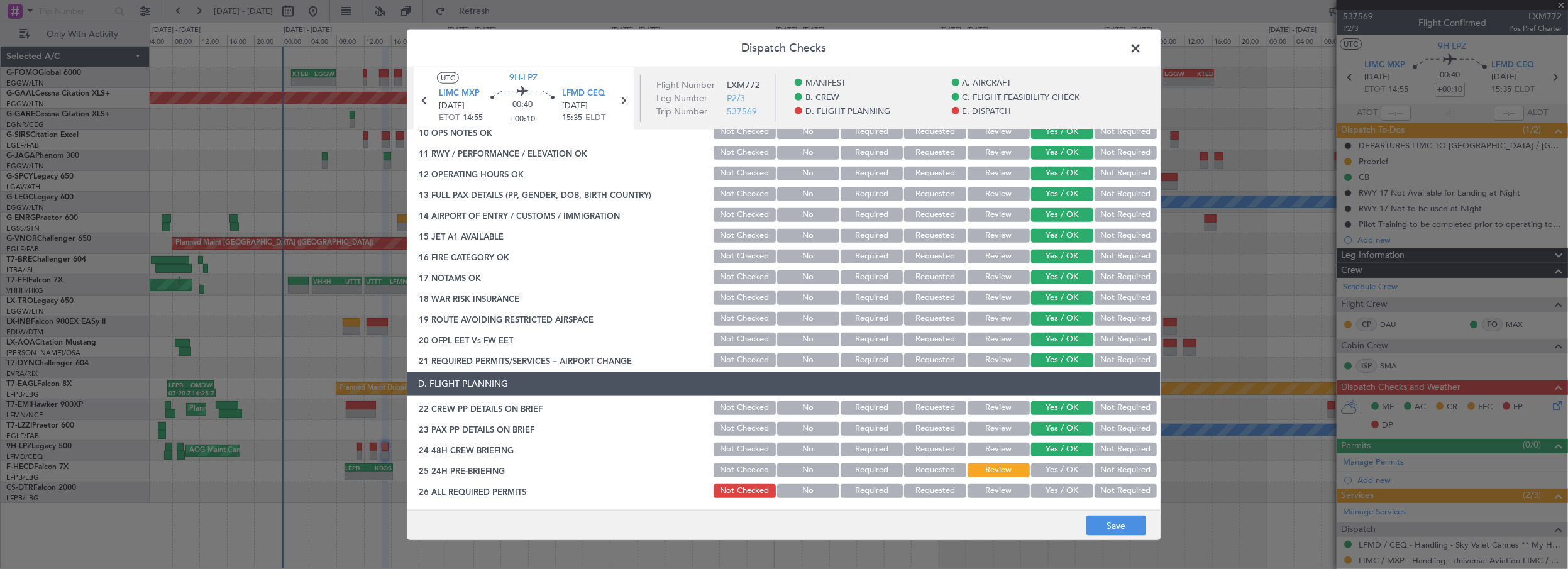
click at [1107, 465] on button "Not Required" at bounding box center [1125, 471] width 62 height 14
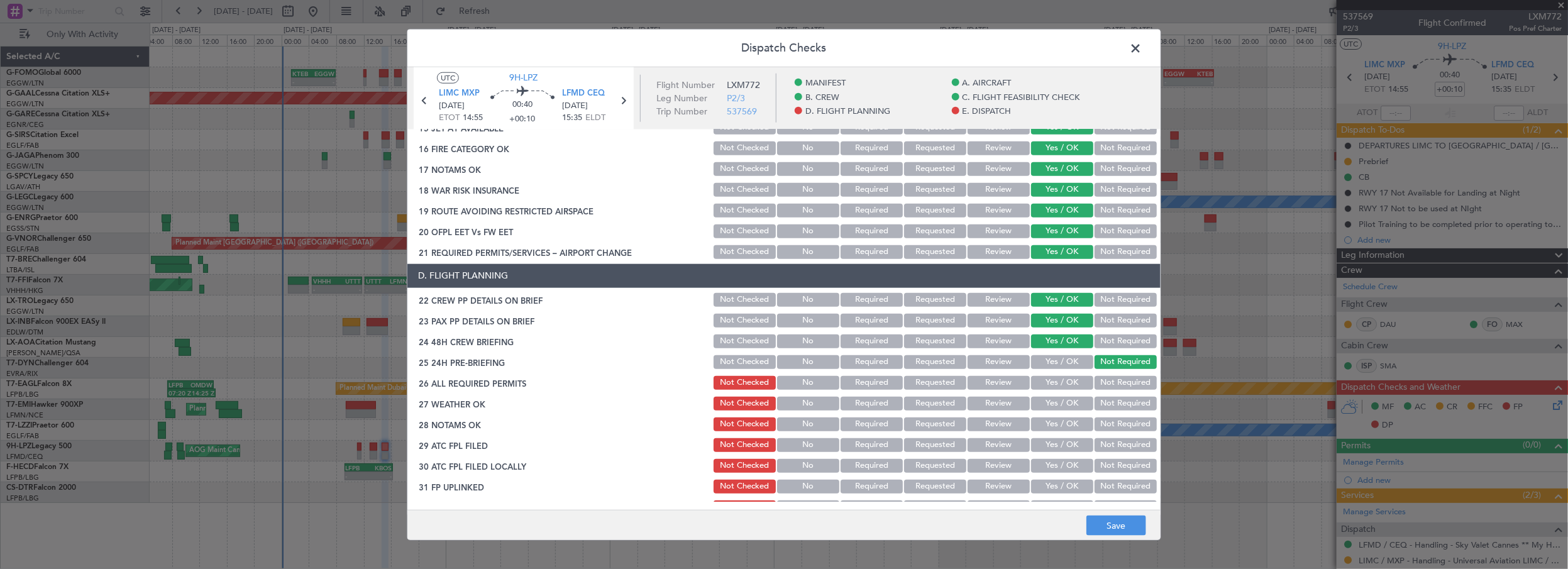
scroll to position [514, 0]
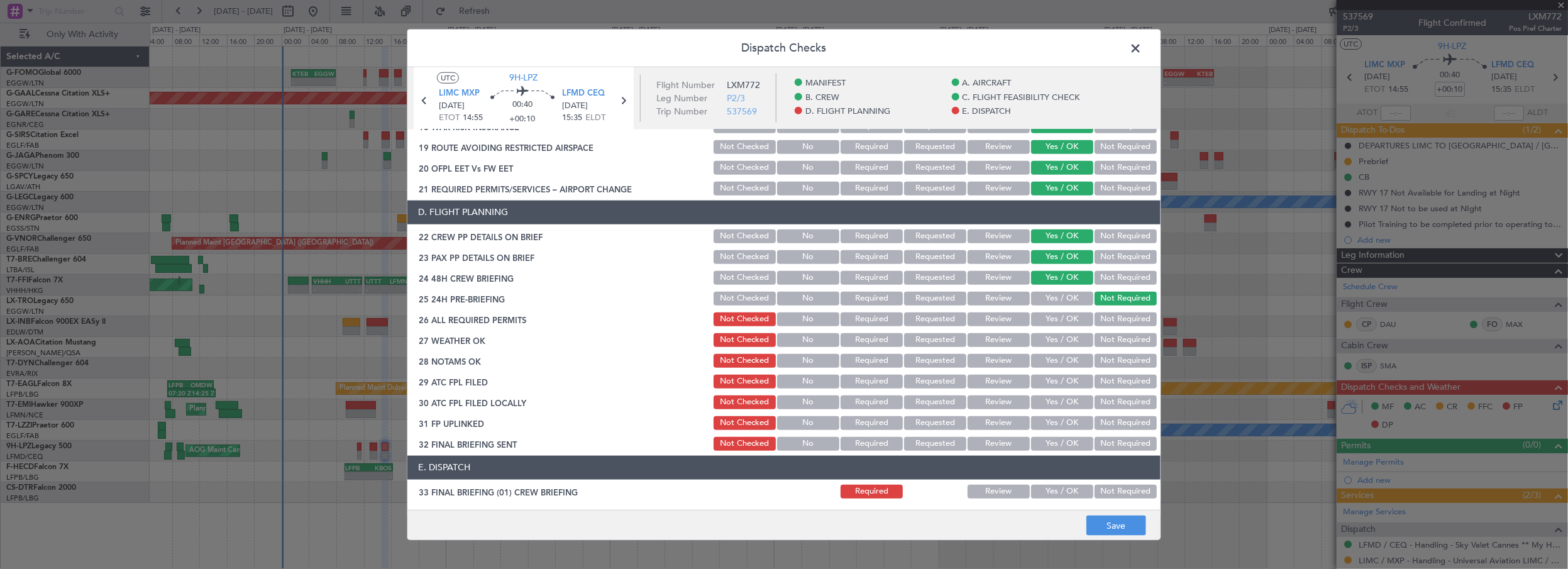
click at [1070, 319] on button "Yes / OK" at bounding box center [1061, 319] width 62 height 14
click at [1070, 335] on button "Yes / OK" at bounding box center [1061, 340] width 62 height 14
click at [1066, 365] on button "Yes / OK" at bounding box center [1061, 361] width 62 height 14
click at [1062, 388] on button "Yes / OK" at bounding box center [1061, 382] width 62 height 14
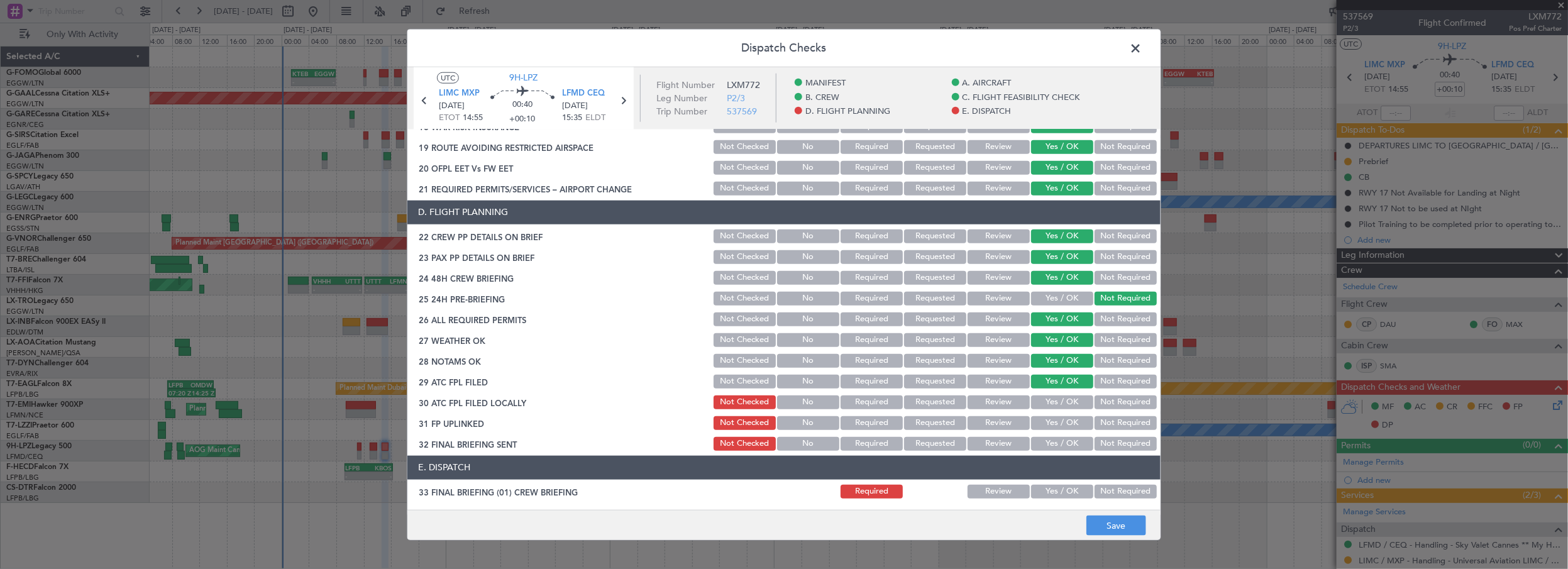
drag, startPoint x: 1057, startPoint y: 403, endPoint x: 1053, endPoint y: 421, distance: 18.4
click at [1057, 404] on button "Yes / OK" at bounding box center [1061, 403] width 62 height 14
click at [1051, 423] on button "Yes / OK" at bounding box center [1061, 423] width 62 height 14
drag, startPoint x: 1113, startPoint y: 399, endPoint x: 1041, endPoint y: 436, distance: 81.0
click at [1112, 400] on button "Not Required" at bounding box center [1125, 403] width 62 height 14
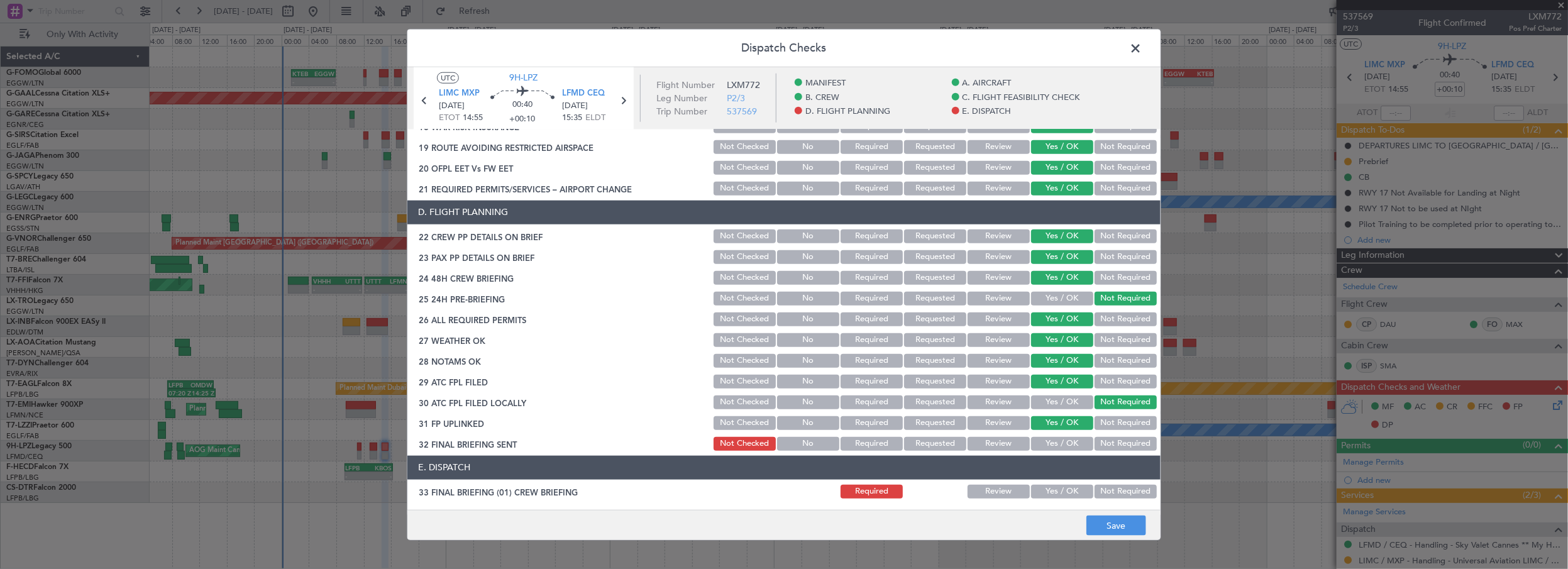
click at [1044, 440] on button "Yes / OK" at bounding box center [1061, 444] width 62 height 14
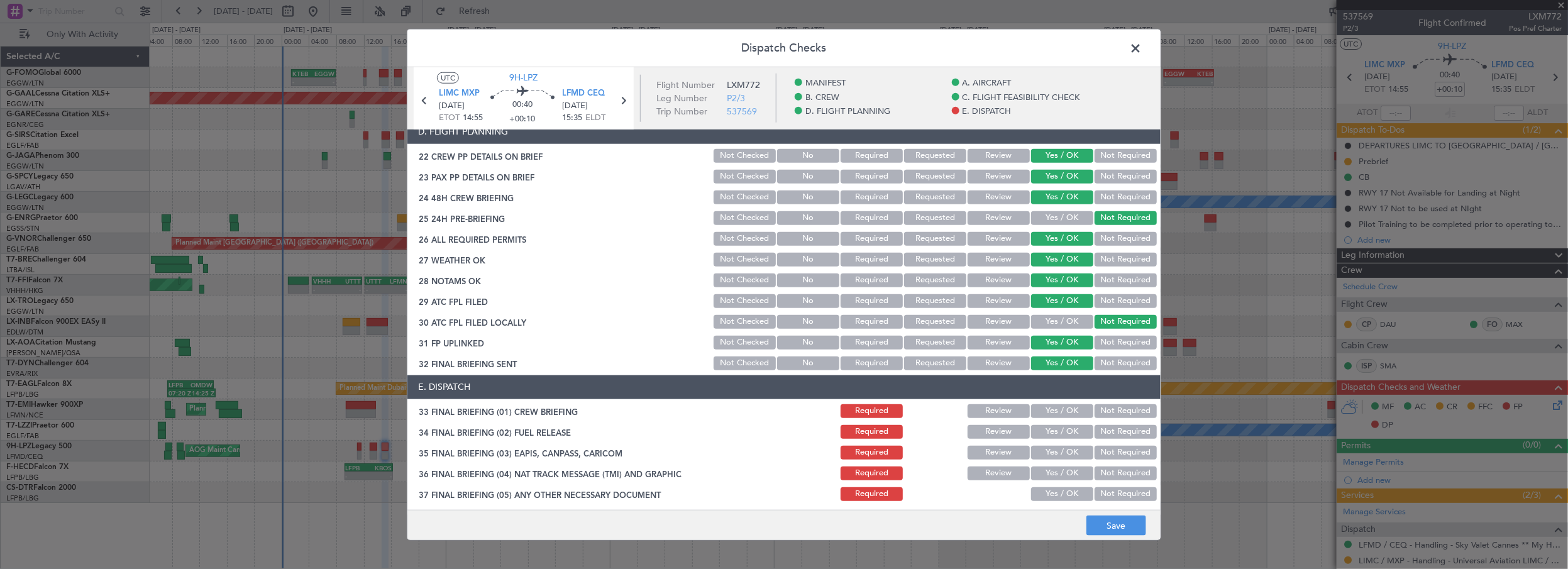
scroll to position [629, 0]
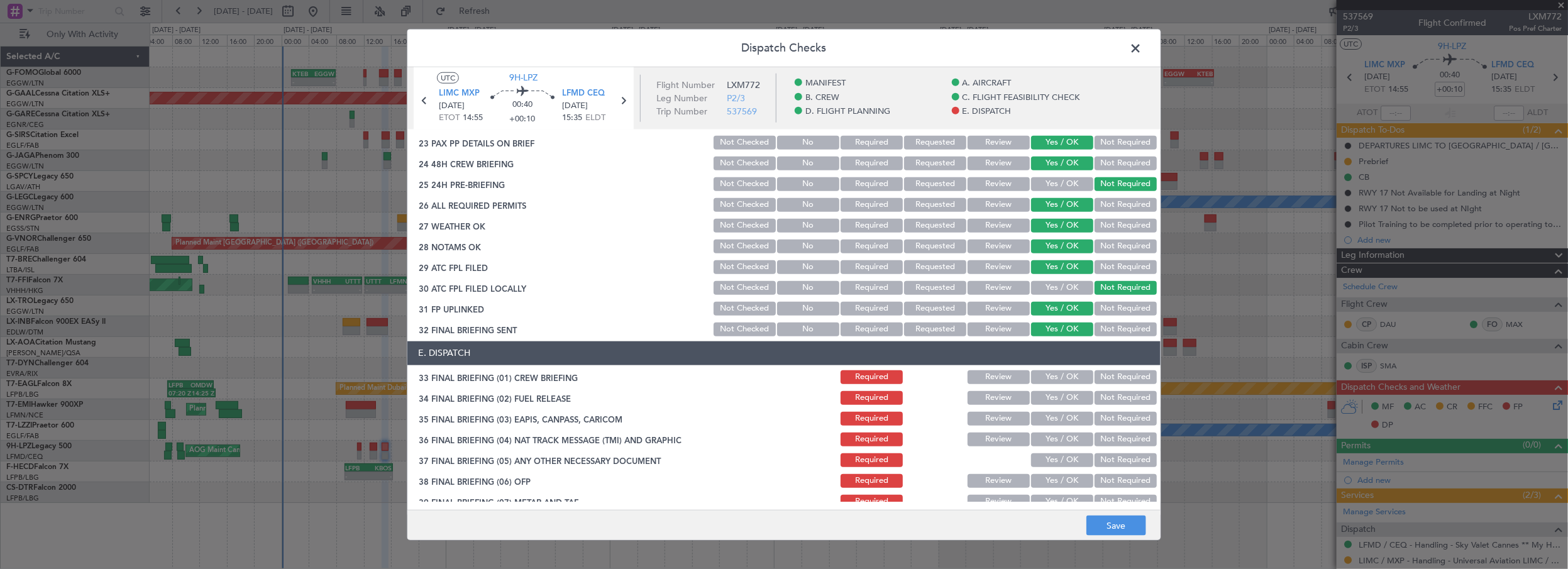
click at [1058, 368] on div "Yes / OK" at bounding box center [1060, 377] width 63 height 18
drag, startPoint x: 1066, startPoint y: 379, endPoint x: 1061, endPoint y: 397, distance: 18.7
click at [1066, 381] on button "Yes / OK" at bounding box center [1061, 377] width 62 height 14
click at [1061, 400] on button "Yes / OK" at bounding box center [1061, 398] width 62 height 14
click at [1119, 420] on button "Not Required" at bounding box center [1125, 419] width 62 height 14
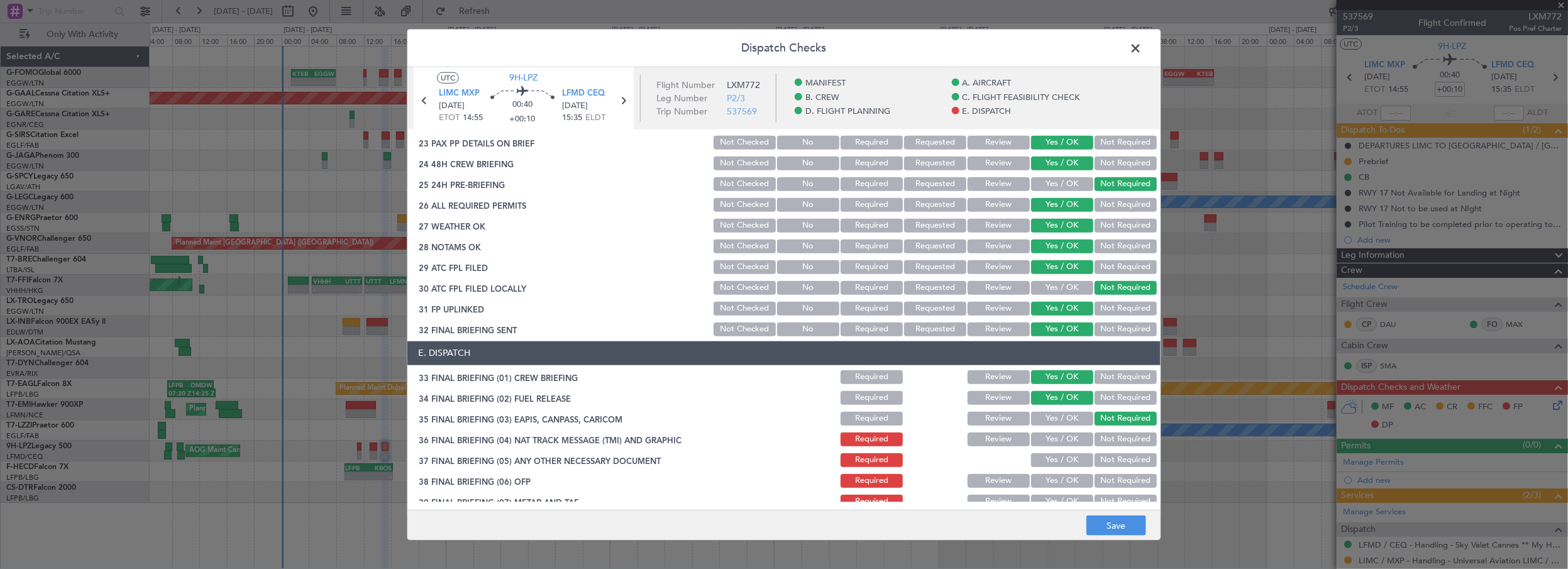
click at [1110, 439] on button "Not Required" at bounding box center [1125, 439] width 62 height 14
drag, startPoint x: 1106, startPoint y: 457, endPoint x: 1046, endPoint y: 407, distance: 78.1
click at [1106, 457] on button "Not Required" at bounding box center [1125, 461] width 62 height 14
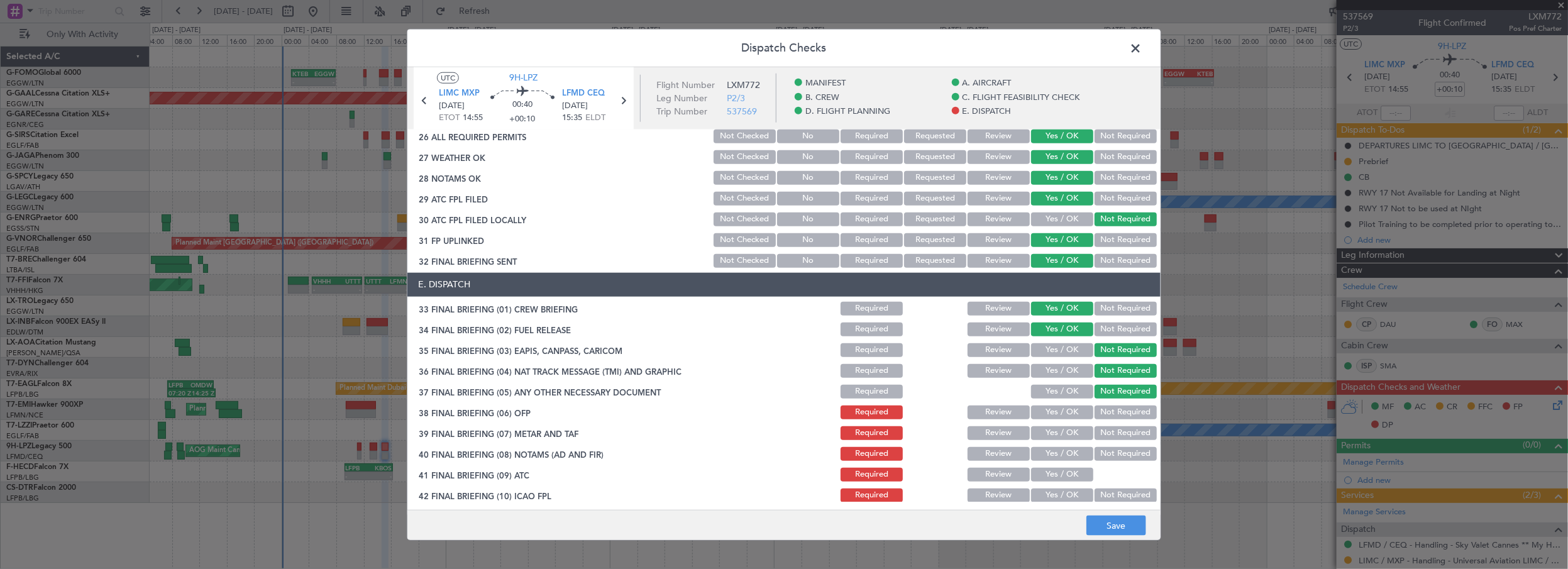
scroll to position [744, 0]
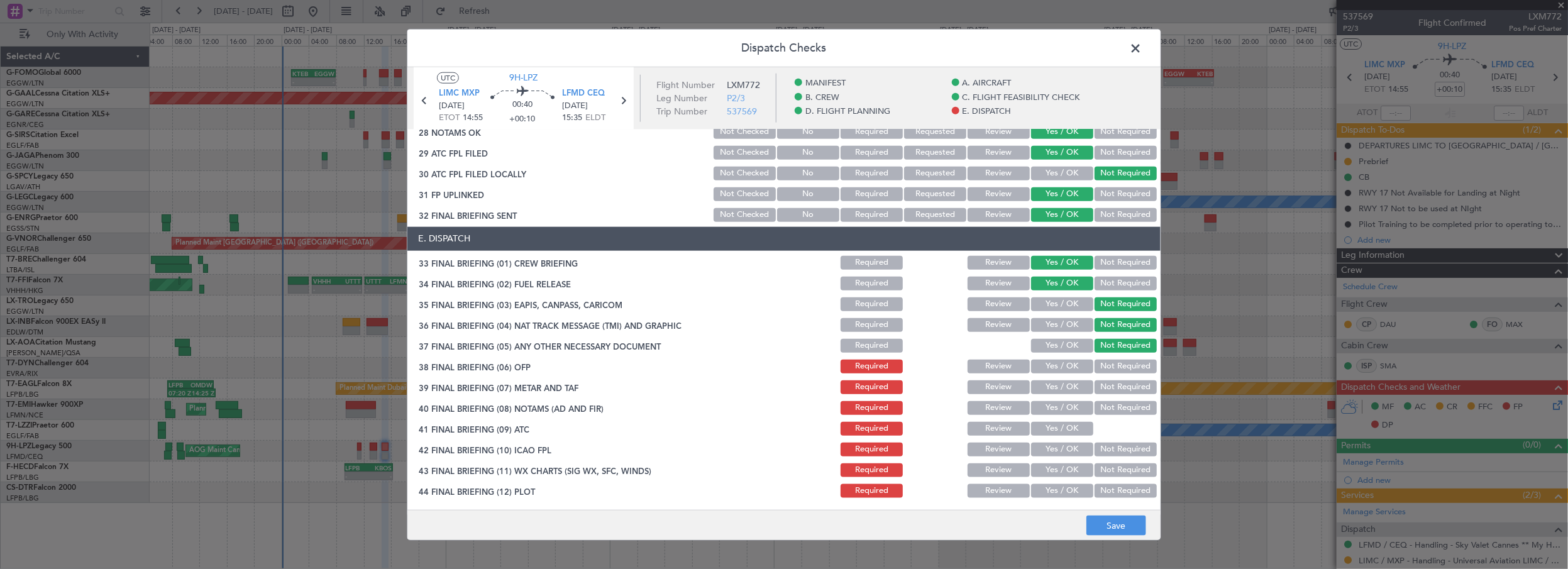
click at [1065, 367] on button "Yes / OK" at bounding box center [1061, 366] width 62 height 14
click at [1062, 397] on section "E. DISPATCH 33 FINAL BRIEFING (01) CREW BRIEFING Required Review Yes / OK Not R…" at bounding box center [783, 364] width 753 height 273
click at [1064, 386] on button "Yes / OK" at bounding box center [1061, 388] width 62 height 14
click at [1057, 409] on button "Yes / OK" at bounding box center [1061, 408] width 62 height 14
drag, startPoint x: 1053, startPoint y: 431, endPoint x: 1051, endPoint y: 438, distance: 7.3
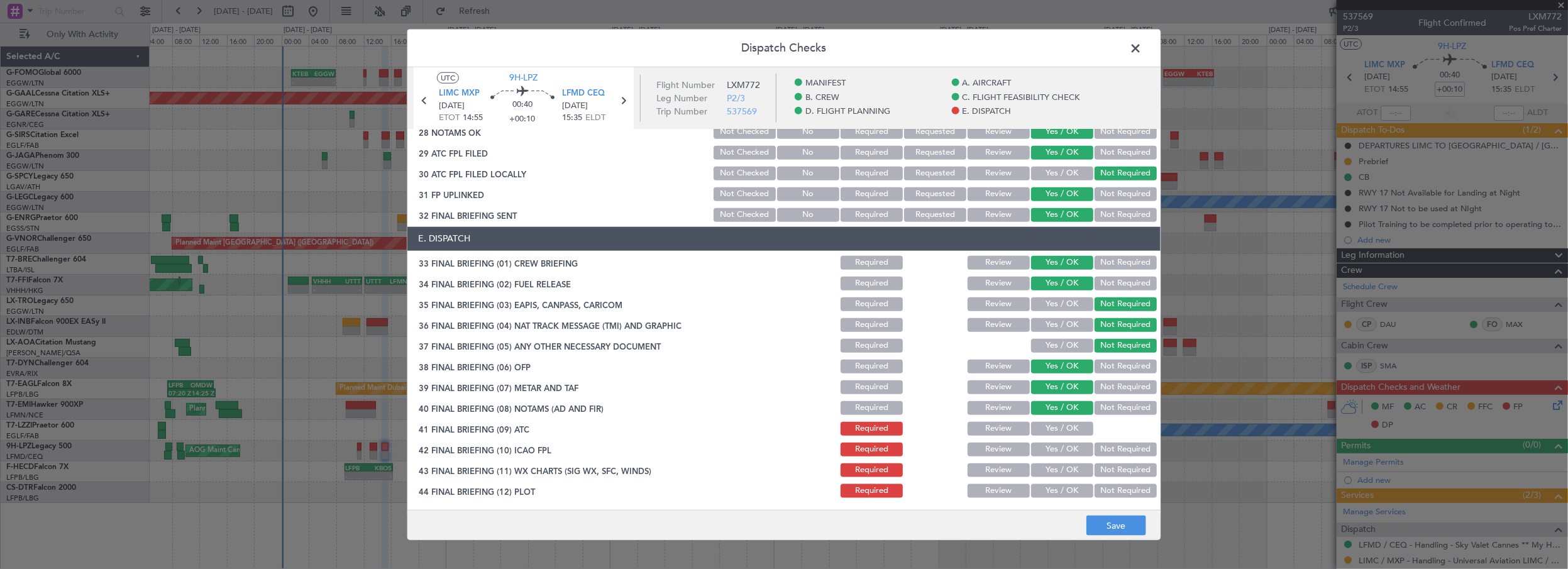
click at [1053, 431] on button "Yes / OK" at bounding box center [1061, 429] width 62 height 14
click at [1050, 447] on button "Yes / OK" at bounding box center [1061, 450] width 62 height 14
click at [1047, 471] on button "Yes / OK" at bounding box center [1061, 471] width 62 height 14
drag, startPoint x: 1048, startPoint y: 489, endPoint x: 1093, endPoint y: 504, distance: 47.4
click at [1049, 491] on button "Yes / OK" at bounding box center [1061, 491] width 62 height 14
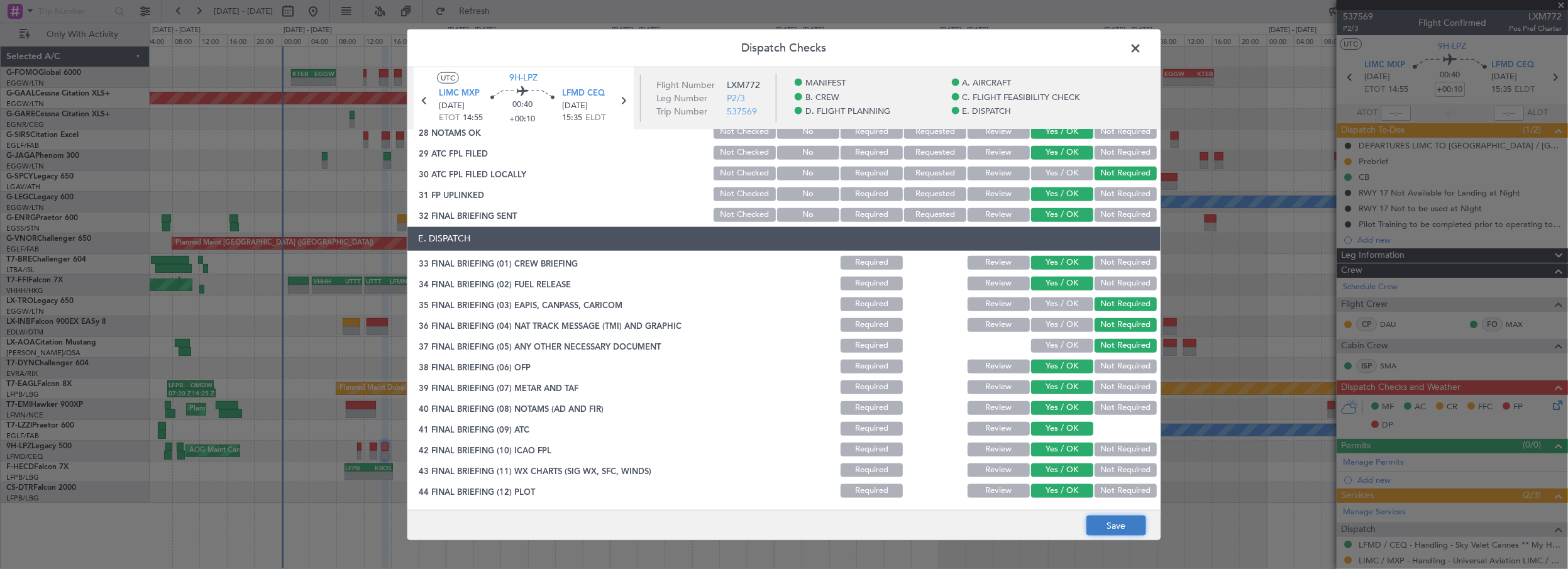
click at [1109, 520] on button "Save" at bounding box center [1116, 526] width 60 height 20
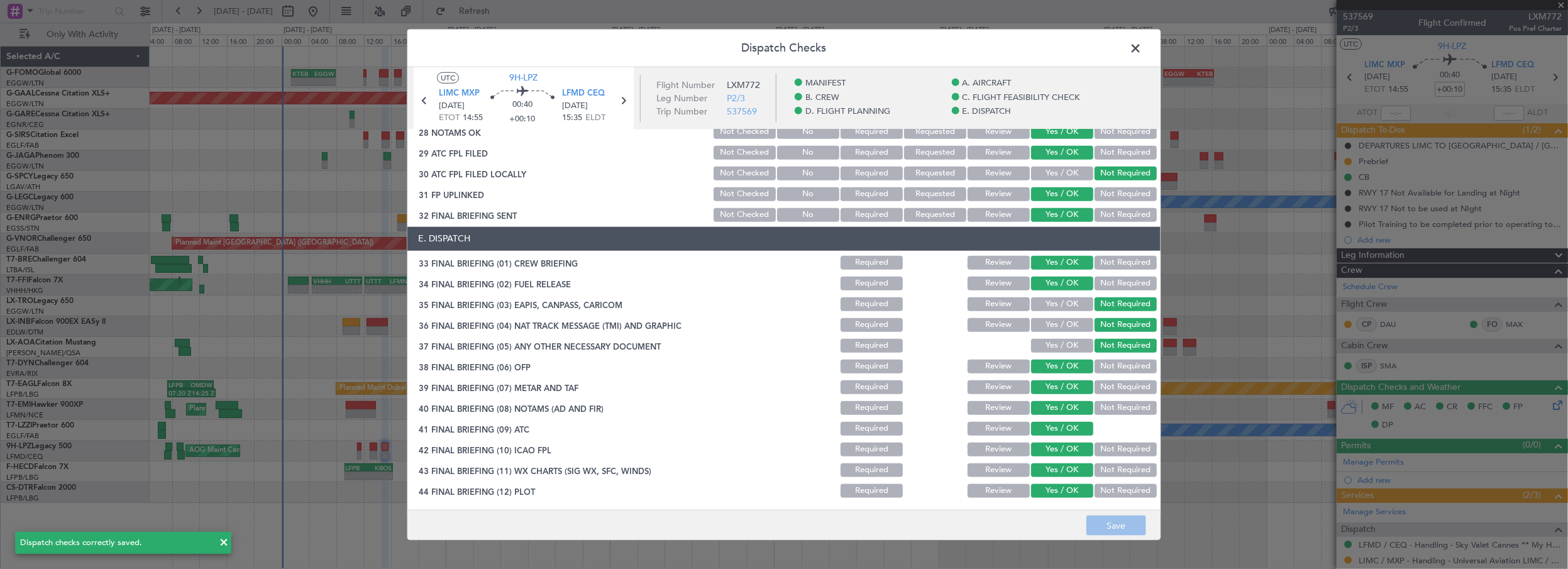
click at [1141, 50] on span at bounding box center [1141, 50] width 0 height 25
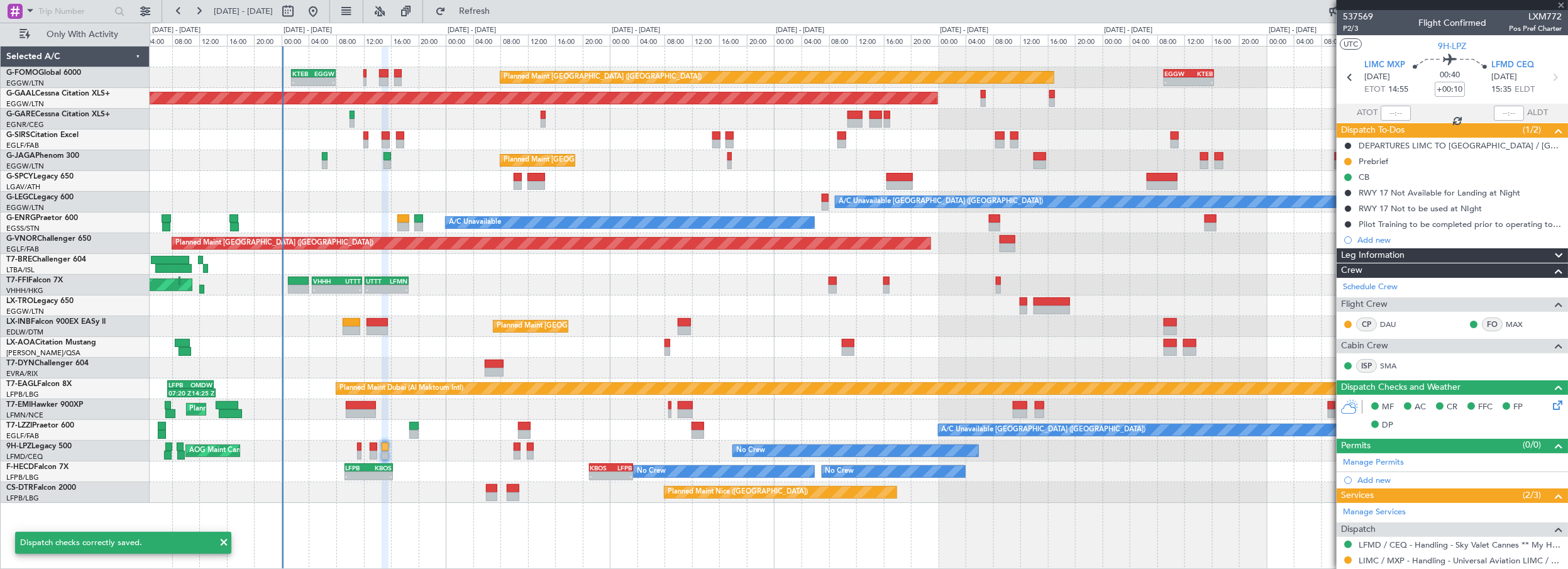
type input "+00:15"
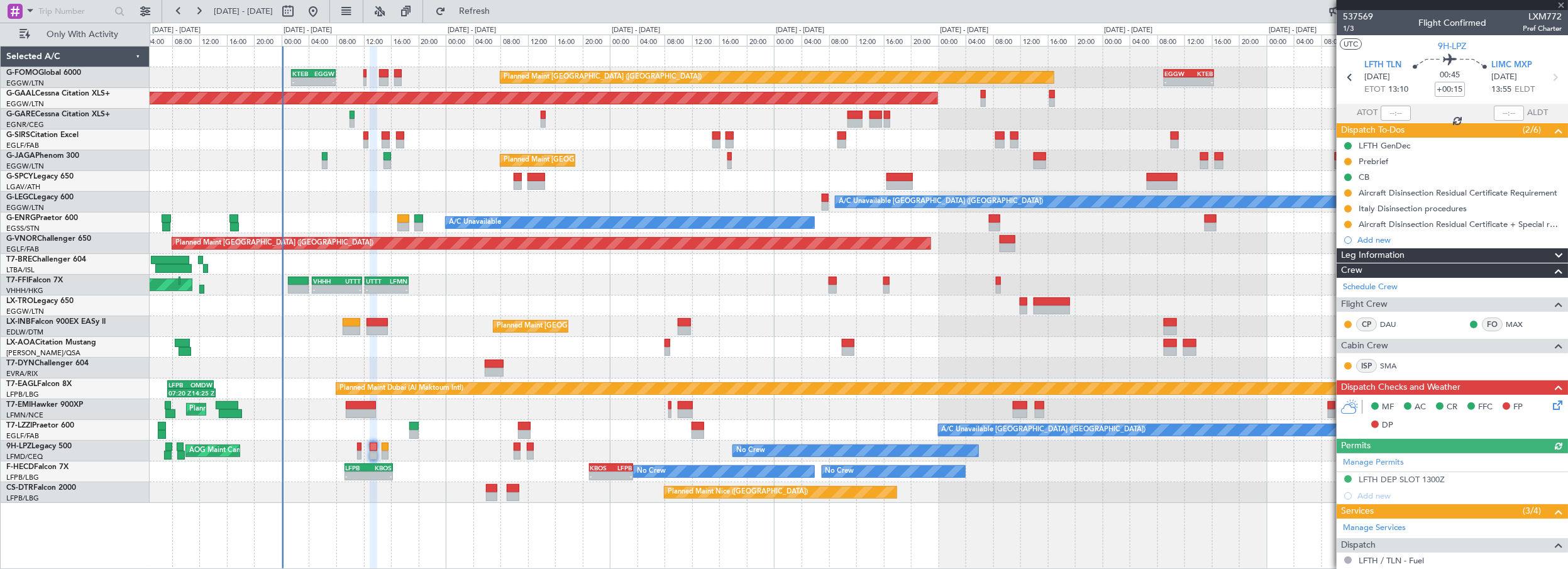
click at [1550, 403] on icon at bounding box center [1555, 403] width 10 height 10
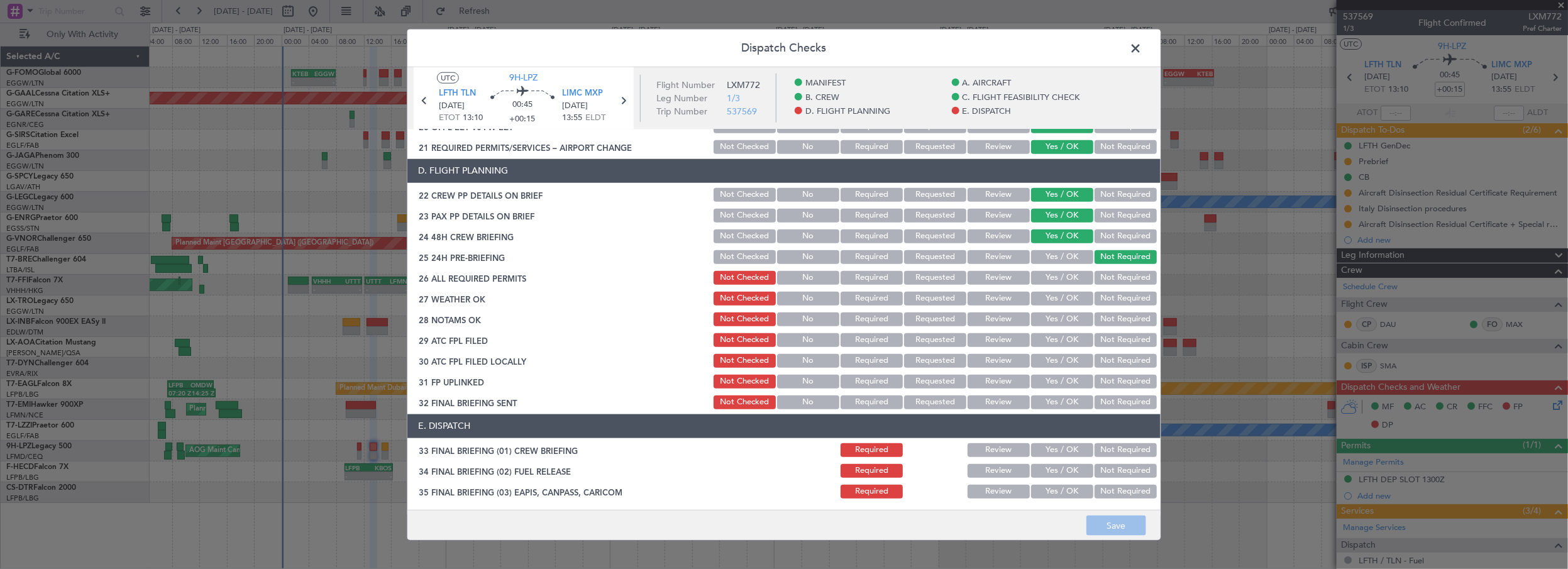
scroll to position [514, 0]
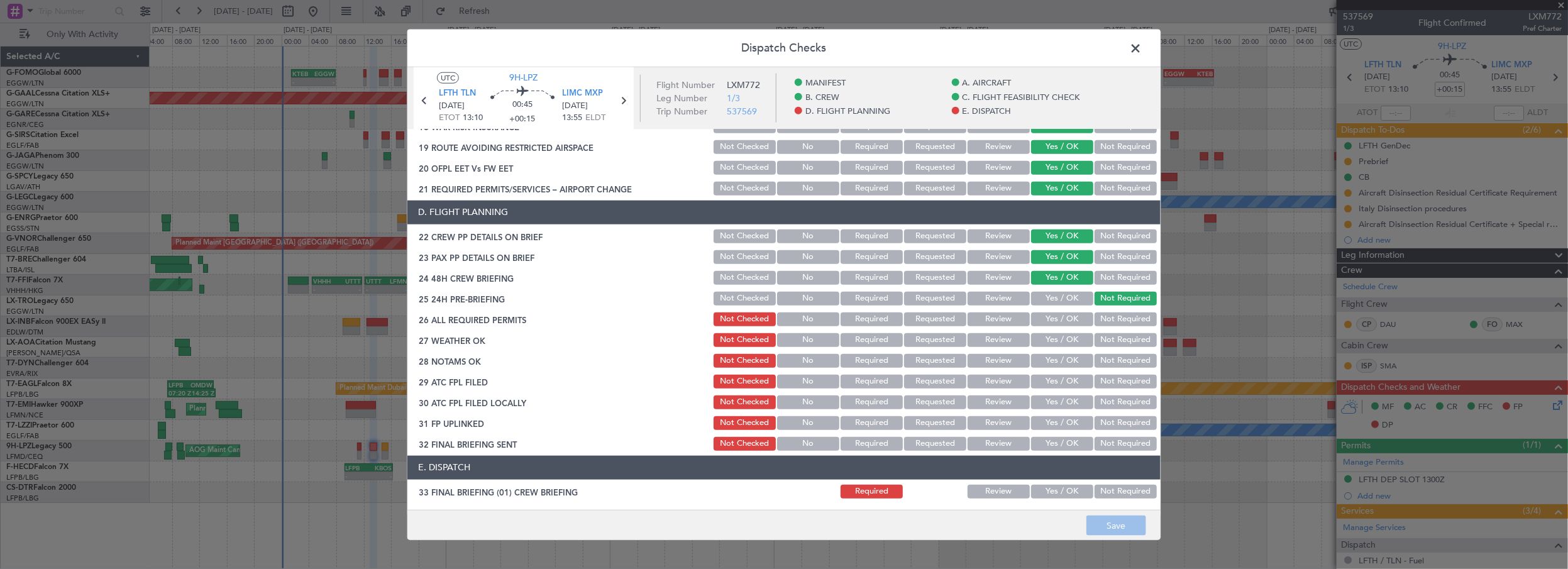
click at [1062, 319] on button "Yes / OK" at bounding box center [1061, 319] width 62 height 14
click at [1055, 344] on button "Yes / OK" at bounding box center [1061, 340] width 62 height 14
drag, startPoint x: 1053, startPoint y: 360, endPoint x: 1055, endPoint y: 370, distance: 10.2
click at [1053, 361] on button "Yes / OK" at bounding box center [1061, 361] width 62 height 14
click at [1061, 377] on button "Yes / OK" at bounding box center [1061, 382] width 62 height 14
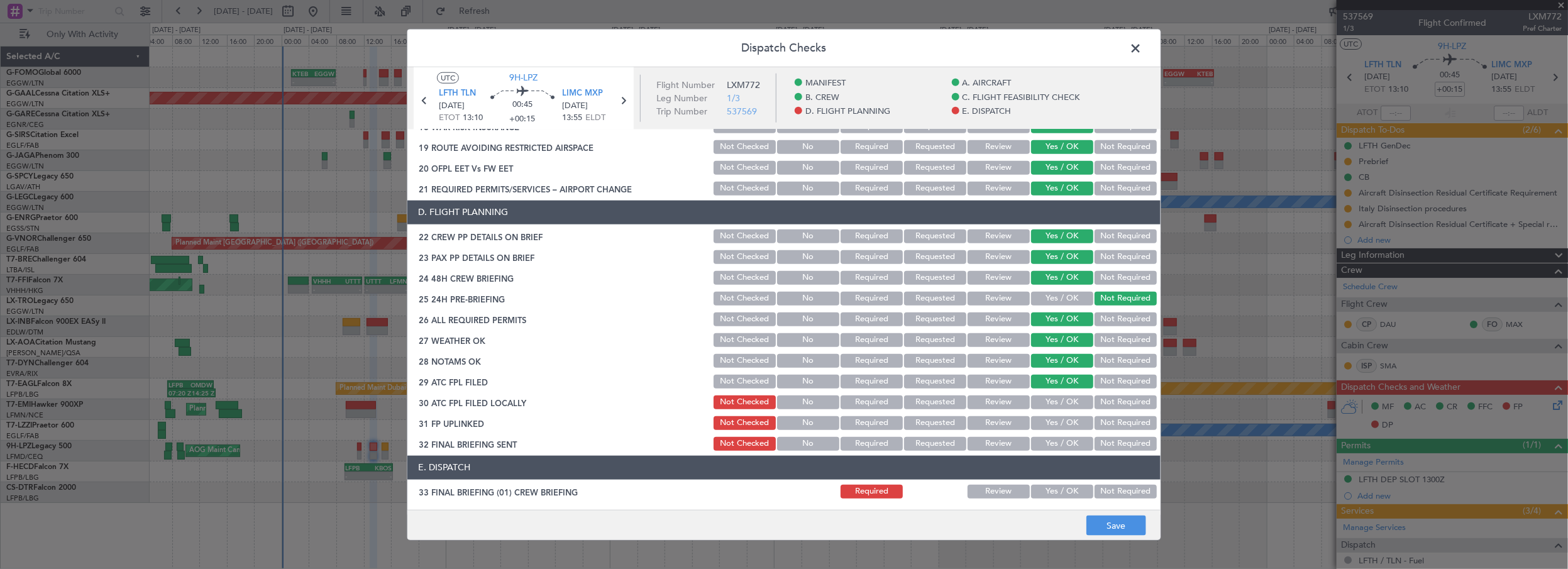
click at [1125, 407] on button "Not Required" at bounding box center [1125, 403] width 62 height 14
drag, startPoint x: 1053, startPoint y: 424, endPoint x: 1044, endPoint y: 448, distance: 25.6
click at [1053, 425] on button "Yes / OK" at bounding box center [1061, 423] width 62 height 14
drag, startPoint x: 1044, startPoint y: 448, endPoint x: 1048, endPoint y: 440, distance: 8.9
click at [1046, 446] on button "Yes / OK" at bounding box center [1061, 444] width 62 height 14
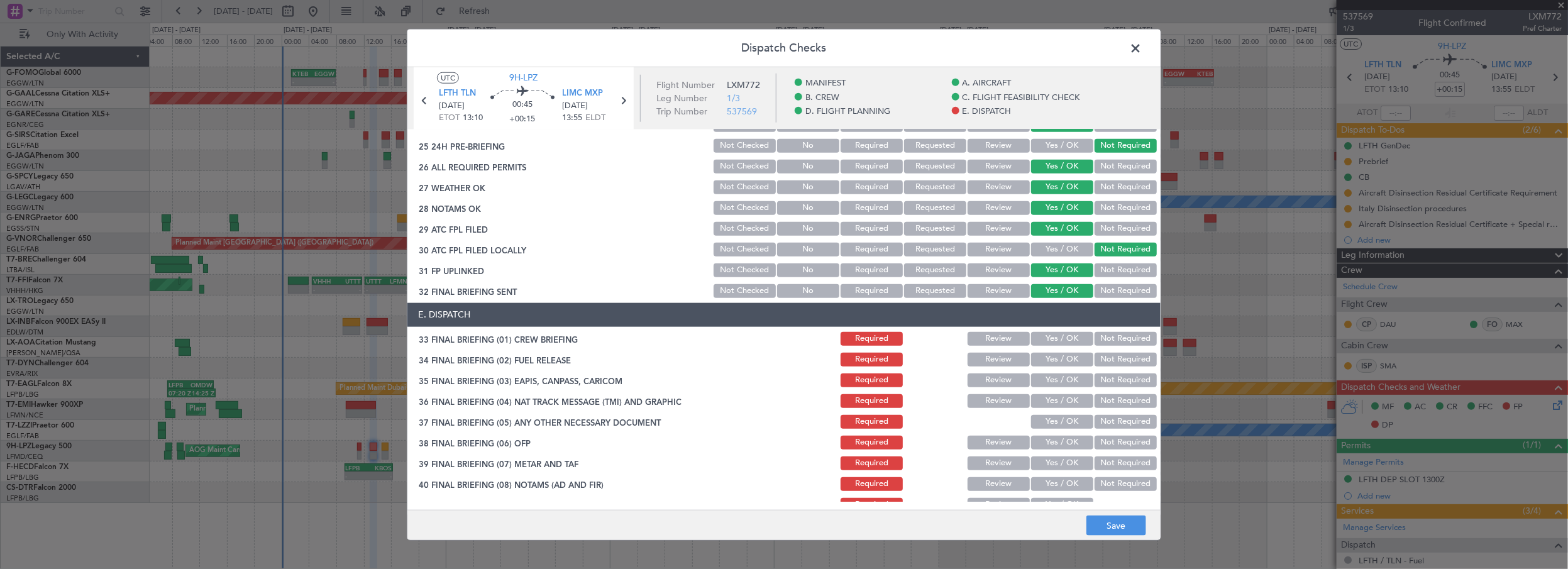
scroll to position [744, 0]
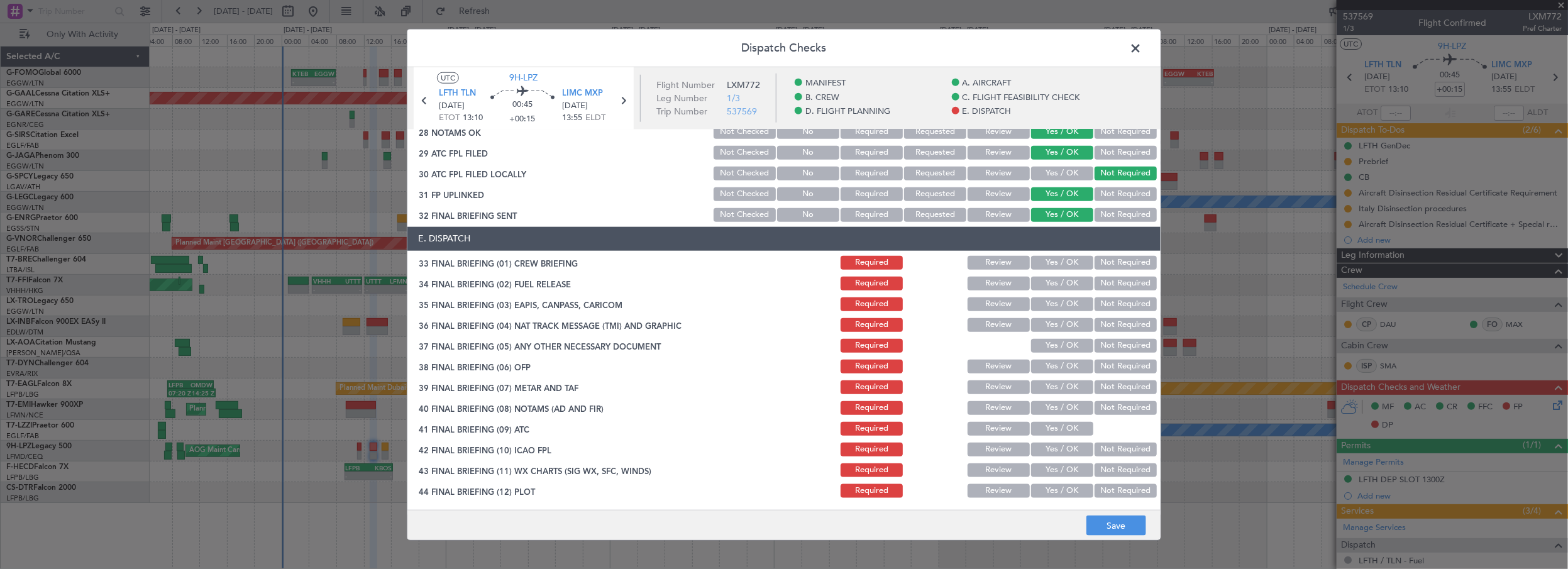
click at [1057, 265] on button "Yes / OK" at bounding box center [1061, 263] width 62 height 14
click at [1051, 286] on button "Yes / OK" at bounding box center [1061, 284] width 62 height 14
click at [1106, 306] on button "Not Required" at bounding box center [1125, 304] width 62 height 14
click at [1102, 323] on button "Not Required" at bounding box center [1125, 325] width 62 height 14
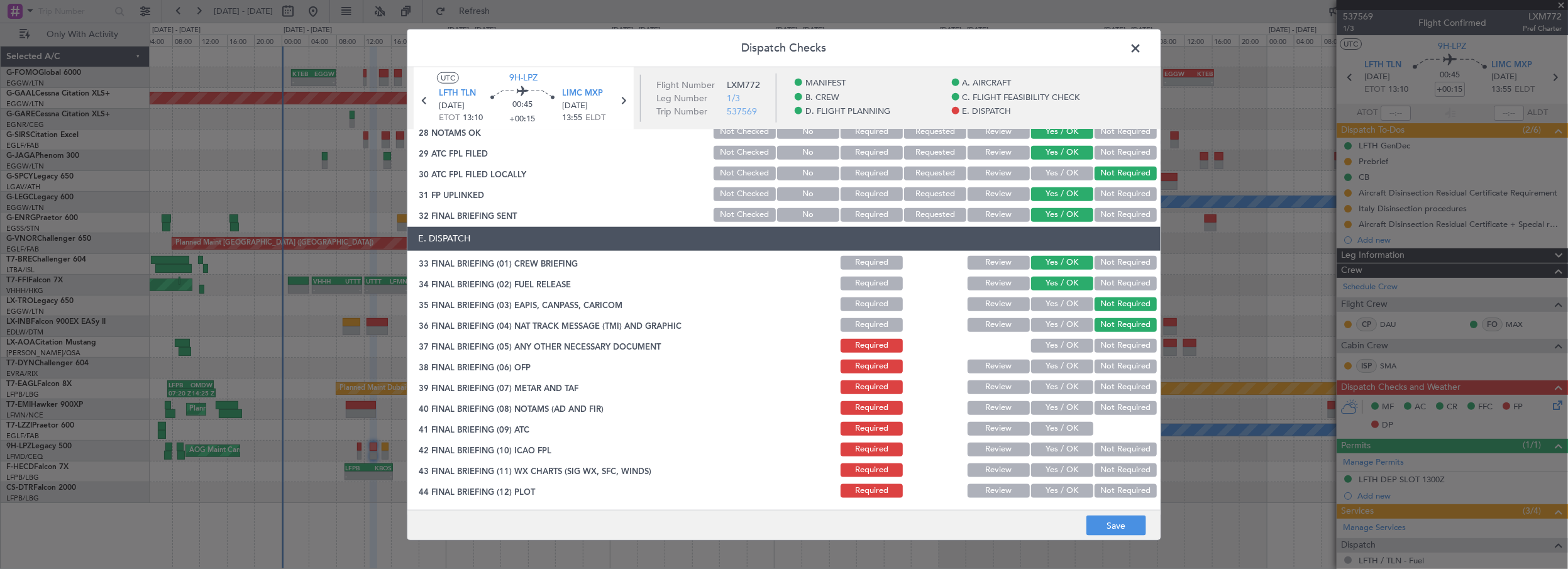
drag, startPoint x: 1094, startPoint y: 342, endPoint x: 1076, endPoint y: 366, distance: 30.0
click at [1094, 342] on button "Not Required" at bounding box center [1125, 346] width 62 height 14
click at [1069, 368] on button "Yes / OK" at bounding box center [1061, 366] width 62 height 14
click at [1066, 385] on button "Yes / OK" at bounding box center [1061, 388] width 62 height 14
drag, startPoint x: 1059, startPoint y: 407, endPoint x: 1059, endPoint y: 415, distance: 8.0
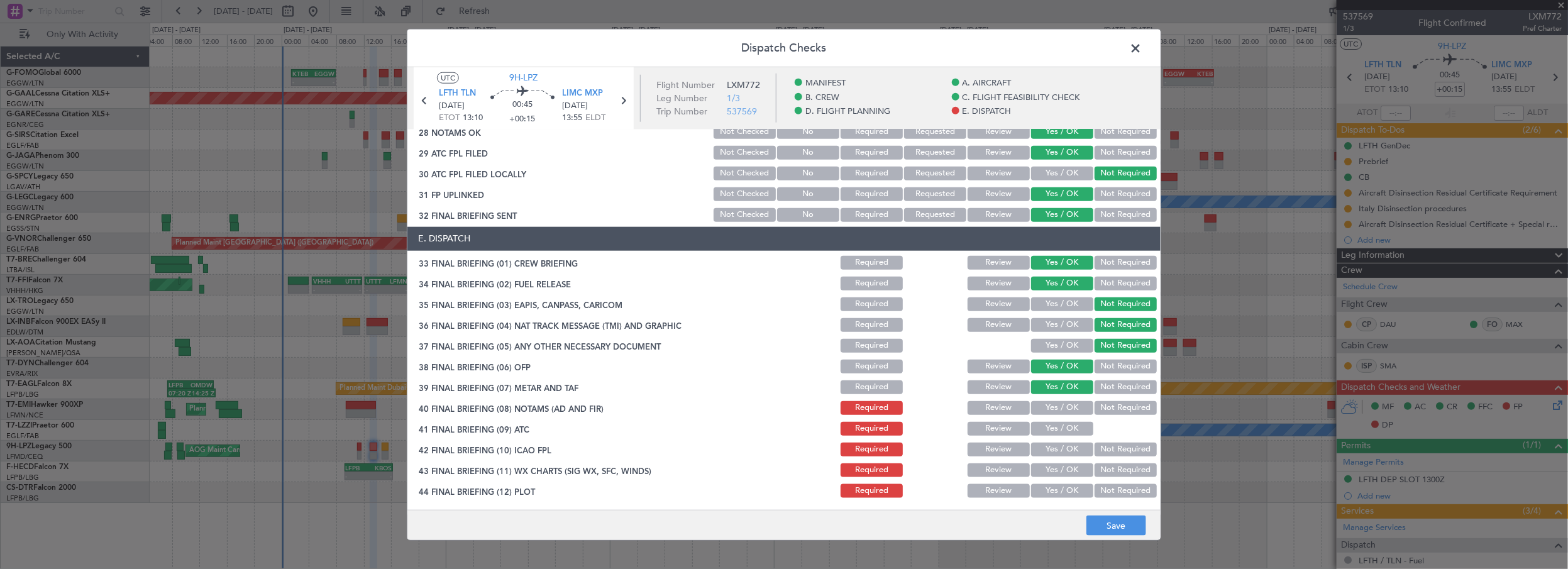
click at [1059, 408] on button "Yes / OK" at bounding box center [1061, 408] width 62 height 14
click at [1056, 428] on button "Yes / OK" at bounding box center [1061, 429] width 62 height 14
click at [1049, 453] on button "Yes / OK" at bounding box center [1061, 450] width 62 height 14
drag, startPoint x: 1046, startPoint y: 471, endPoint x: 1045, endPoint y: 484, distance: 13.0
click at [1047, 474] on button "Yes / OK" at bounding box center [1061, 471] width 62 height 14
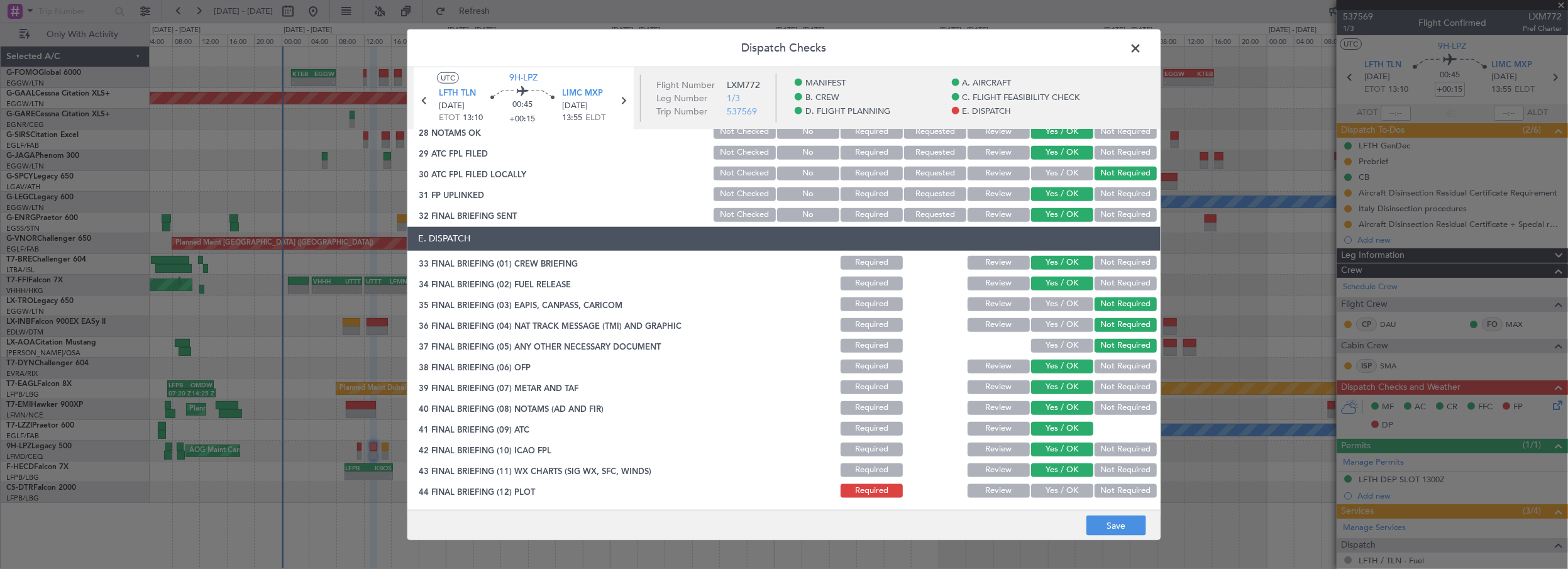
drag, startPoint x: 1044, startPoint y: 489, endPoint x: 1051, endPoint y: 497, distance: 10.6
click at [1044, 492] on button "Yes / OK" at bounding box center [1061, 491] width 62 height 14
click at [1109, 526] on button "Save" at bounding box center [1116, 526] width 60 height 20
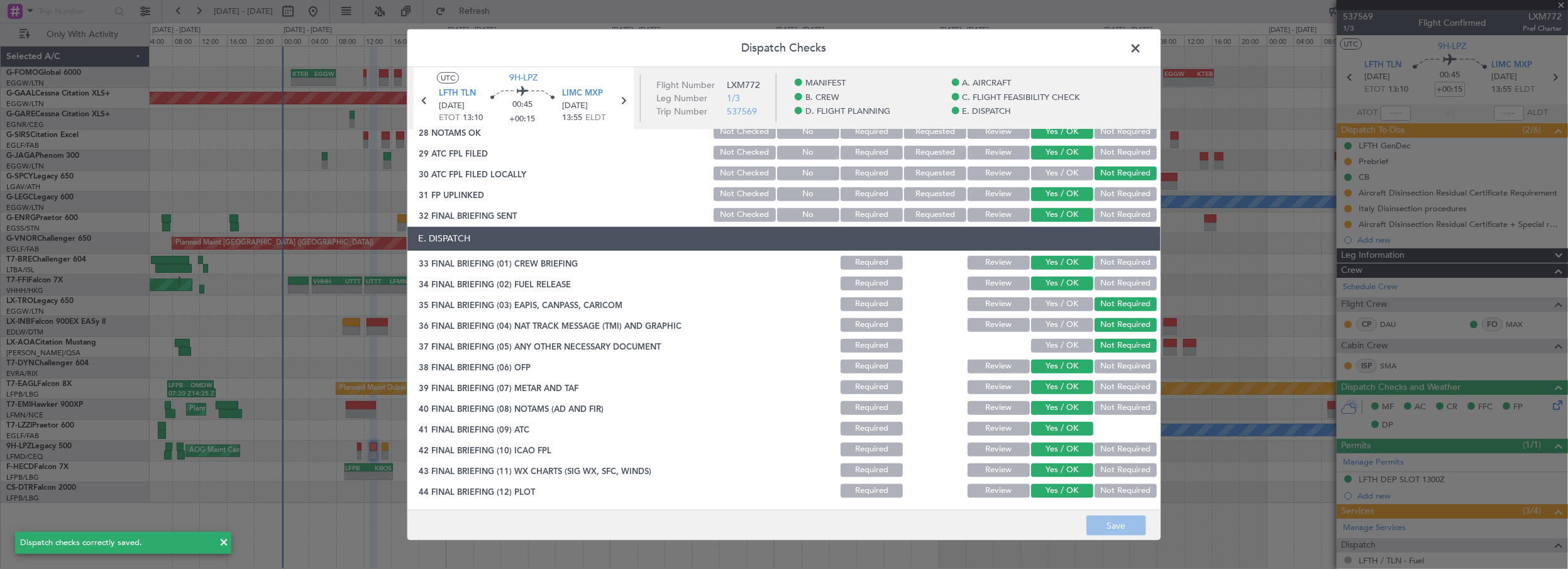
click at [1141, 50] on span at bounding box center [1141, 50] width 0 height 25
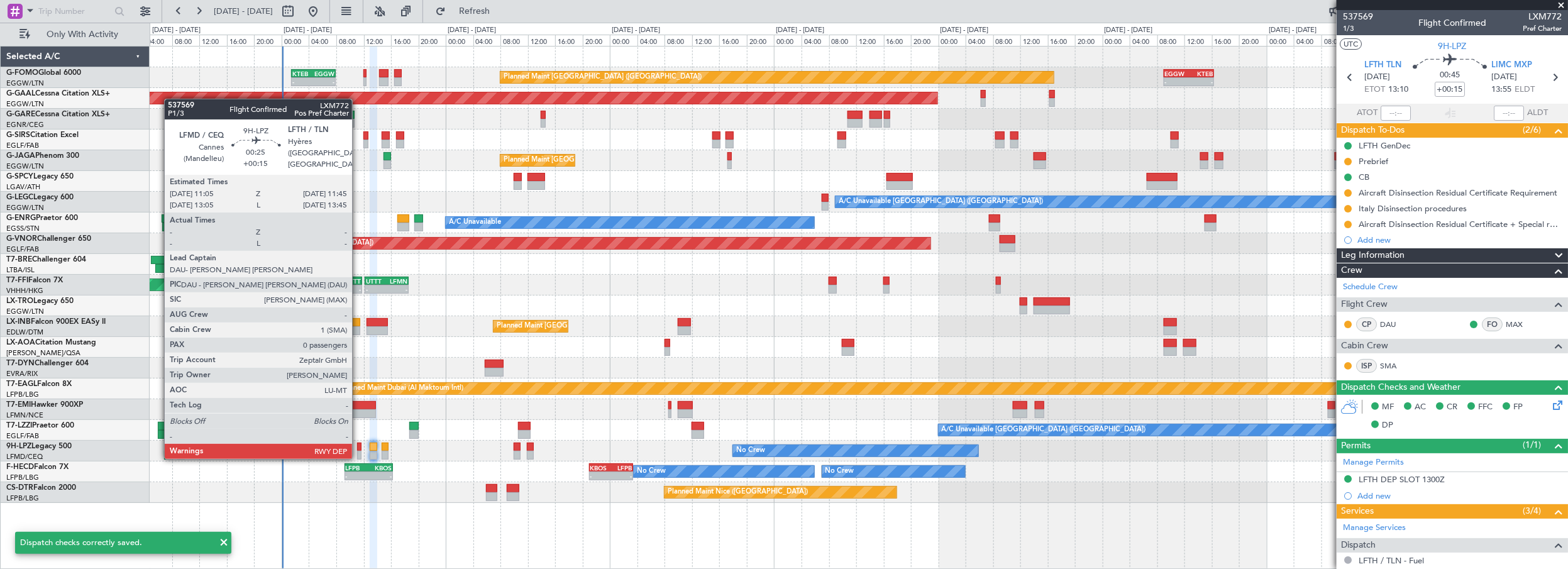
click at [359, 445] on div at bounding box center [359, 447] width 5 height 9
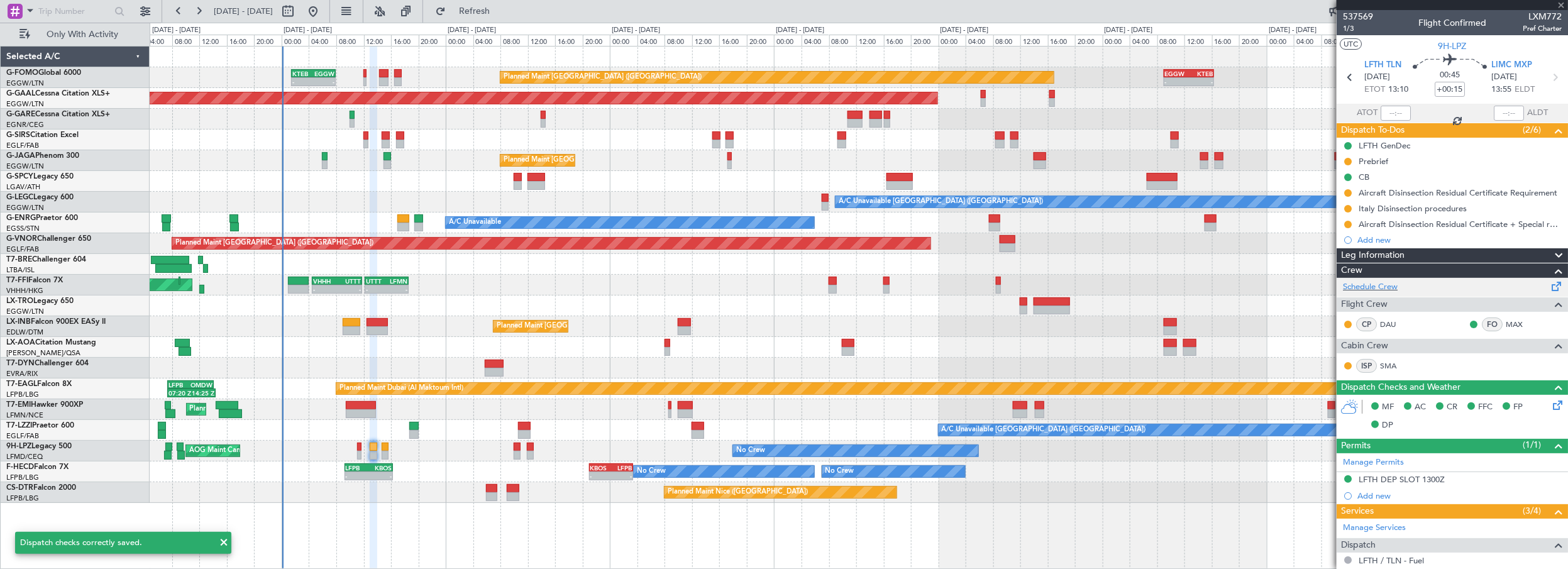
type input "0"
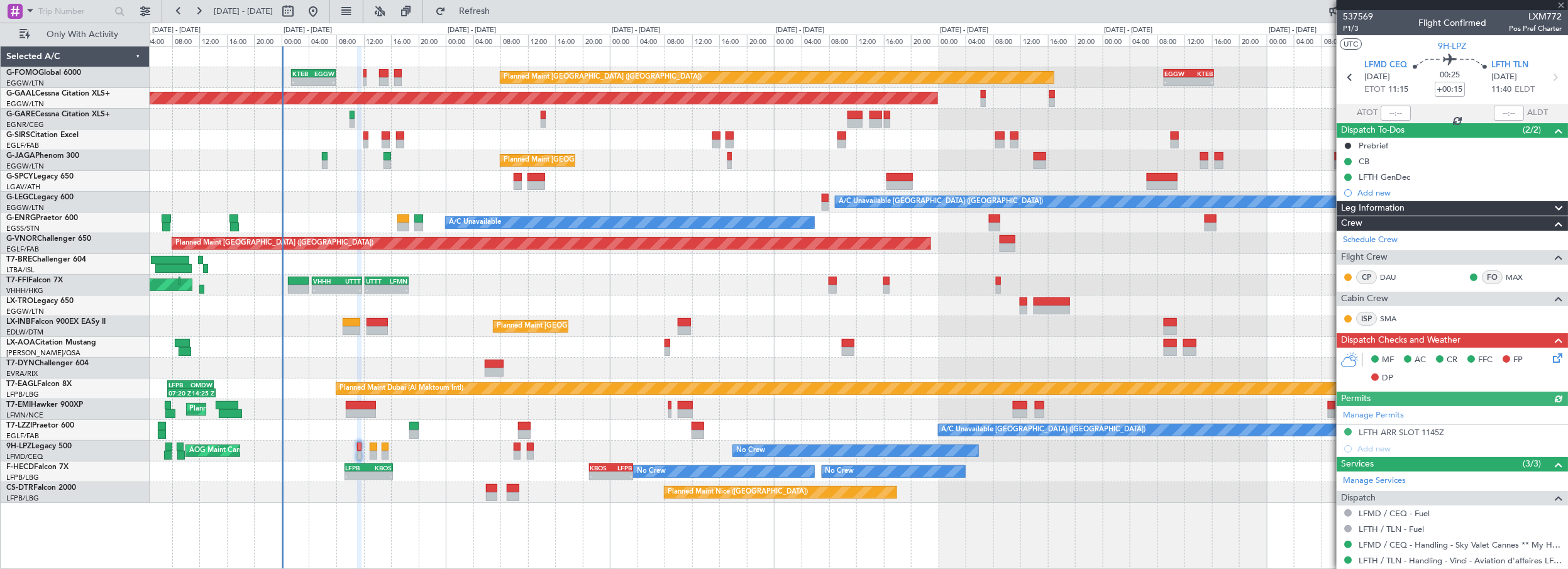
click at [1552, 358] on icon at bounding box center [1555, 356] width 10 height 10
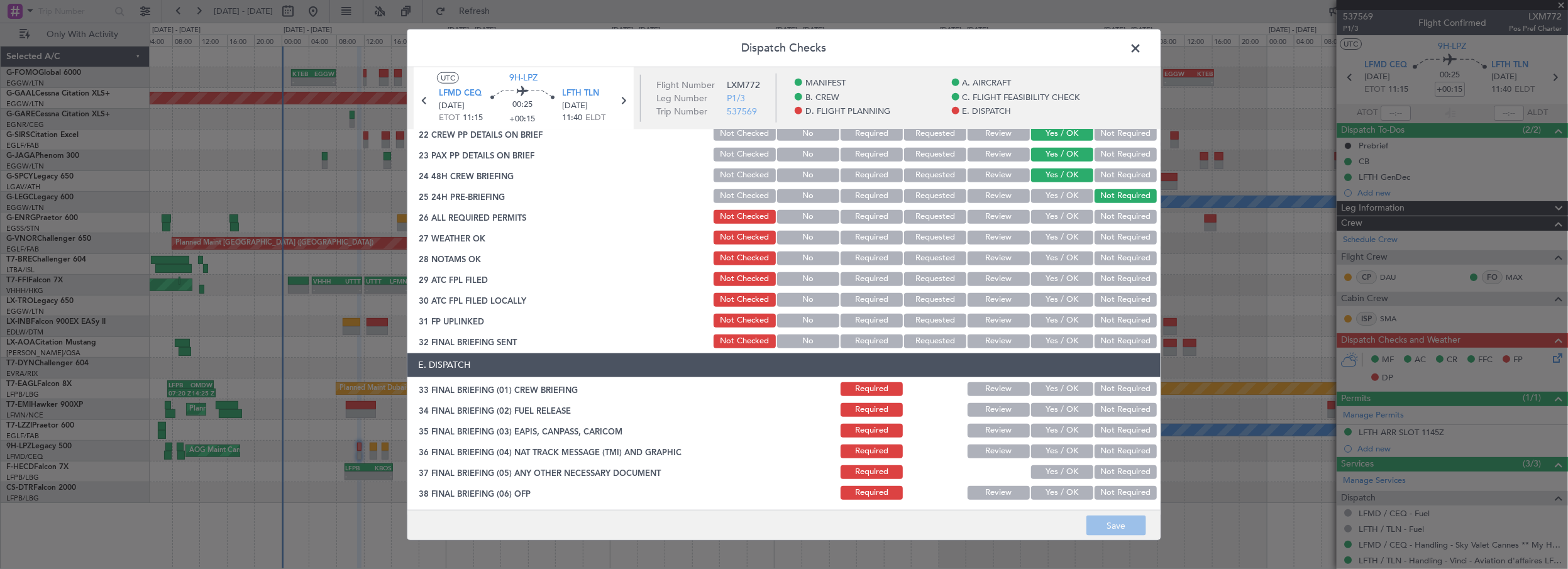
scroll to position [629, 0]
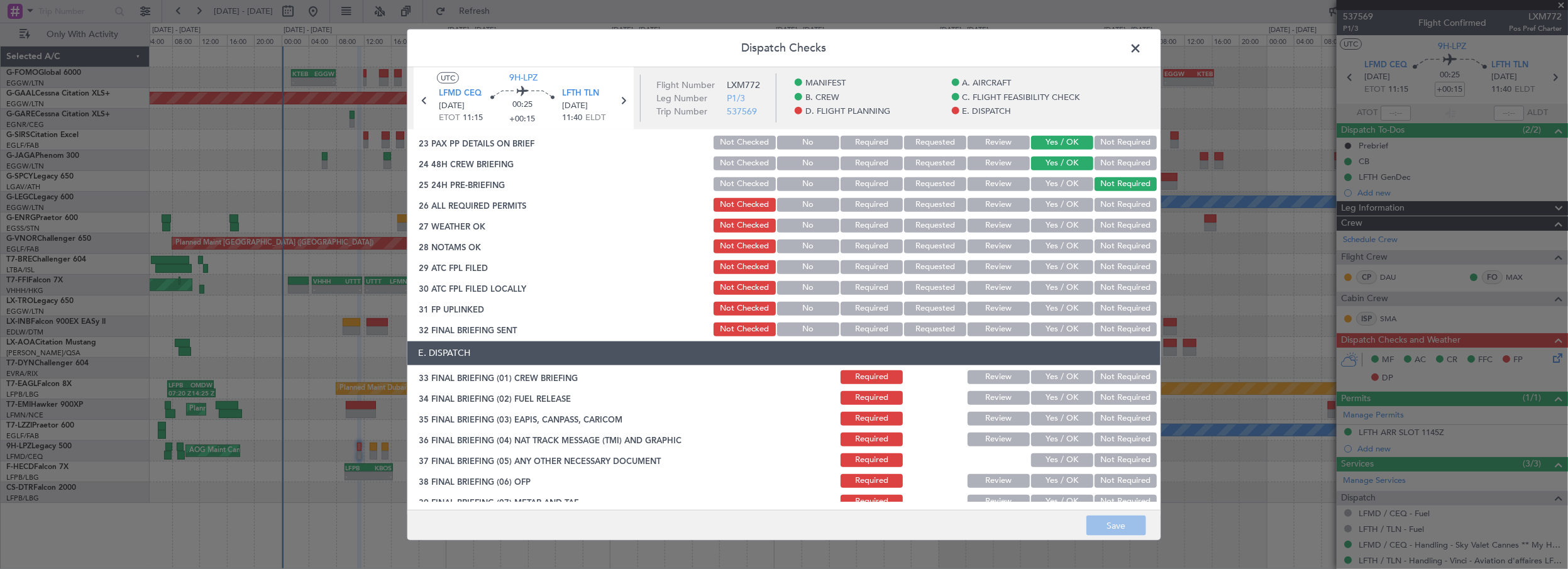
click at [1065, 211] on button "Yes / OK" at bounding box center [1061, 205] width 62 height 14
click at [1059, 228] on button "Yes / OK" at bounding box center [1061, 226] width 62 height 14
drag, startPoint x: 1053, startPoint y: 246, endPoint x: 1038, endPoint y: 274, distance: 31.8
click at [1053, 248] on button "Yes / OK" at bounding box center [1061, 246] width 62 height 14
click at [1038, 274] on div "Yes / OK" at bounding box center [1060, 267] width 63 height 18
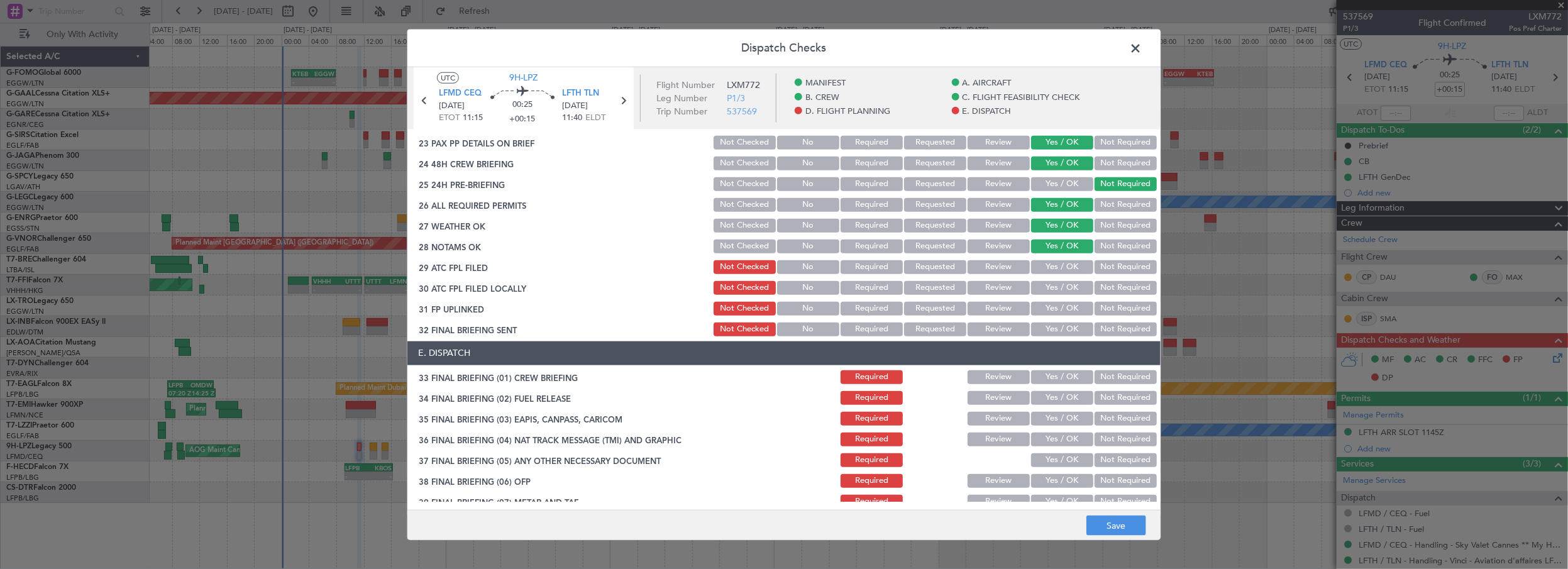
click at [1047, 262] on button "Yes / OK" at bounding box center [1061, 267] width 62 height 14
click at [1044, 289] on button "Yes / OK" at bounding box center [1061, 288] width 62 height 14
click at [1103, 287] on button "Not Required" at bounding box center [1125, 288] width 62 height 14
click at [1063, 302] on button "Yes / OK" at bounding box center [1061, 309] width 62 height 14
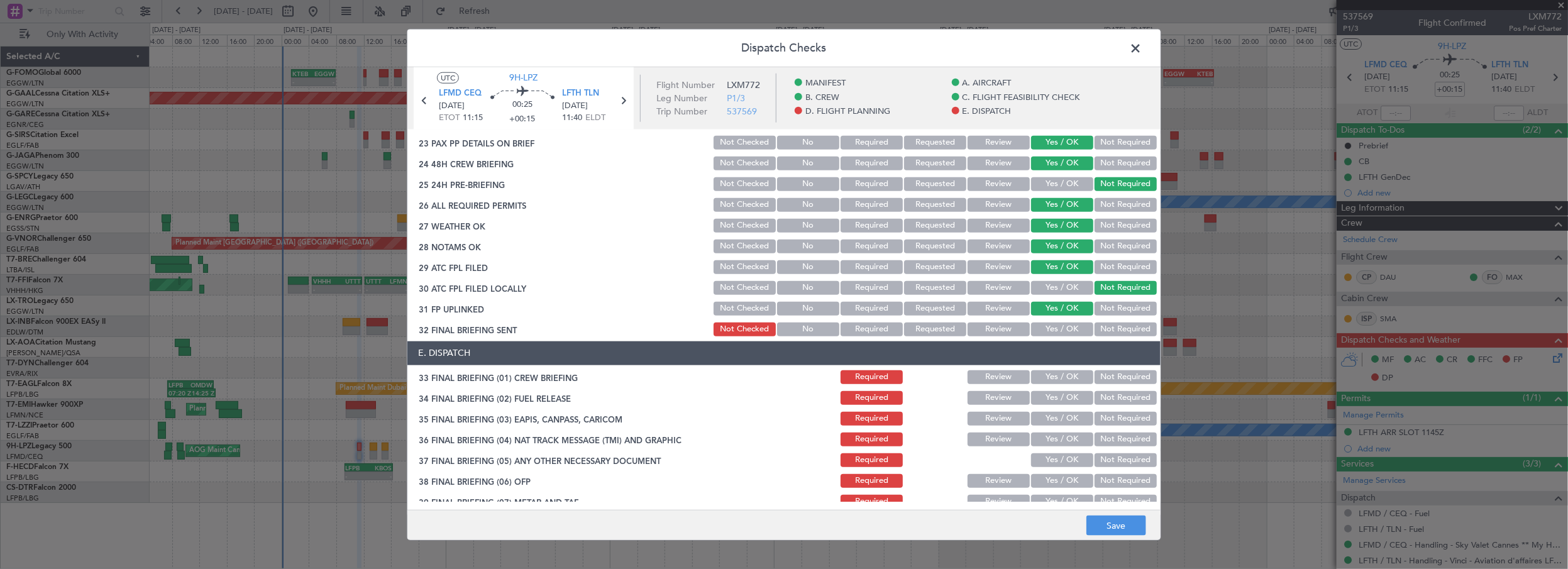
click at [1059, 329] on button "Yes / OK" at bounding box center [1061, 330] width 62 height 14
click at [1059, 377] on button "Yes / OK" at bounding box center [1061, 377] width 62 height 14
click at [1054, 403] on button "Yes / OK" at bounding box center [1061, 398] width 62 height 14
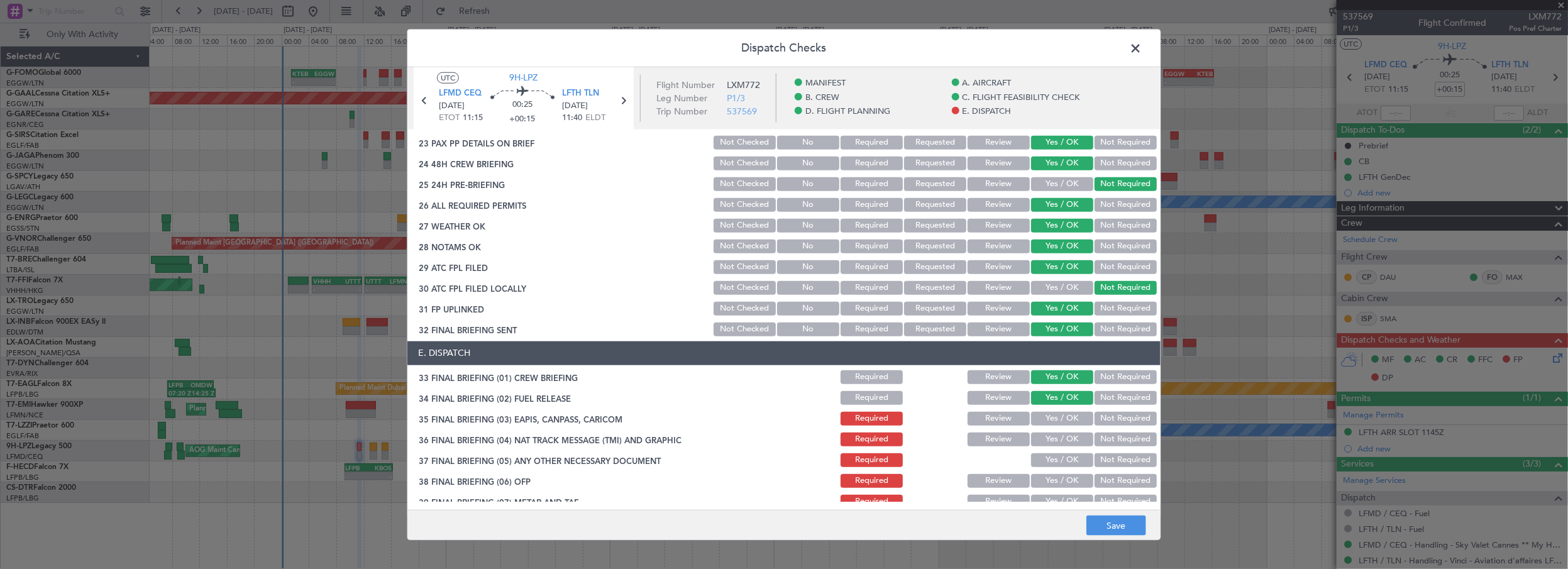
click at [1110, 421] on button "Not Required" at bounding box center [1125, 419] width 62 height 14
click at [1102, 441] on button "Not Required" at bounding box center [1125, 439] width 62 height 14
drag, startPoint x: 1100, startPoint y: 456, endPoint x: 1037, endPoint y: 438, distance: 65.5
click at [1098, 457] on button "Not Required" at bounding box center [1125, 461] width 62 height 14
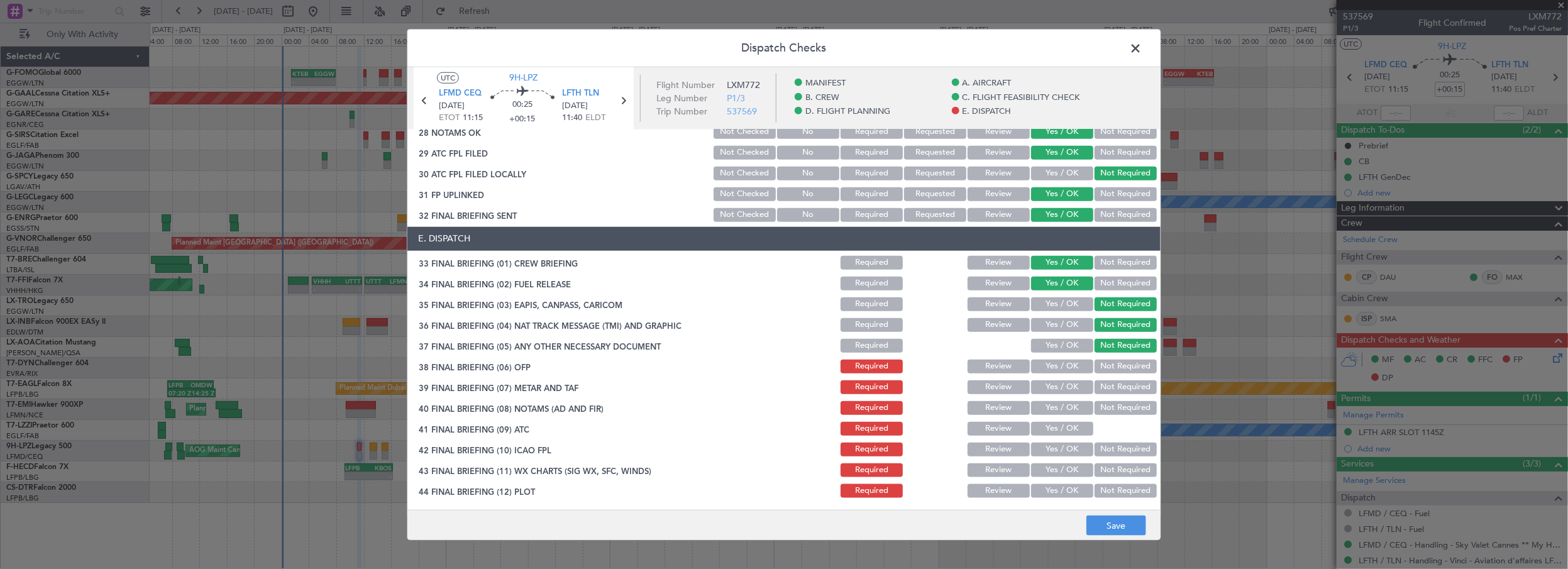
click at [1075, 370] on button "Yes / OK" at bounding box center [1061, 366] width 62 height 14
click at [1069, 387] on button "Yes / OK" at bounding box center [1061, 388] width 62 height 14
click at [1061, 407] on button "Yes / OK" at bounding box center [1061, 408] width 62 height 14
click at [1054, 426] on button "Yes / OK" at bounding box center [1061, 429] width 62 height 14
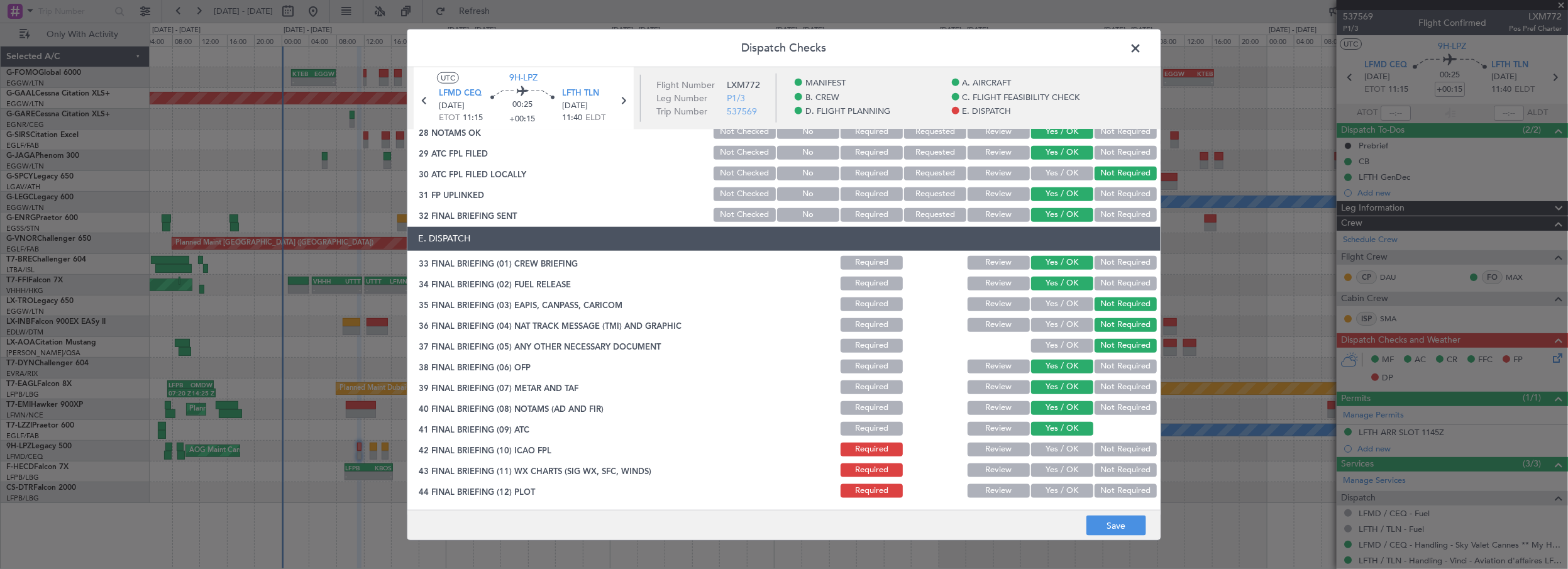
click at [1053, 445] on button "Yes / OK" at bounding box center [1061, 450] width 62 height 14
click at [1051, 468] on button "Yes / OK" at bounding box center [1061, 471] width 62 height 14
click at [1051, 482] on section "E. DISPATCH 33 FINAL BRIEFING (01) CREW BRIEFING Required Review Yes / OK Not R…" at bounding box center [783, 364] width 753 height 273
click at [1059, 492] on button "Yes / OK" at bounding box center [1061, 491] width 62 height 14
click at [1108, 520] on button "Save" at bounding box center [1116, 526] width 60 height 20
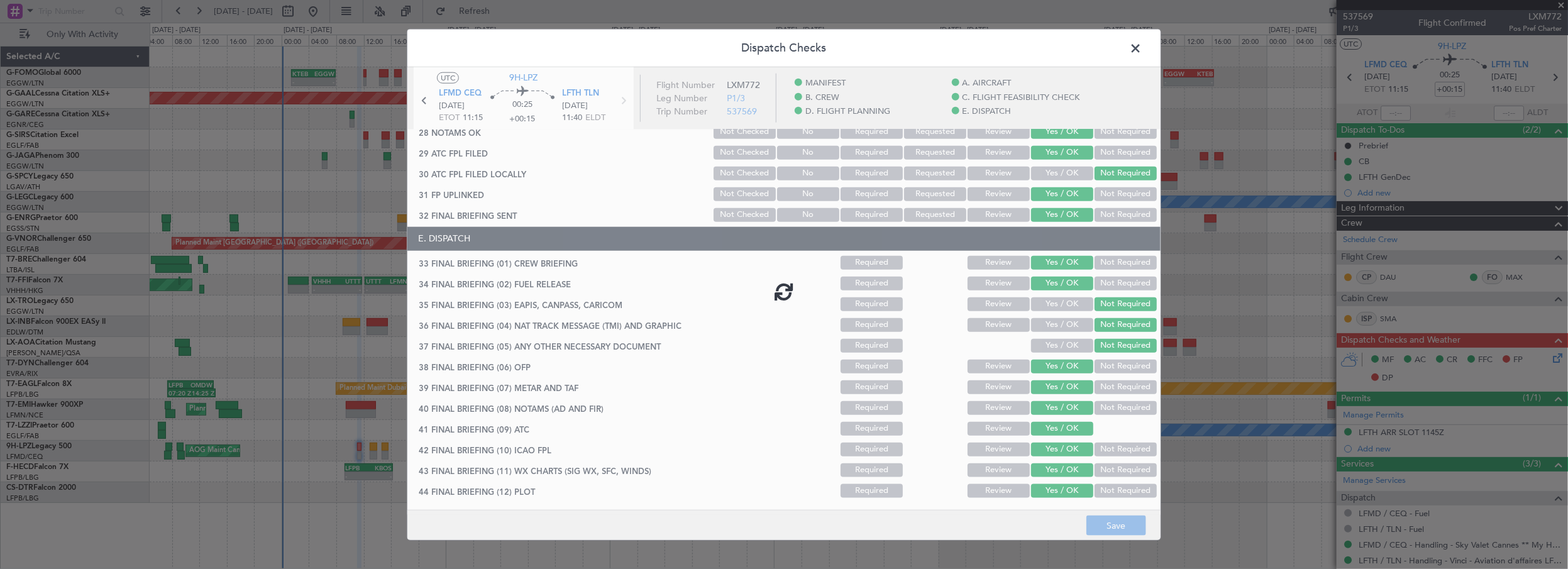
click at [1141, 53] on span at bounding box center [1141, 50] width 0 height 25
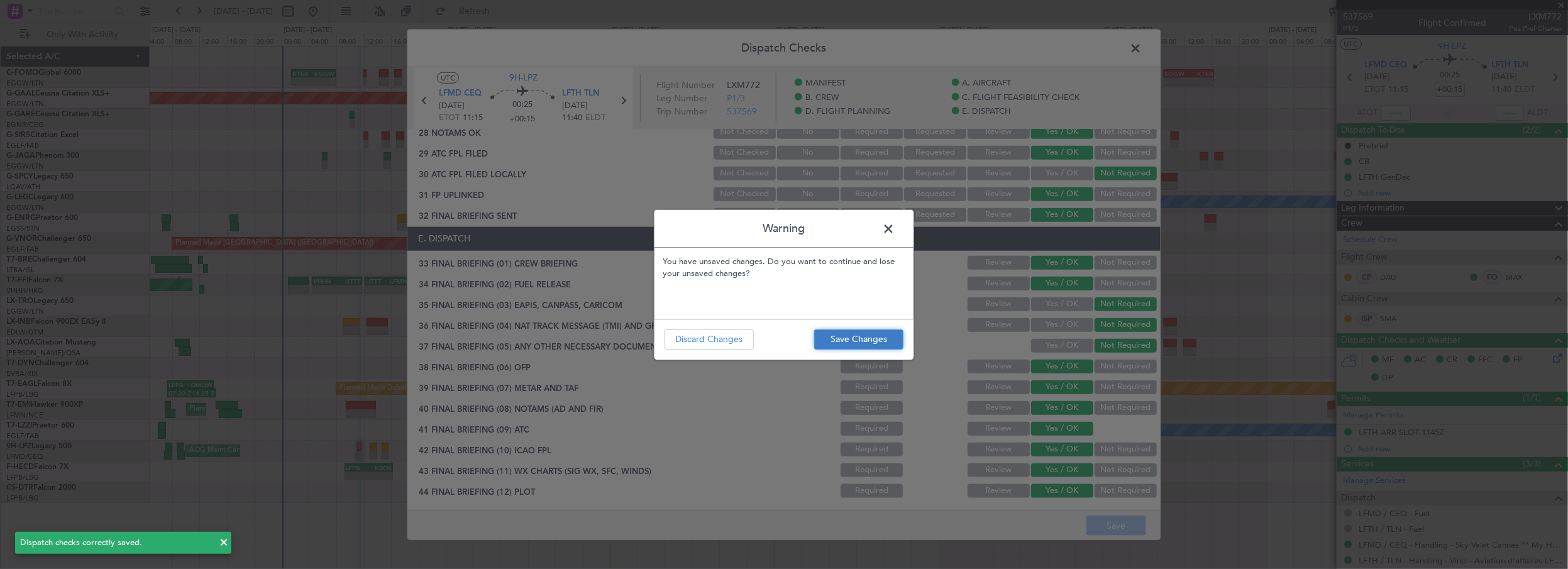
click at [870, 338] on button "Save Changes" at bounding box center [858, 340] width 89 height 20
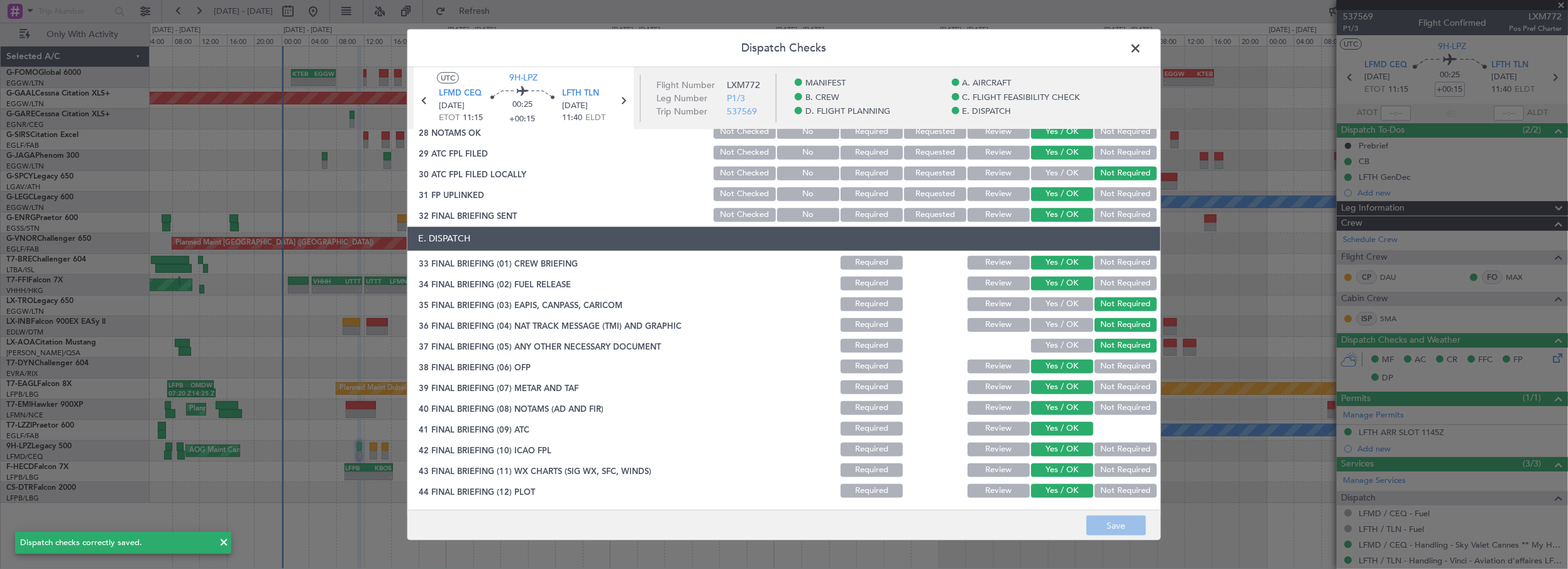
click at [1141, 45] on span at bounding box center [1141, 50] width 0 height 25
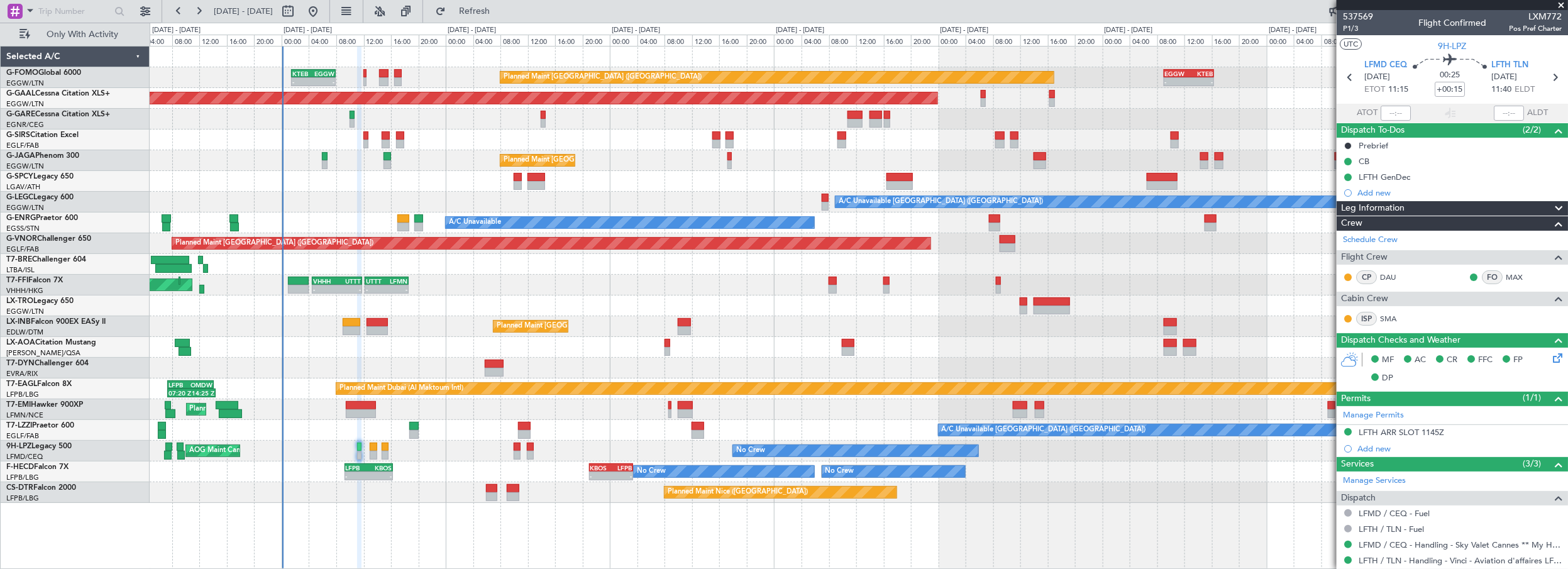
scroll to position [62, 0]
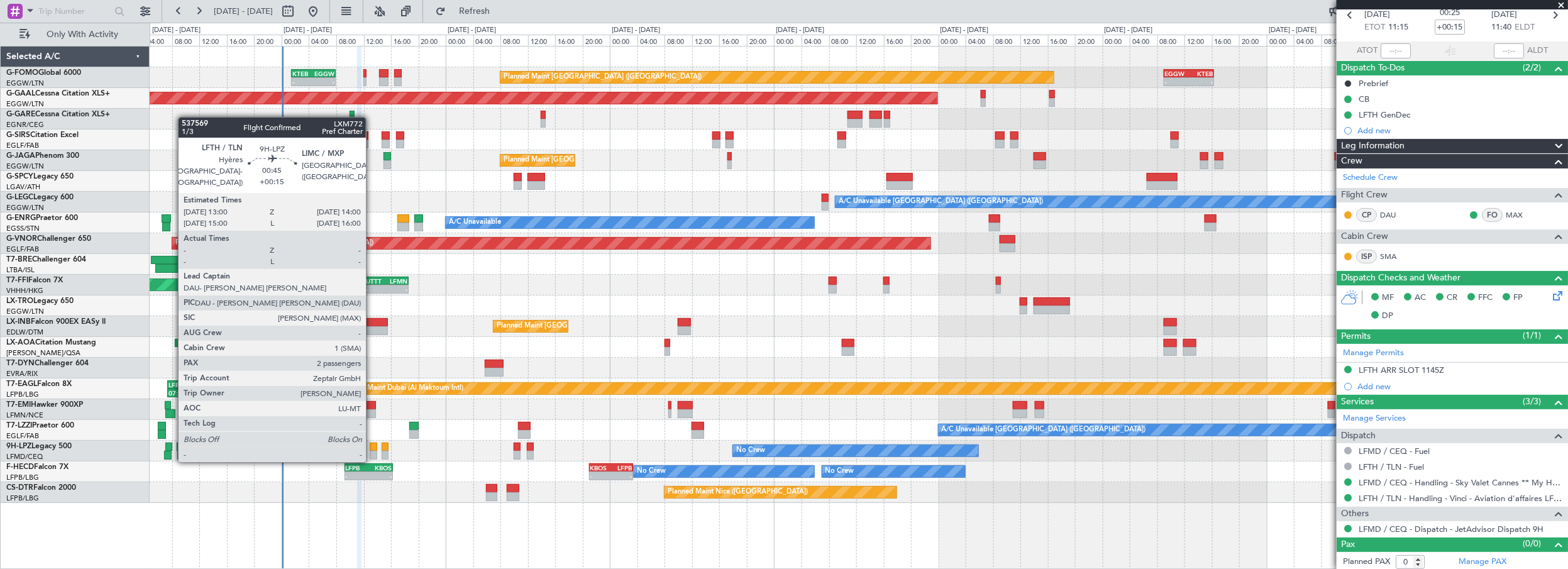
click at [374, 448] on div at bounding box center [373, 447] width 7 height 9
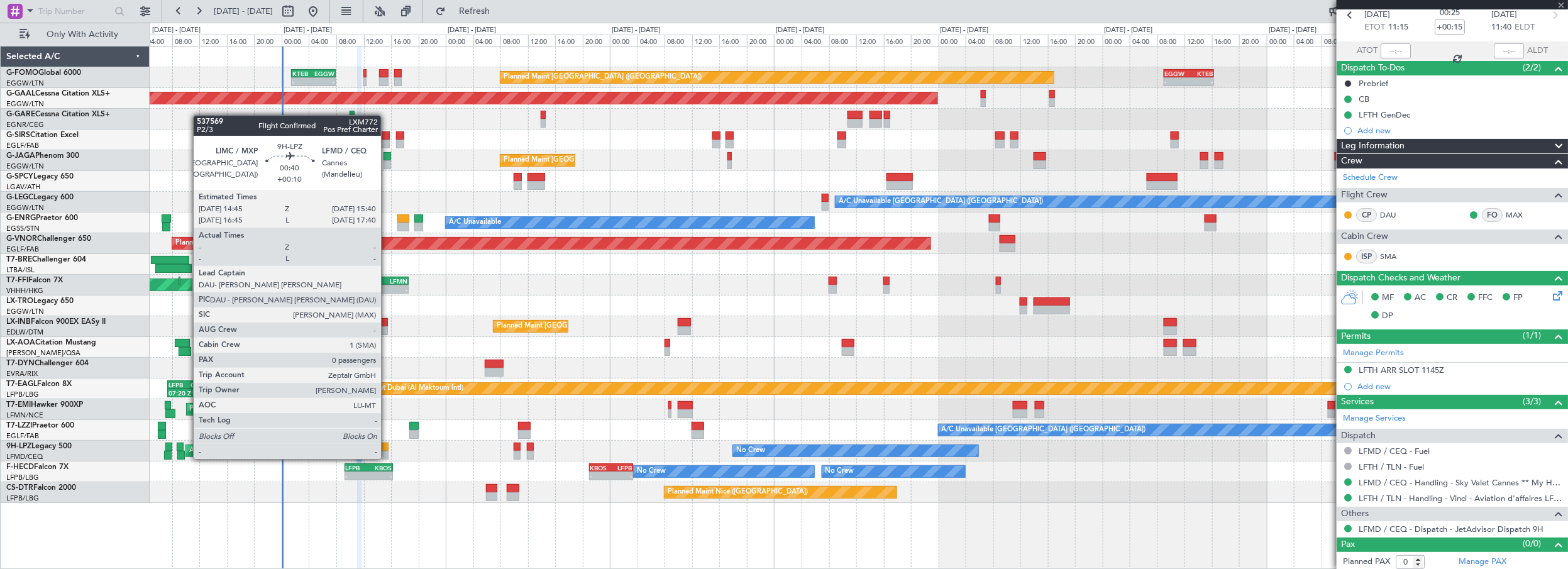
click at [387, 447] on div at bounding box center [385, 447] width 6 height 9
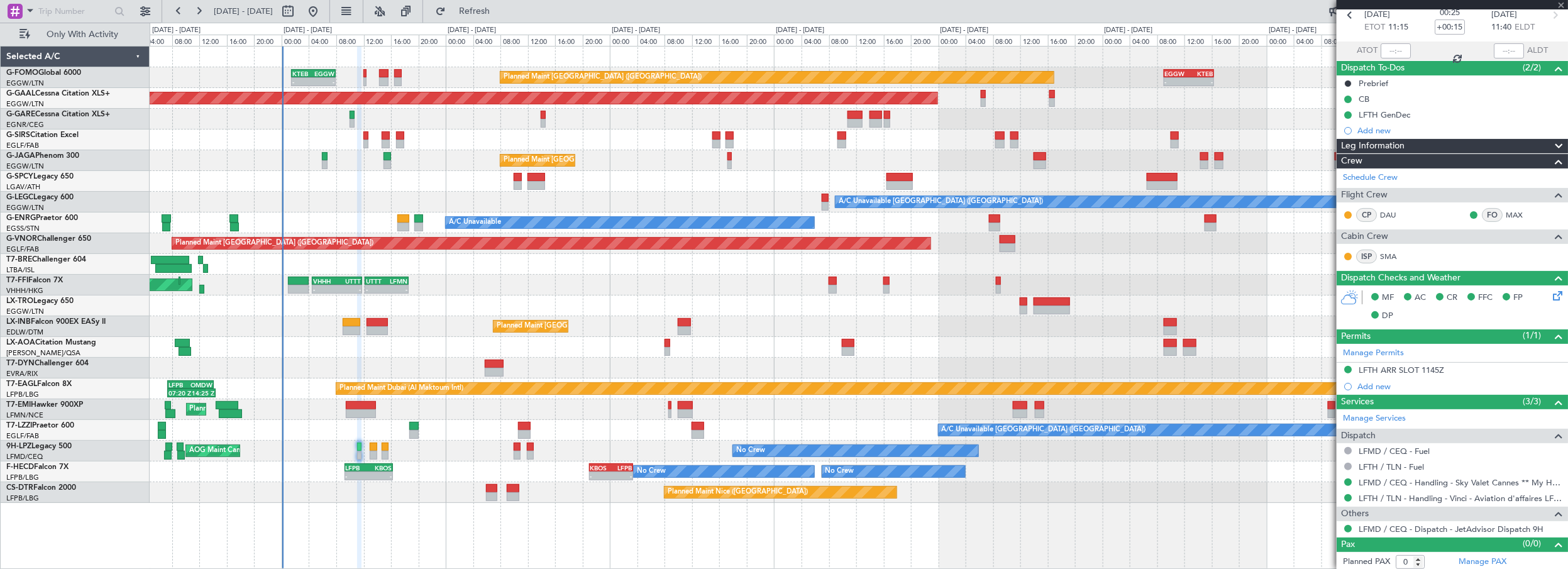
type input "+00:10"
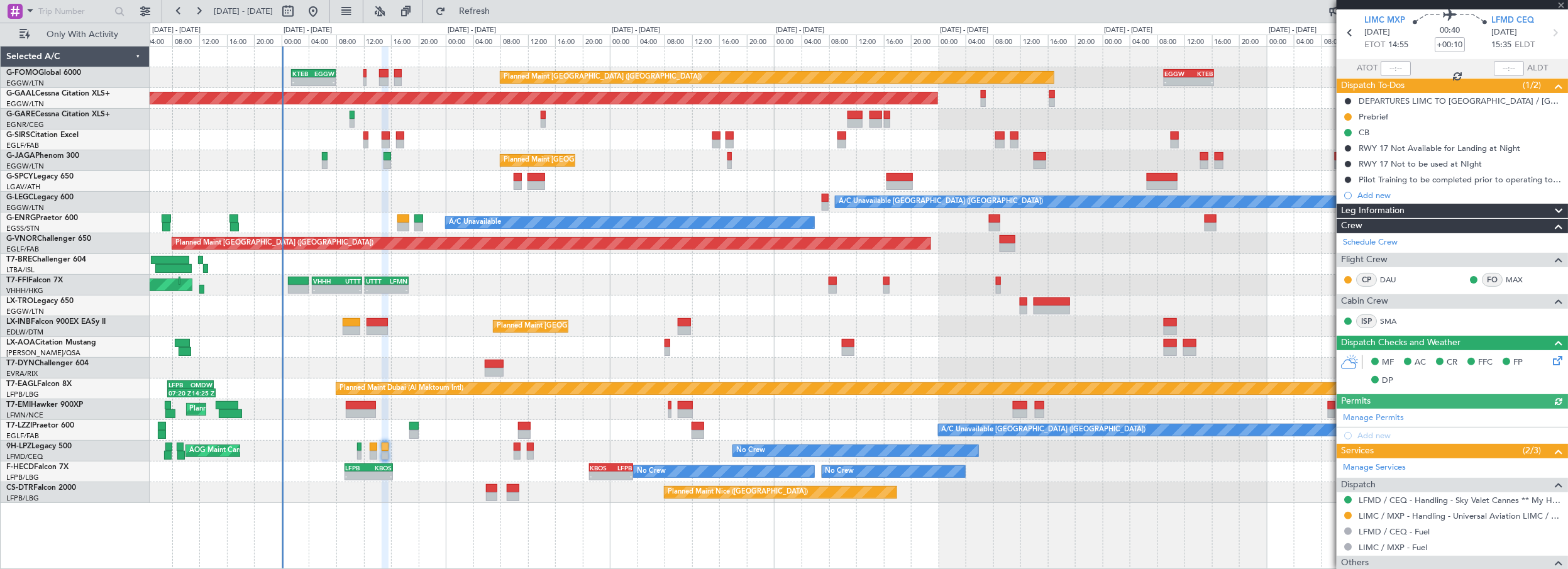
scroll to position [93, 0]
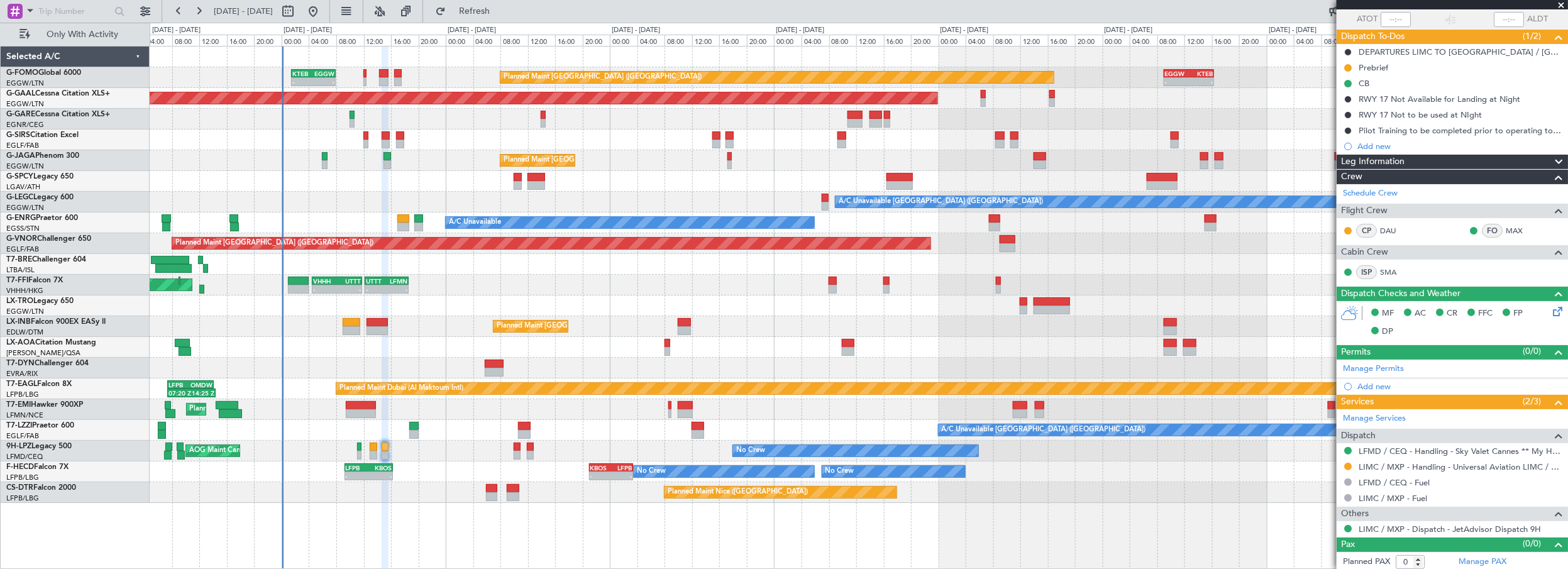
drag, startPoint x: 1562, startPoint y: 5, endPoint x: 1443, endPoint y: 451, distance: 461.6
click at [1562, 8] on span at bounding box center [1561, 5] width 12 height 12
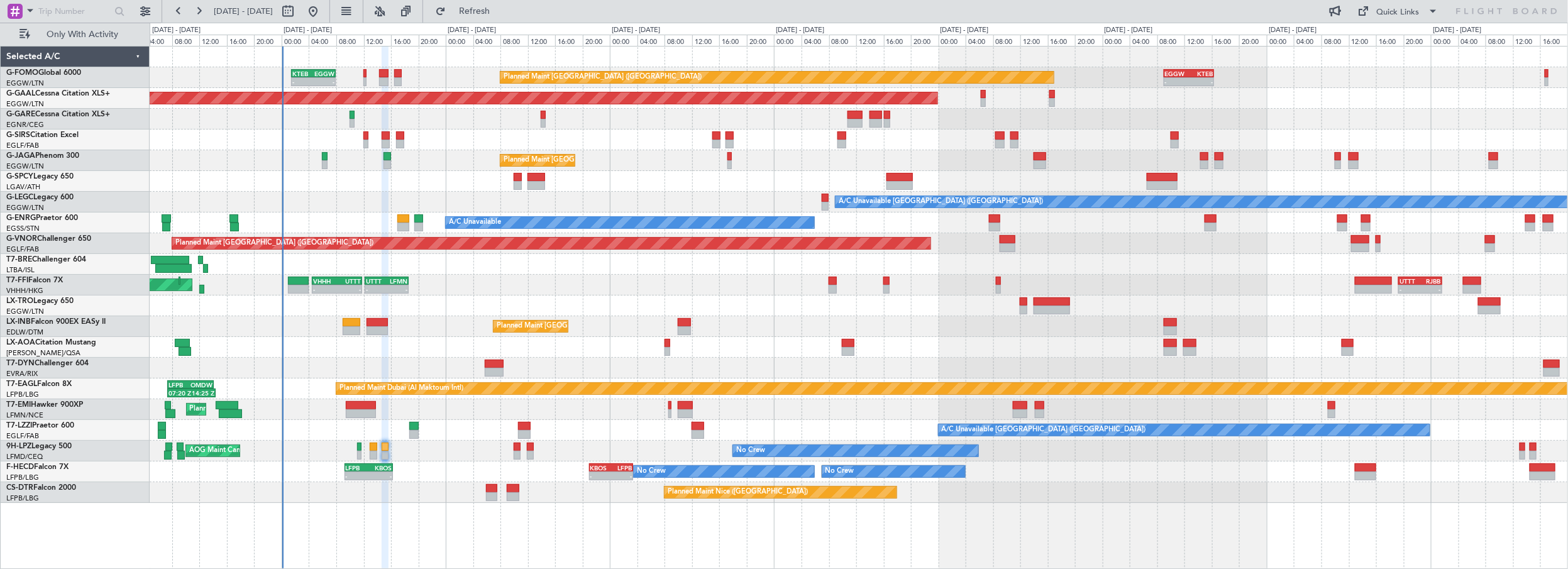
scroll to position [0, 0]
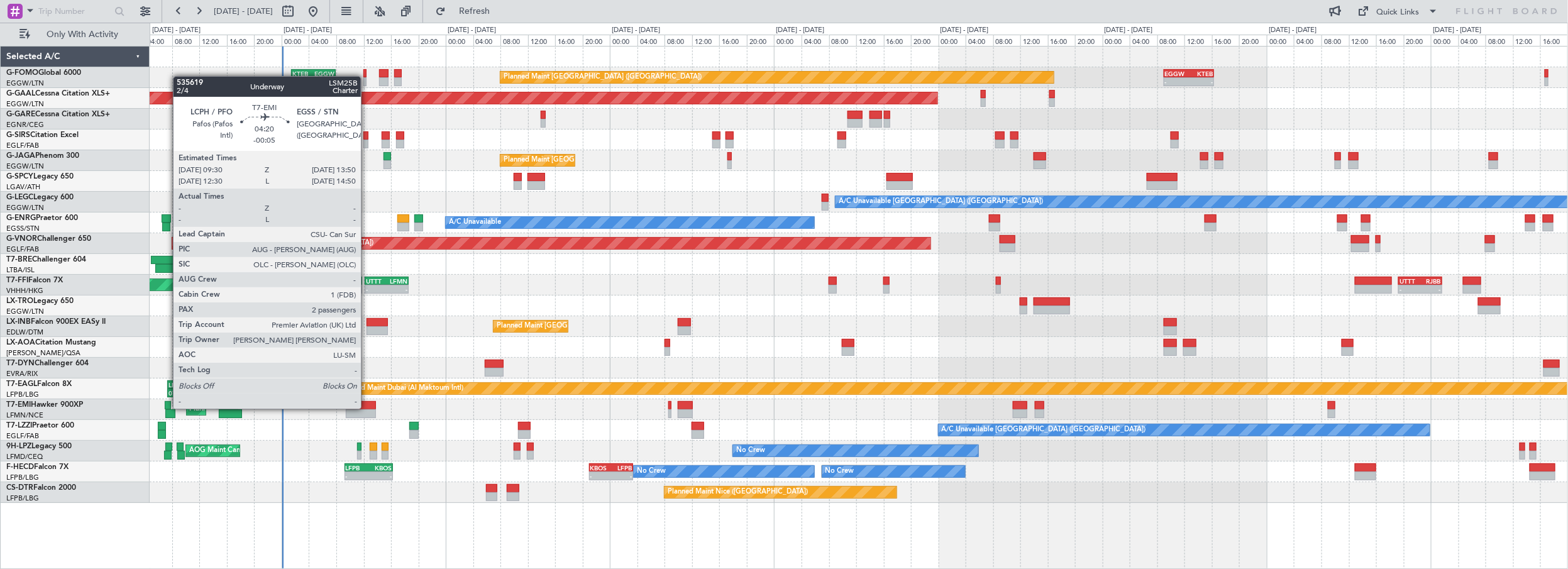
click at [367, 407] on div at bounding box center [361, 405] width 30 height 9
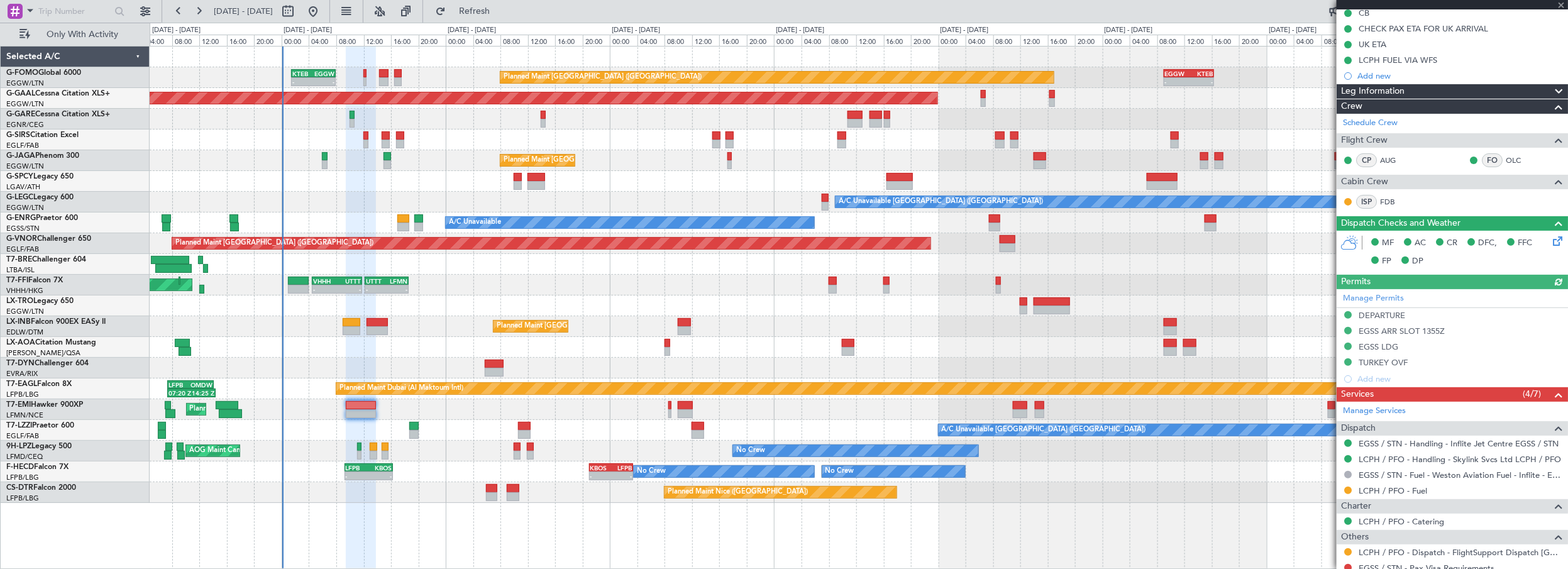
scroll to position [260, 0]
